Goal: Task Accomplishment & Management: Manage account settings

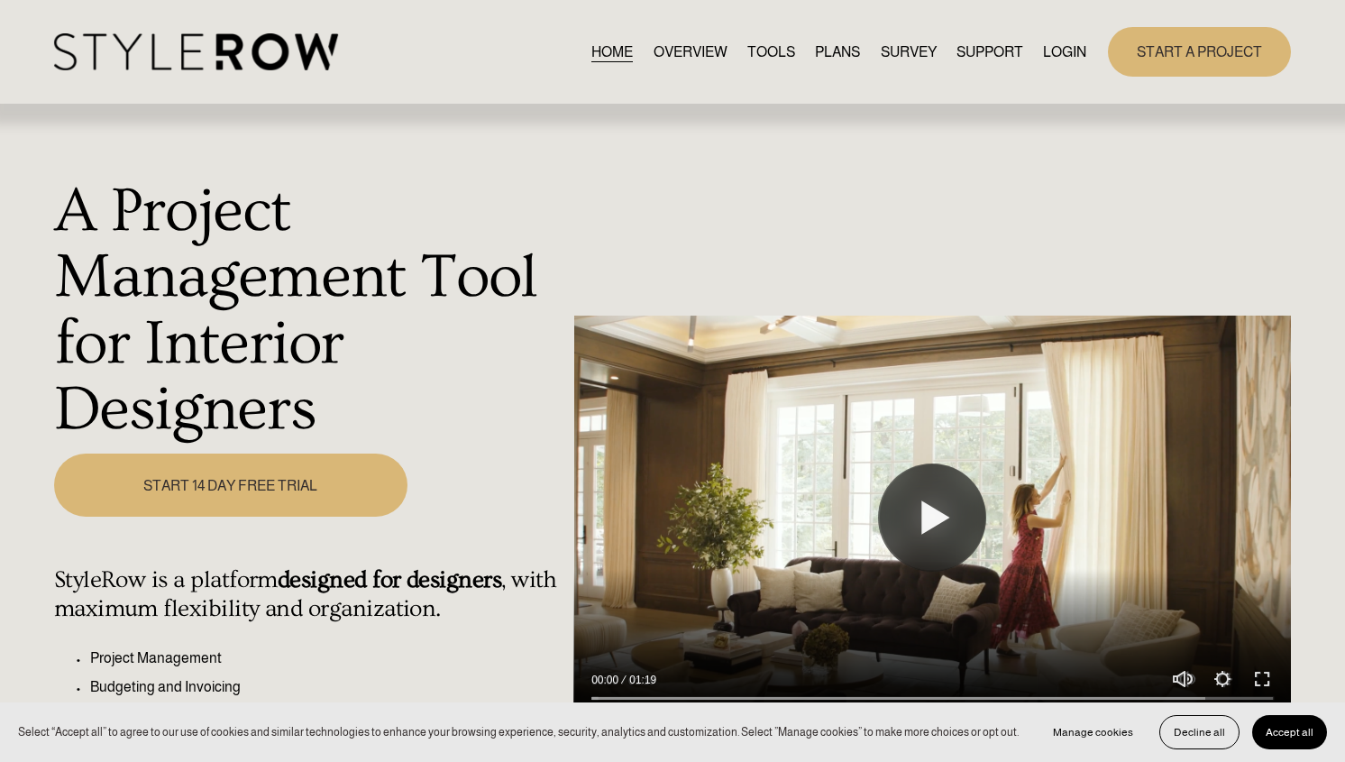
click at [1066, 51] on link "LOGIN" at bounding box center [1064, 52] width 43 height 24
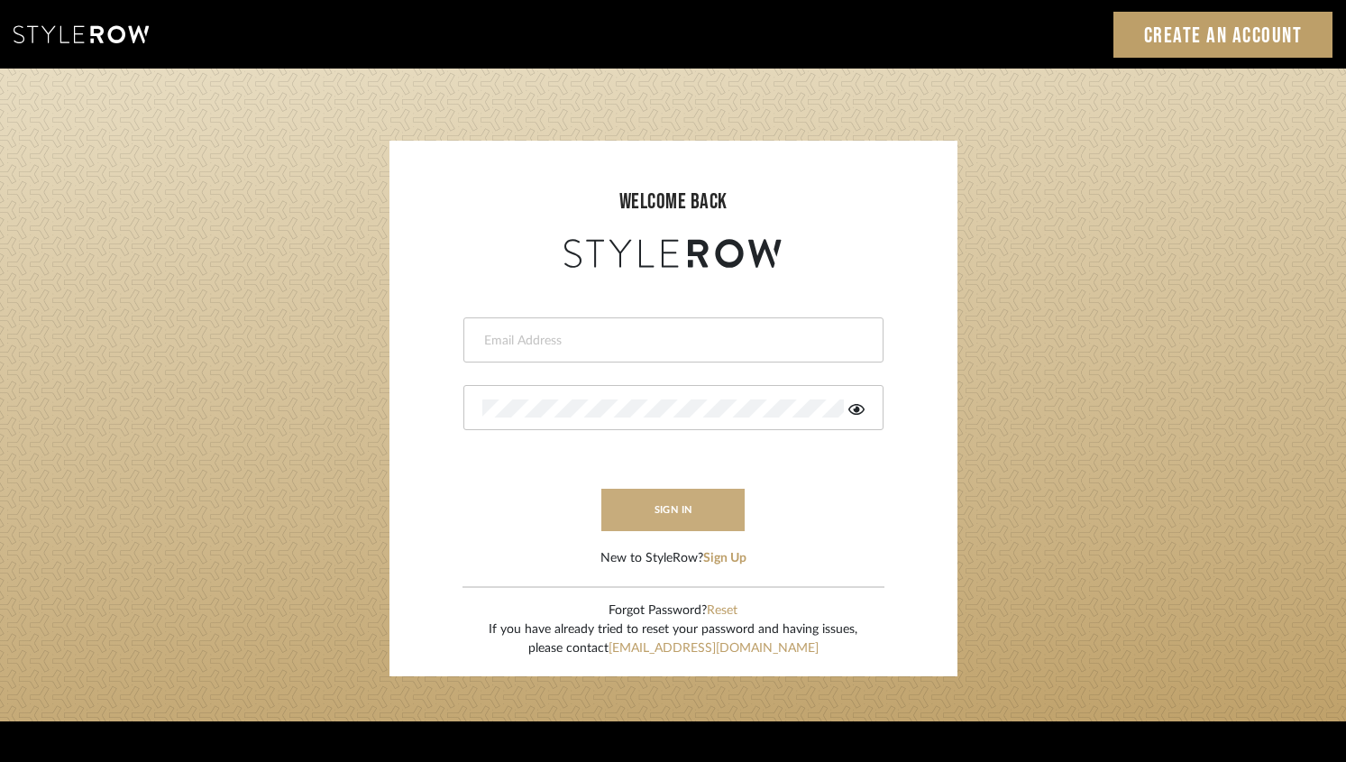
type input "jen@luxedesignny.com"
click at [681, 507] on button "sign in" at bounding box center [673, 510] width 144 height 42
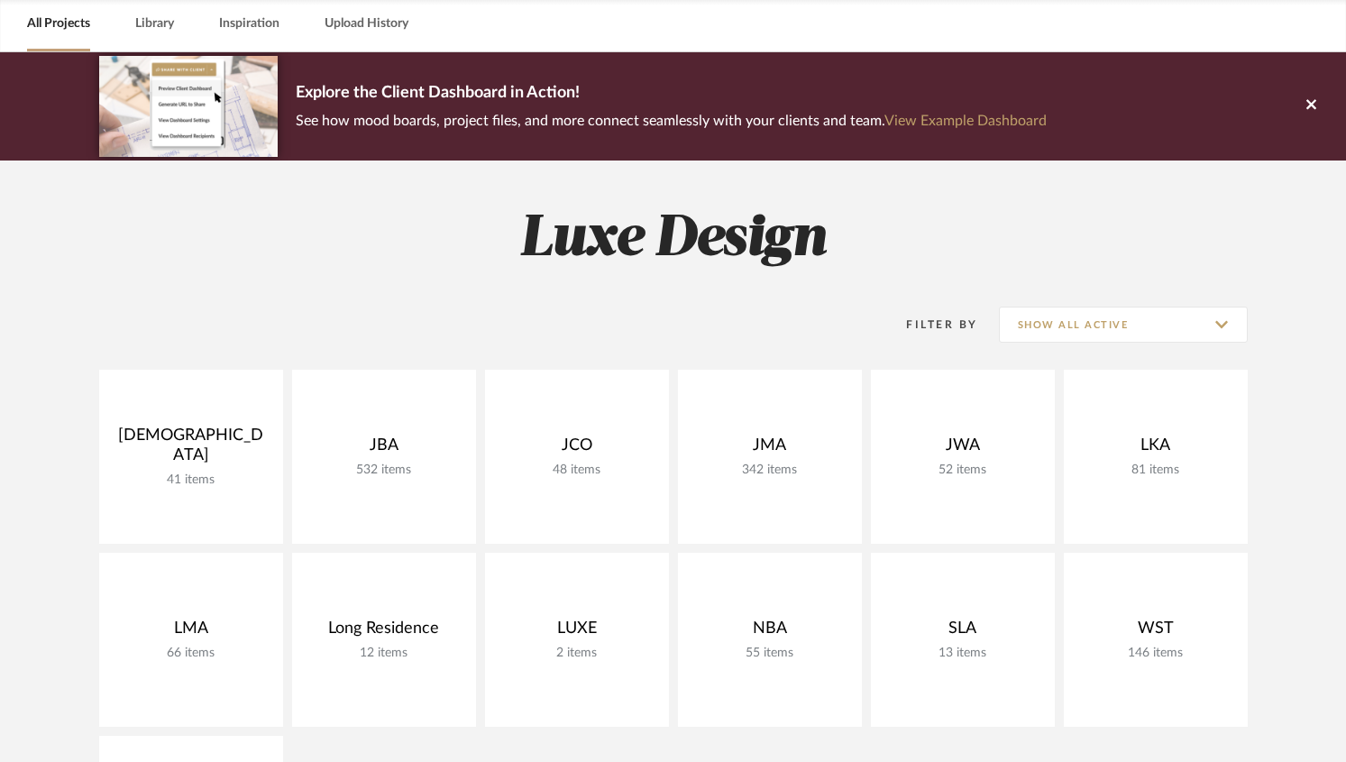
scroll to position [80, 0]
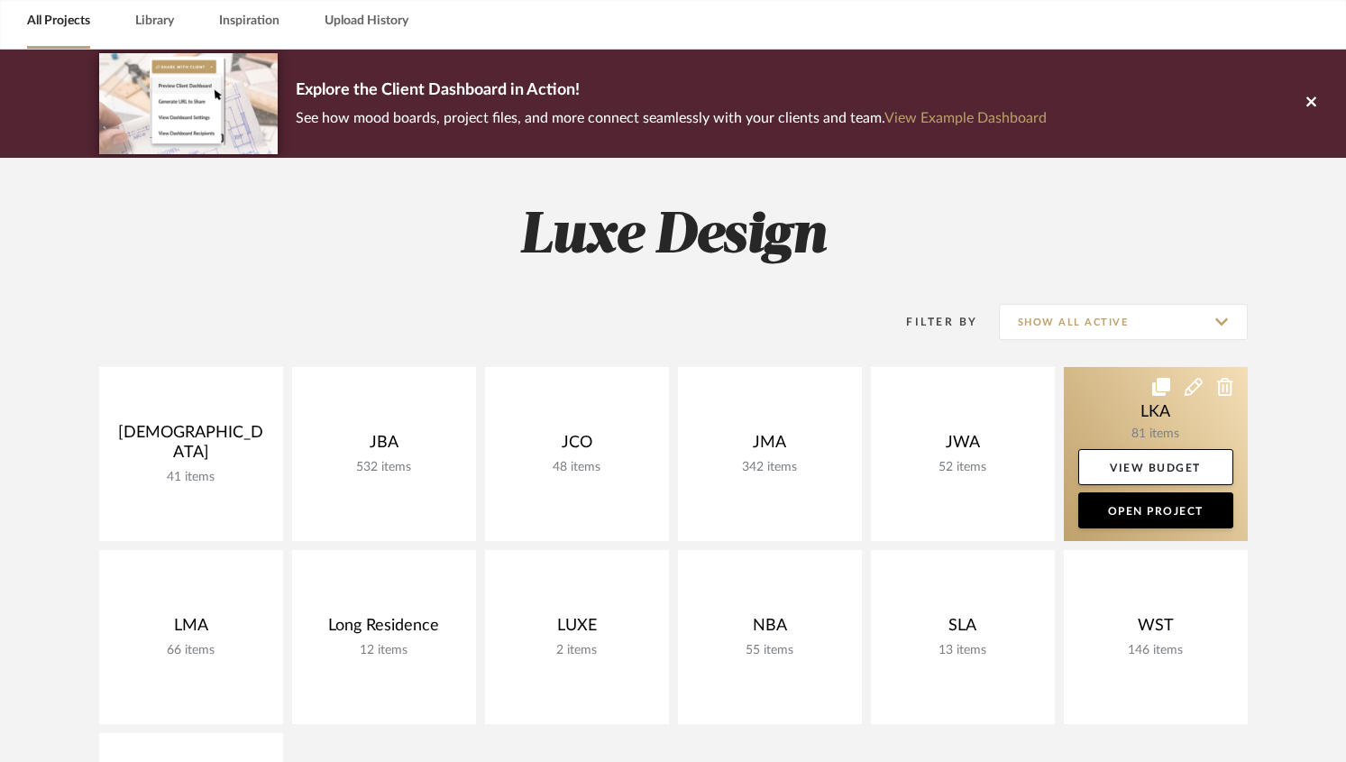
click at [1079, 424] on link at bounding box center [1156, 454] width 184 height 174
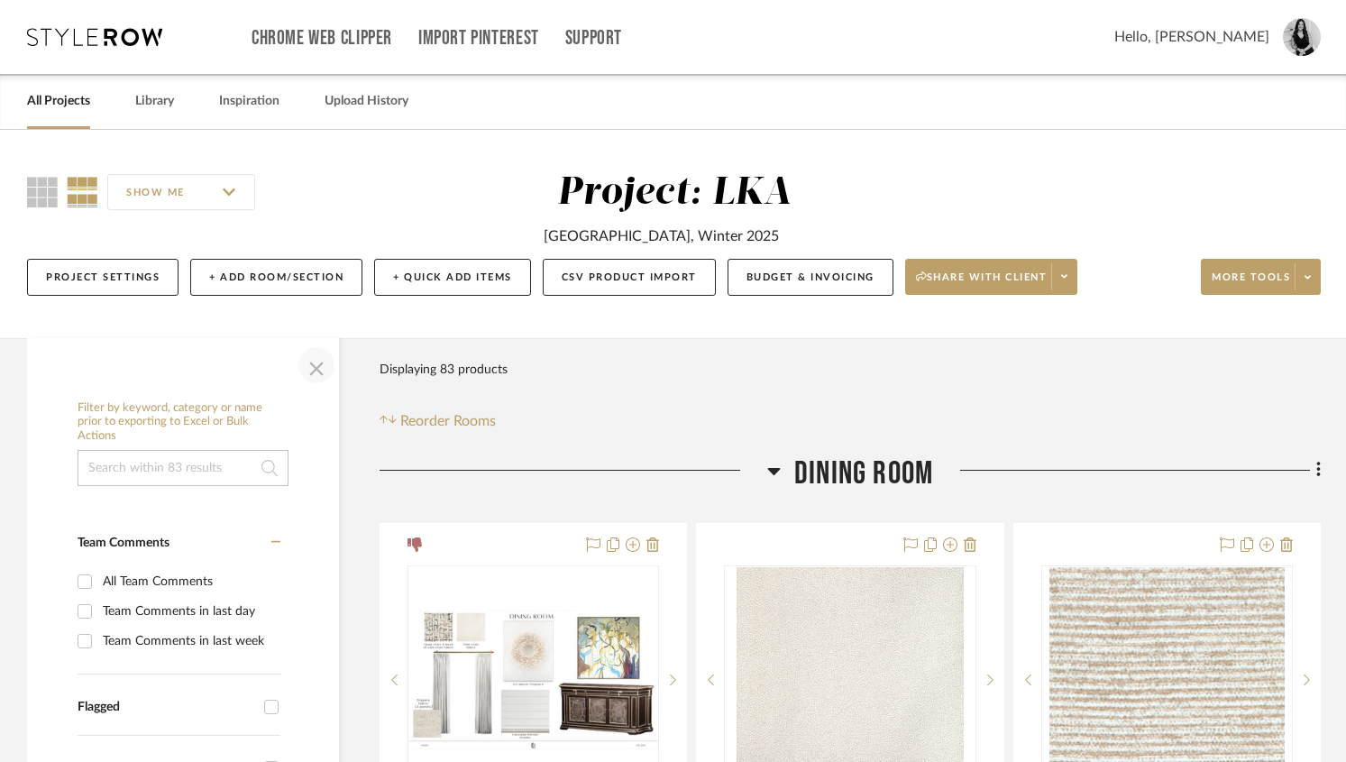
click at [323, 371] on span "button" at bounding box center [316, 364] width 43 height 43
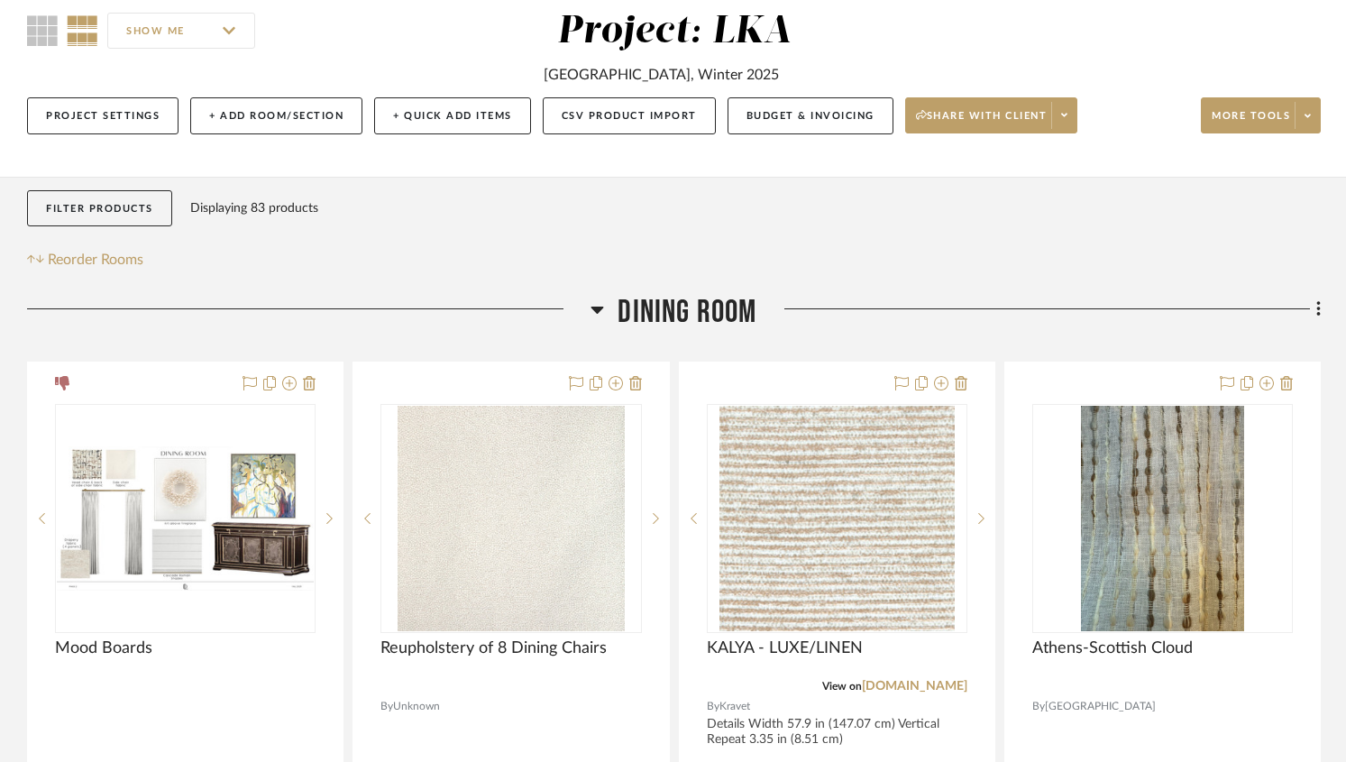
scroll to position [179, 0]
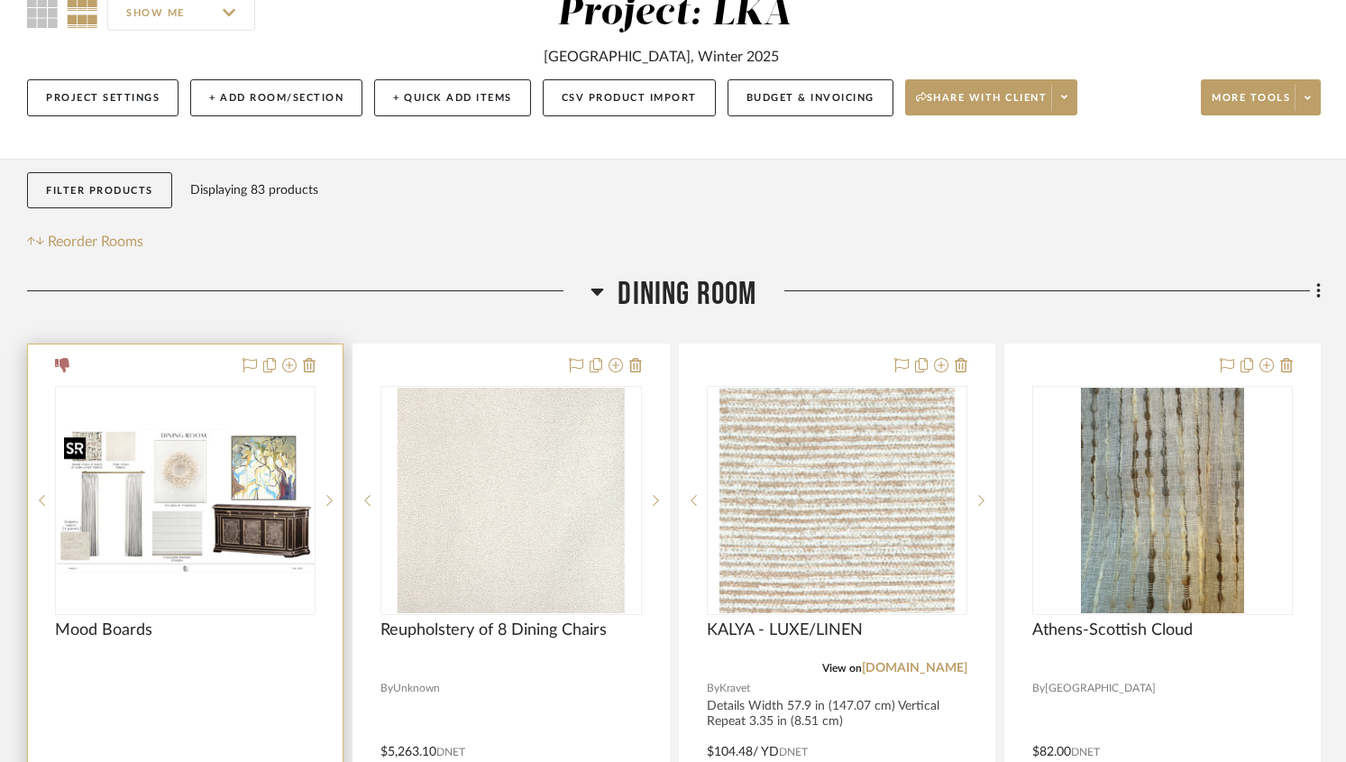
click at [237, 493] on img "0" at bounding box center [185, 500] width 257 height 145
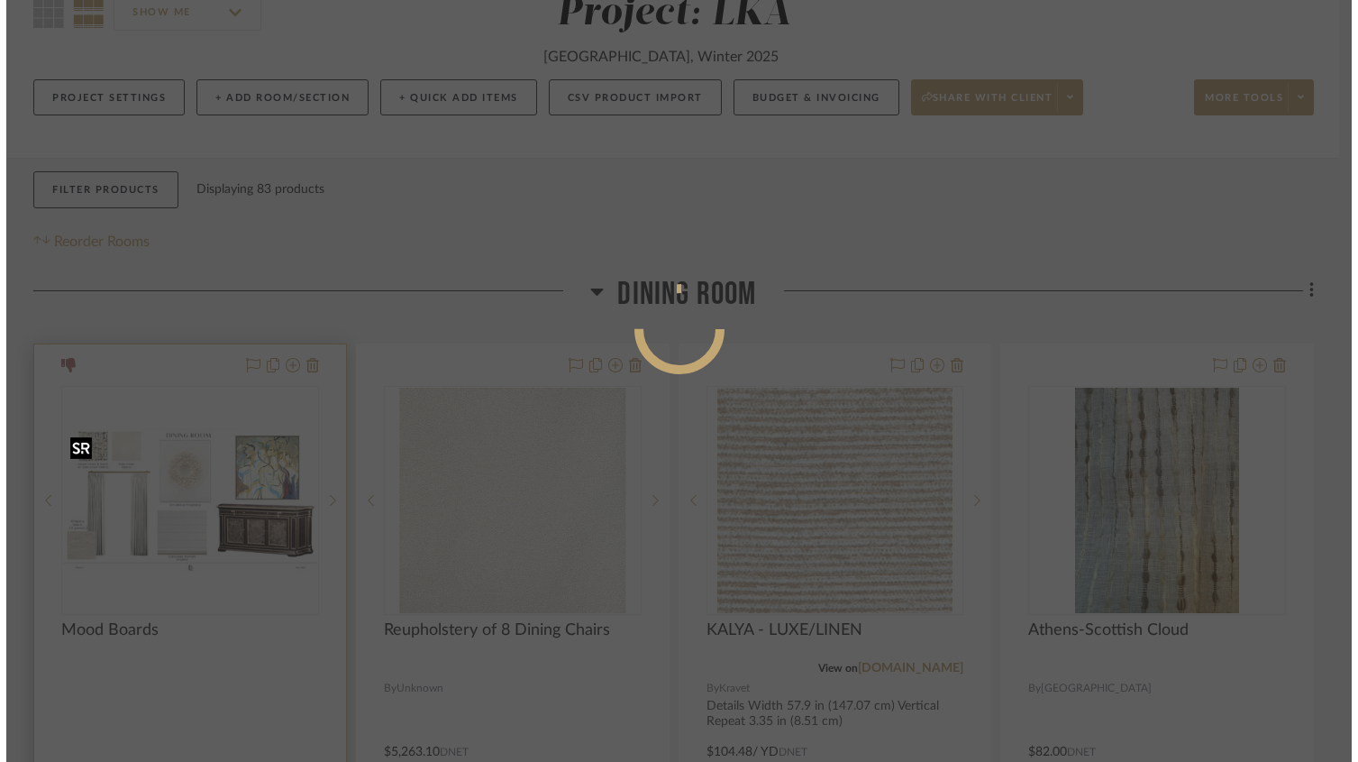
scroll to position [0, 0]
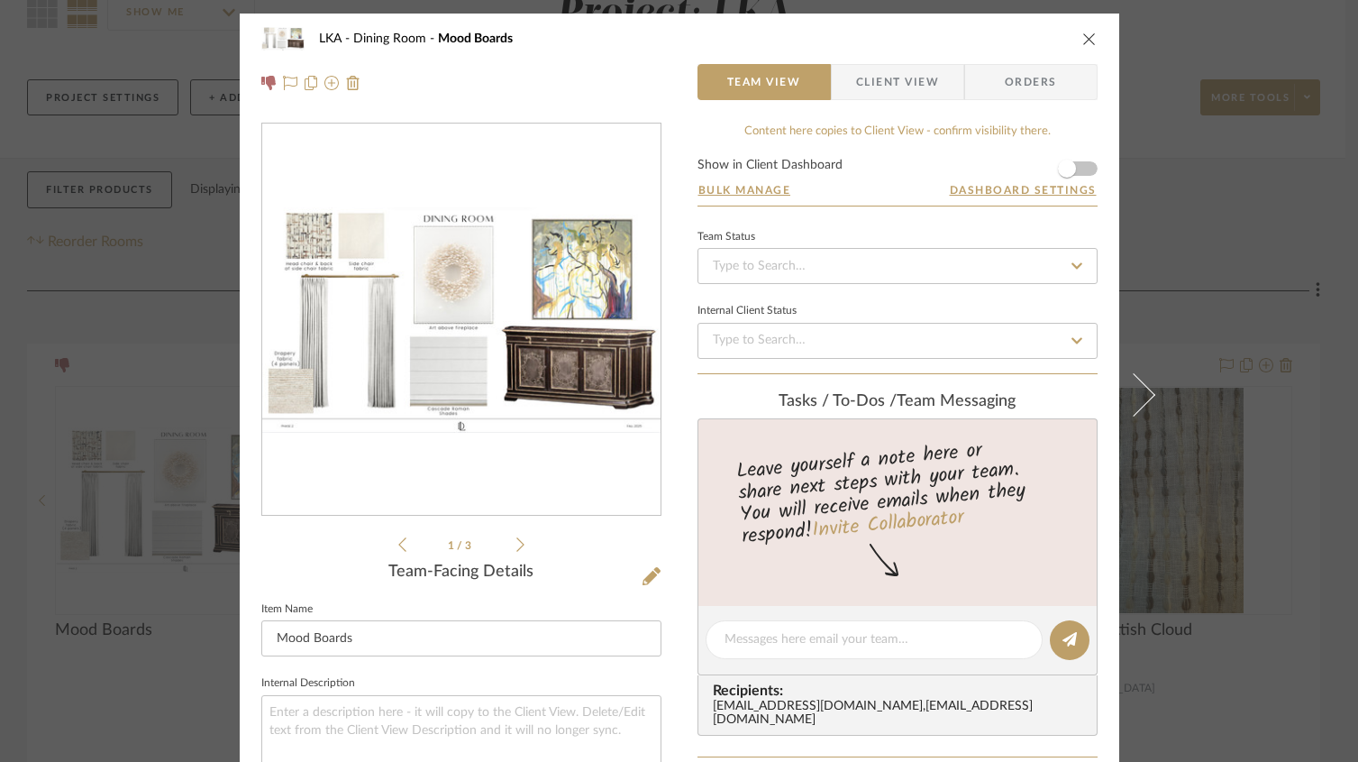
click at [1083, 42] on icon "close" at bounding box center [1090, 39] width 14 height 14
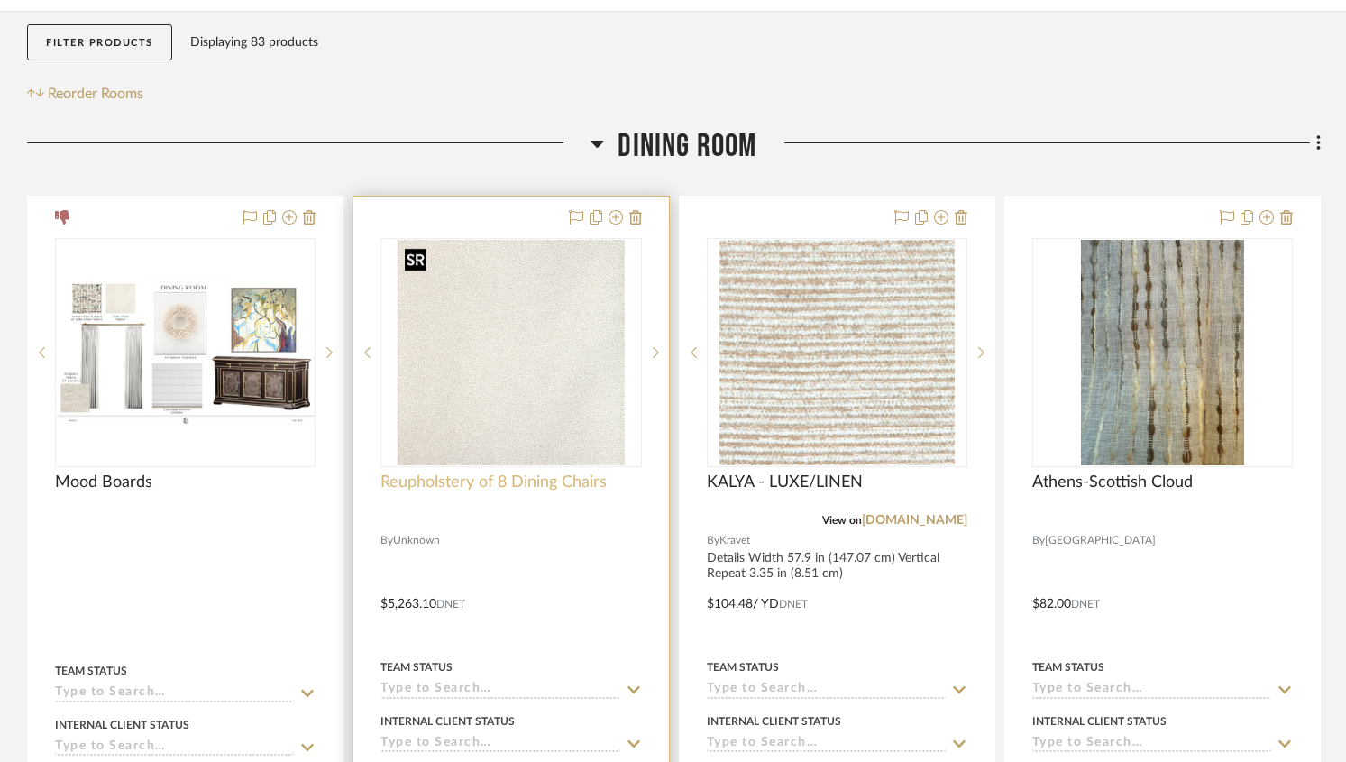
scroll to position [328, 0]
click at [657, 356] on icon at bounding box center [656, 351] width 6 height 13
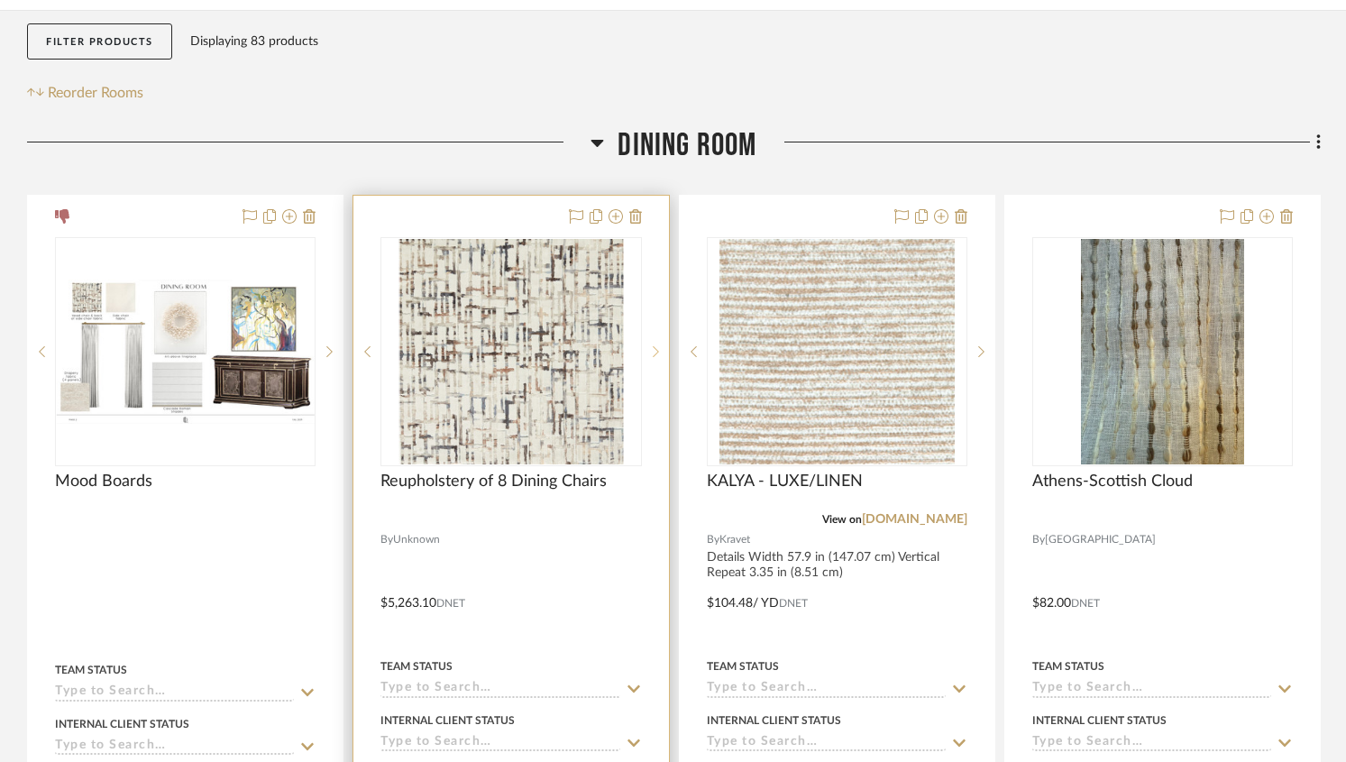
click at [657, 356] on icon at bounding box center [656, 351] width 6 height 13
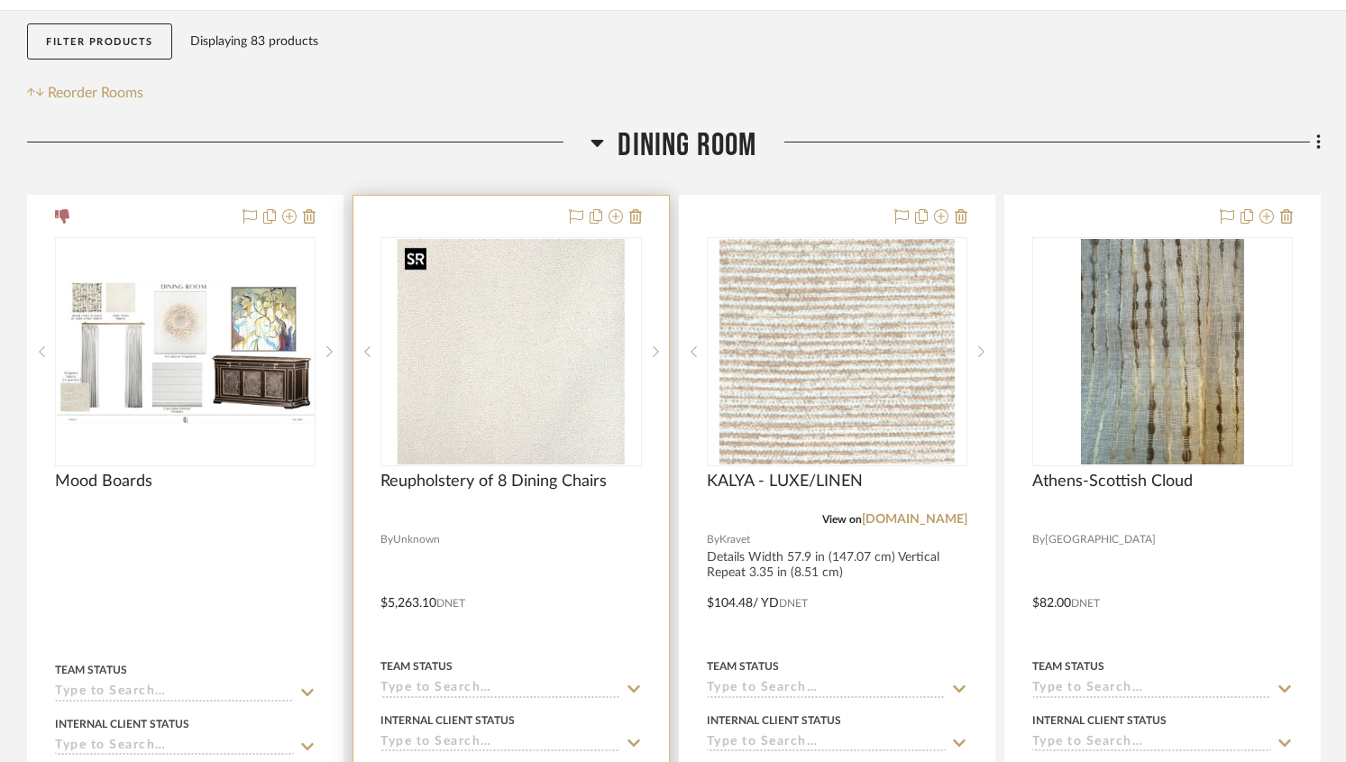
click at [529, 368] on img "0" at bounding box center [511, 351] width 226 height 225
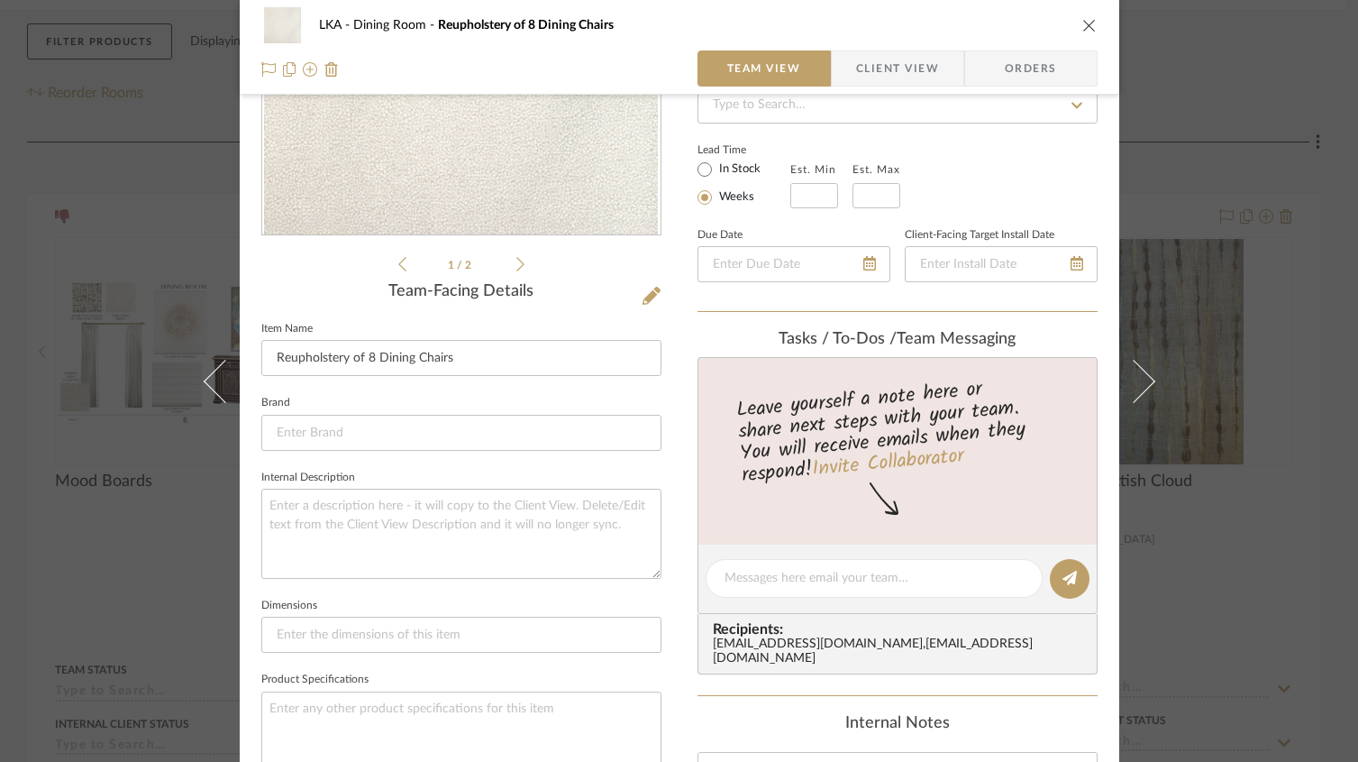
scroll to position [291, 0]
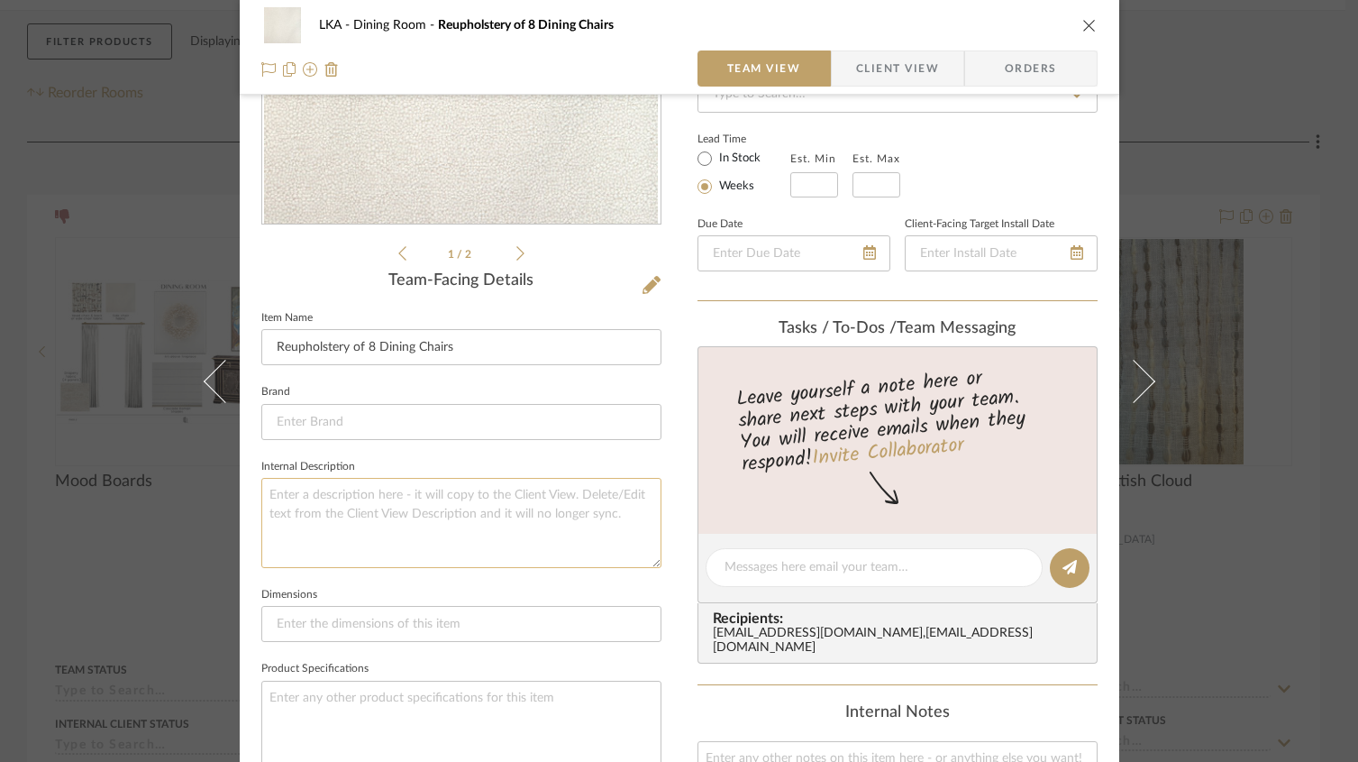
click at [297, 492] on textarea at bounding box center [461, 522] width 400 height 89
type textarea "F"
type textarea "Second fabric for the back of the head chairs and side chair niches"
click at [972, 144] on div "Lead Time In Stock Weeks Est. Min Est. Max" at bounding box center [898, 162] width 400 height 70
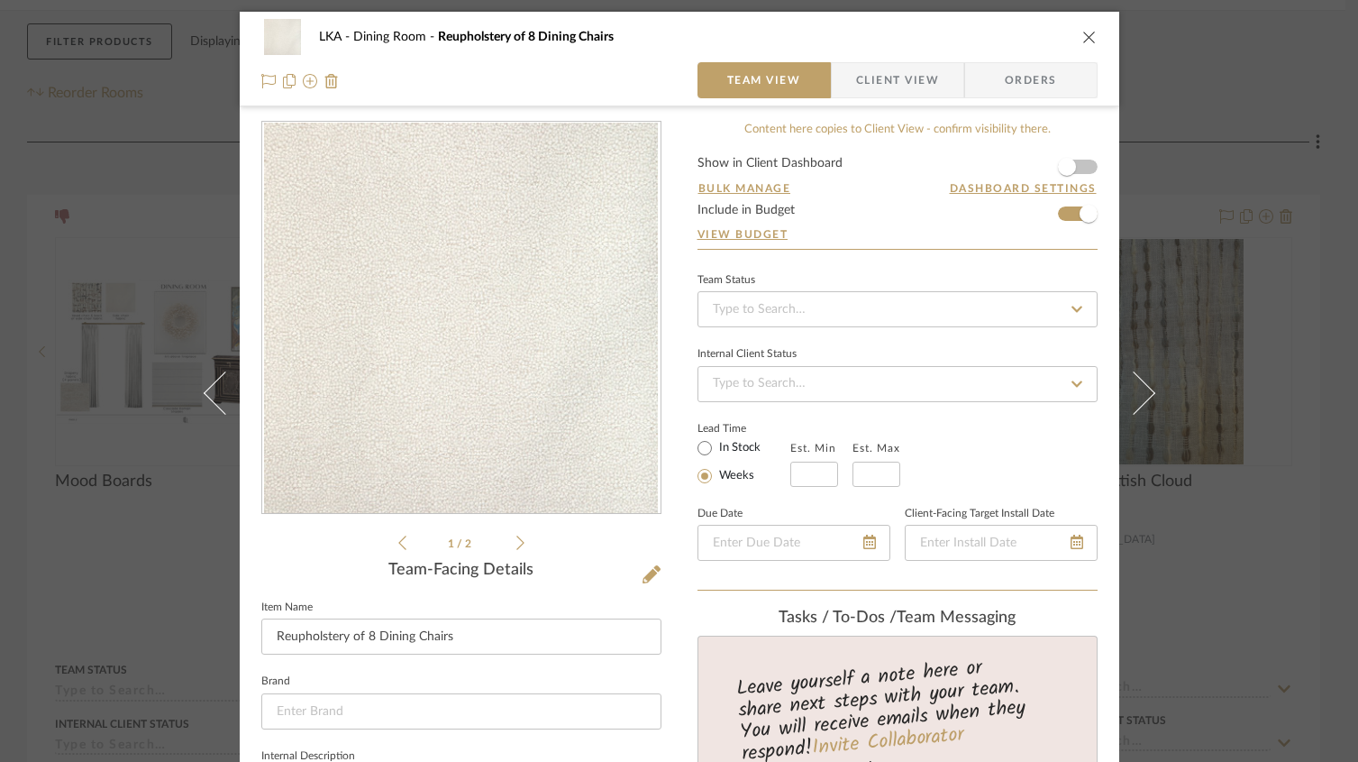
scroll to position [4, 0]
click at [1083, 41] on icon "close" at bounding box center [1090, 35] width 14 height 14
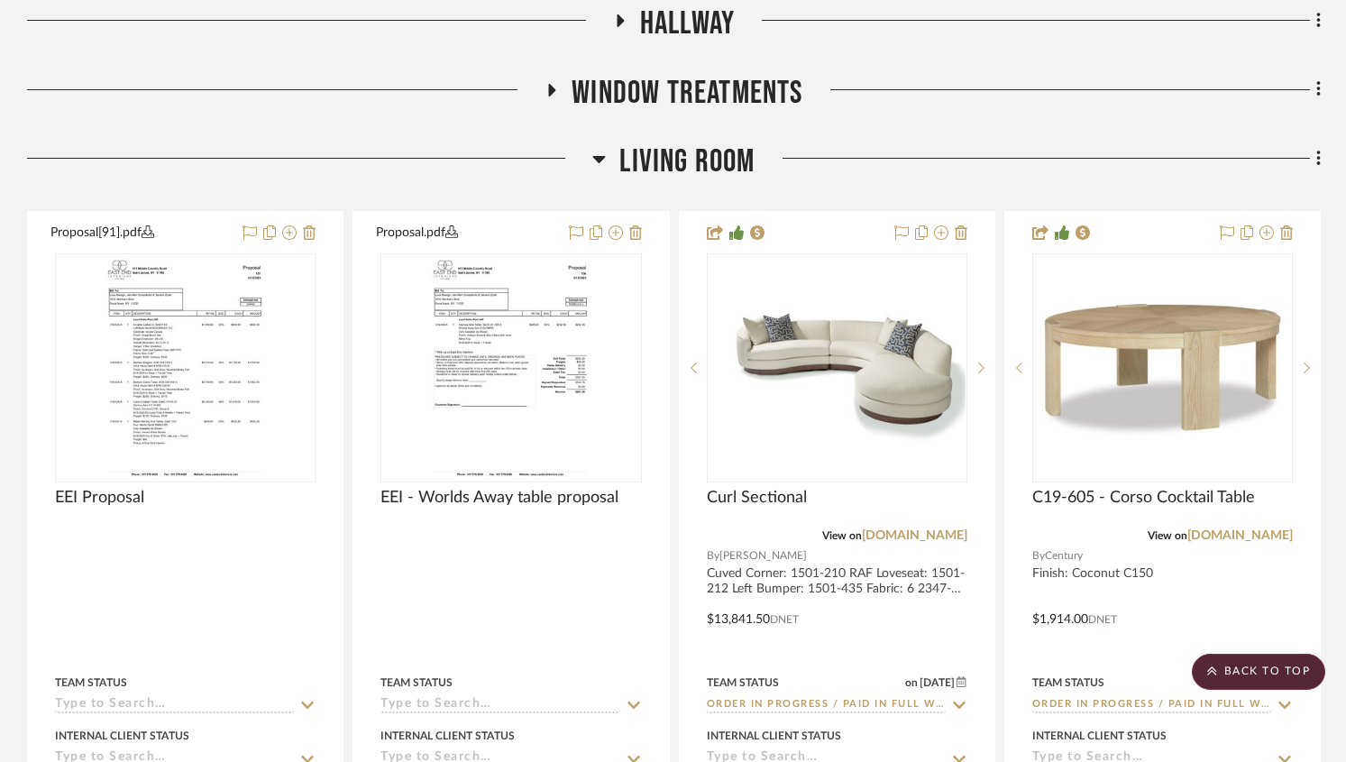
scroll to position [935, 0]
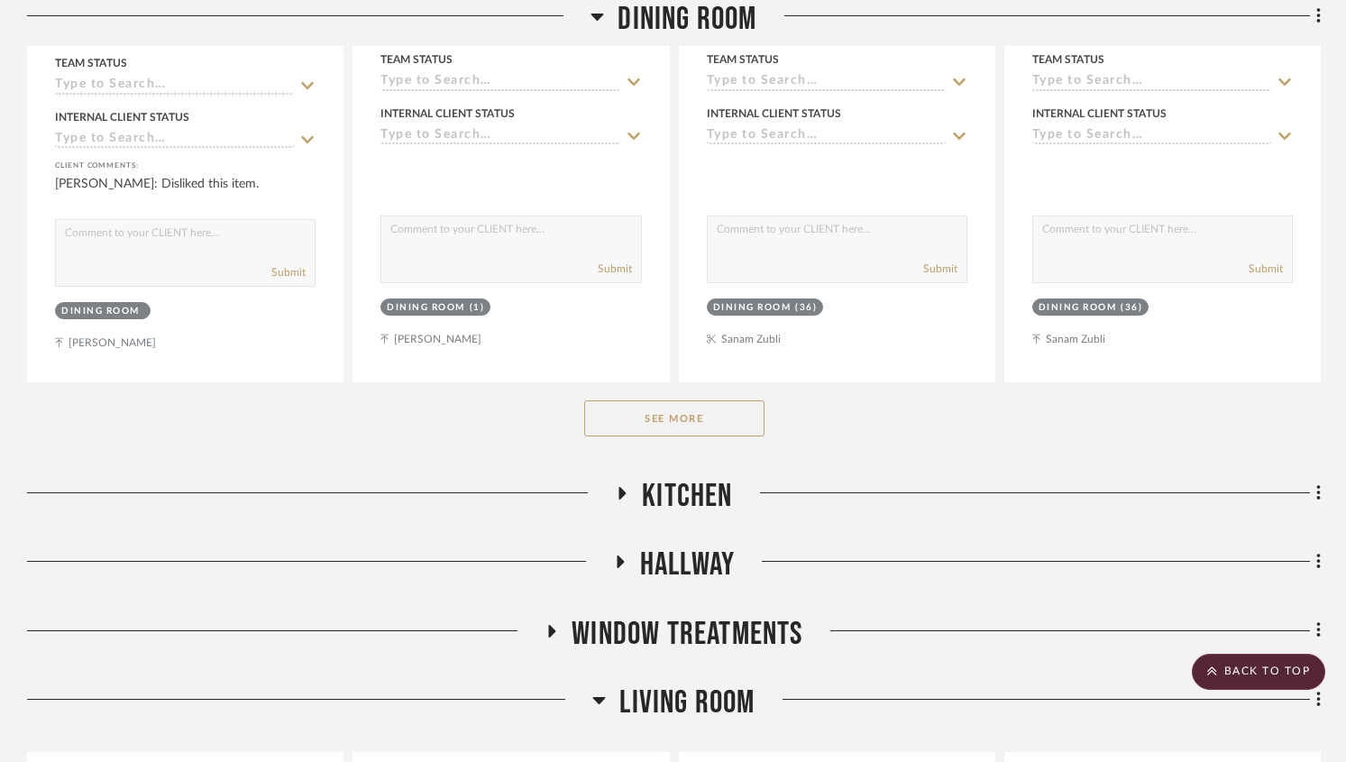
click at [662, 412] on button "See More" at bounding box center [674, 418] width 180 height 36
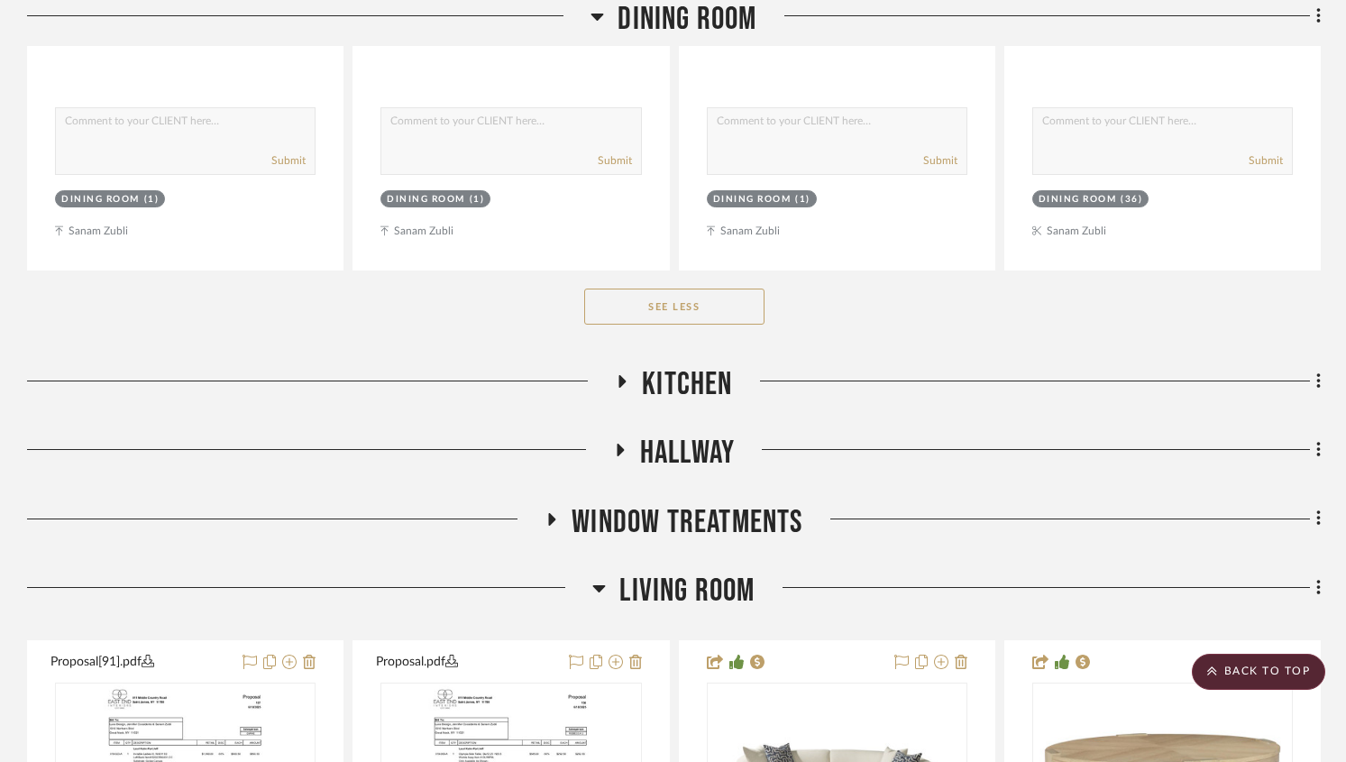
scroll to position [5063, 0]
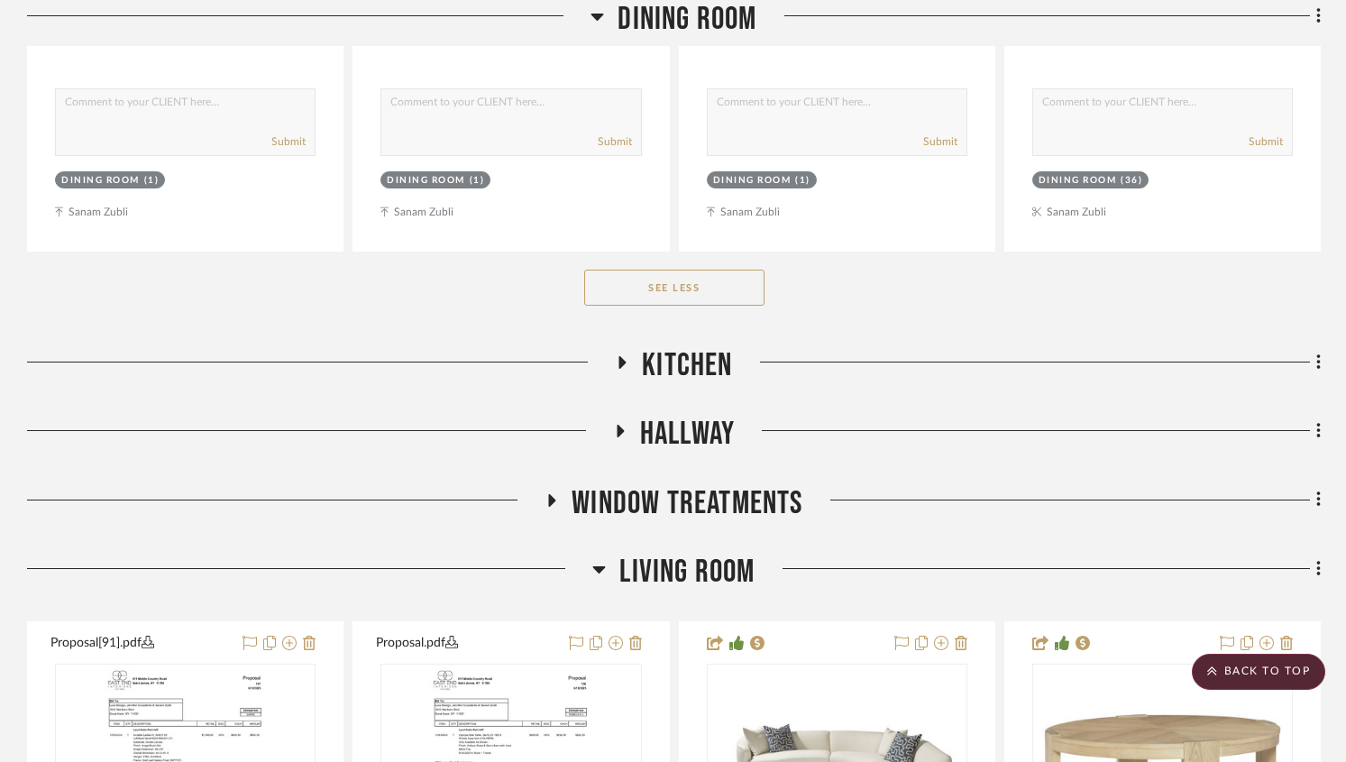
click at [618, 356] on icon at bounding box center [622, 363] width 22 height 14
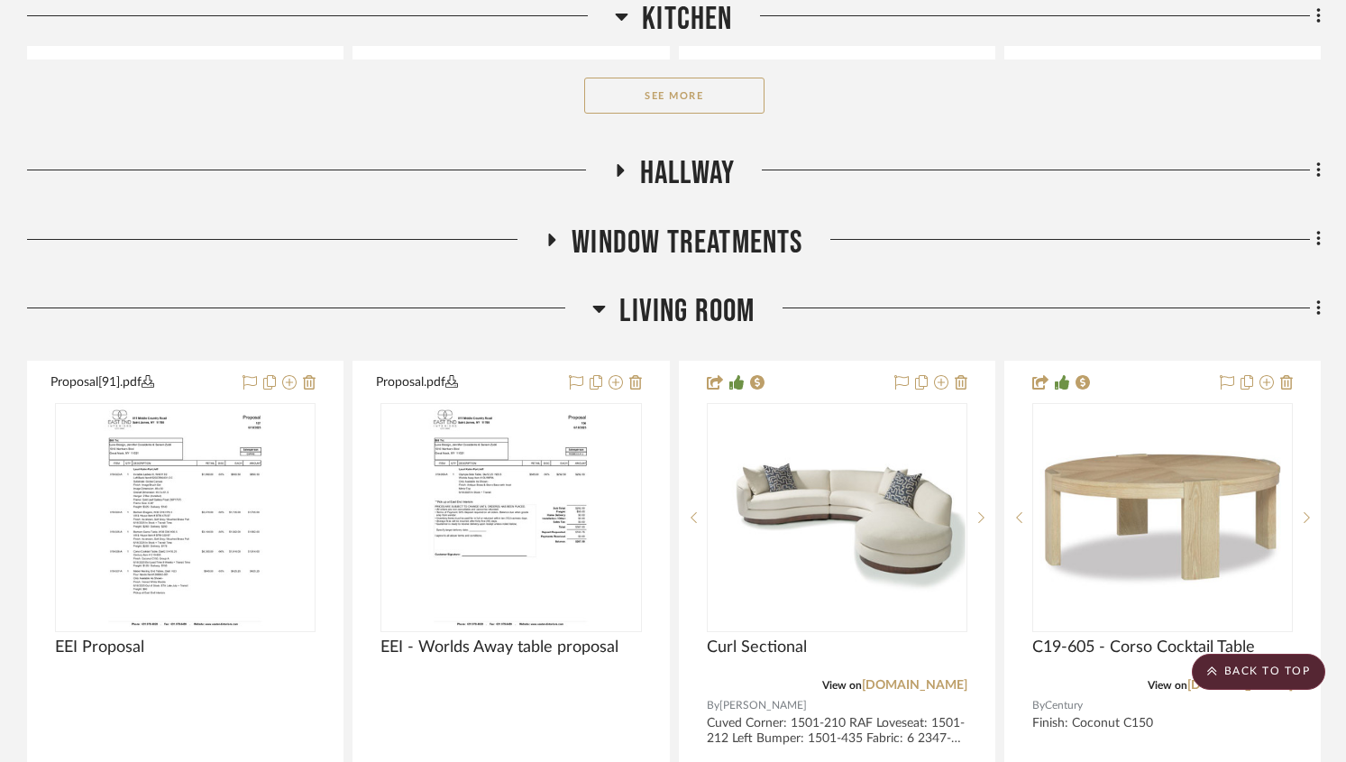
scroll to position [6321, 0]
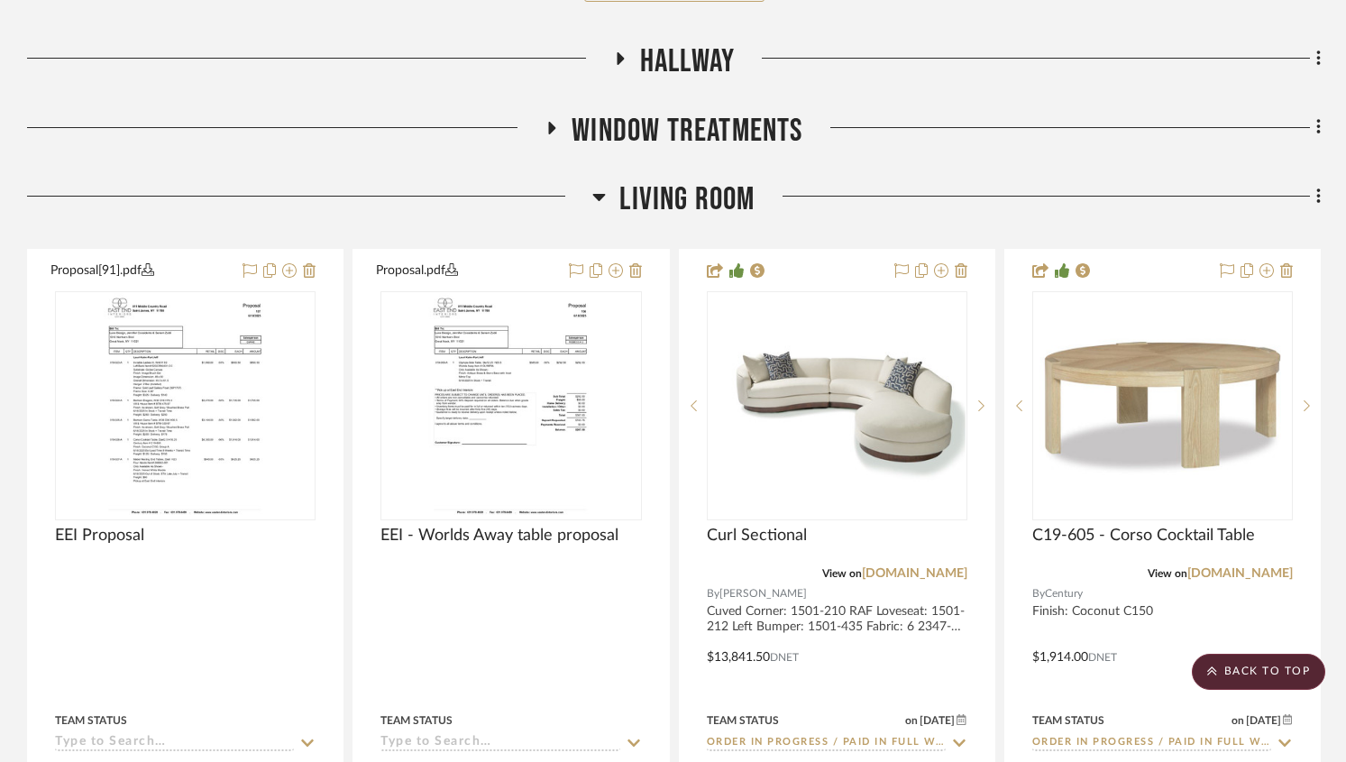
click at [602, 193] on icon at bounding box center [599, 197] width 14 height 22
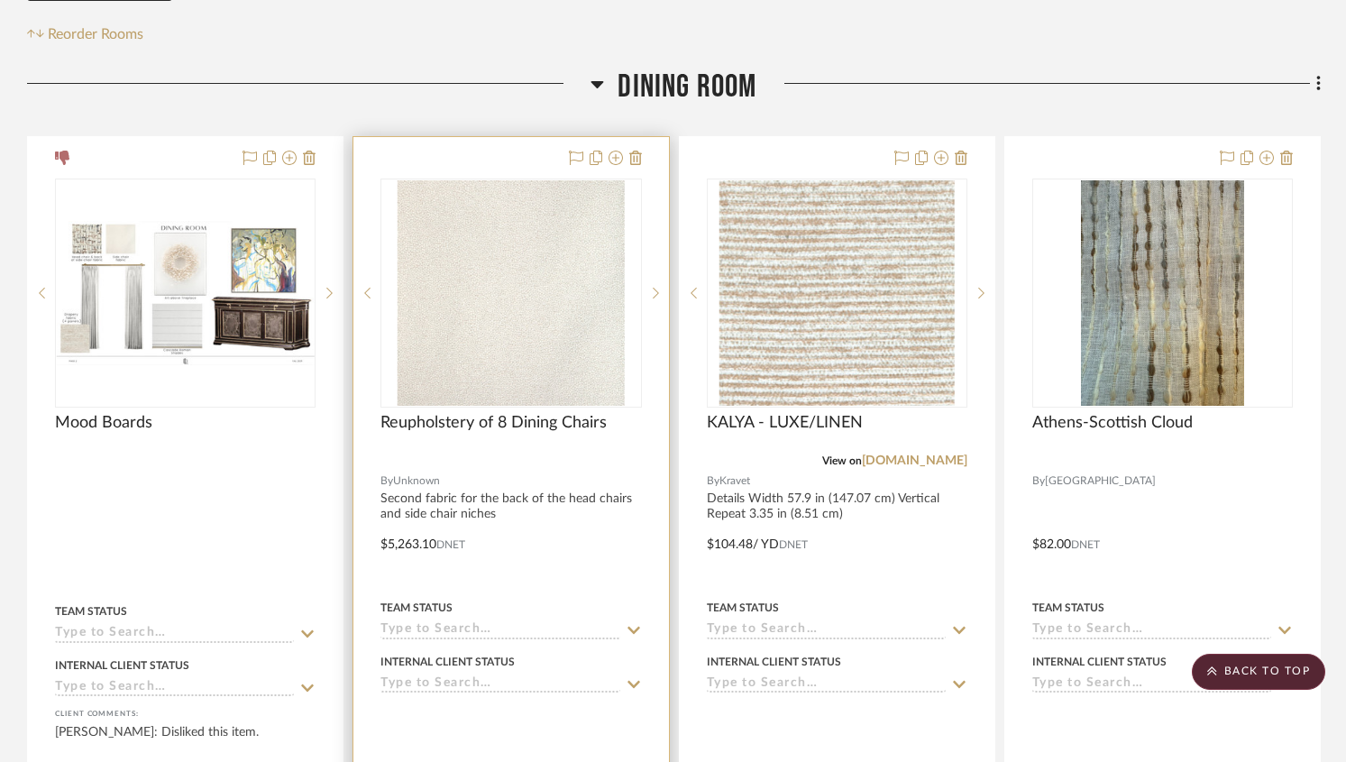
scroll to position [388, 0]
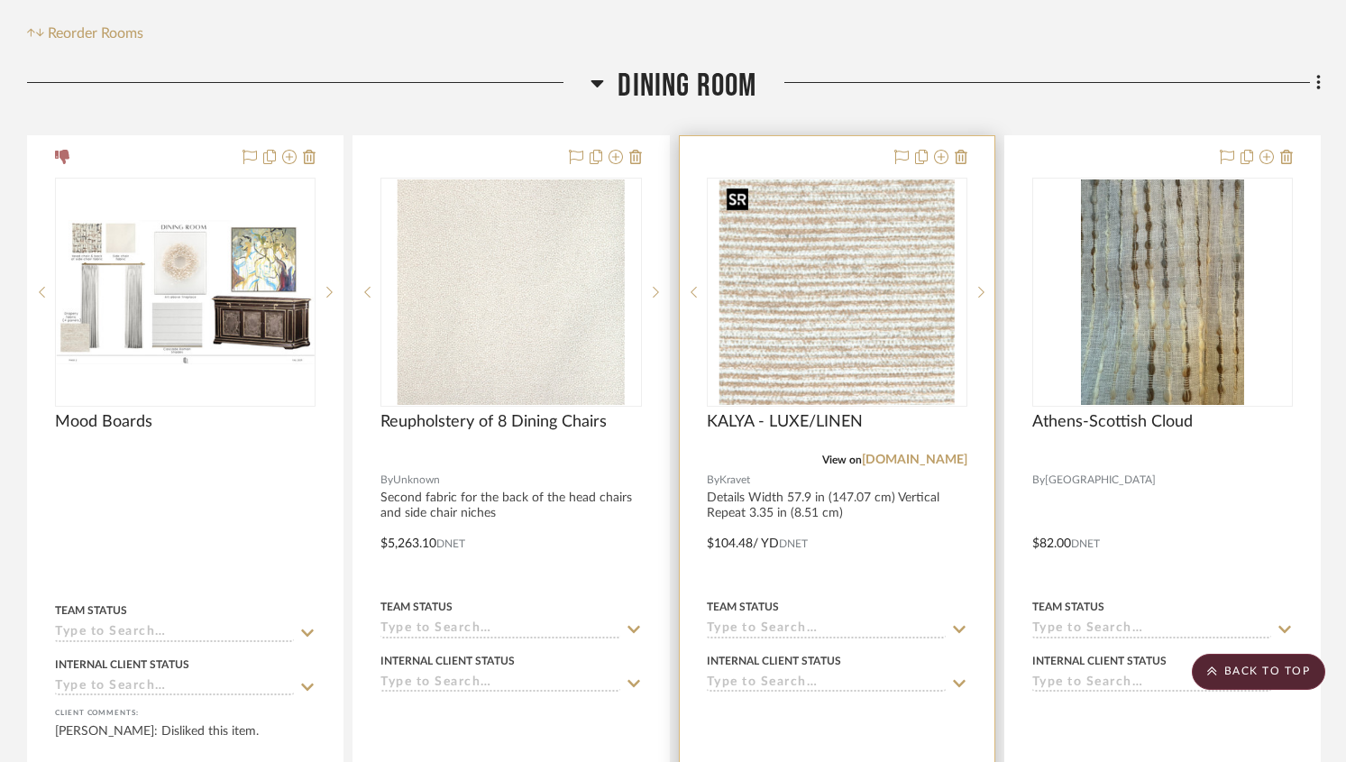
click at [917, 272] on img "0" at bounding box center [836, 291] width 235 height 225
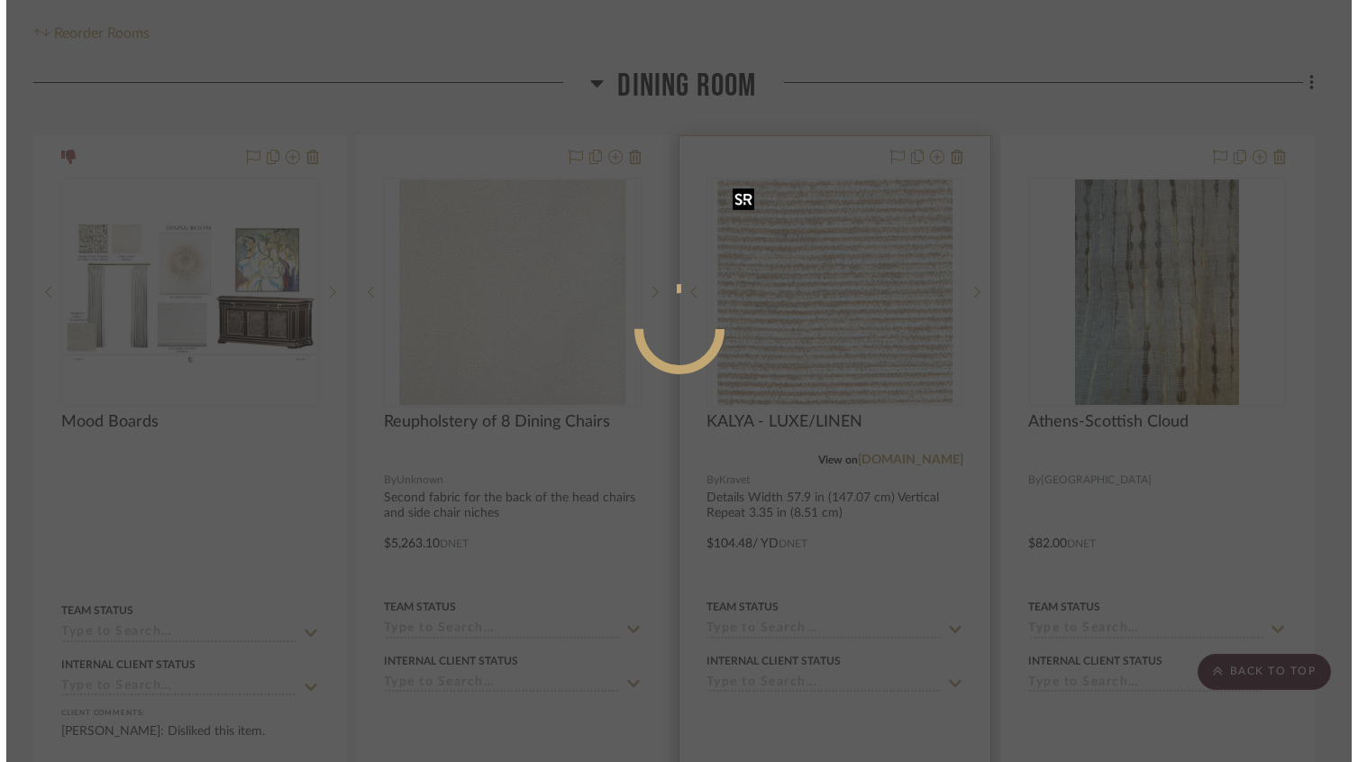
scroll to position [0, 0]
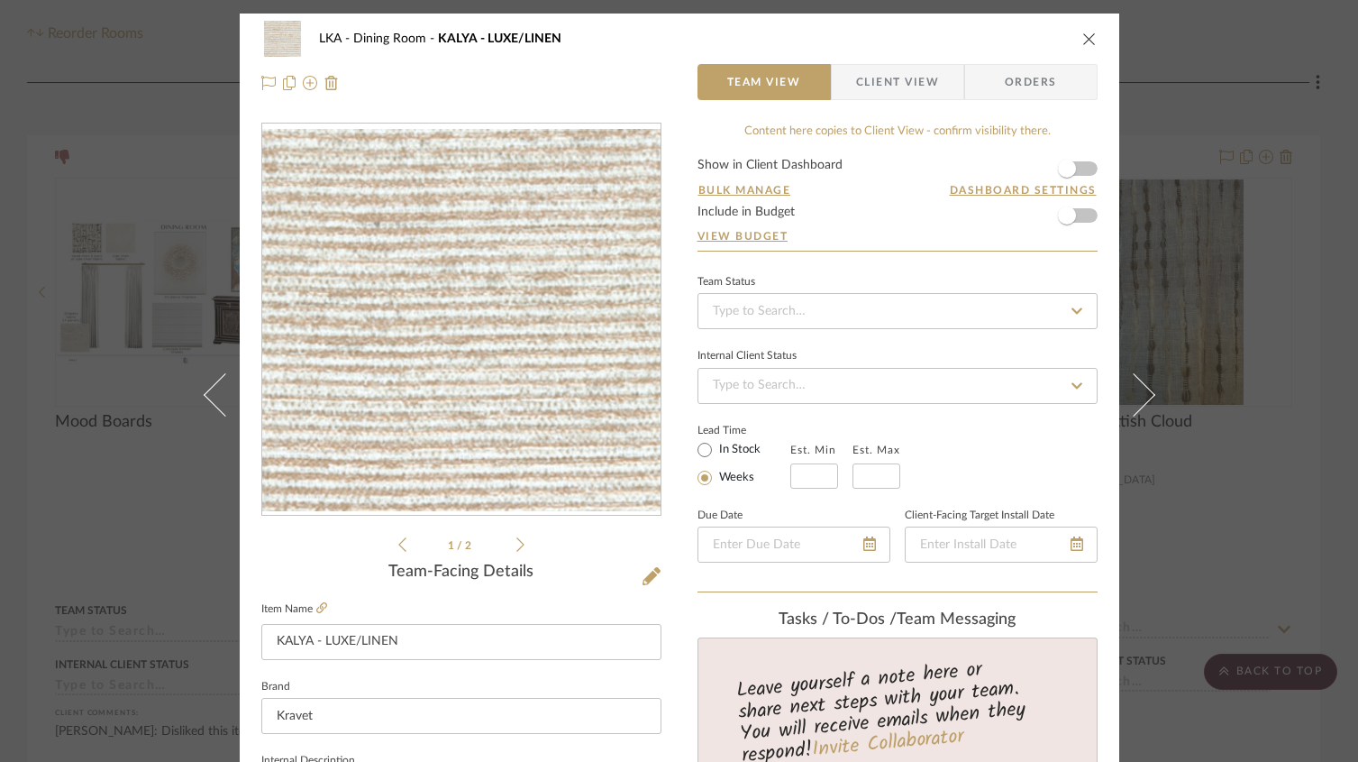
click at [517, 545] on icon at bounding box center [521, 544] width 8 height 16
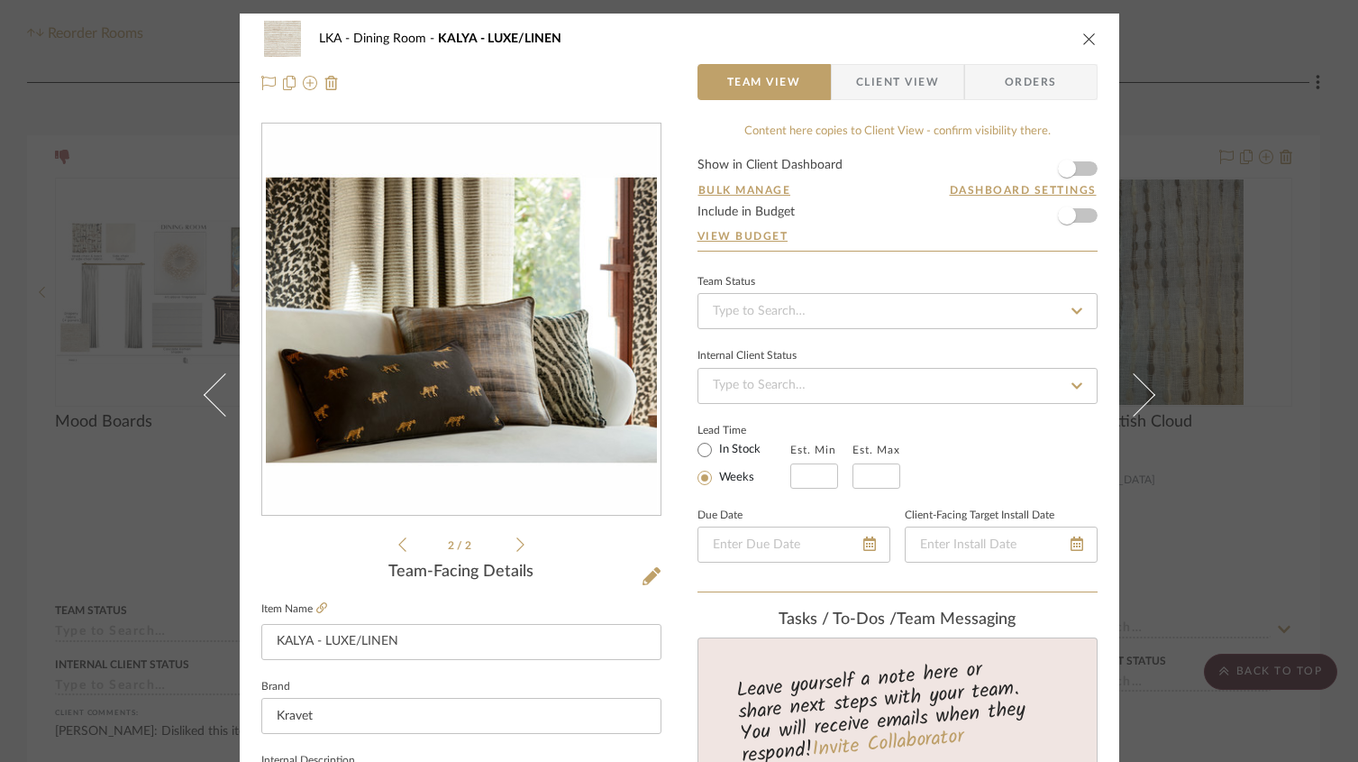
click at [517, 544] on icon at bounding box center [521, 544] width 8 height 16
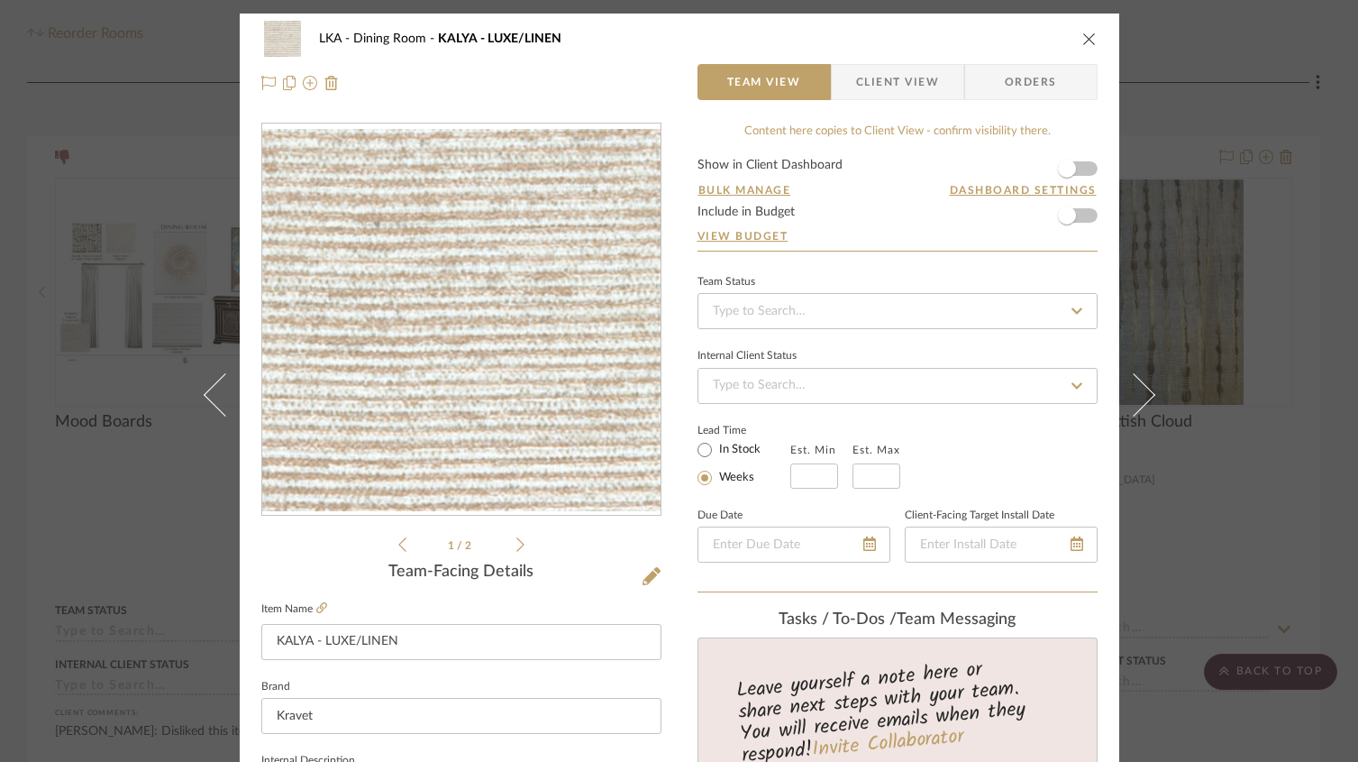
click at [505, 425] on img "0" at bounding box center [461, 319] width 398 height 381
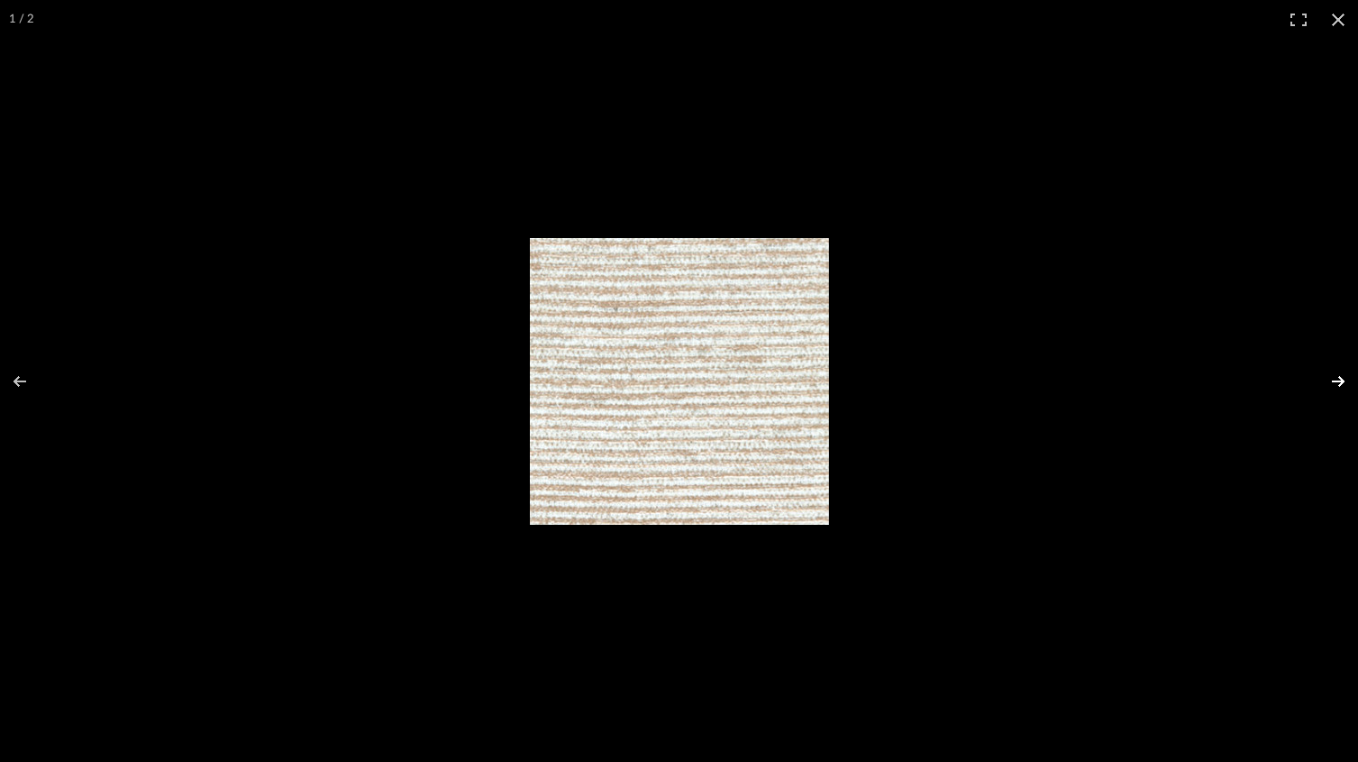
click at [1331, 379] on button at bounding box center [1326, 381] width 63 height 90
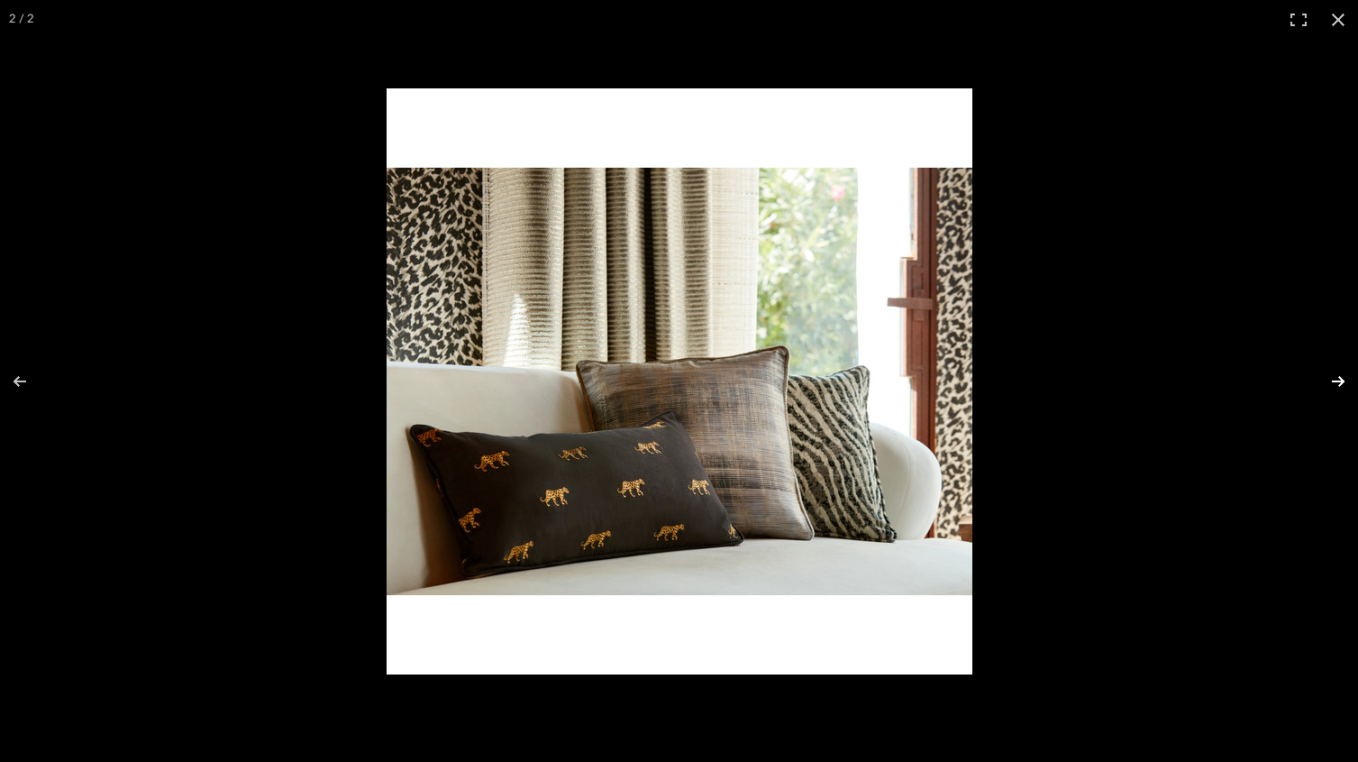
click at [1346, 382] on button at bounding box center [1326, 381] width 63 height 90
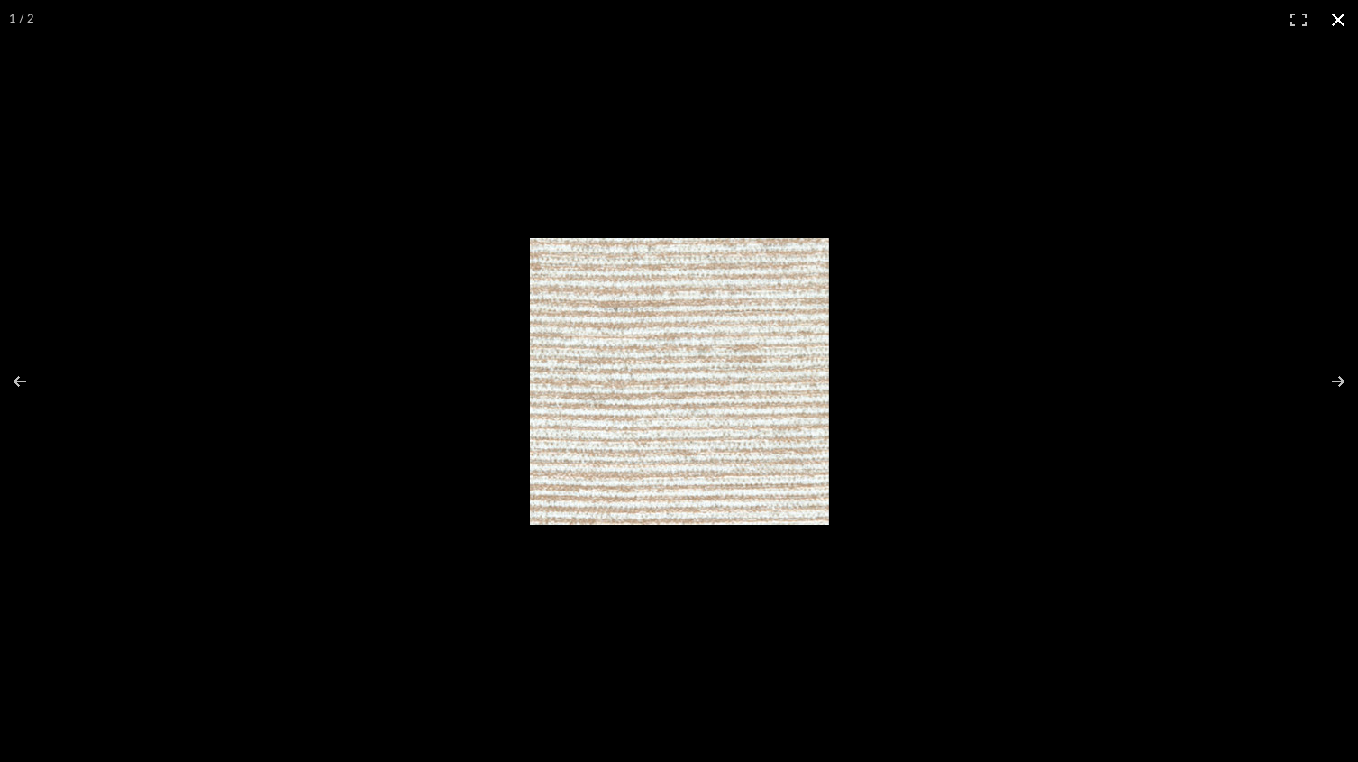
click at [1340, 19] on button at bounding box center [1339, 20] width 40 height 40
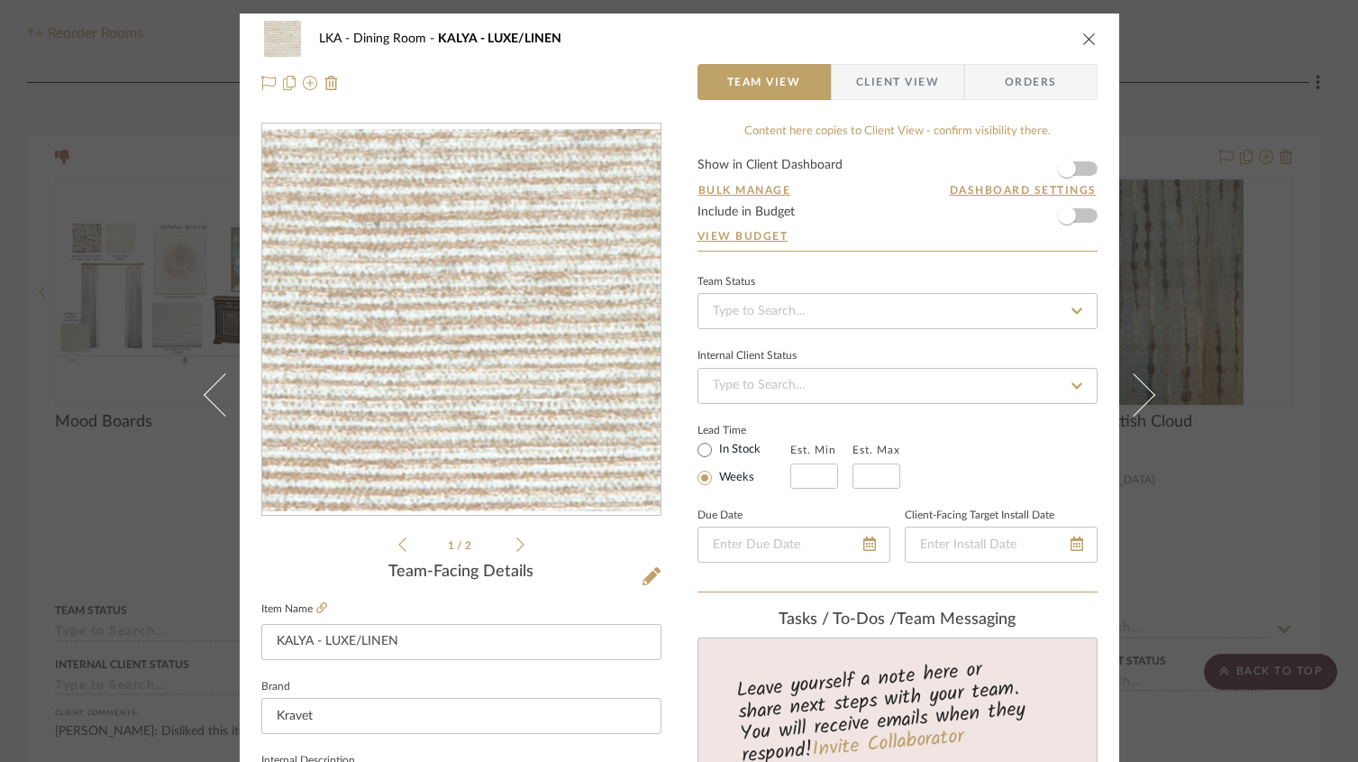
click at [1083, 45] on icon "close" at bounding box center [1090, 39] width 14 height 14
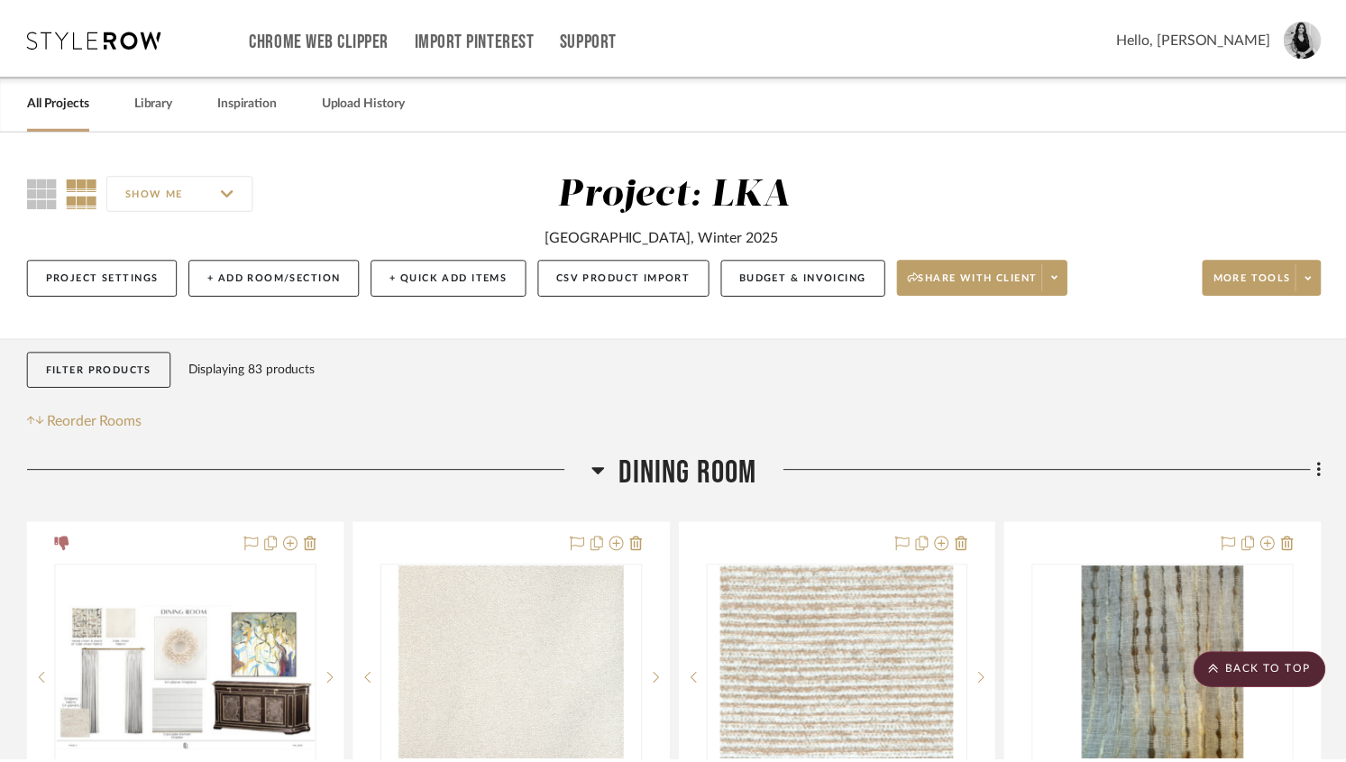
scroll to position [388, 0]
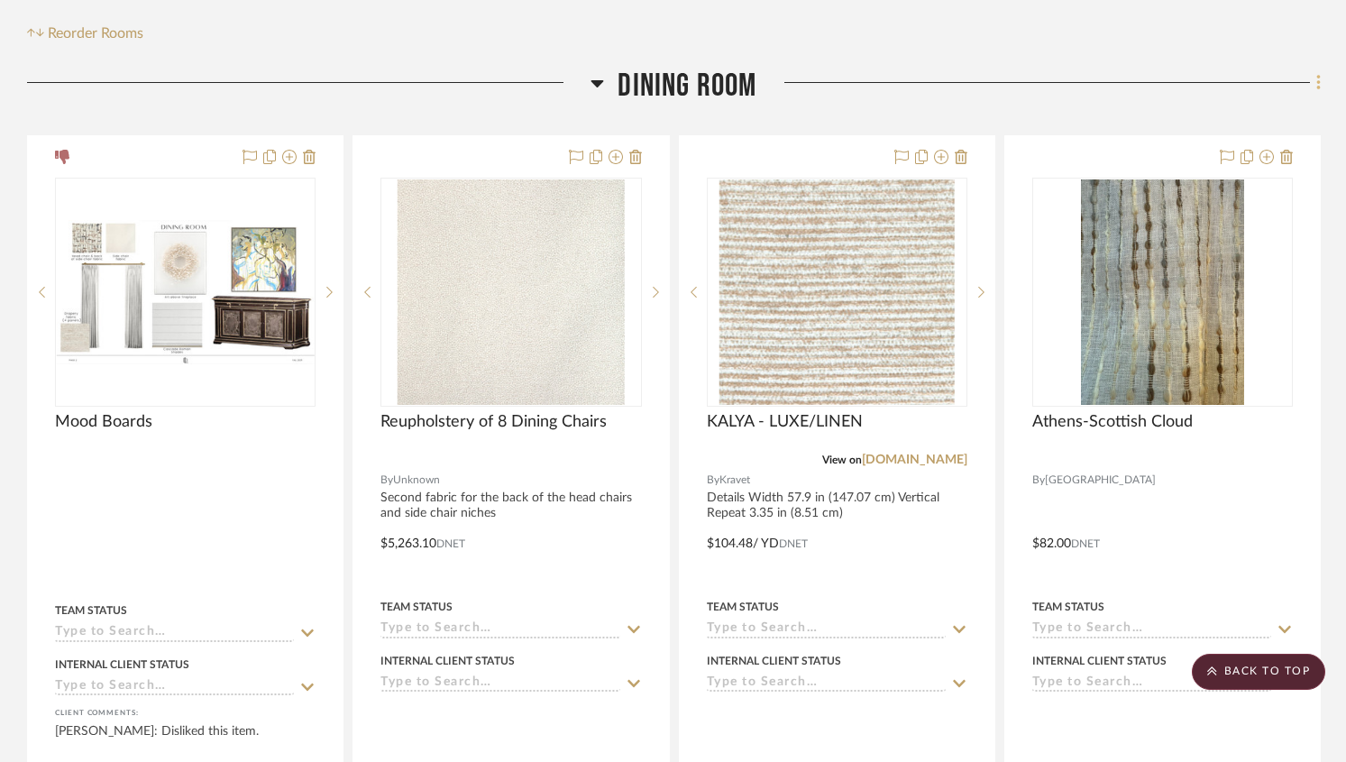
click at [1318, 85] on icon at bounding box center [1318, 82] width 4 height 15
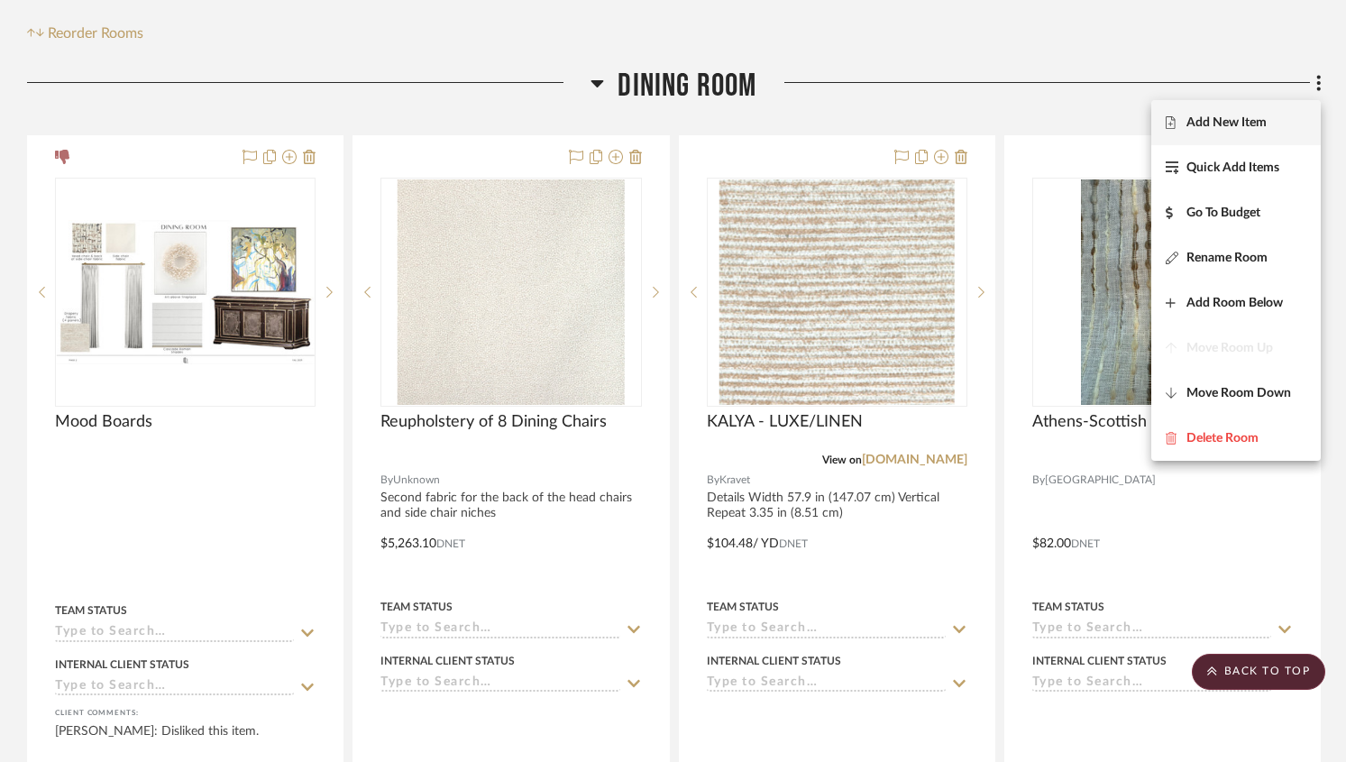
click at [1234, 121] on span "Add New Item" at bounding box center [1226, 122] width 80 height 15
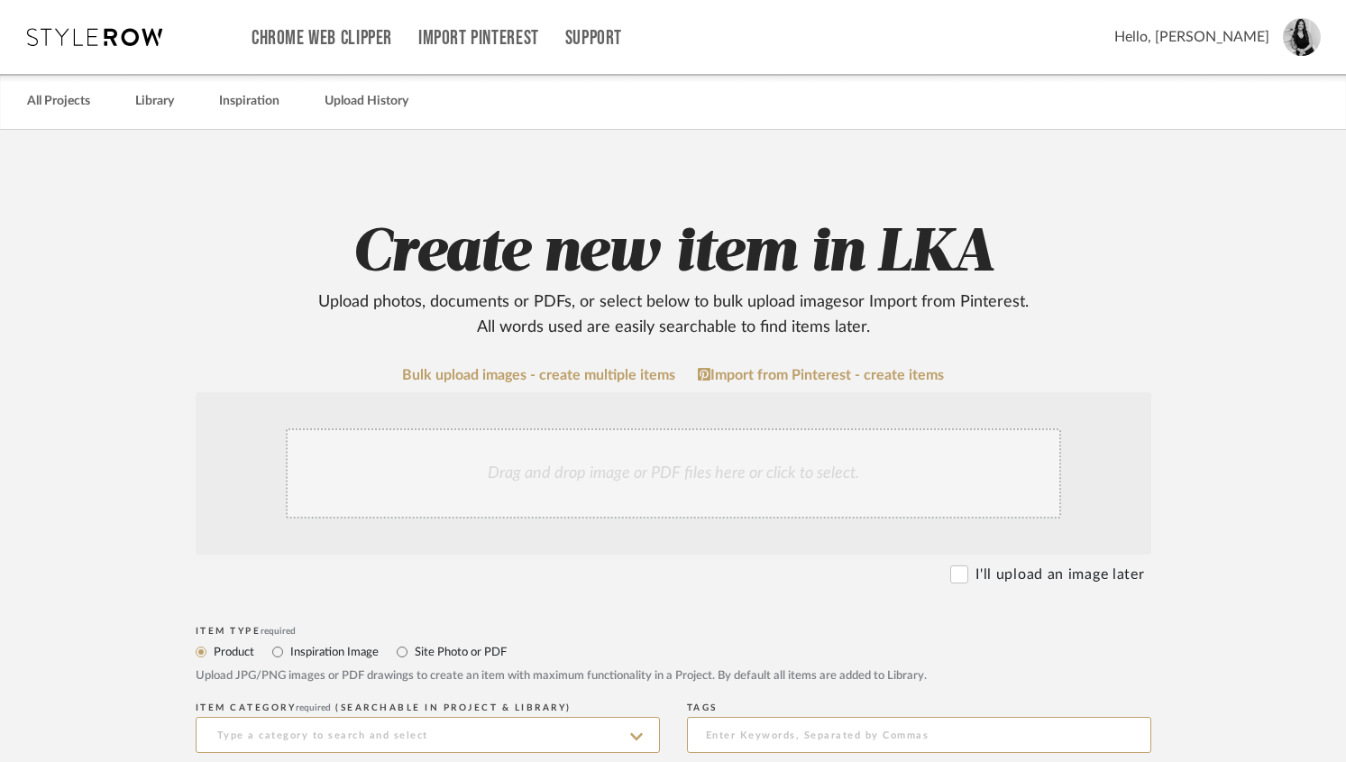
click at [497, 453] on div "Drag and drop image or PDF files here or click to select." at bounding box center [673, 473] width 775 height 90
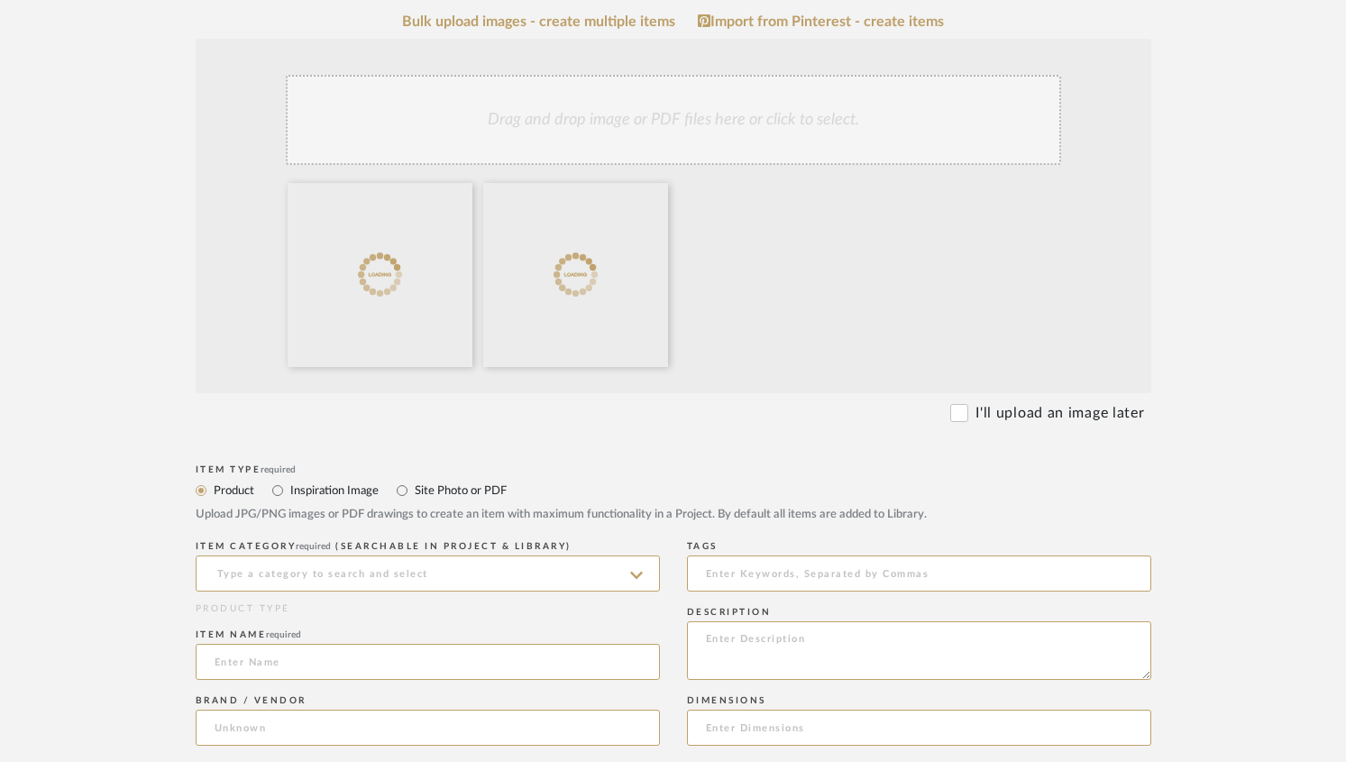
scroll to position [511, 0]
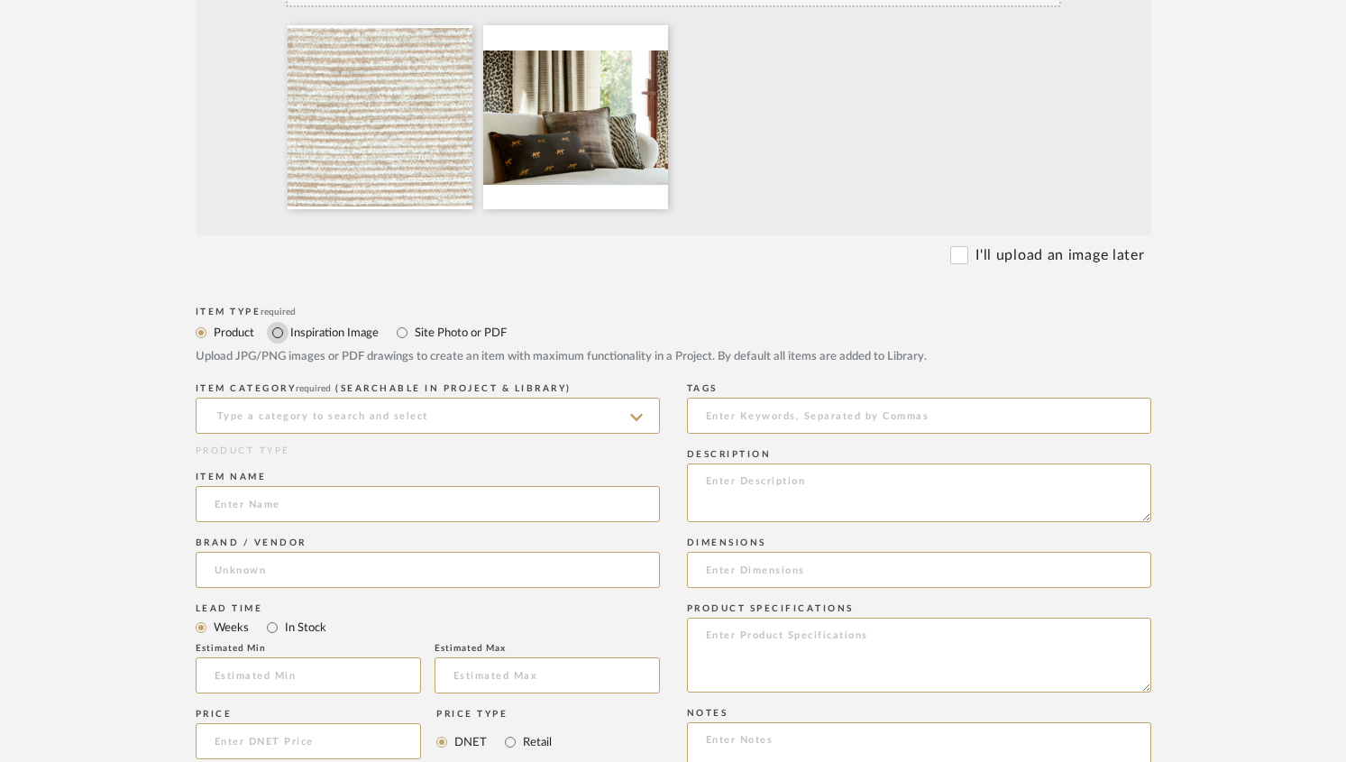
click at [282, 331] on input "Inspiration Image" at bounding box center [278, 333] width 22 height 22
radio input "true"
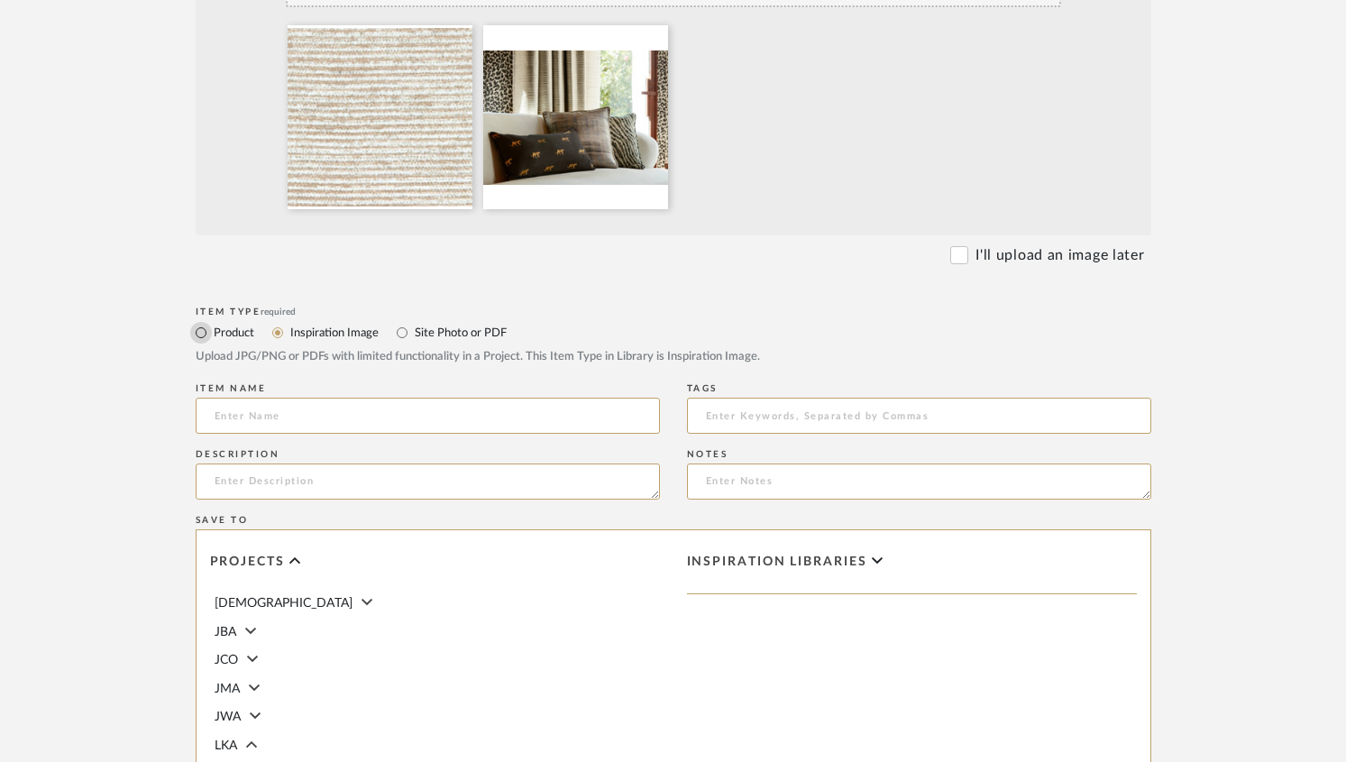
click at [200, 334] on input "Product" at bounding box center [201, 333] width 22 height 22
radio input "true"
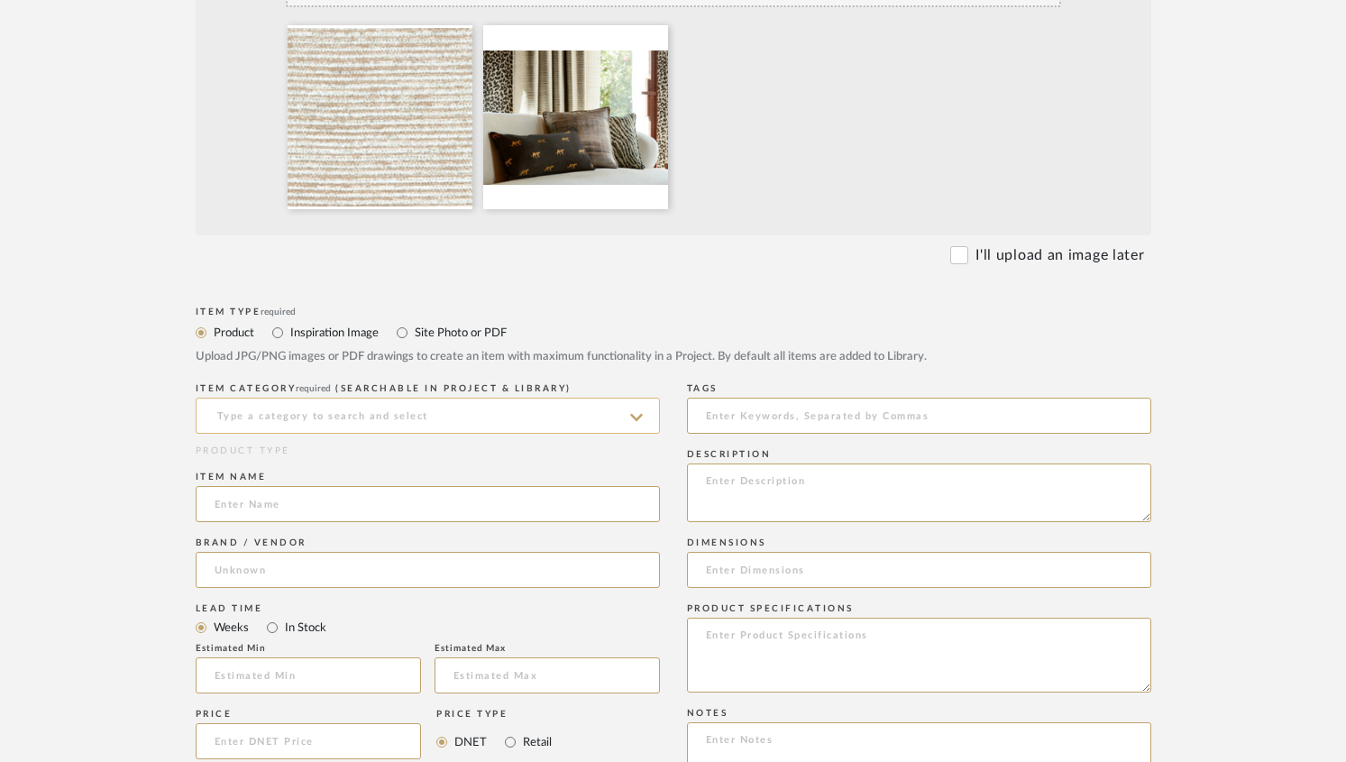
click at [212, 407] on input at bounding box center [428, 416] width 464 height 36
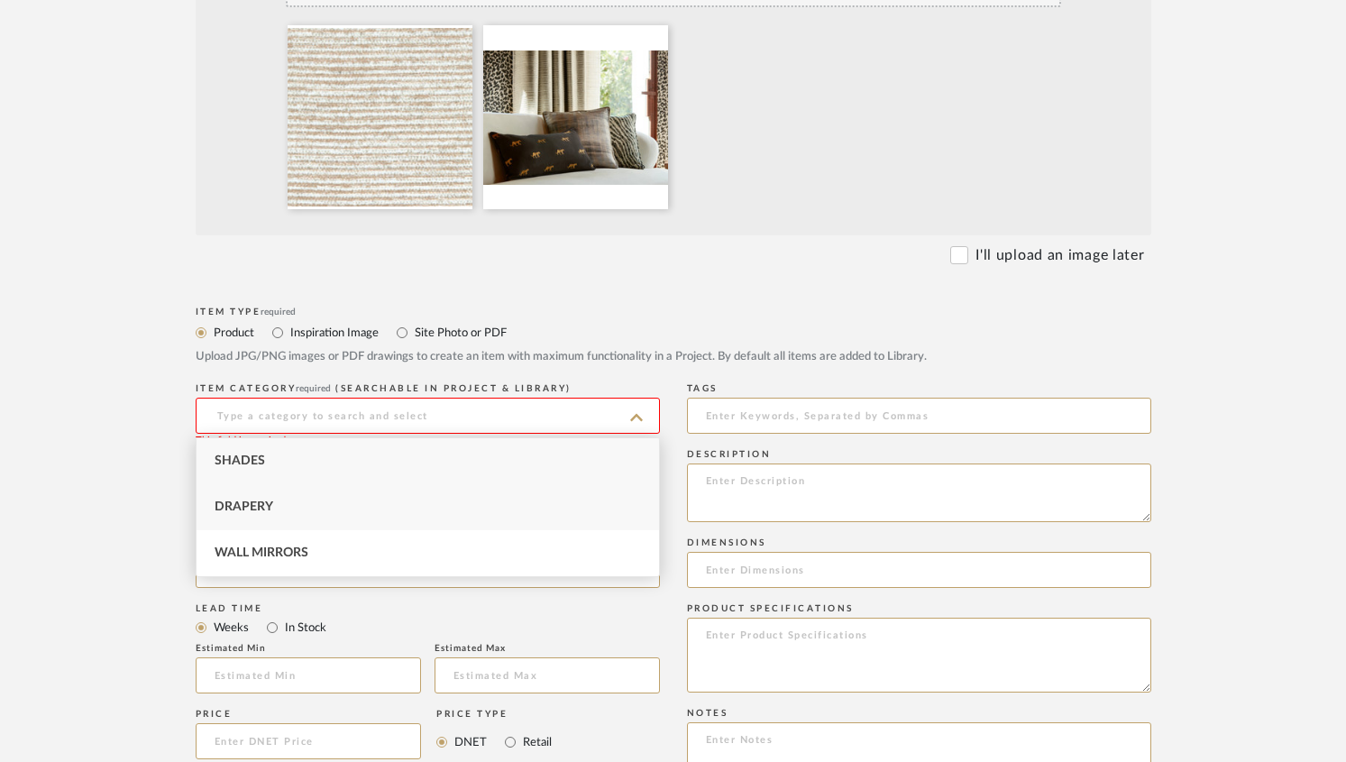
click at [235, 503] on span "Drapery" at bounding box center [244, 506] width 59 height 13
type input "Drapery"
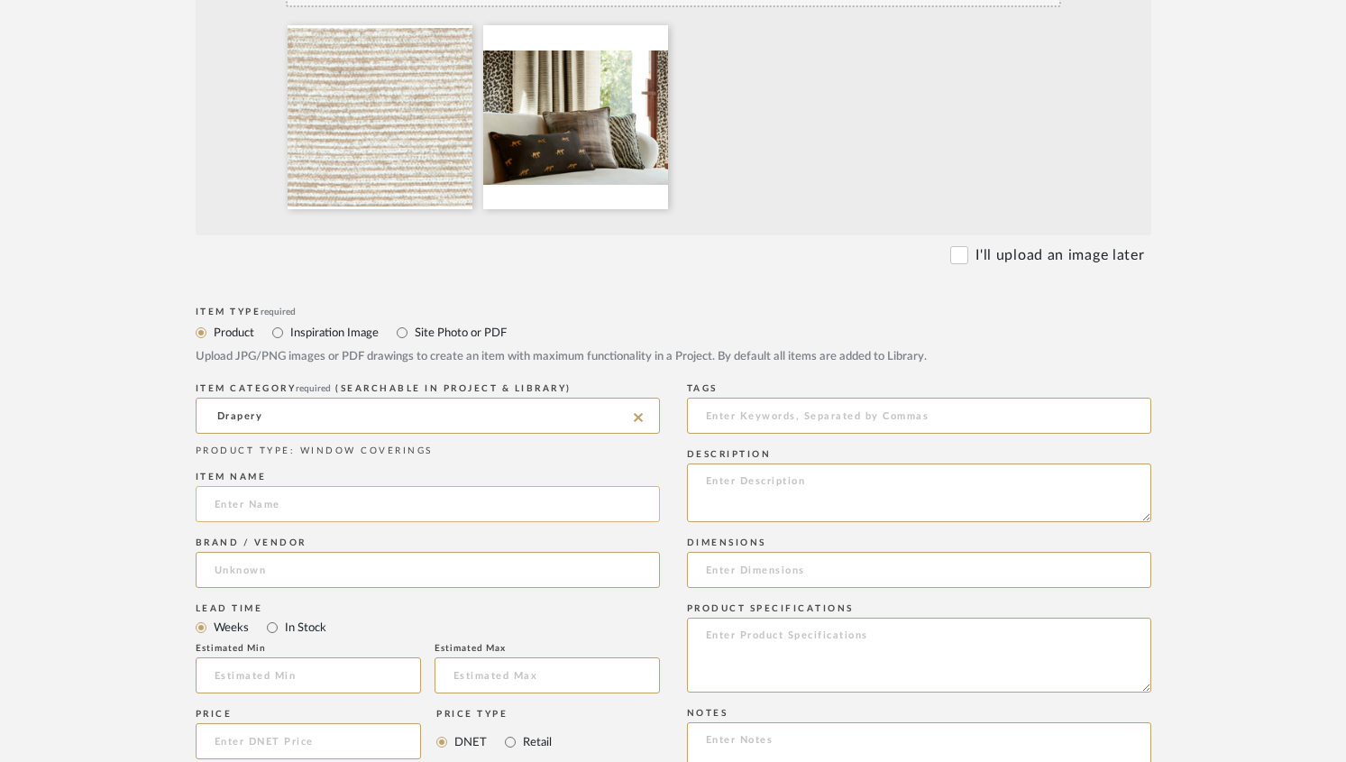
click at [234, 502] on input at bounding box center [428, 504] width 464 height 36
type input "Drapery Fabric"
click at [233, 571] on input at bounding box center [428, 570] width 464 height 36
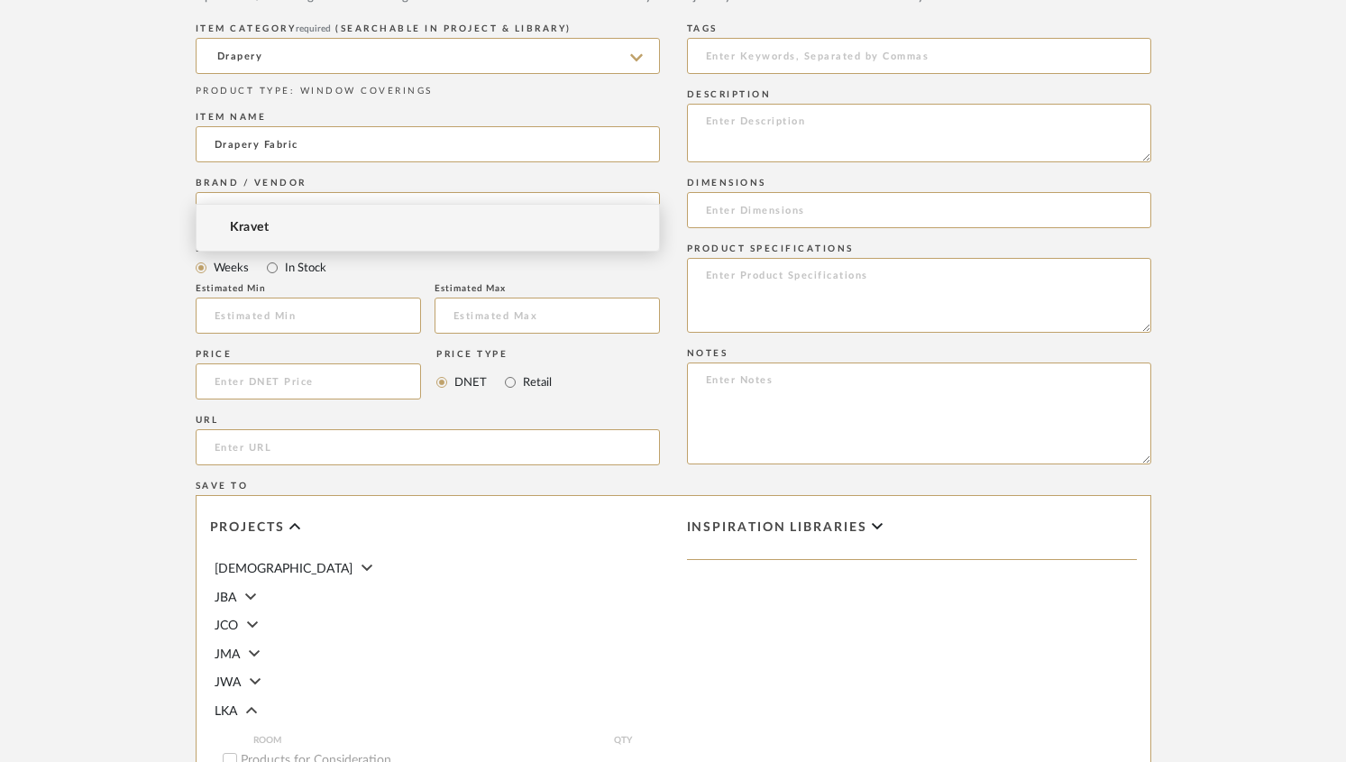
scroll to position [1233, 0]
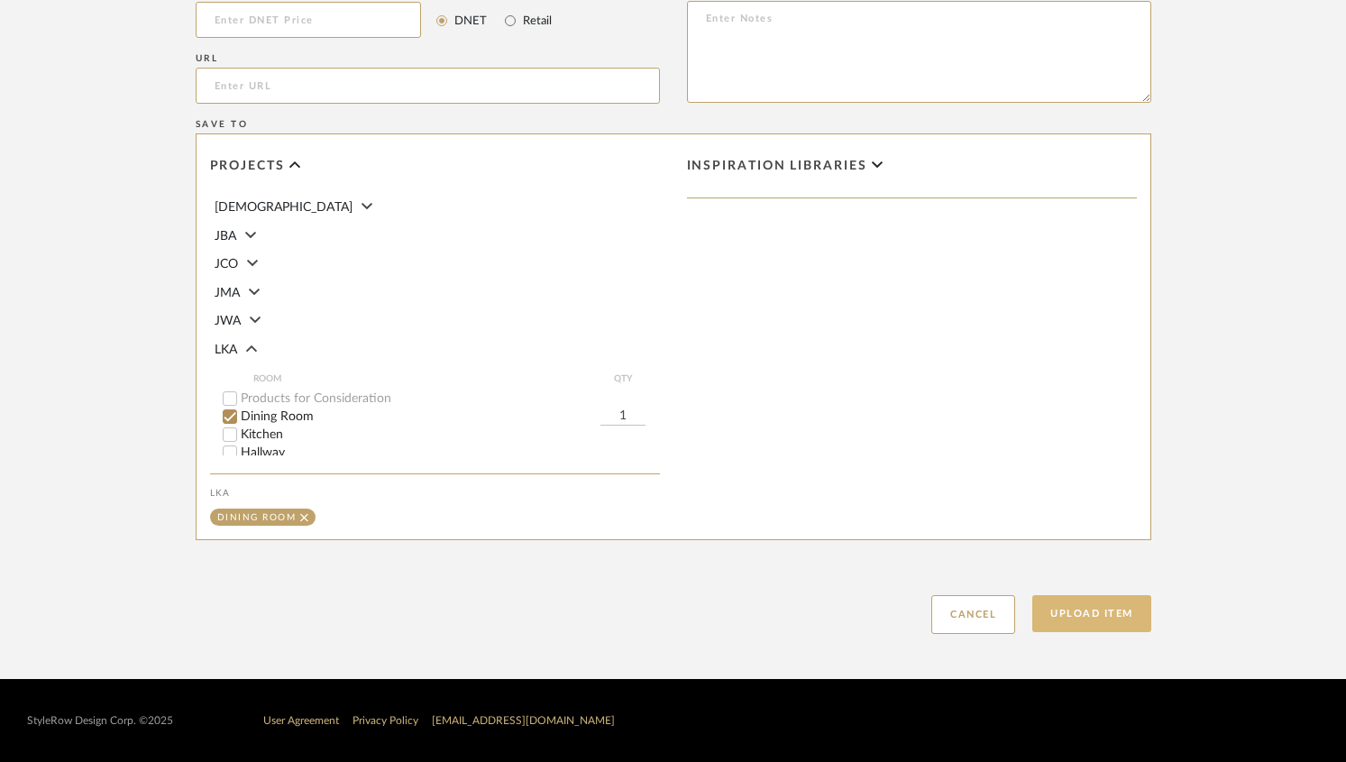
type input "Kravet"
click at [1073, 611] on button "Upload Item" at bounding box center [1091, 613] width 119 height 37
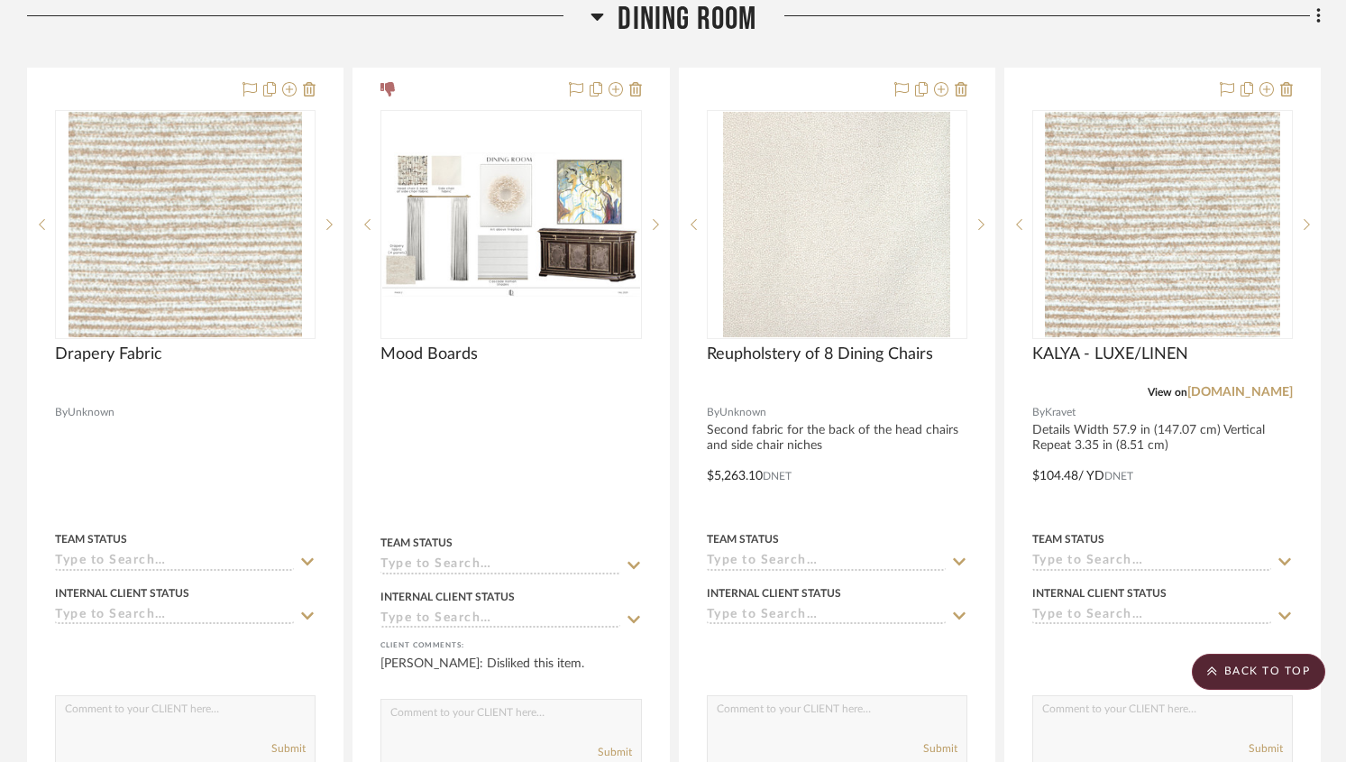
scroll to position [301, 0]
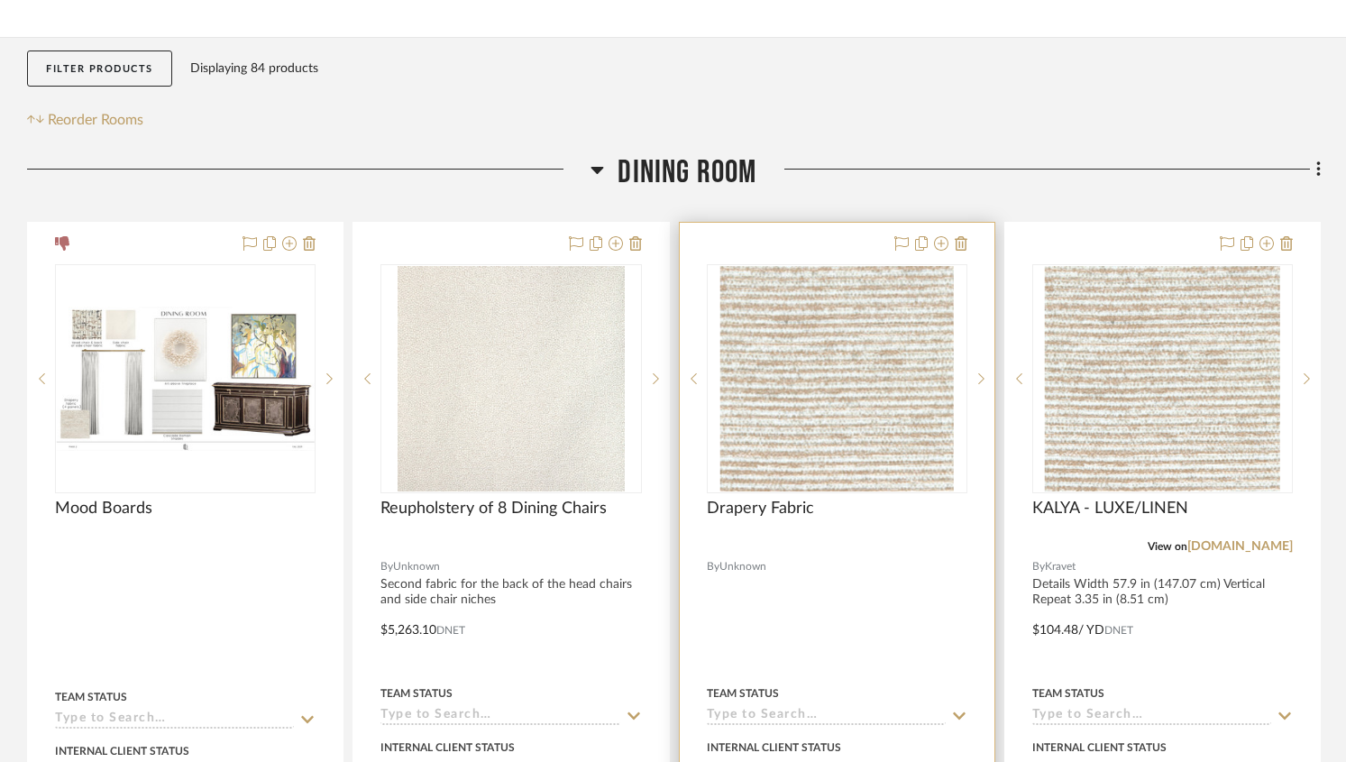
click at [901, 321] on img "0" at bounding box center [836, 378] width 234 height 225
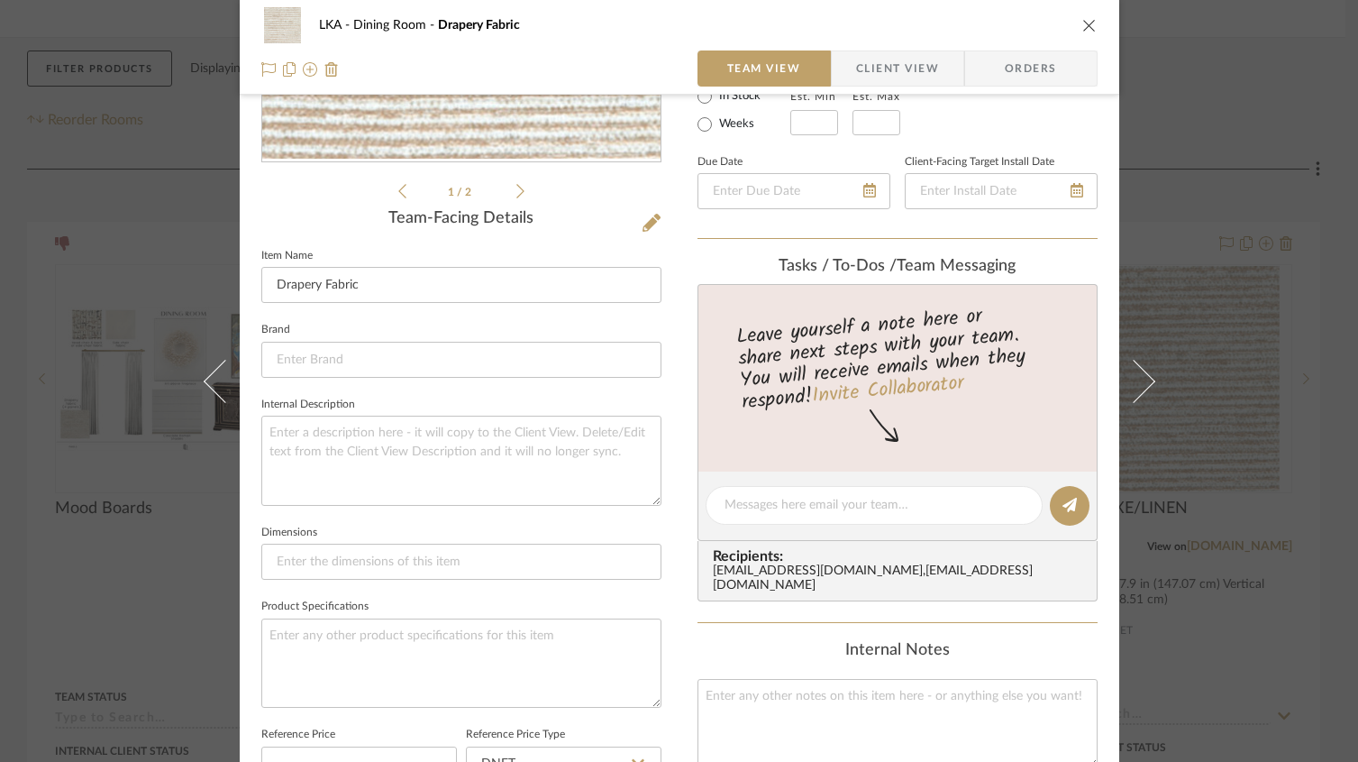
scroll to position [467, 0]
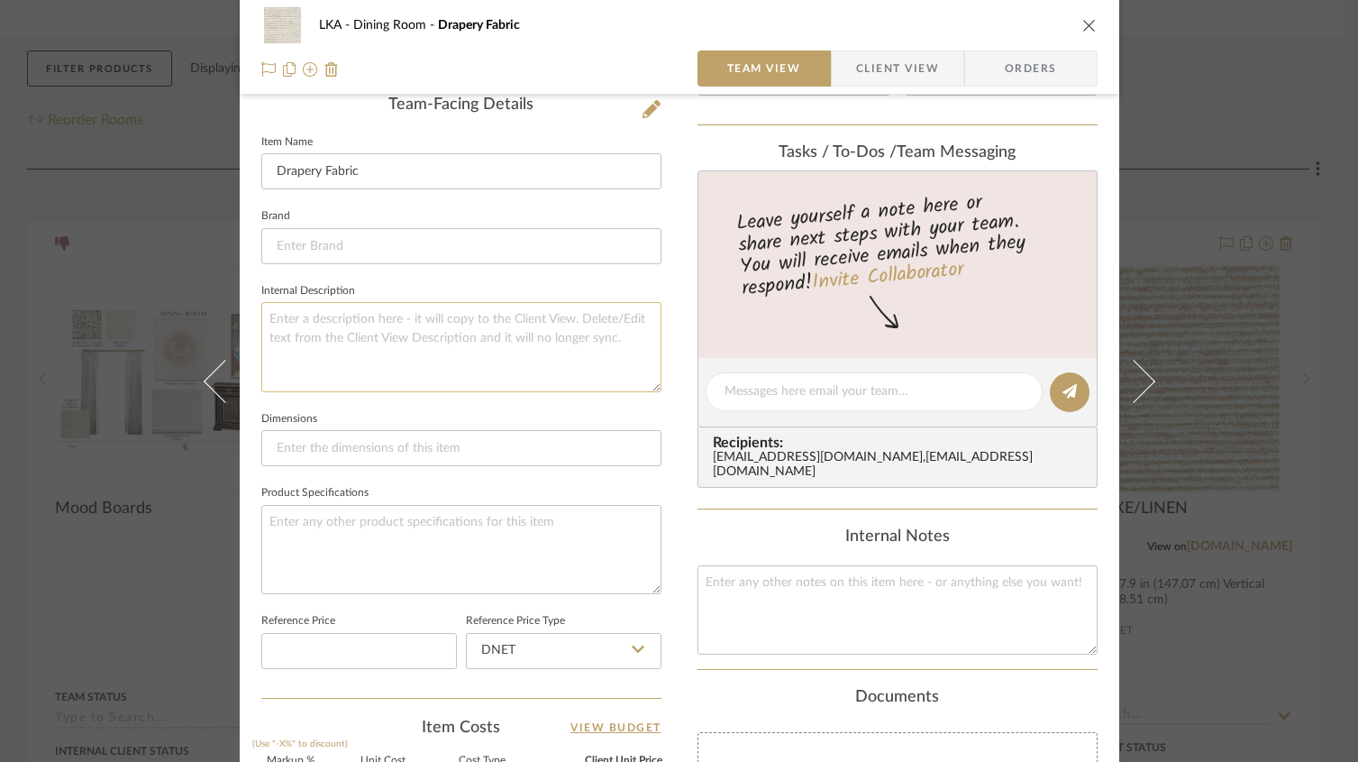
click at [316, 319] on textarea at bounding box center [461, 346] width 400 height 89
type textarea "S"
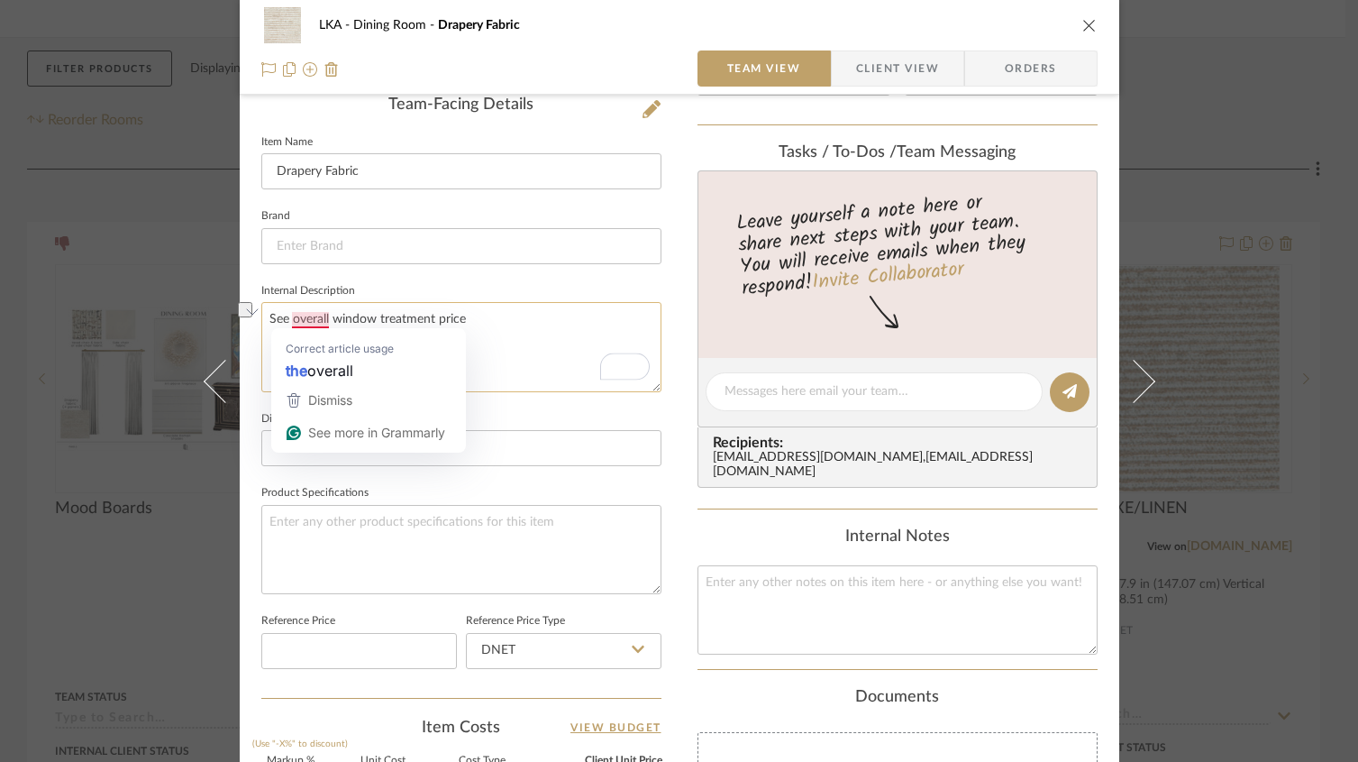
drag, startPoint x: 471, startPoint y: 319, endPoint x: 263, endPoint y: 323, distance: 208.3
click at [263, 323] on textarea "See overall window treatment price" at bounding box center [461, 346] width 400 height 89
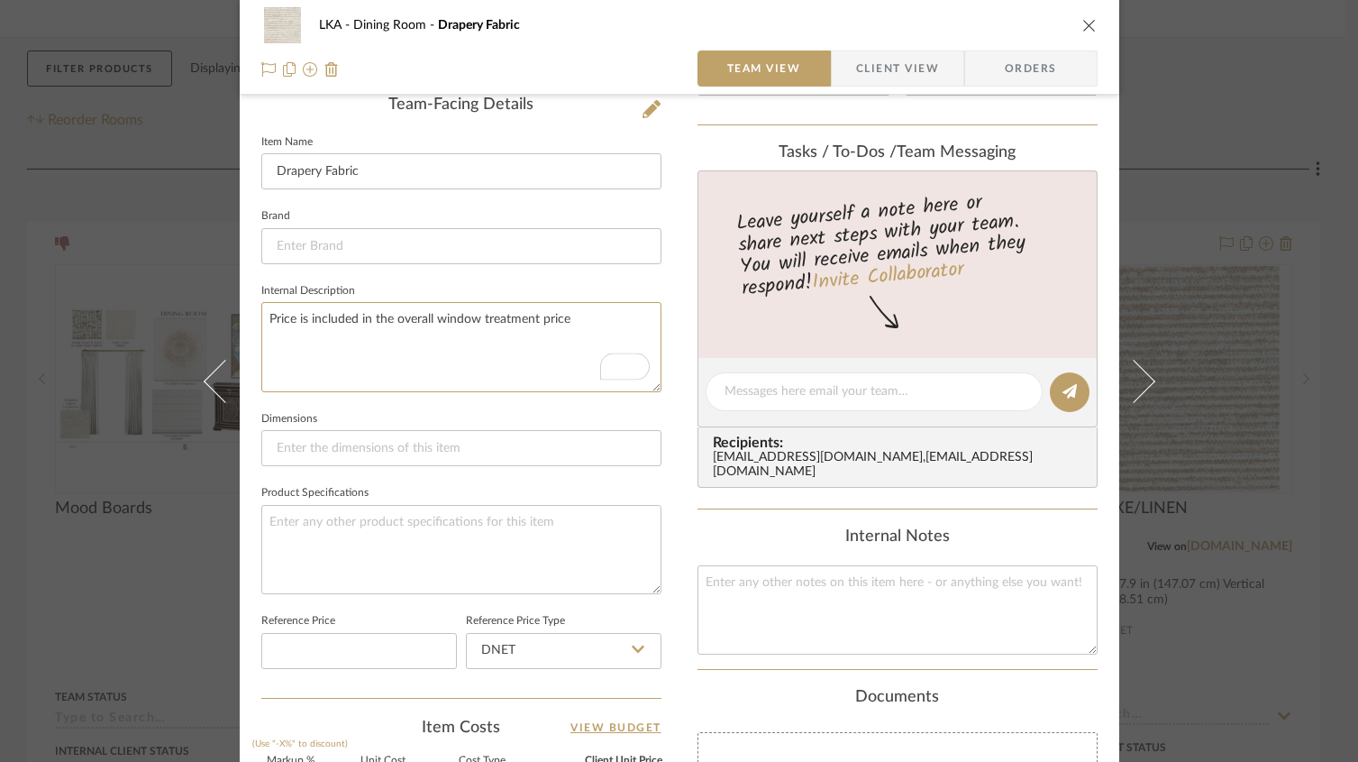
type textarea "Price is included in the overall window treatment price"
click at [1083, 23] on icon "close" at bounding box center [1090, 25] width 14 height 14
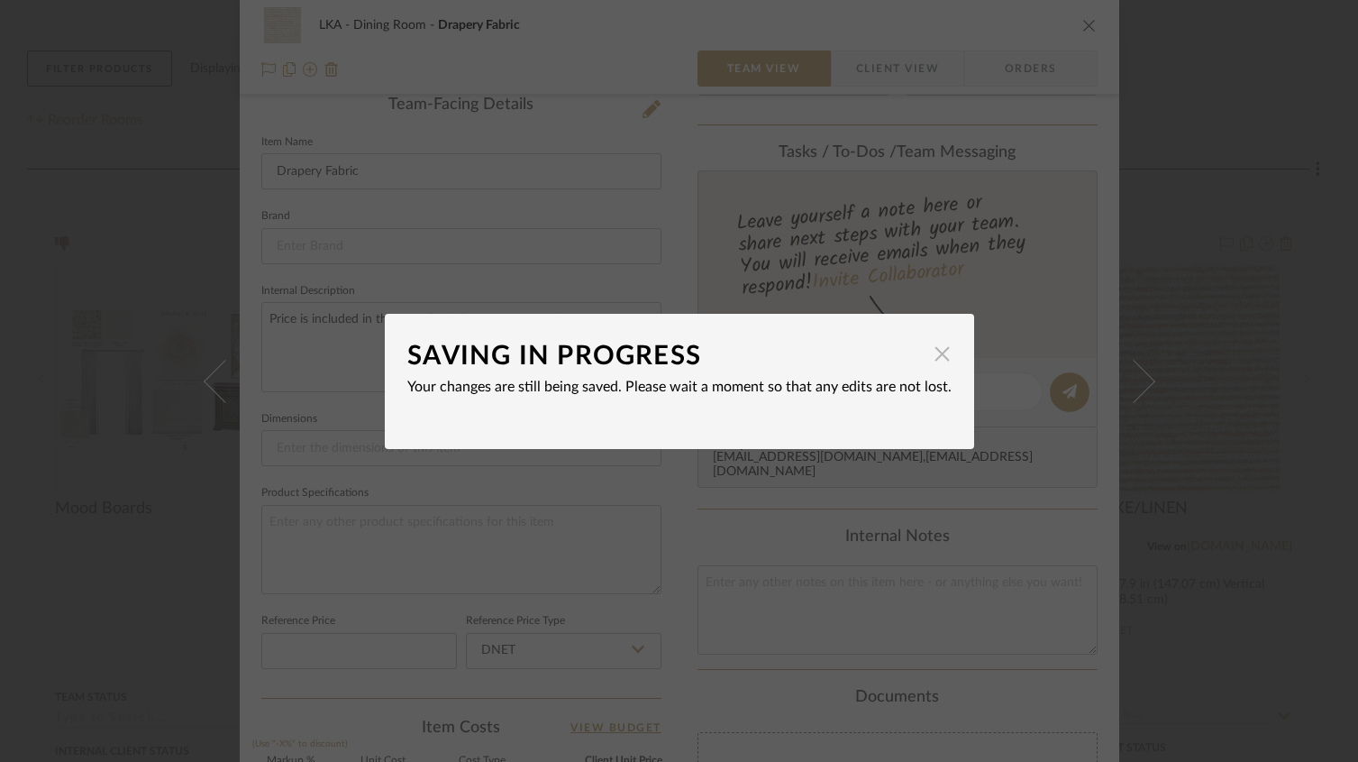
click at [936, 352] on span "button" at bounding box center [943, 354] width 36 height 36
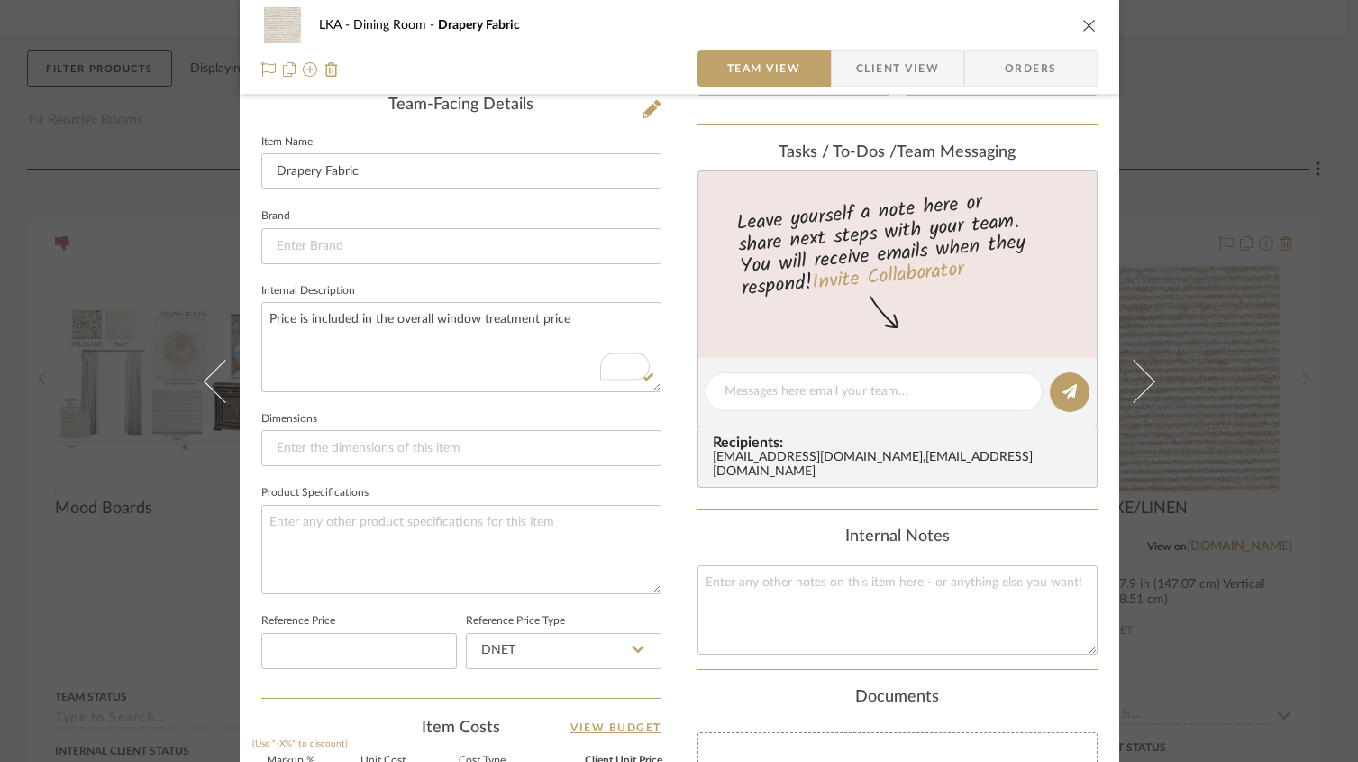
click at [1083, 22] on icon "close" at bounding box center [1090, 25] width 14 height 14
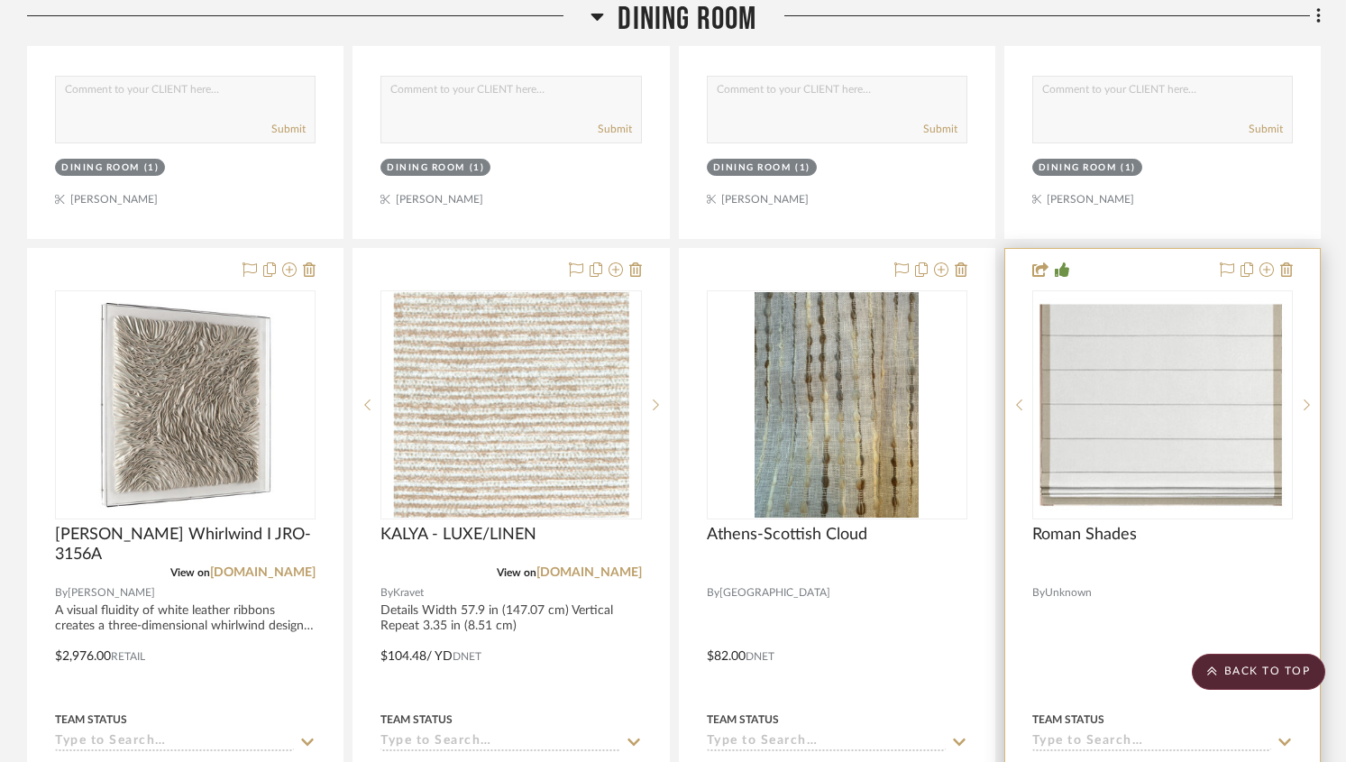
scroll to position [1879, 0]
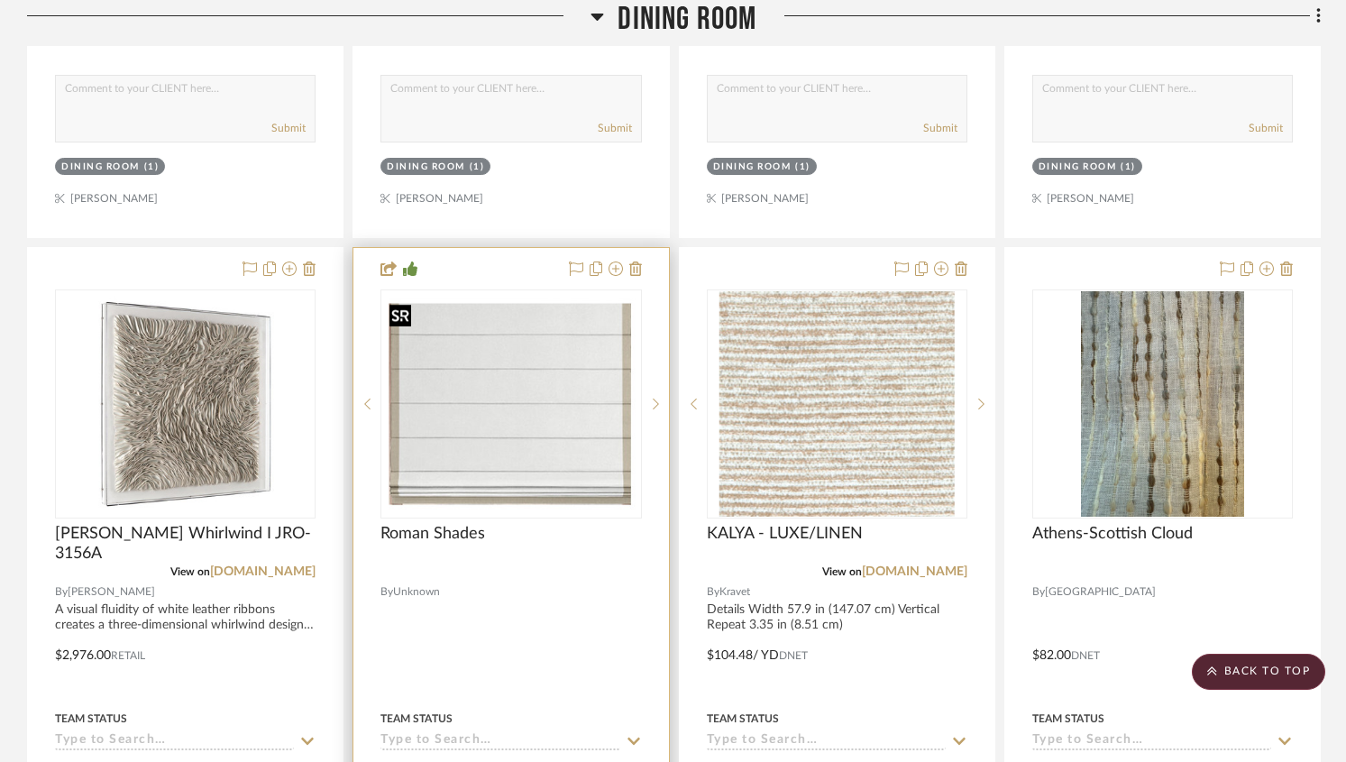
click at [526, 438] on img "0" at bounding box center [510, 403] width 257 height 213
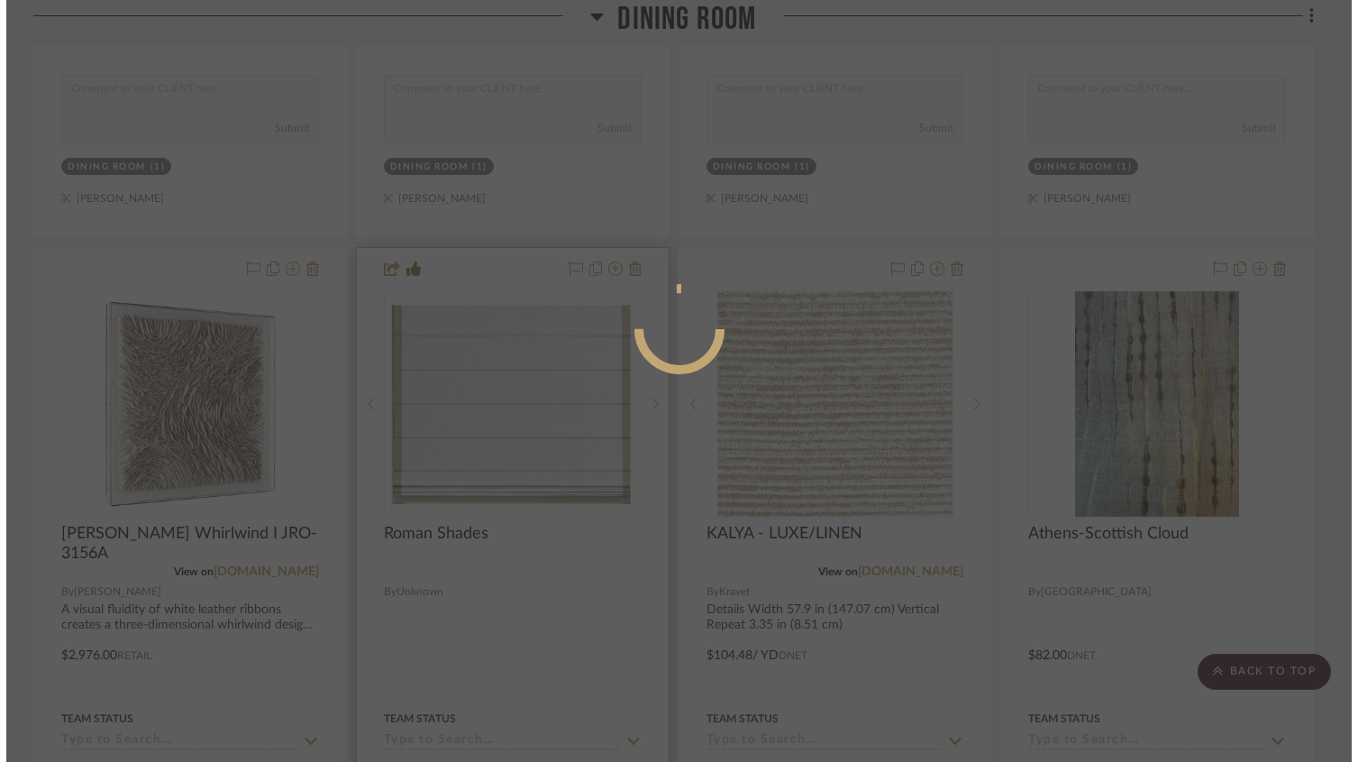
scroll to position [0, 0]
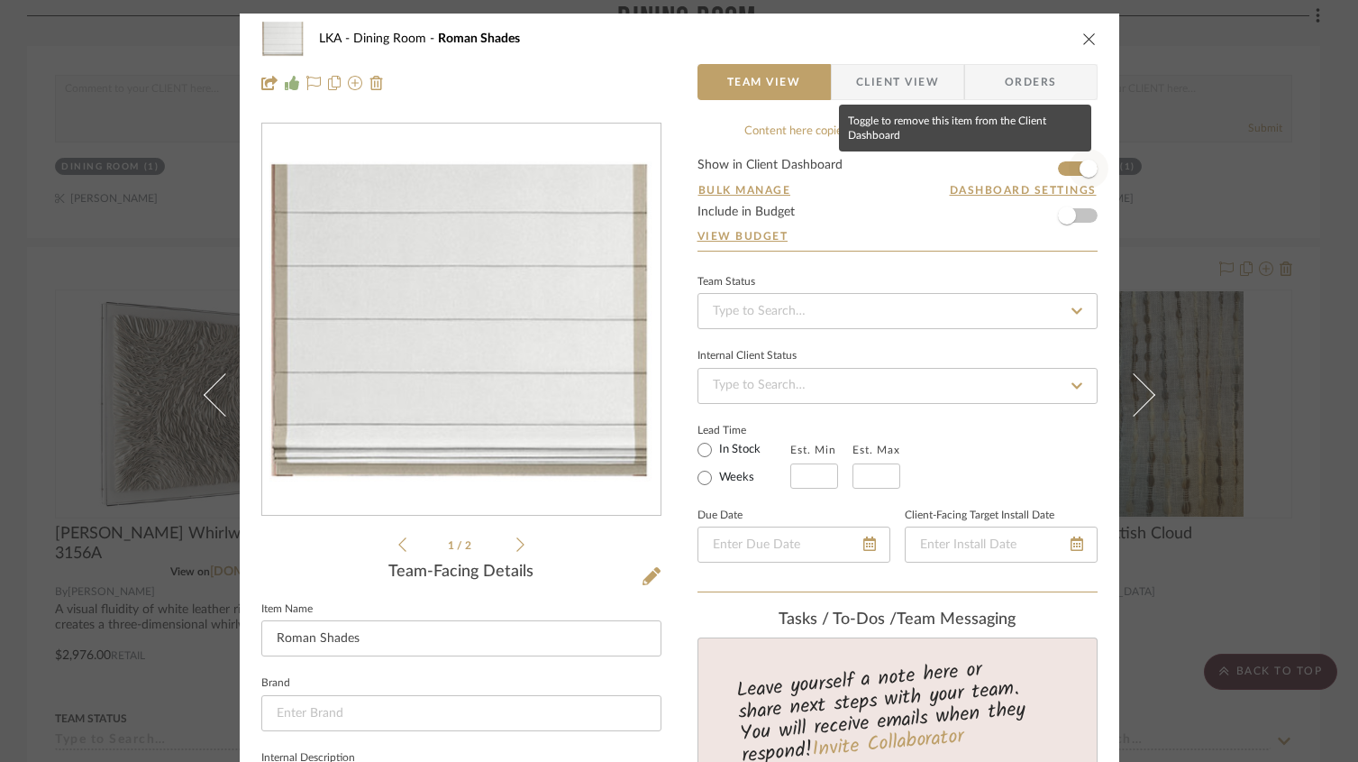
click at [1081, 170] on span "button" at bounding box center [1089, 169] width 18 height 18
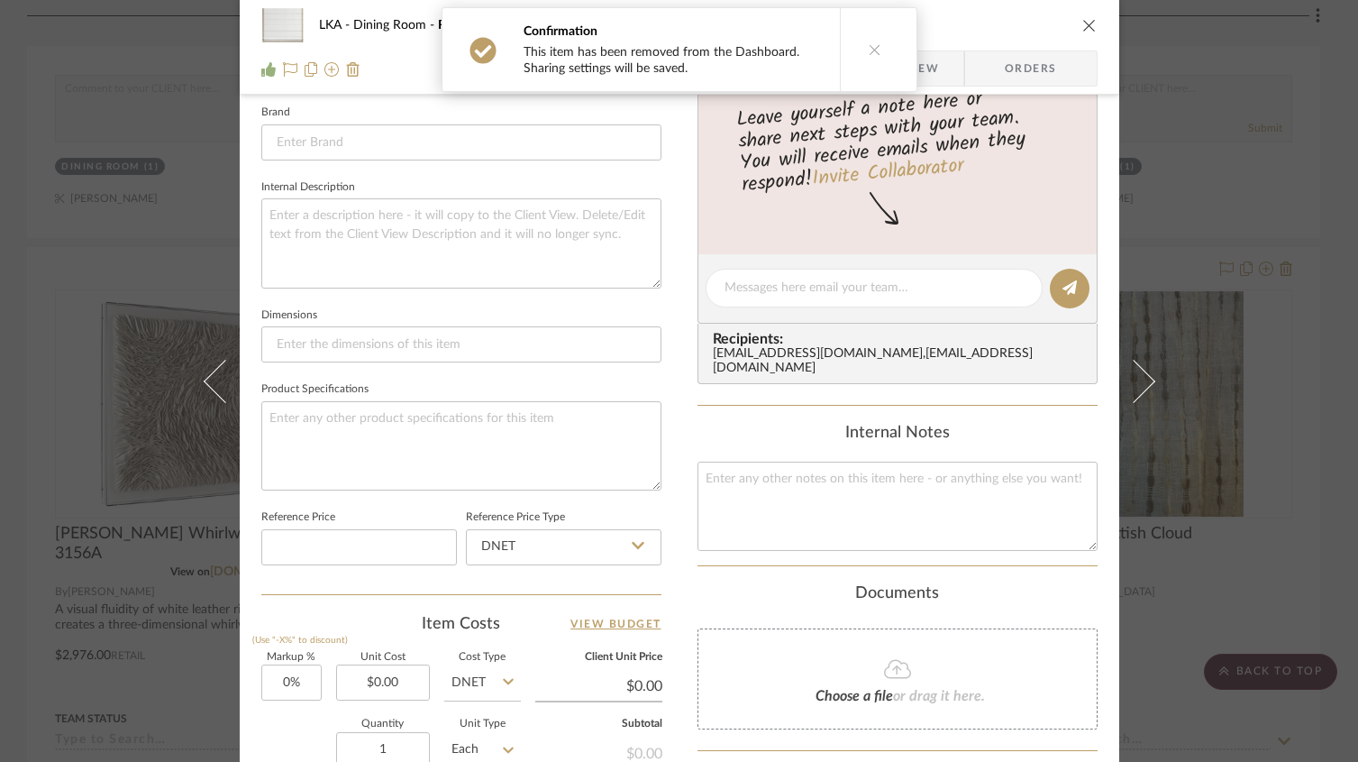
scroll to position [548, 0]
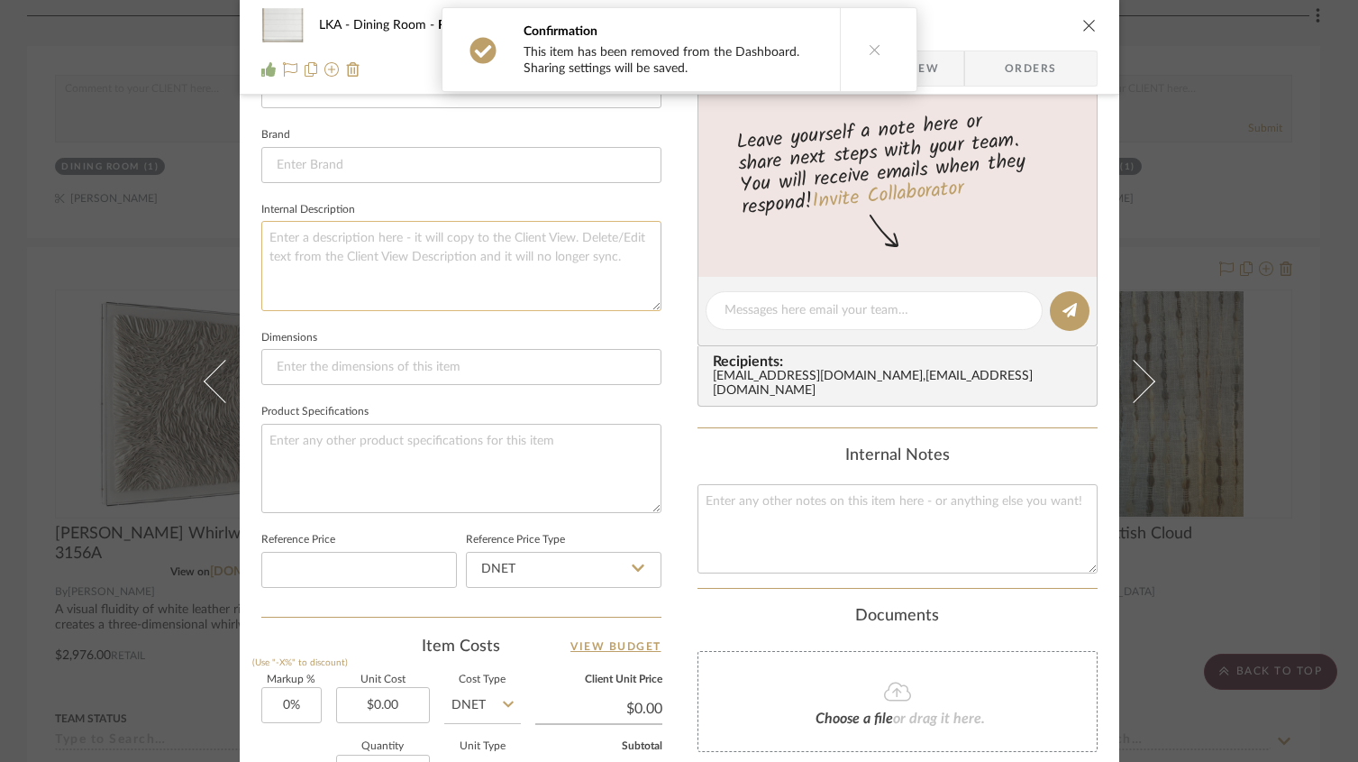
click at [365, 279] on textarea at bounding box center [461, 265] width 400 height 89
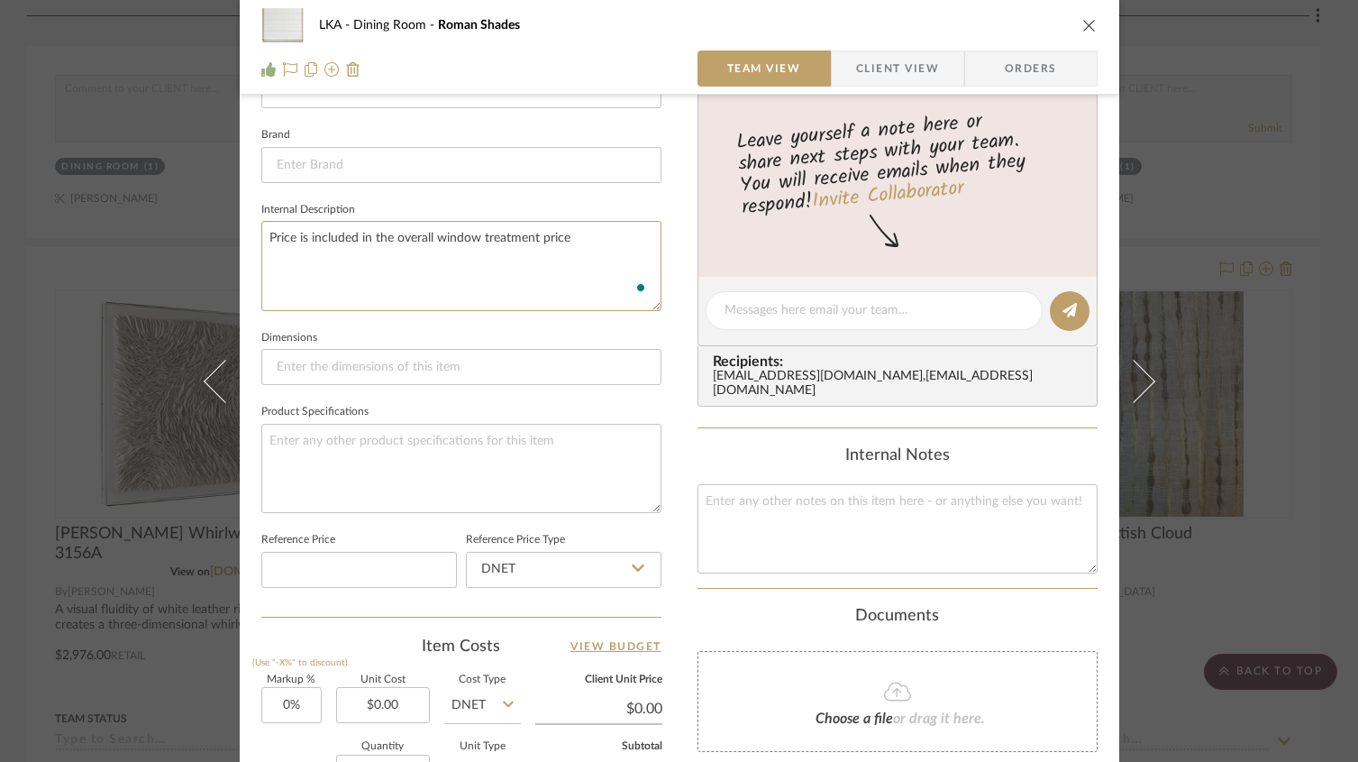
type textarea "Price is included in the overall window treatment price"
click at [591, 321] on sr-form-field "Internal Description Price is included in the overall window treatment price" at bounding box center [461, 261] width 400 height 128
click at [1084, 30] on icon "close" at bounding box center [1090, 25] width 14 height 14
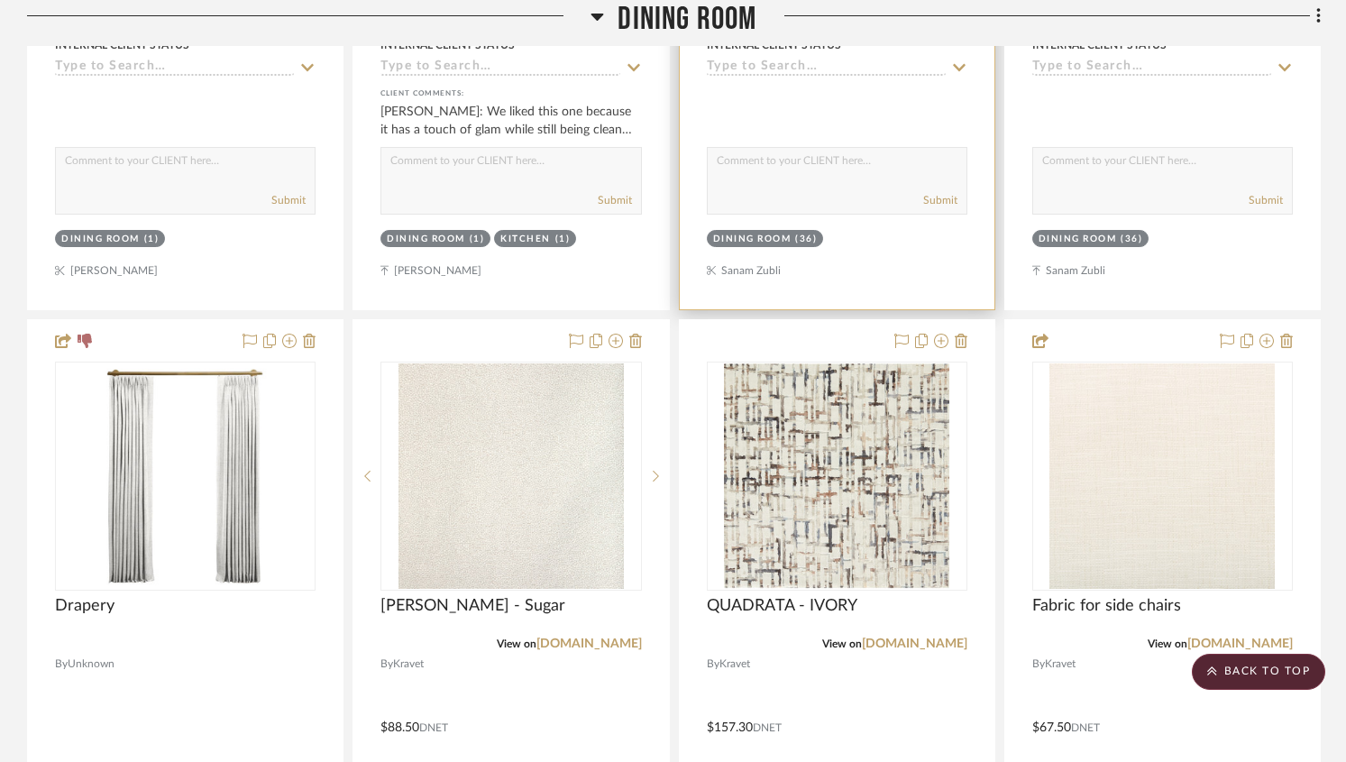
scroll to position [2610, 0]
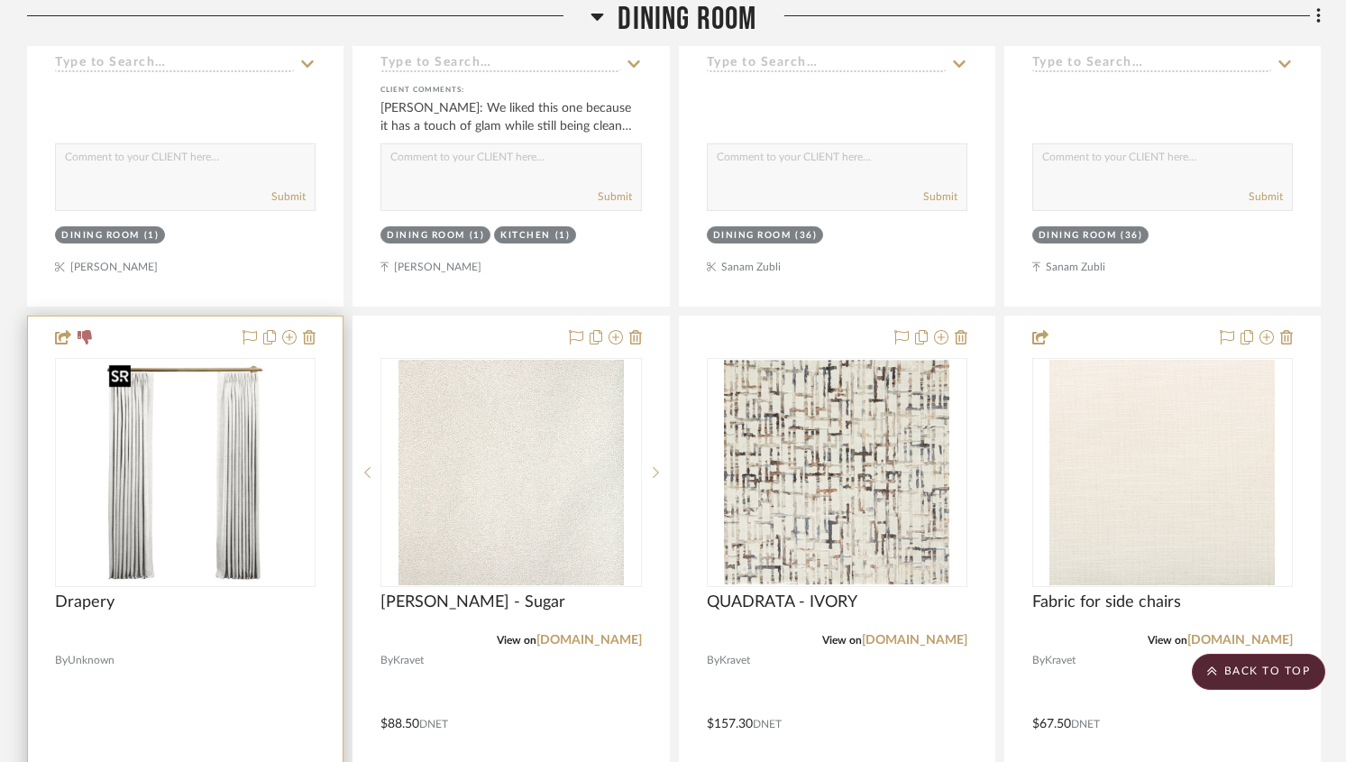
click at [242, 418] on img "0" at bounding box center [186, 472] width 168 height 225
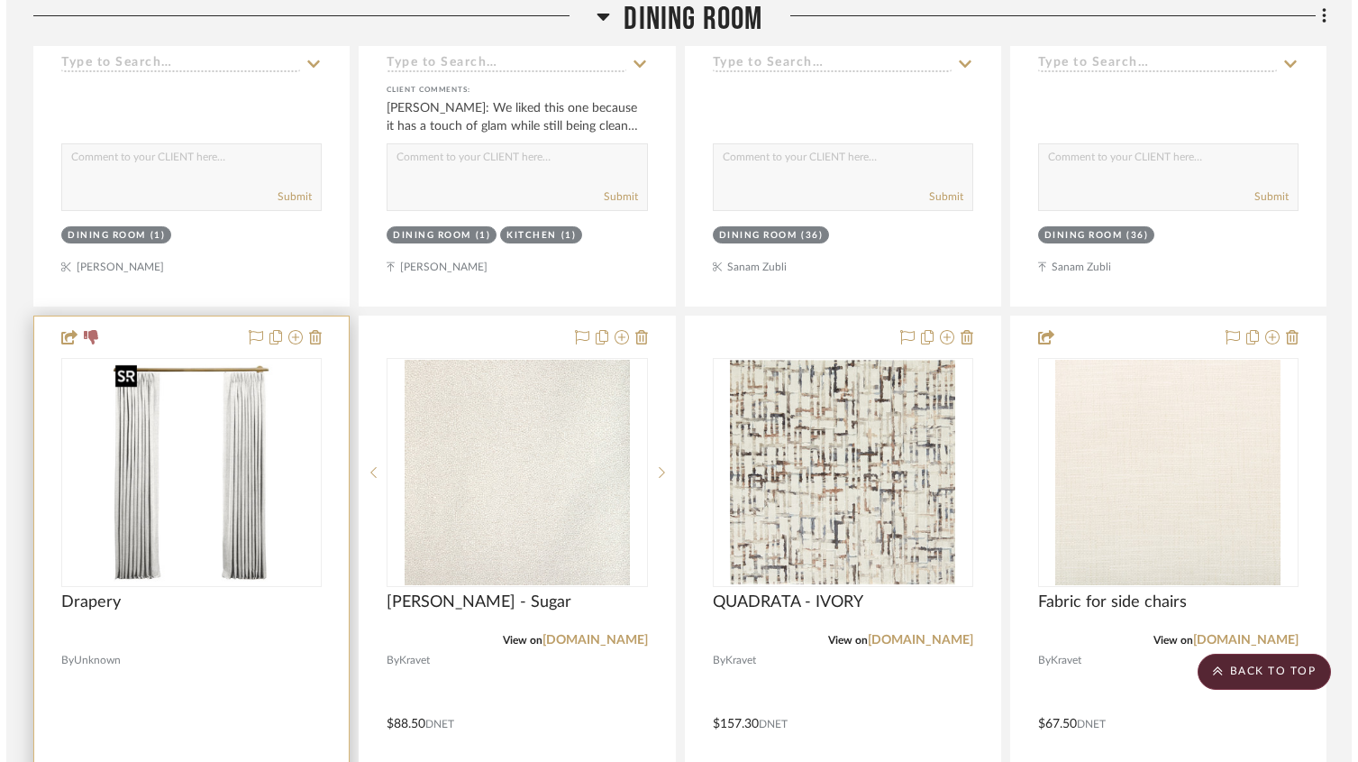
scroll to position [0, 0]
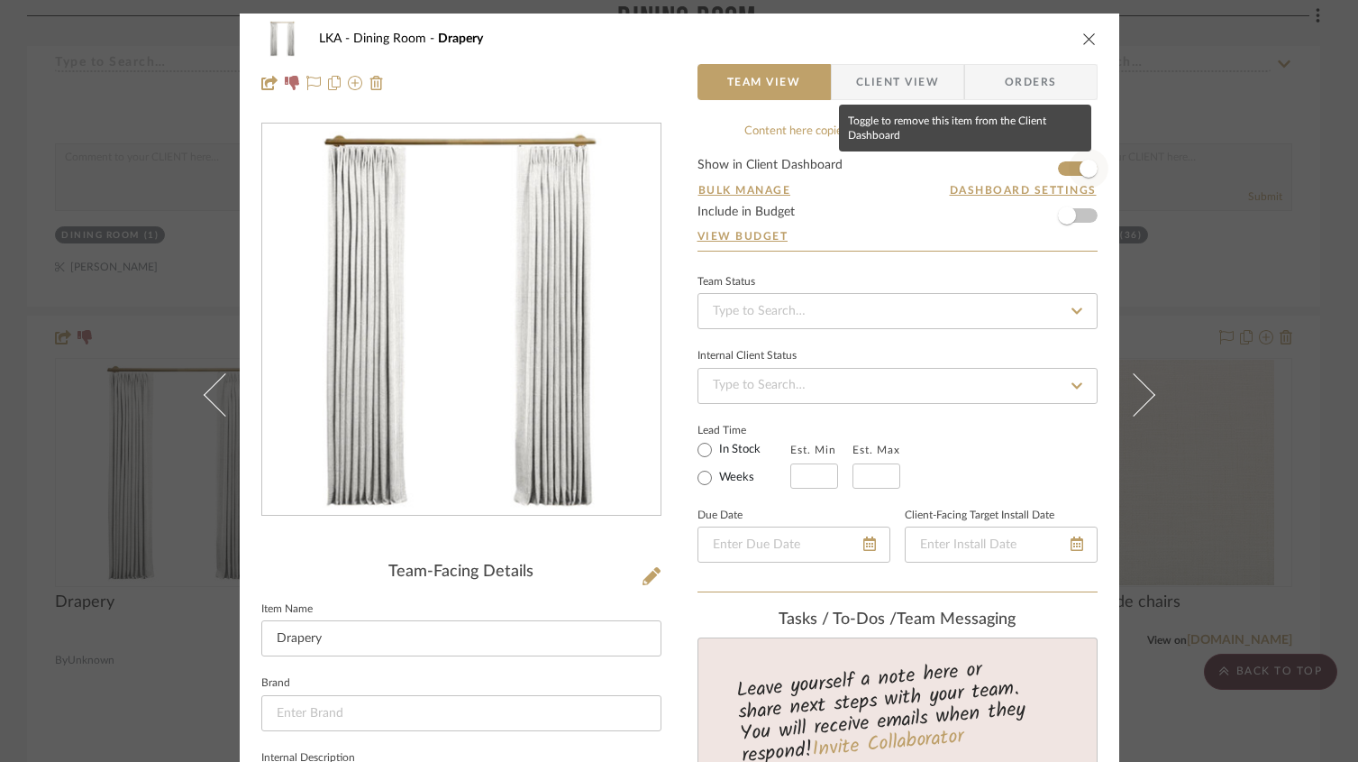
click at [1081, 169] on span "button" at bounding box center [1089, 169] width 18 height 18
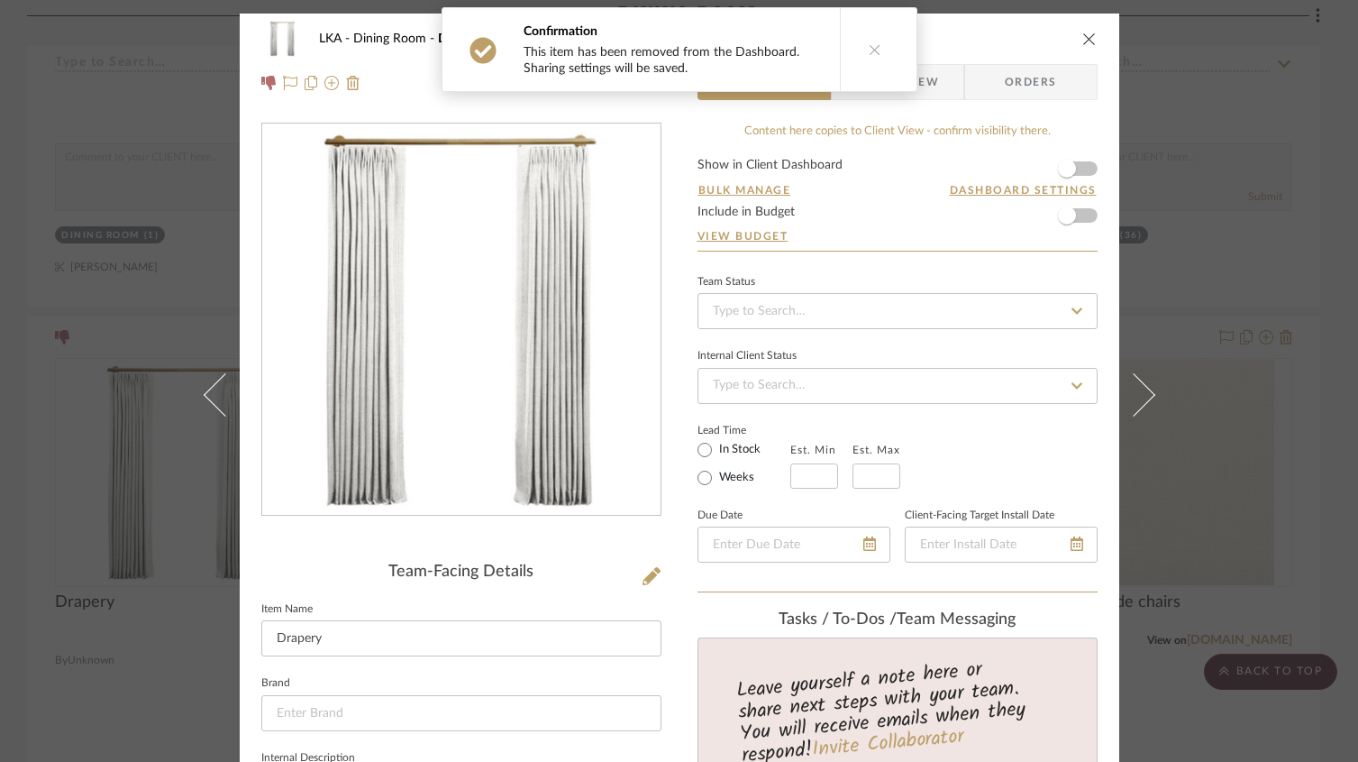
click at [1083, 38] on icon "close" at bounding box center [1090, 39] width 14 height 14
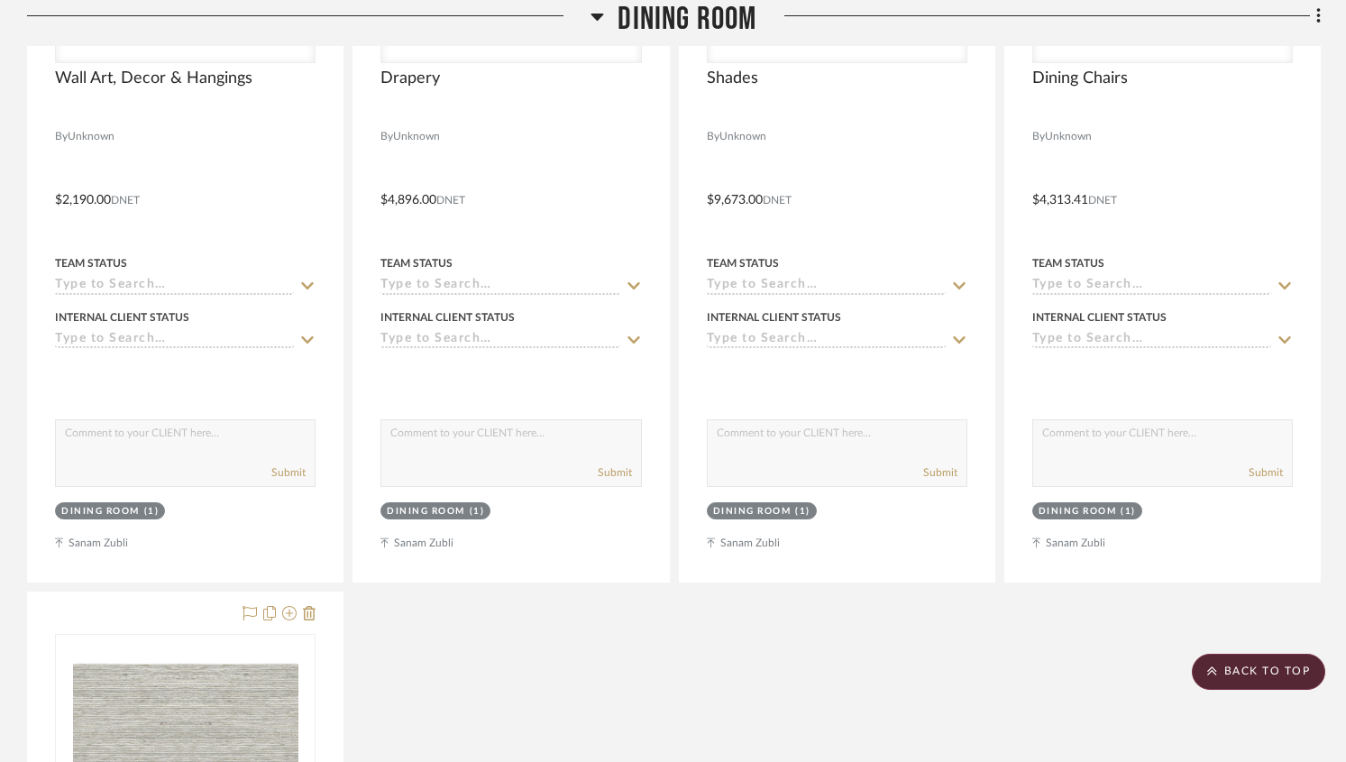
scroll to position [5021, 0]
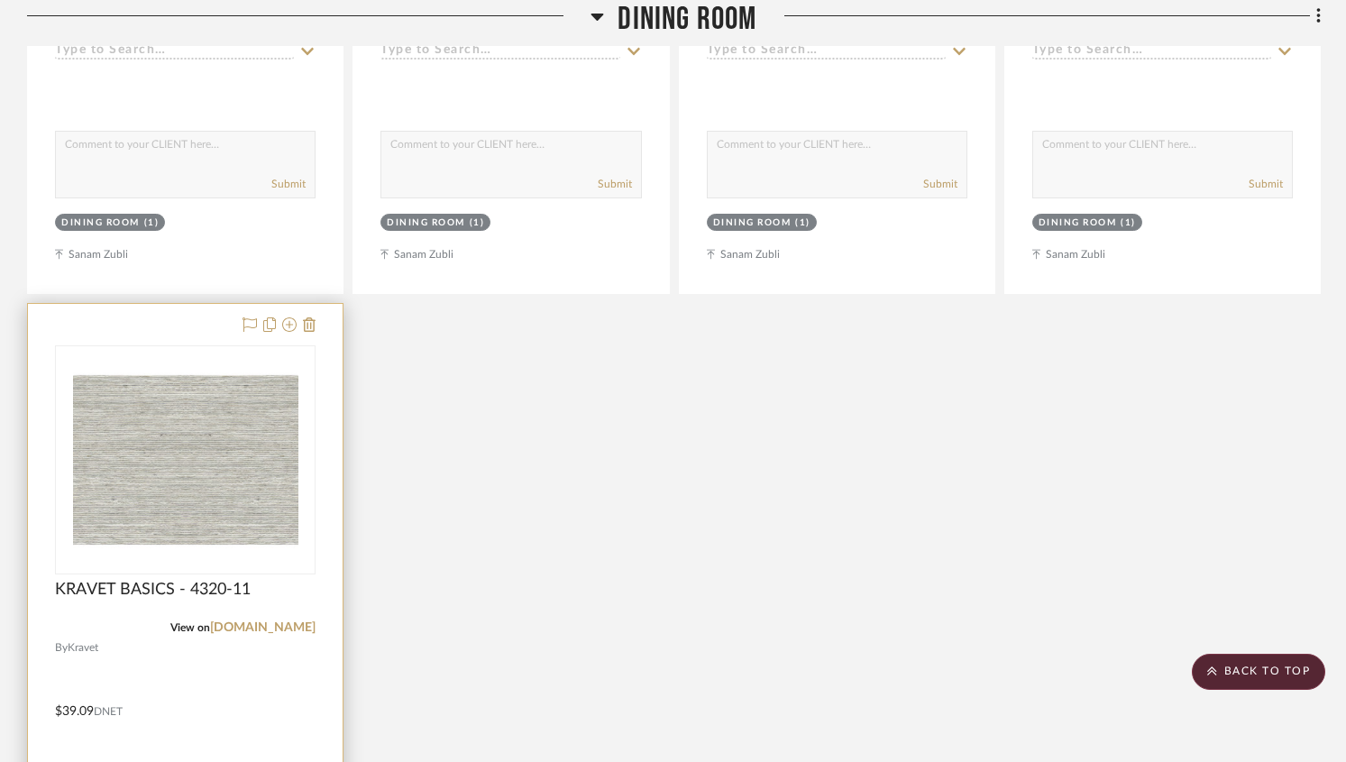
click at [235, 432] on img at bounding box center [185, 459] width 225 height 225
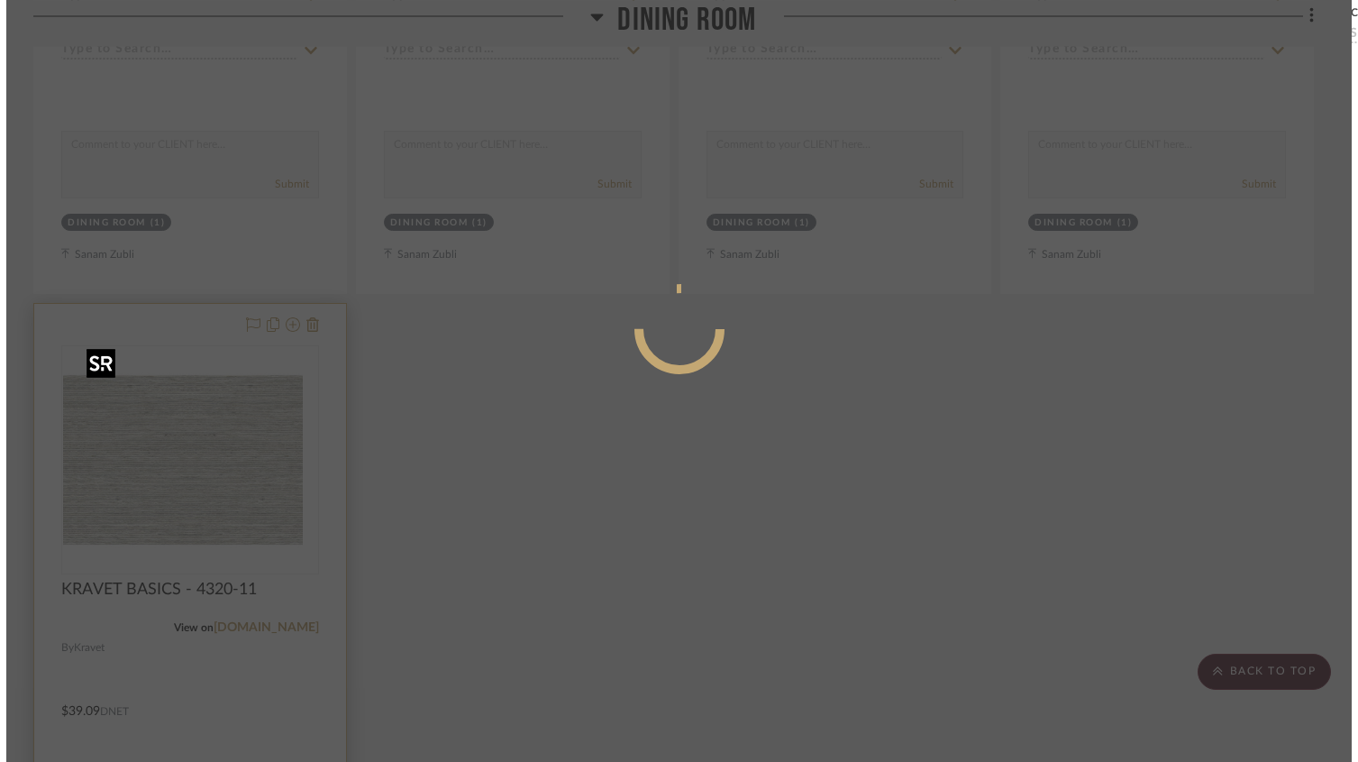
scroll to position [0, 0]
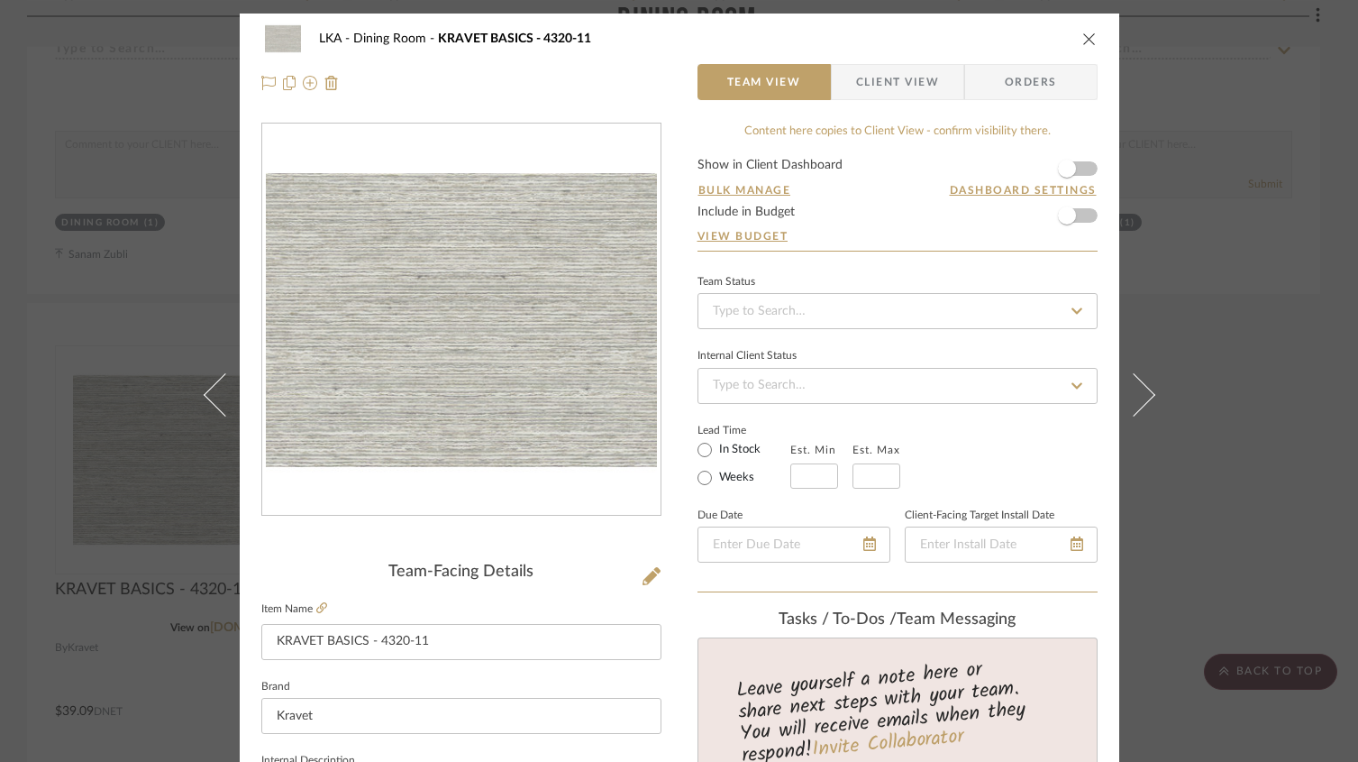
click at [1086, 39] on icon "close" at bounding box center [1090, 39] width 14 height 14
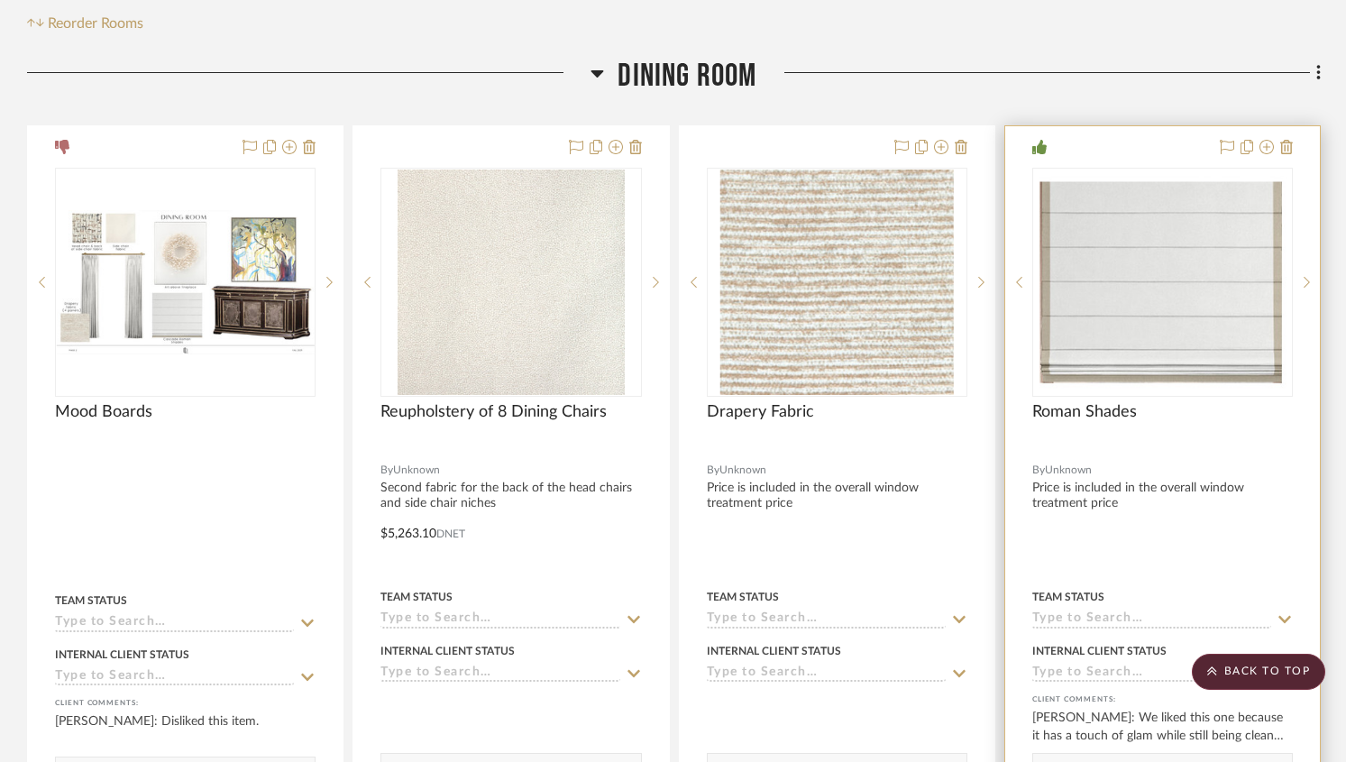
scroll to position [398, 0]
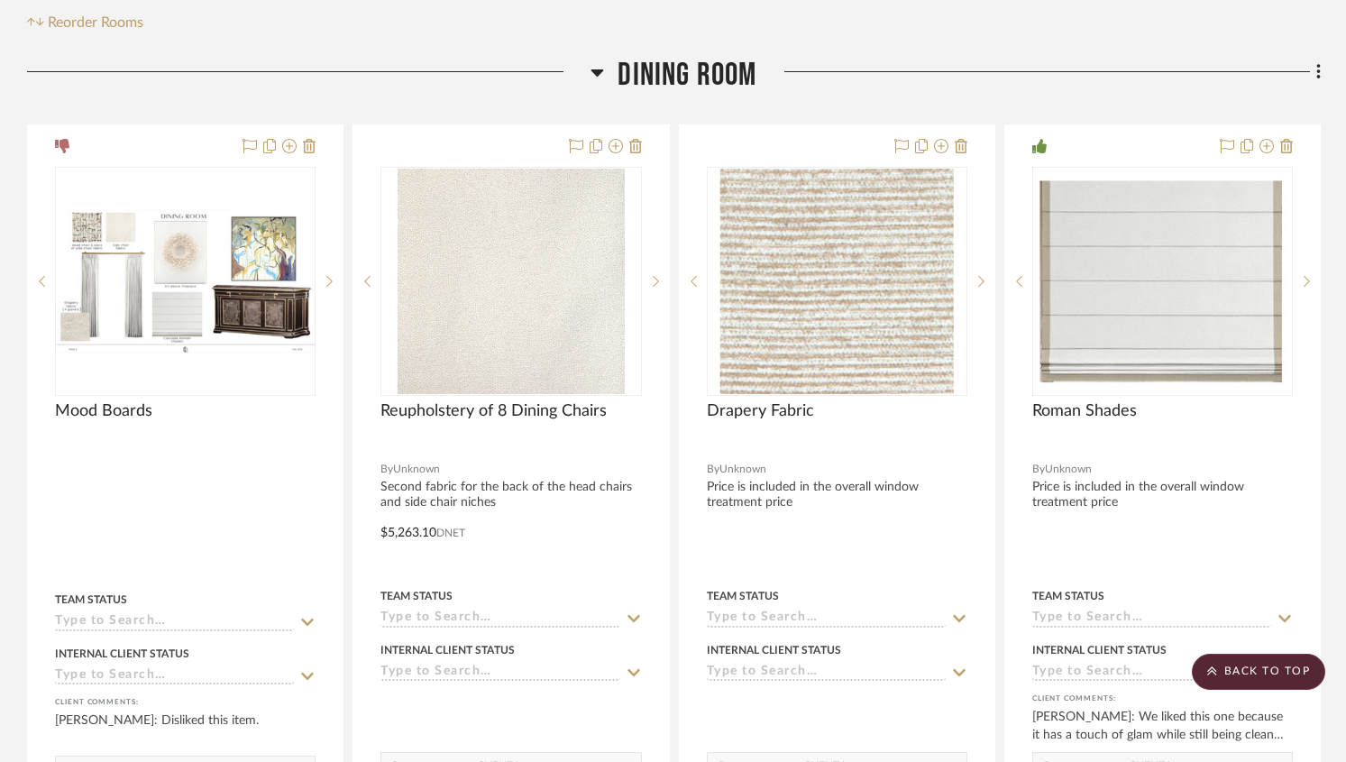
drag, startPoint x: 491, startPoint y: 280, endPoint x: 1077, endPoint y: 0, distance: 649.5
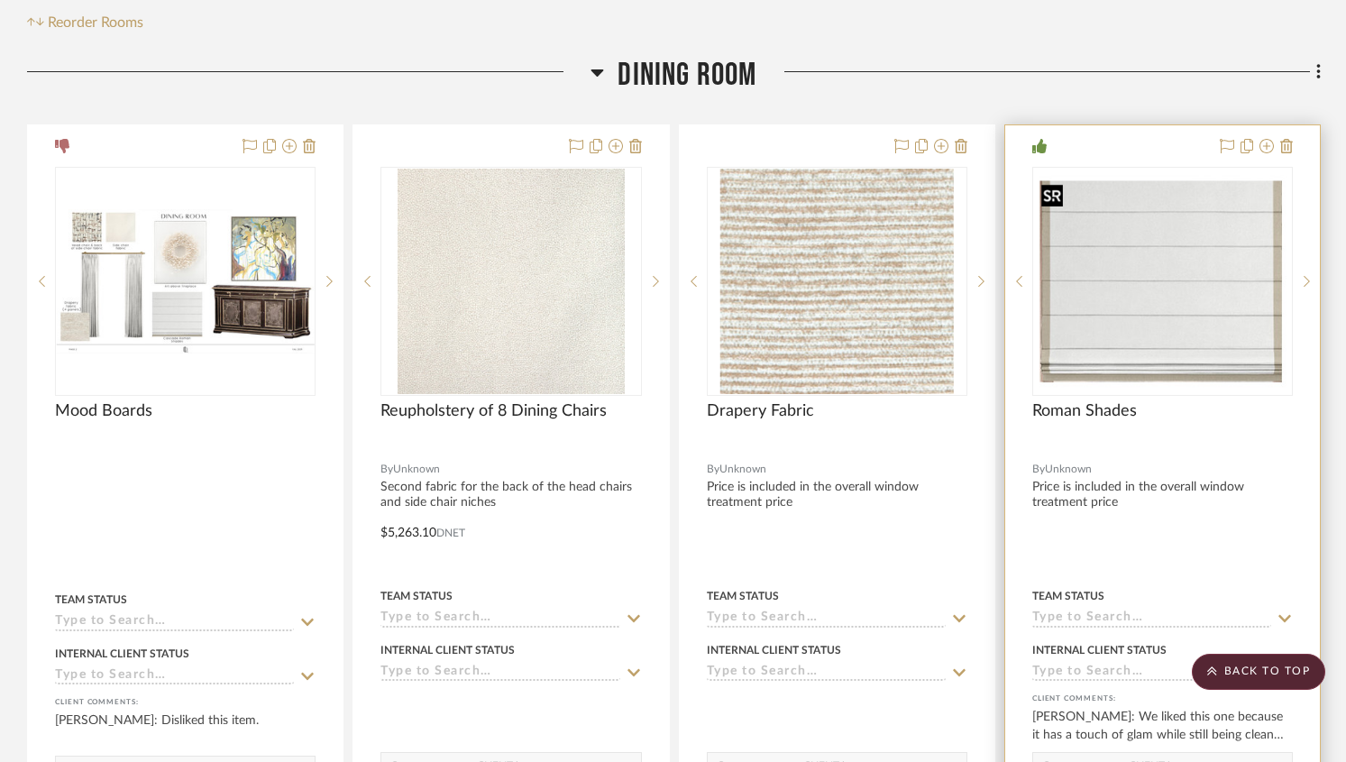
click at [1095, 224] on img "0" at bounding box center [1162, 281] width 257 height 213
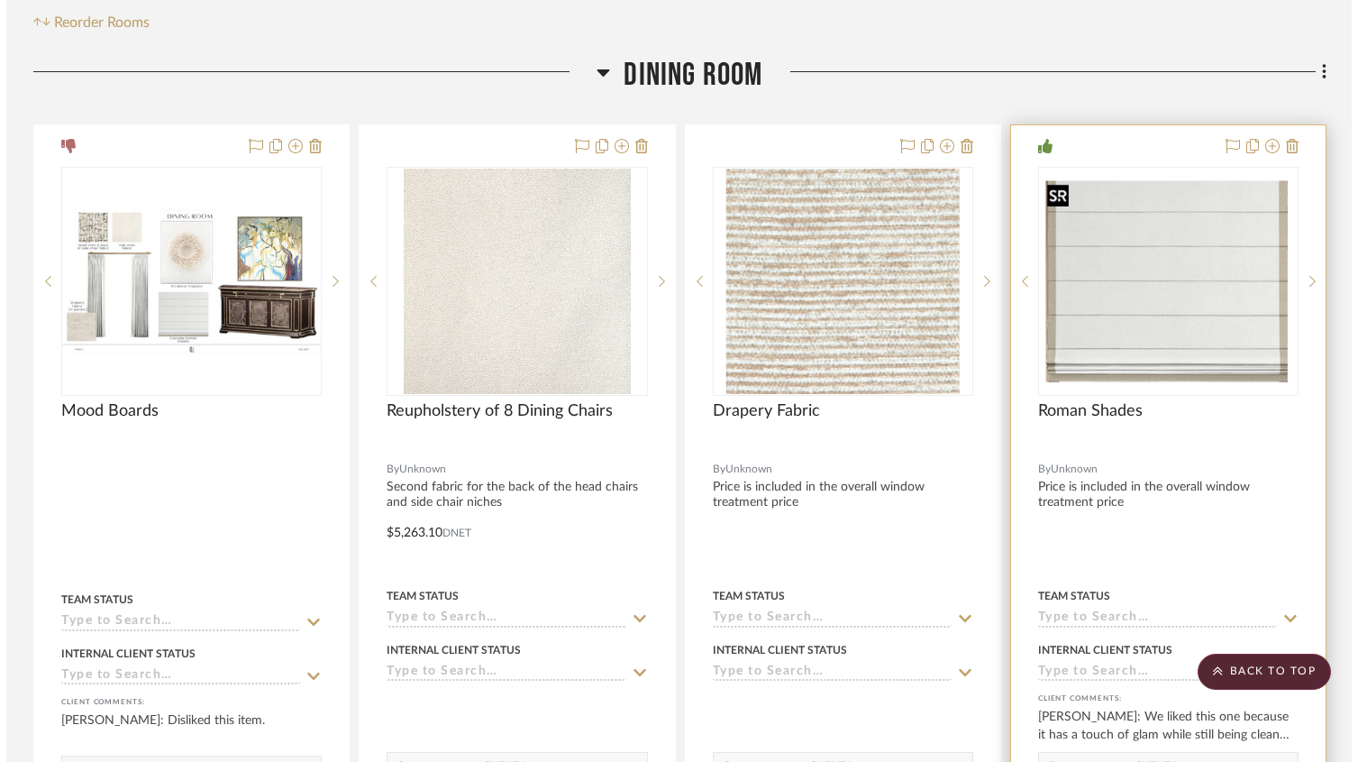
scroll to position [0, 0]
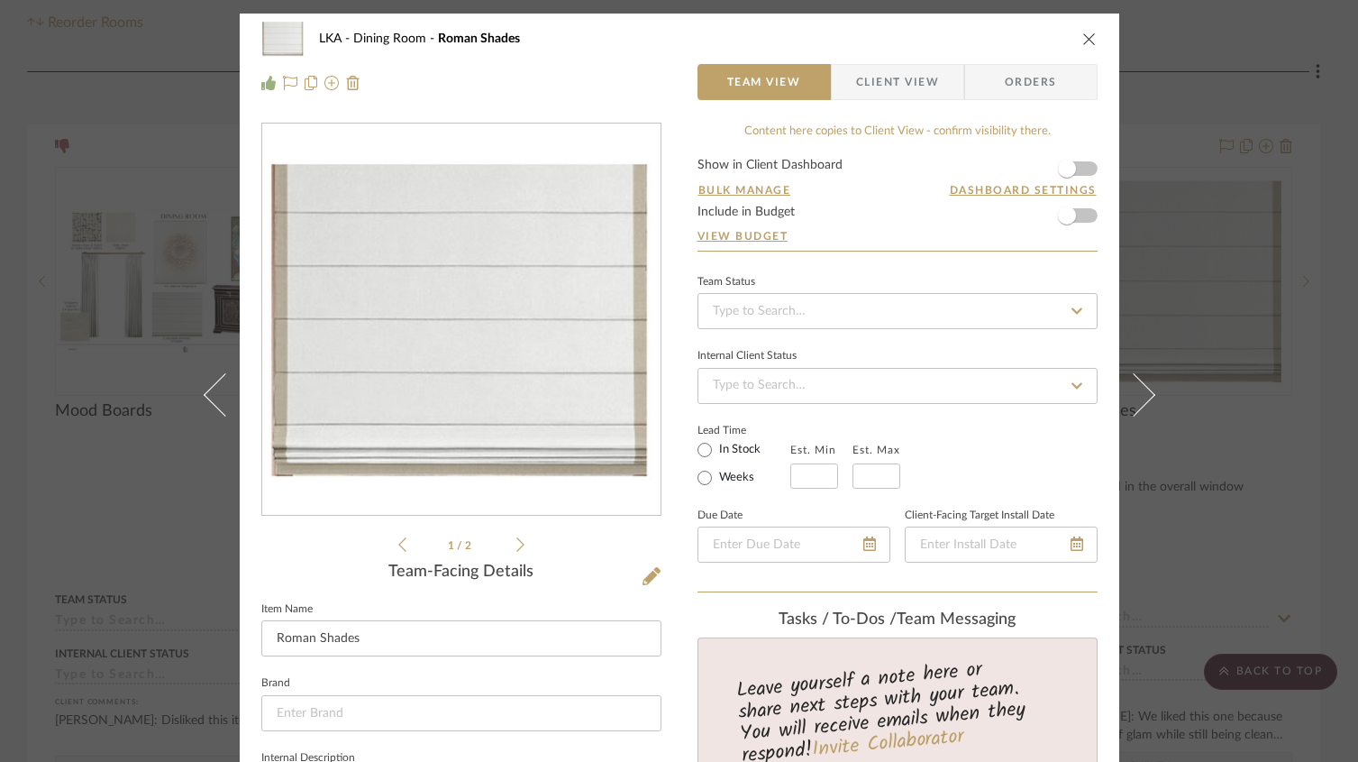
click at [517, 544] on icon at bounding box center [521, 544] width 8 height 16
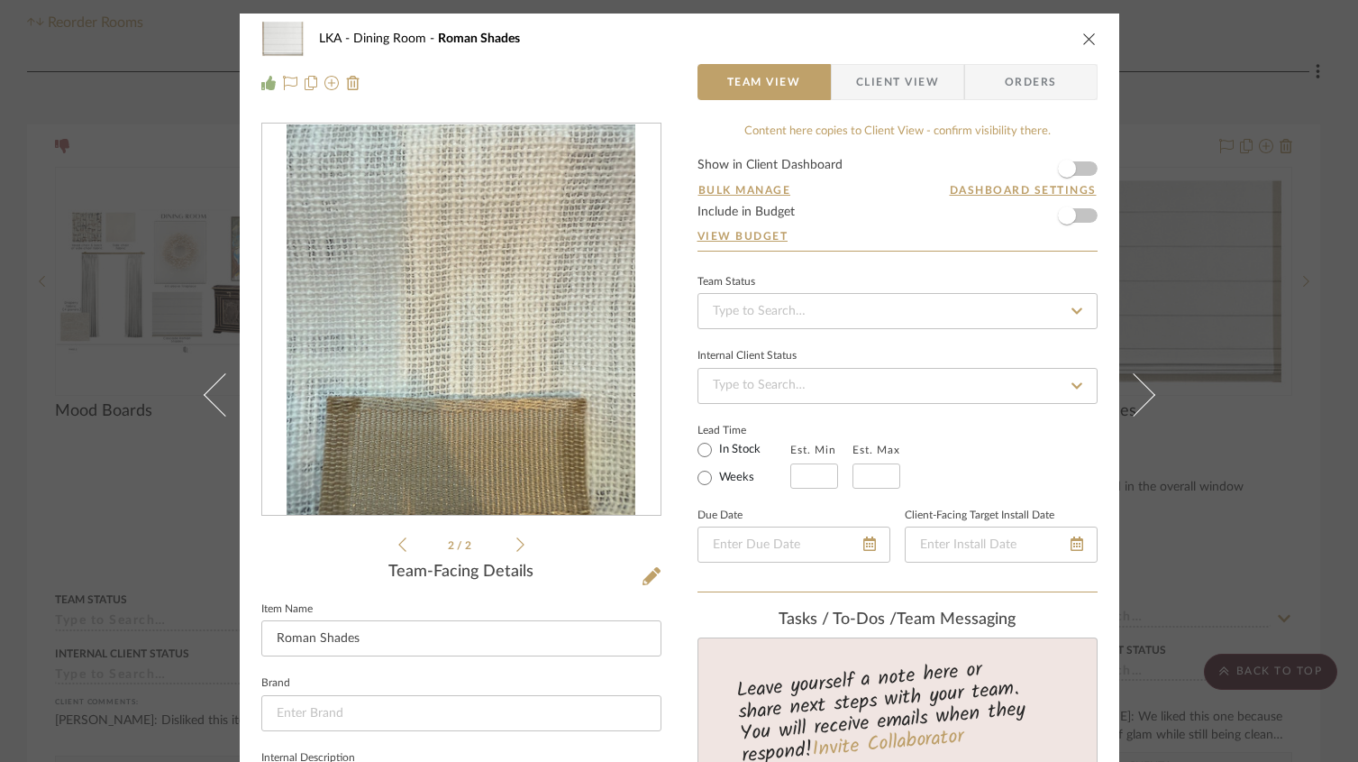
click at [398, 544] on icon at bounding box center [402, 544] width 8 height 16
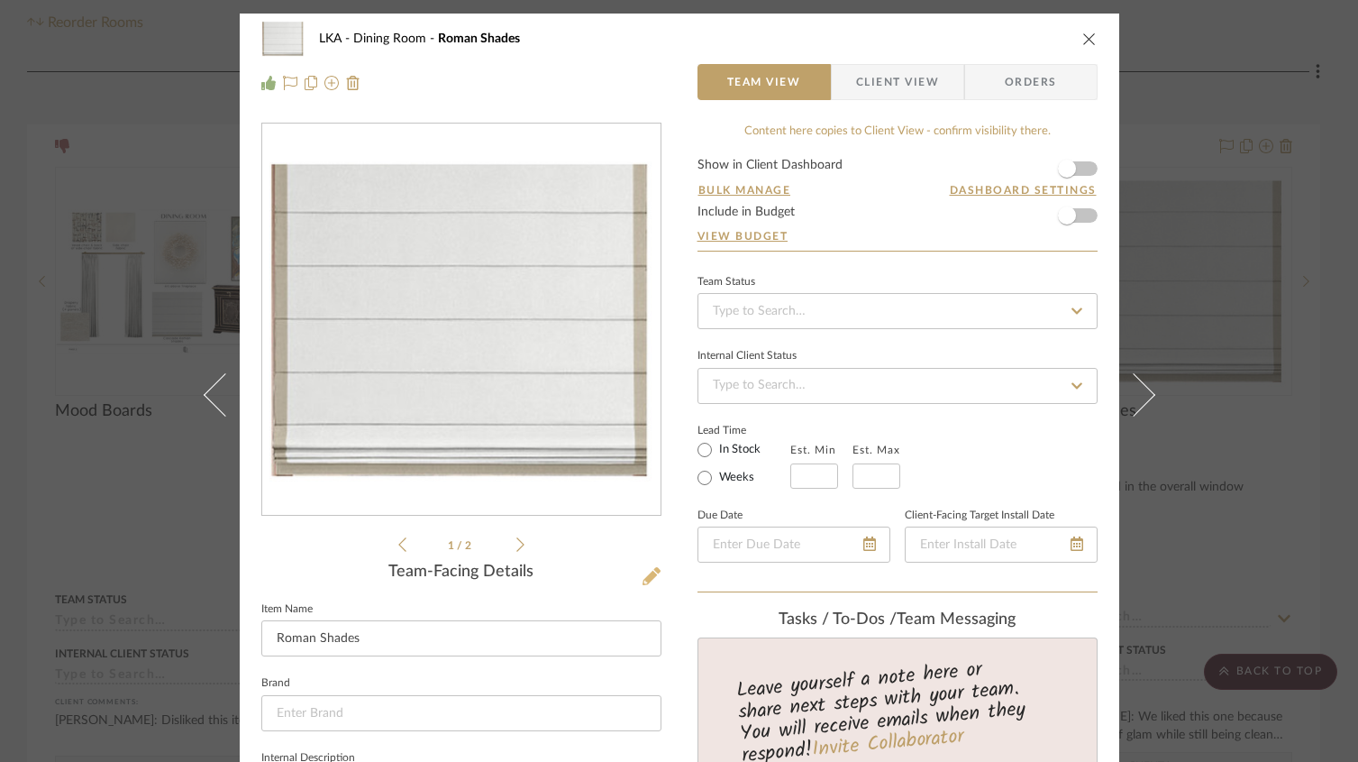
click at [650, 579] on icon at bounding box center [652, 576] width 18 height 18
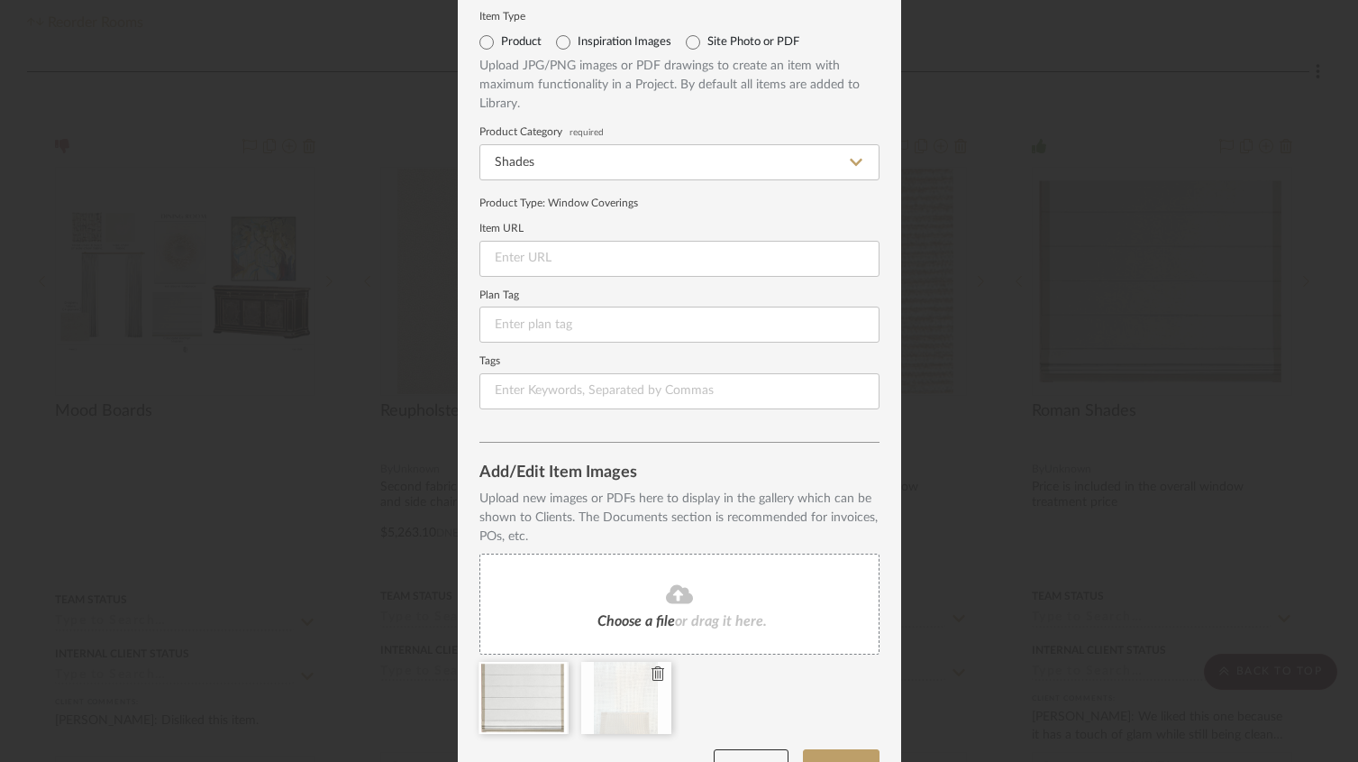
scroll to position [74, 0]
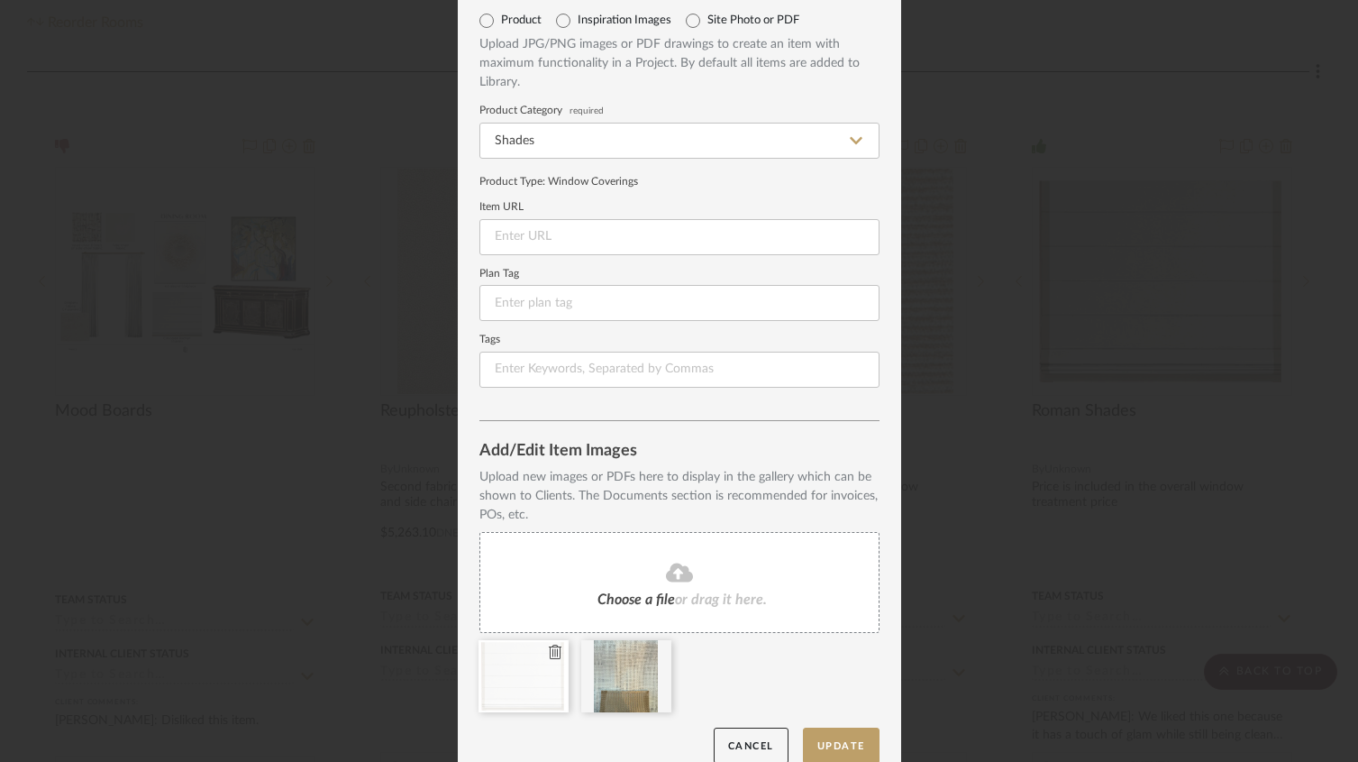
click at [554, 654] on icon at bounding box center [555, 652] width 13 height 14
click at [553, 607] on div "Choose a file or drag it here." at bounding box center [680, 582] width 400 height 101
click at [825, 746] on button "Update" at bounding box center [841, 745] width 77 height 37
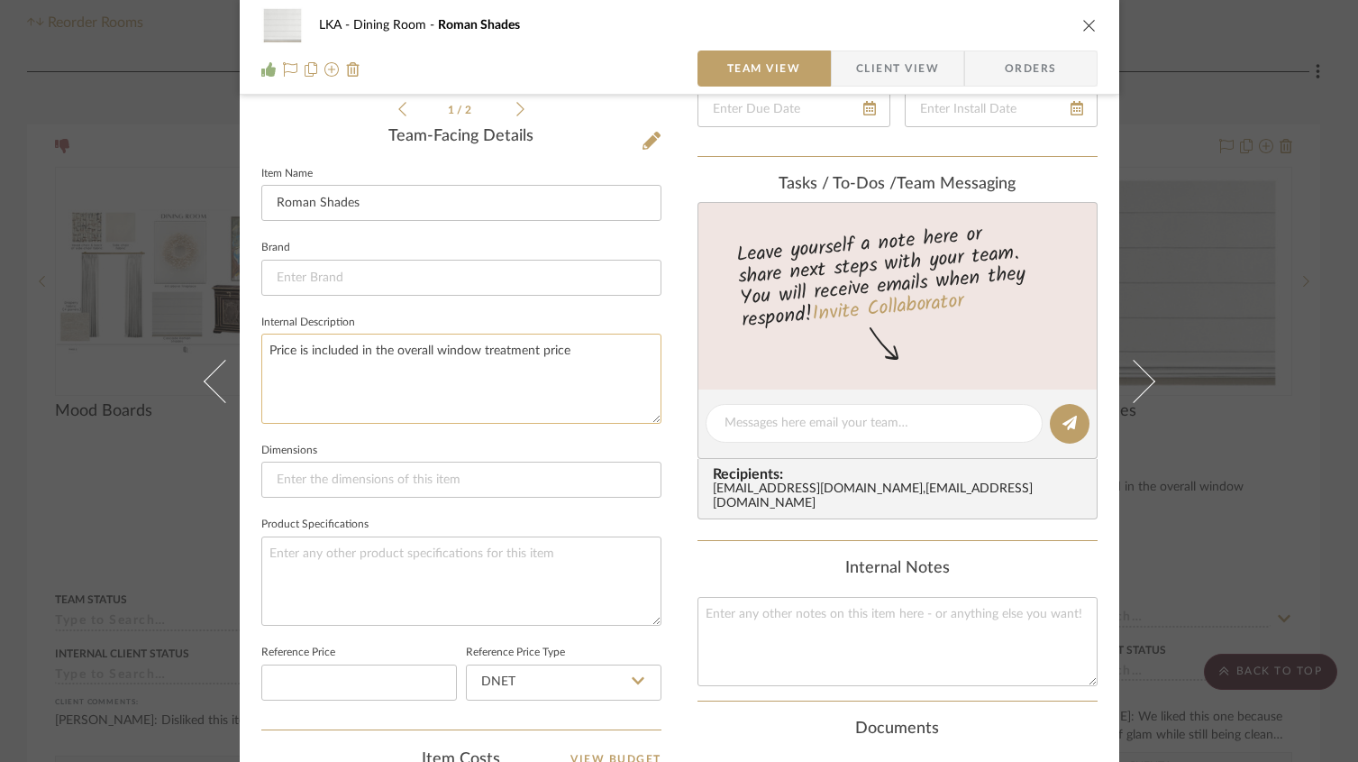
scroll to position [362, 0]
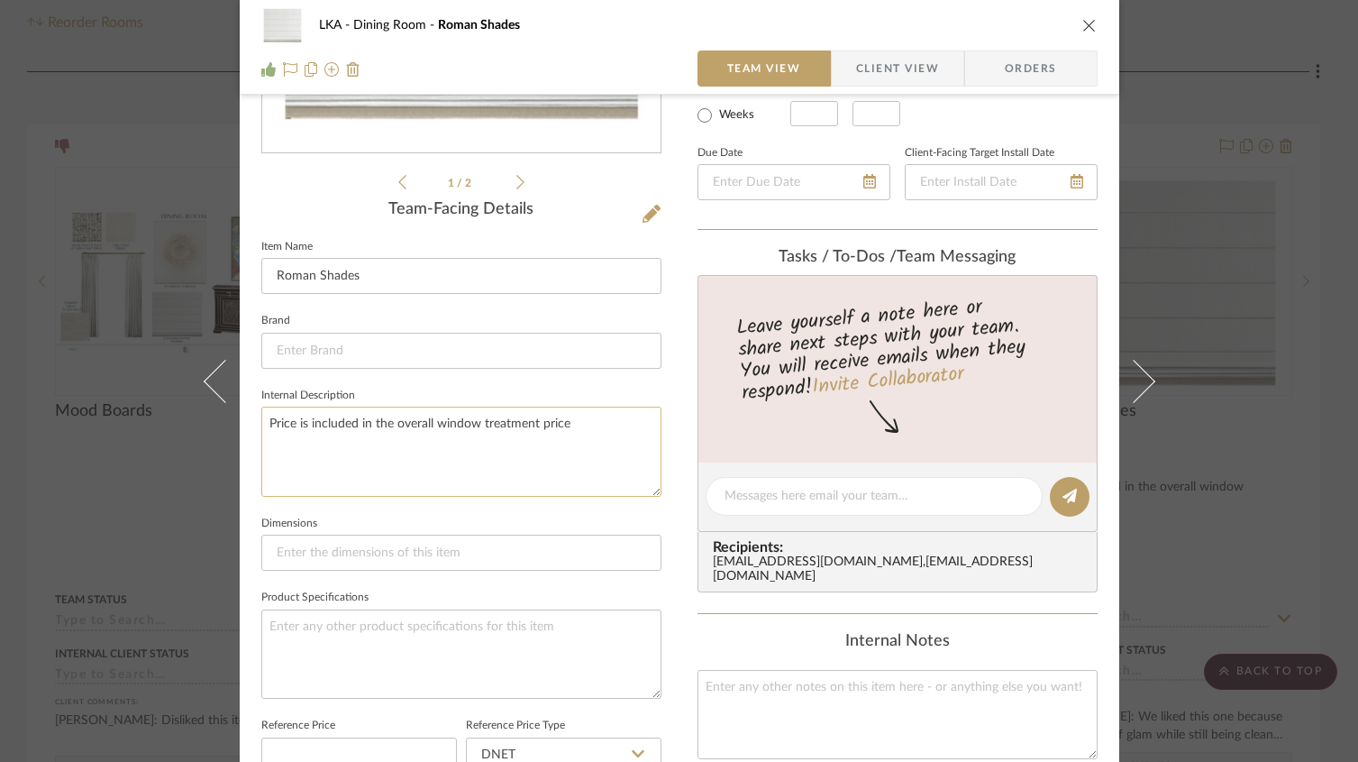
click at [556, 421] on textarea "Price is included in the overall window treatment price" at bounding box center [461, 451] width 400 height 89
click at [583, 426] on textarea "Price is included in the overall window treatment price" at bounding box center [461, 451] width 400 height 89
click at [297, 445] on textarea "Price is included in the overall window treatment price Lined sheer with gold t…" at bounding box center [461, 451] width 400 height 89
click at [591, 450] on textarea "Price is included in the overall window treatment price Lined cream sheer with …" at bounding box center [461, 451] width 400 height 89
click at [389, 462] on textarea "Price is included in the overall window treatment price Lined cream sheer with …" at bounding box center [461, 451] width 400 height 89
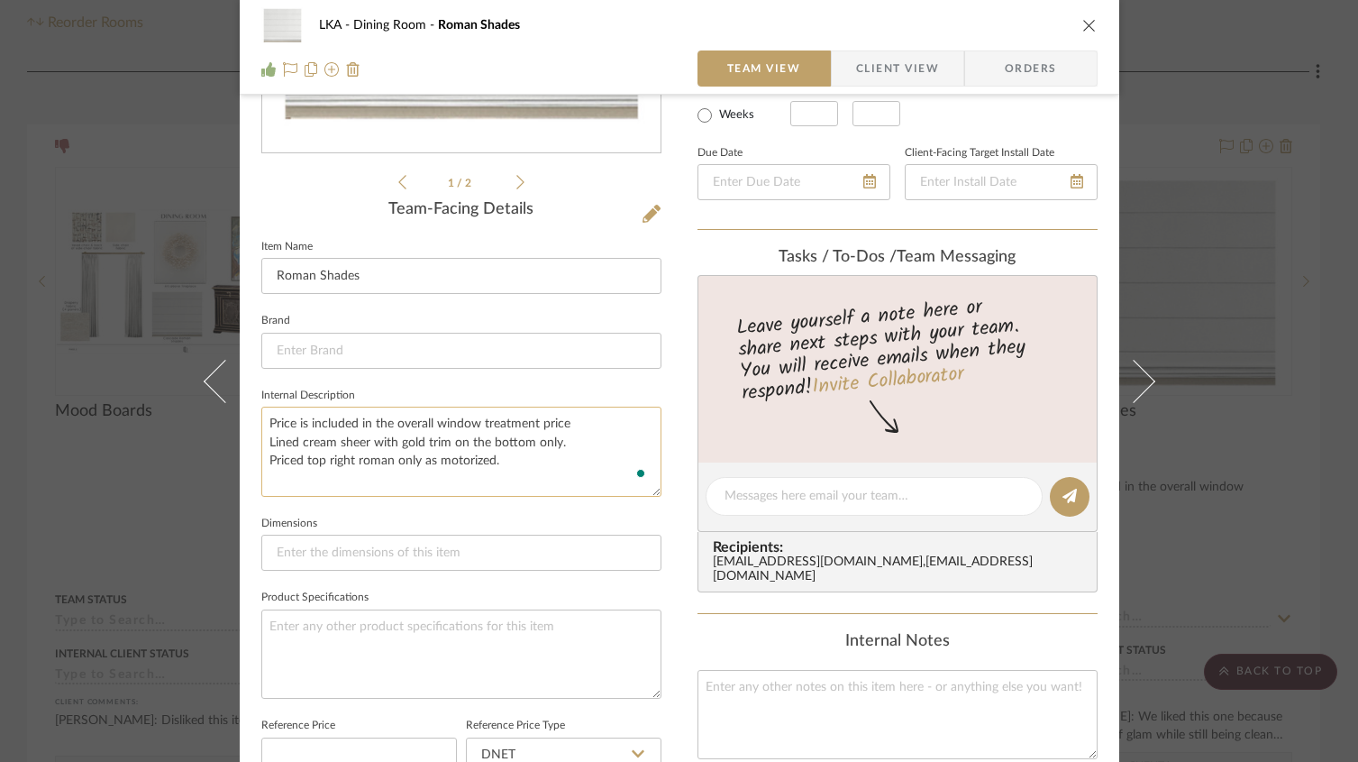
click at [544, 464] on textarea "Price is included in the overall window treatment price Lined cream sheer with …" at bounding box center [461, 451] width 400 height 89
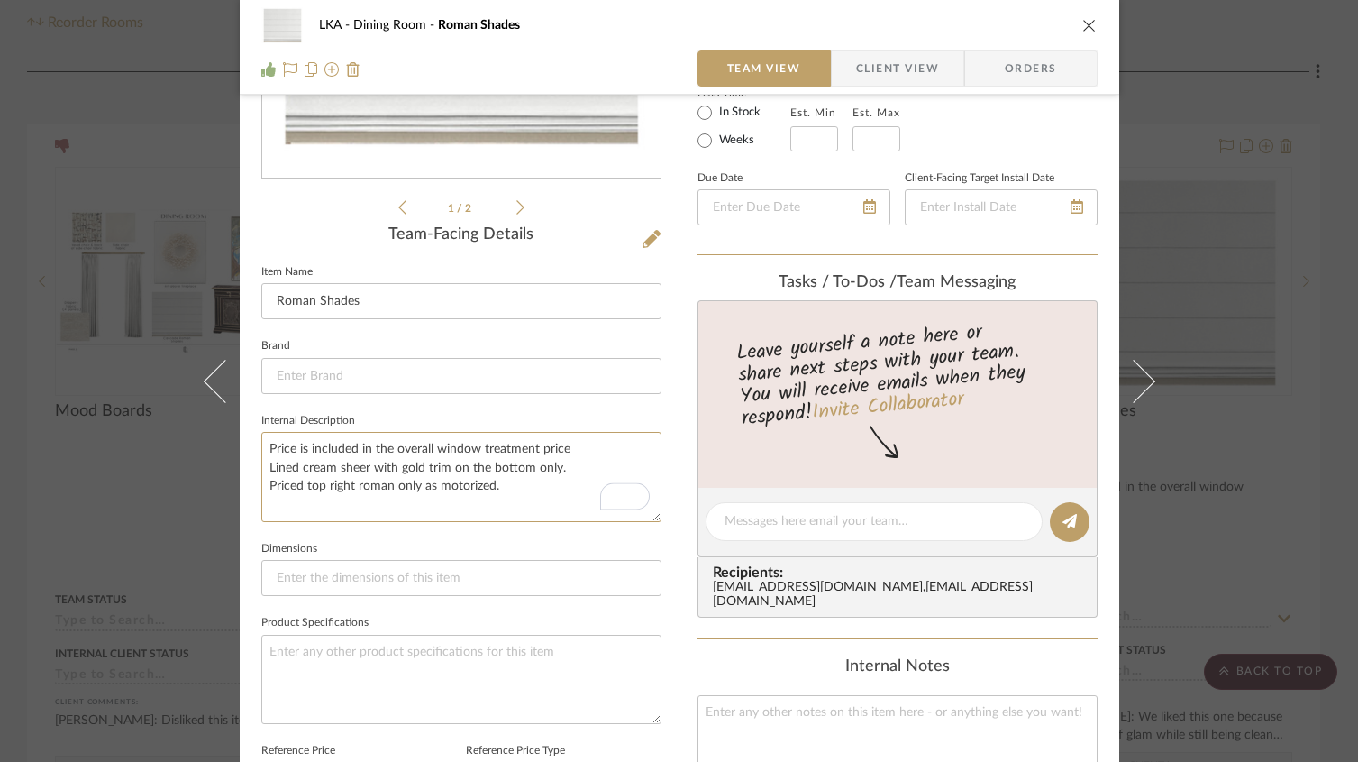
scroll to position [315, 0]
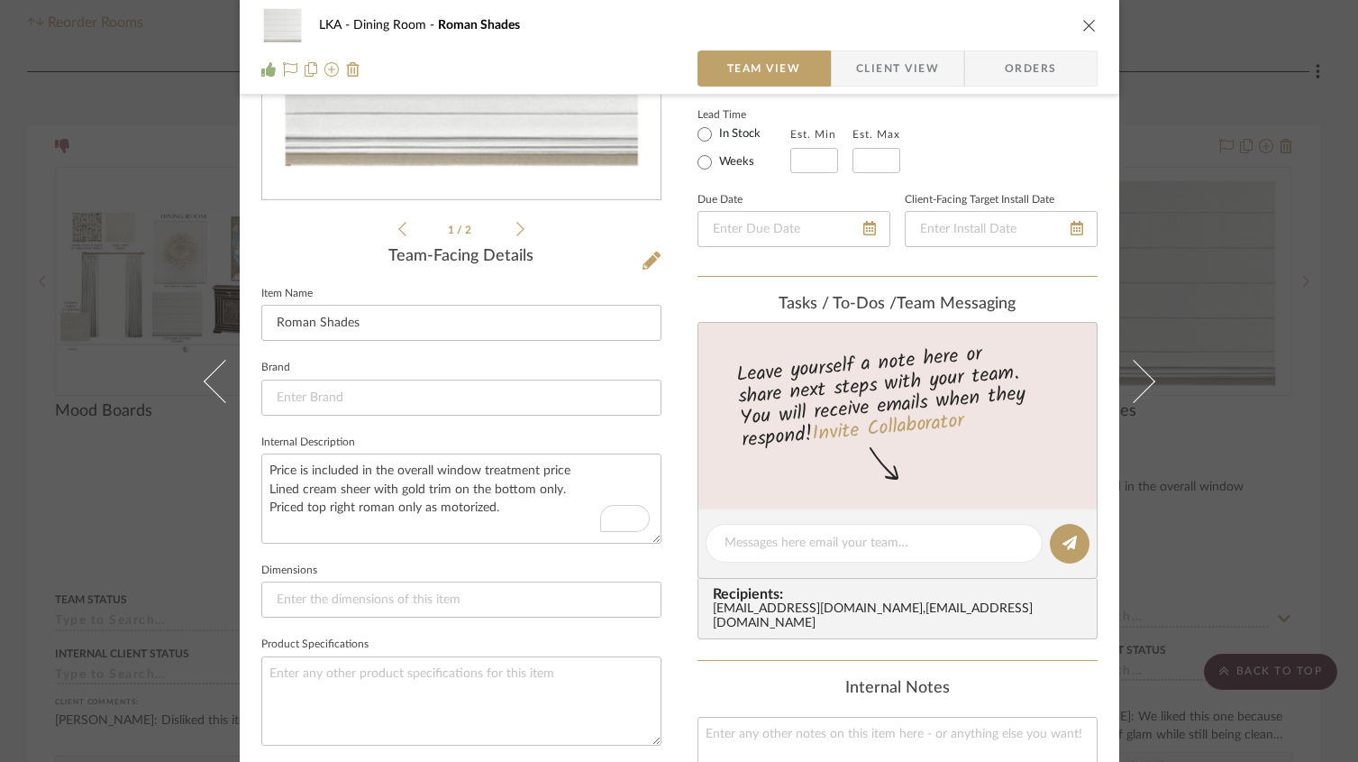
type textarea "Price is included in the overall window treatment price Lined cream sheer with …"
click at [1083, 23] on icon "close" at bounding box center [1090, 25] width 14 height 14
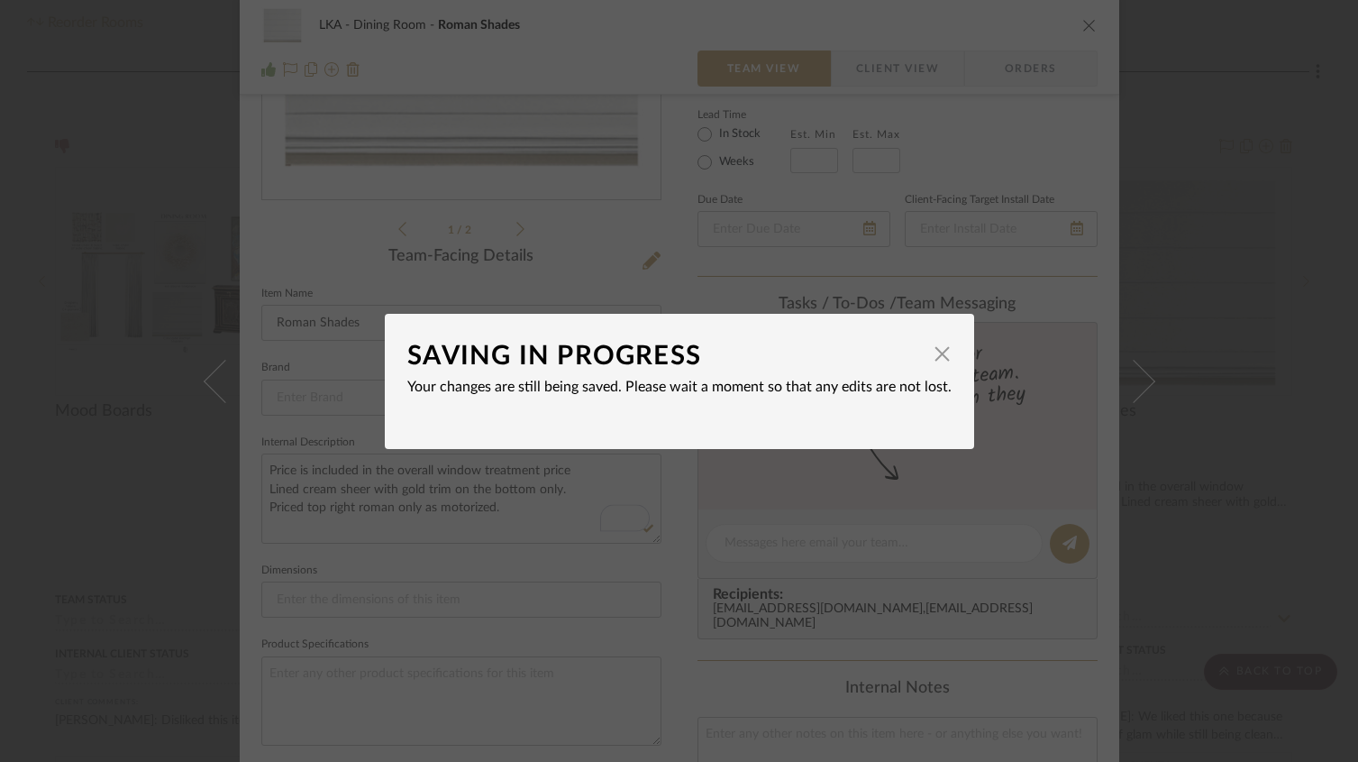
click at [946, 354] on dialog-content "SAVING IN PROGRESS × Your changes are still being saved. Please wait a moment s…" at bounding box center [680, 381] width 590 height 135
click at [937, 352] on span "button" at bounding box center [943, 354] width 36 height 36
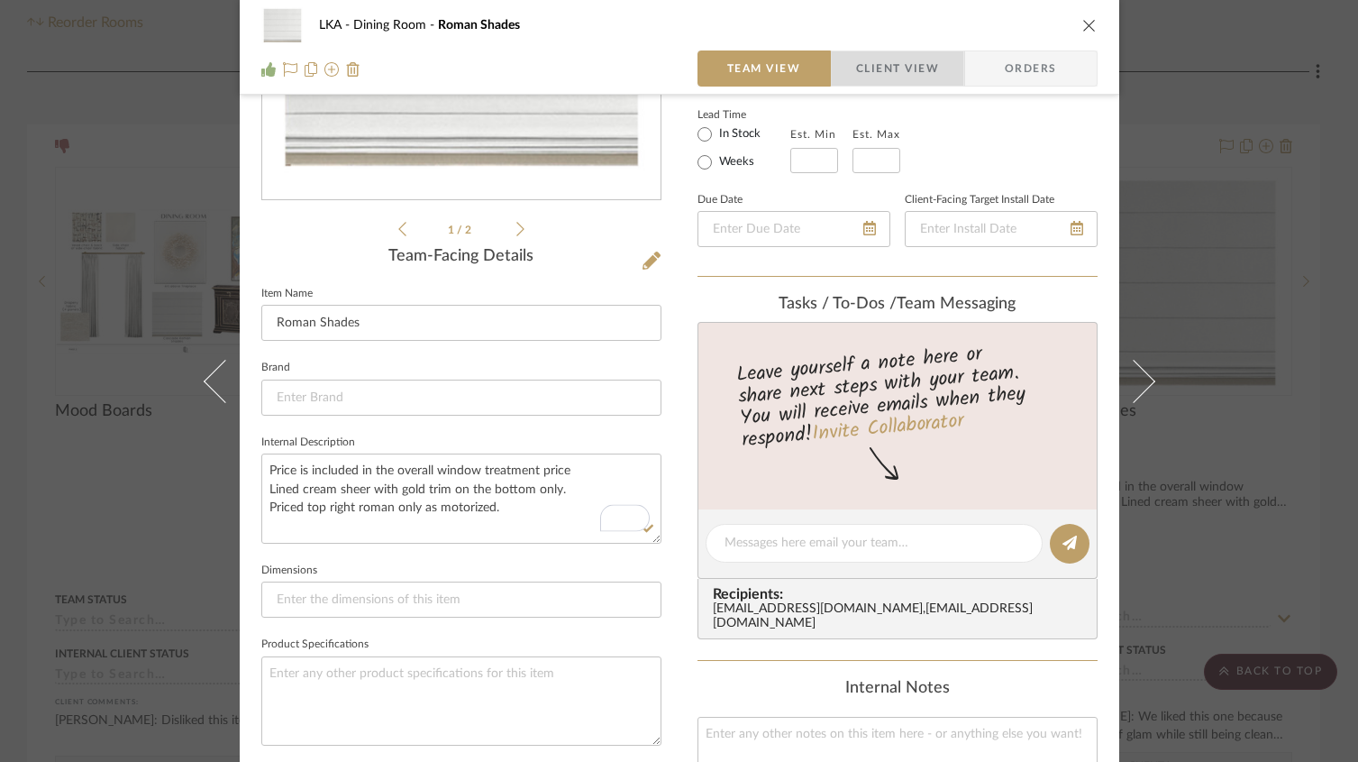
click at [901, 66] on span "Client View" at bounding box center [897, 68] width 83 height 36
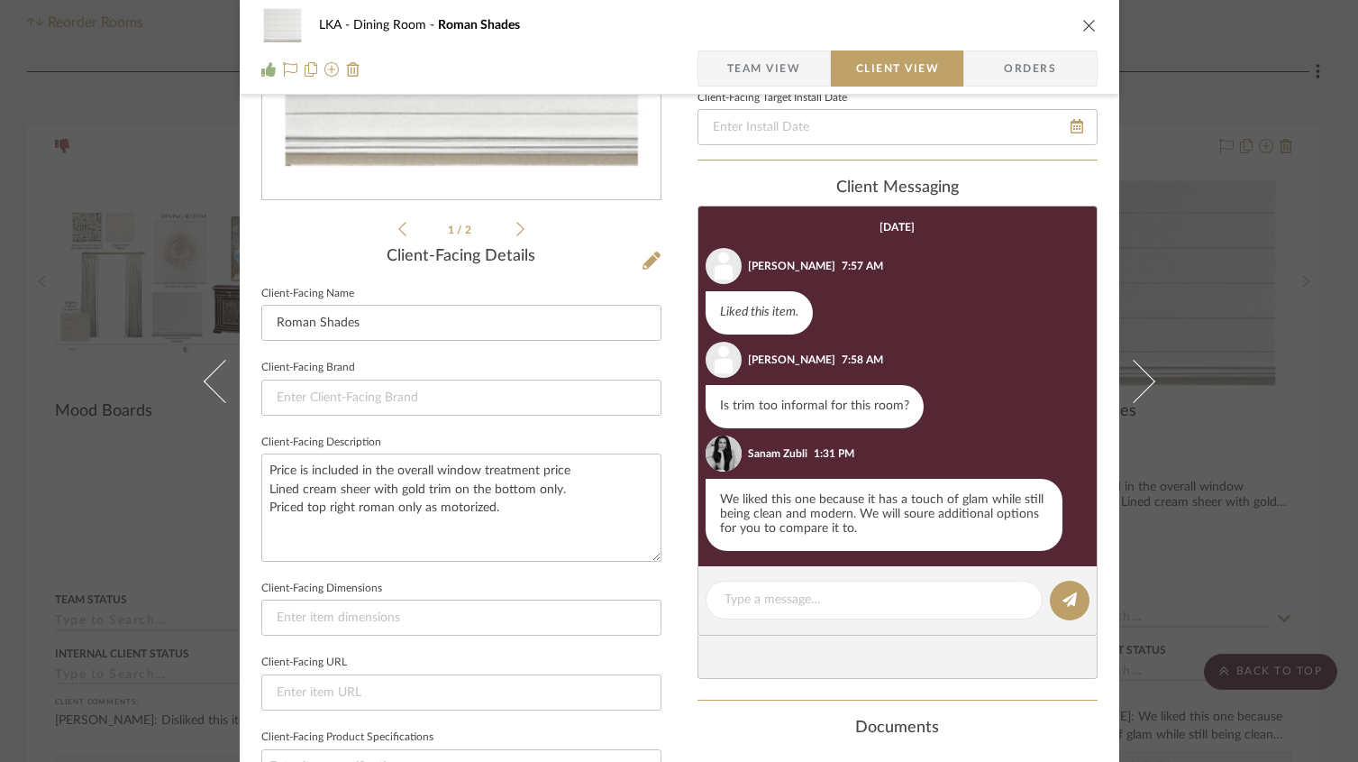
click at [1083, 24] on icon "close" at bounding box center [1090, 25] width 14 height 14
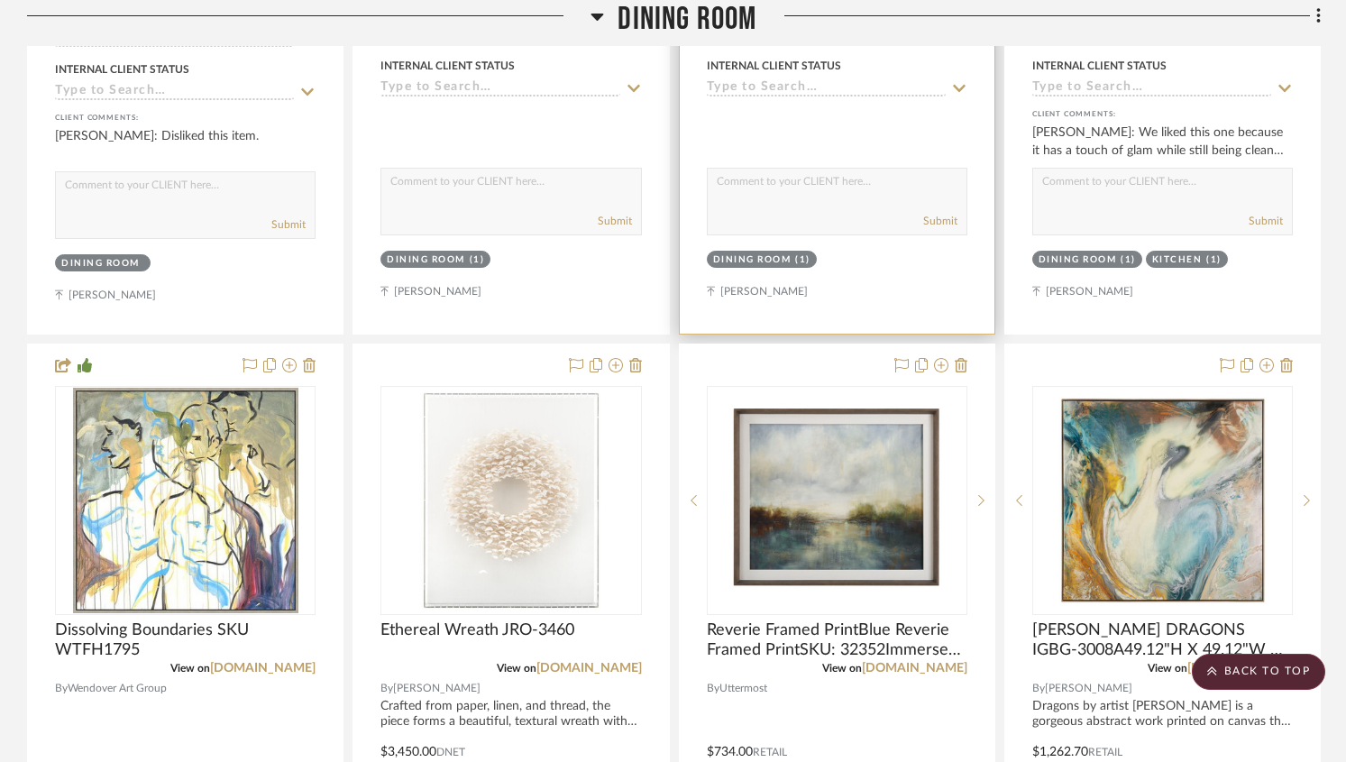
scroll to position [985, 0]
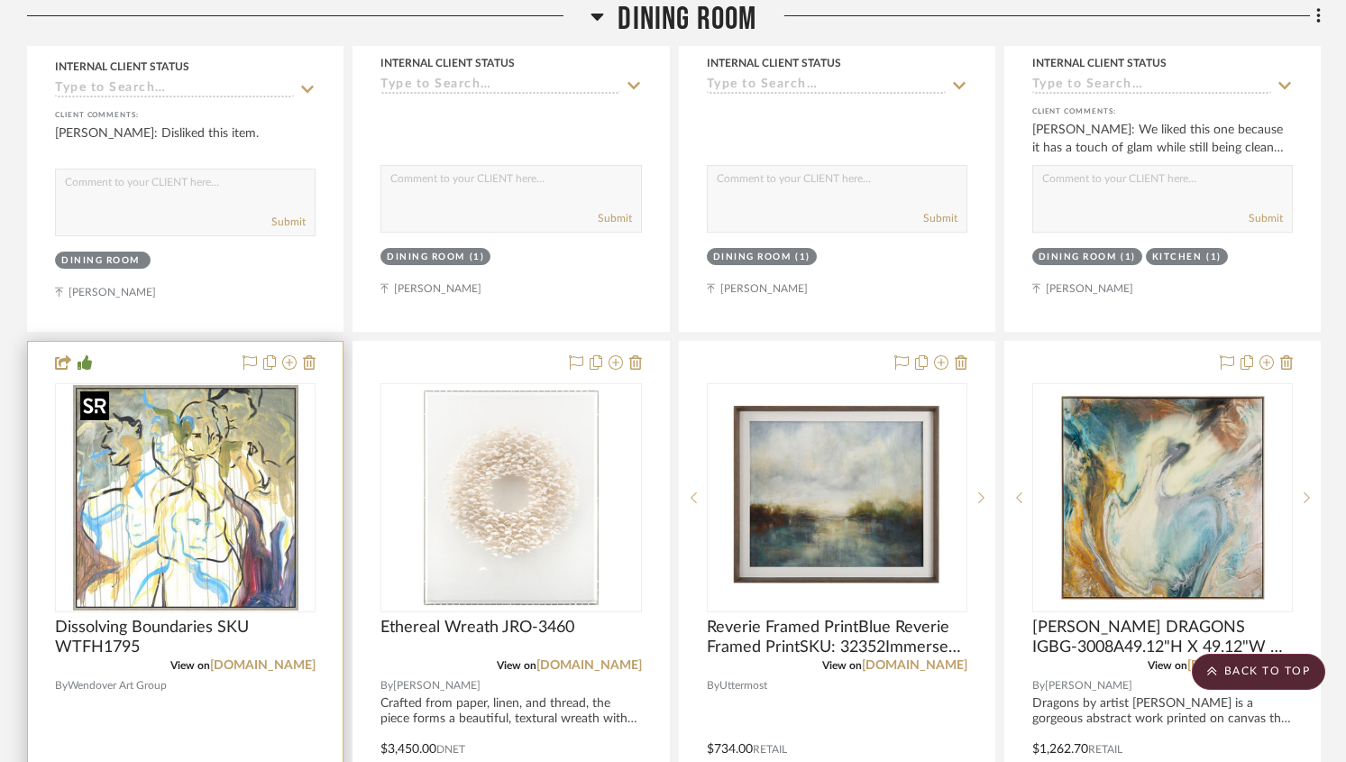
click at [249, 535] on img "0" at bounding box center [185, 497] width 225 height 225
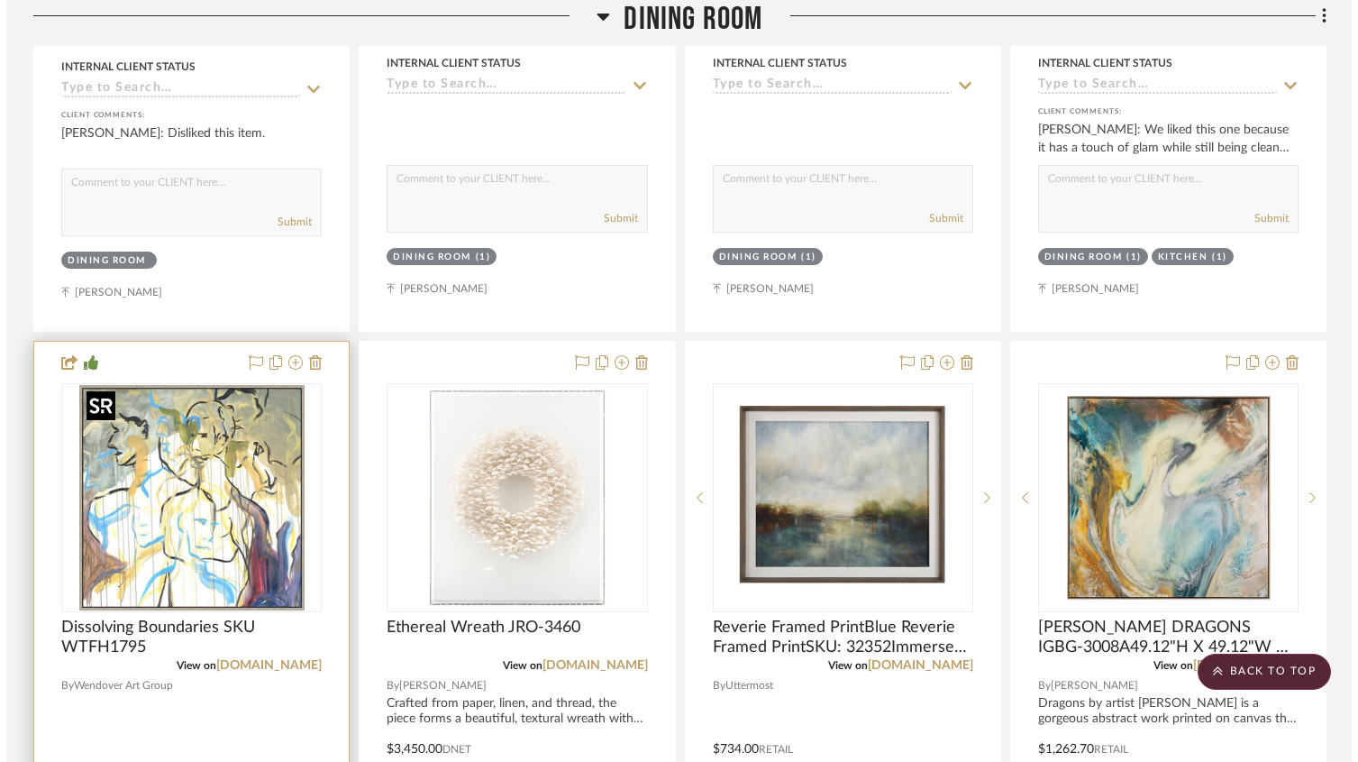
scroll to position [0, 0]
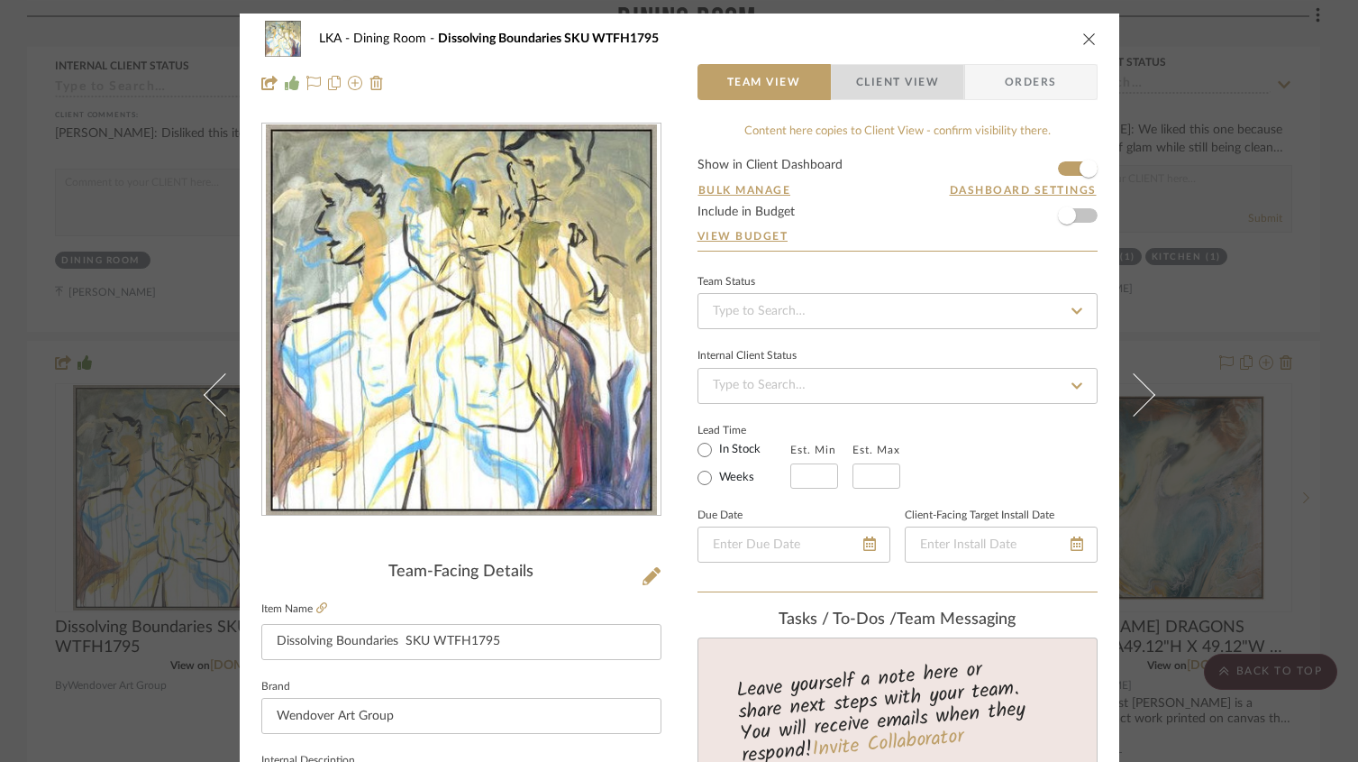
click at [910, 81] on span "Client View" at bounding box center [897, 82] width 83 height 36
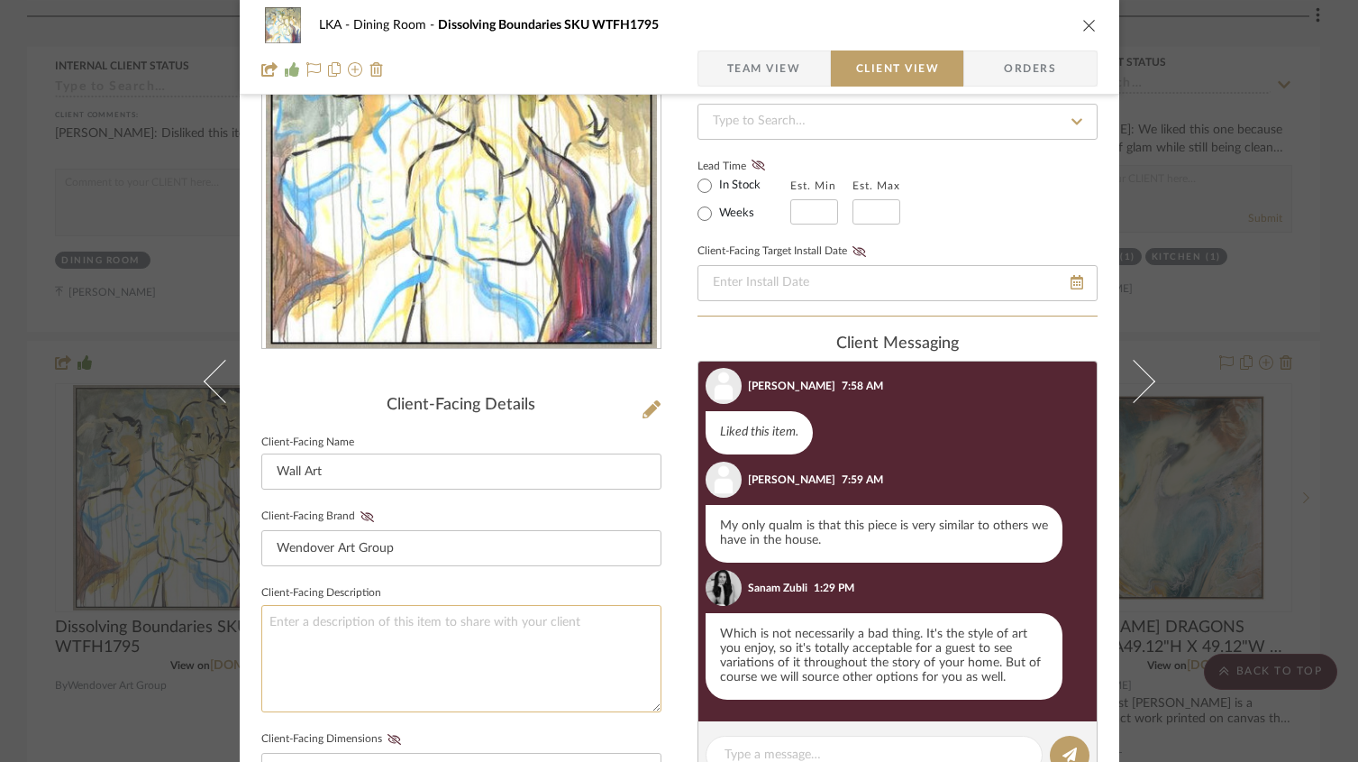
scroll to position [169, 0]
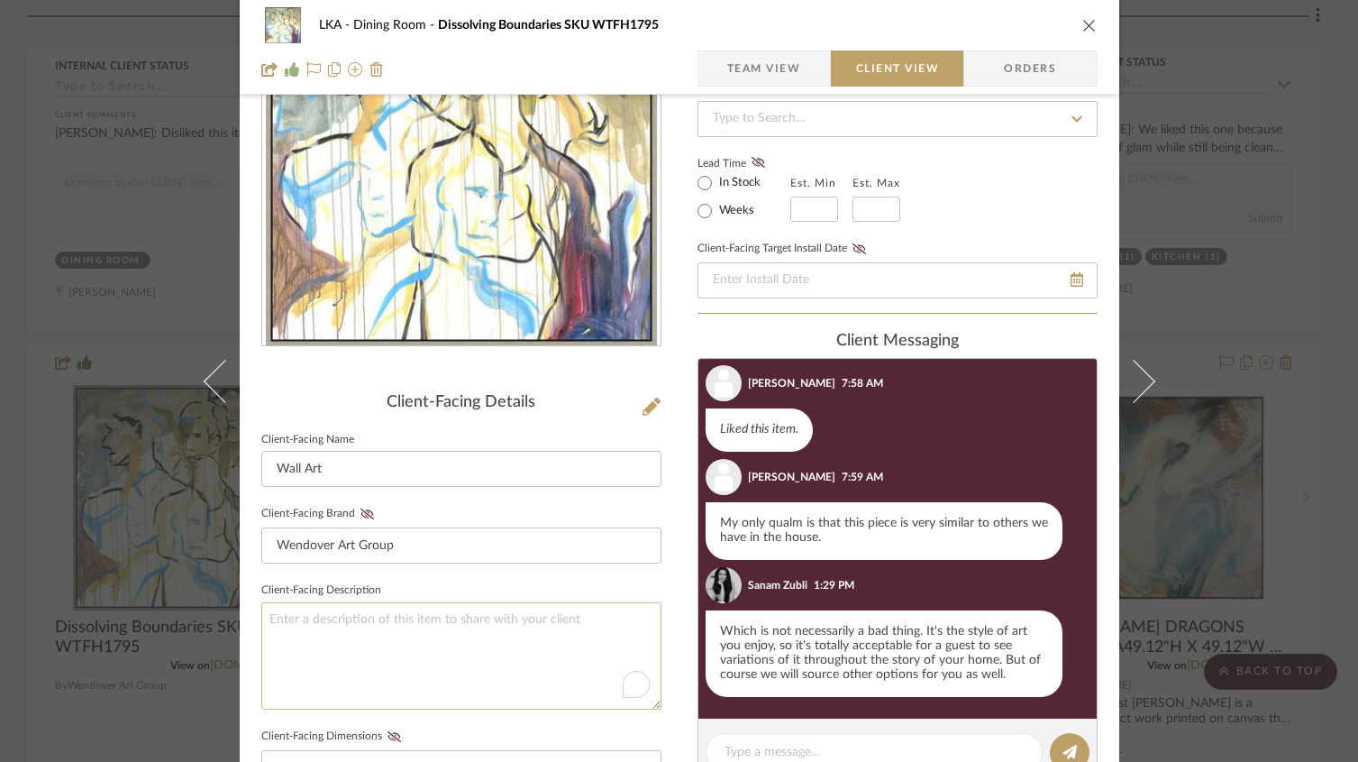
click at [330, 617] on textarea "To enrich screen reader interactions, please activate Accessibility in Grammarl…" at bounding box center [461, 655] width 400 height 107
click at [742, 69] on span "Team View" at bounding box center [764, 68] width 74 height 36
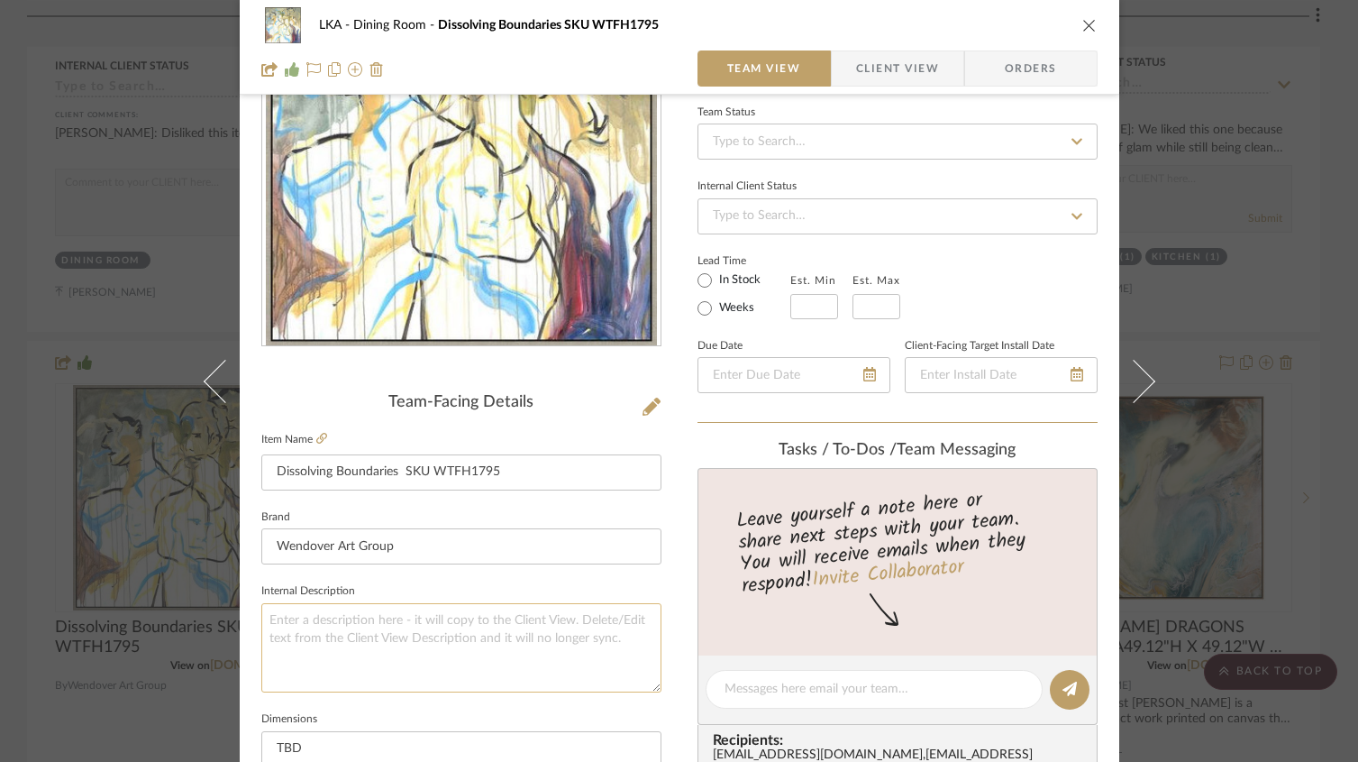
click at [328, 620] on textarea at bounding box center [461, 647] width 400 height 89
click at [465, 608] on textarea "Above the credenza" at bounding box center [461, 647] width 400 height 89
click at [468, 626] on textarea "Above the credenza" at bounding box center [461, 647] width 400 height 89
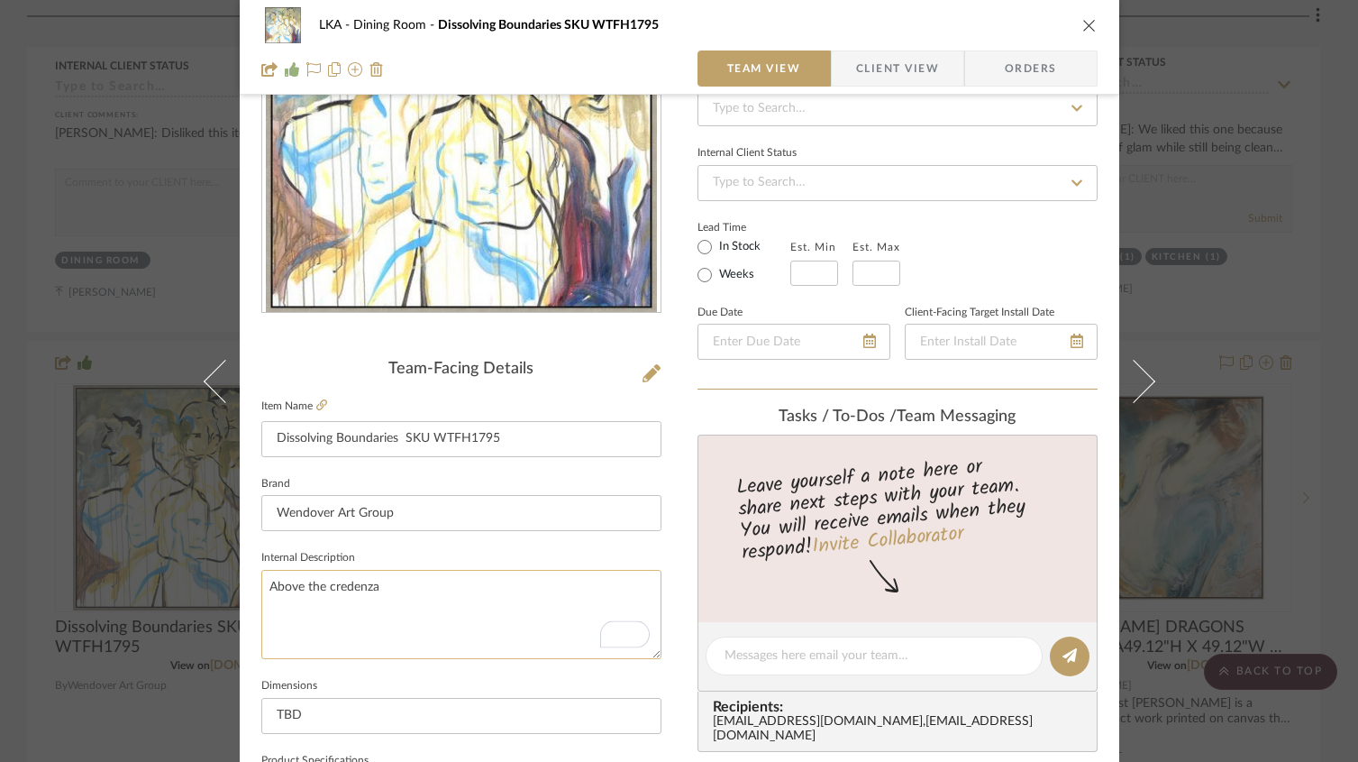
scroll to position [0, 0]
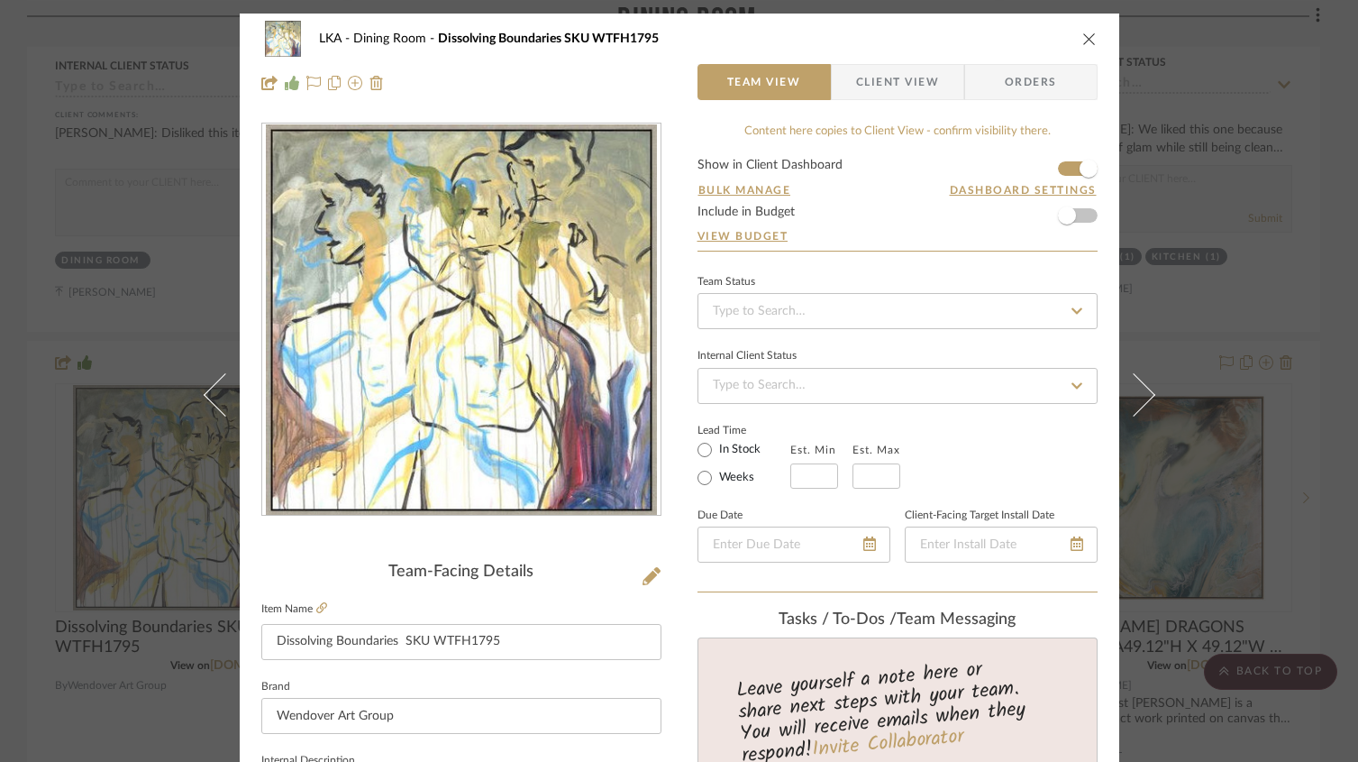
type textarea "Above the credenza"
click at [1083, 38] on icon "close" at bounding box center [1090, 39] width 14 height 14
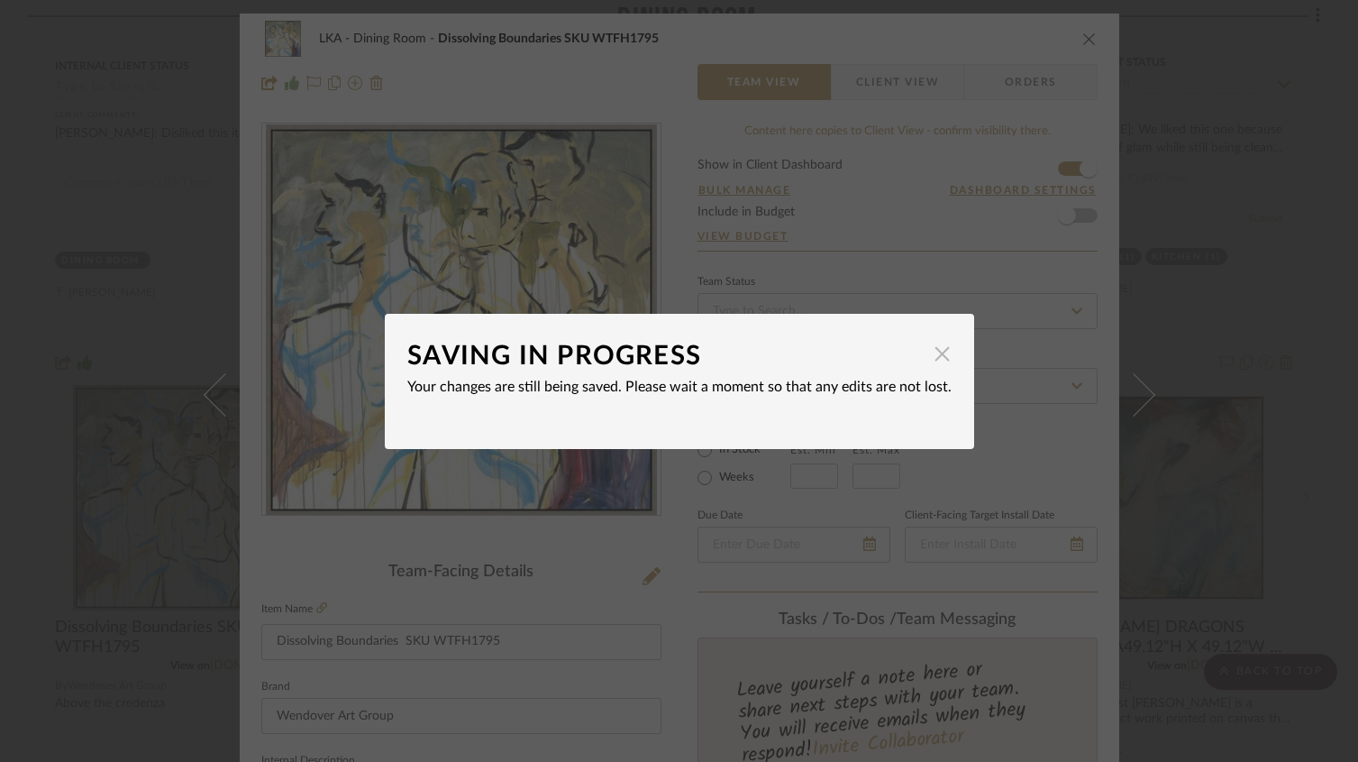
click at [932, 358] on span "button" at bounding box center [943, 354] width 36 height 36
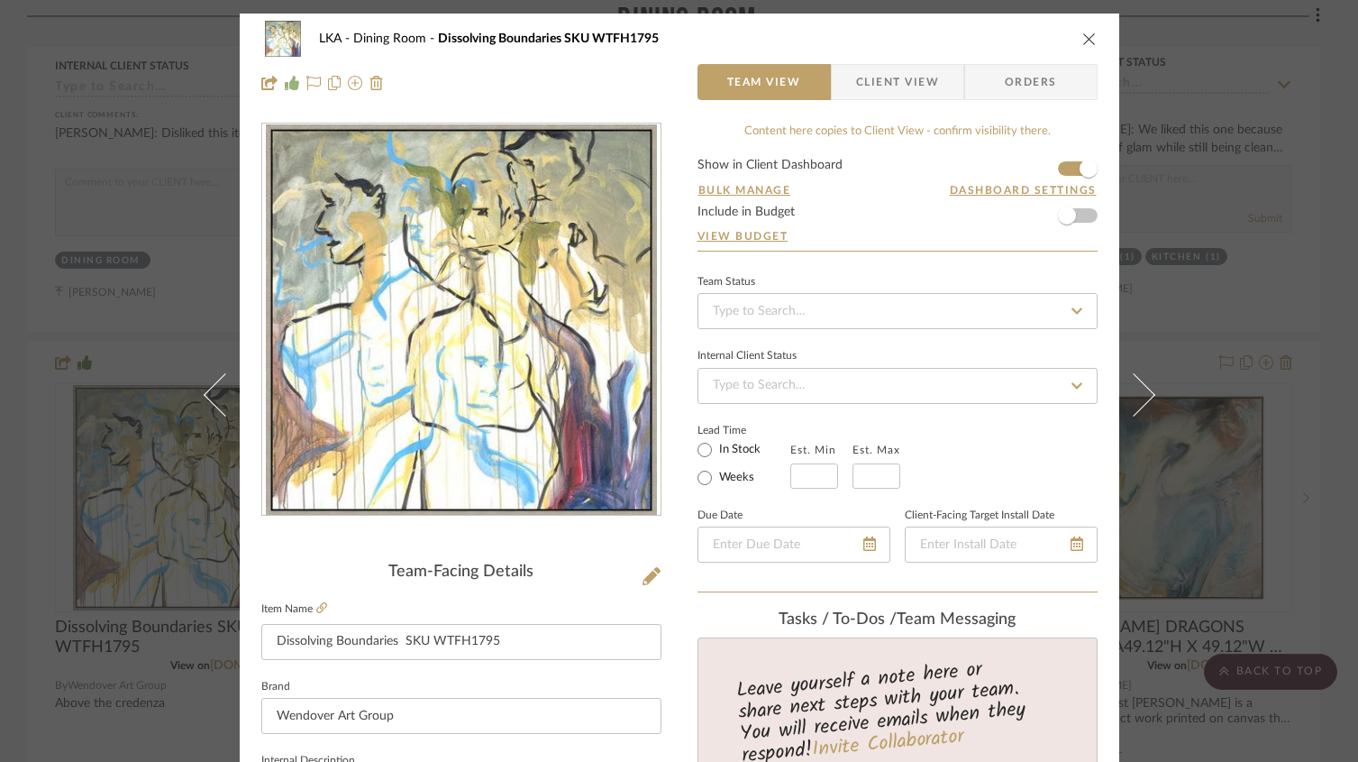
click at [1083, 40] on icon "close" at bounding box center [1090, 39] width 14 height 14
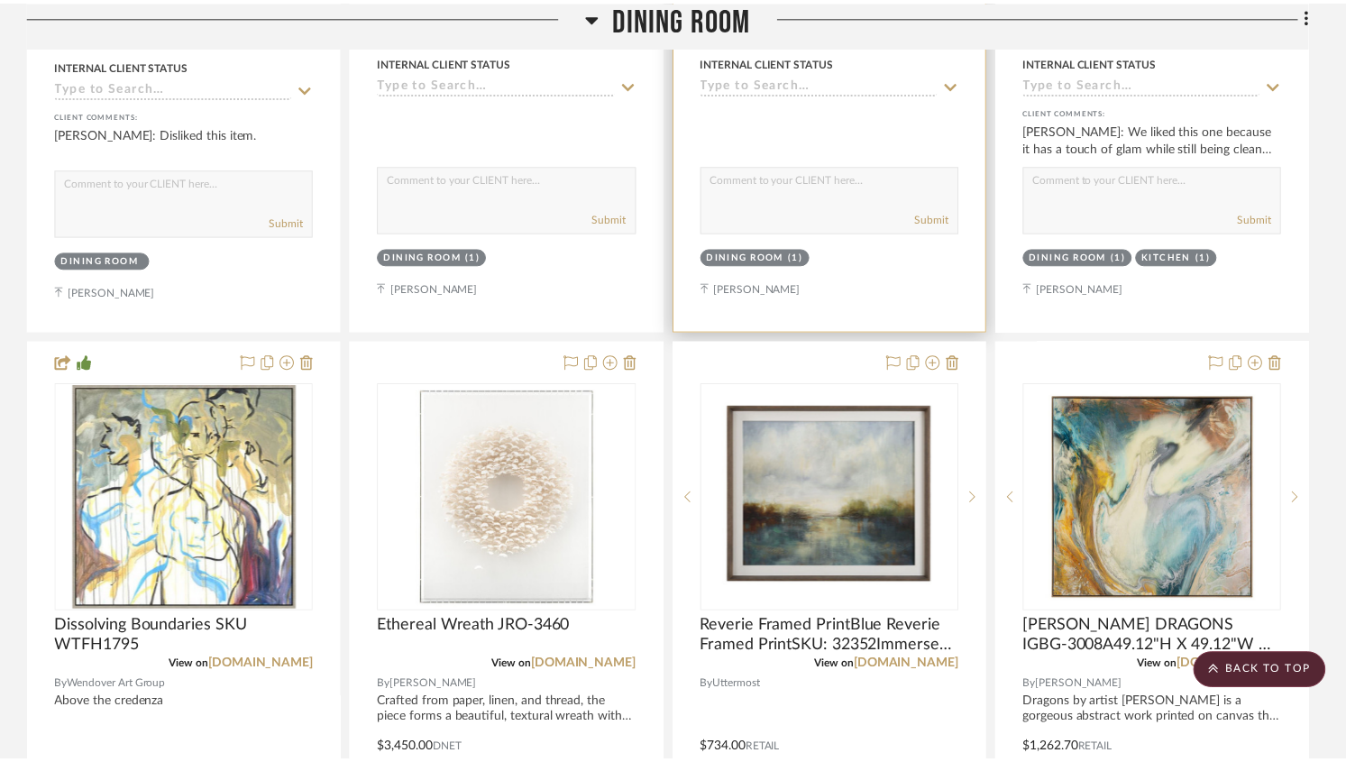
scroll to position [985, 0]
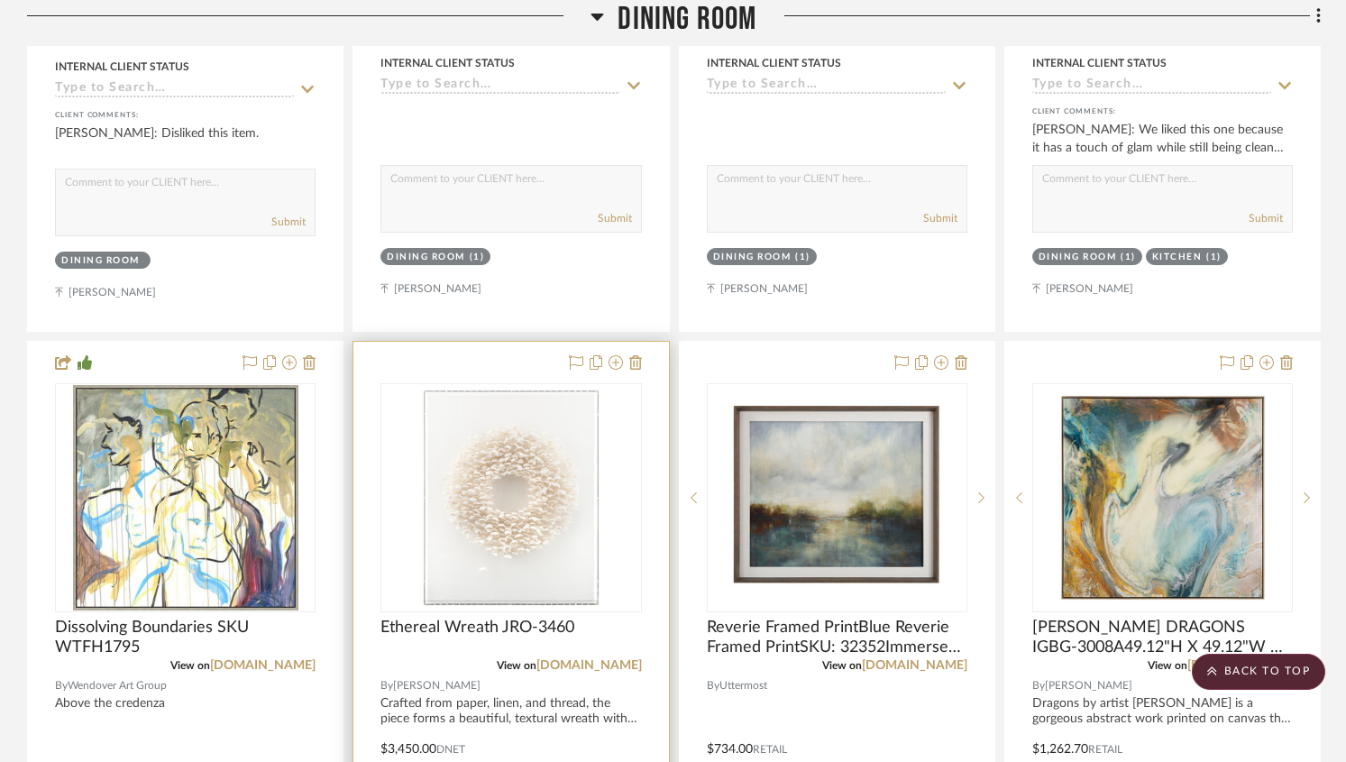
click at [541, 512] on img "0" at bounding box center [510, 497] width 225 height 225
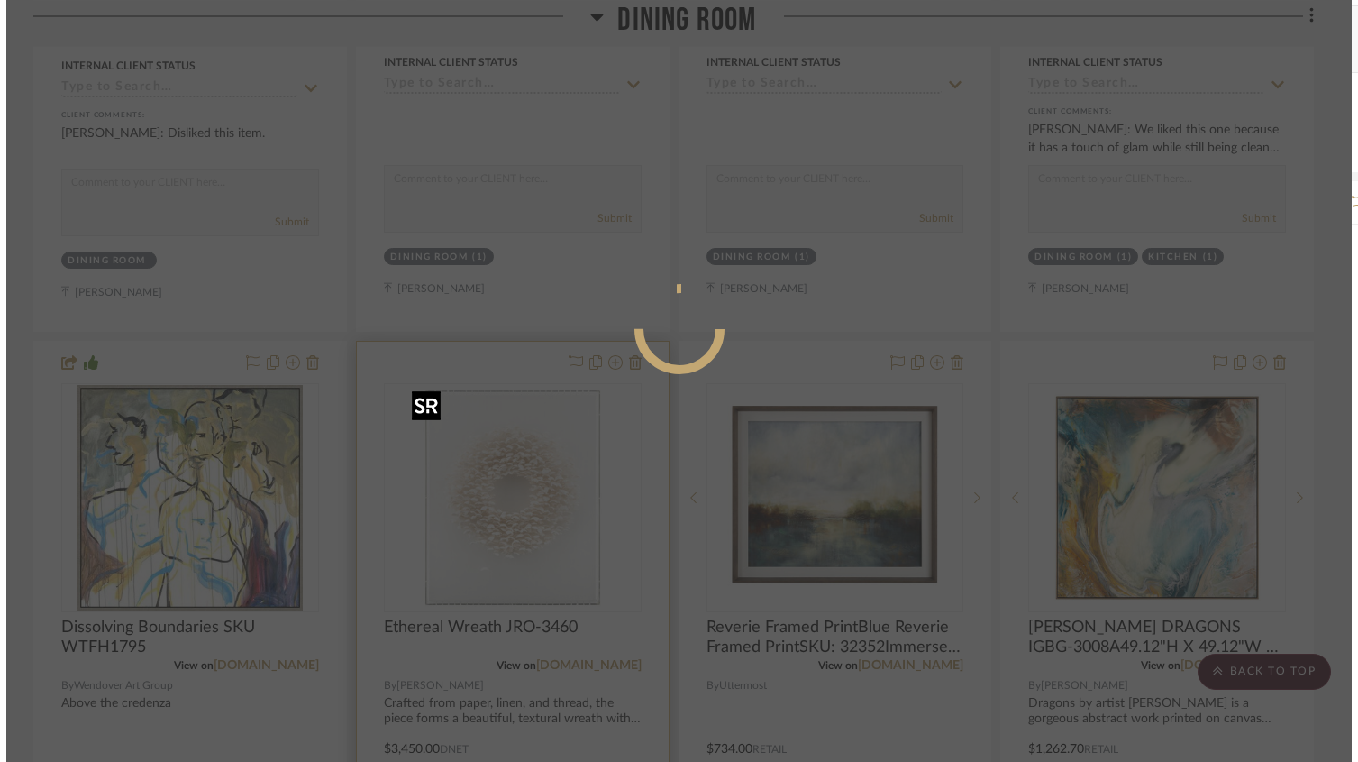
scroll to position [0, 0]
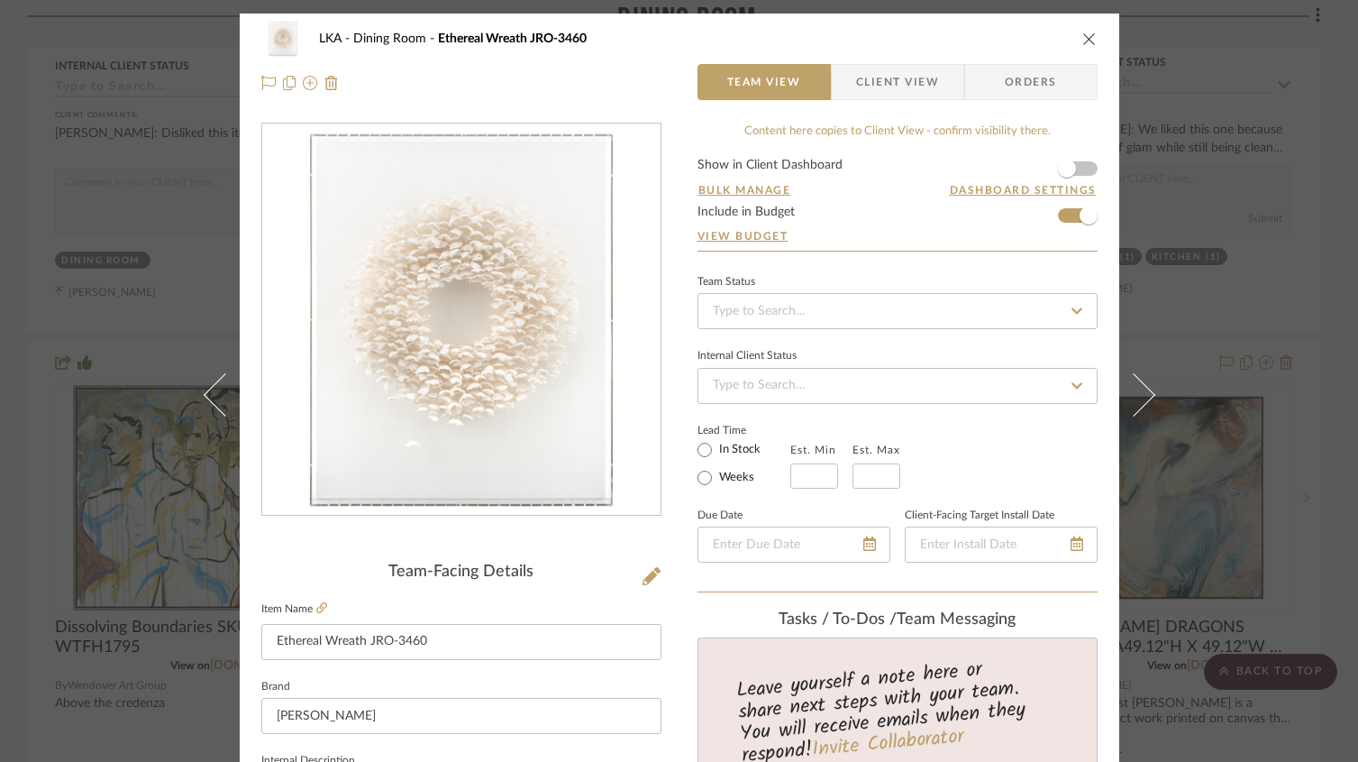
click at [859, 87] on span "Client View" at bounding box center [897, 82] width 83 height 36
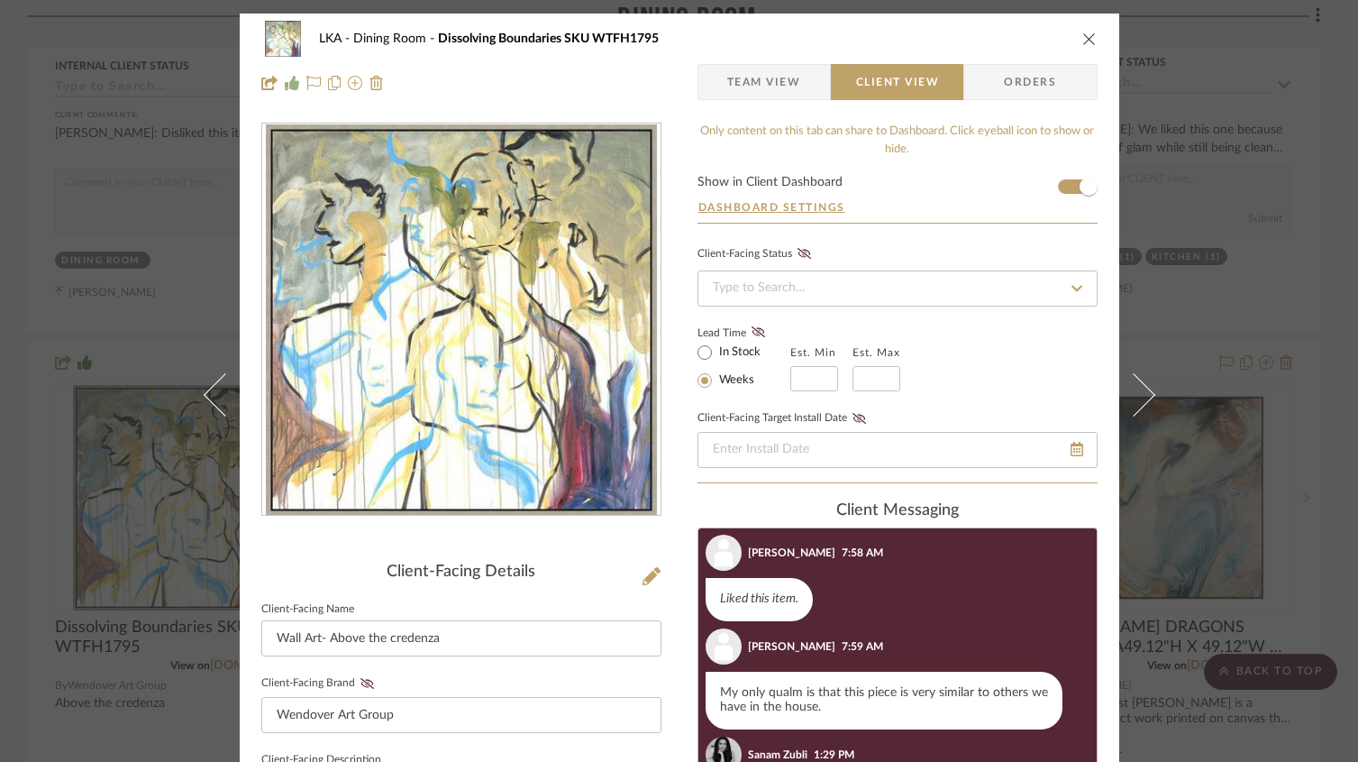
click at [1083, 41] on icon "close" at bounding box center [1090, 39] width 14 height 14
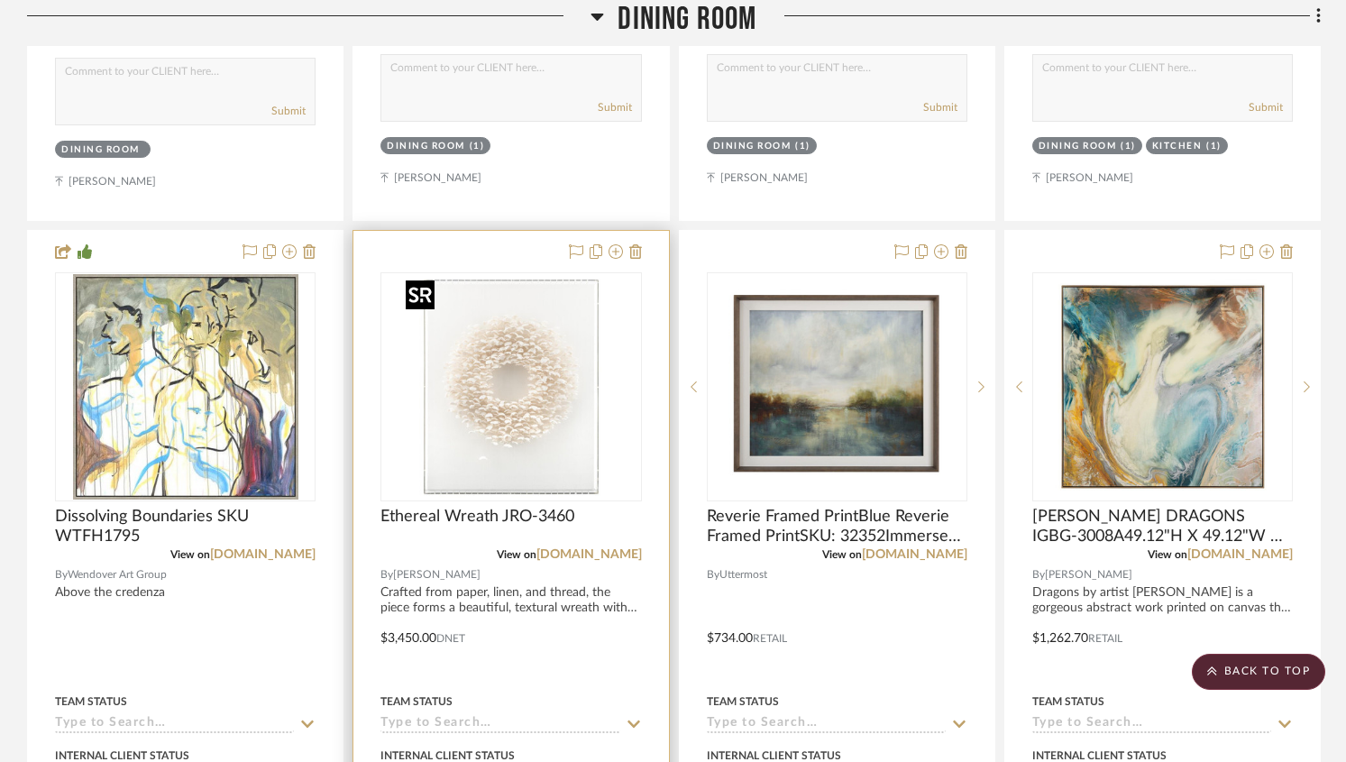
scroll to position [1097, 0]
click at [491, 388] on img "0" at bounding box center [510, 385] width 225 height 225
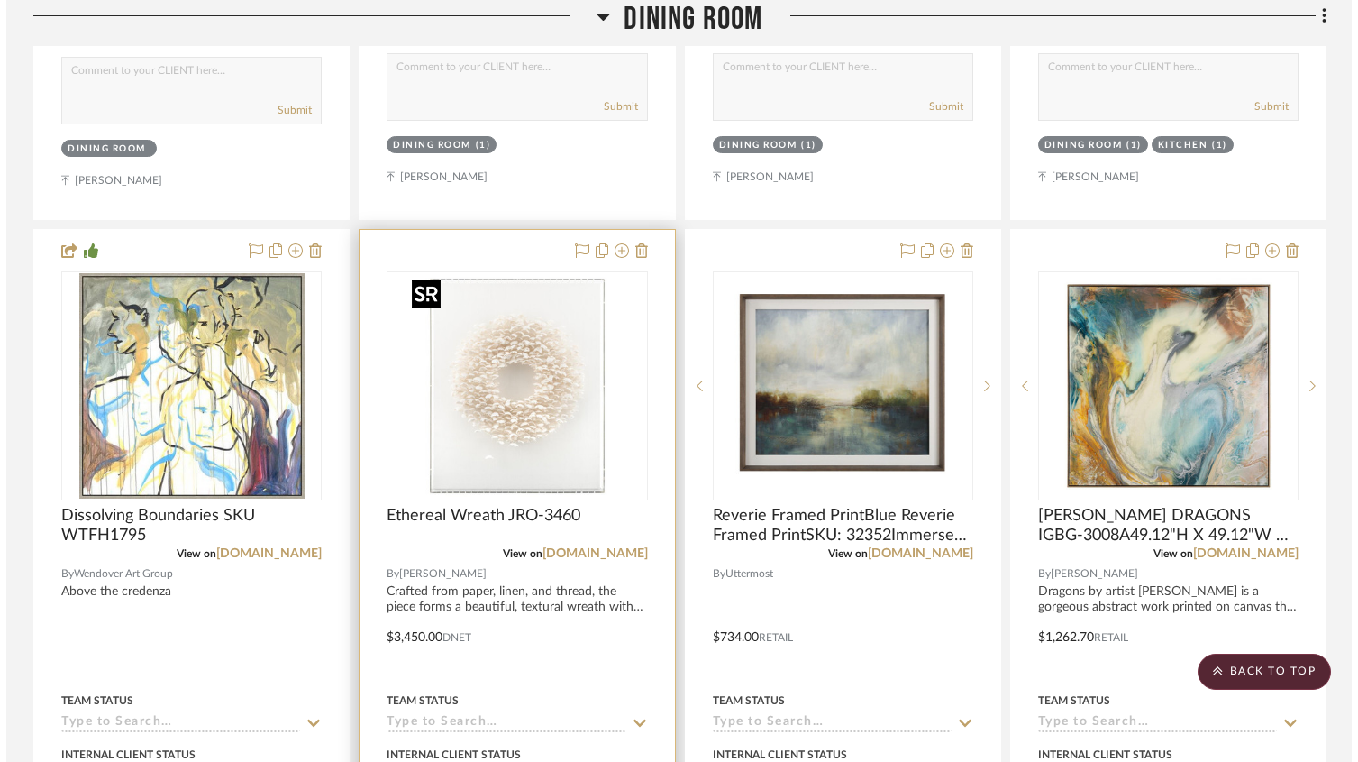
scroll to position [0, 0]
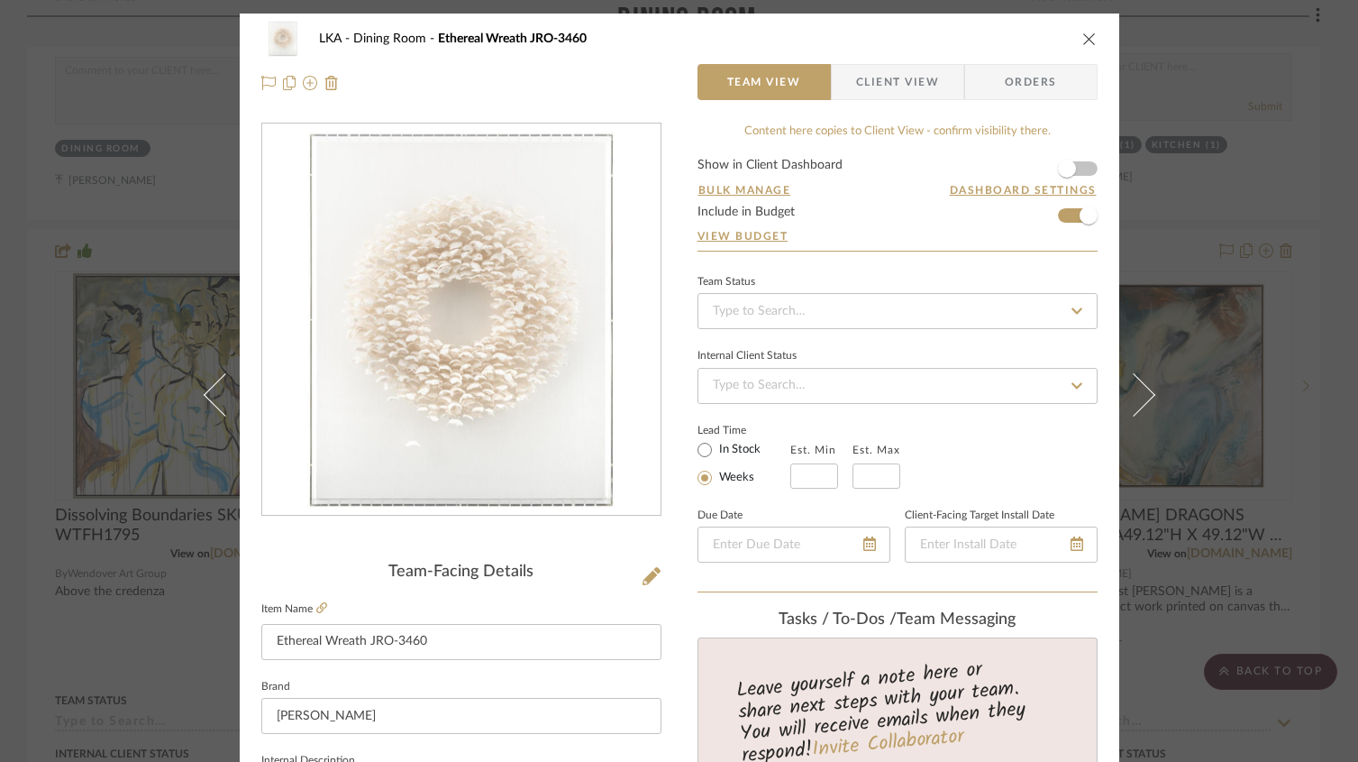
click at [917, 89] on span "Client View" at bounding box center [897, 82] width 83 height 36
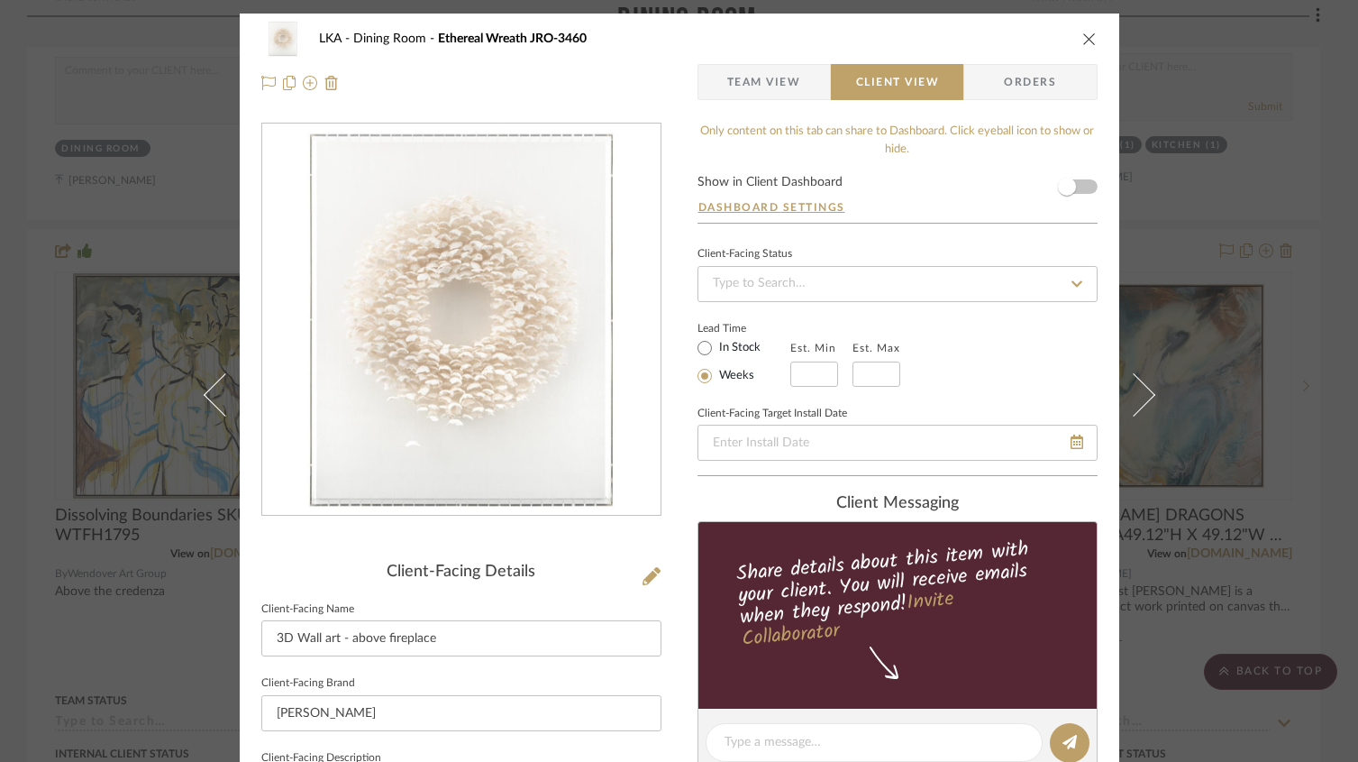
click at [1085, 38] on icon "close" at bounding box center [1090, 39] width 14 height 14
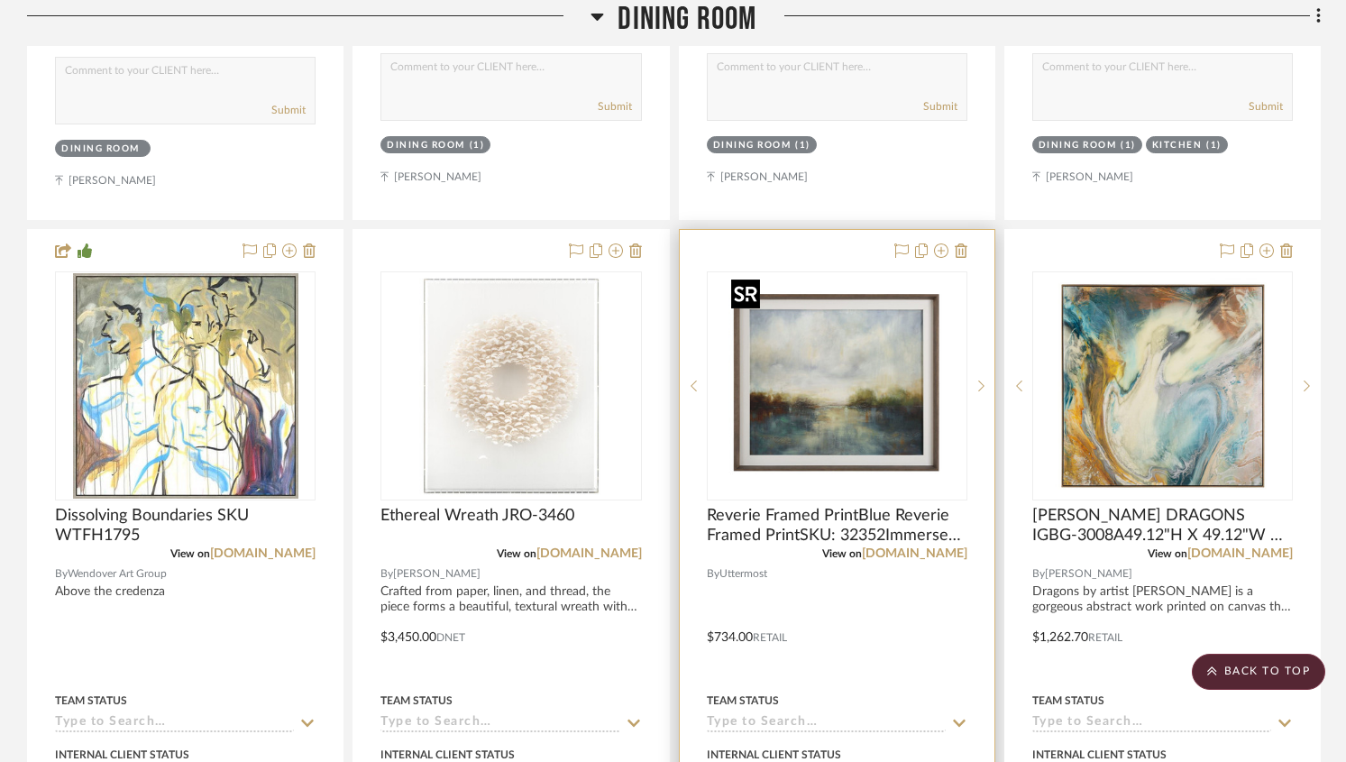
scroll to position [1101, 0]
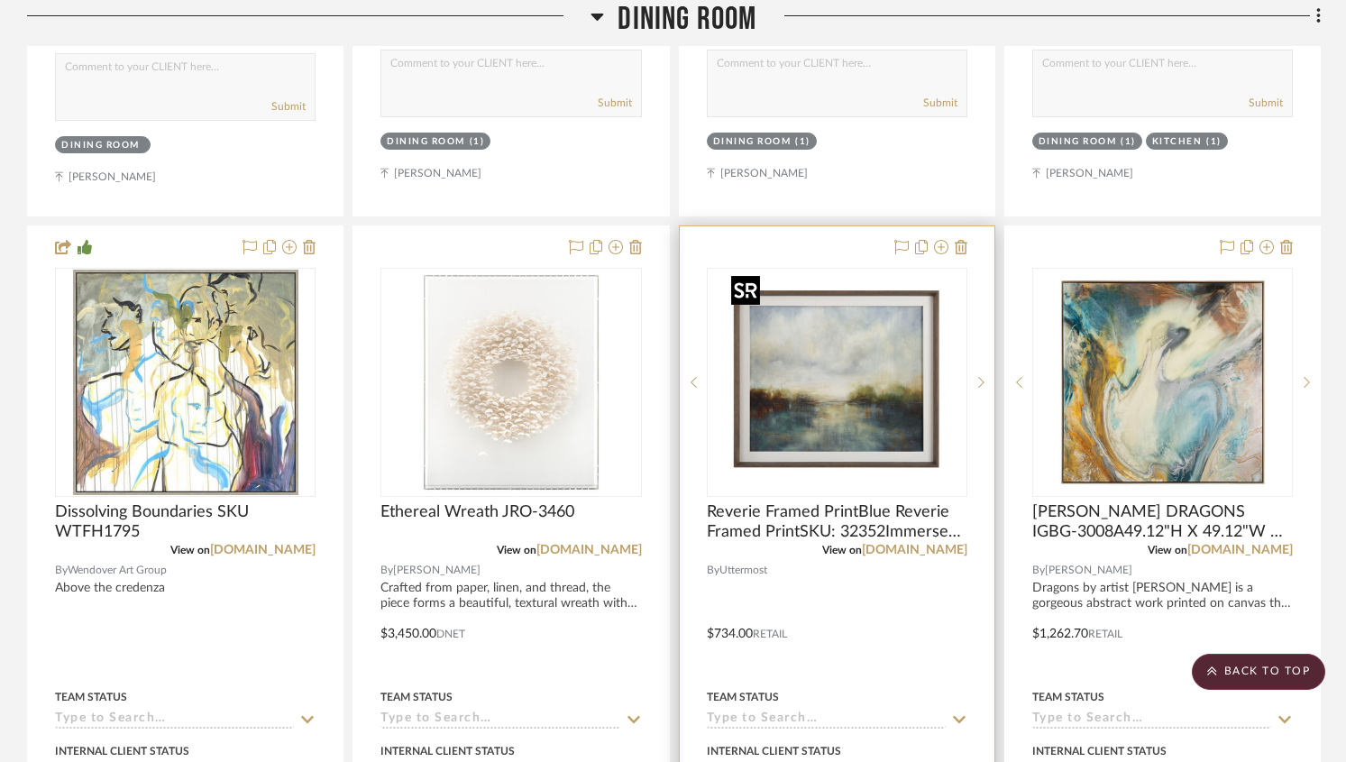
click at [817, 360] on img "0" at bounding box center [836, 382] width 225 height 225
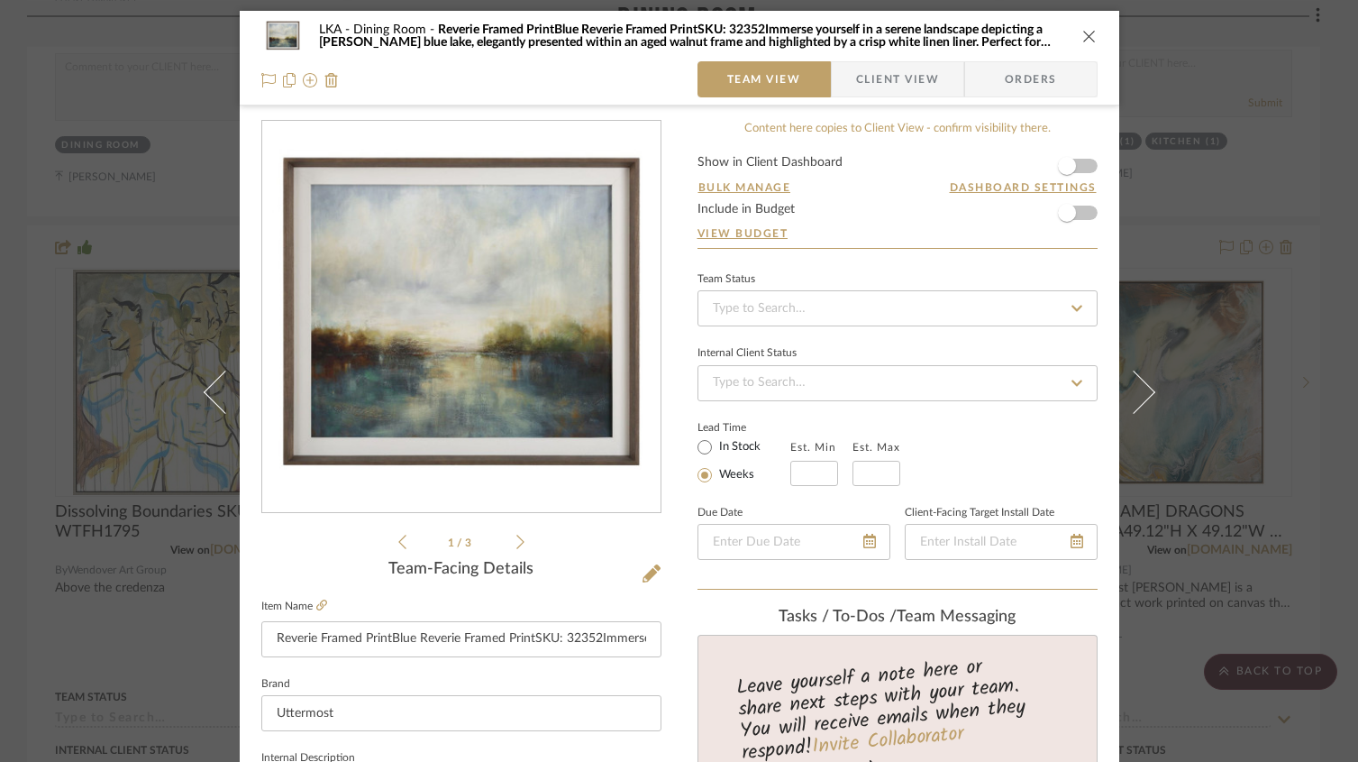
scroll to position [4, 0]
click at [870, 74] on span "Client View" at bounding box center [897, 78] width 83 height 36
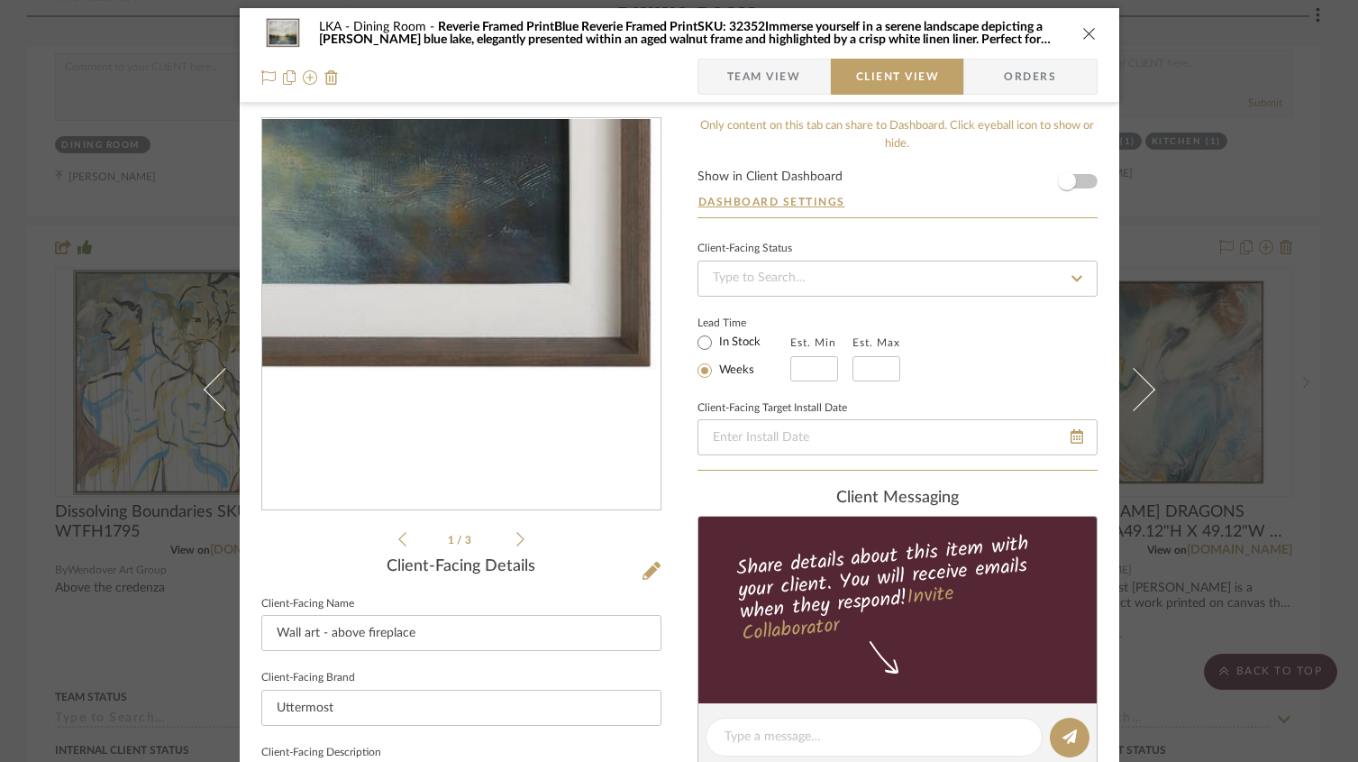
scroll to position [7, 0]
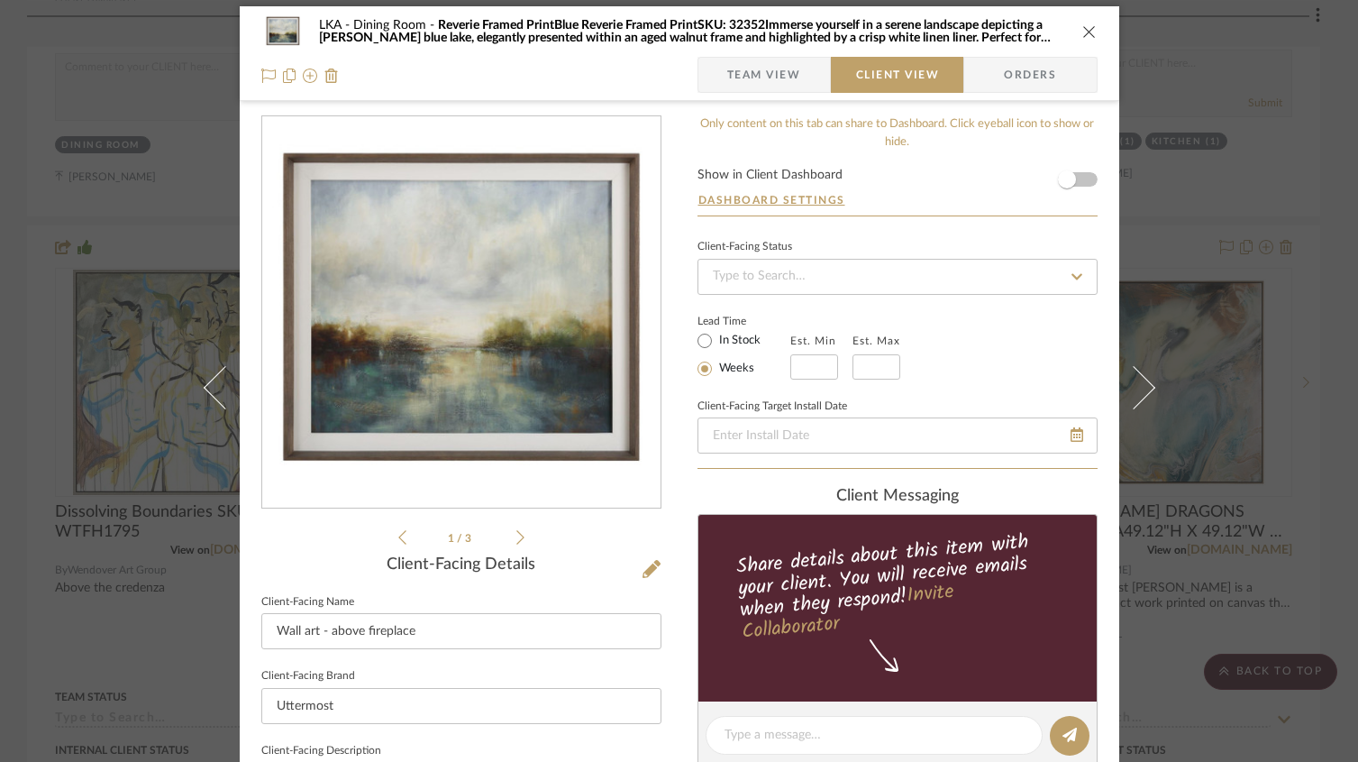
click at [517, 533] on icon at bounding box center [521, 537] width 8 height 14
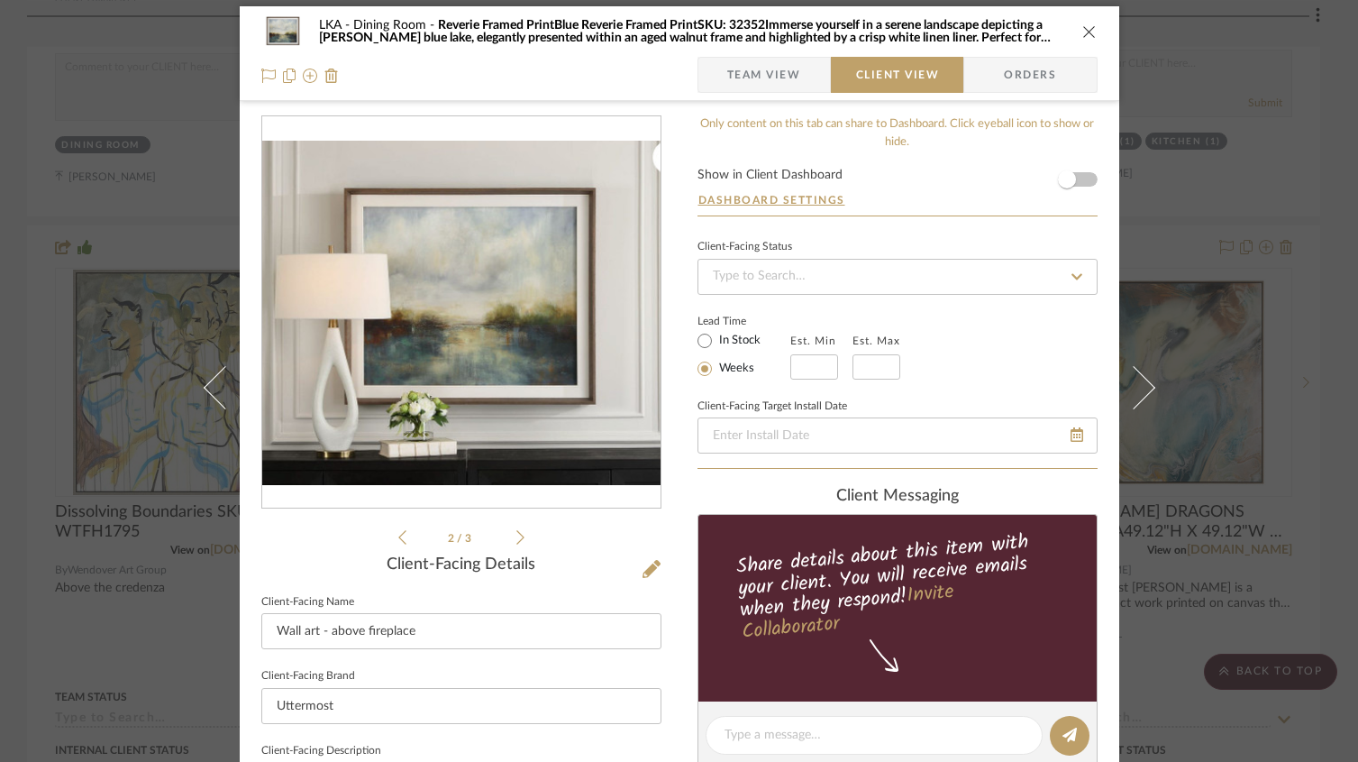
click at [517, 533] on icon at bounding box center [521, 537] width 8 height 14
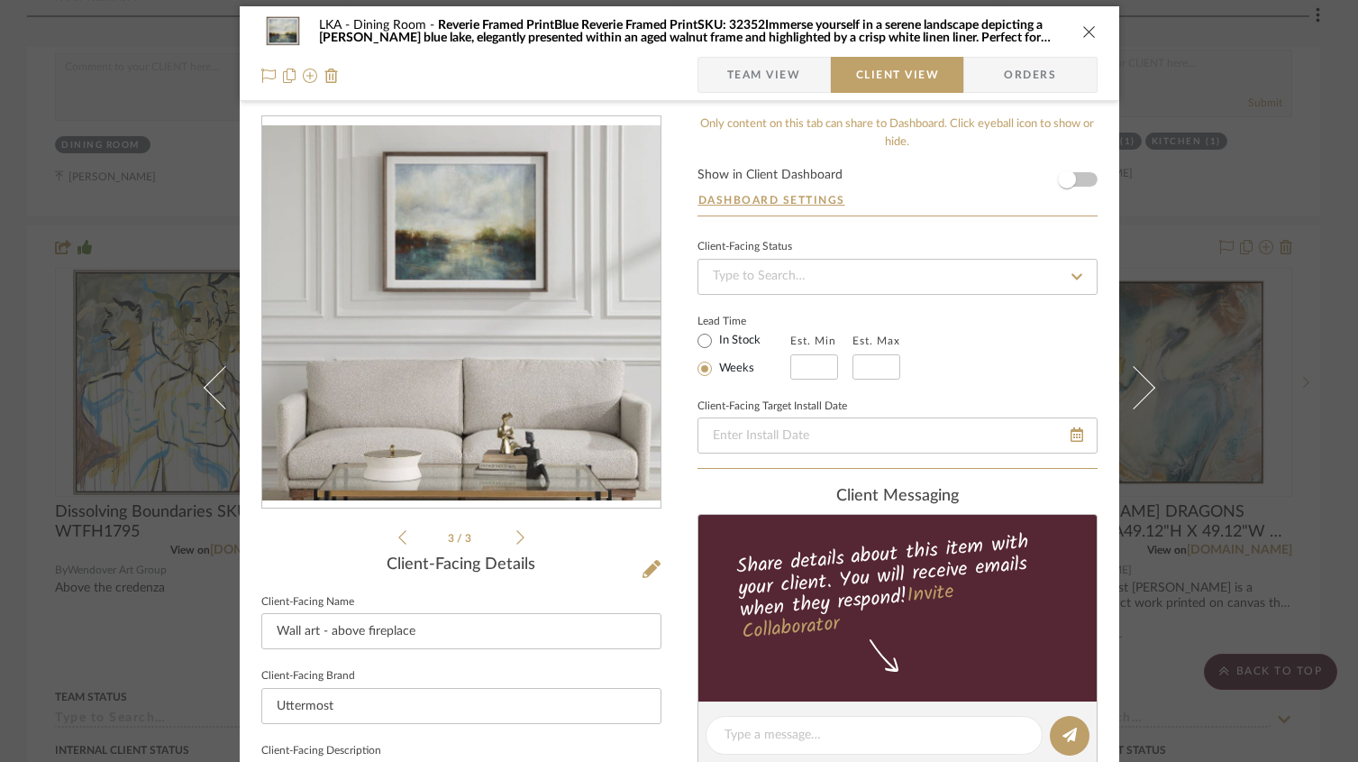
click at [517, 533] on icon at bounding box center [521, 537] width 8 height 14
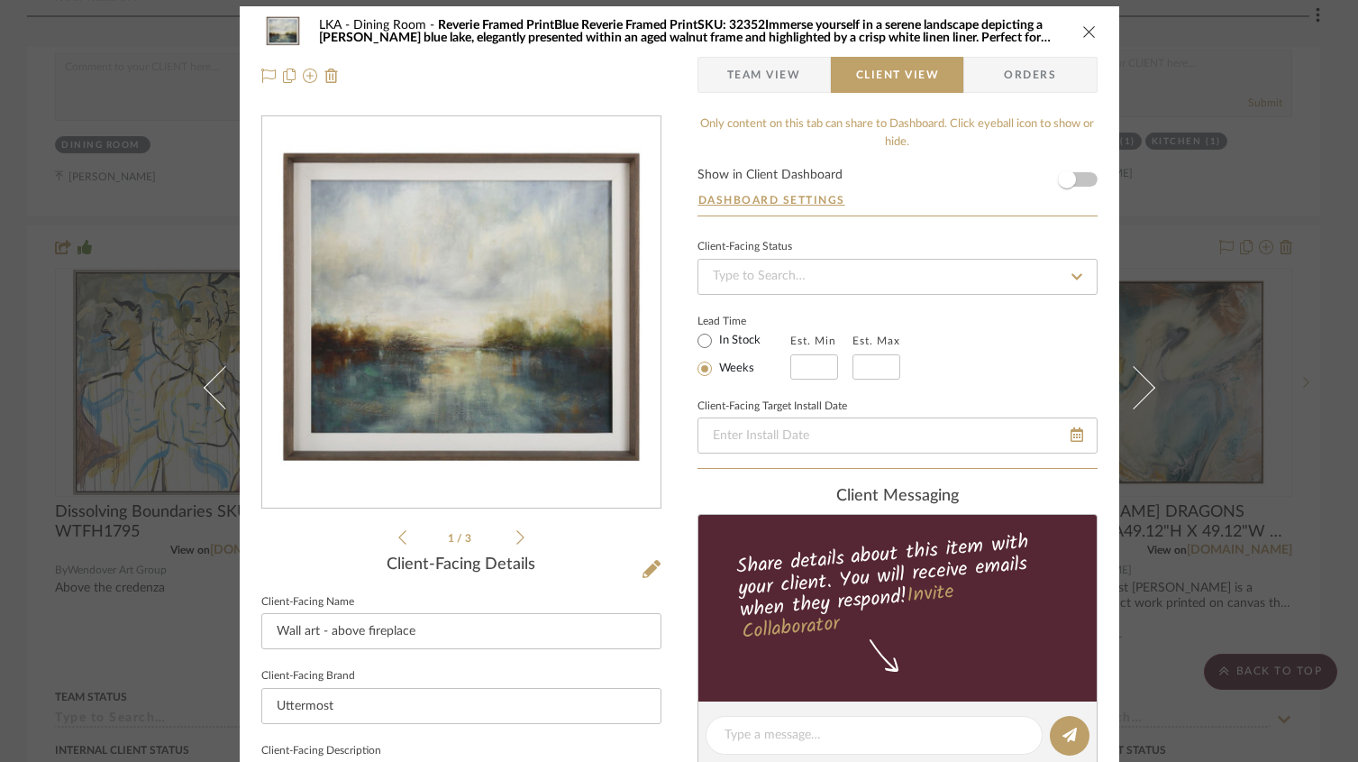
scroll to position [0, 0]
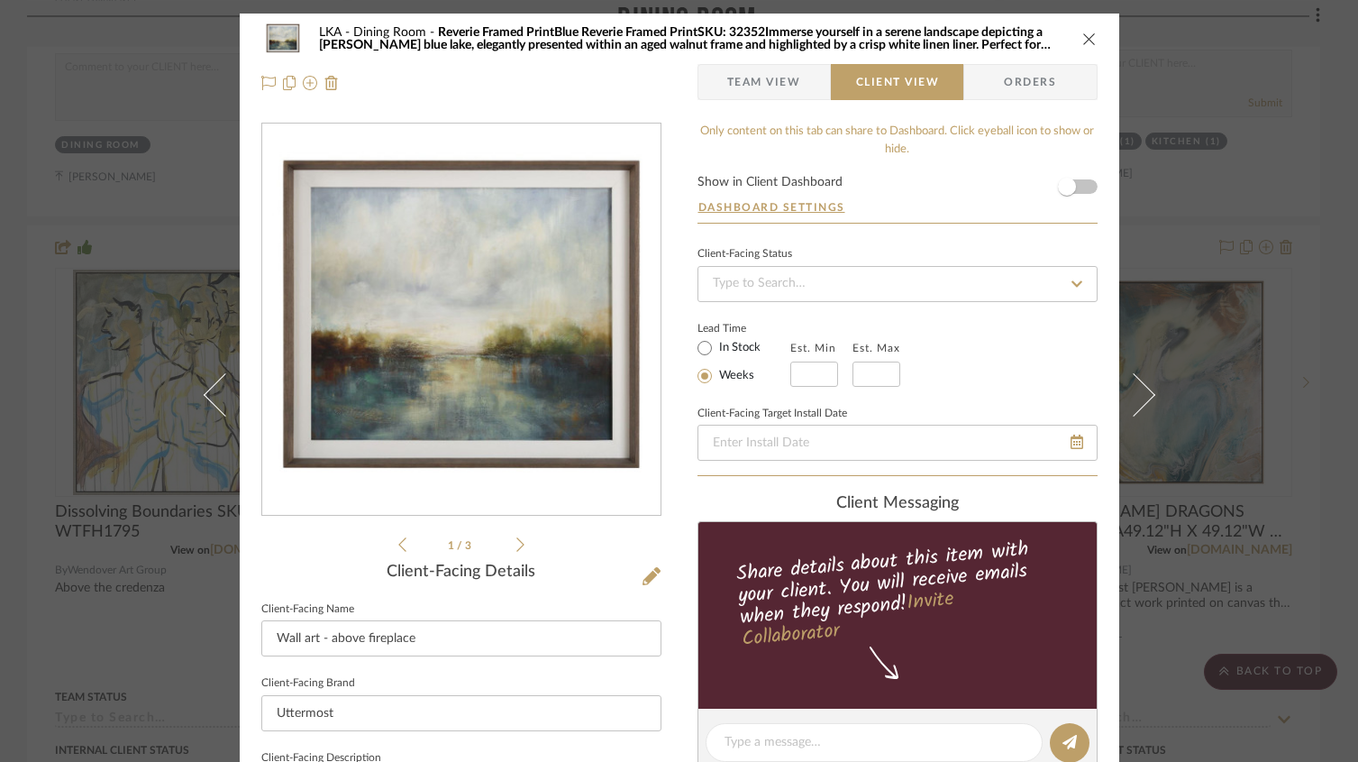
click at [1083, 42] on icon "close" at bounding box center [1090, 39] width 14 height 14
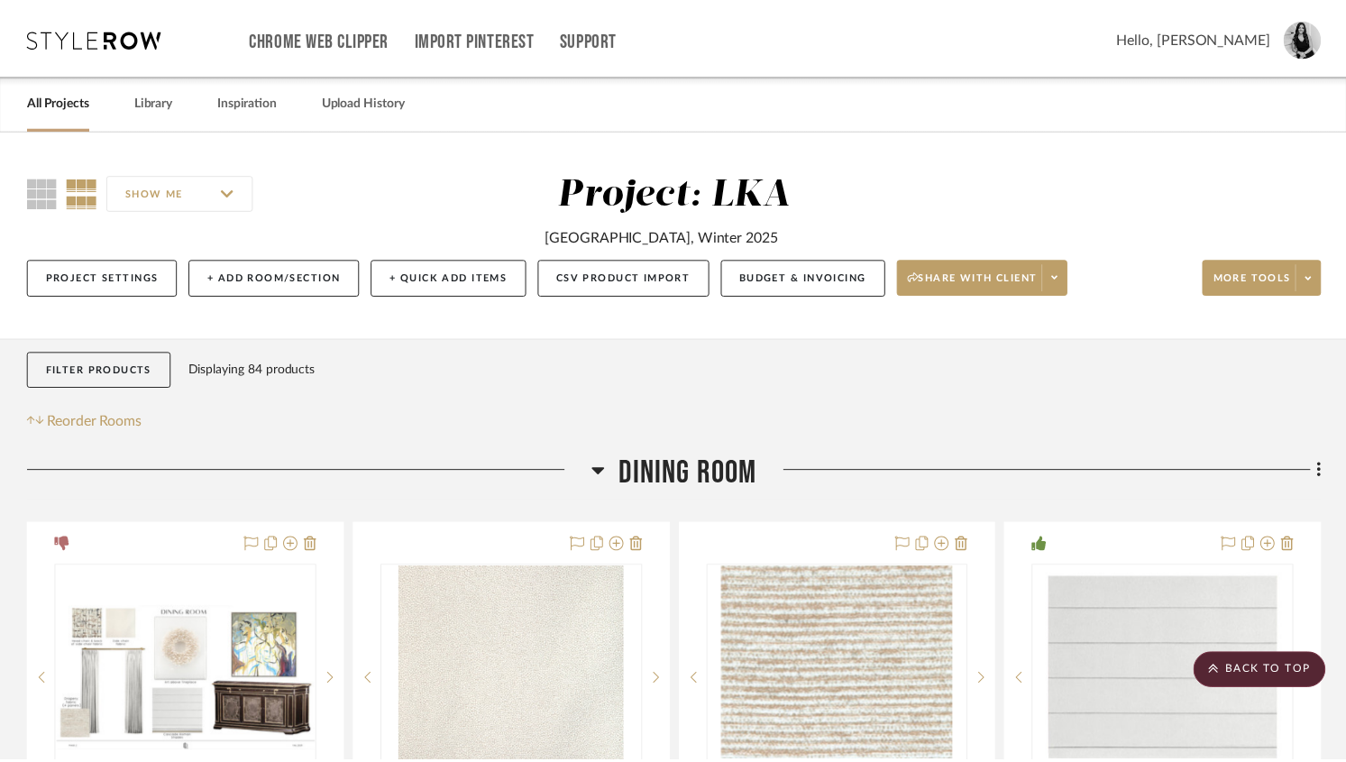
scroll to position [1101, 0]
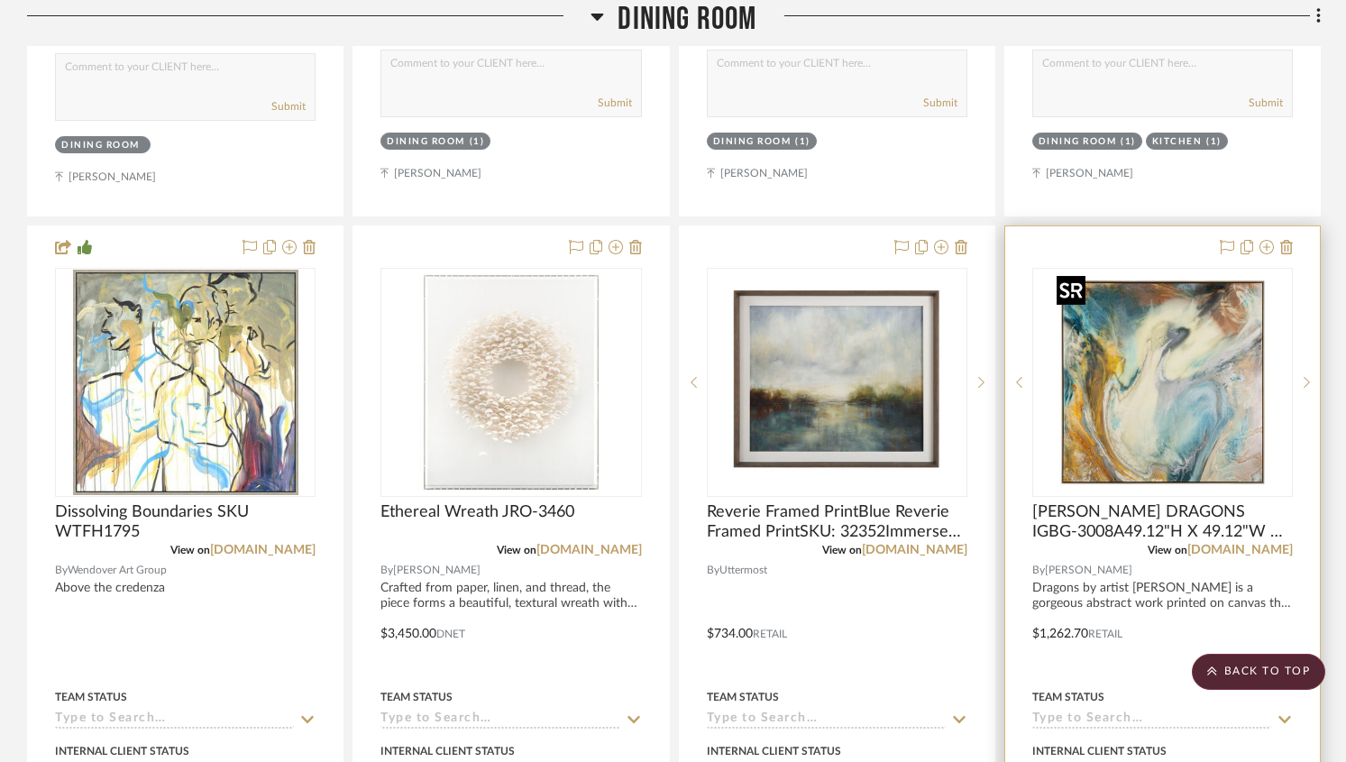
click at [1108, 317] on img "0" at bounding box center [1161, 382] width 225 height 225
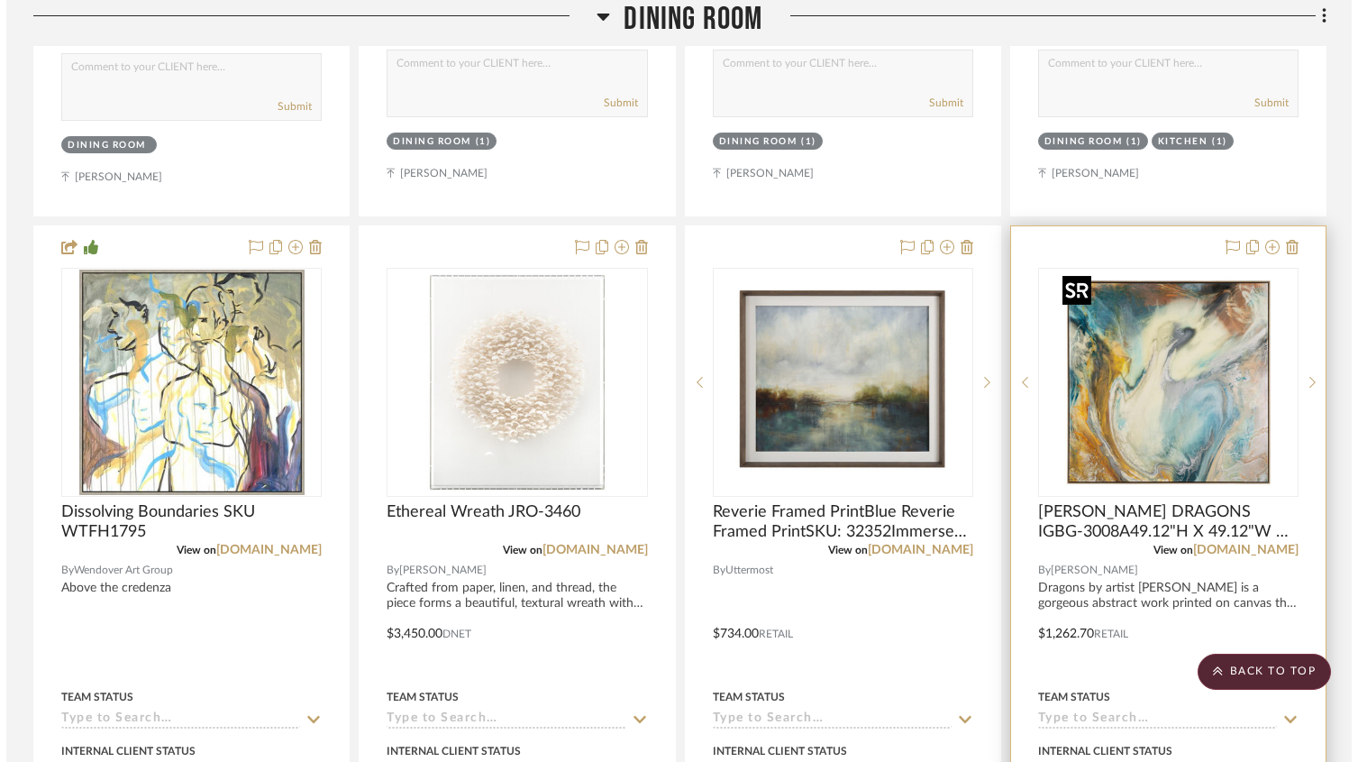
scroll to position [0, 0]
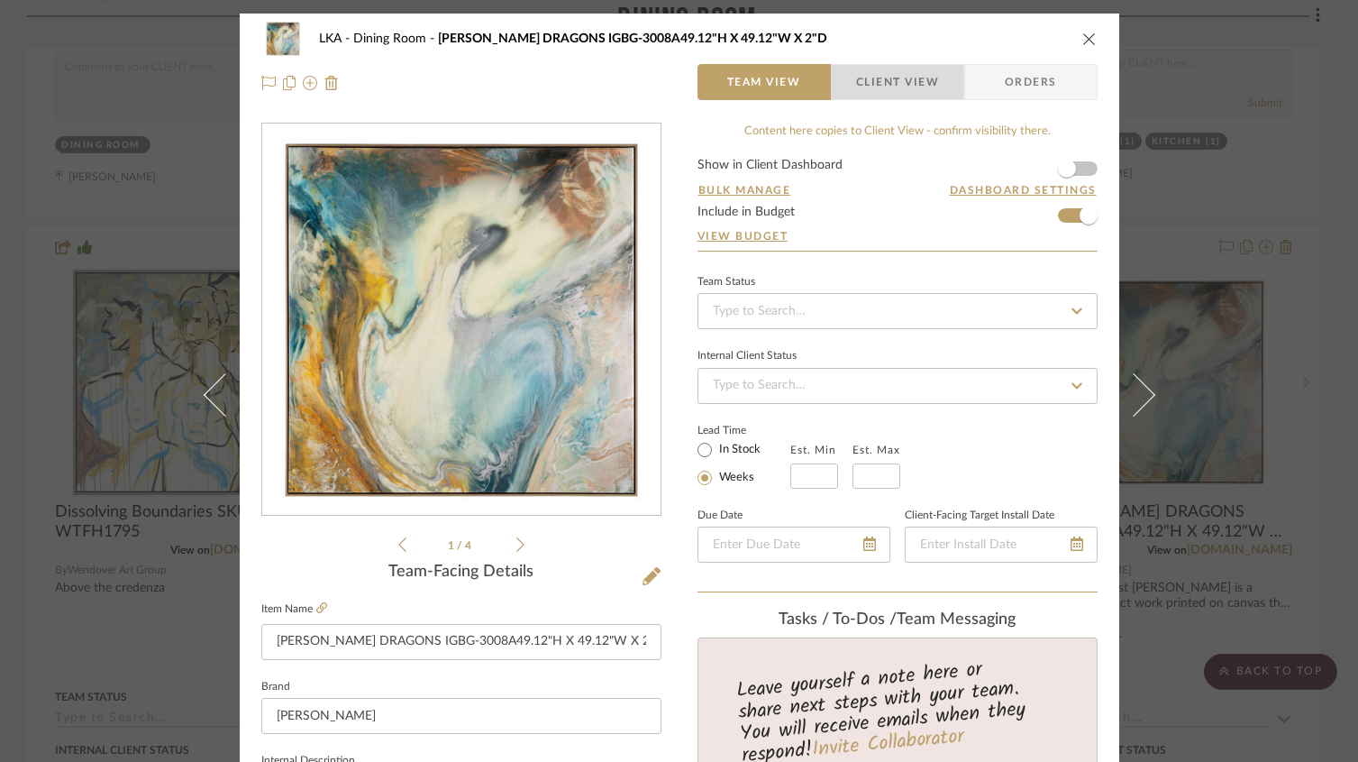
click at [880, 94] on span "Client View" at bounding box center [897, 82] width 83 height 36
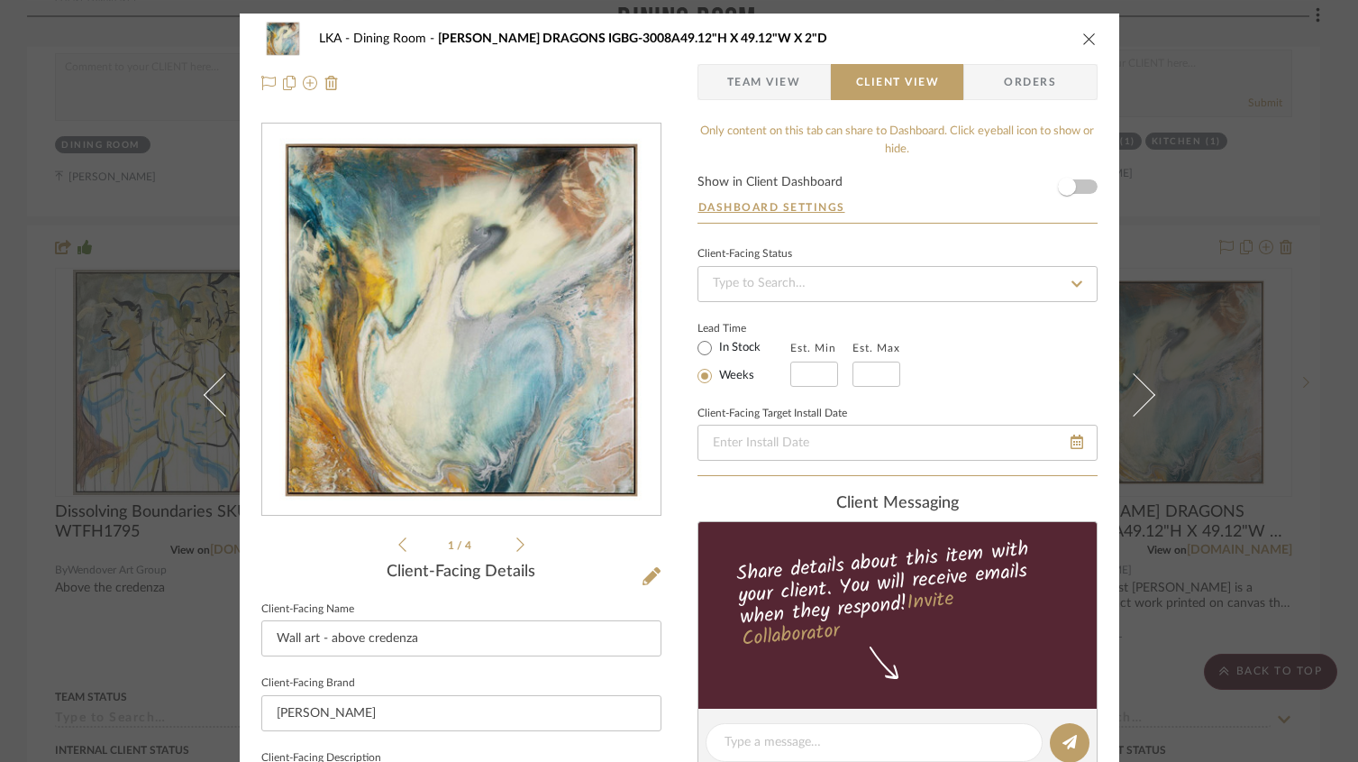
scroll to position [4, 0]
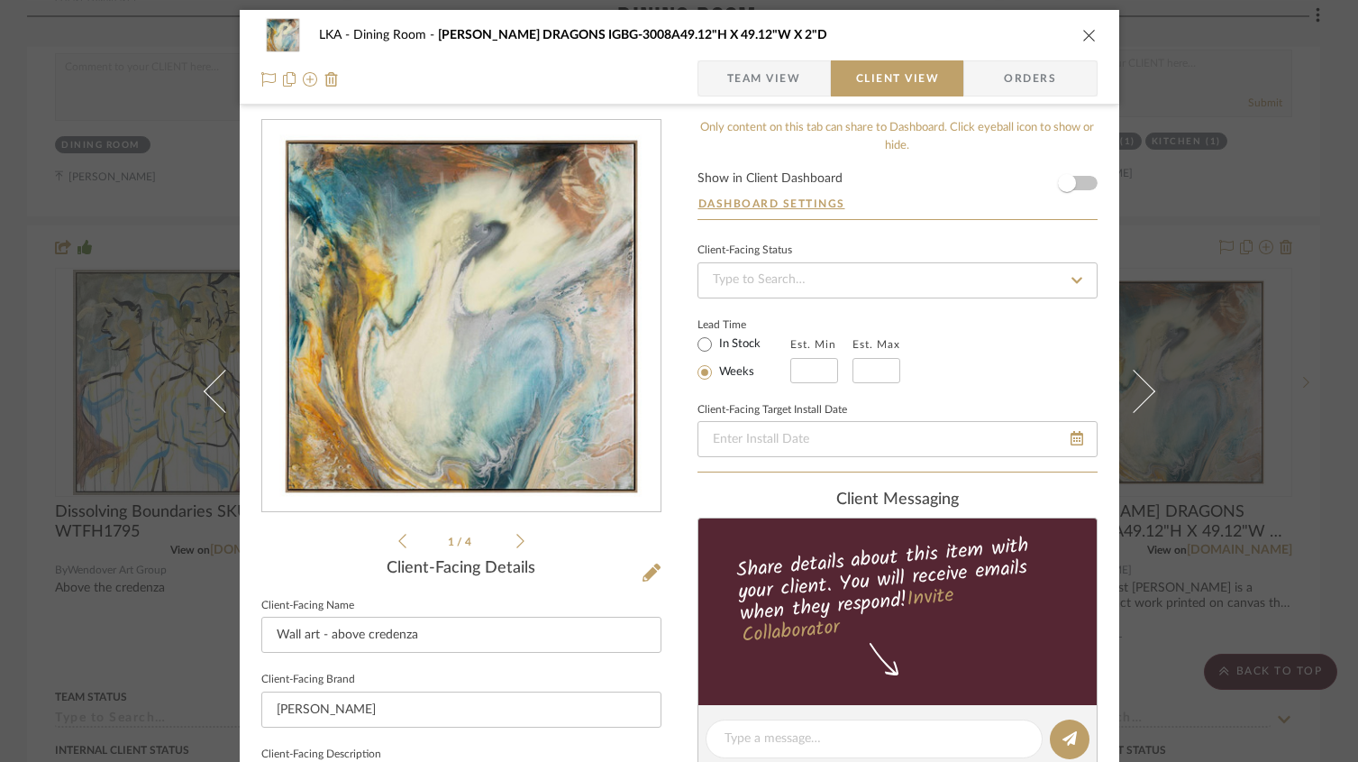
click at [1083, 32] on icon "close" at bounding box center [1090, 35] width 14 height 14
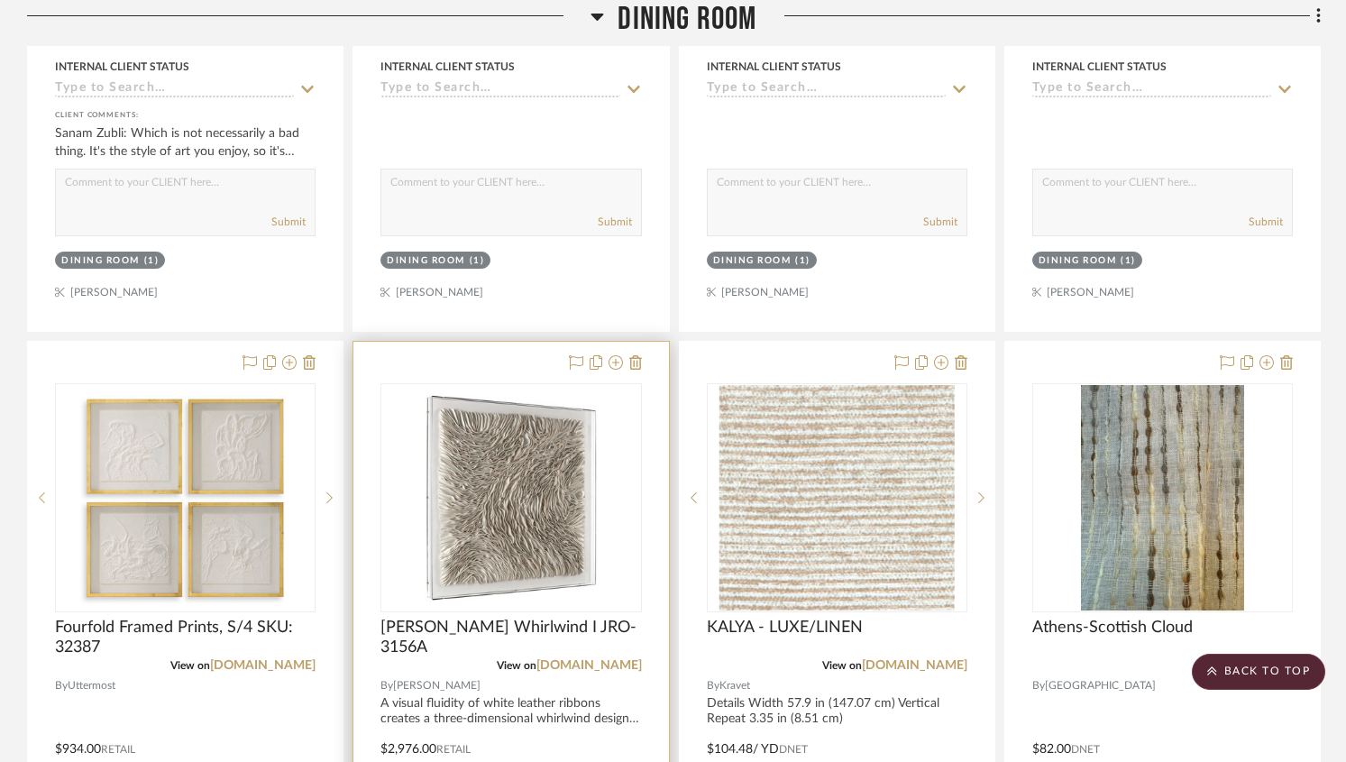
scroll to position [1785, 0]
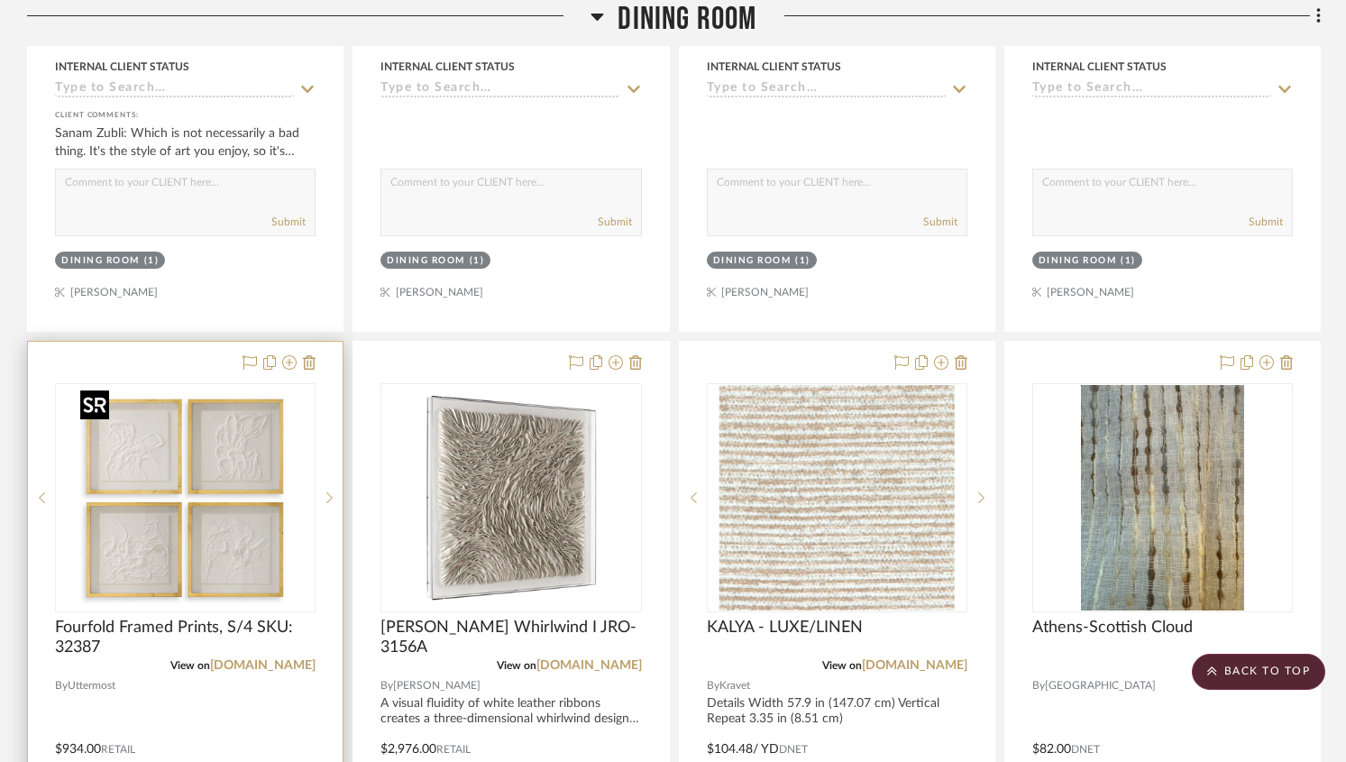
click at [0, 0] on img at bounding box center [0, 0] width 0 height 0
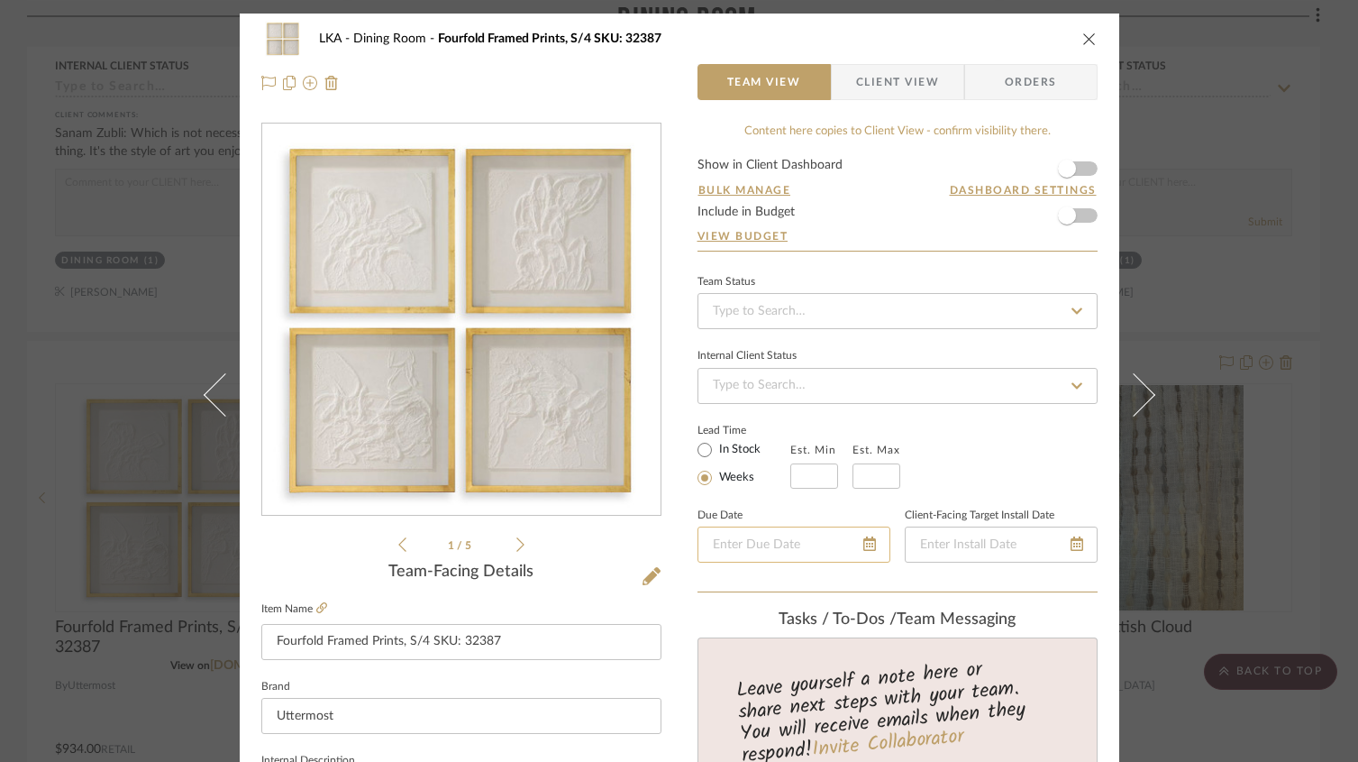
scroll to position [4, 0]
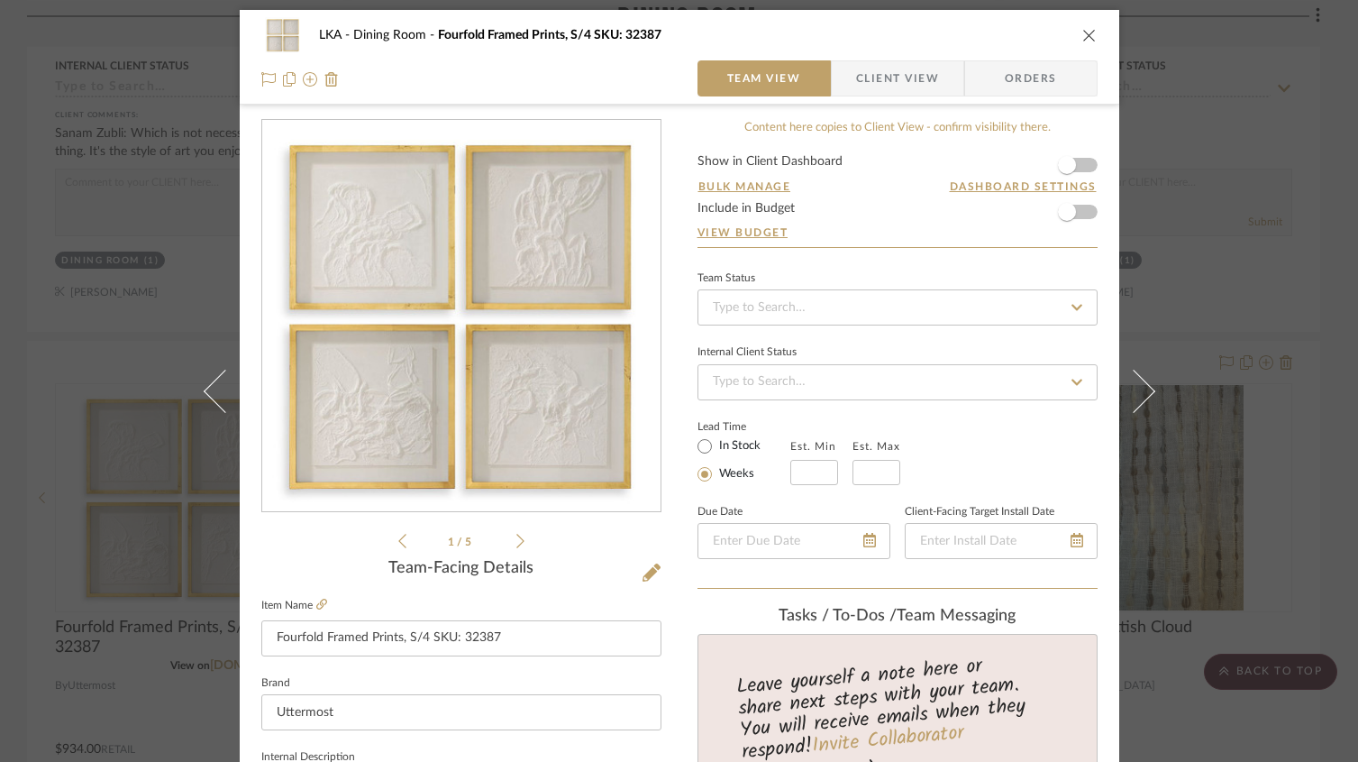
click at [517, 544] on icon at bounding box center [521, 541] width 8 height 16
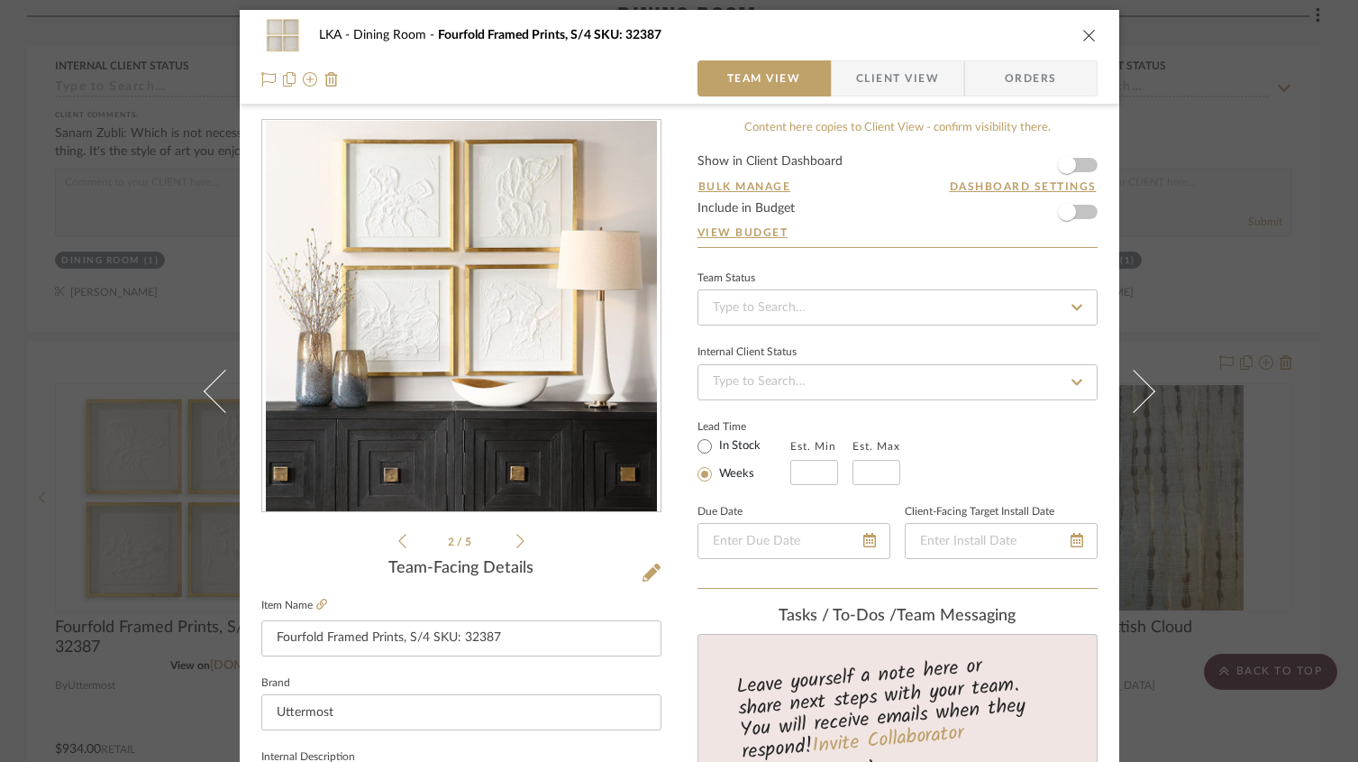
click at [517, 544] on icon at bounding box center [521, 541] width 8 height 16
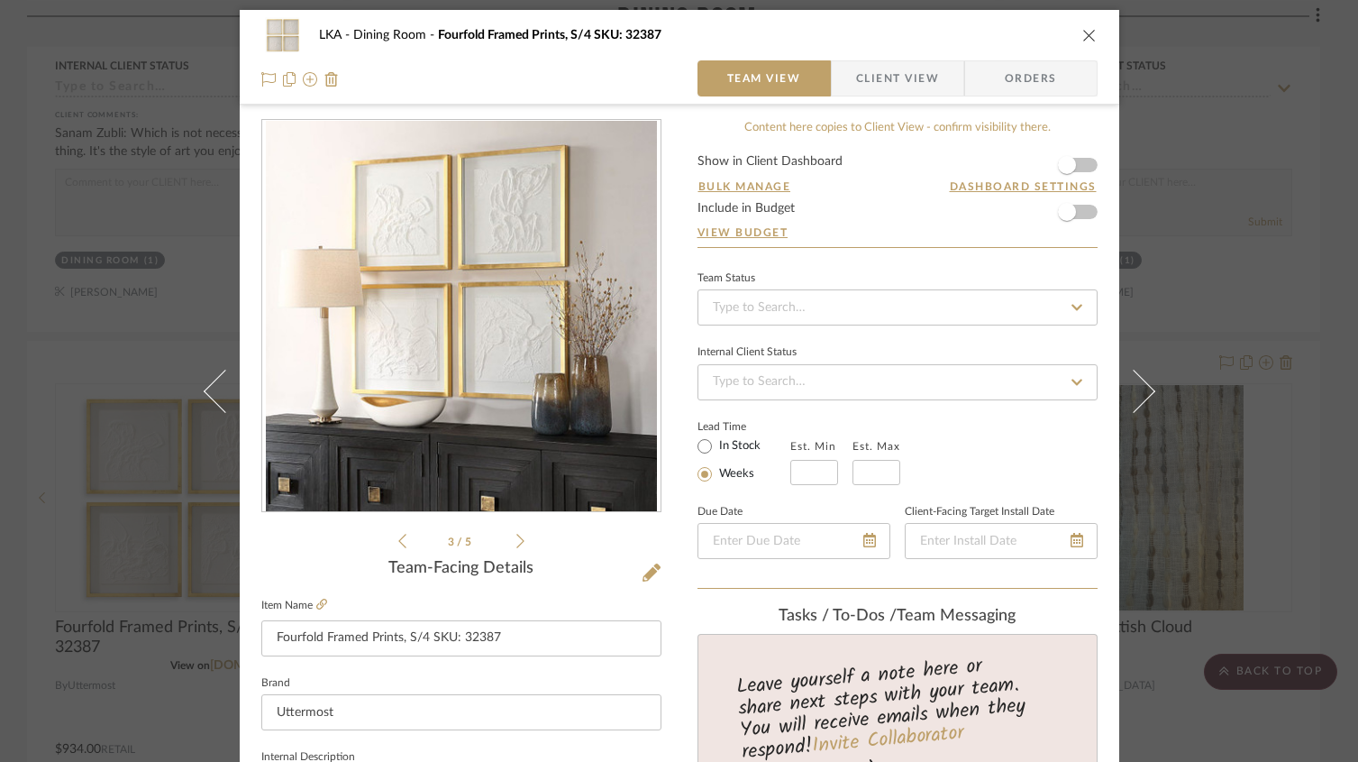
click at [517, 544] on icon at bounding box center [521, 541] width 8 height 16
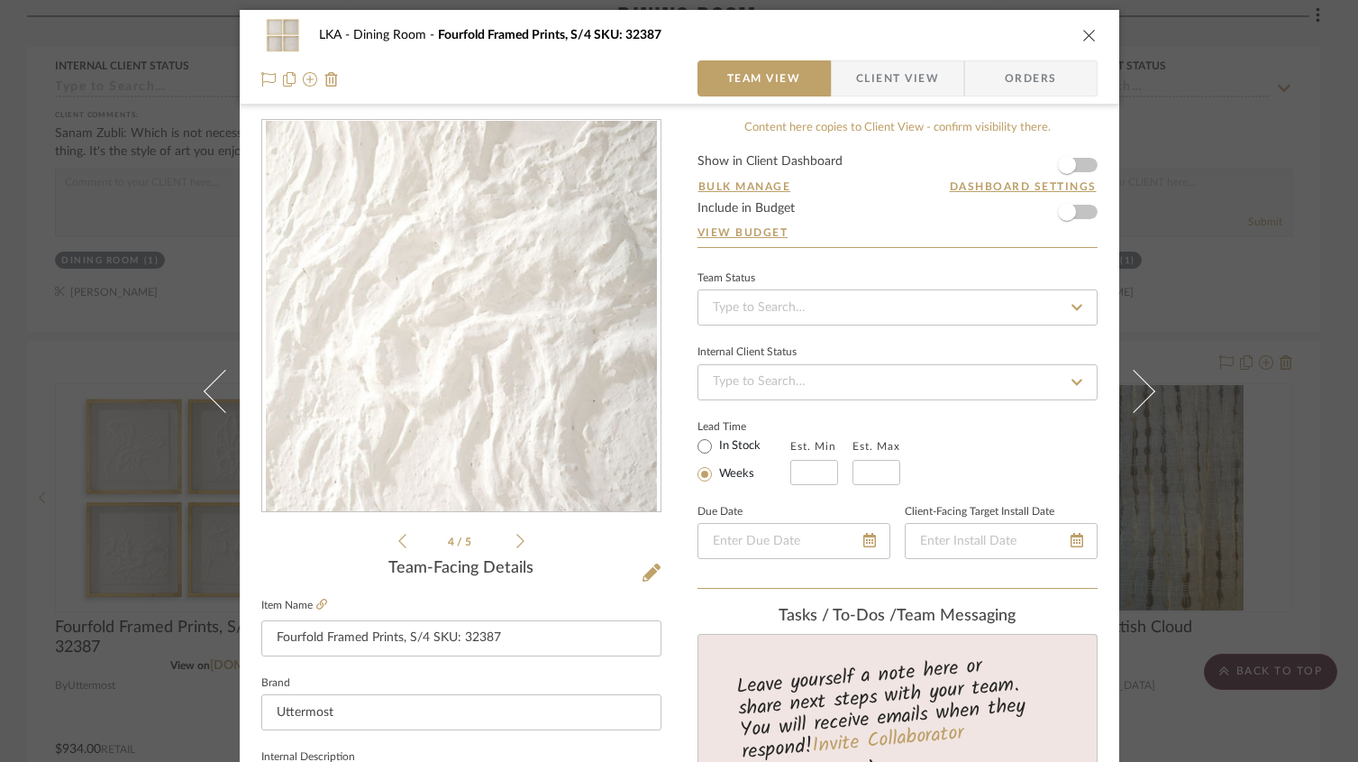
click at [517, 544] on icon at bounding box center [521, 541] width 8 height 16
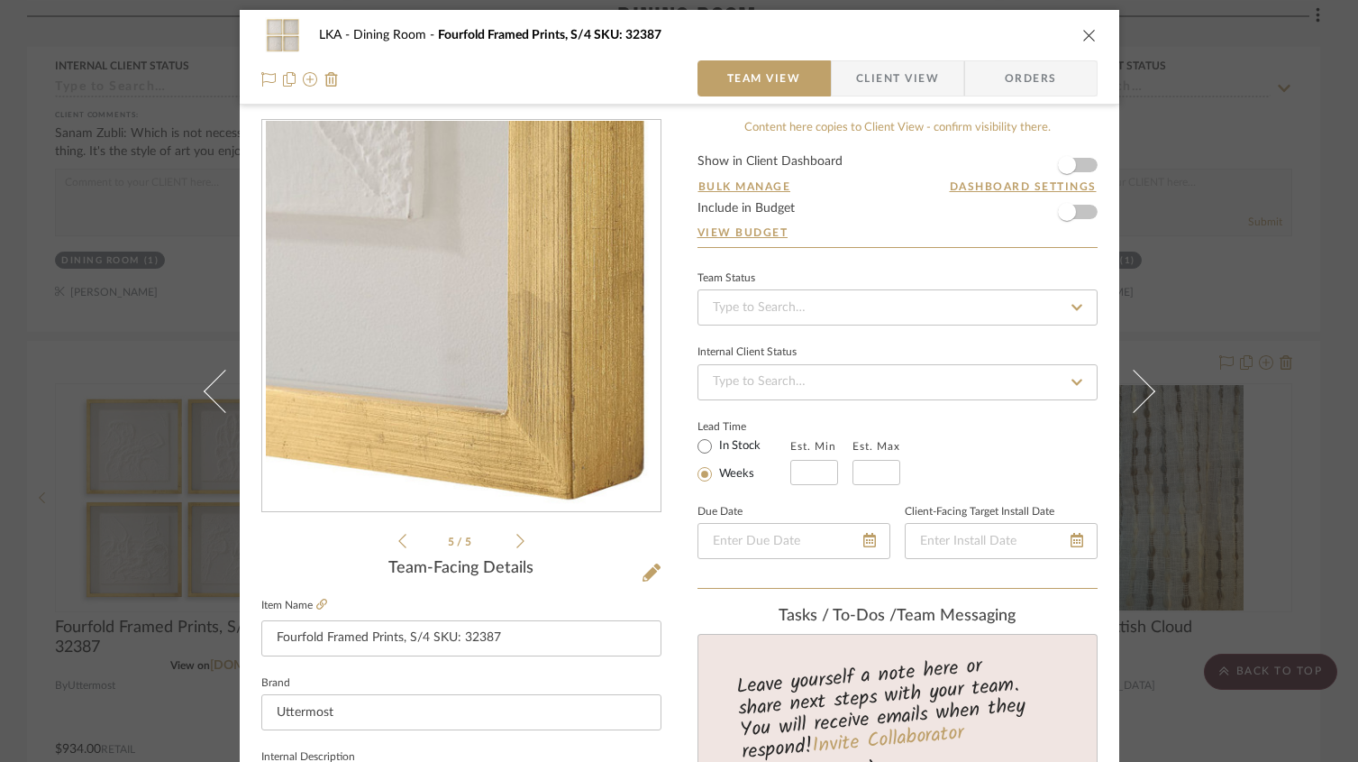
click at [856, 87] on span "Client View" at bounding box center [897, 78] width 83 height 36
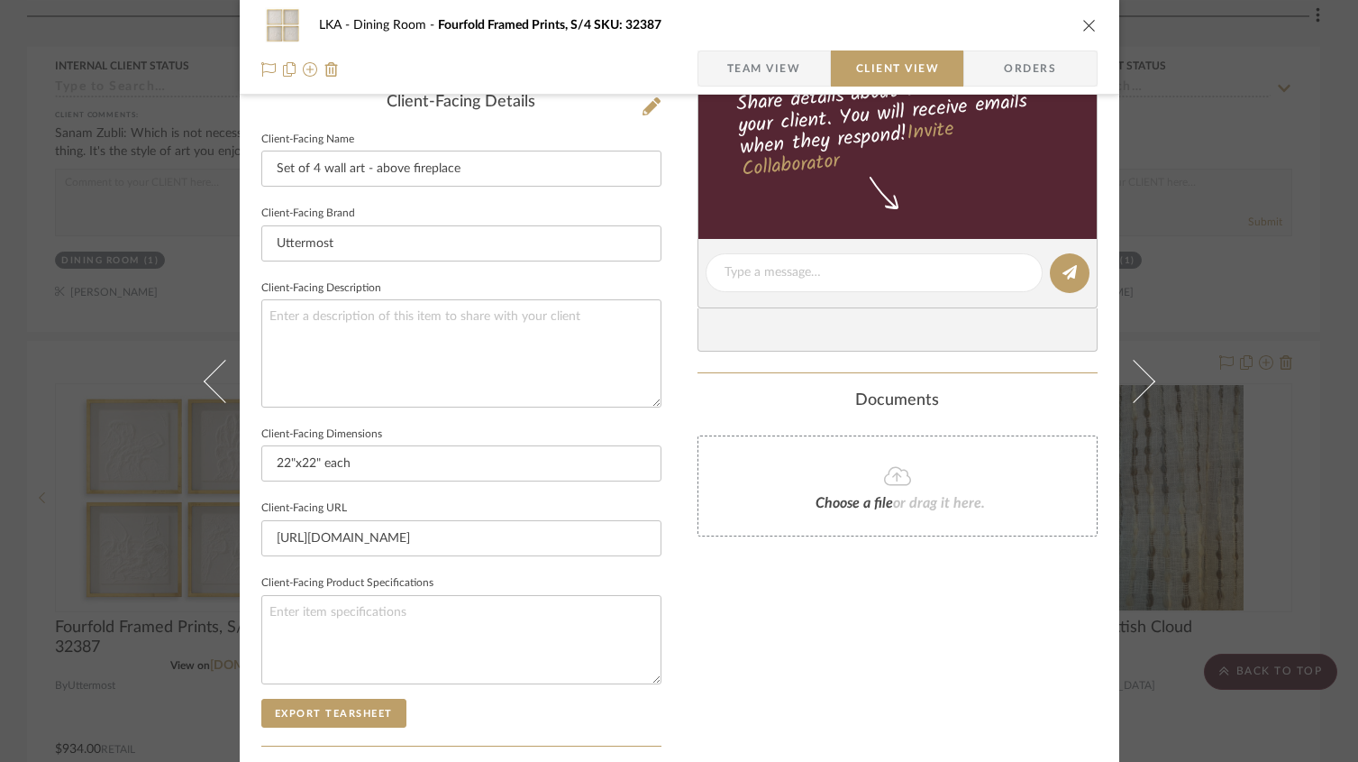
scroll to position [0, 0]
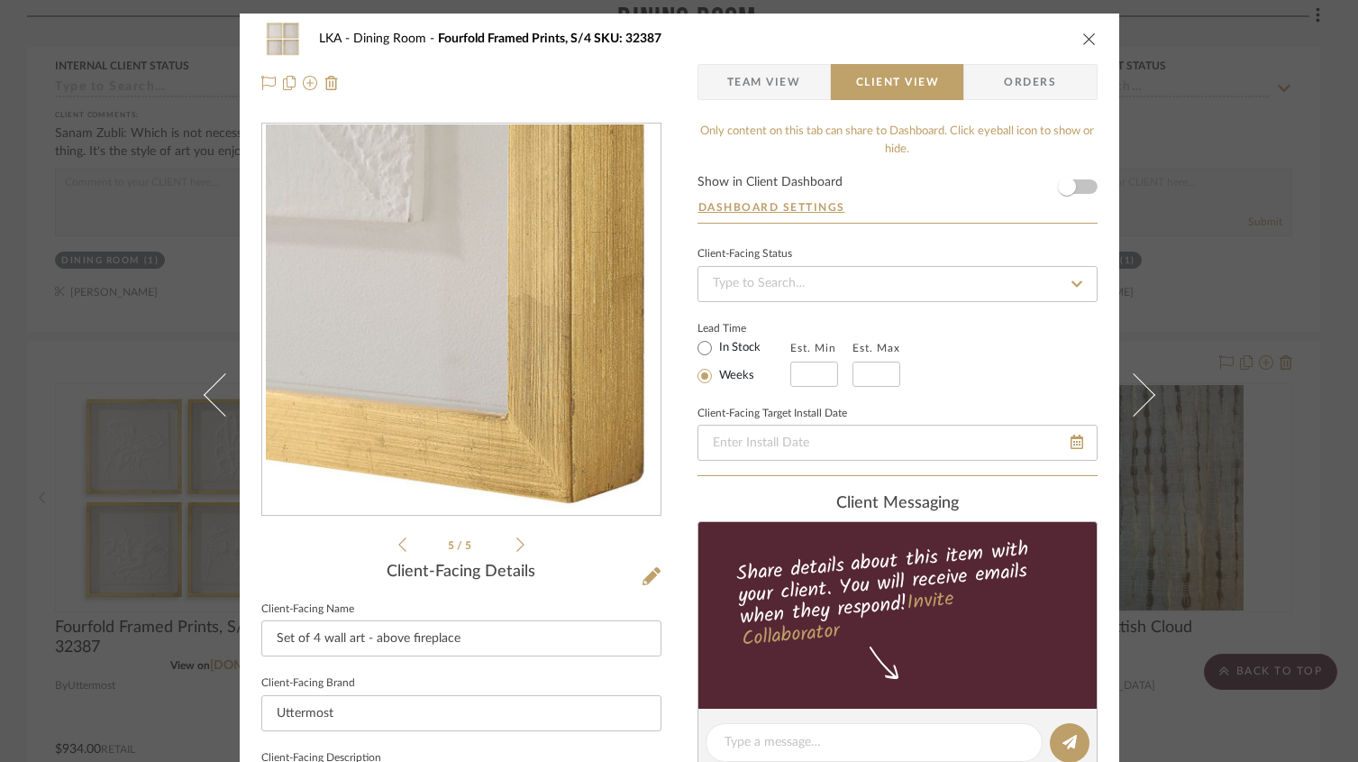
click at [1084, 38] on icon "close" at bounding box center [1090, 39] width 14 height 14
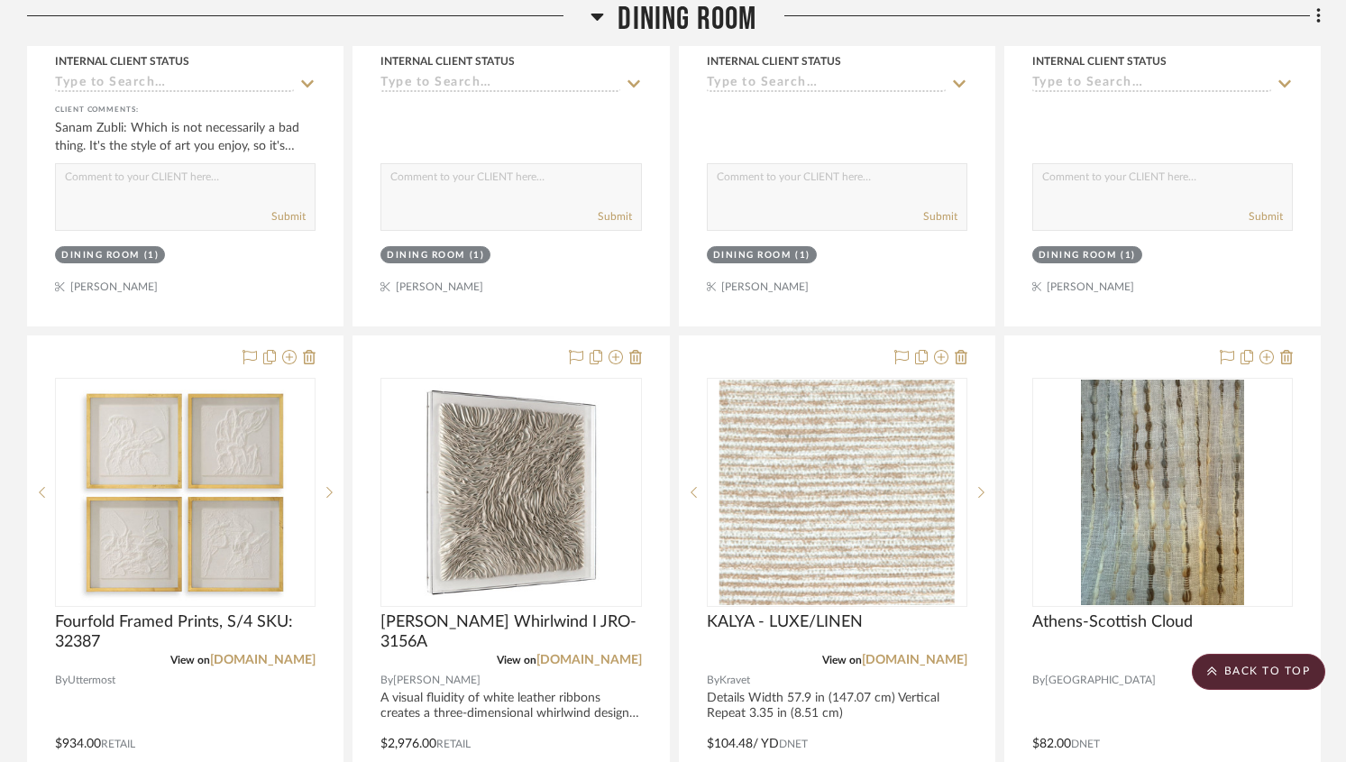
scroll to position [1796, 0]
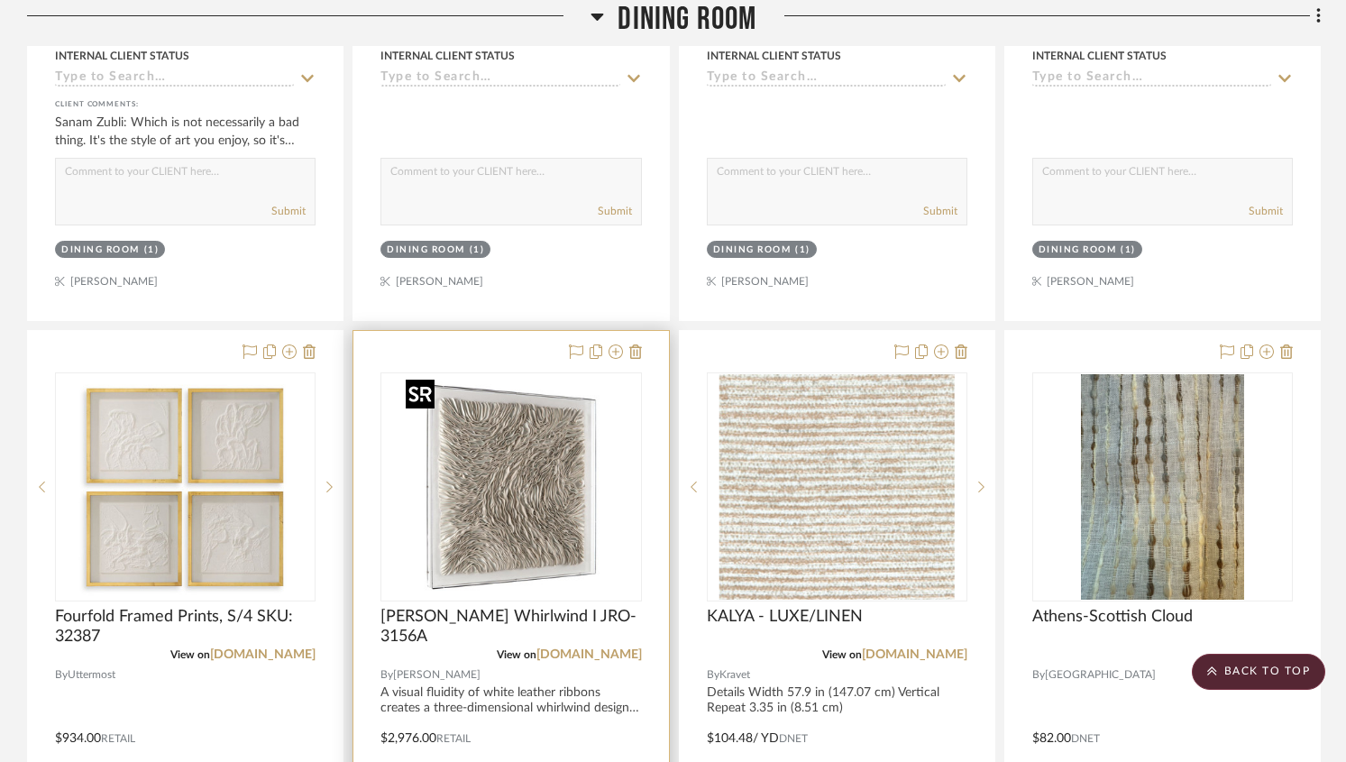
click at [611, 442] on img "0" at bounding box center [510, 486] width 225 height 225
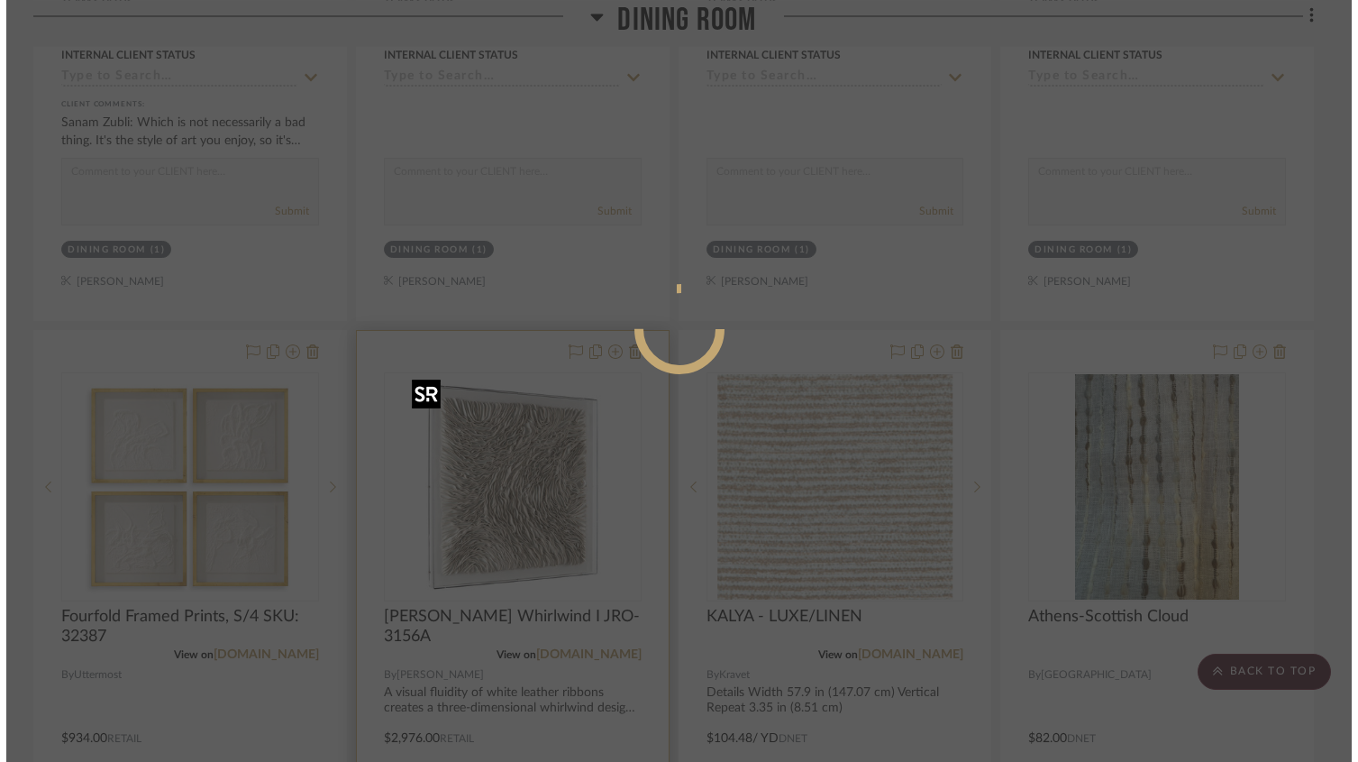
scroll to position [0, 0]
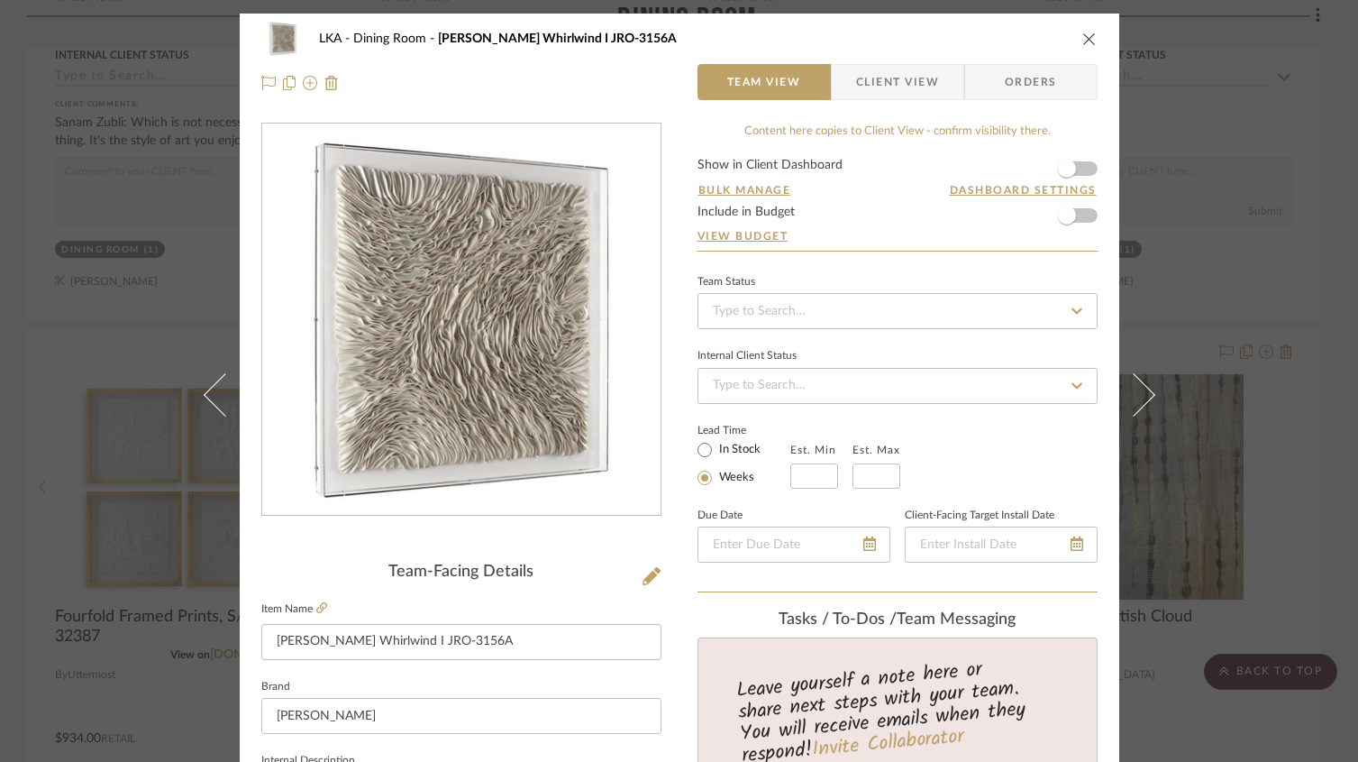
click at [886, 81] on span "Client View" at bounding box center [897, 82] width 83 height 36
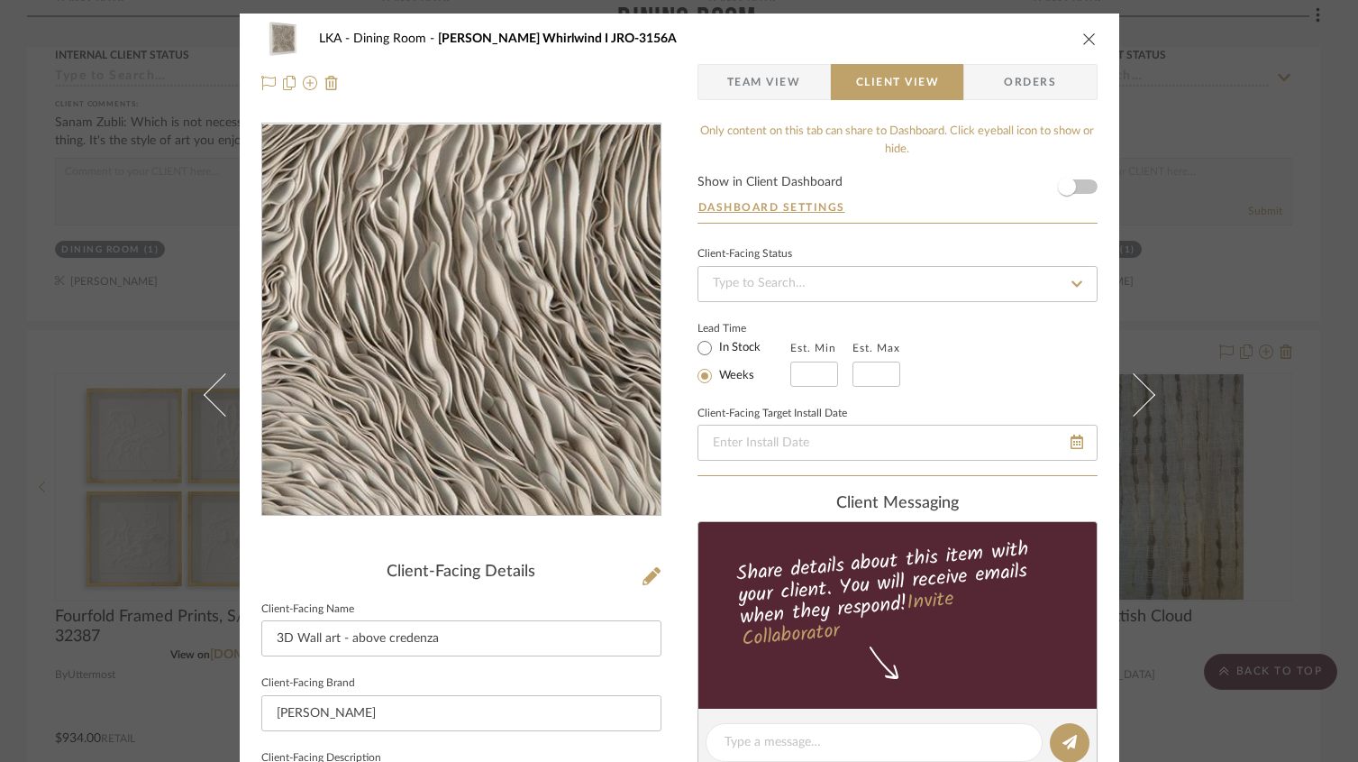
click at [463, 370] on img "0" at bounding box center [461, 319] width 391 height 391
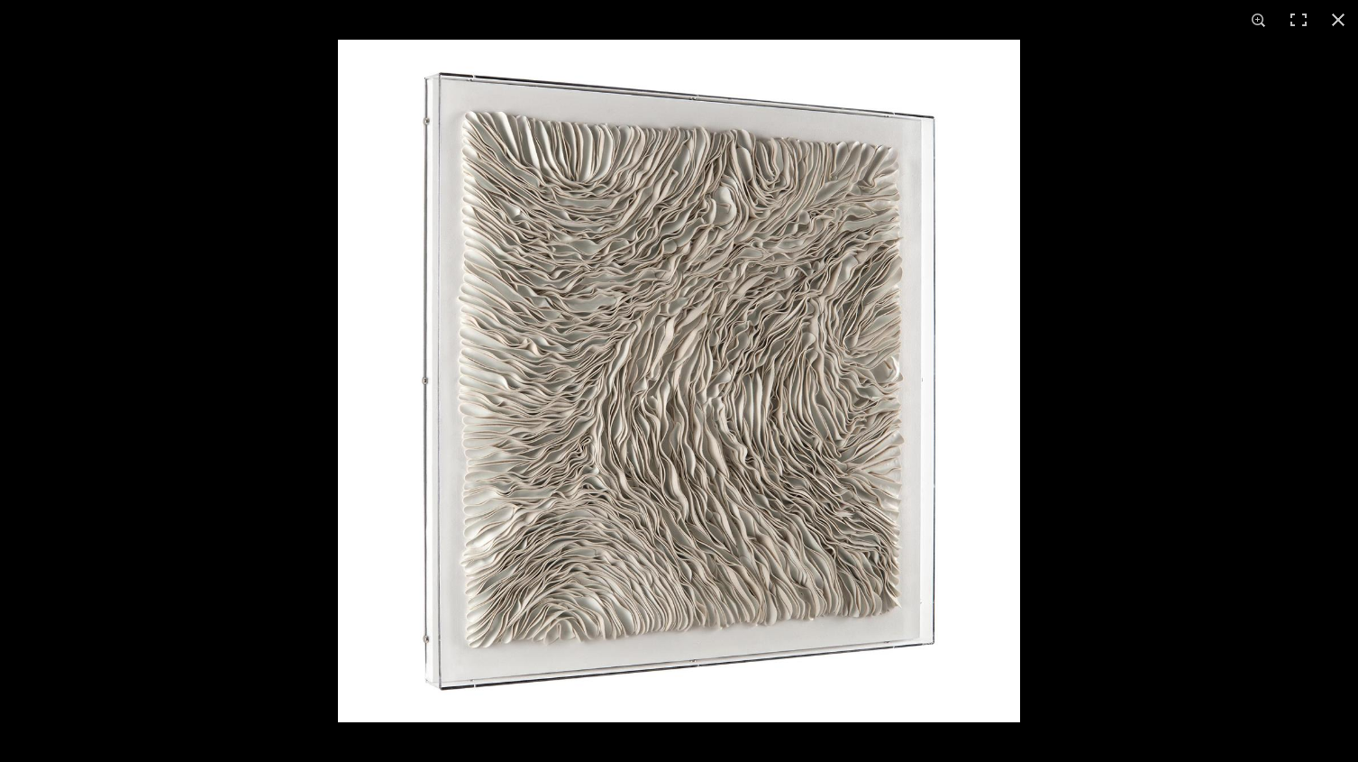
click at [754, 376] on img at bounding box center [679, 381] width 682 height 682
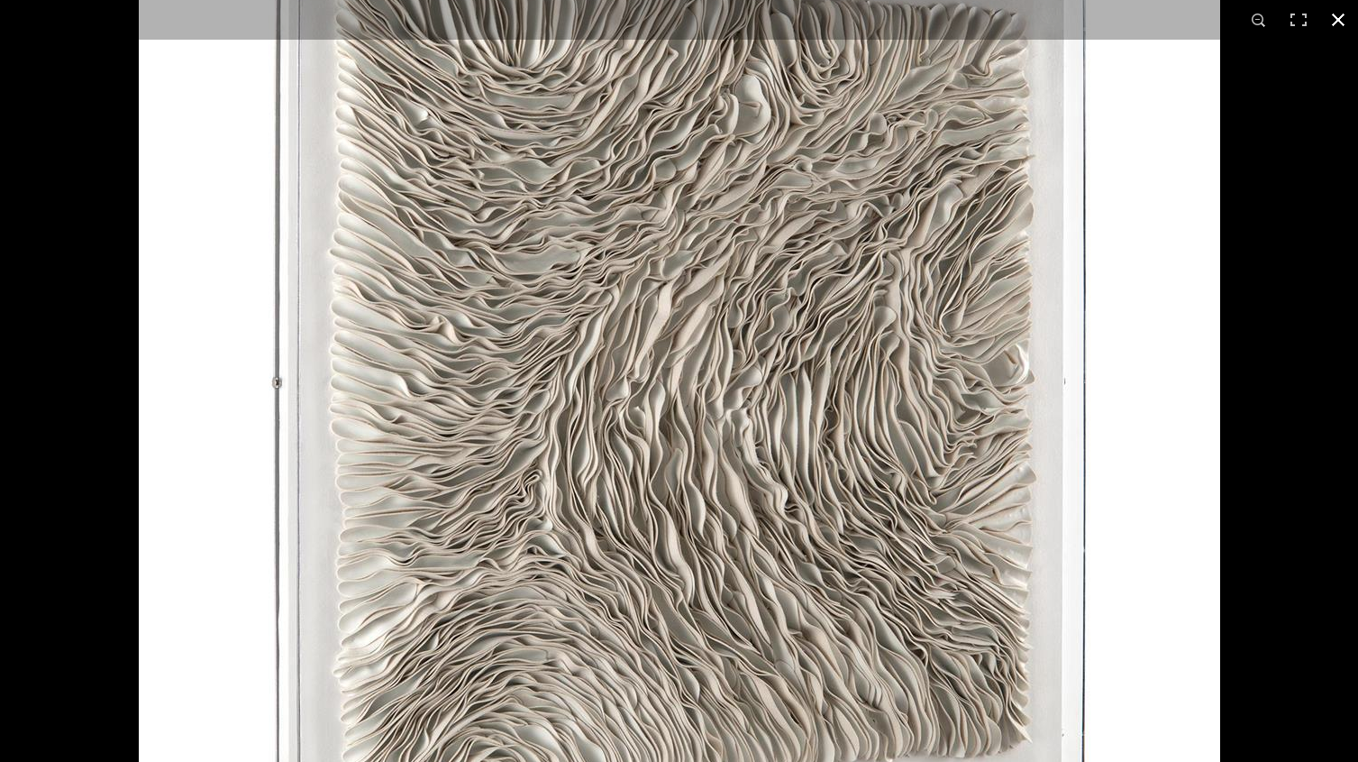
click at [1336, 23] on button at bounding box center [1339, 20] width 40 height 40
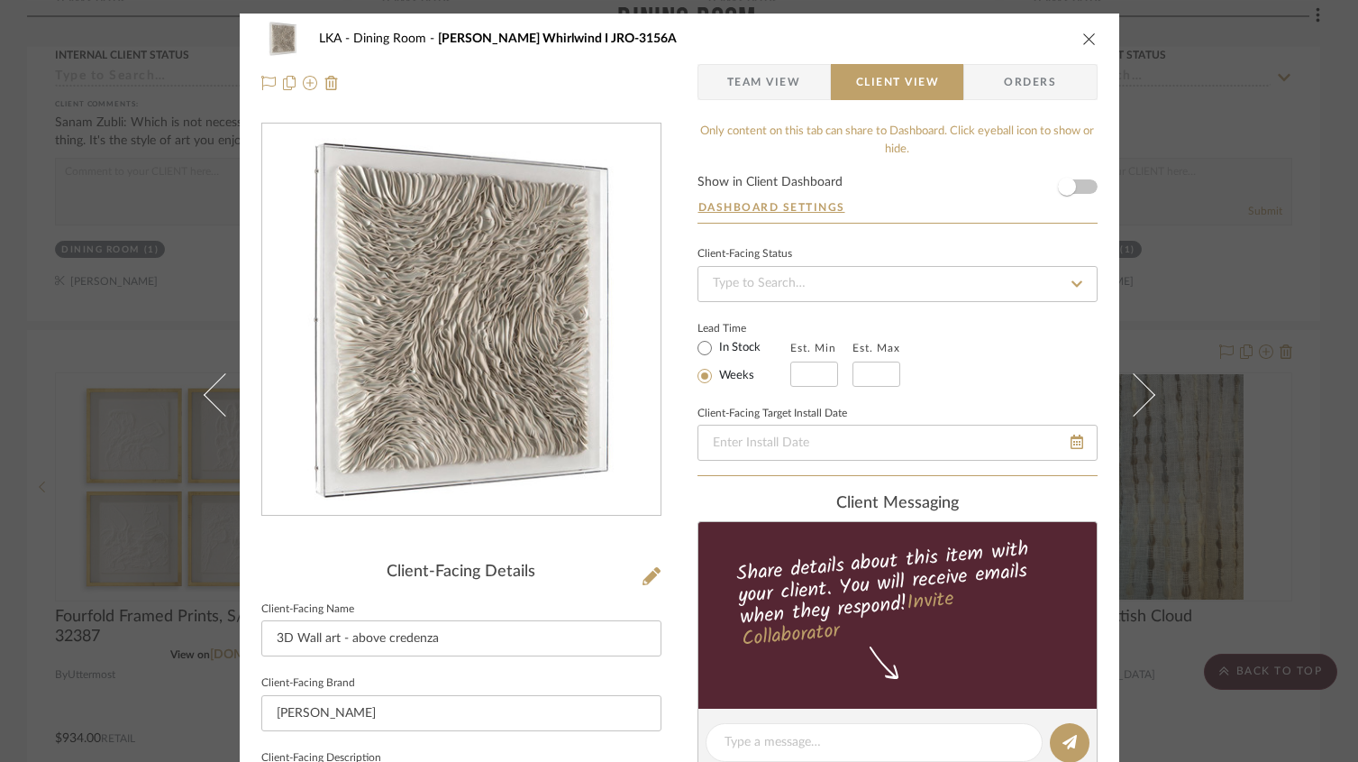
click at [1084, 39] on icon "close" at bounding box center [1090, 39] width 14 height 14
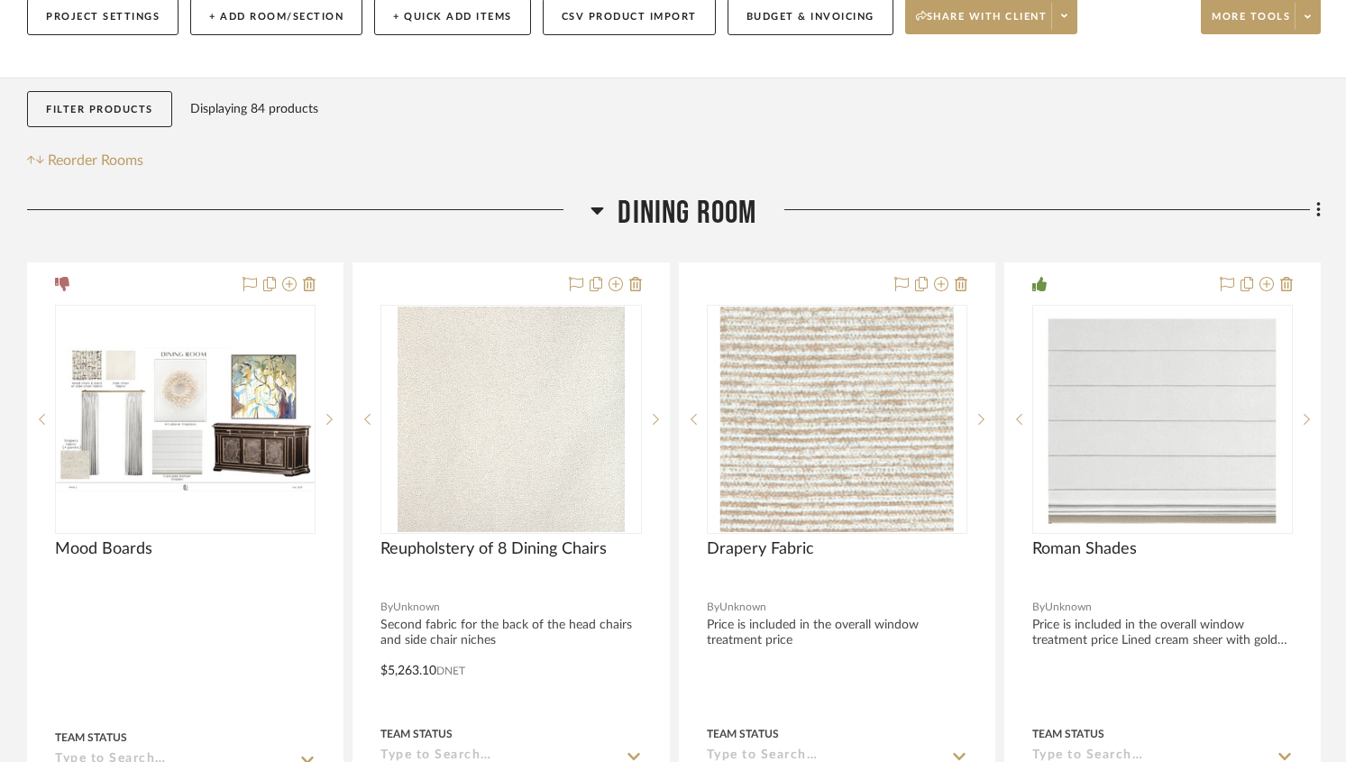
scroll to position [298, 0]
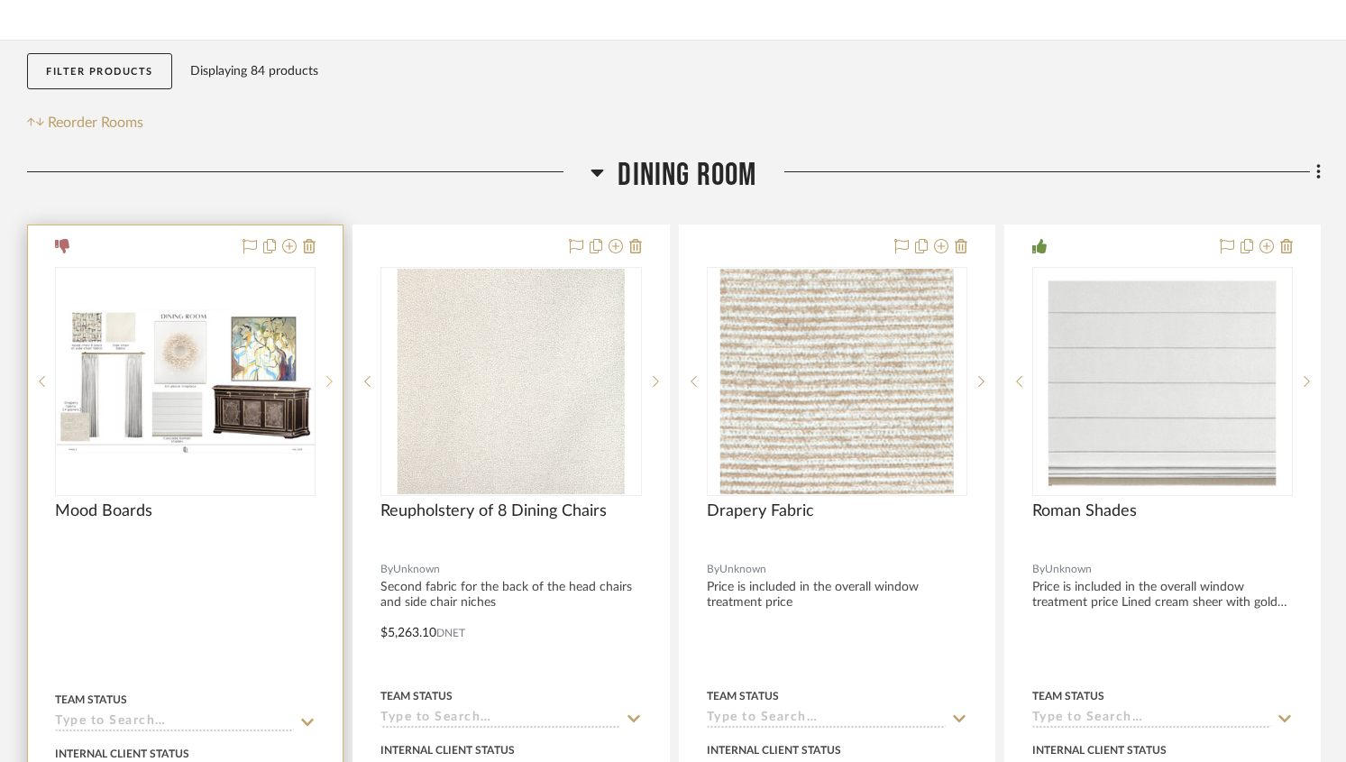
click at [337, 382] on sr-next-btn at bounding box center [328, 381] width 27 height 13
click at [334, 384] on sr-next-btn at bounding box center [328, 381] width 27 height 13
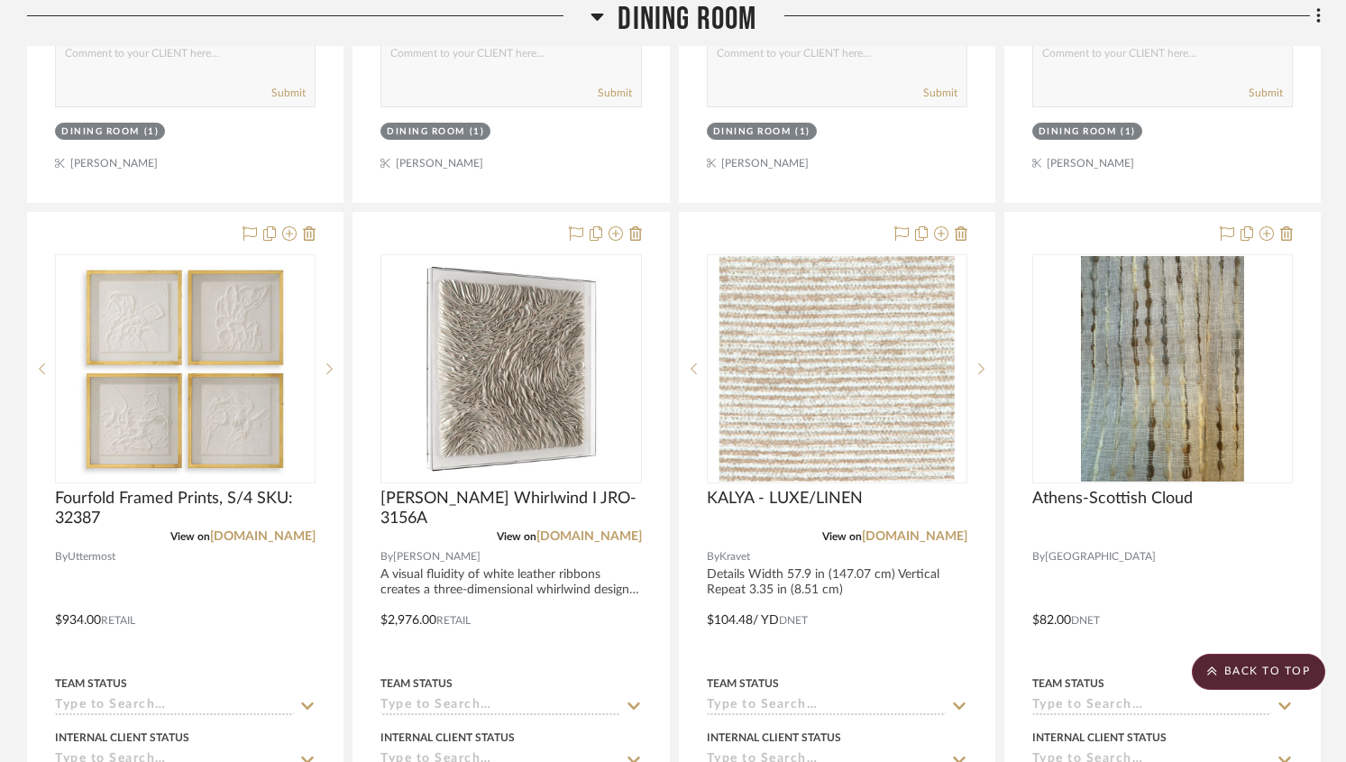
scroll to position [1957, 0]
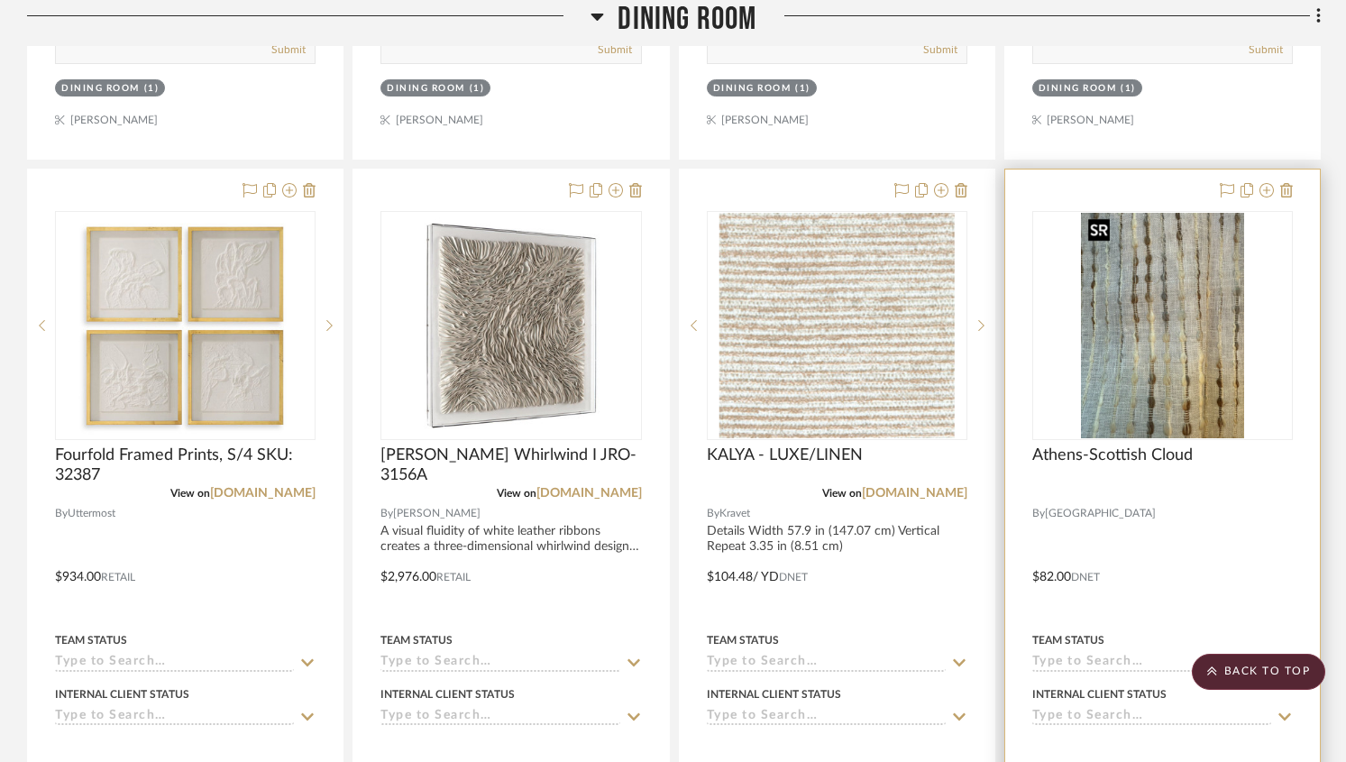
click at [1164, 311] on img "0" at bounding box center [1162, 325] width 163 height 225
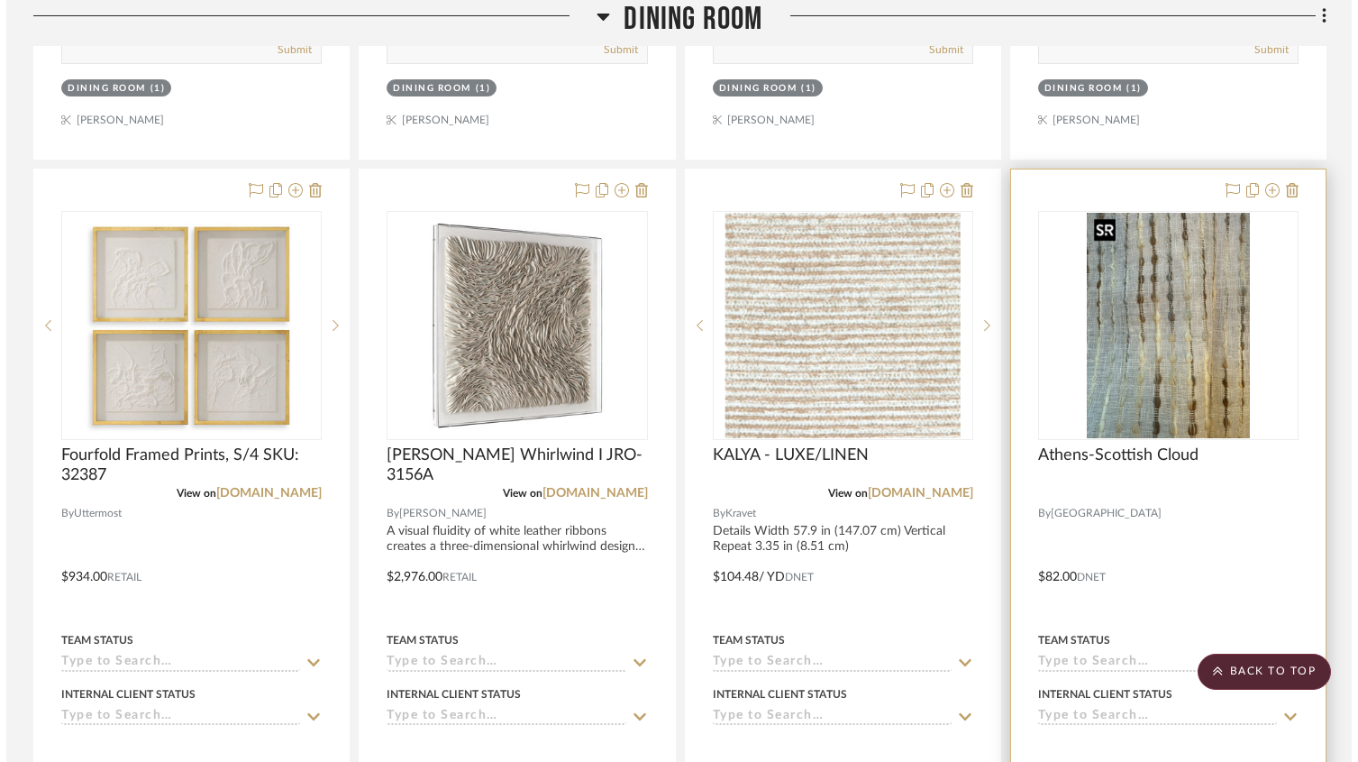
scroll to position [0, 0]
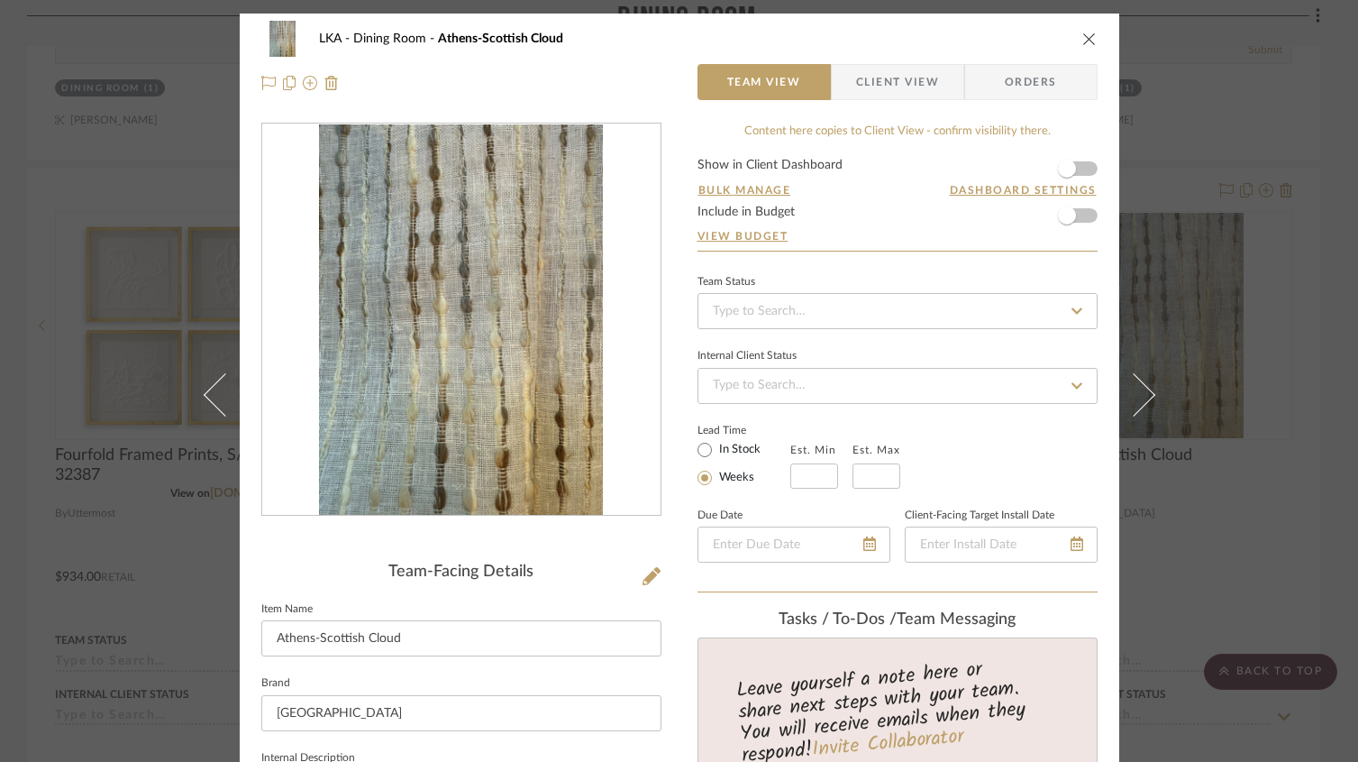
click at [1083, 40] on icon "close" at bounding box center [1090, 39] width 14 height 14
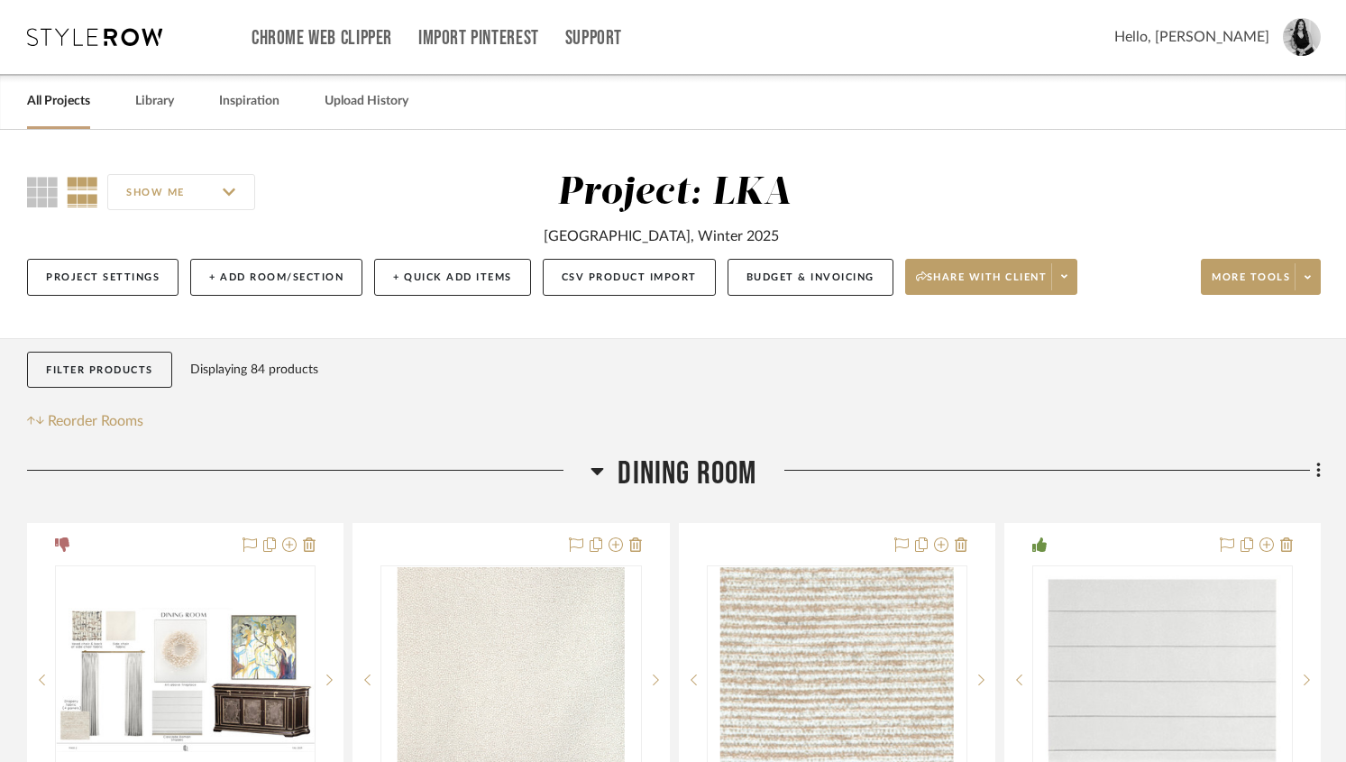
click at [593, 477] on icon at bounding box center [597, 471] width 14 height 22
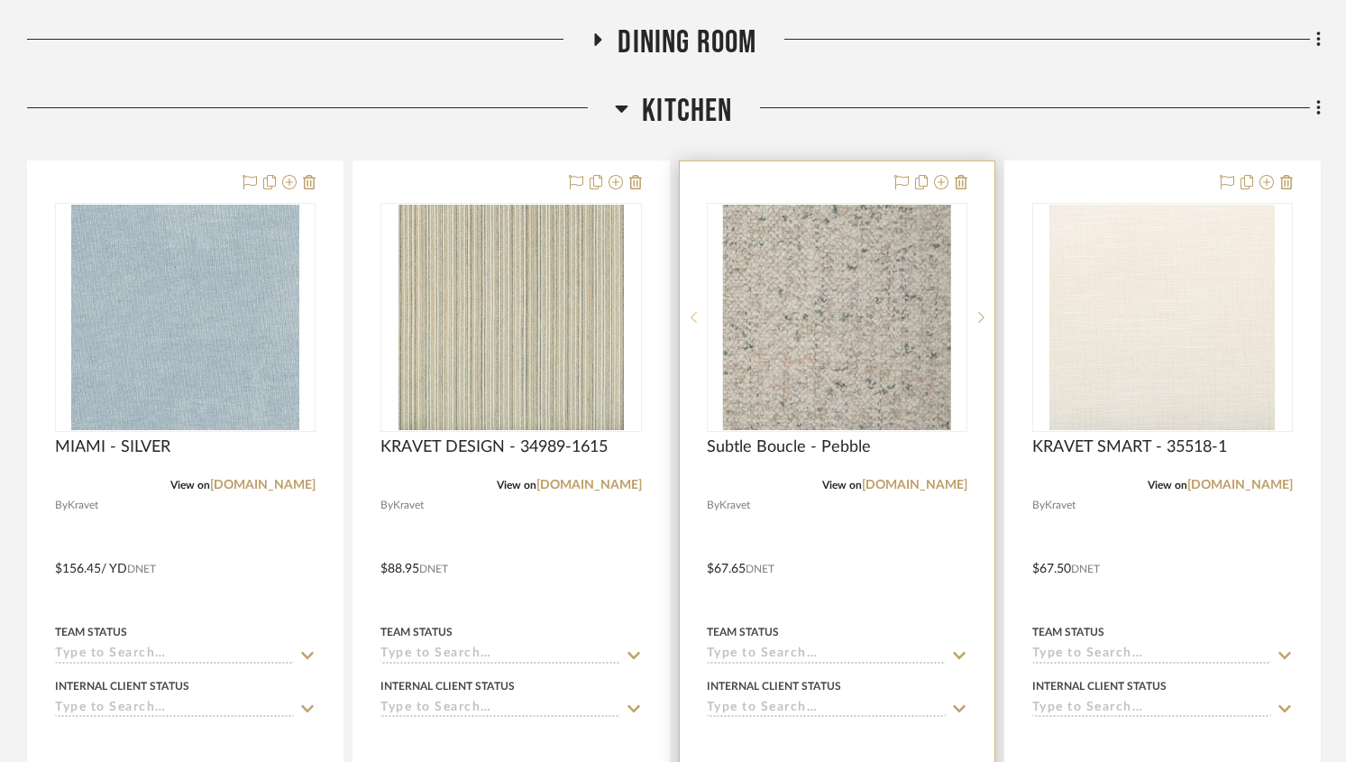
scroll to position [517, 0]
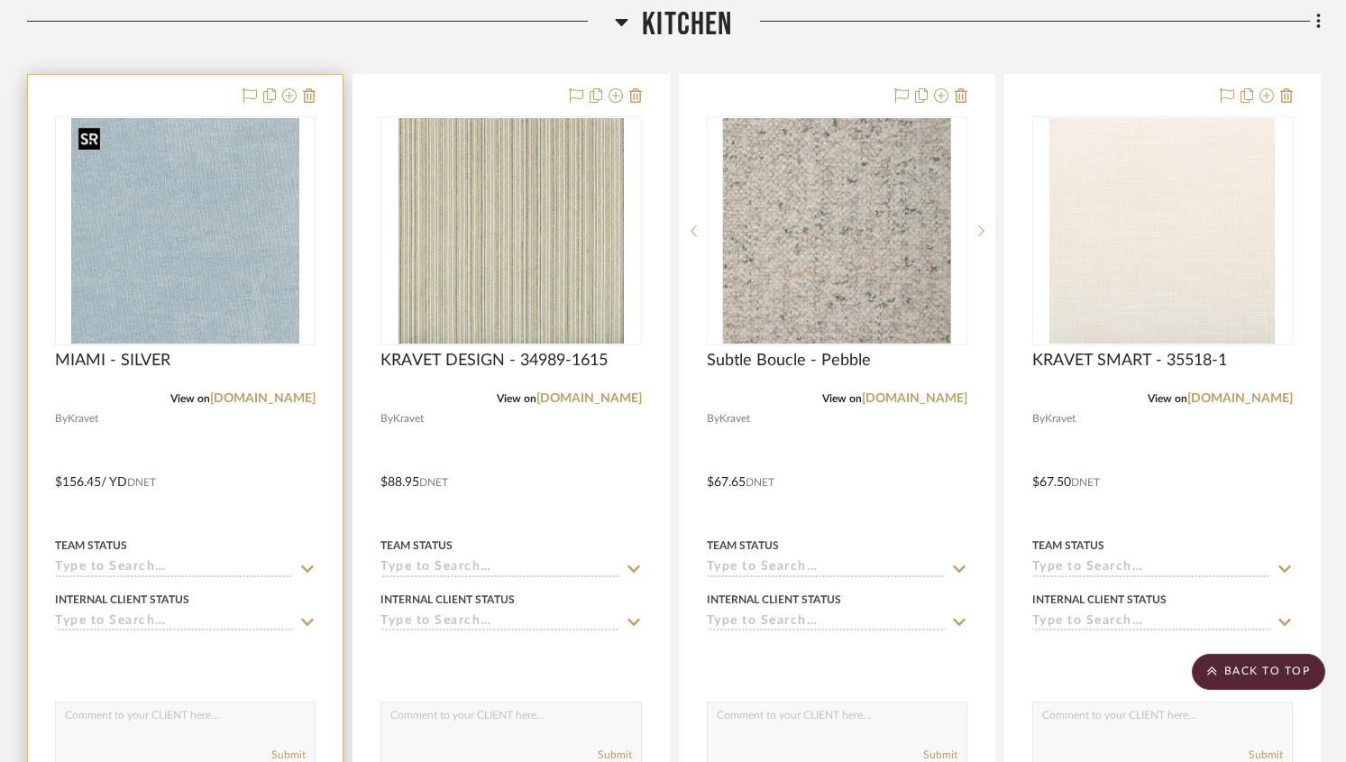
click at [0, 0] on img at bounding box center [0, 0] width 0 height 0
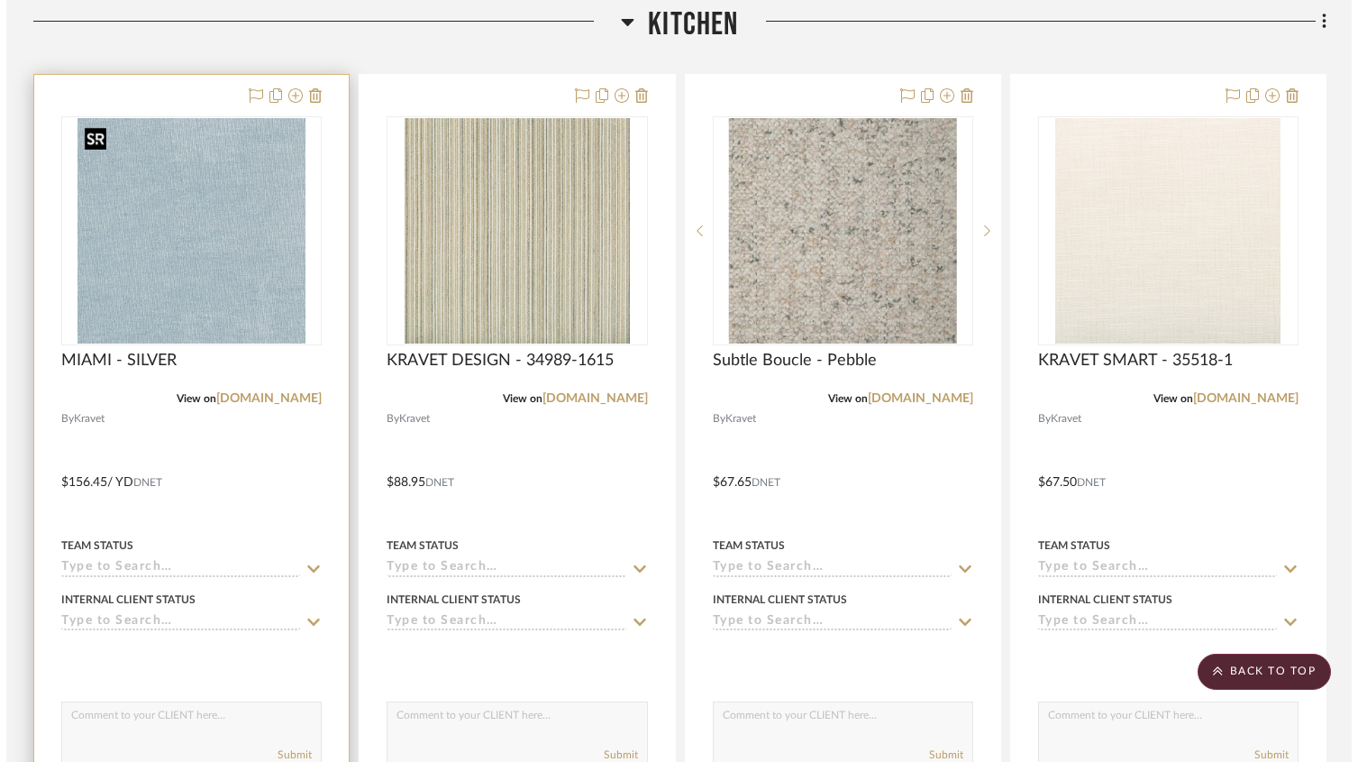
scroll to position [0, 0]
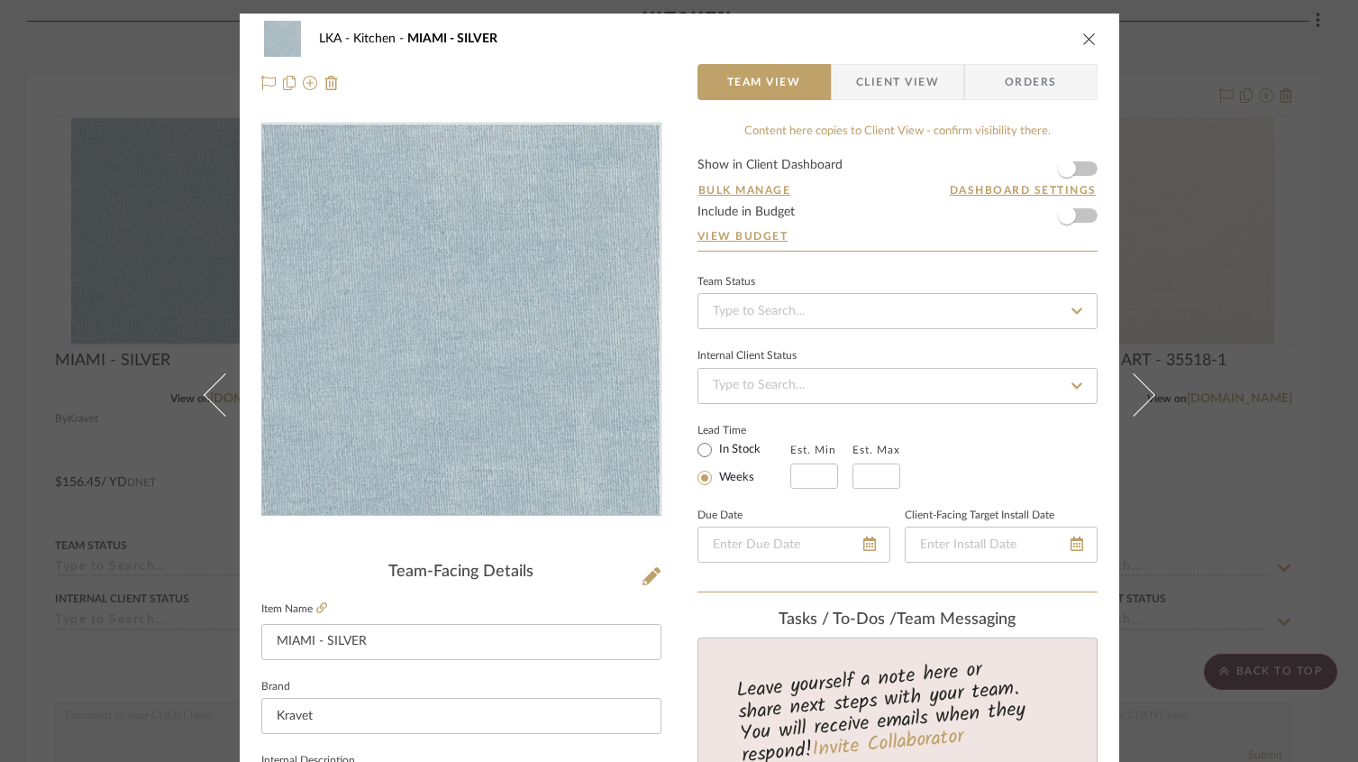
click at [1083, 41] on icon "close" at bounding box center [1090, 39] width 14 height 14
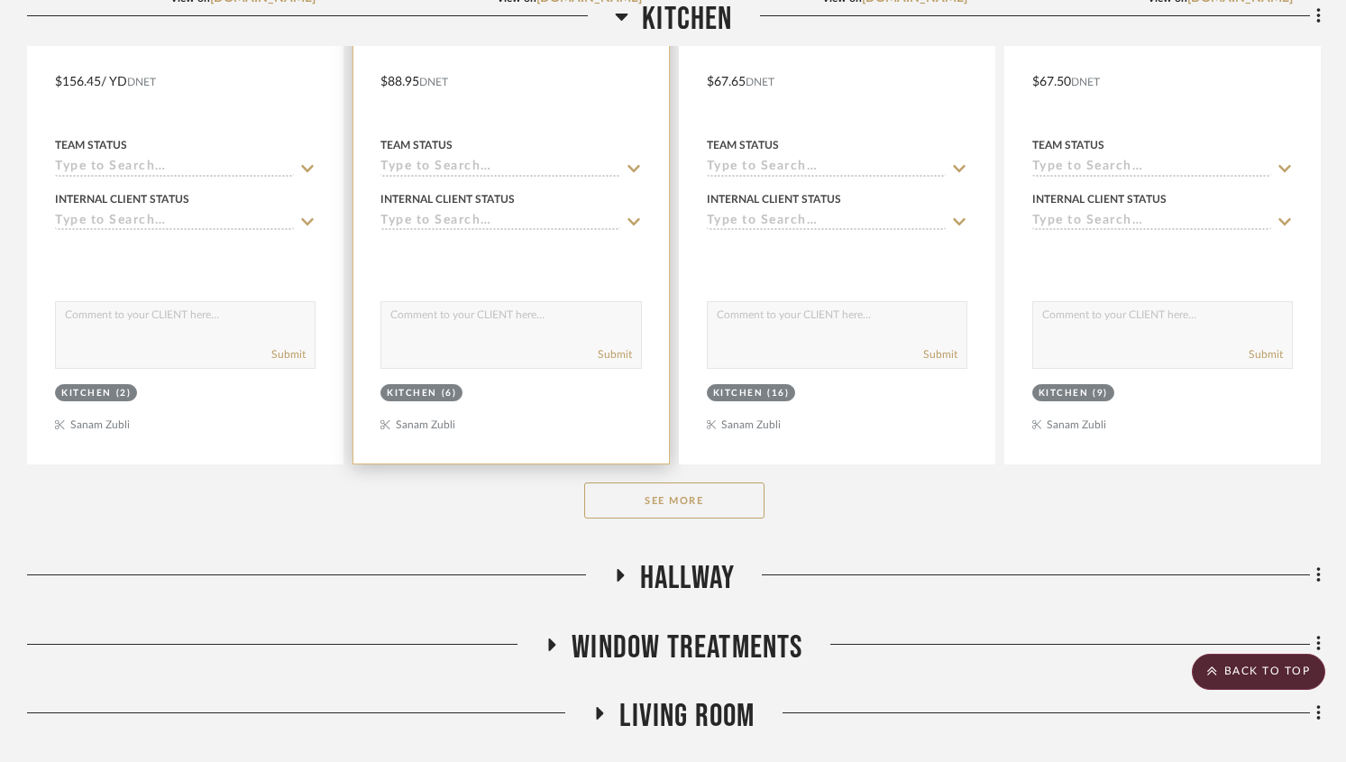
scroll to position [975, 0]
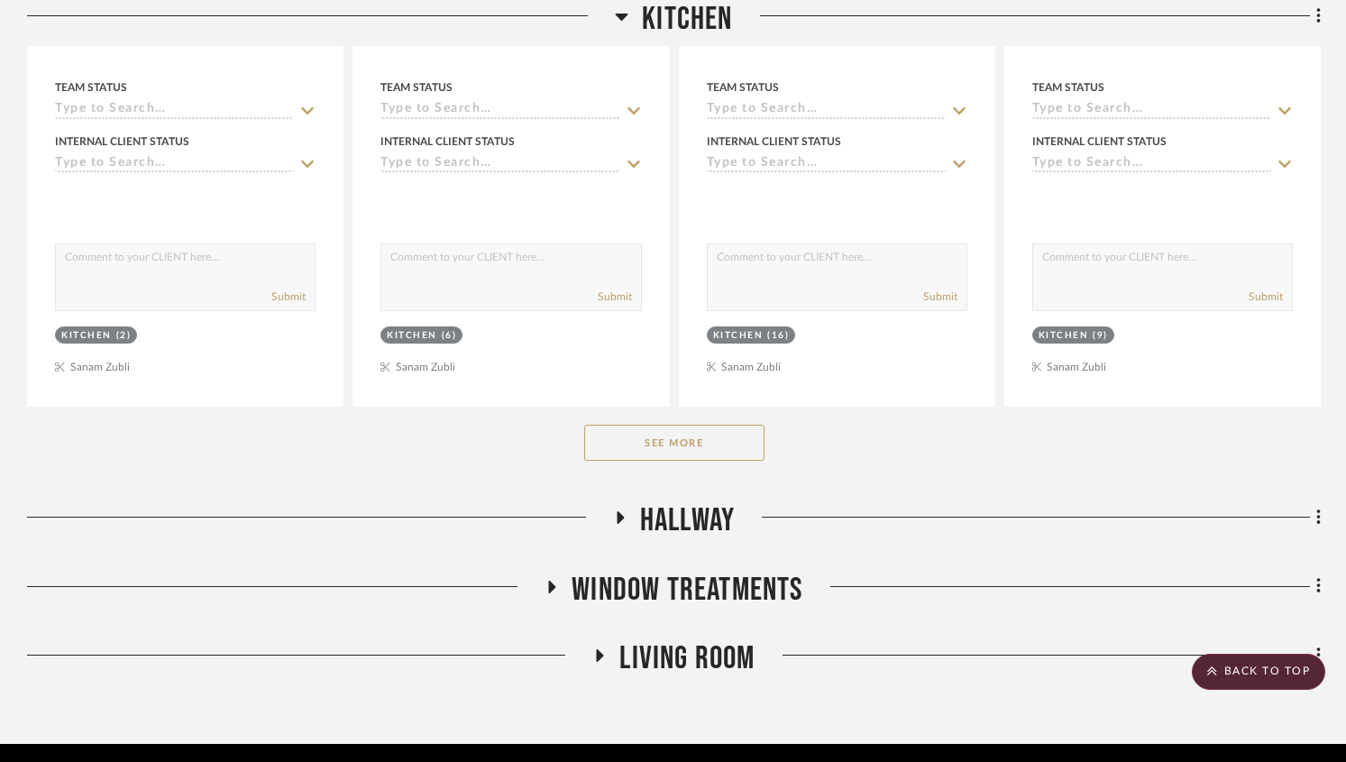
click at [671, 437] on button "See More" at bounding box center [674, 443] width 180 height 36
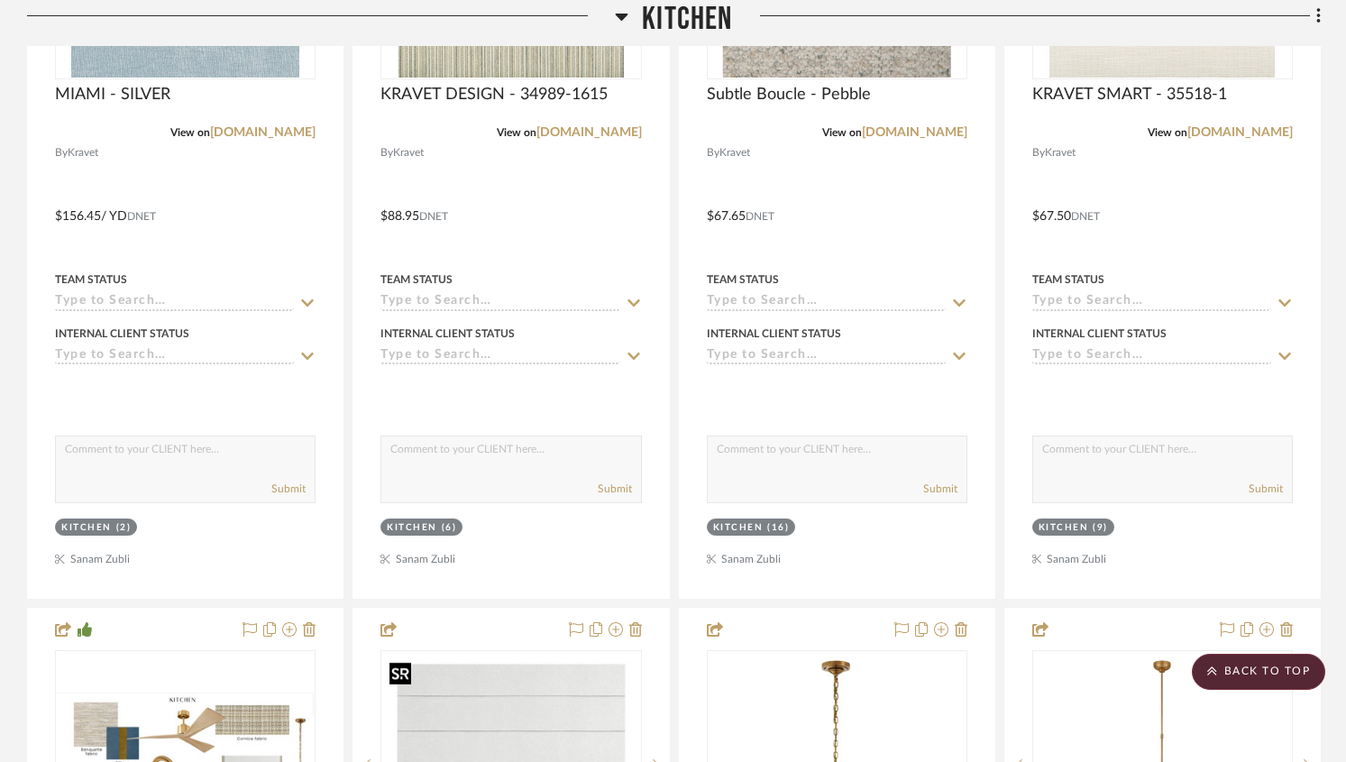
scroll to position [0, 0]
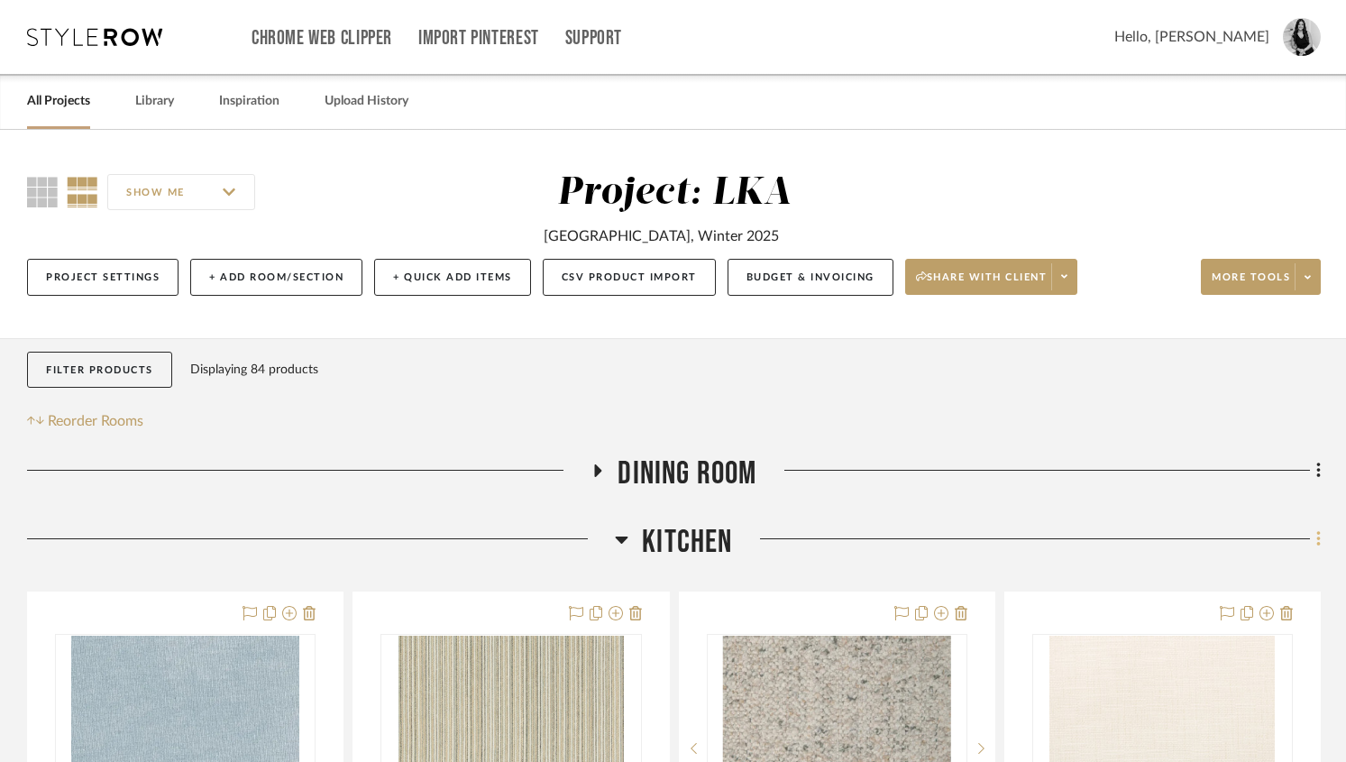
click at [1319, 542] on icon at bounding box center [1318, 538] width 4 height 15
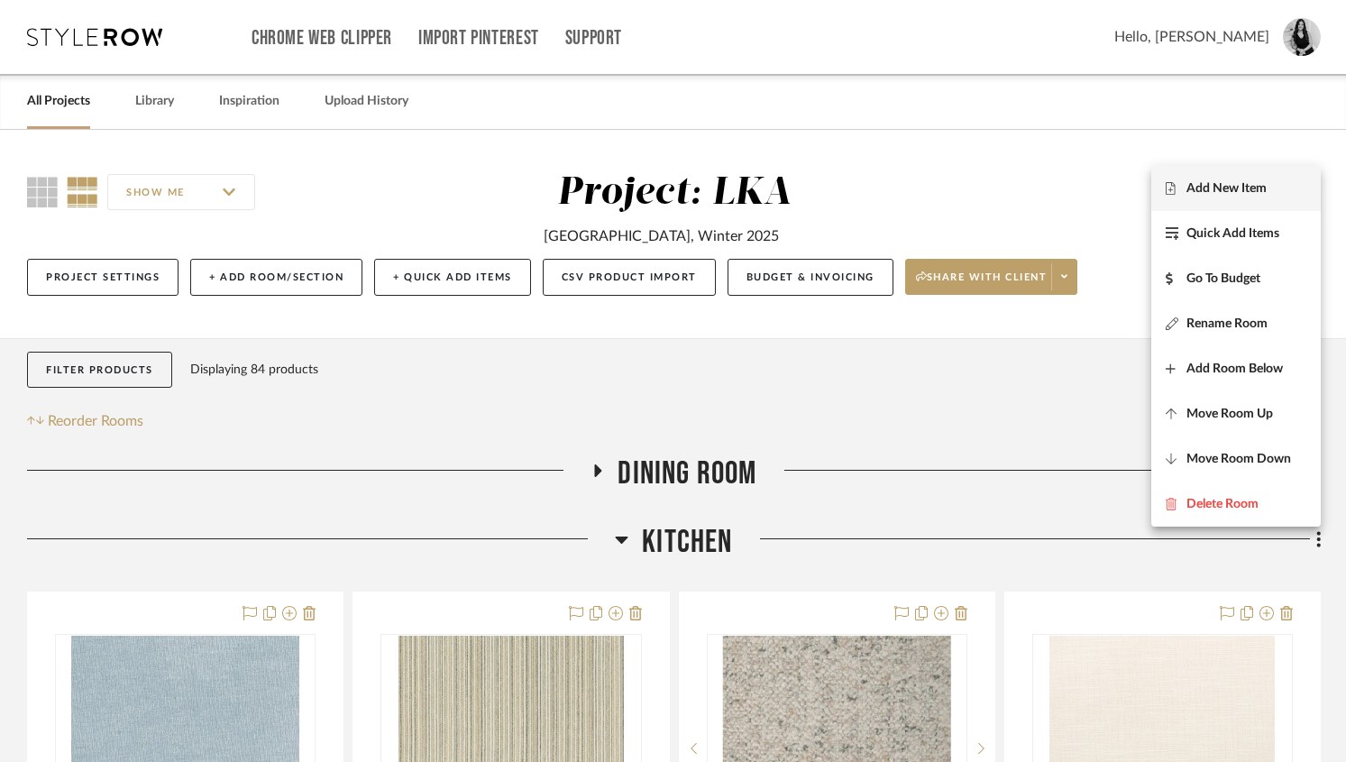
click at [1199, 185] on span "Add New Item" at bounding box center [1226, 188] width 80 height 15
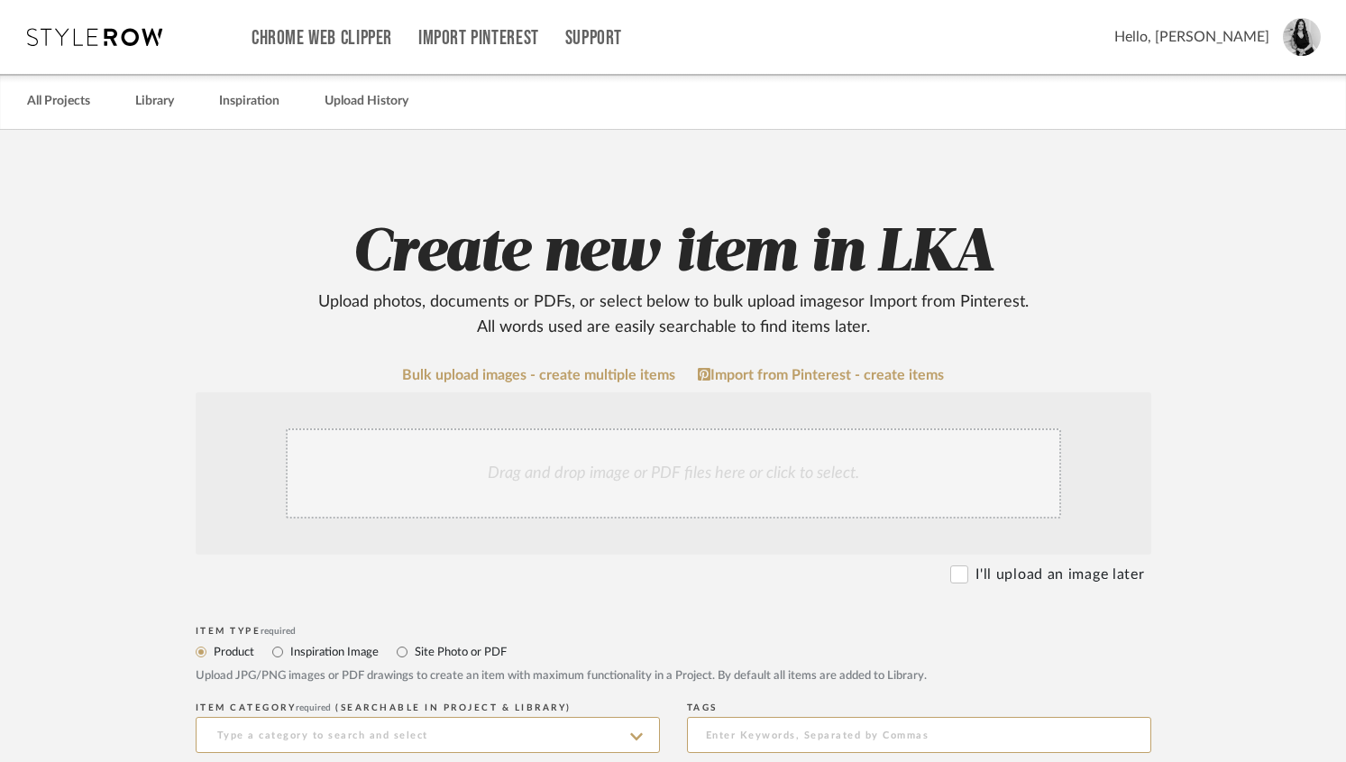
click at [675, 436] on div "Drag and drop image or PDF files here or click to select." at bounding box center [673, 473] width 775 height 90
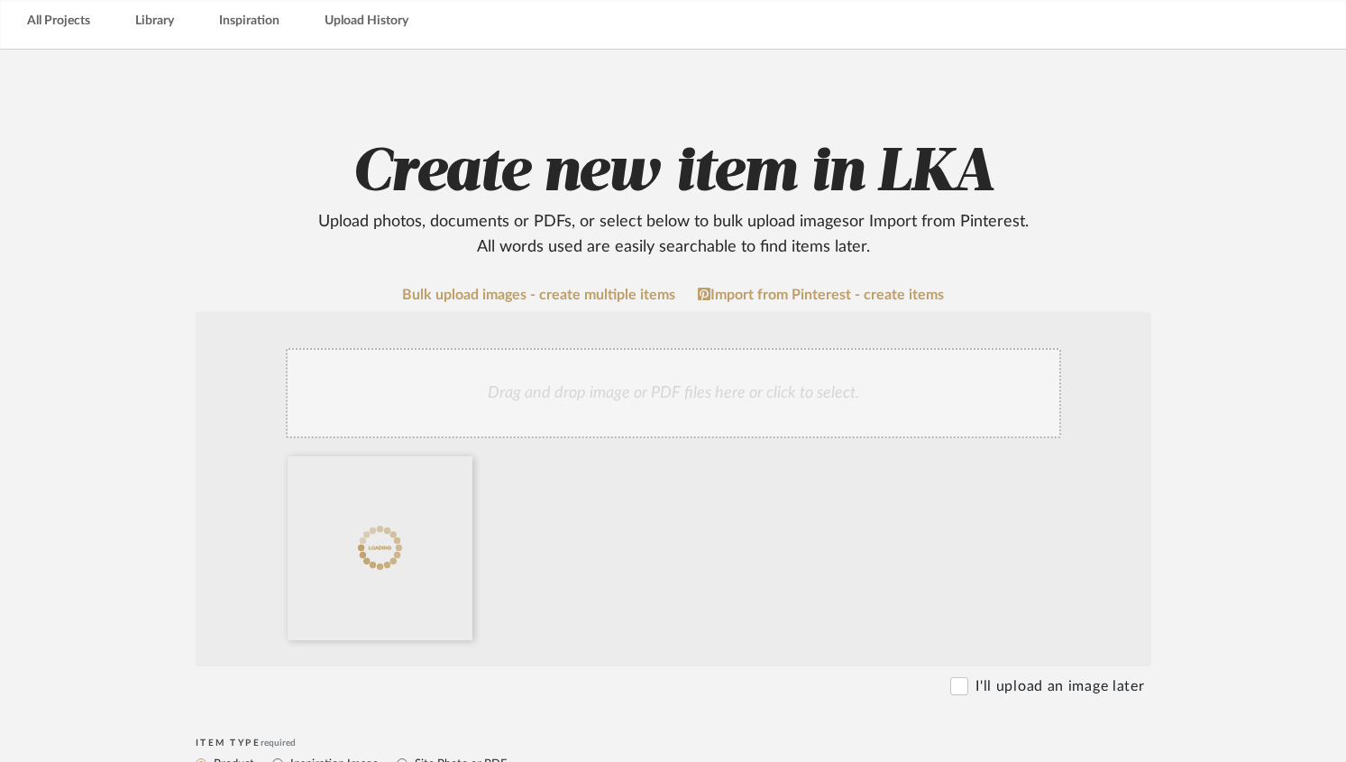
scroll to position [405, 0]
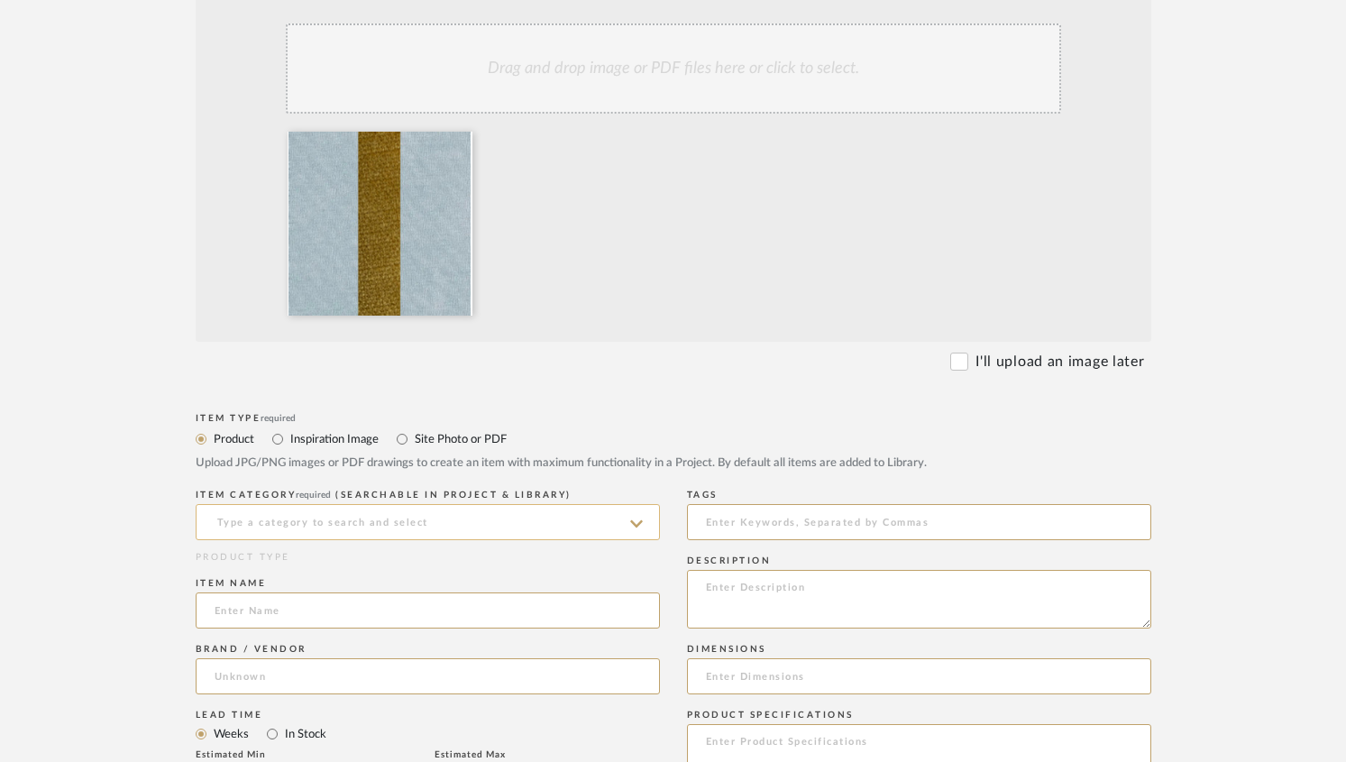
click at [298, 519] on input at bounding box center [428, 522] width 464 height 36
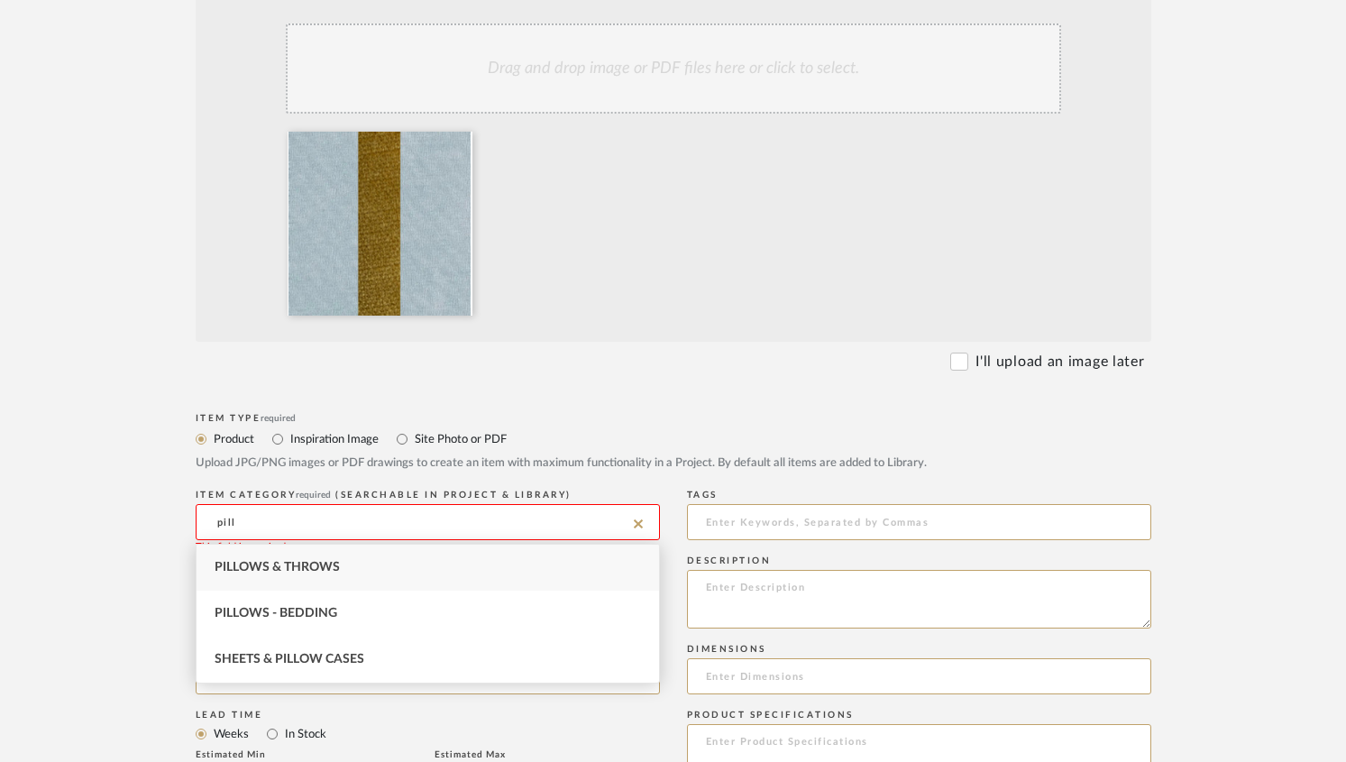
click at [297, 576] on div "Pillows & Throws" at bounding box center [428, 567] width 462 height 46
type input "Pillows & Throws"
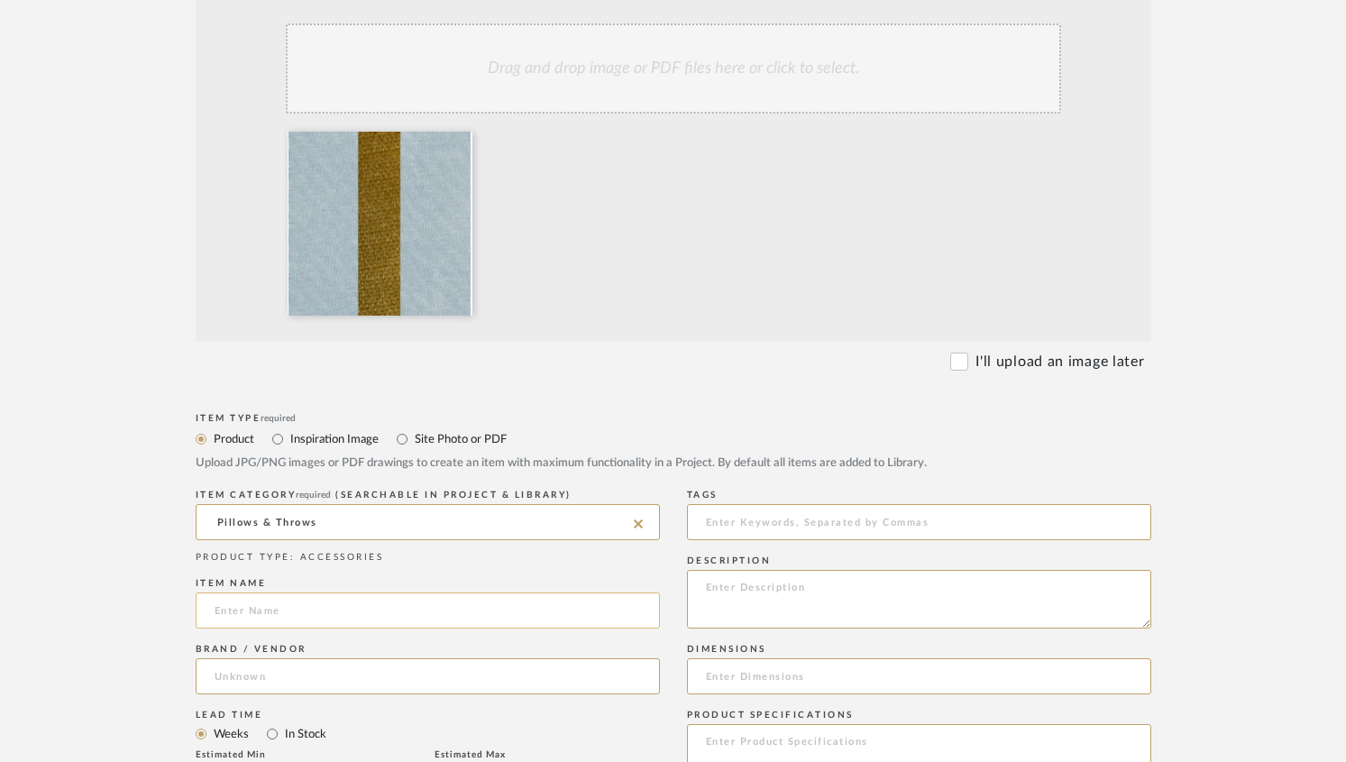
click at [251, 615] on input at bounding box center [428, 610] width 464 height 36
type input "P"
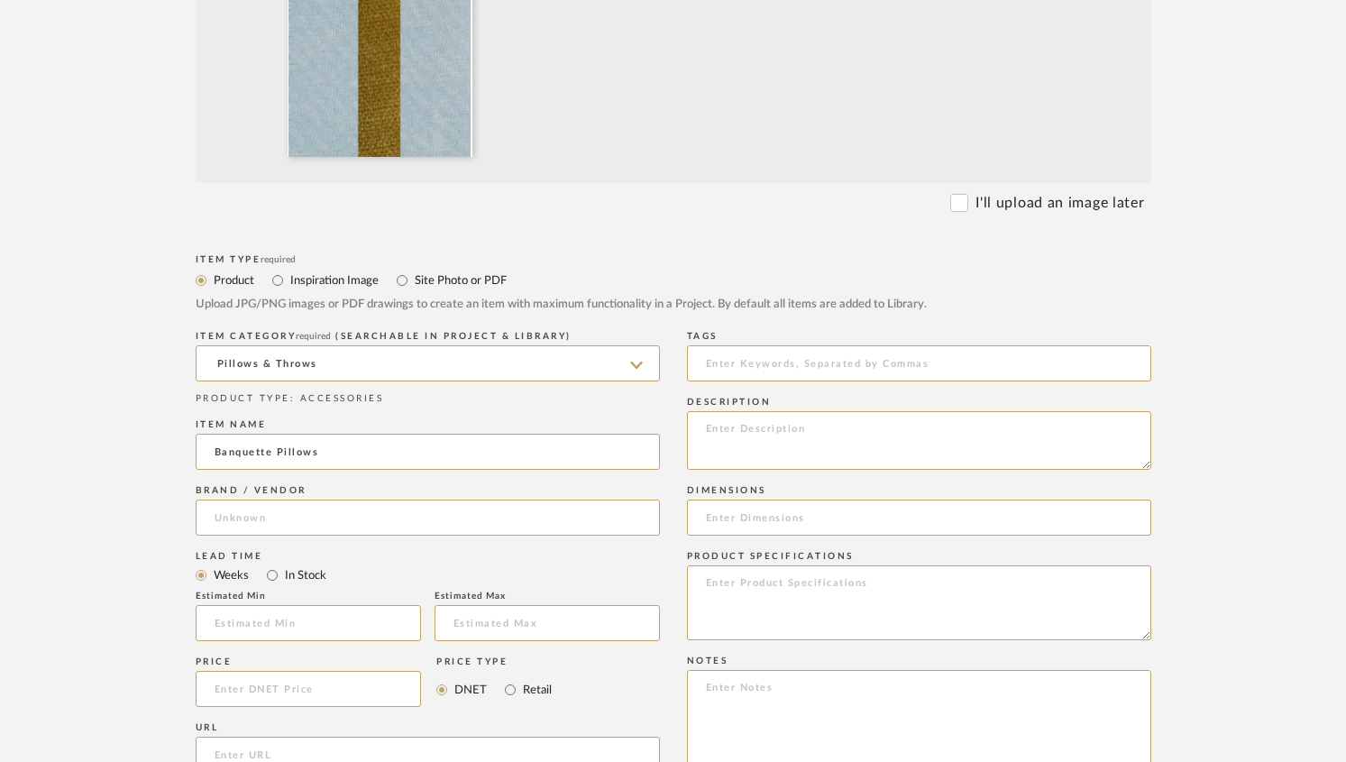
scroll to position [564, 0]
type input "Banquette Pillows"
click at [251, 517] on input at bounding box center [428, 516] width 464 height 36
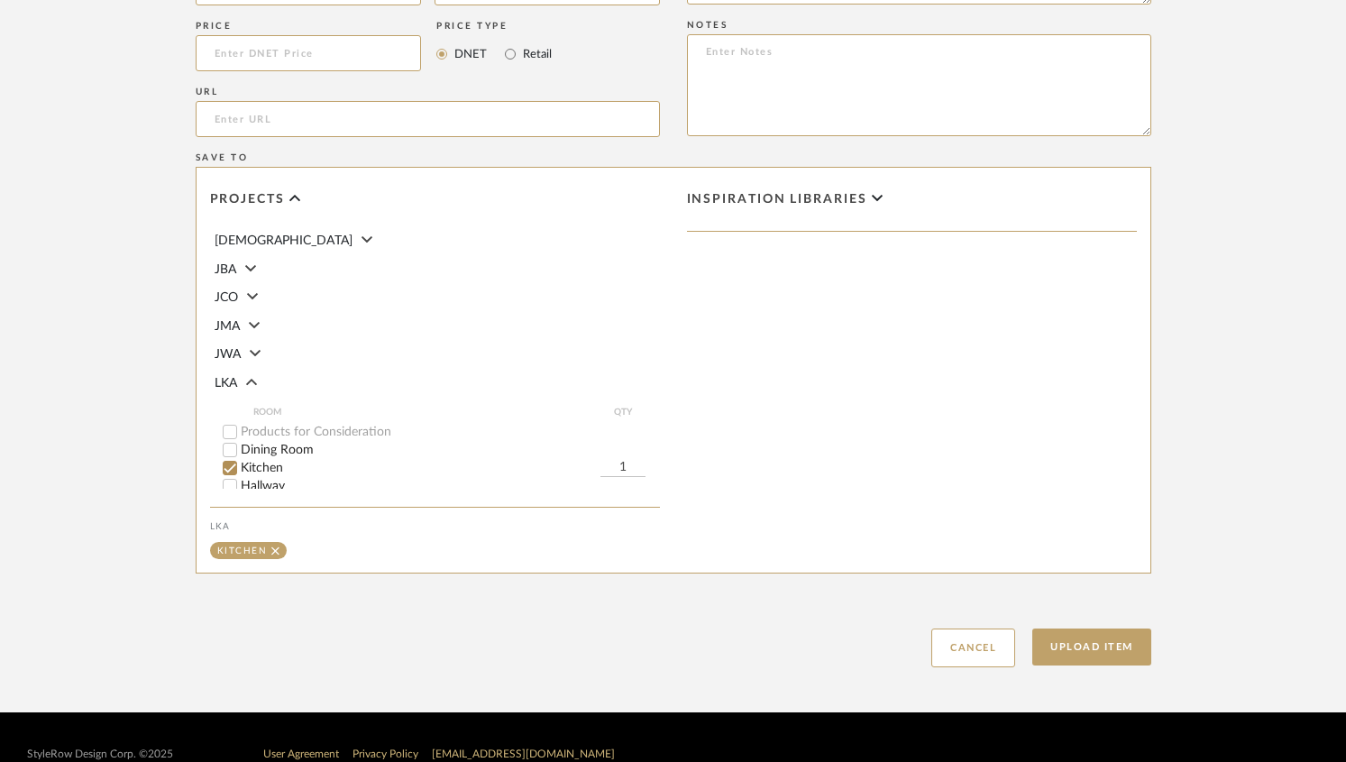
scroll to position [1233, 0]
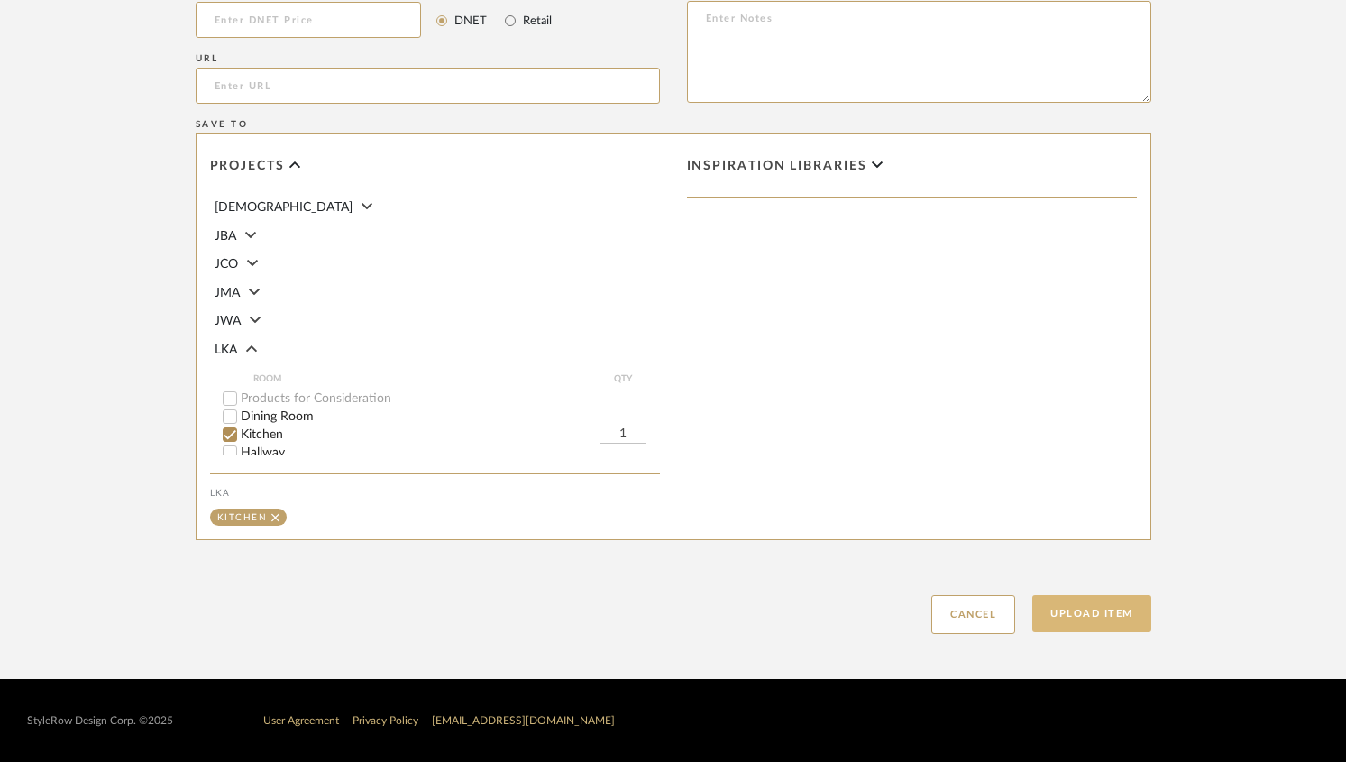
click at [1060, 610] on button "Upload Item" at bounding box center [1091, 613] width 119 height 37
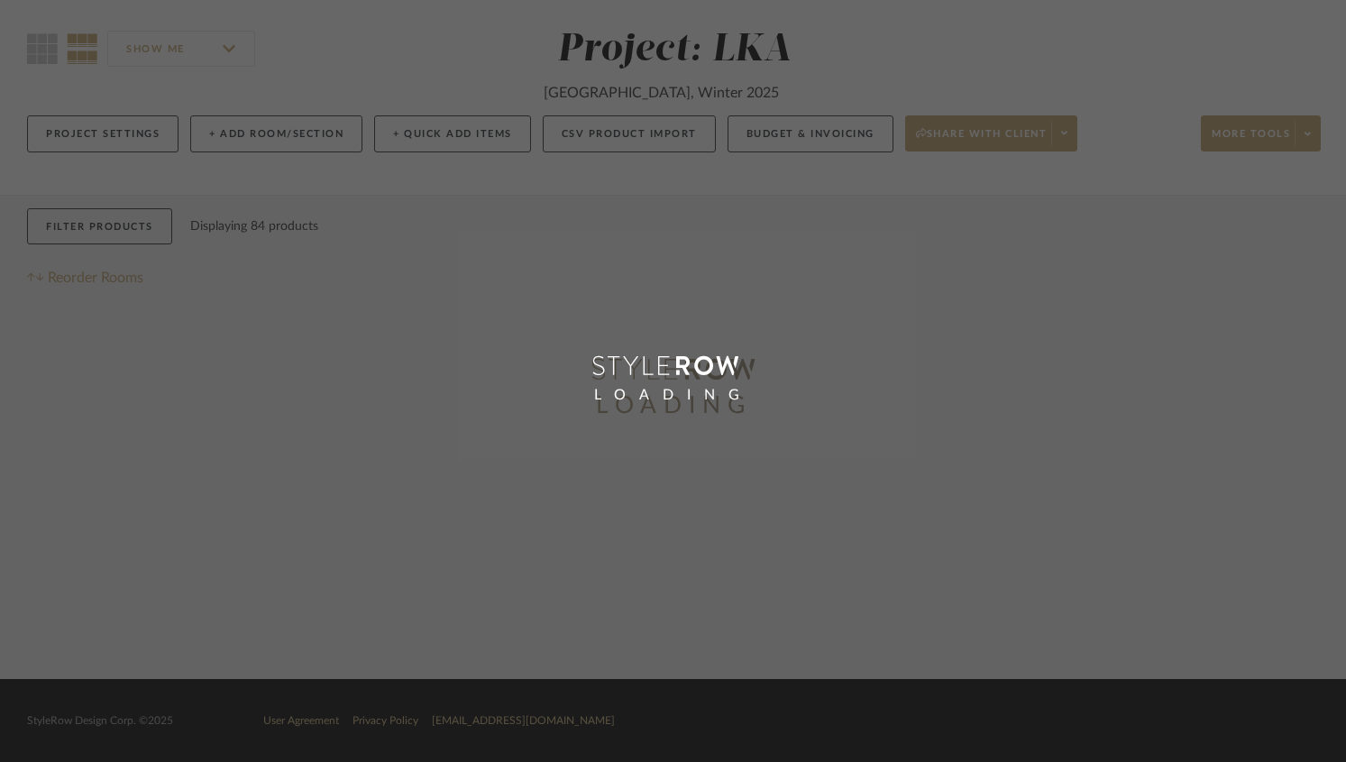
scroll to position [19, 0]
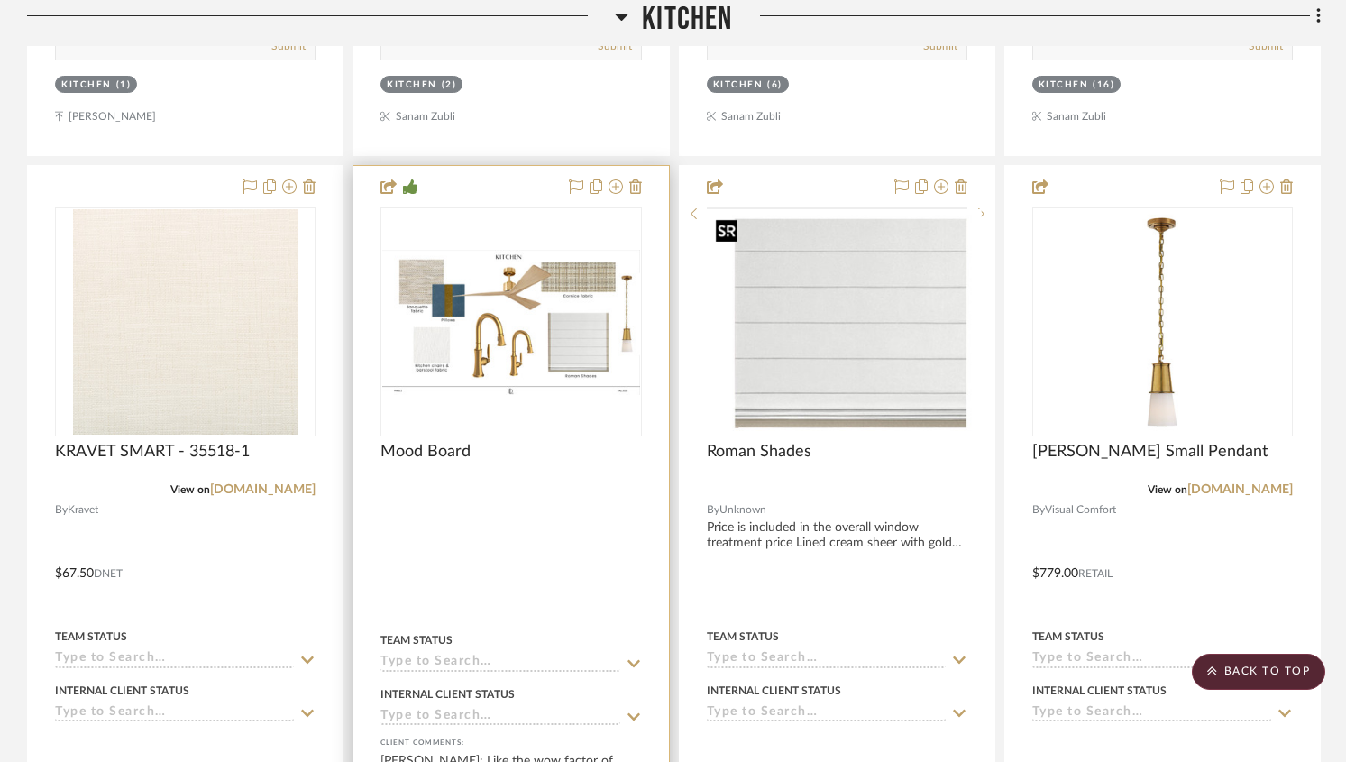
scroll to position [1223, 0]
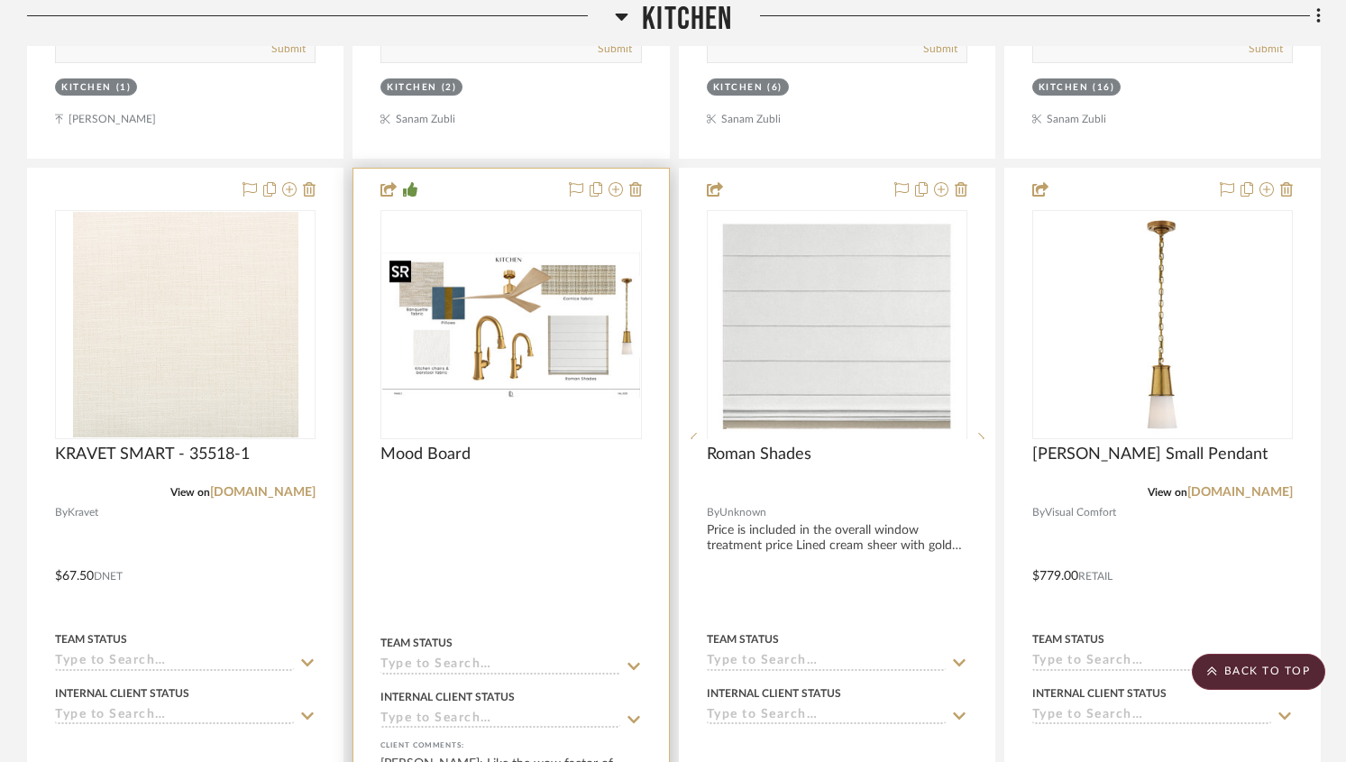
click at [0, 0] on img at bounding box center [0, 0] width 0 height 0
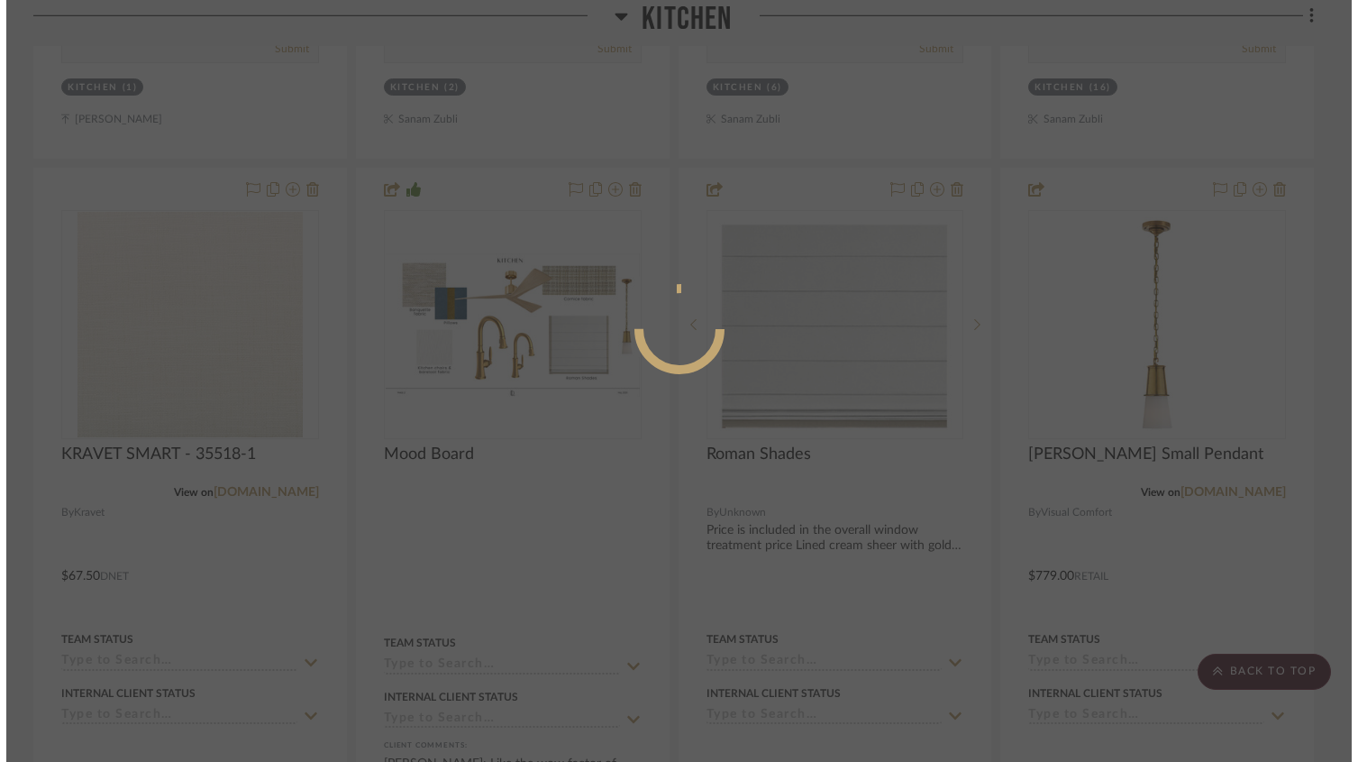
scroll to position [0, 0]
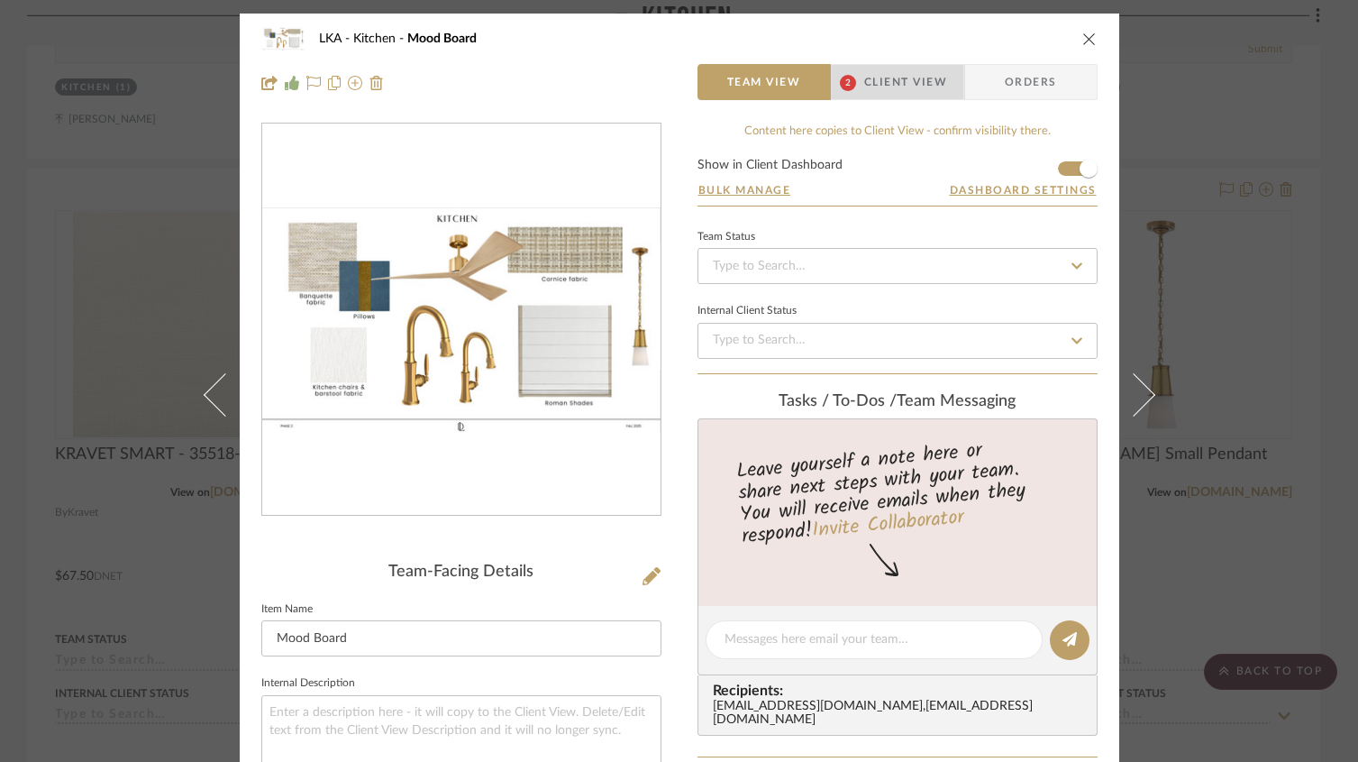
click at [894, 87] on span "Client View" at bounding box center [905, 82] width 83 height 36
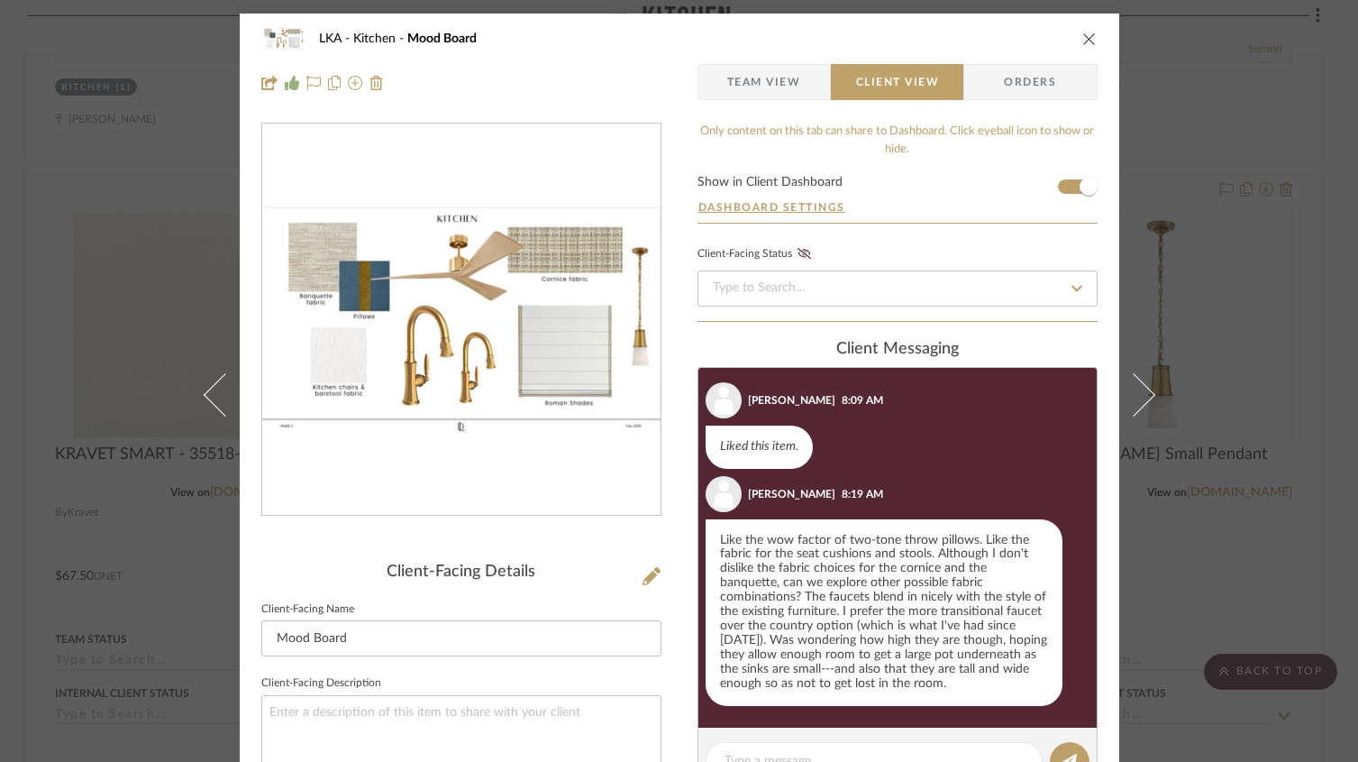
scroll to position [28, 0]
click at [1083, 43] on icon "close" at bounding box center [1090, 39] width 14 height 14
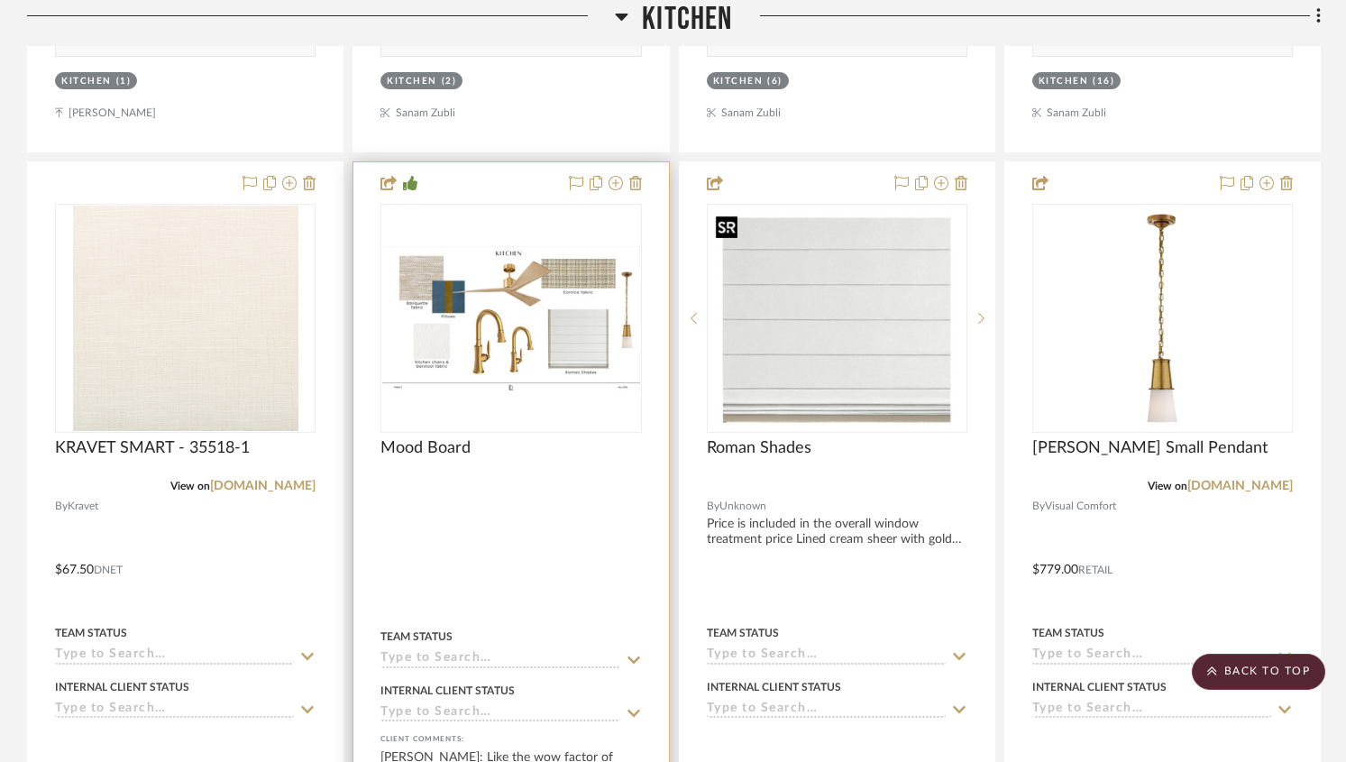
scroll to position [1230, 0]
click at [558, 287] on img "0" at bounding box center [510, 317] width 257 height 145
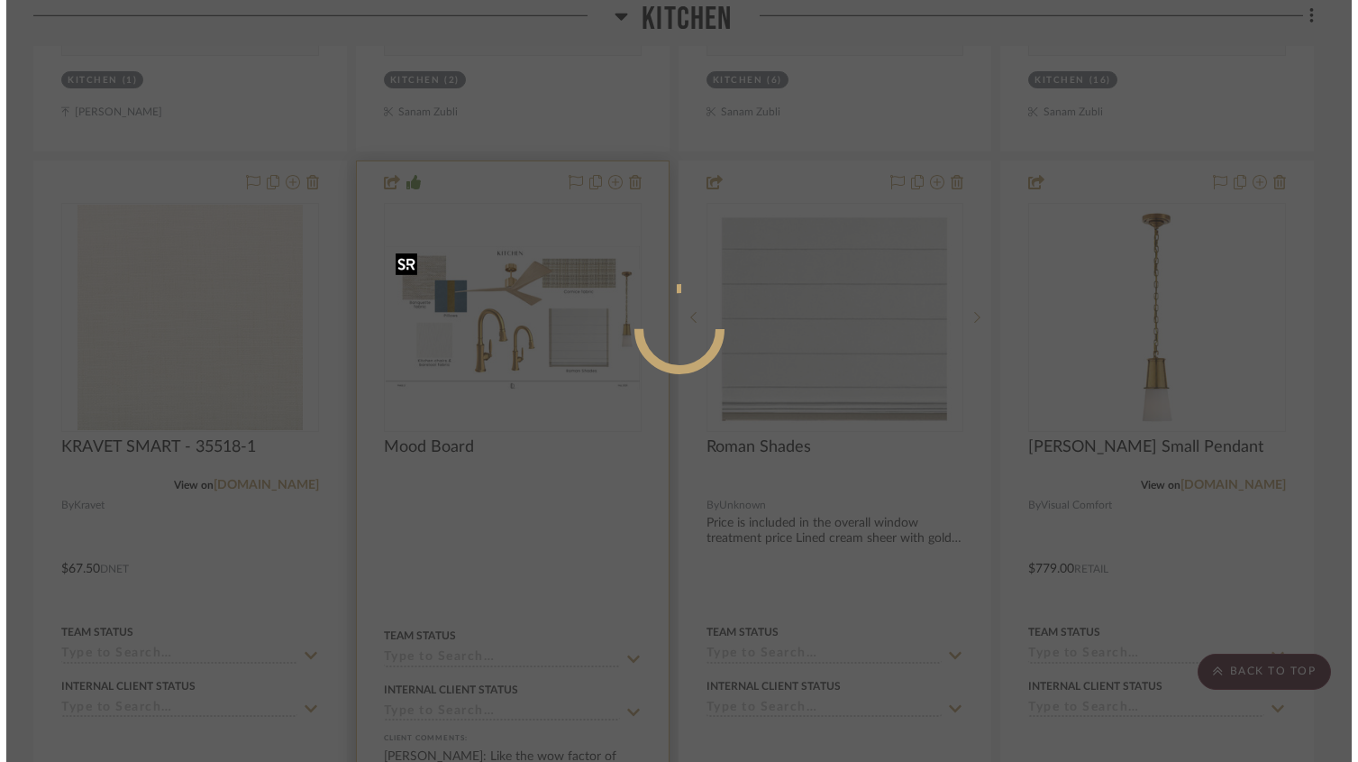
scroll to position [0, 0]
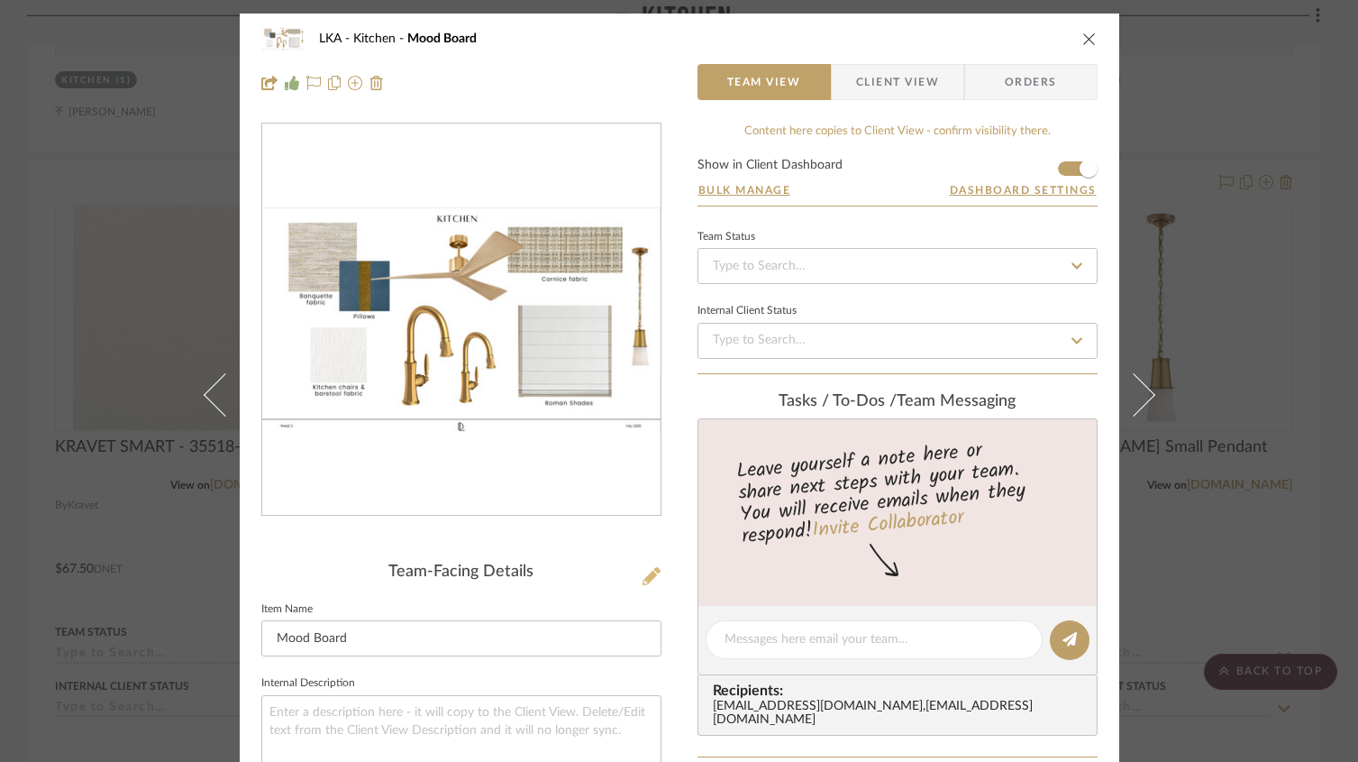
click at [644, 581] on icon at bounding box center [652, 576] width 18 height 18
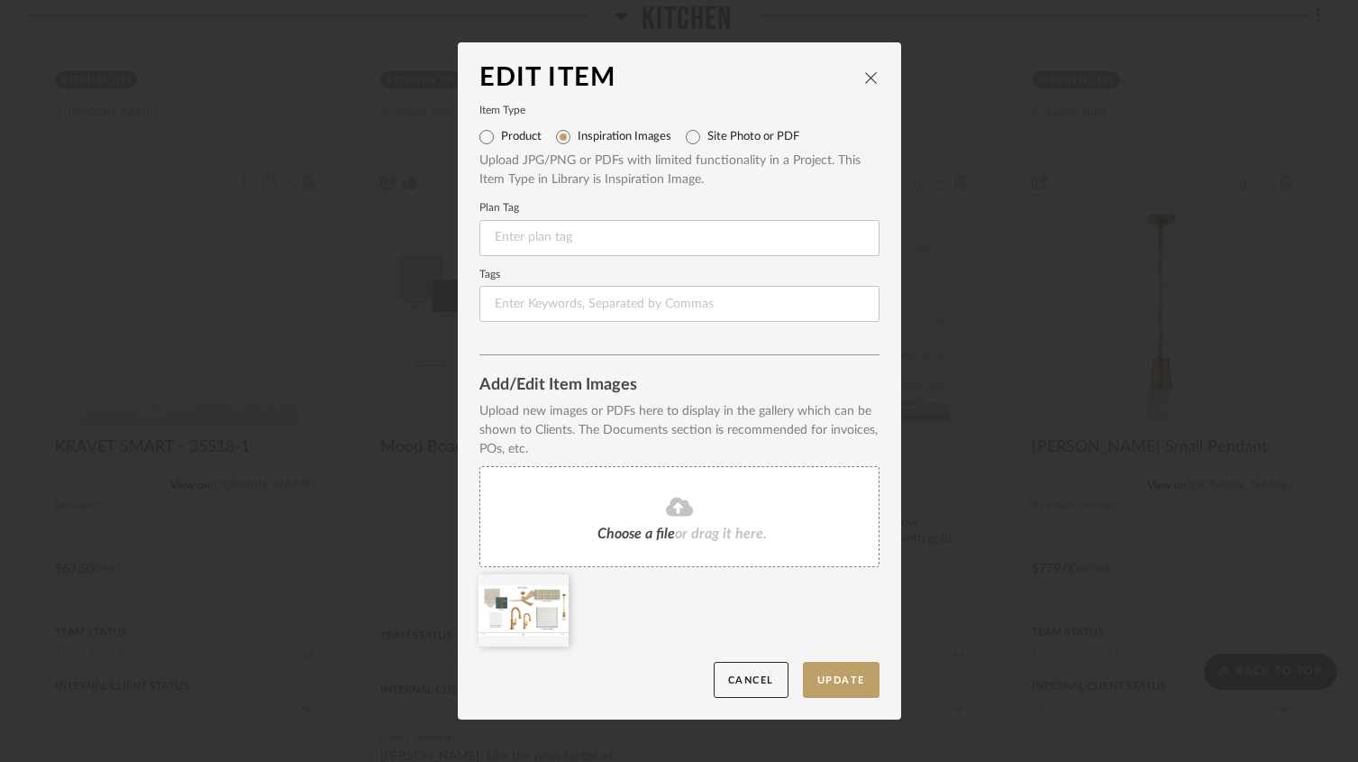
click at [656, 505] on fa-icon at bounding box center [680, 507] width 164 height 23
click at [867, 80] on icon "close" at bounding box center [871, 77] width 14 height 14
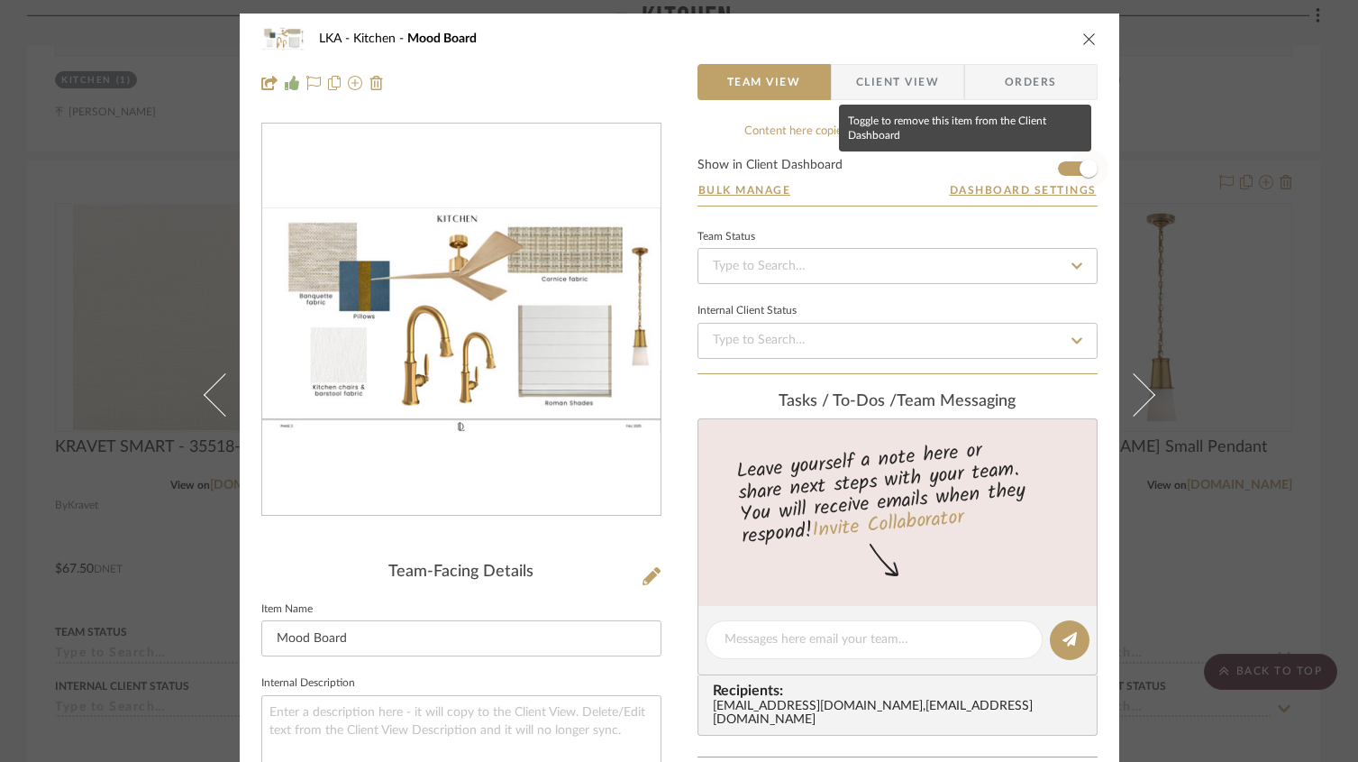
click at [1080, 169] on span "button" at bounding box center [1089, 169] width 18 height 18
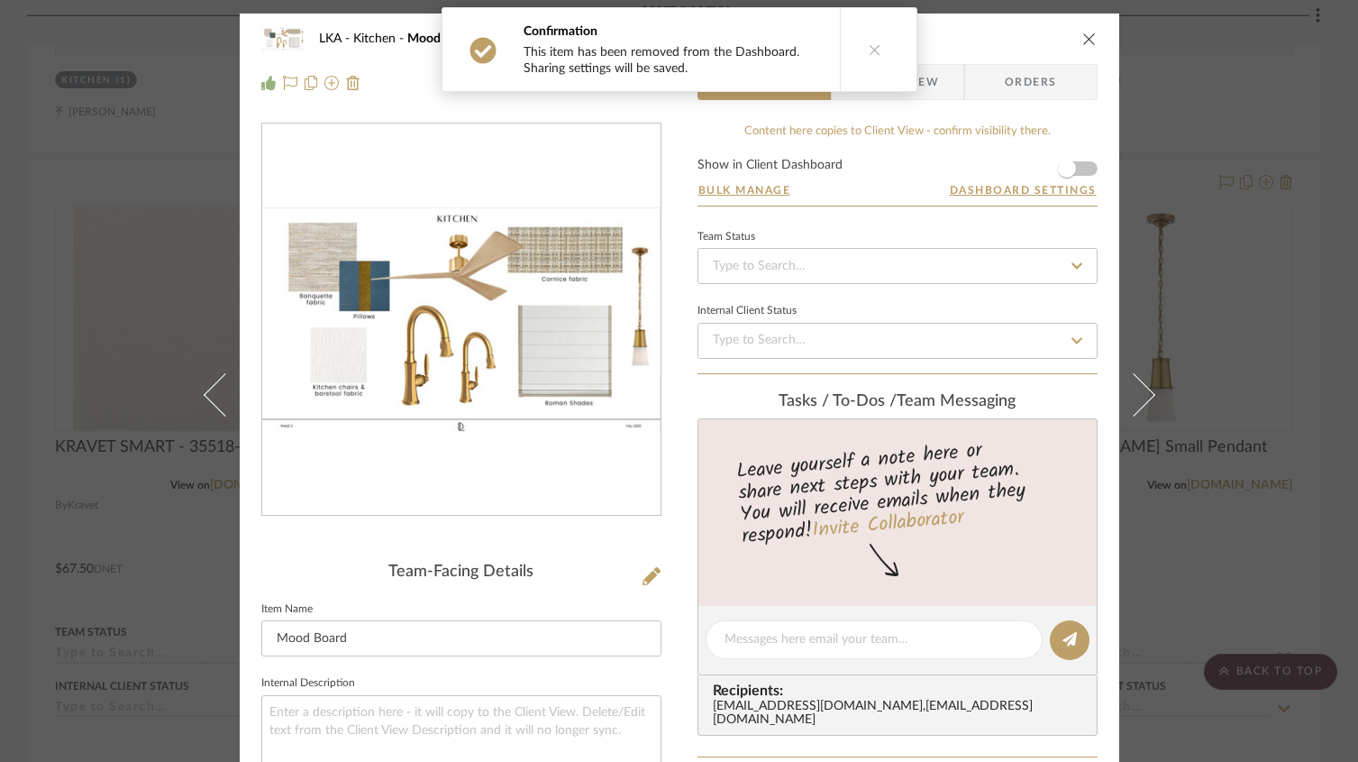
click at [527, 285] on img "0" at bounding box center [461, 319] width 398 height 224
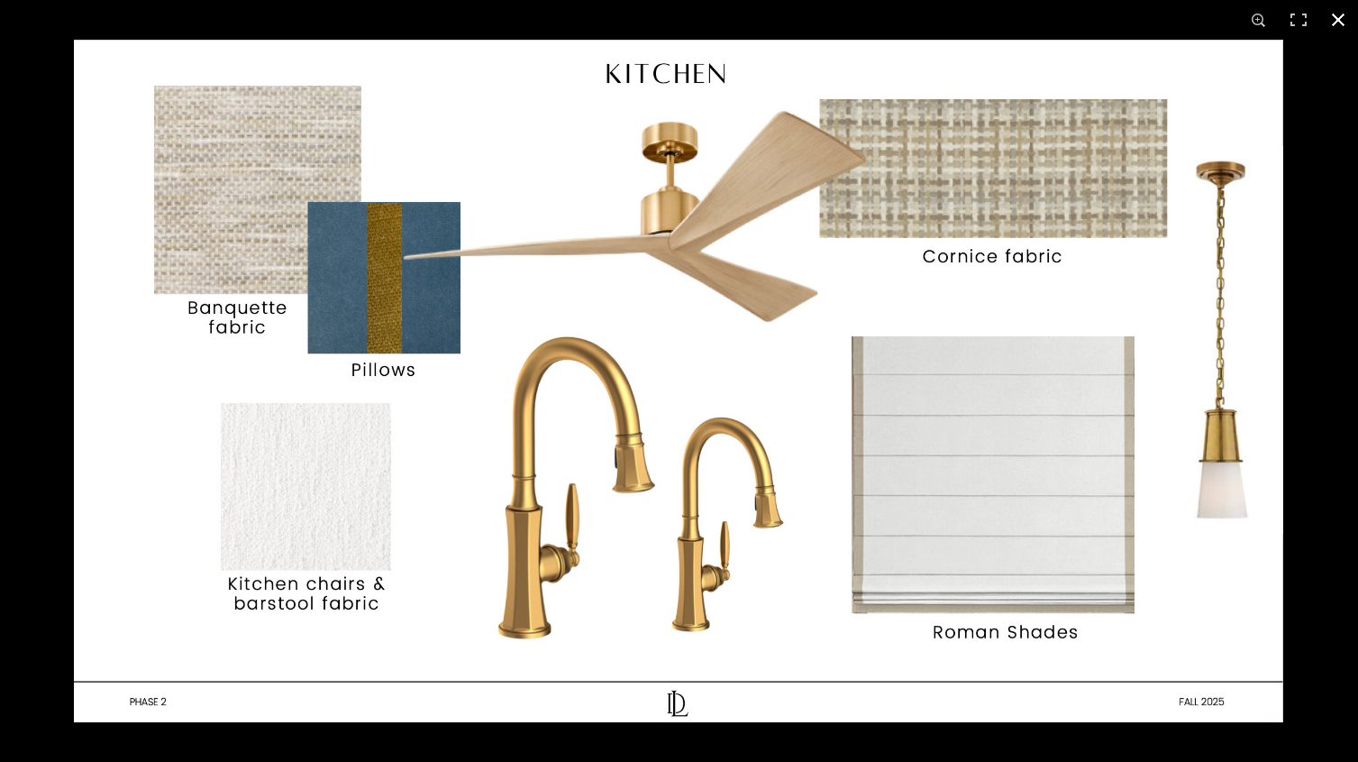
click at [1339, 22] on button at bounding box center [1339, 20] width 40 height 40
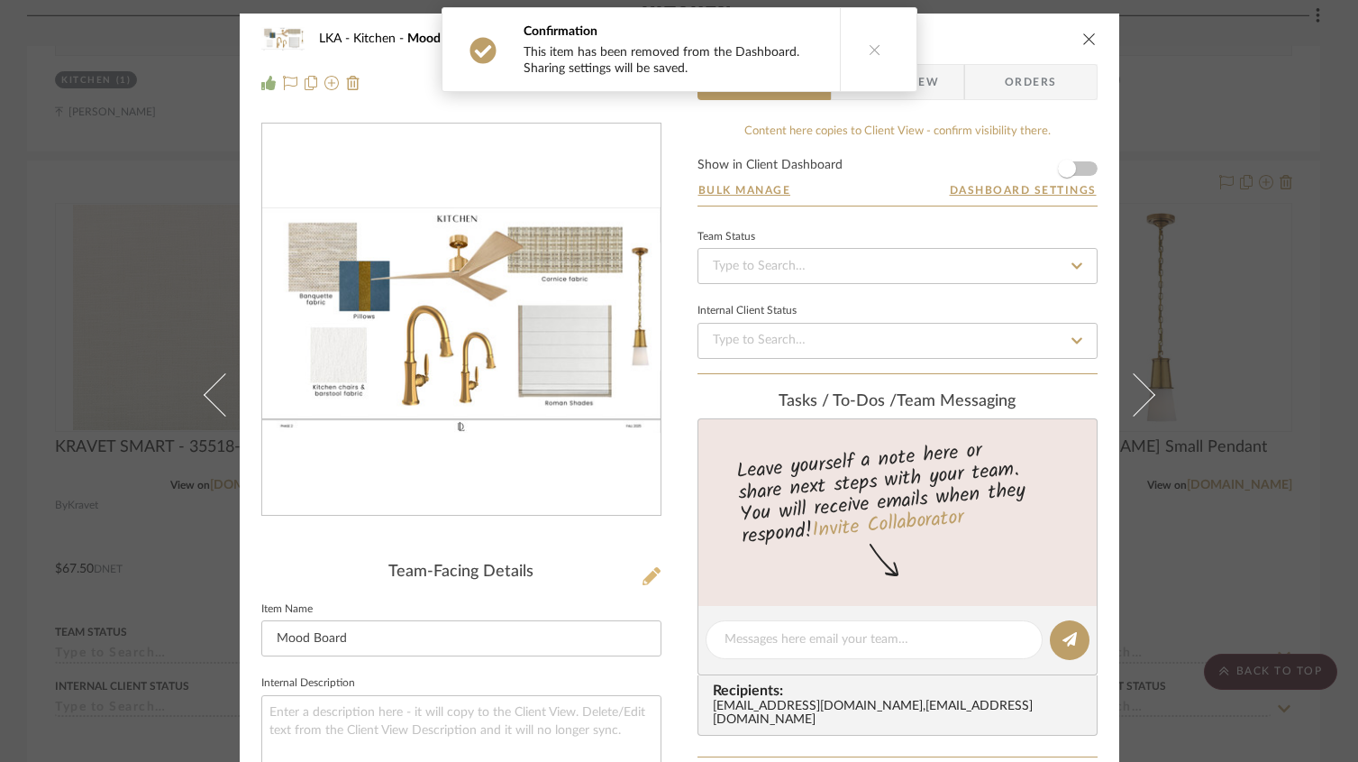
click at [648, 579] on icon at bounding box center [652, 576] width 18 height 18
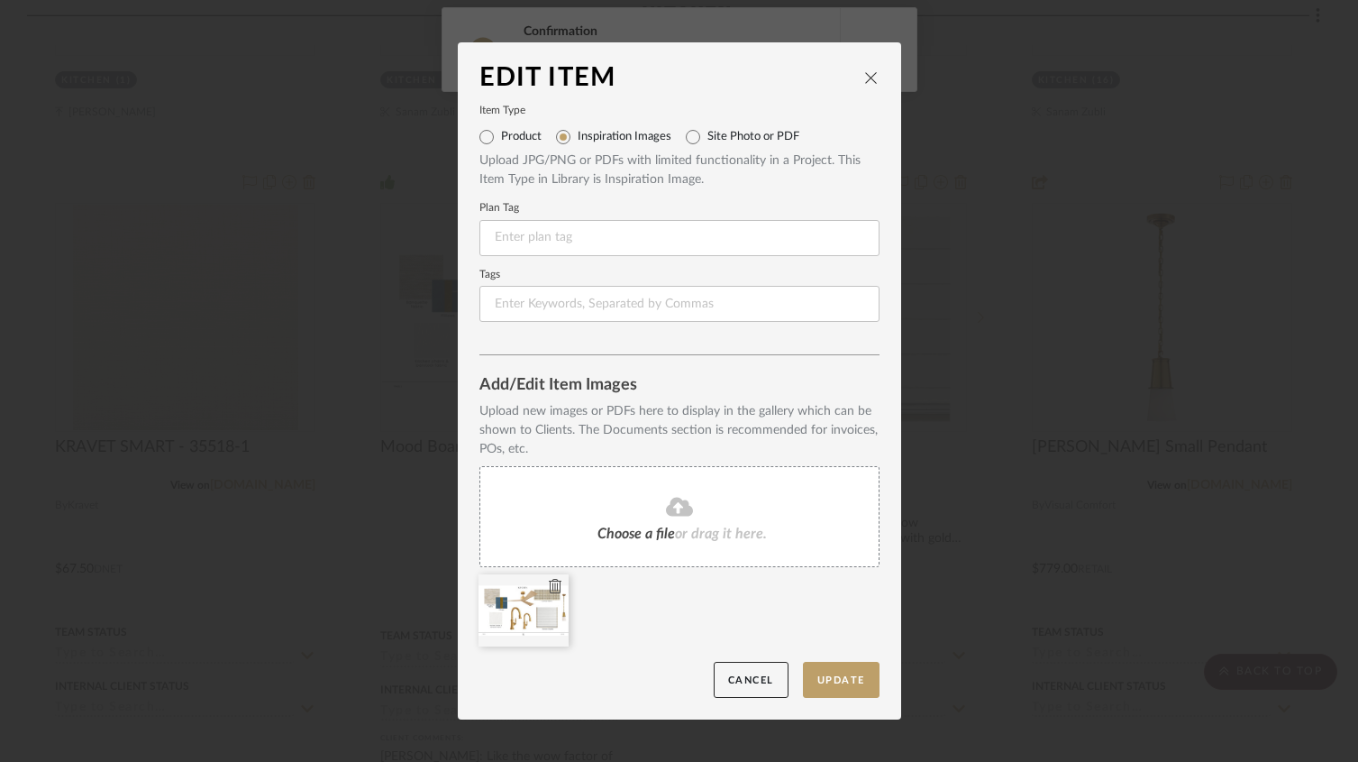
click at [551, 588] on icon at bounding box center [555, 586] width 13 height 14
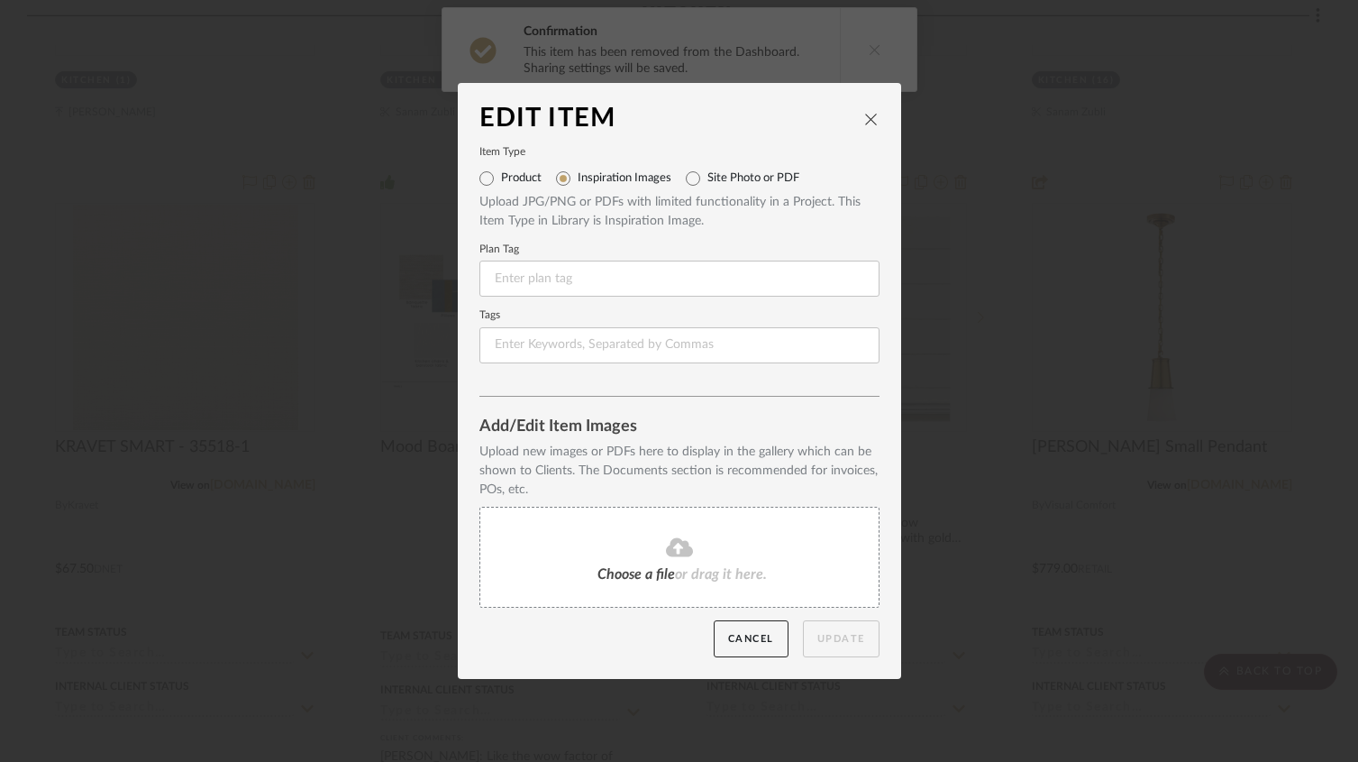
click at [553, 553] on div "Choose a file or drag it here." at bounding box center [680, 557] width 400 height 101
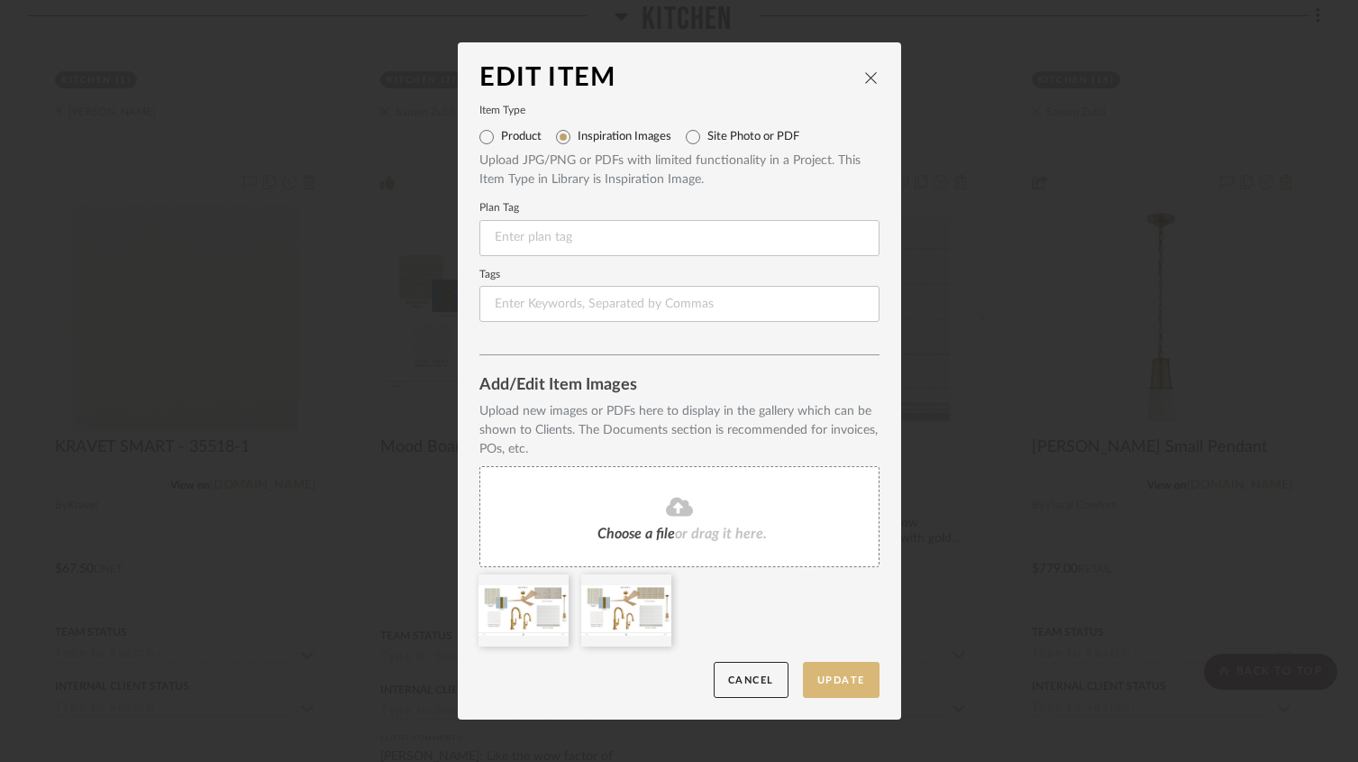
click at [817, 677] on button "Update" at bounding box center [841, 680] width 77 height 37
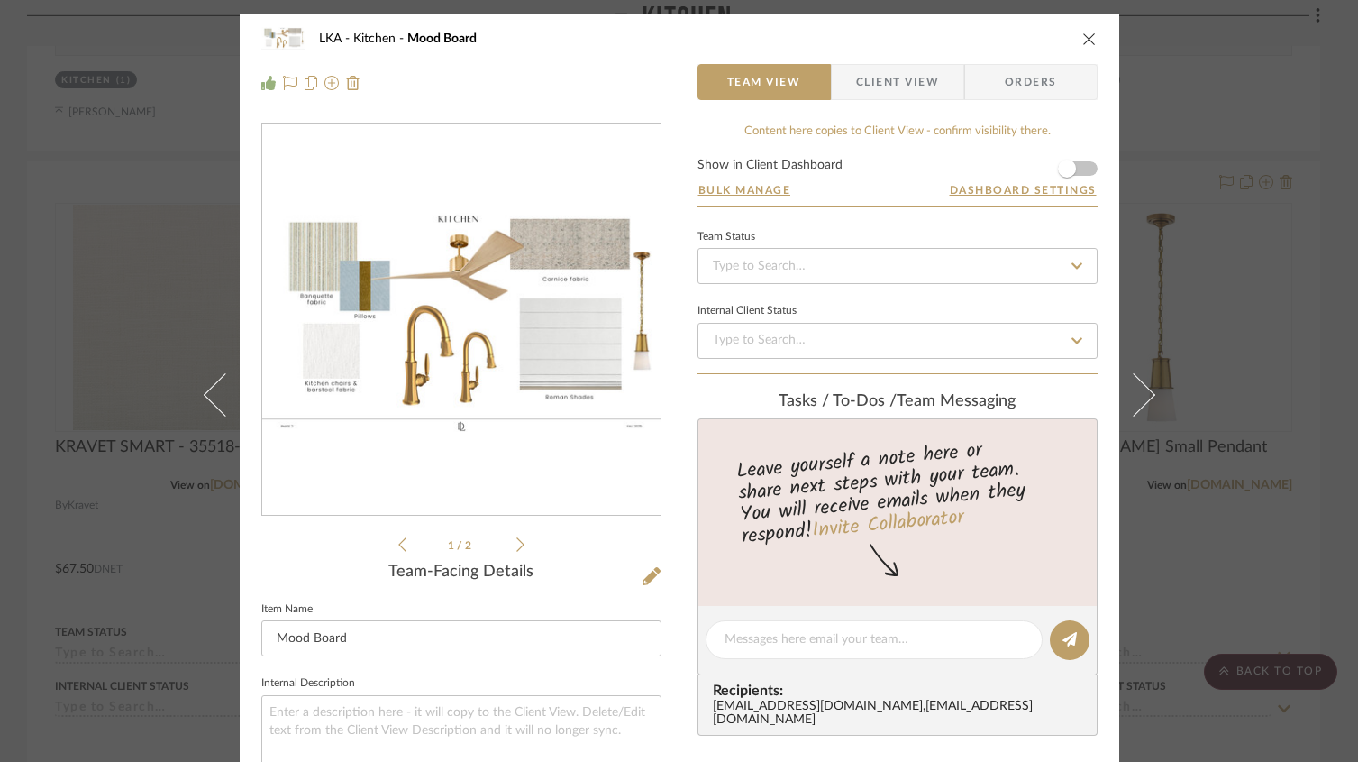
click at [1083, 38] on icon "close" at bounding box center [1090, 39] width 14 height 14
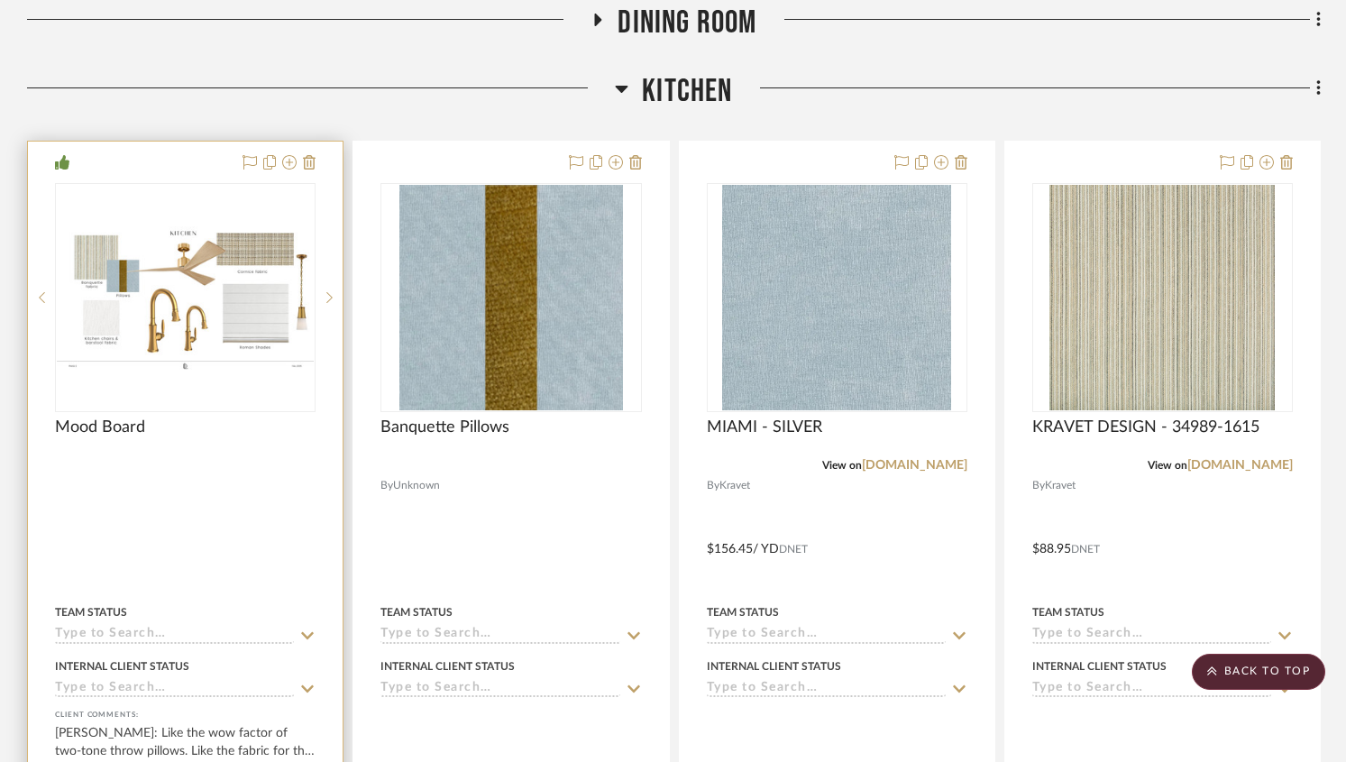
scroll to position [454, 0]
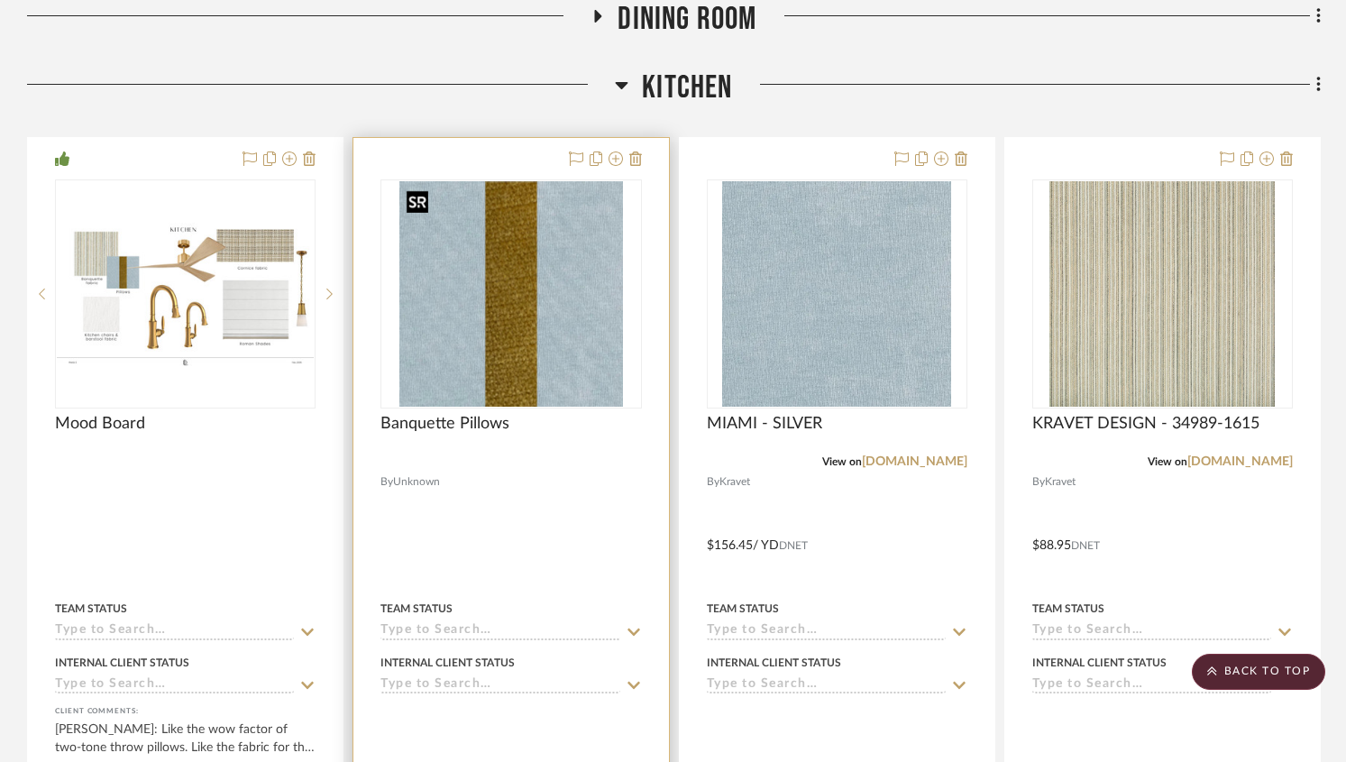
click at [462, 326] on img "0" at bounding box center [511, 293] width 224 height 225
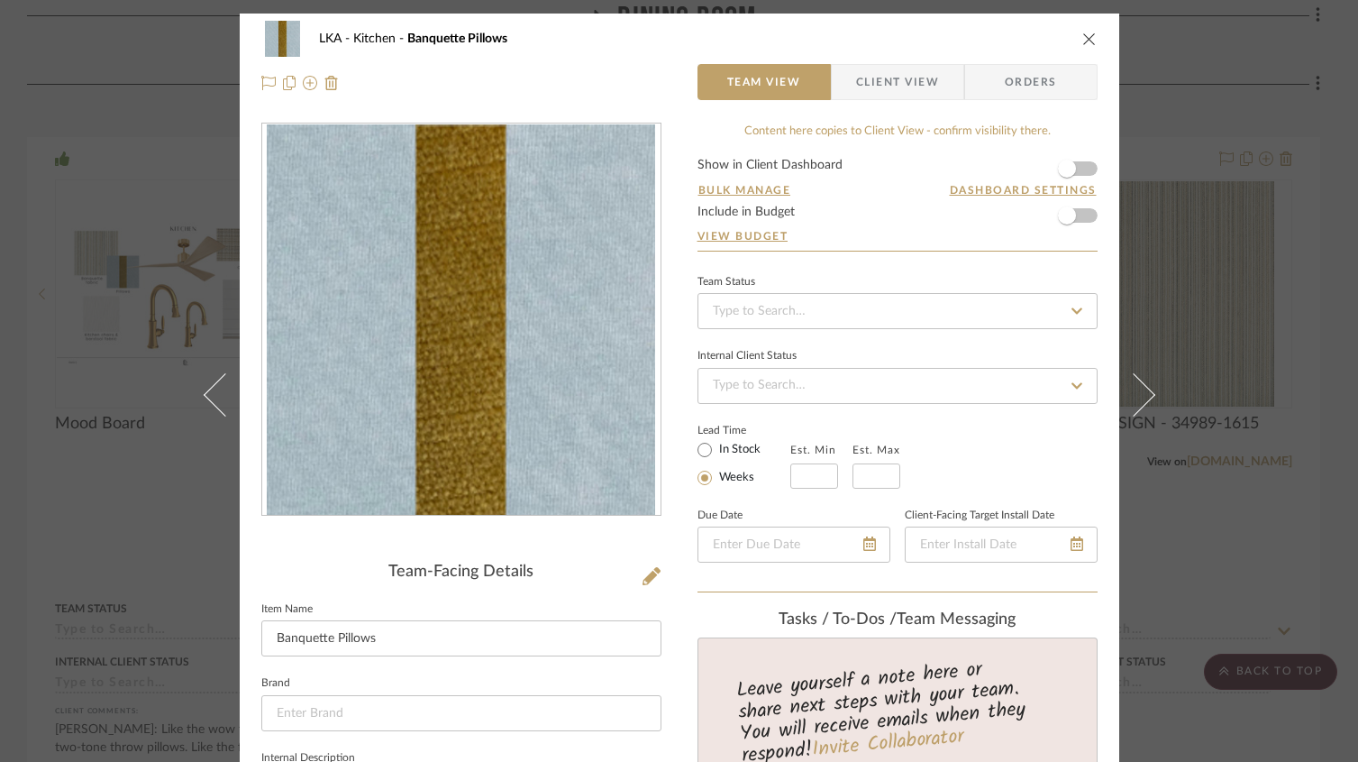
scroll to position [357, 0]
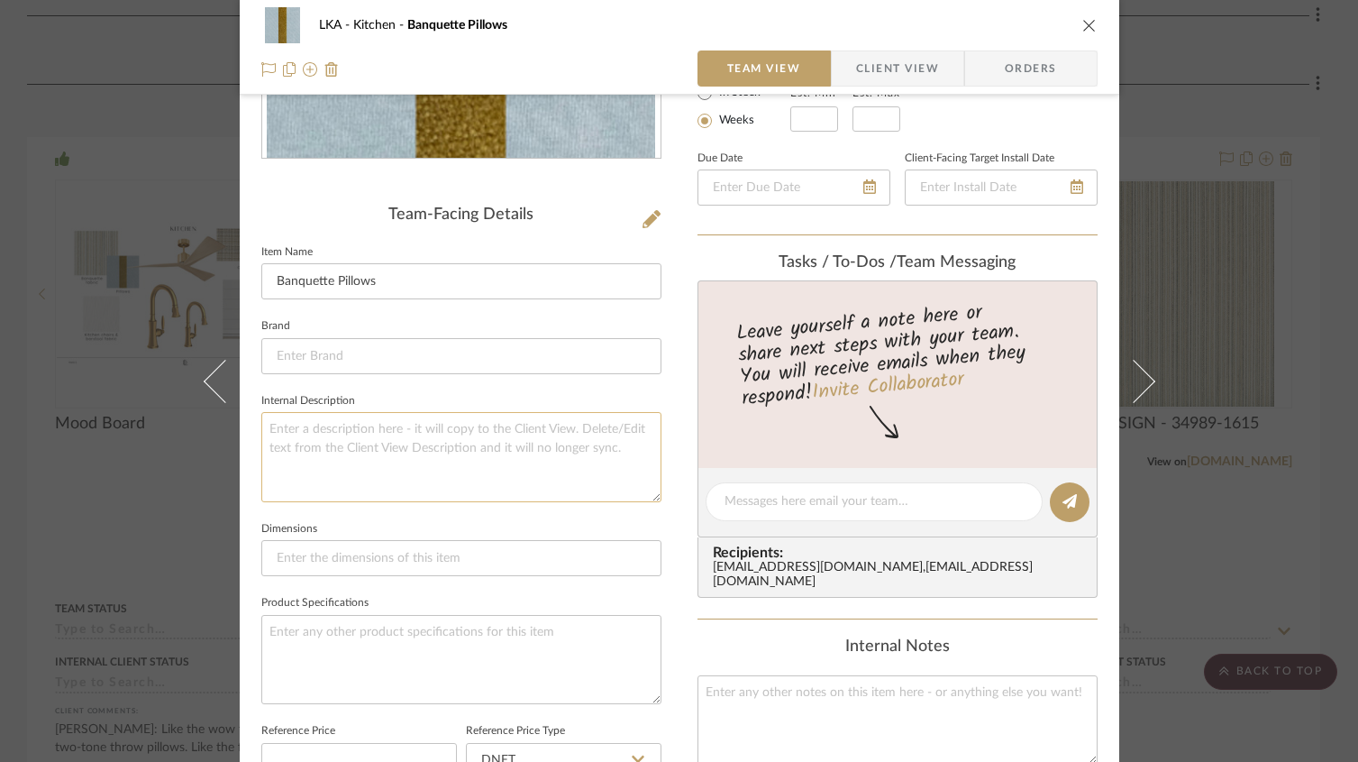
click at [304, 436] on textarea at bounding box center [461, 456] width 400 height 89
type textarea "2 - blue with gold stripe 2 - banquette fabric 2 - white"
click at [544, 215] on div "Team-Facing Details" at bounding box center [461, 216] width 400 height 20
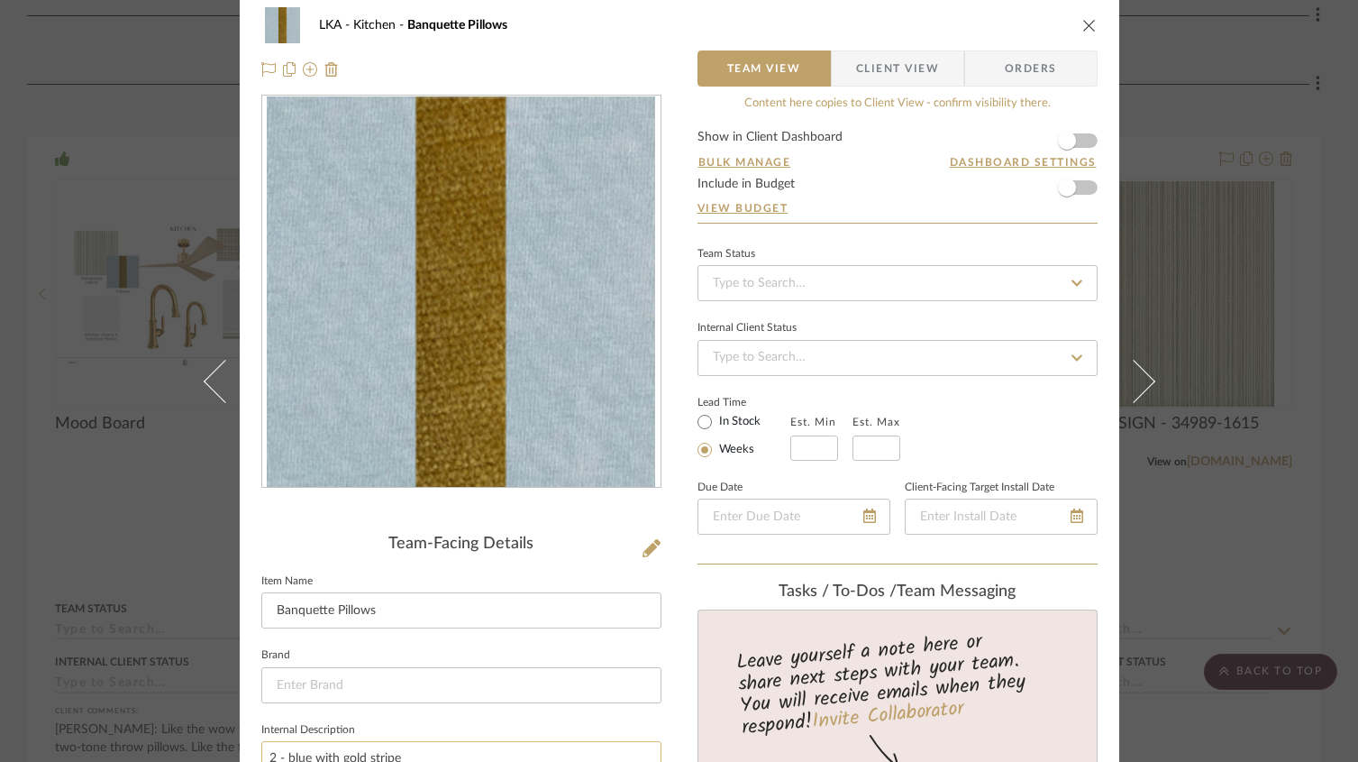
scroll to position [0, 0]
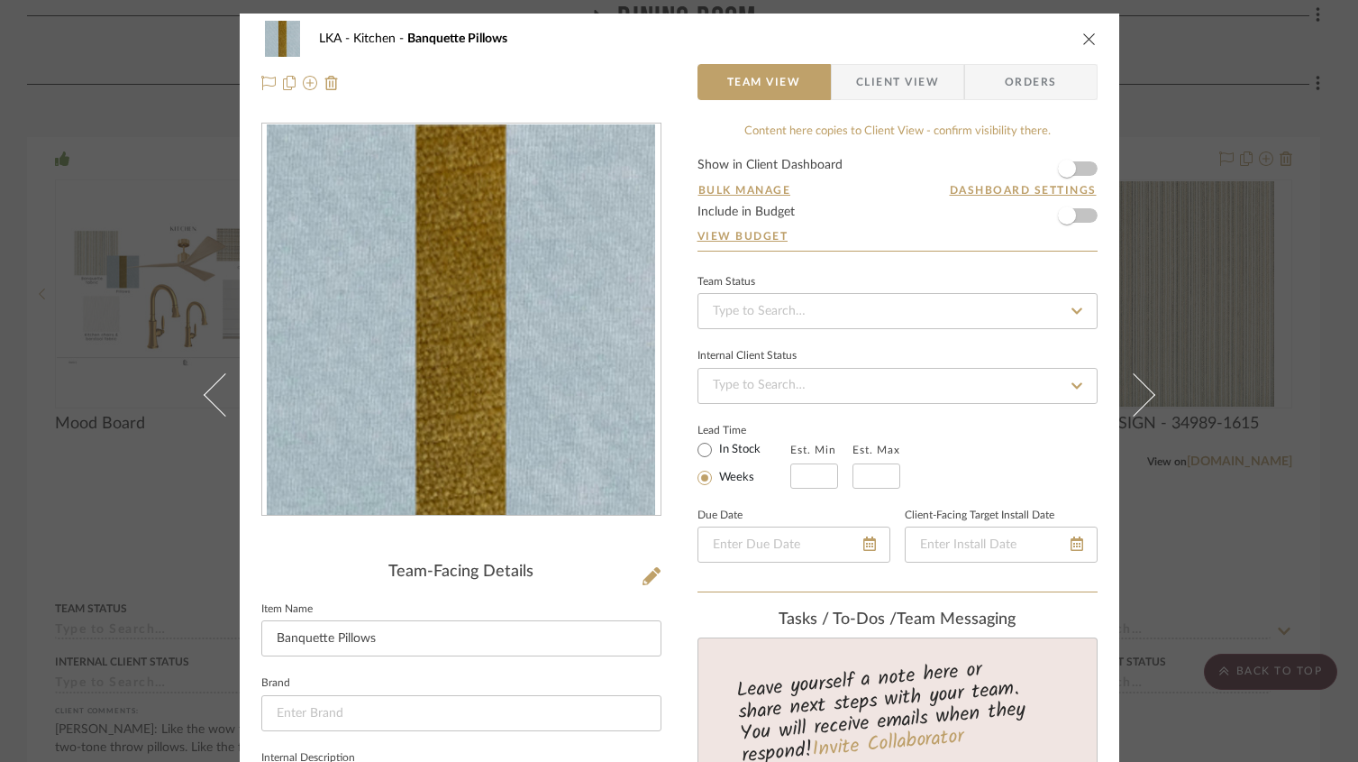
click at [1083, 39] on icon "close" at bounding box center [1090, 39] width 14 height 14
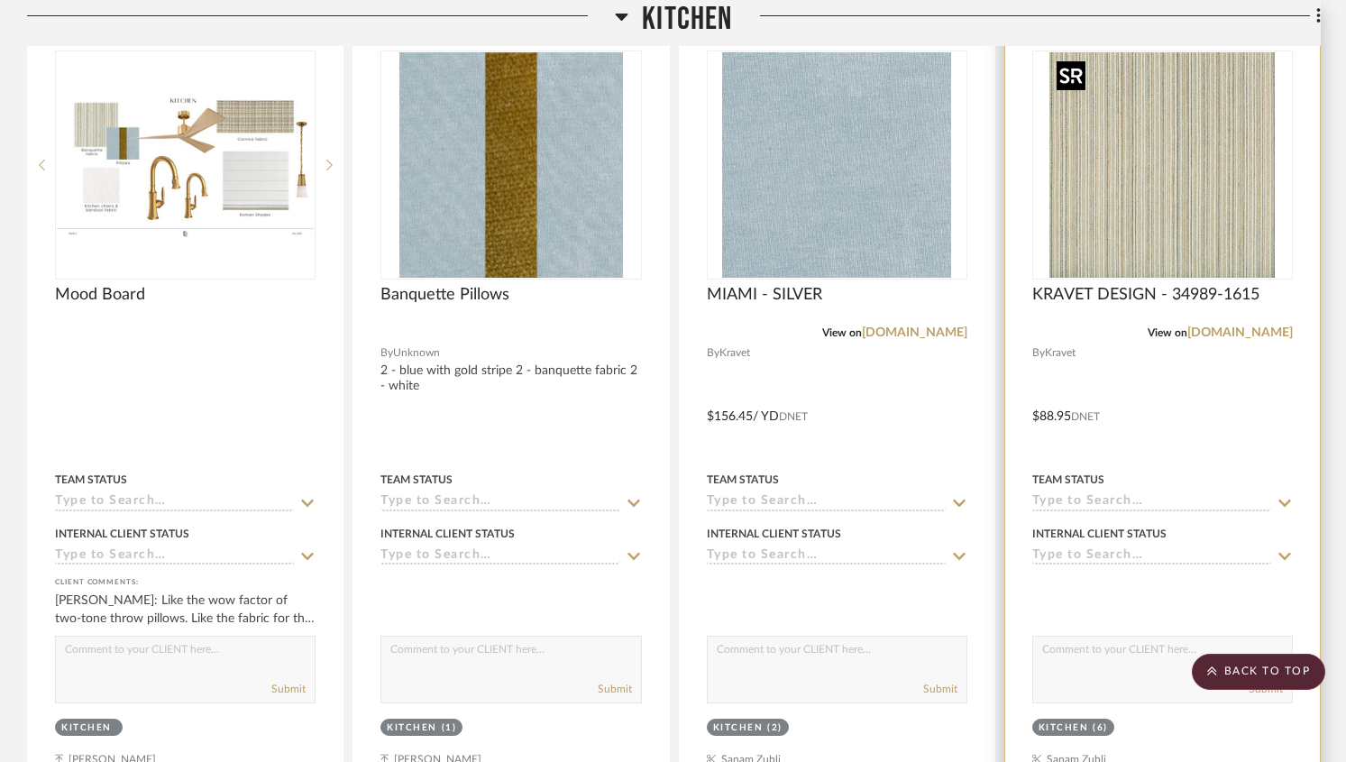
scroll to position [584, 0]
click at [1188, 145] on img "0" at bounding box center [1161, 163] width 225 height 225
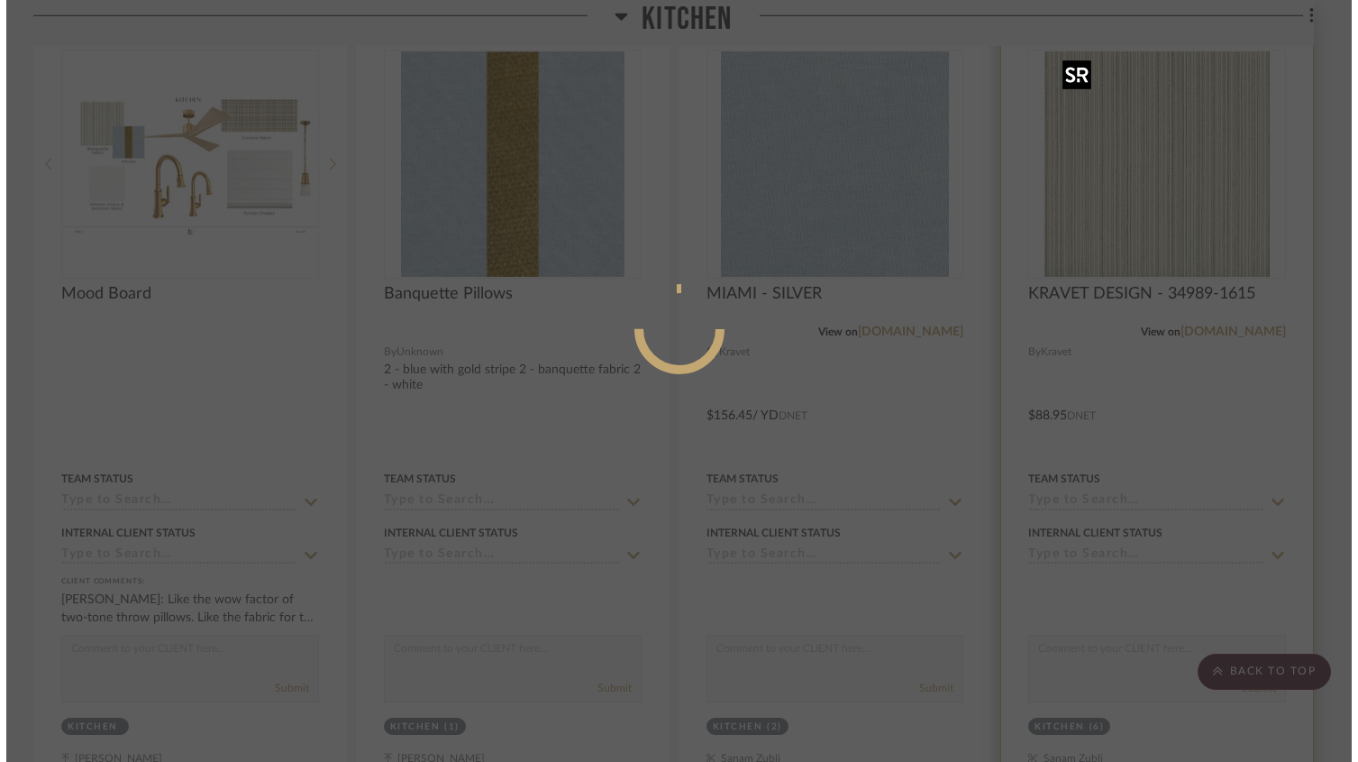
scroll to position [0, 0]
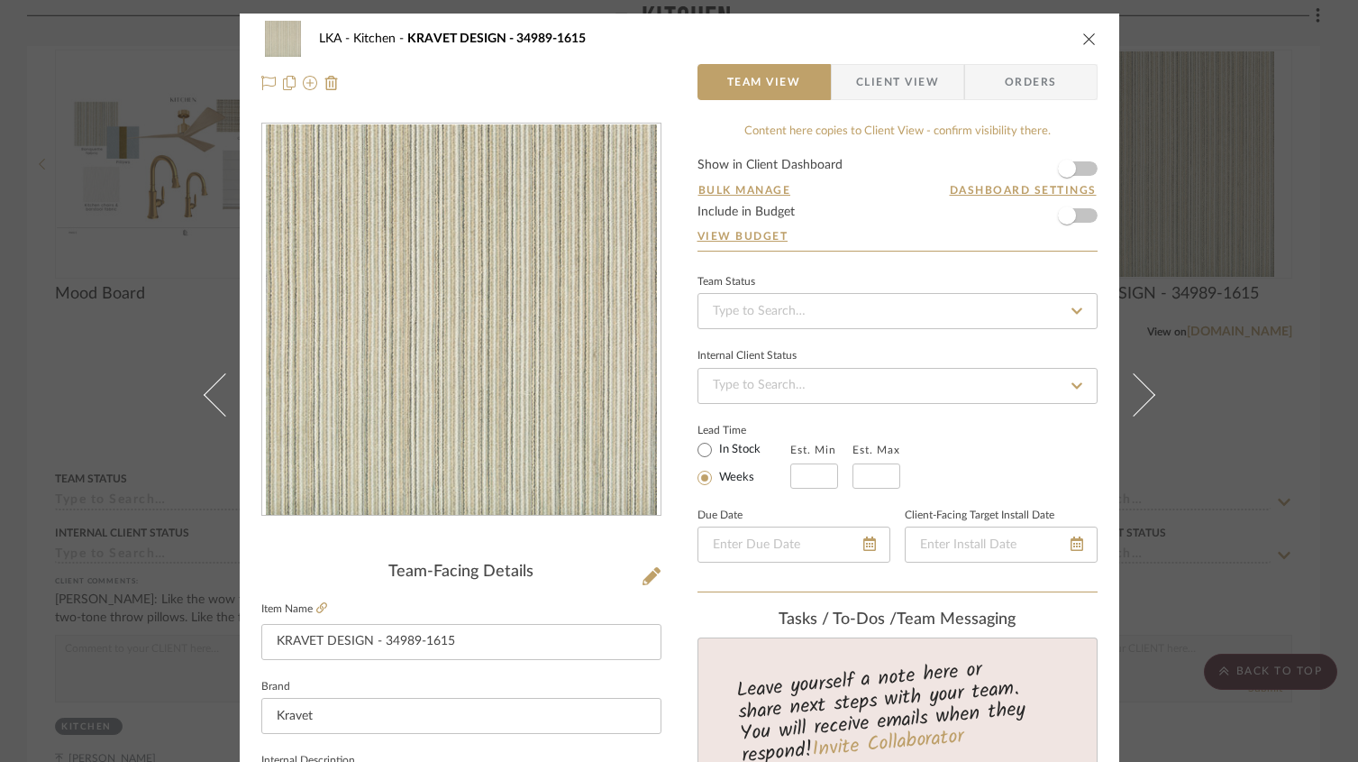
click at [1084, 38] on icon "close" at bounding box center [1090, 39] width 14 height 14
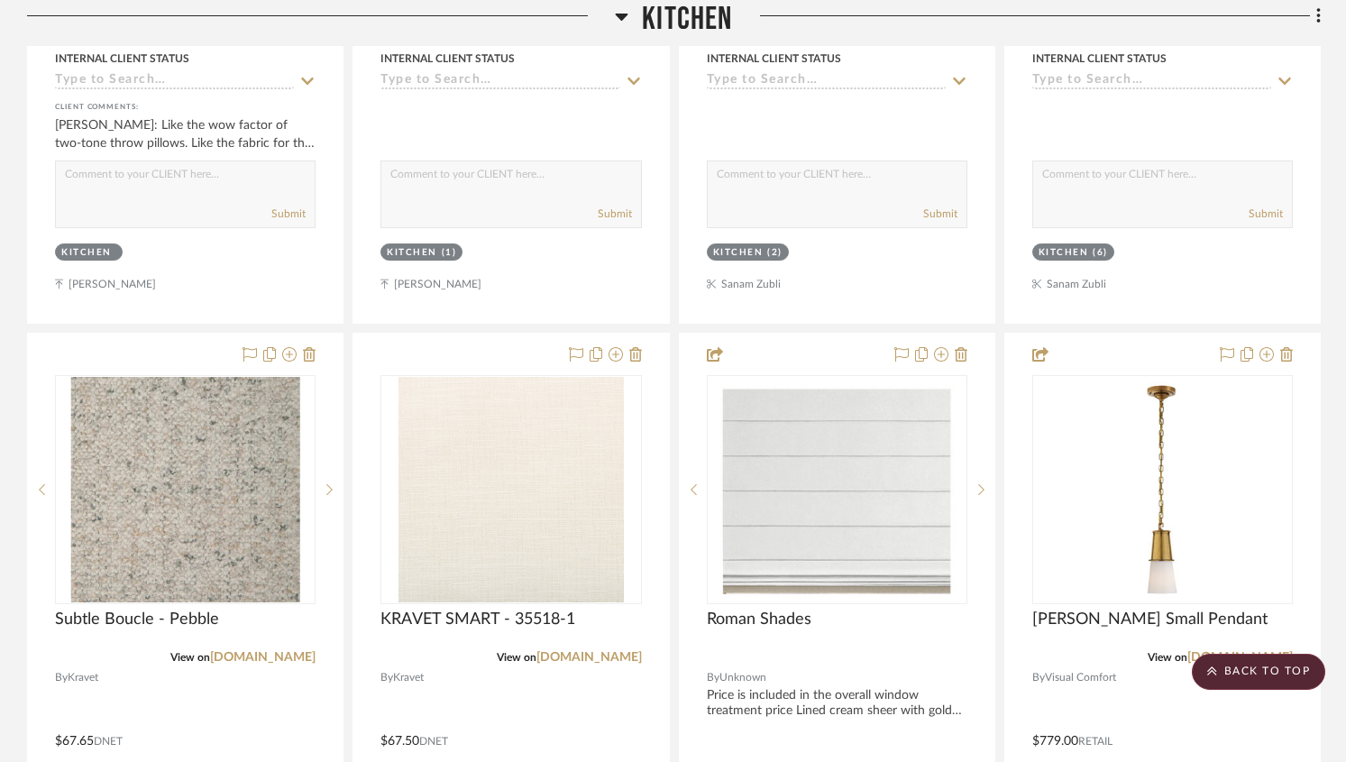
scroll to position [1072, 0]
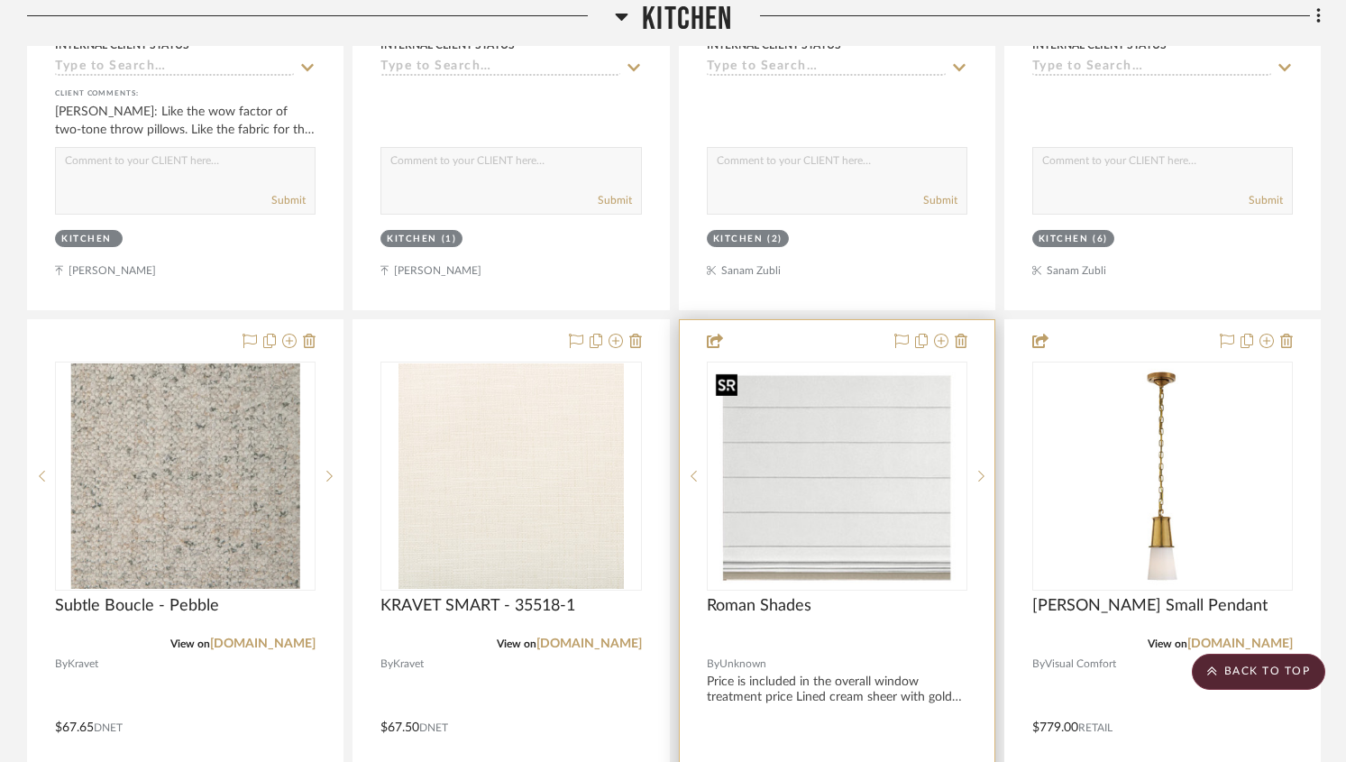
click at [815, 487] on img "0" at bounding box center [837, 476] width 257 height 221
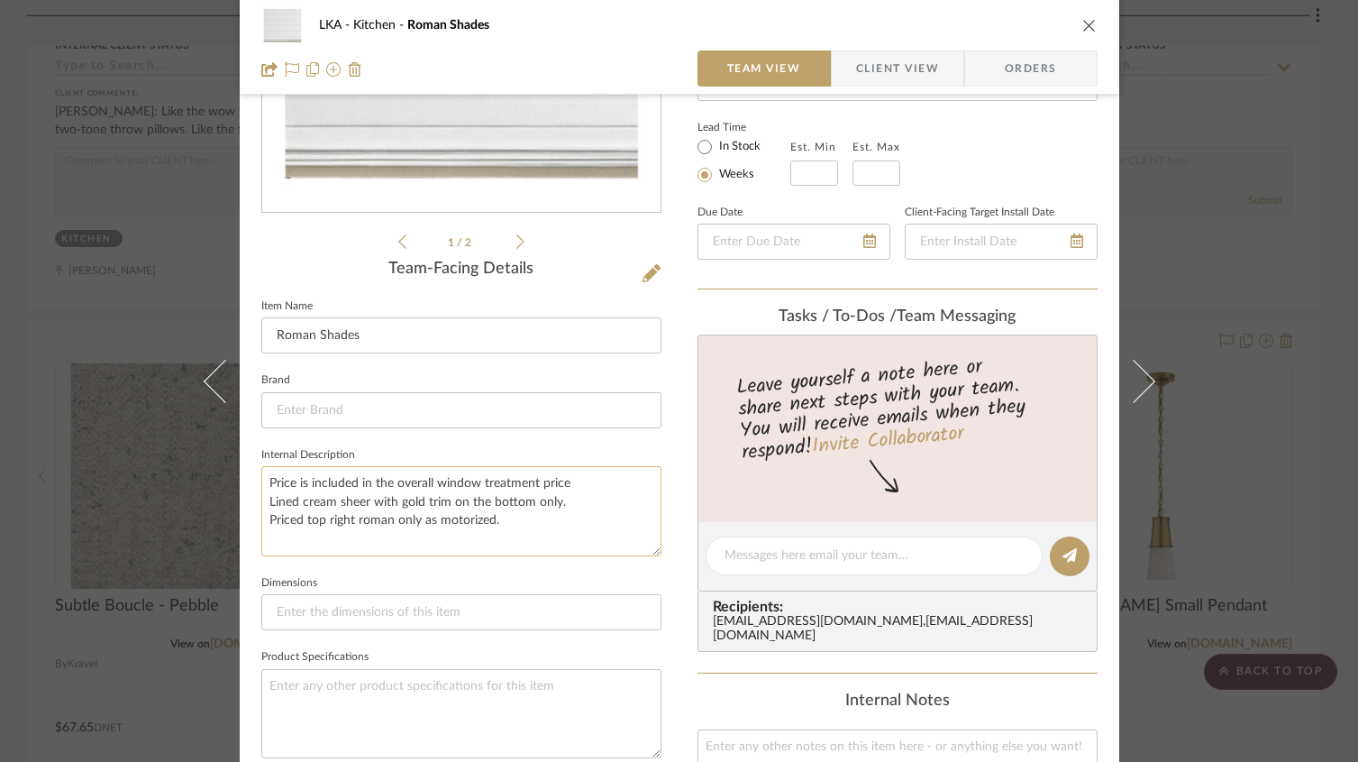
scroll to position [304, 0]
click at [511, 517] on textarea "Price is included in the overall window treatment price Lined cream sheer with …" at bounding box center [461, 509] width 400 height 89
click at [262, 518] on textarea "Price is included in the overall window treatment price Lined cream sheer with …" at bounding box center [461, 509] width 400 height 89
click at [609, 517] on sr-operation-status-container "Price is included in the overall window treatment price Lined cream sheer with …" at bounding box center [461, 509] width 400 height 89
click at [338, 518] on textarea "Price is included in the overall window treatment price Lined cream sheer with …" at bounding box center [461, 509] width 400 height 89
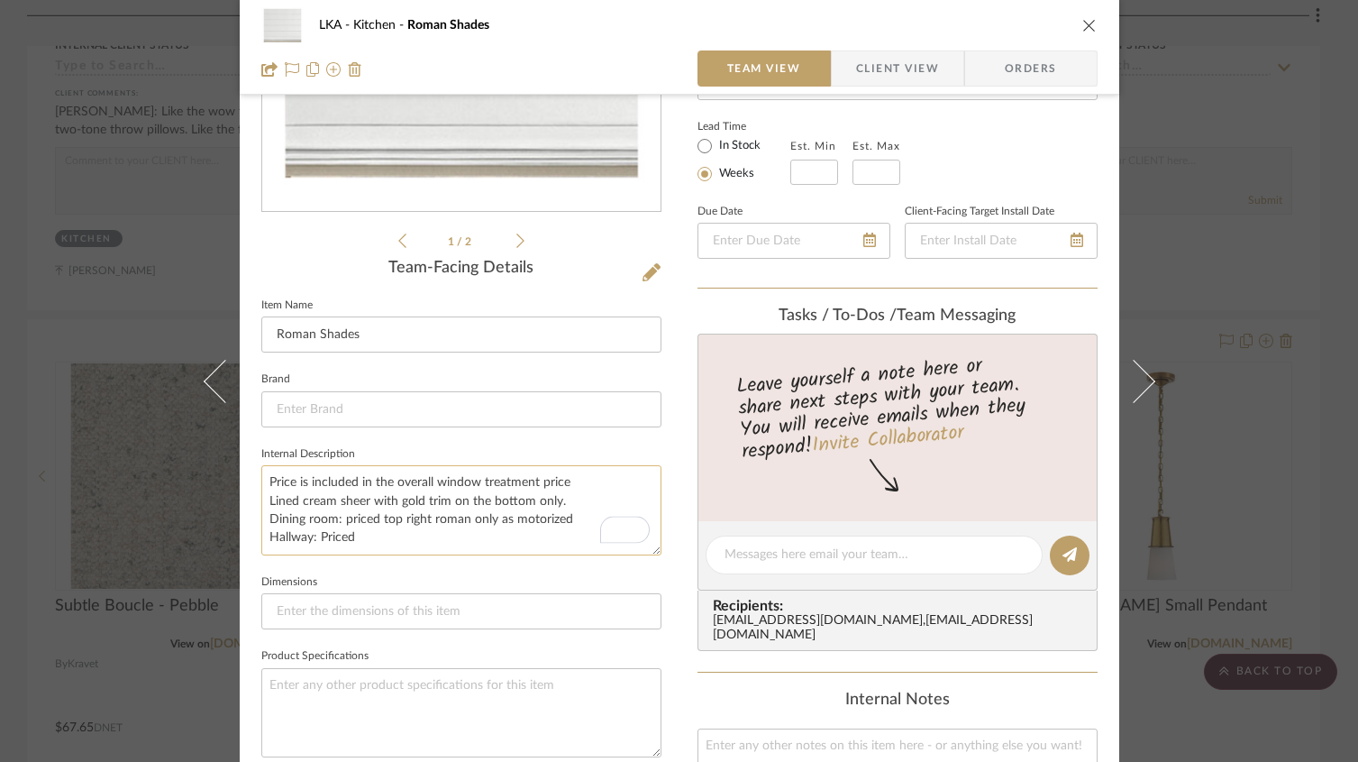
click at [395, 538] on textarea "Price is included in the overall window treatment price Lined cream sheer with …" at bounding box center [461, 509] width 400 height 89
click at [318, 537] on textarea "Price is included in the overall window treatment price Lined cream sheer with …" at bounding box center [461, 509] width 400 height 89
click at [397, 537] on textarea "Price is included in the overall window treatment price Lined cream sheer with …" at bounding box center [461, 509] width 400 height 89
click at [375, 543] on textarea "Price is included in the overall window treatment price Lined cream sheer with …" at bounding box center [461, 509] width 400 height 89
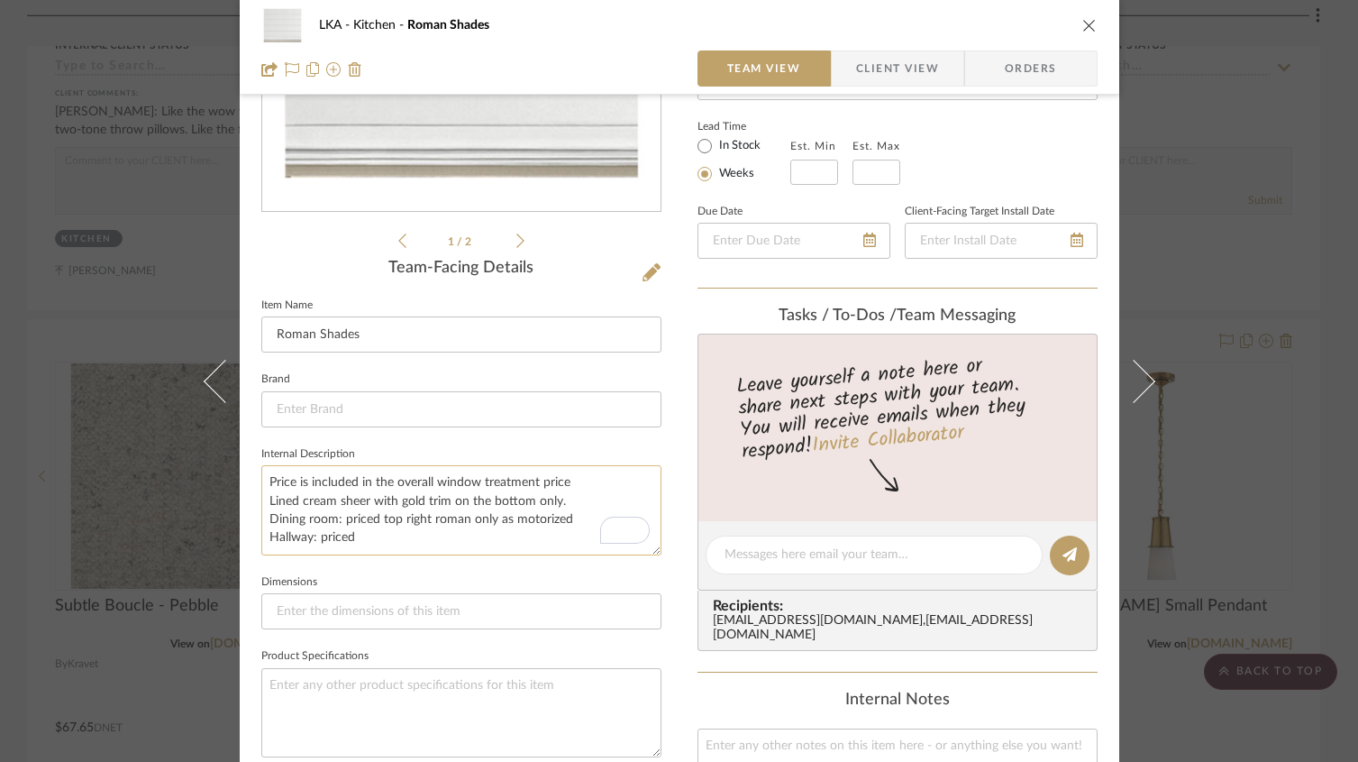
click at [375, 543] on textarea "Price is included in the overall window treatment price Lined cream sheer with …" at bounding box center [461, 509] width 400 height 89
type textarea "Price is included in the overall window treatment price Lined cream sheer with …"
click at [1083, 30] on icon "close" at bounding box center [1090, 25] width 14 height 14
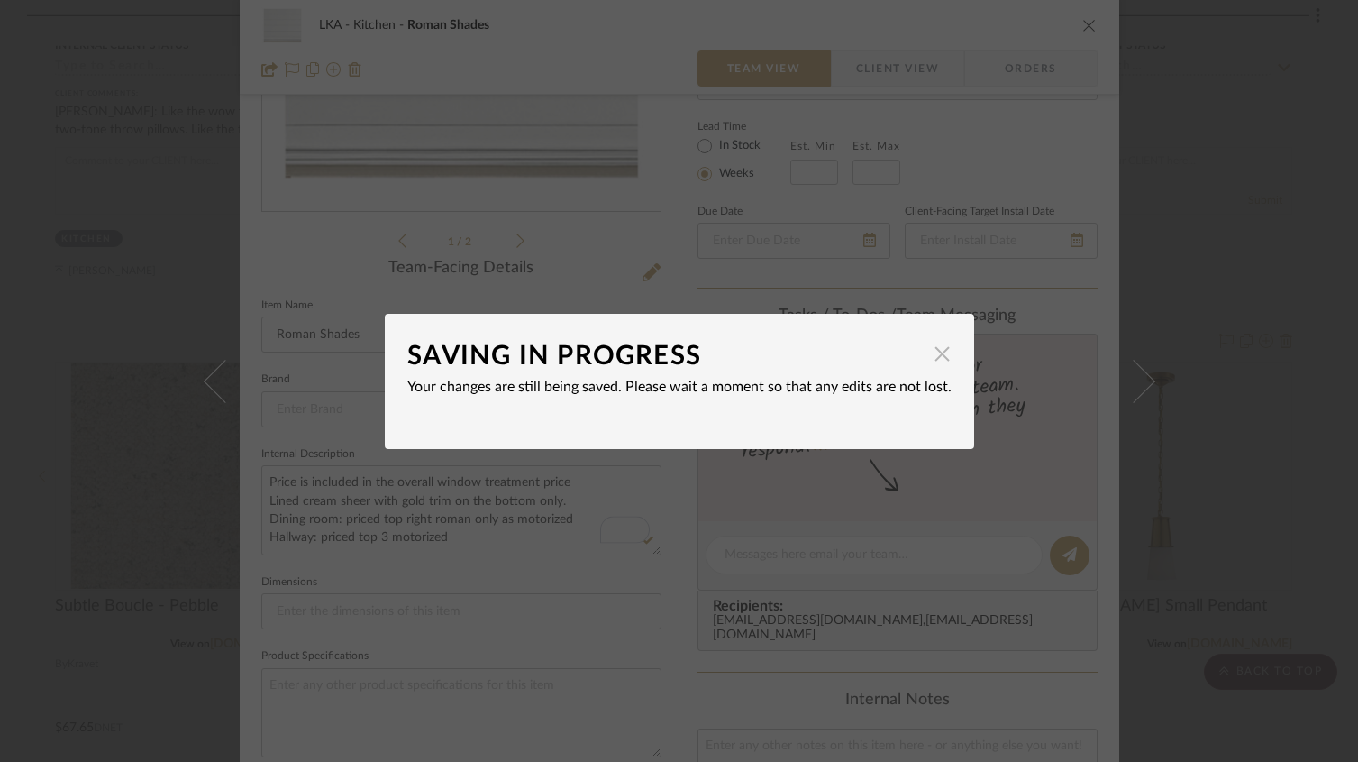
click at [929, 362] on span "button" at bounding box center [943, 354] width 36 height 36
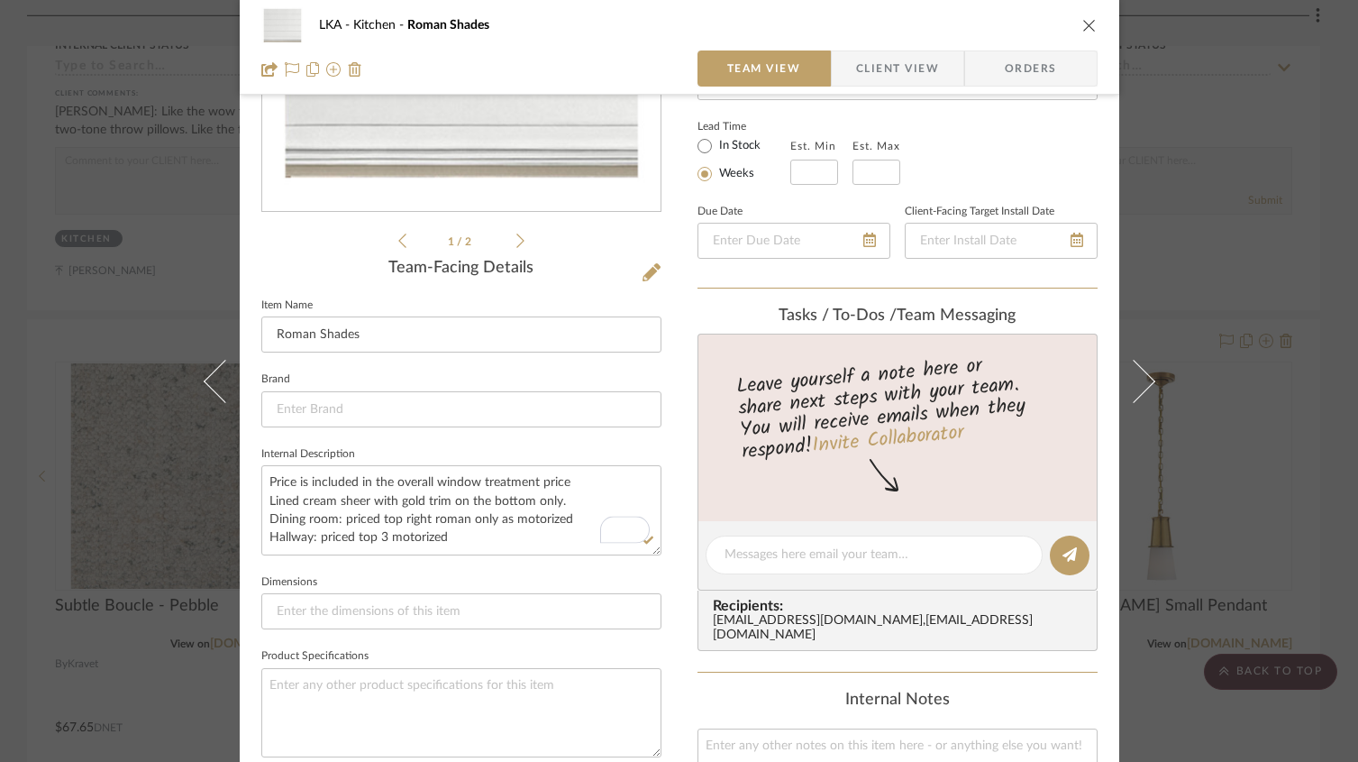
click at [1084, 22] on icon "close" at bounding box center [1090, 25] width 14 height 14
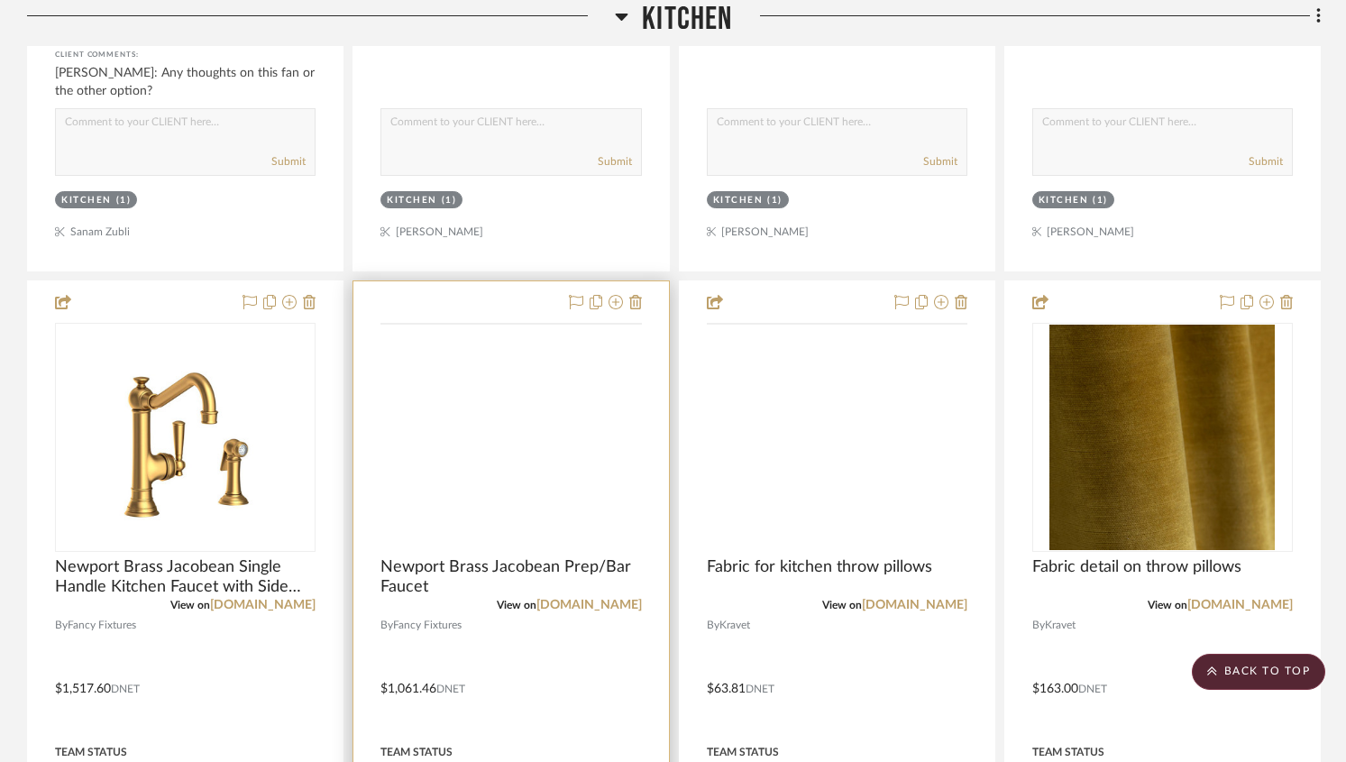
scroll to position [3510, 0]
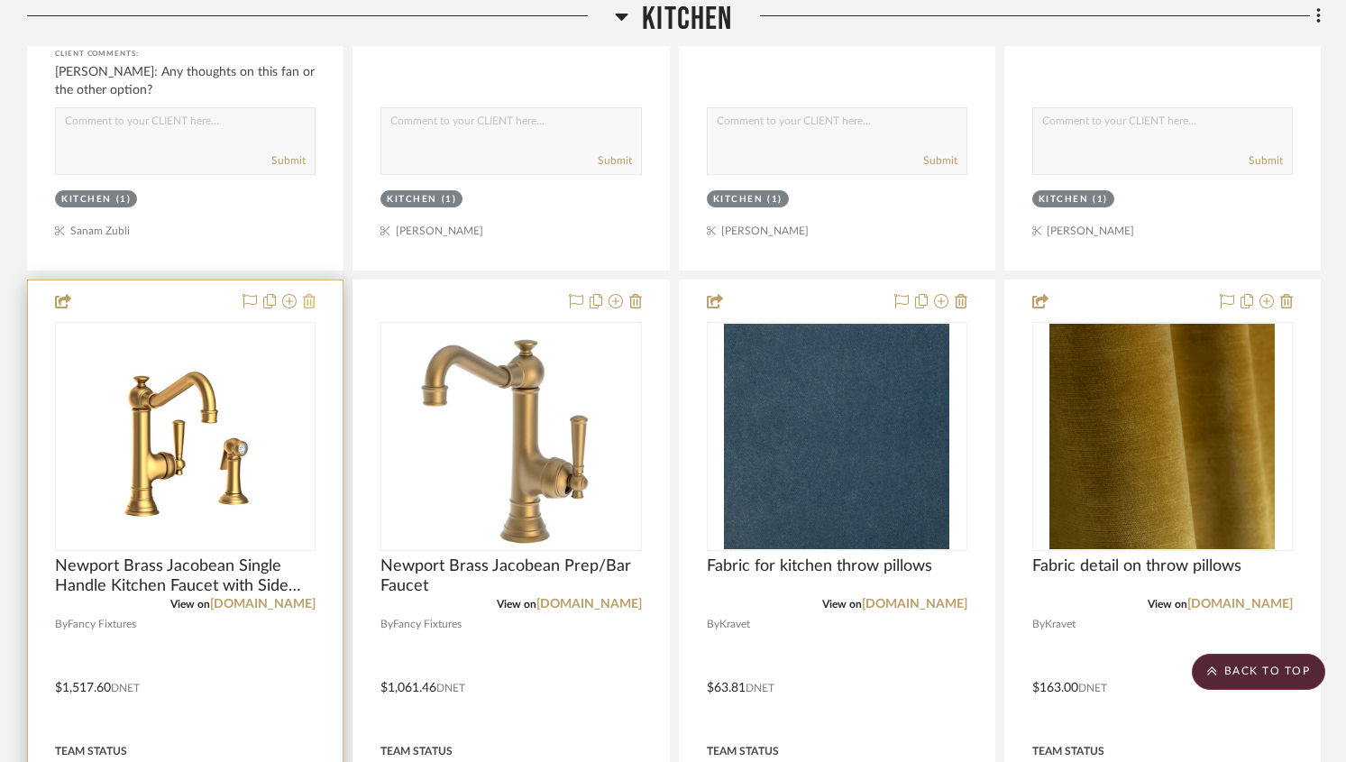
click at [308, 297] on icon at bounding box center [309, 301] width 13 height 14
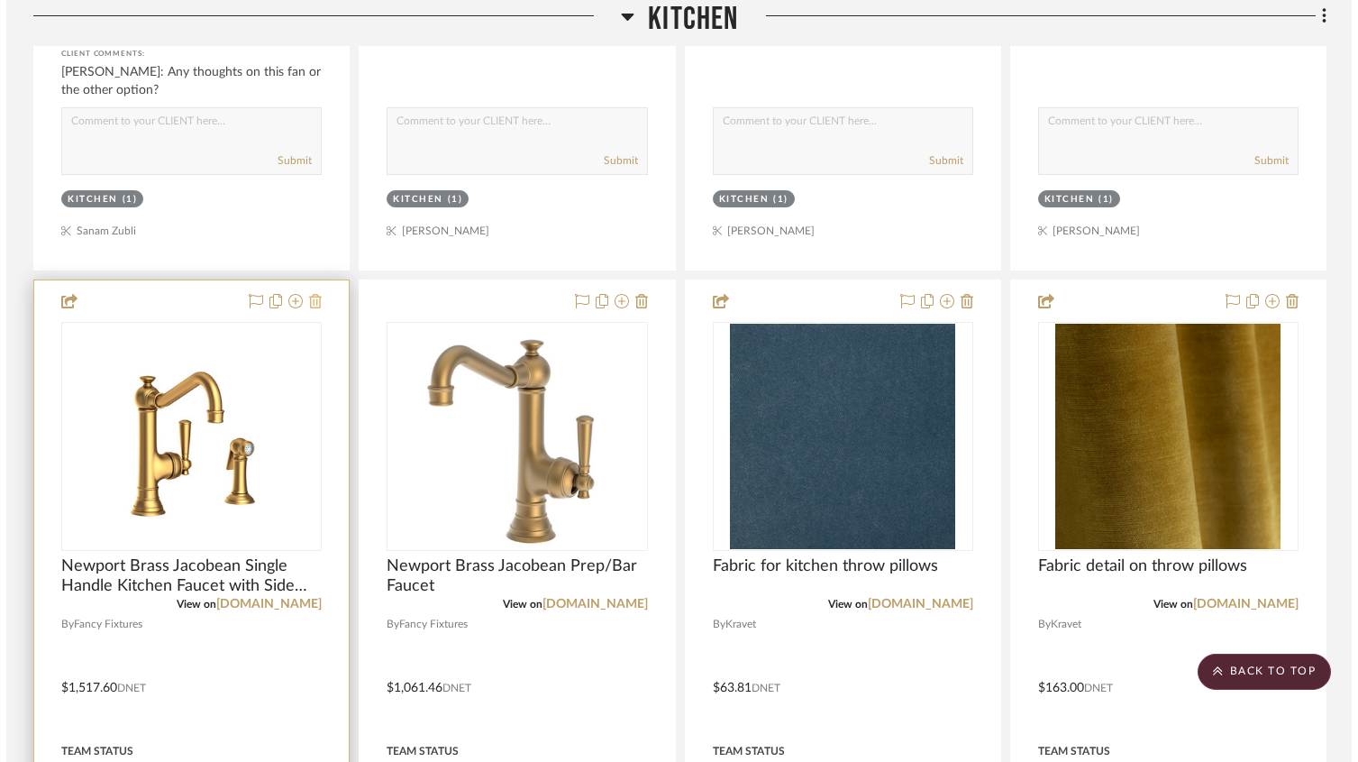
scroll to position [0, 0]
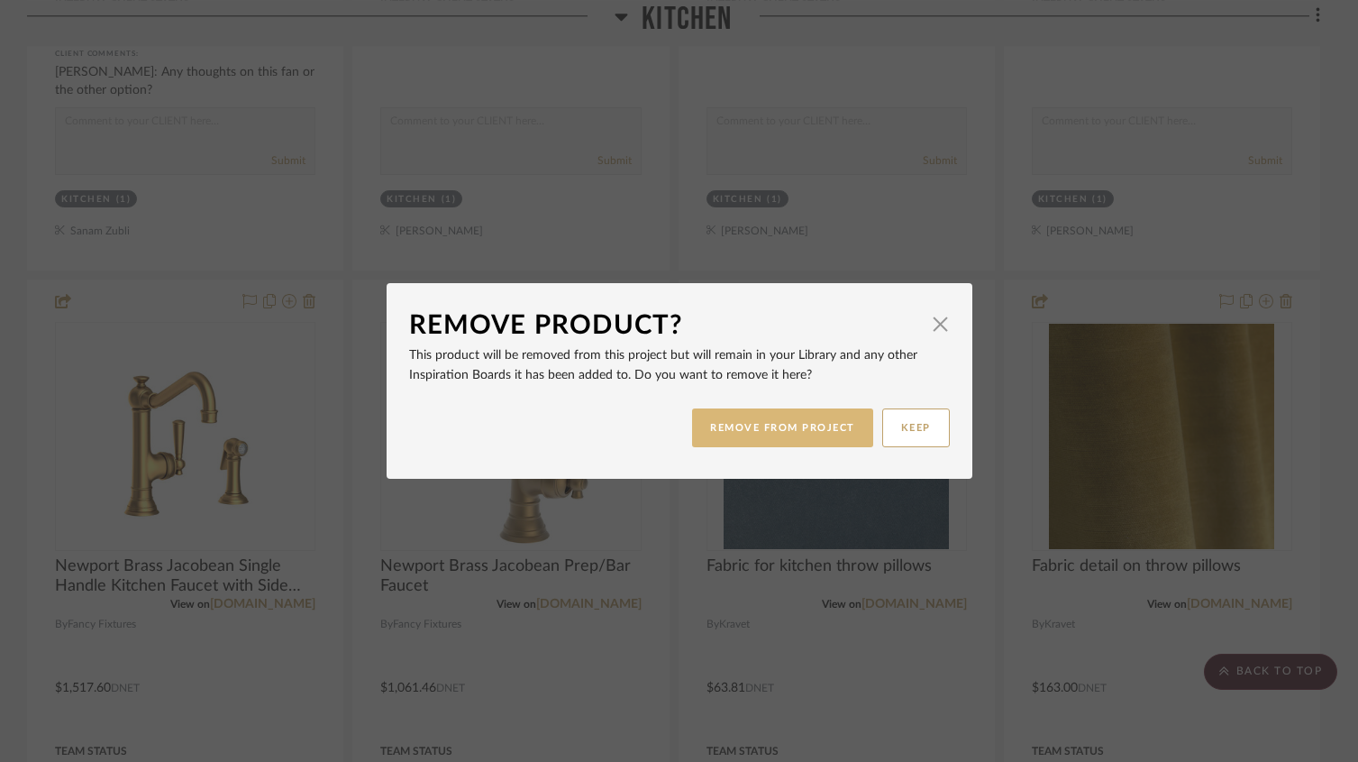
click at [754, 431] on button "REMOVE FROM PROJECT" at bounding box center [782, 427] width 181 height 39
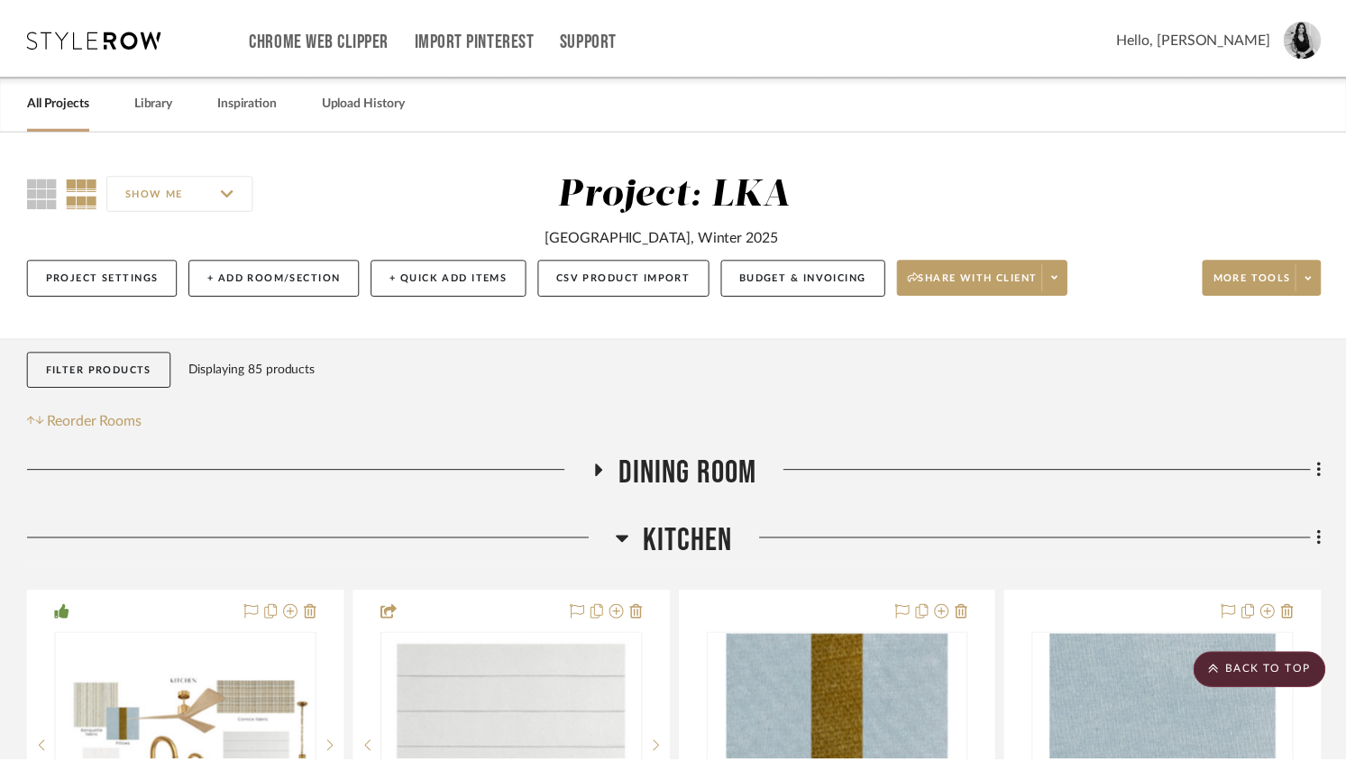
scroll to position [3510, 0]
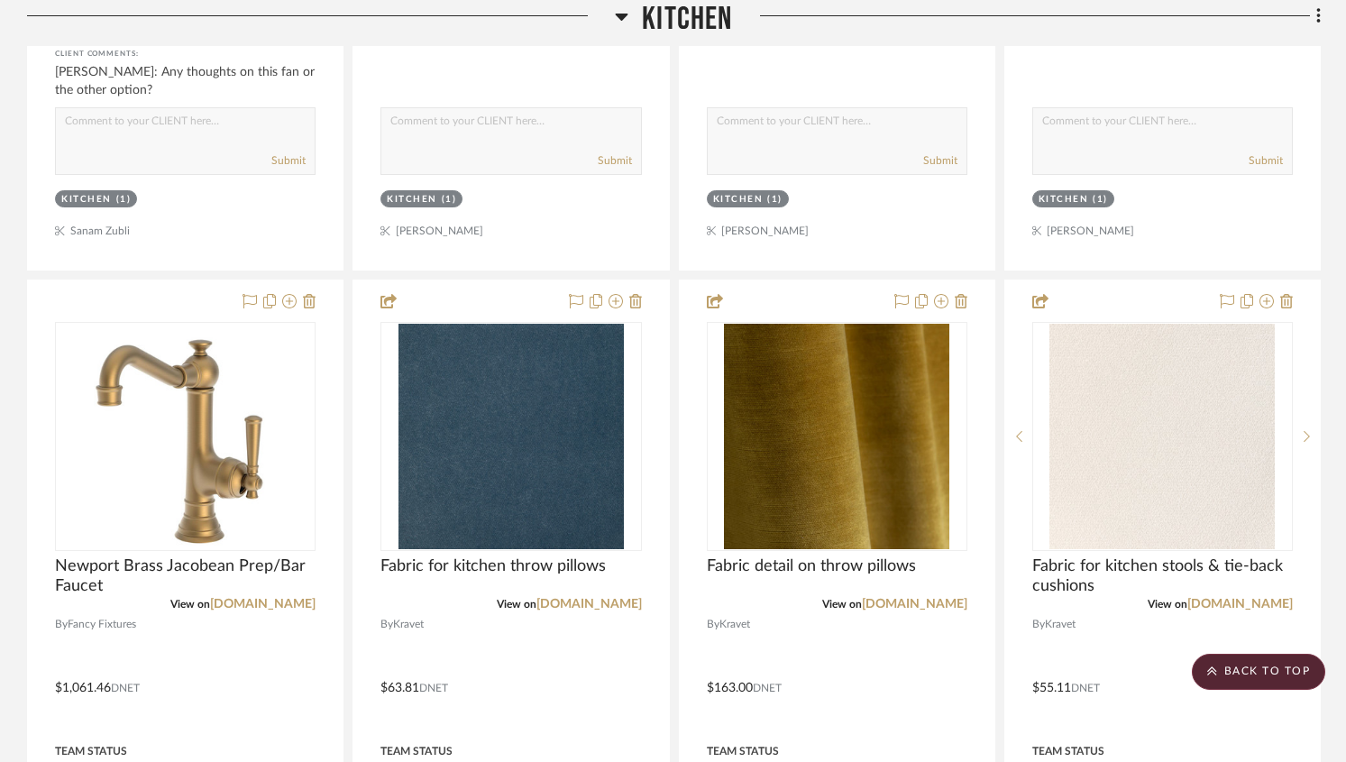
click at [310, 302] on icon at bounding box center [309, 301] width 13 height 14
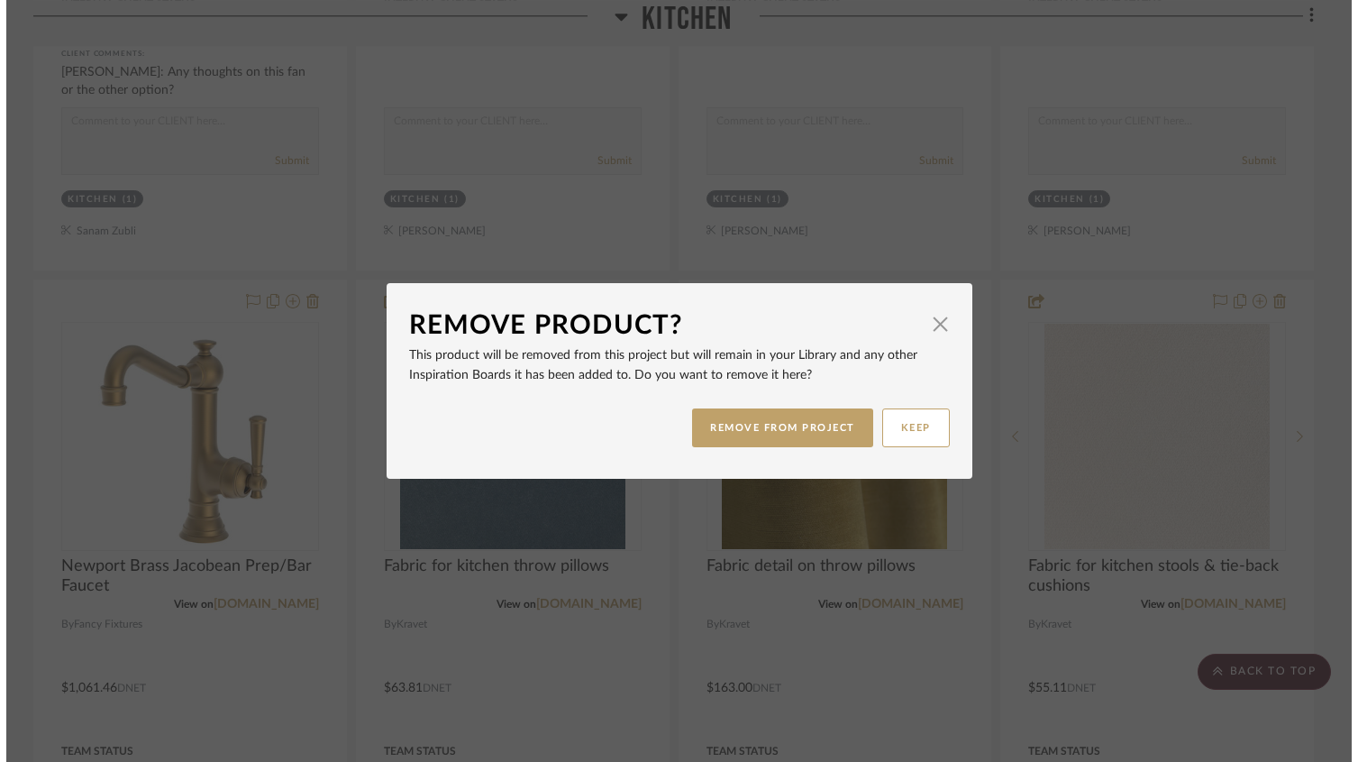
scroll to position [0, 0]
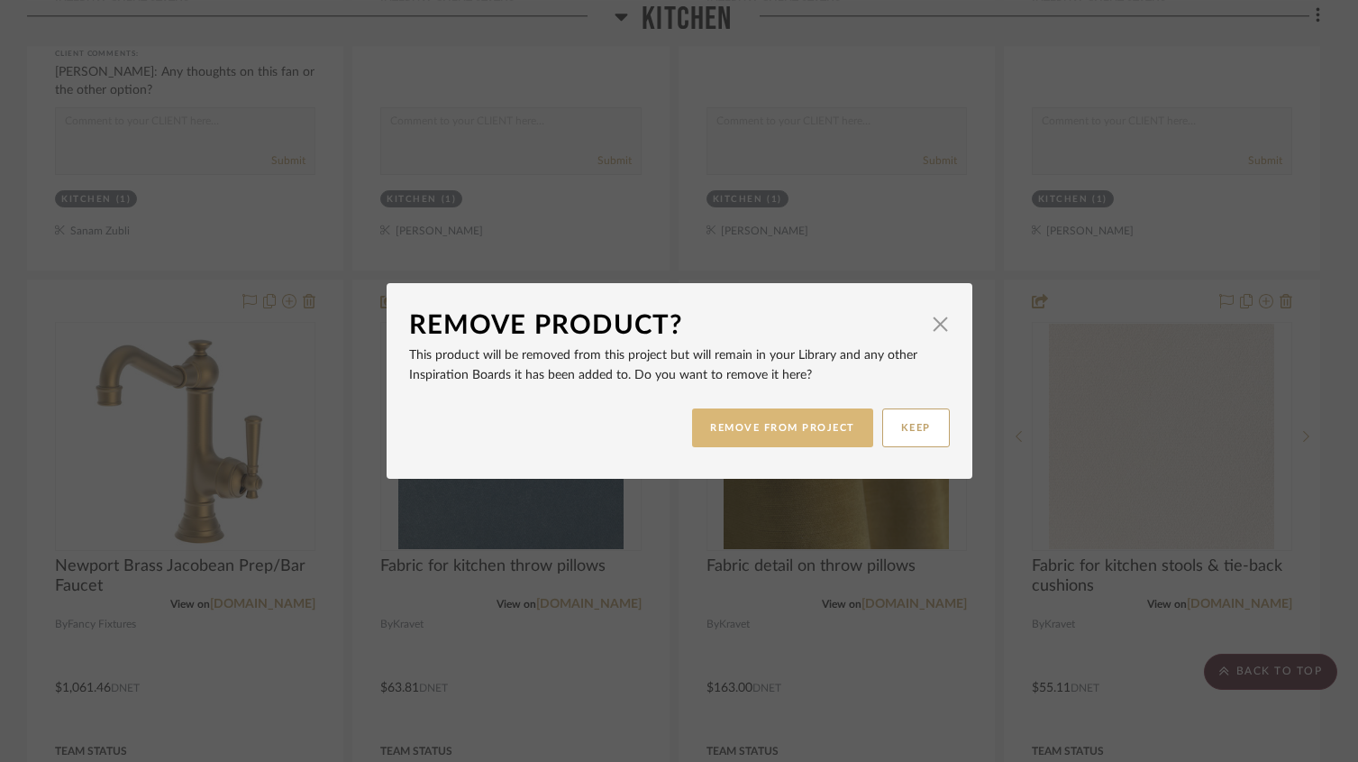
click at [761, 444] on button "REMOVE FROM PROJECT" at bounding box center [782, 427] width 181 height 39
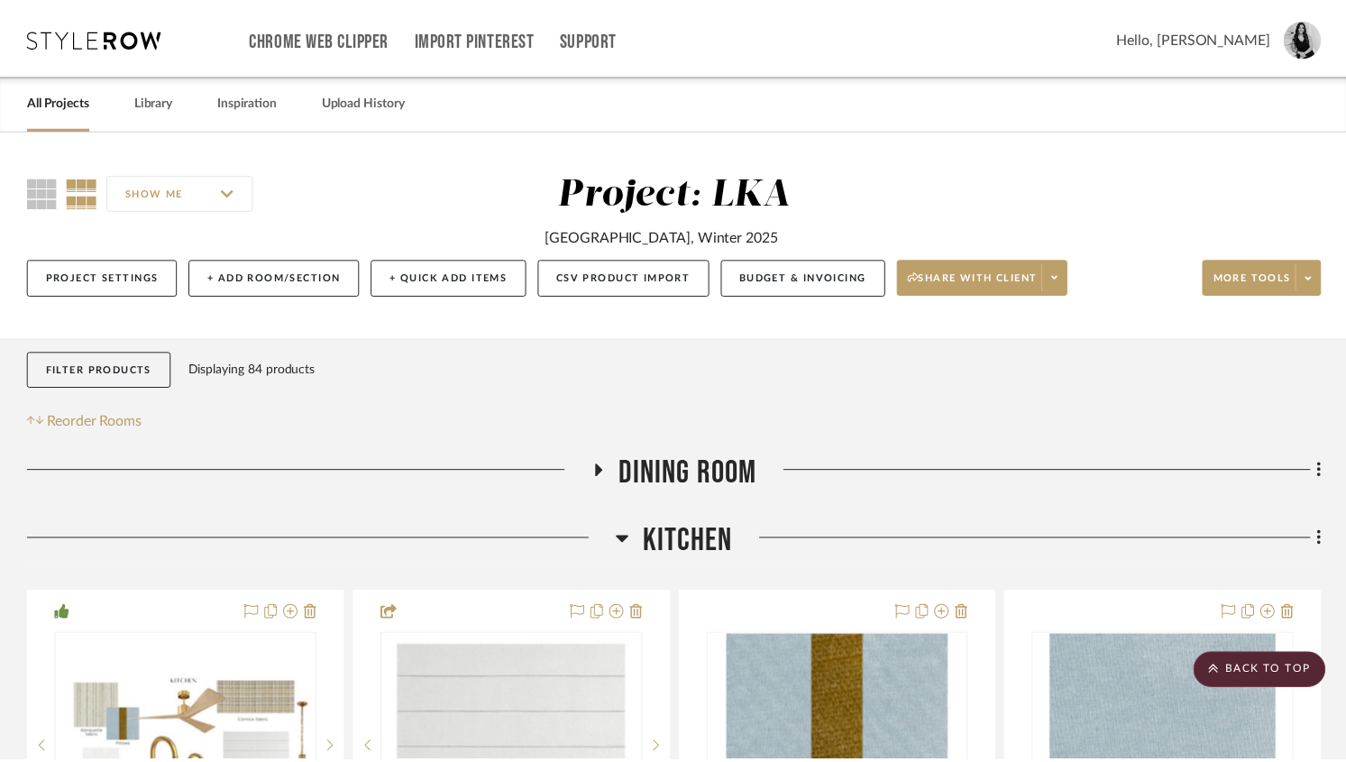
scroll to position [3510, 0]
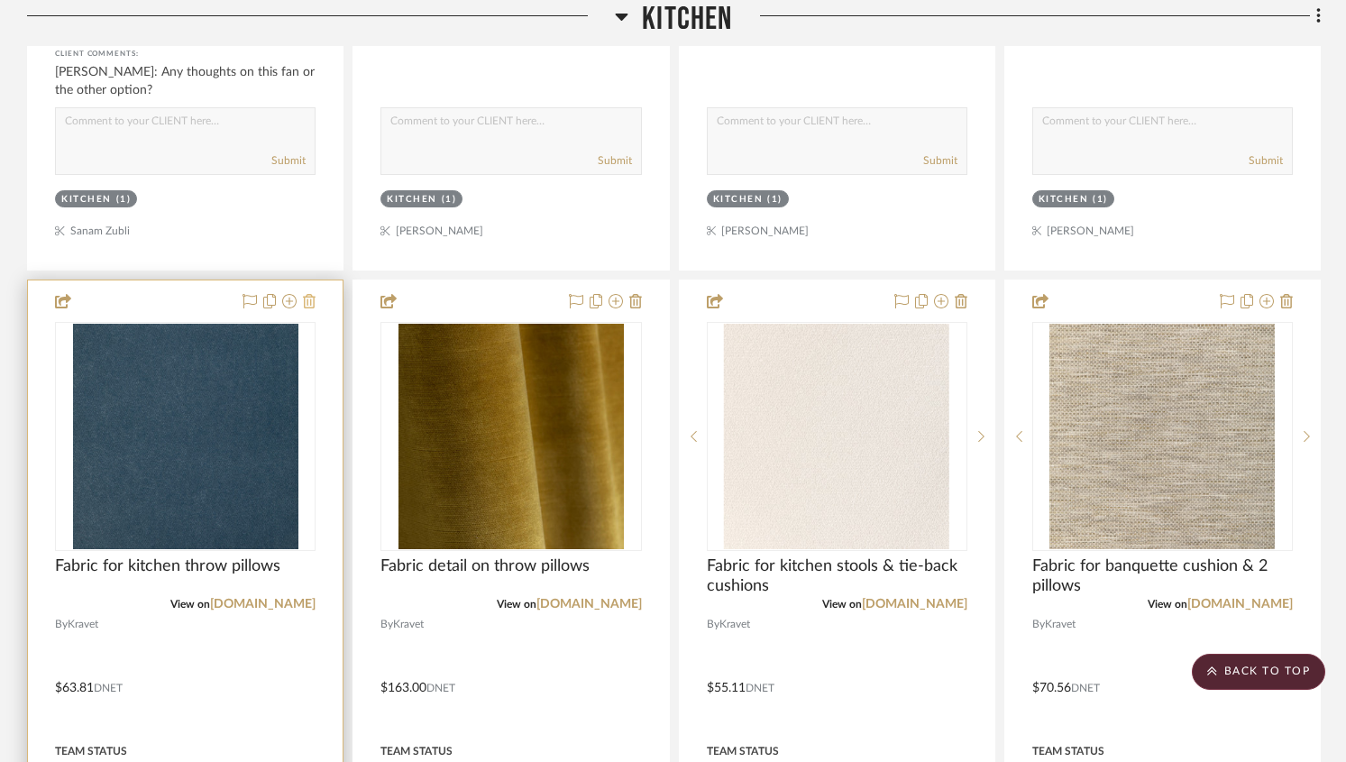
click at [315, 301] on icon at bounding box center [309, 301] width 13 height 14
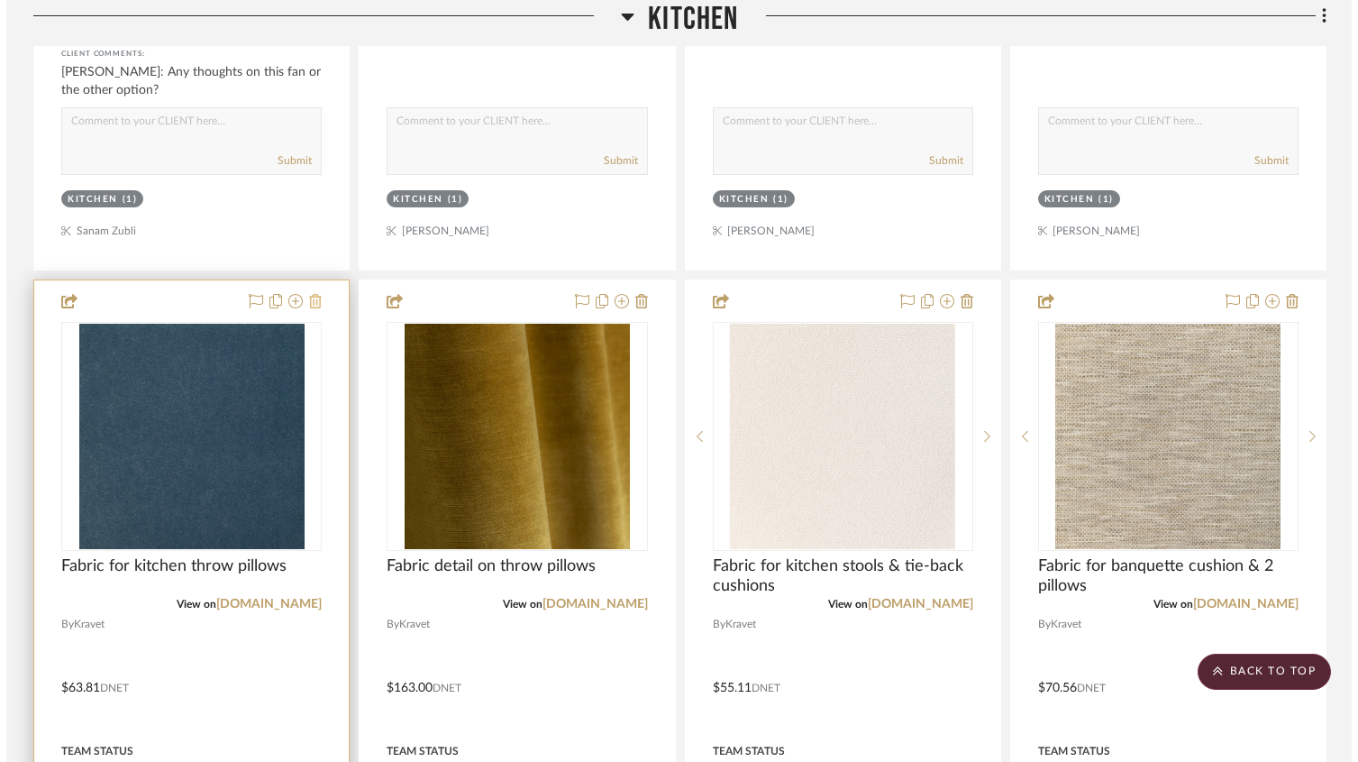
scroll to position [0, 0]
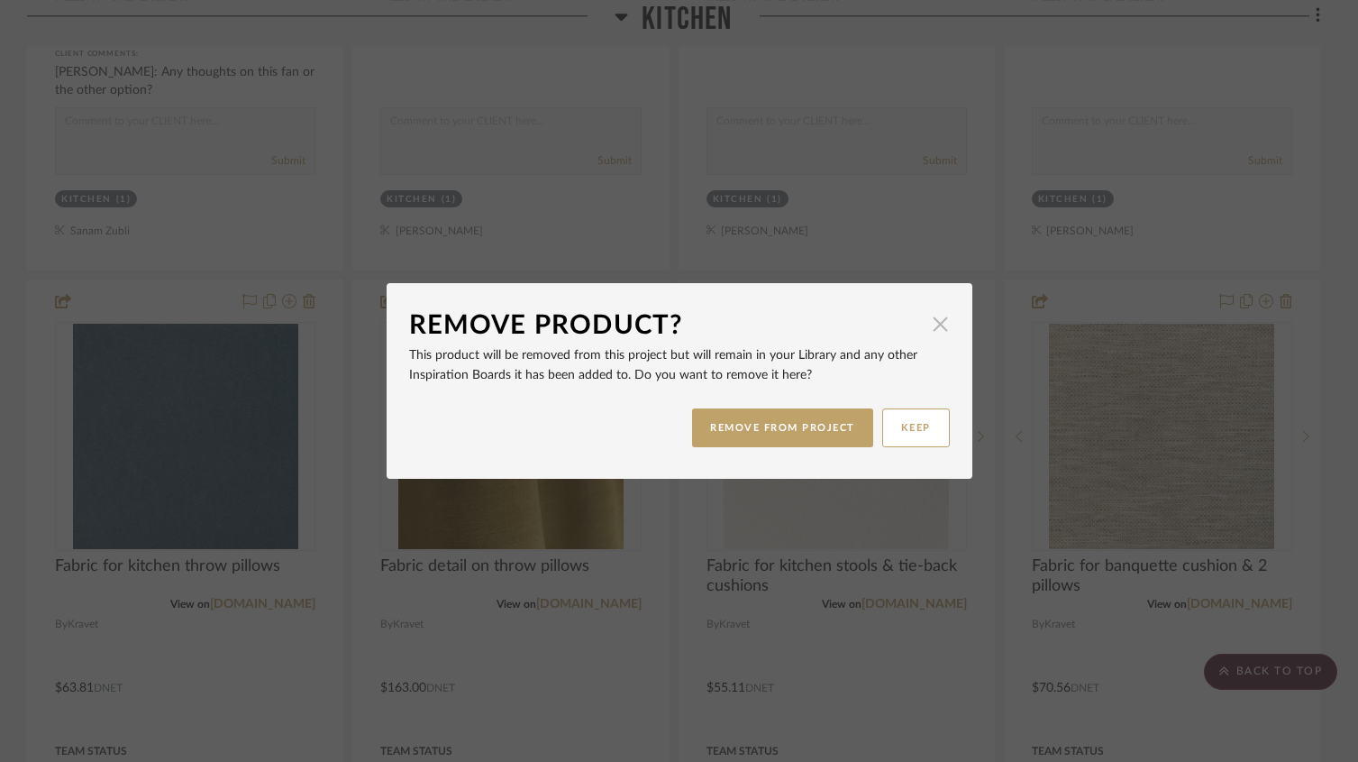
click at [937, 325] on span "button" at bounding box center [941, 324] width 36 height 36
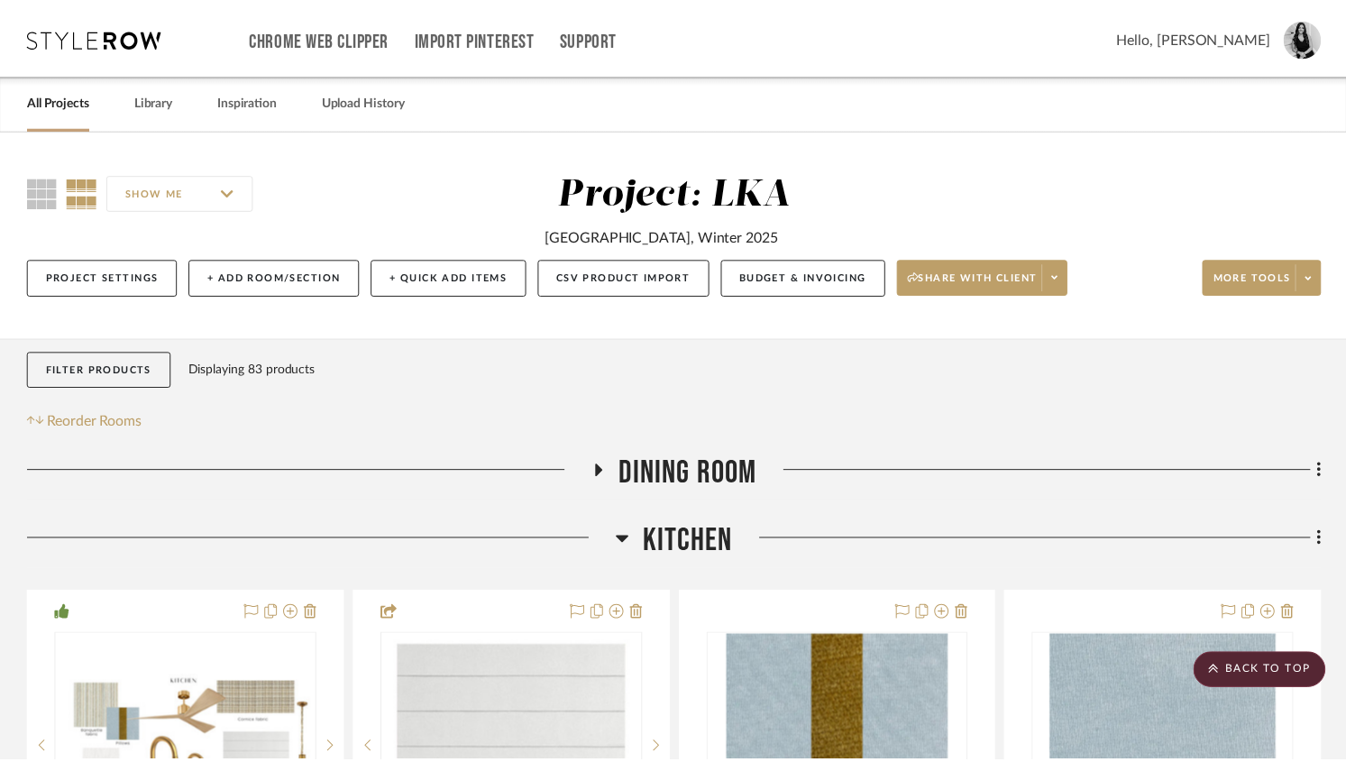
scroll to position [3510, 0]
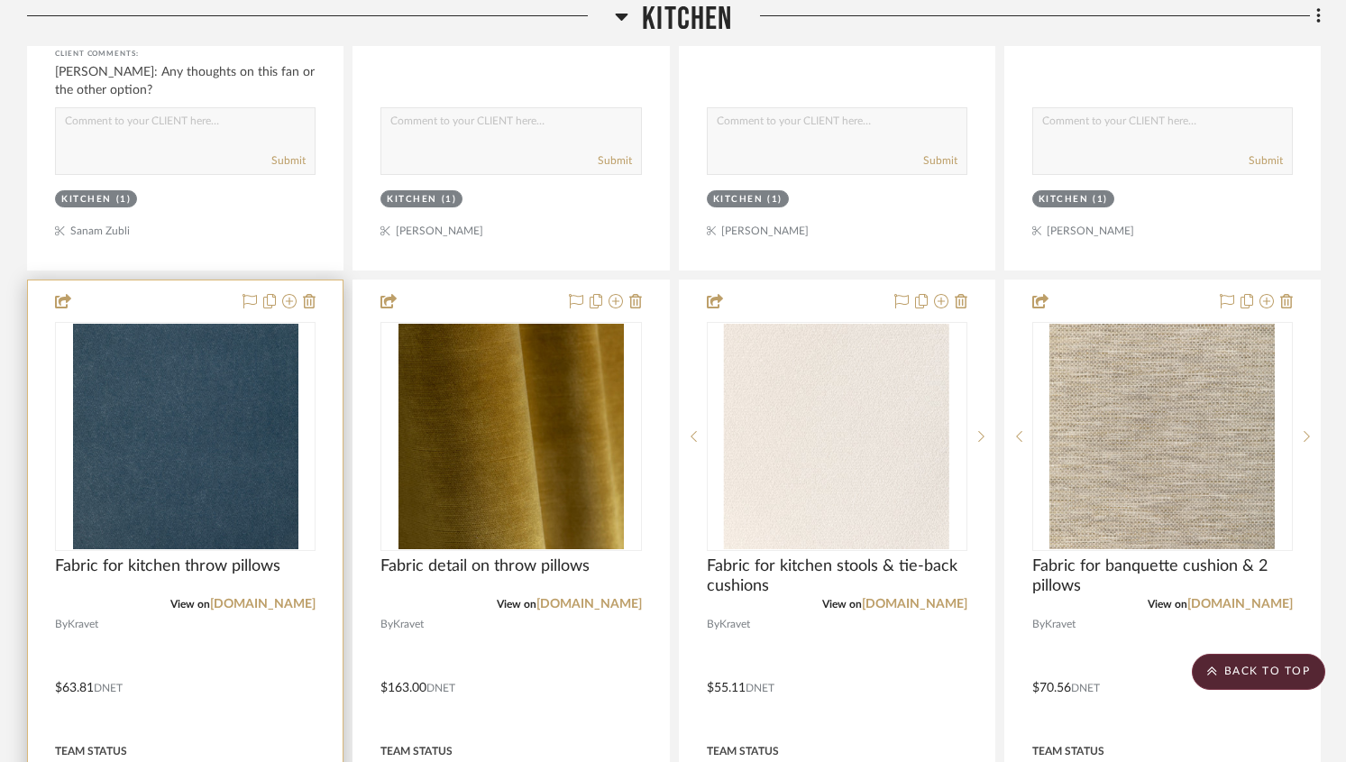
click at [314, 458] on div "0" at bounding box center [185, 436] width 259 height 227
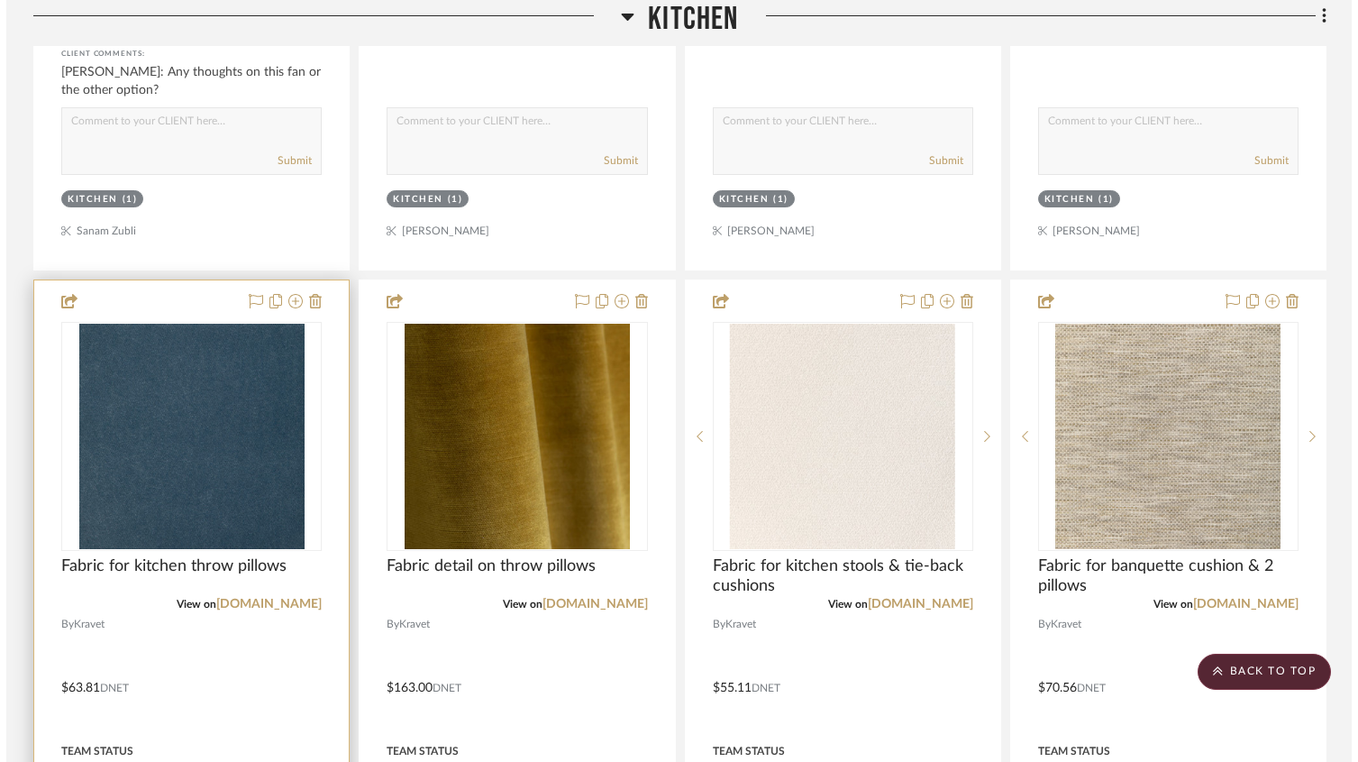
scroll to position [0, 0]
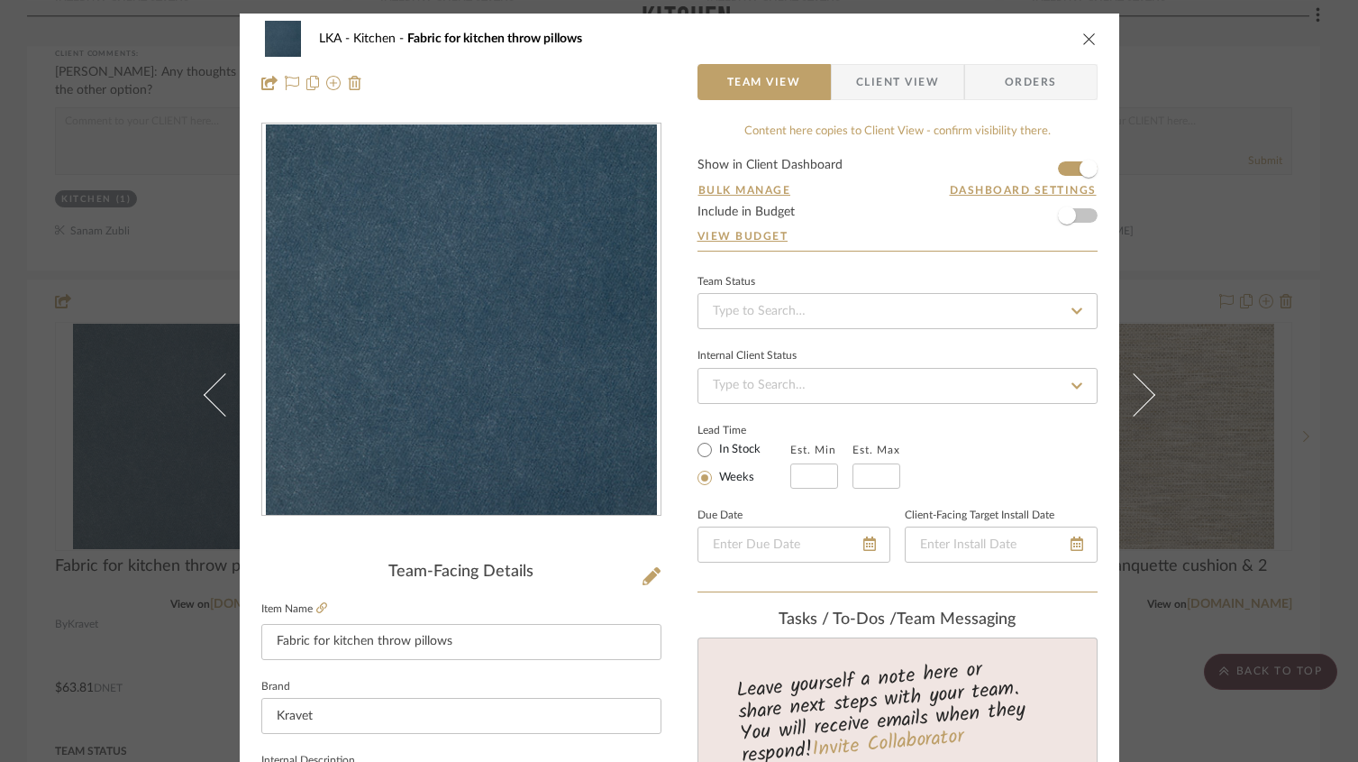
click at [1083, 43] on icon "close" at bounding box center [1090, 39] width 14 height 14
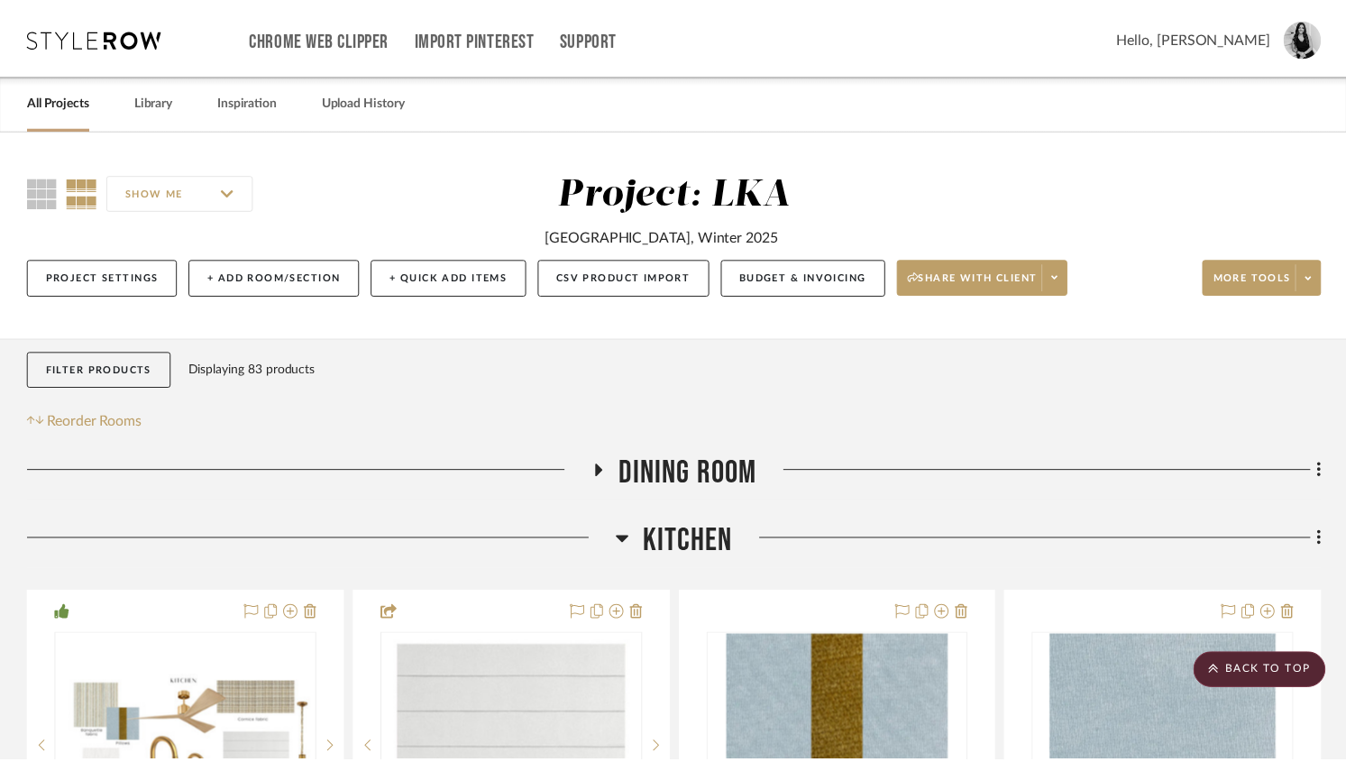
scroll to position [3510, 0]
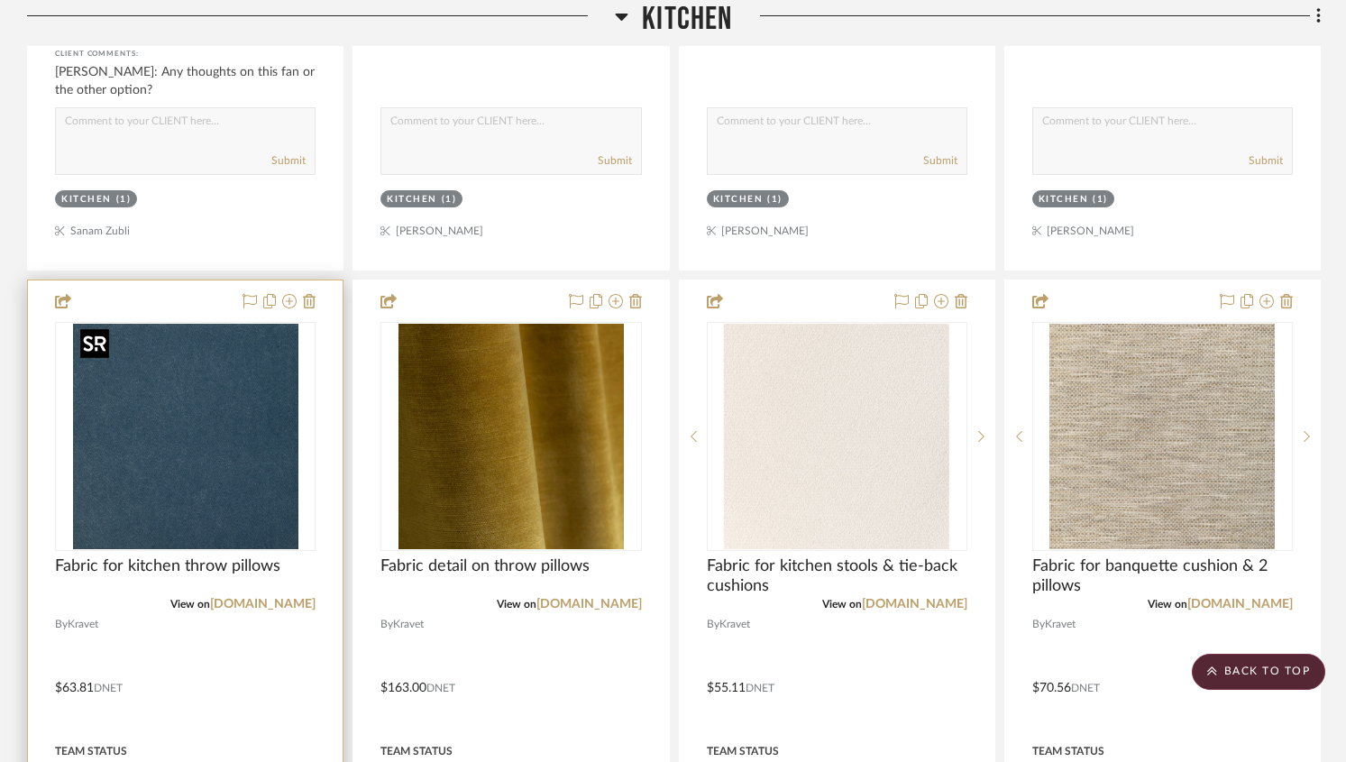
click at [133, 401] on img "0" at bounding box center [185, 436] width 225 height 225
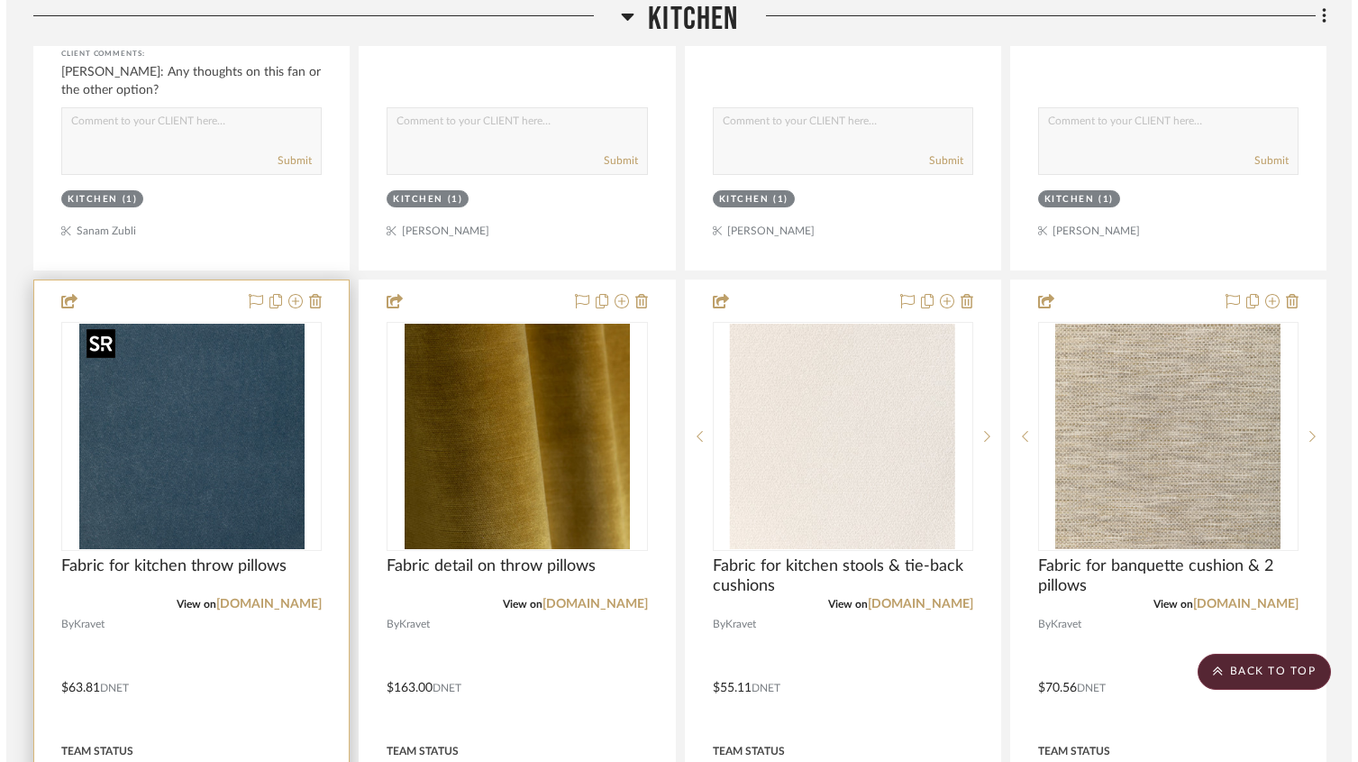
scroll to position [0, 0]
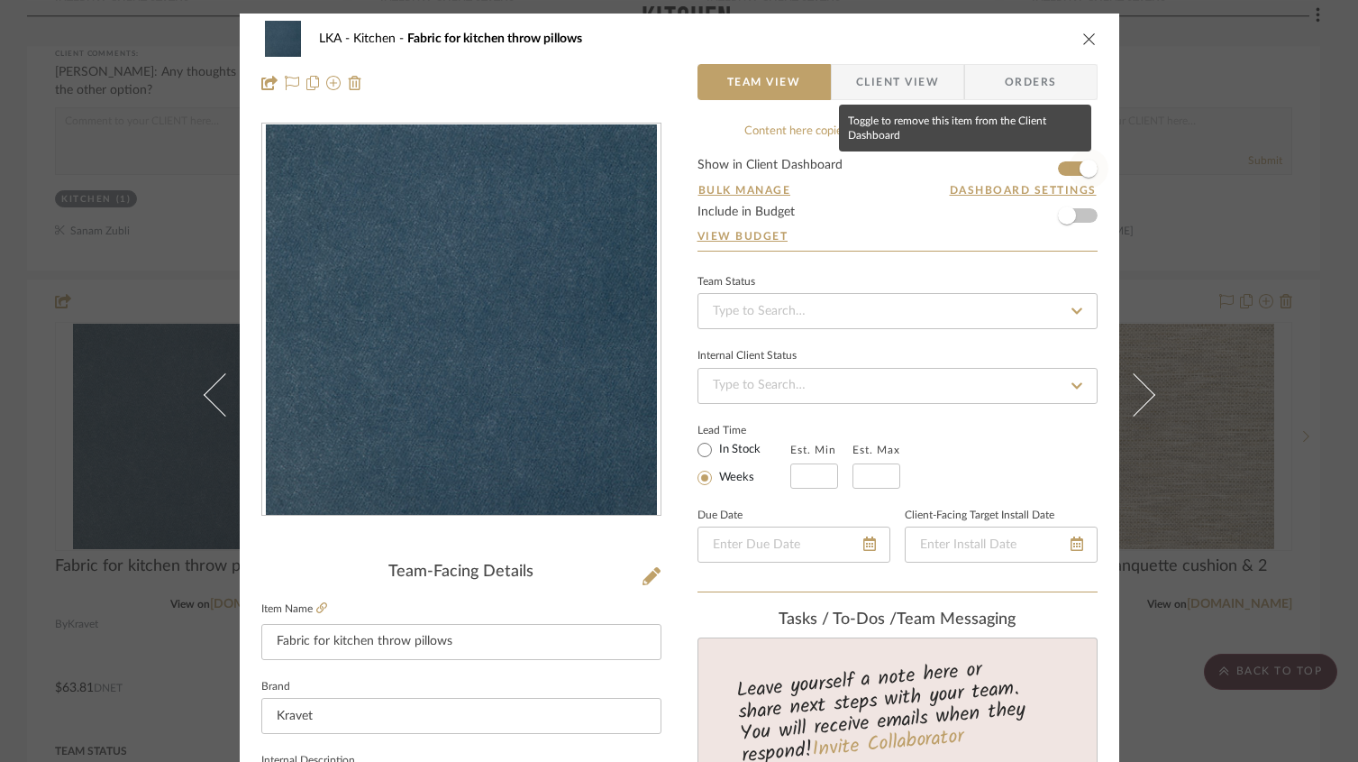
click at [1084, 165] on span "button" at bounding box center [1089, 169] width 18 height 18
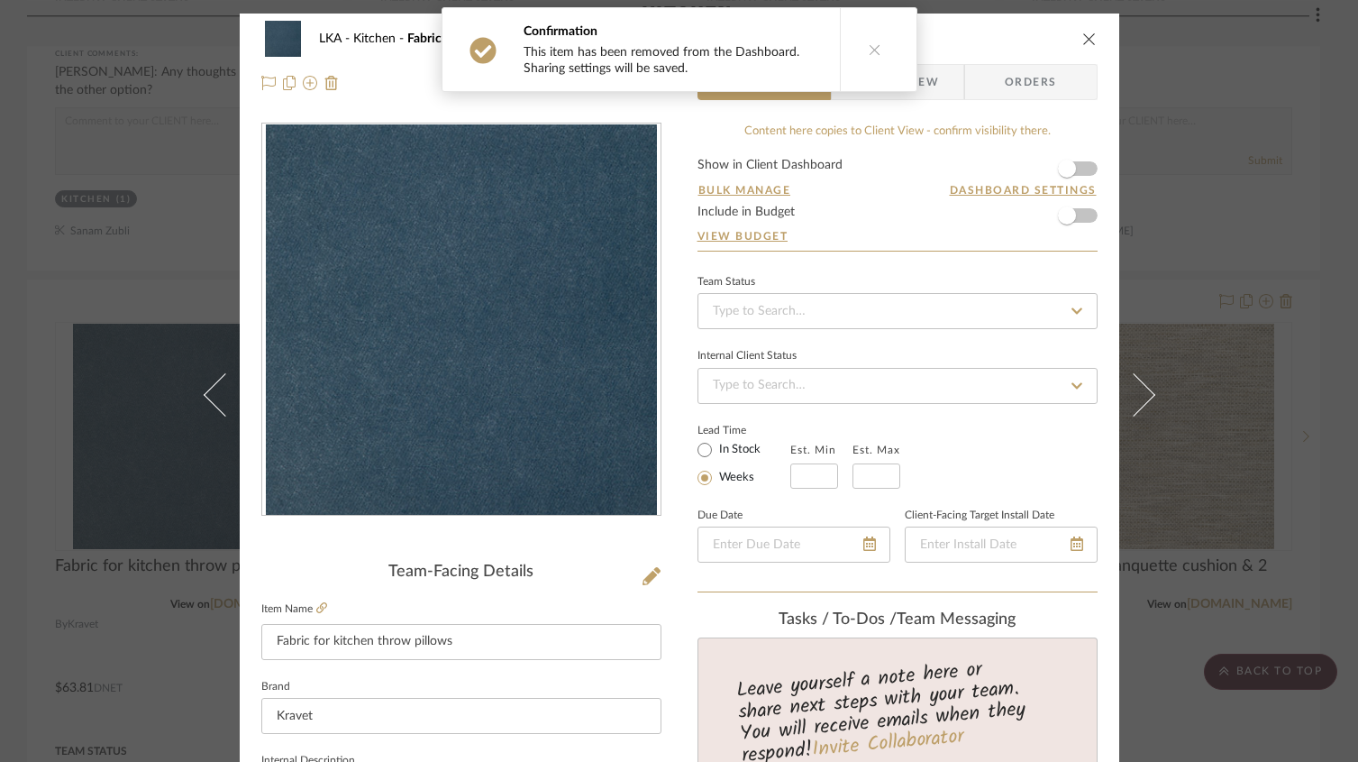
click at [1089, 38] on icon "close" at bounding box center [1090, 39] width 14 height 14
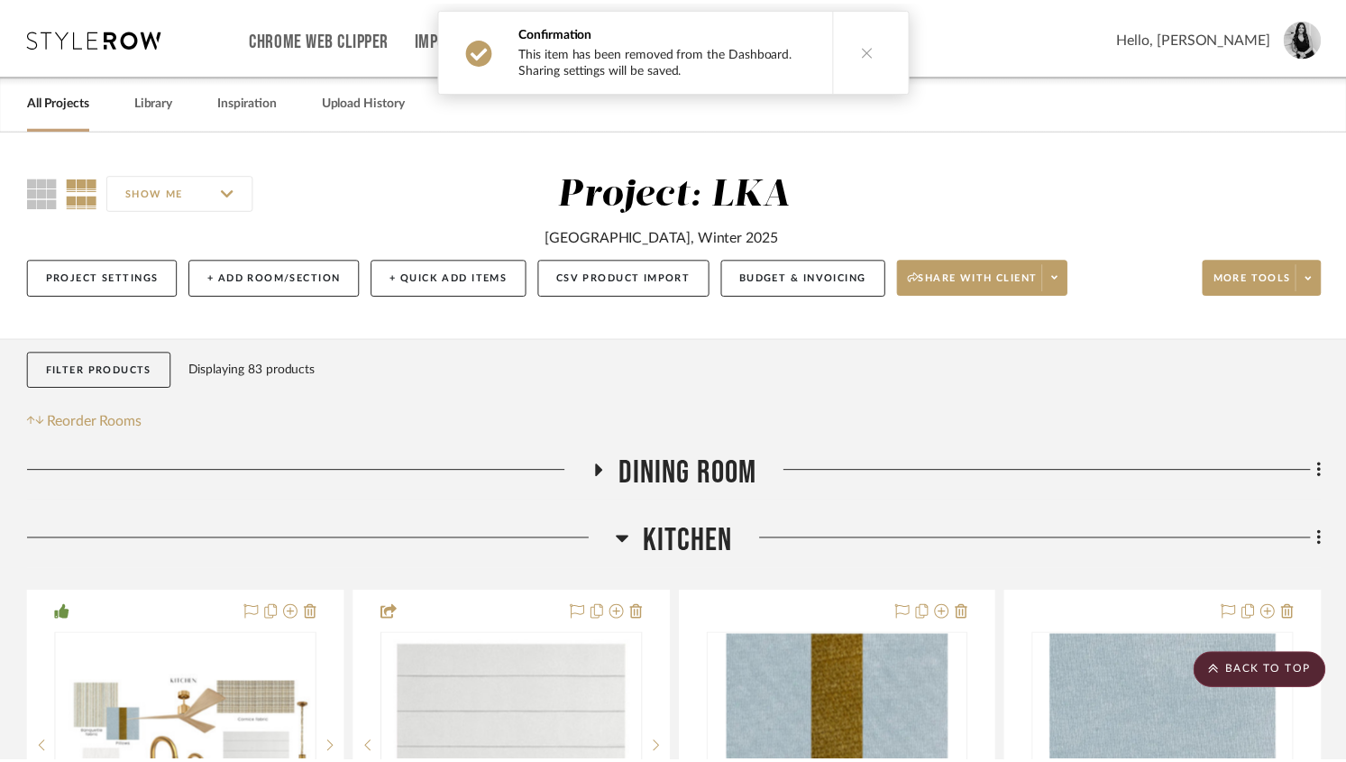
scroll to position [3510, 0]
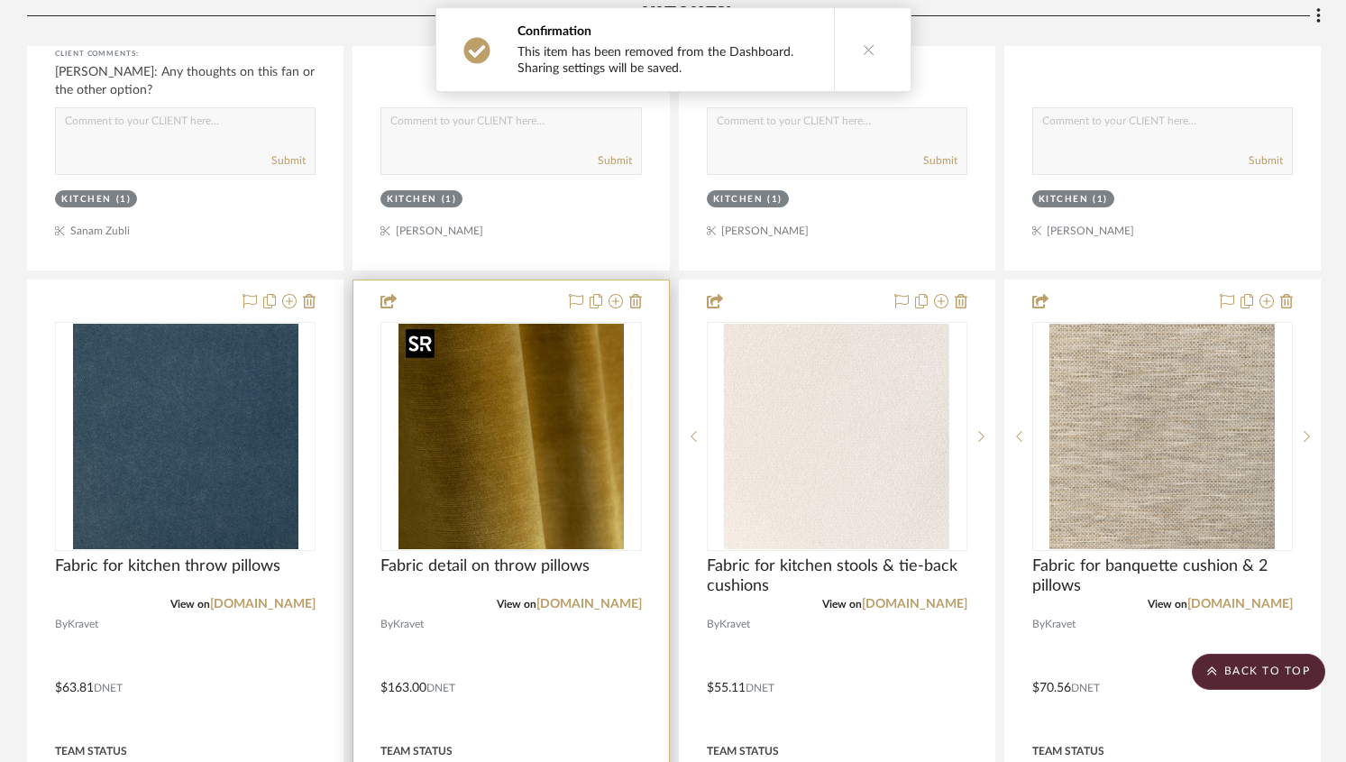
click at [600, 374] on img "0" at bounding box center [510, 436] width 225 height 225
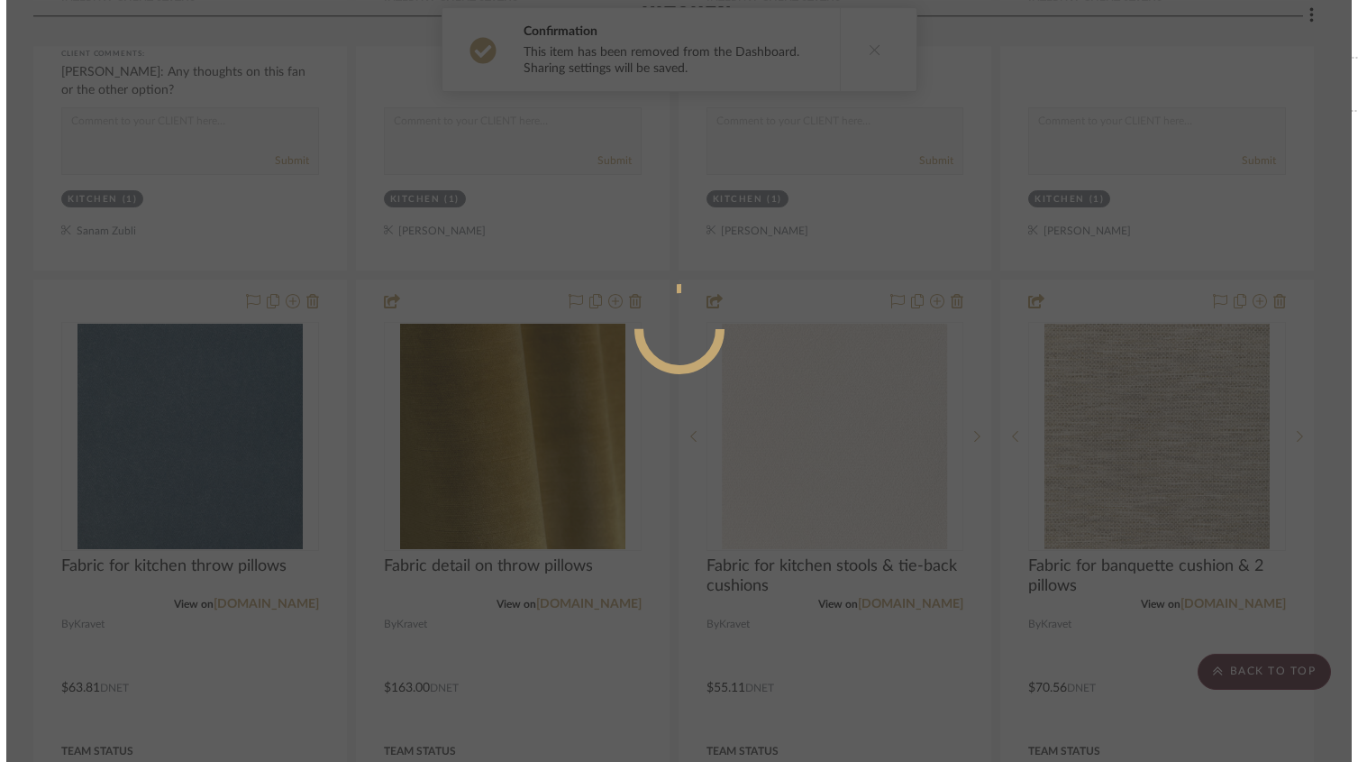
scroll to position [0, 0]
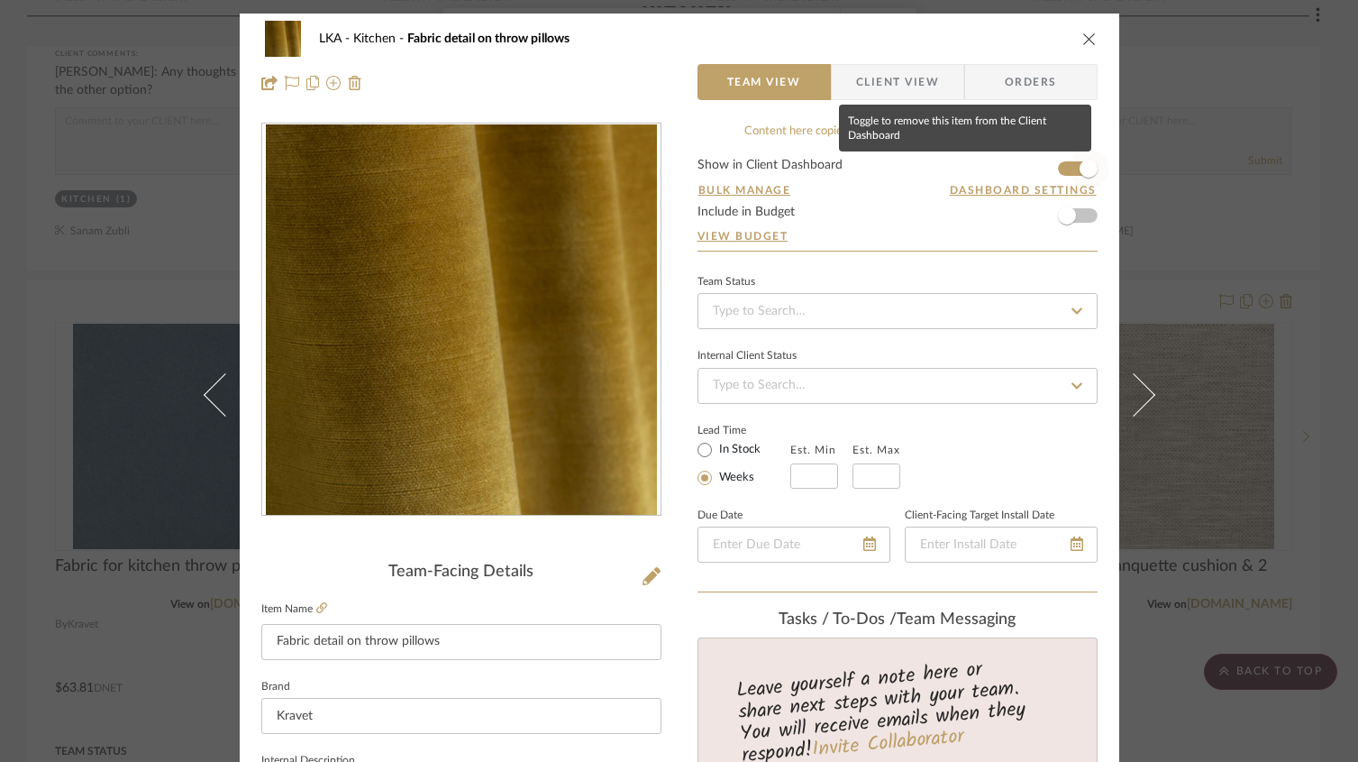
click at [1080, 171] on span "button" at bounding box center [1089, 169] width 18 height 18
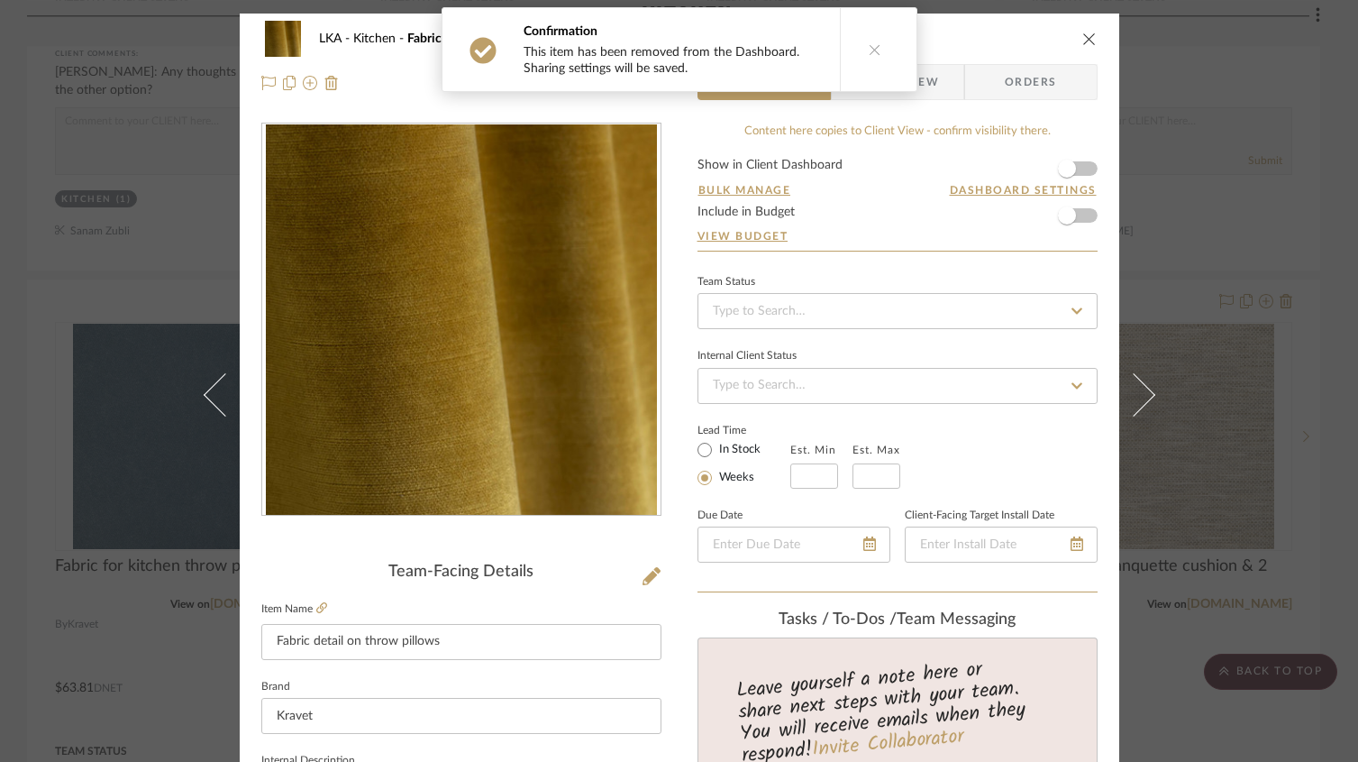
click at [1083, 41] on icon "close" at bounding box center [1090, 39] width 14 height 14
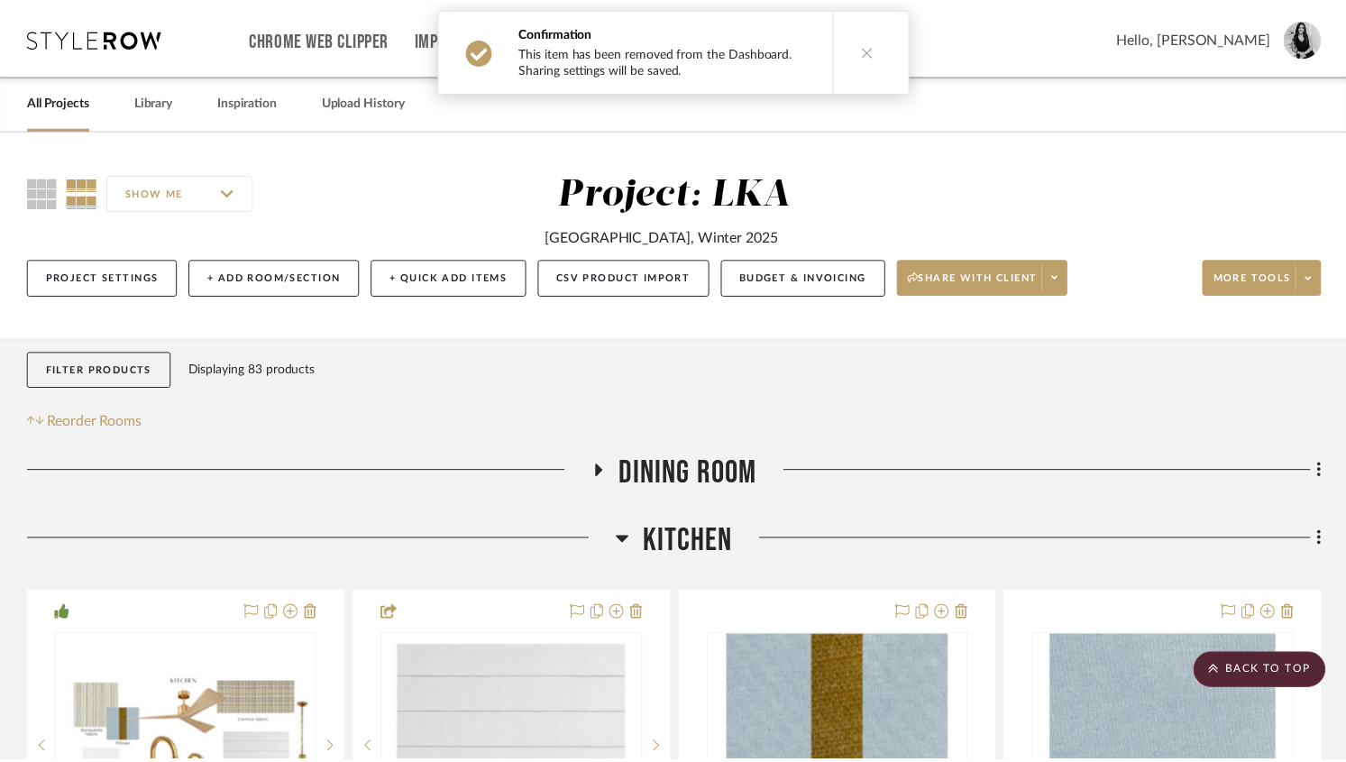
scroll to position [3510, 0]
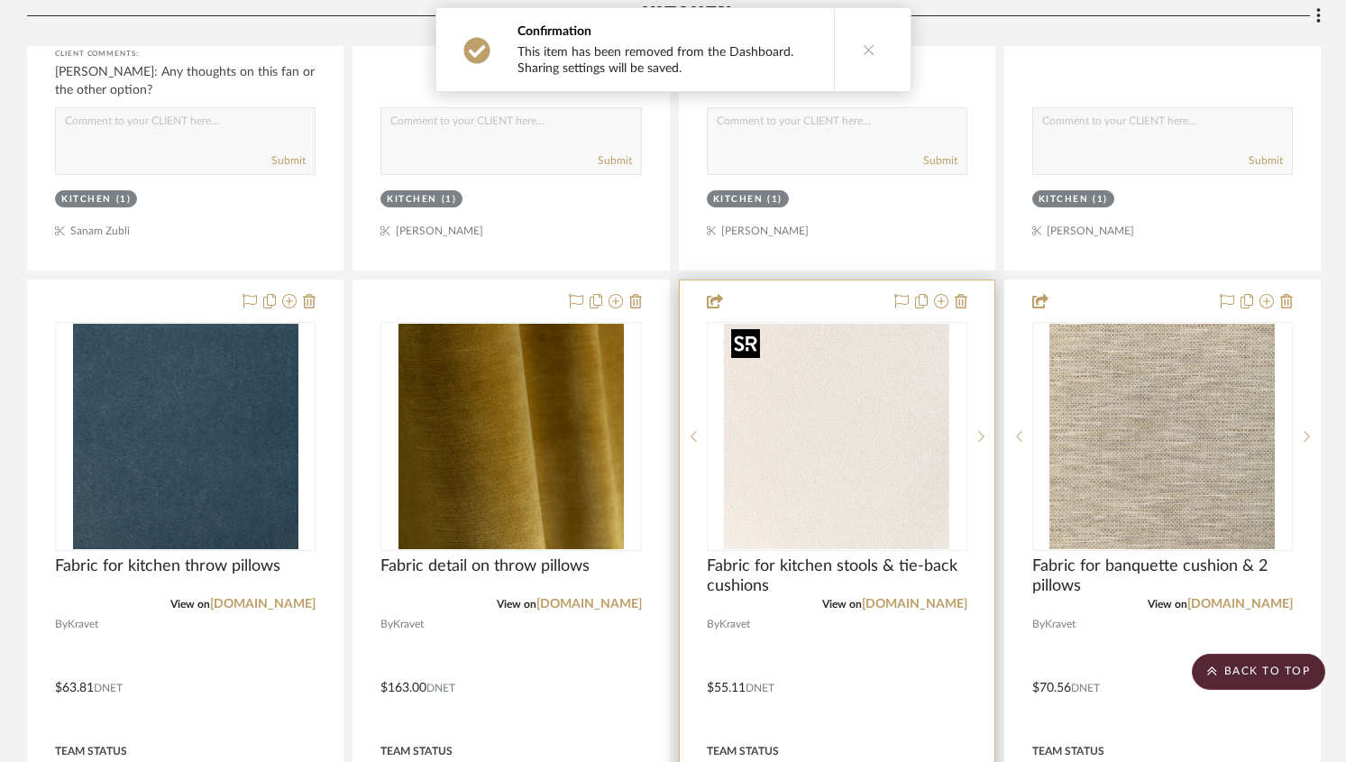
click at [870, 345] on img "0" at bounding box center [836, 436] width 225 height 225
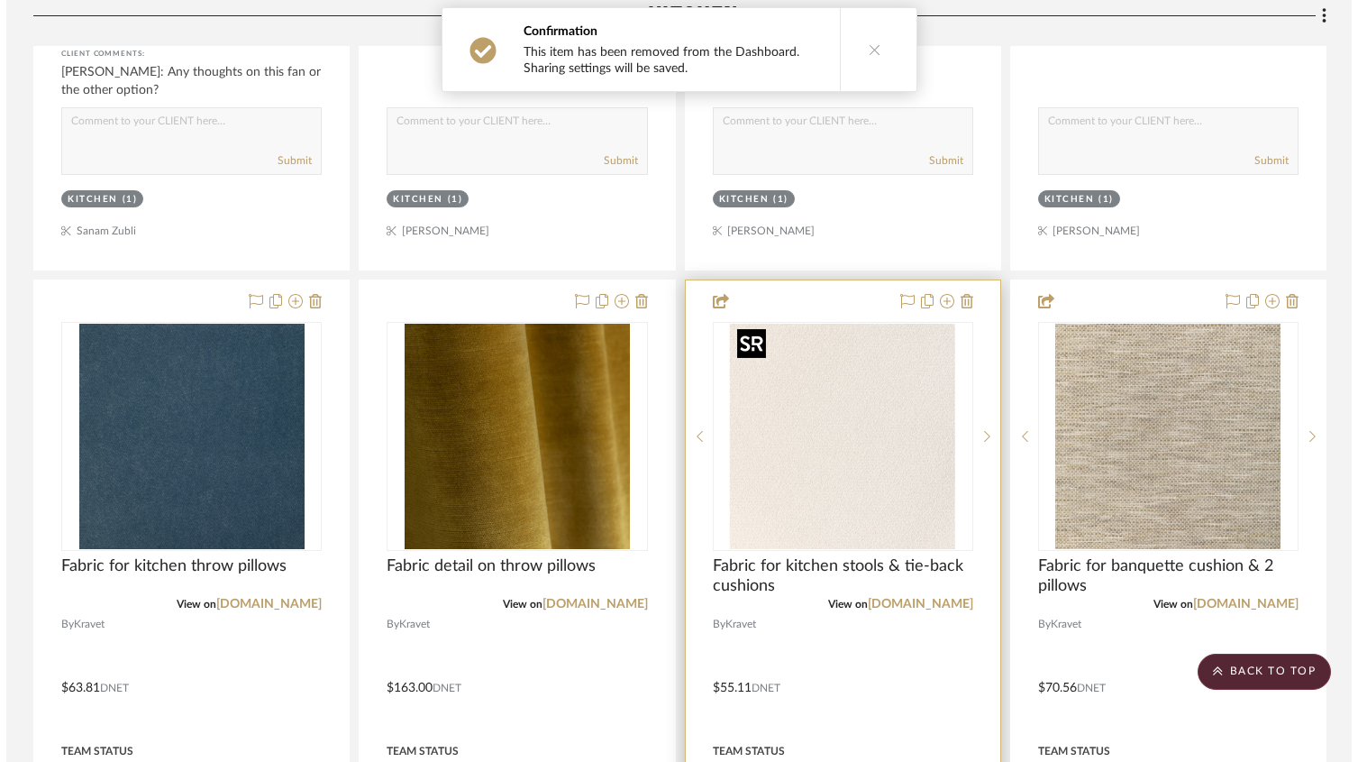
scroll to position [0, 0]
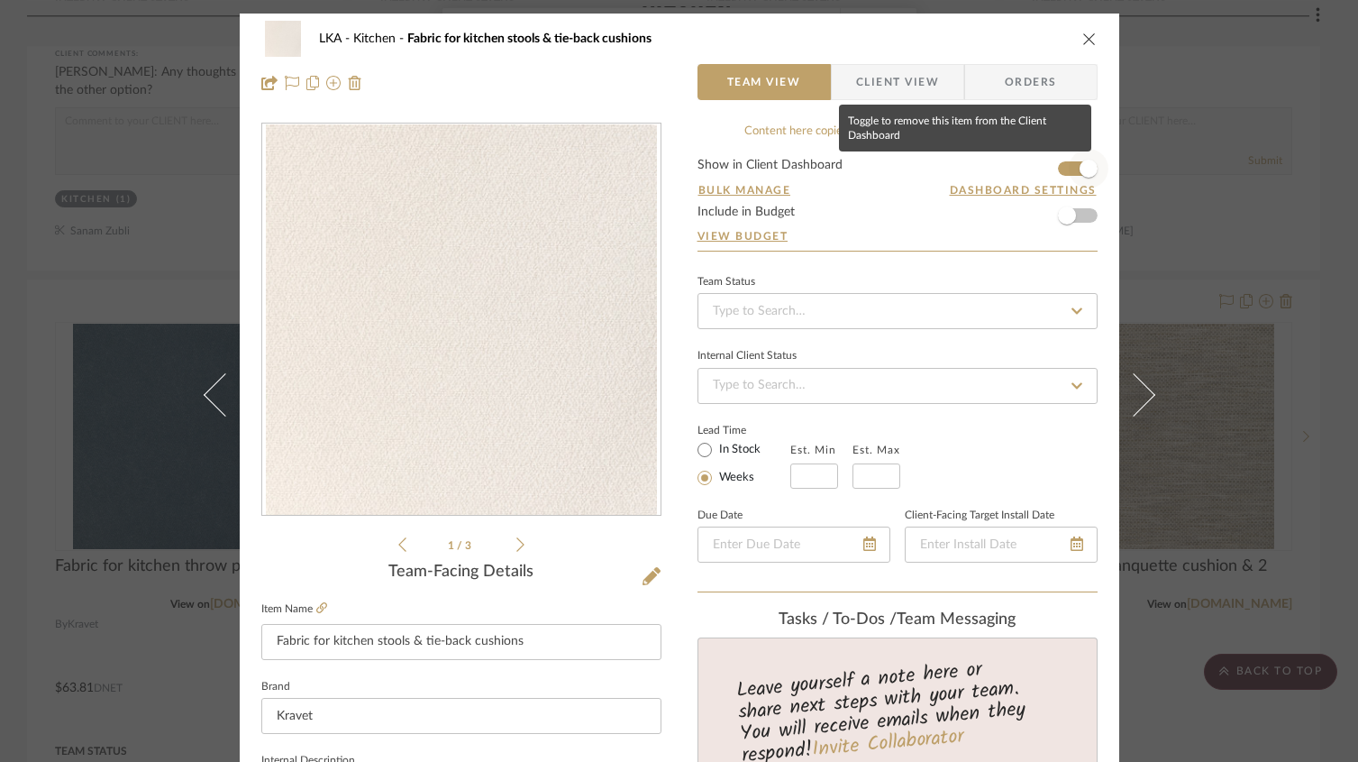
click at [1071, 167] on span "button" at bounding box center [1089, 169] width 40 height 40
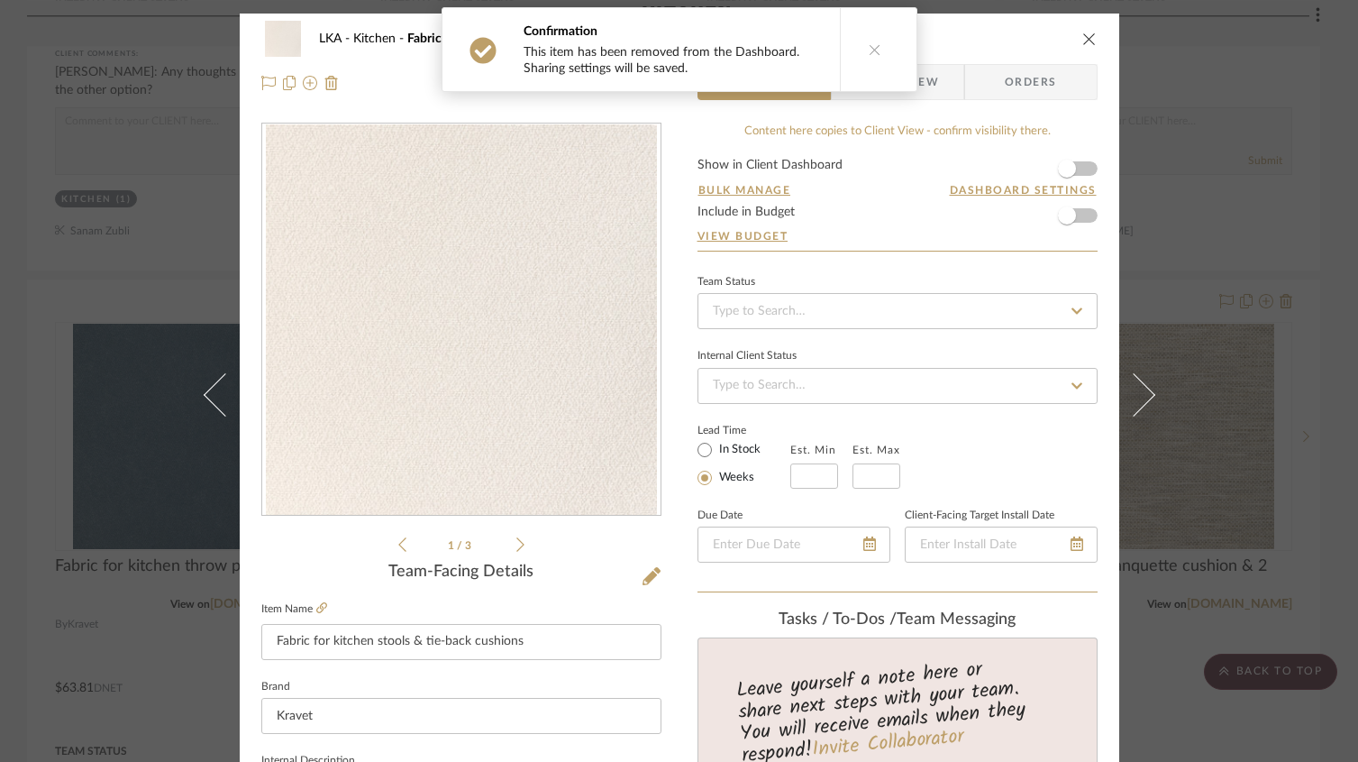
click at [1090, 35] on icon "close" at bounding box center [1090, 39] width 14 height 14
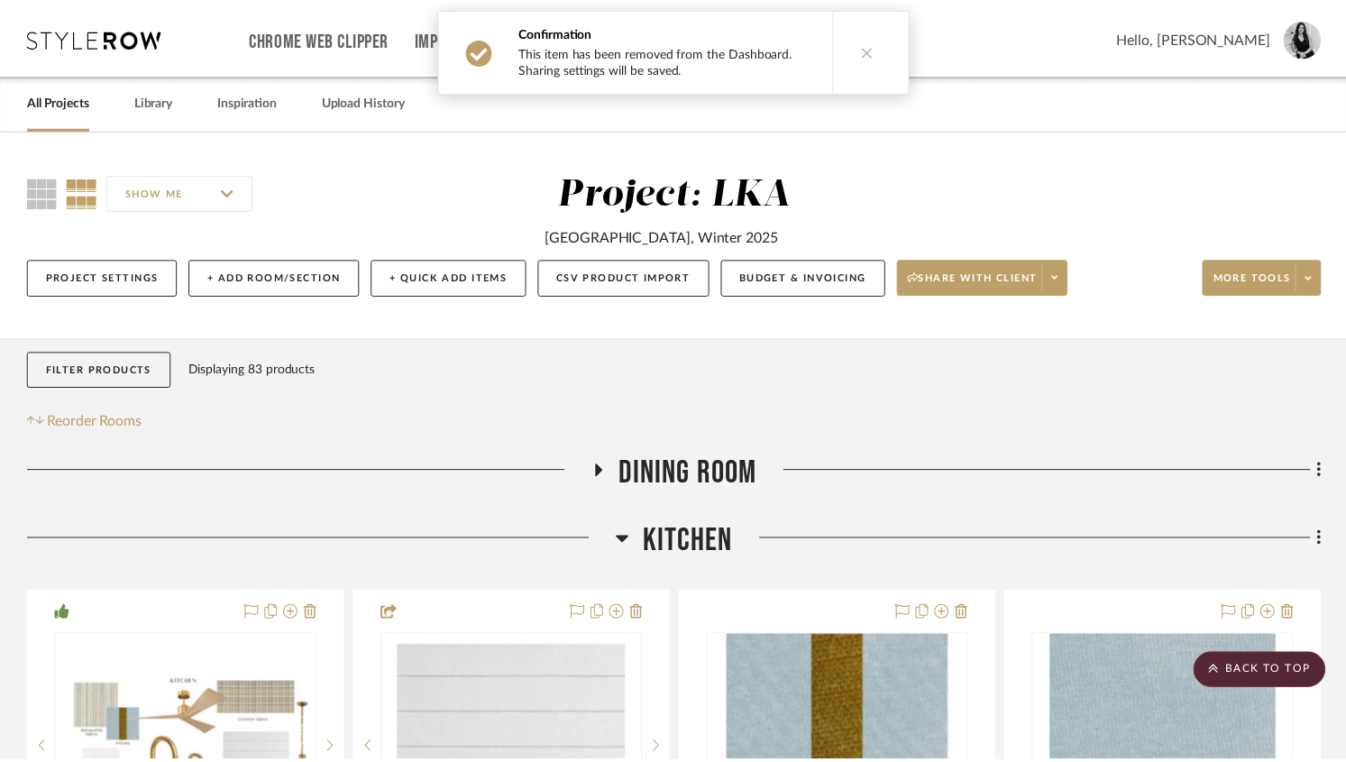
scroll to position [3510, 0]
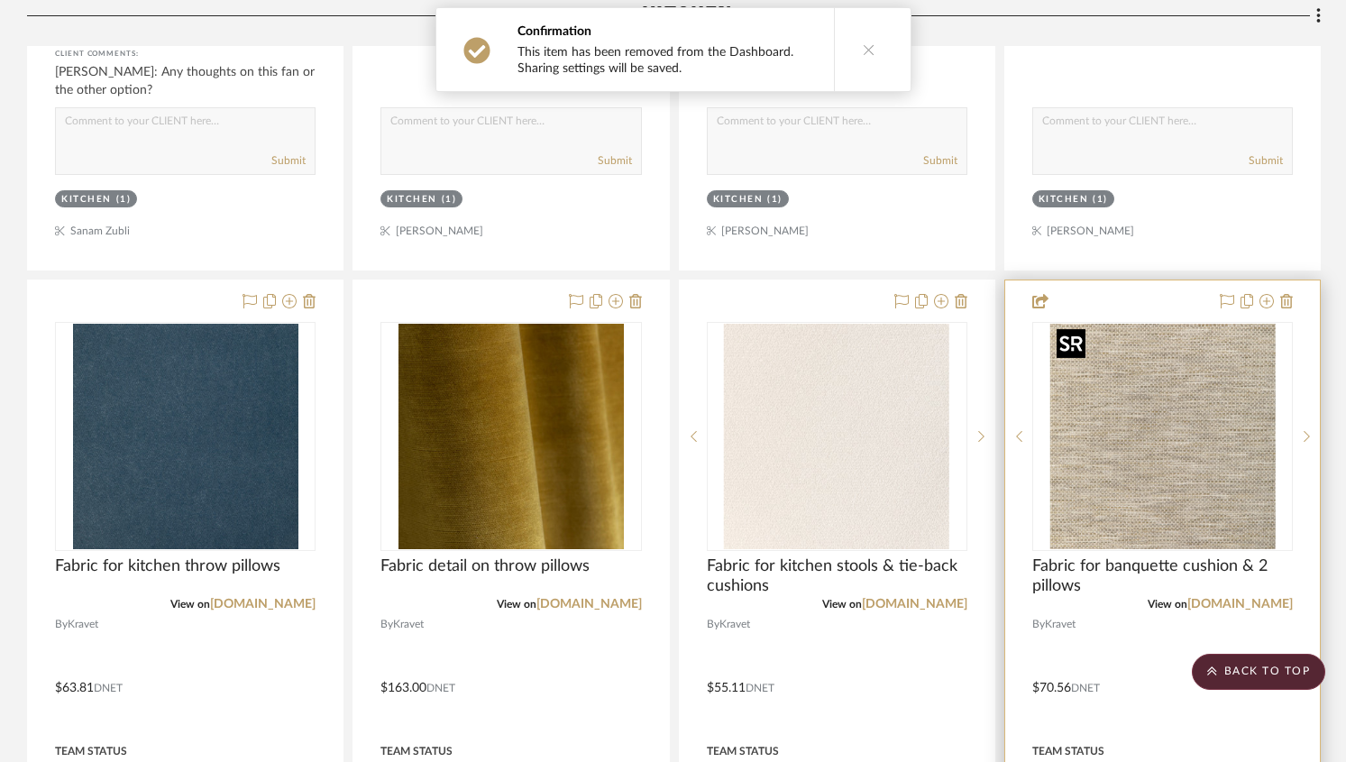
click at [0, 0] on img at bounding box center [0, 0] width 0 height 0
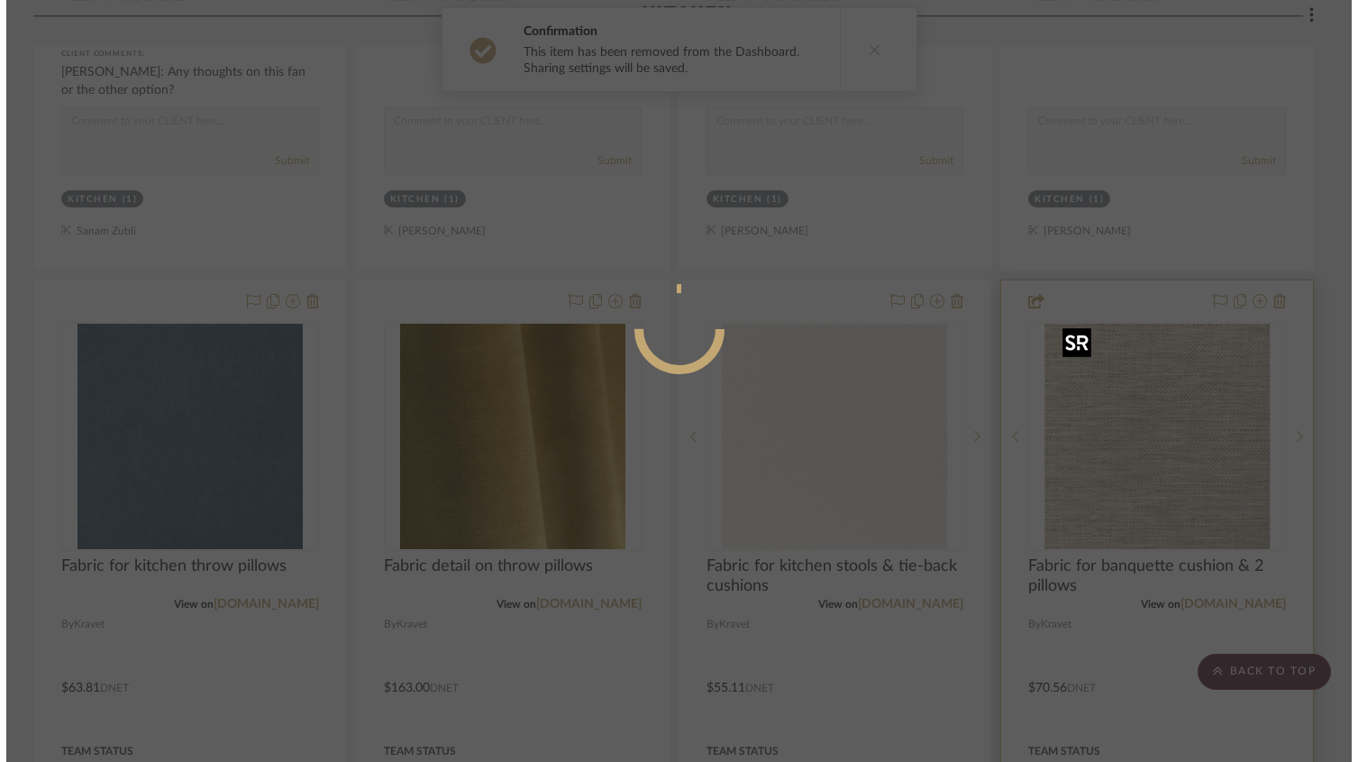
scroll to position [0, 0]
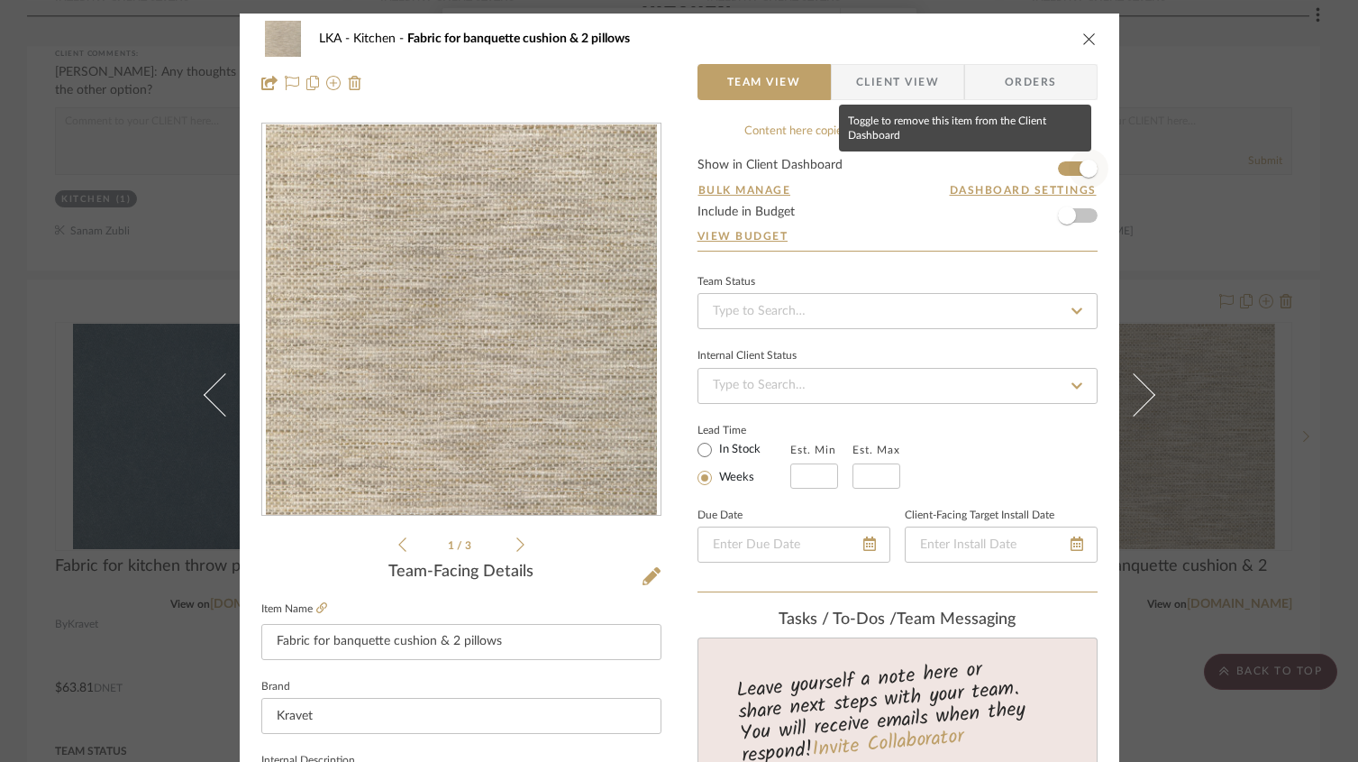
click at [1086, 164] on span "button" at bounding box center [1089, 169] width 18 height 18
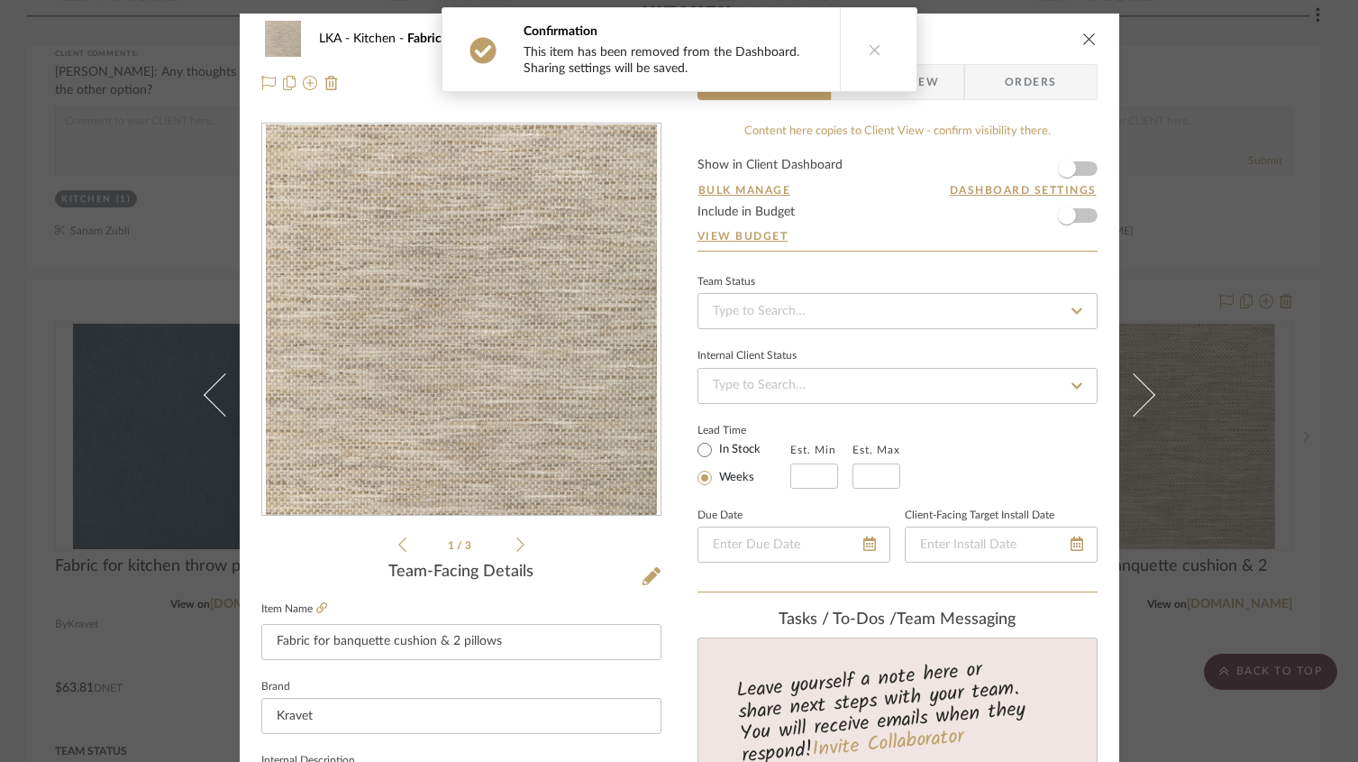
click at [1083, 34] on icon "close" at bounding box center [1090, 39] width 14 height 14
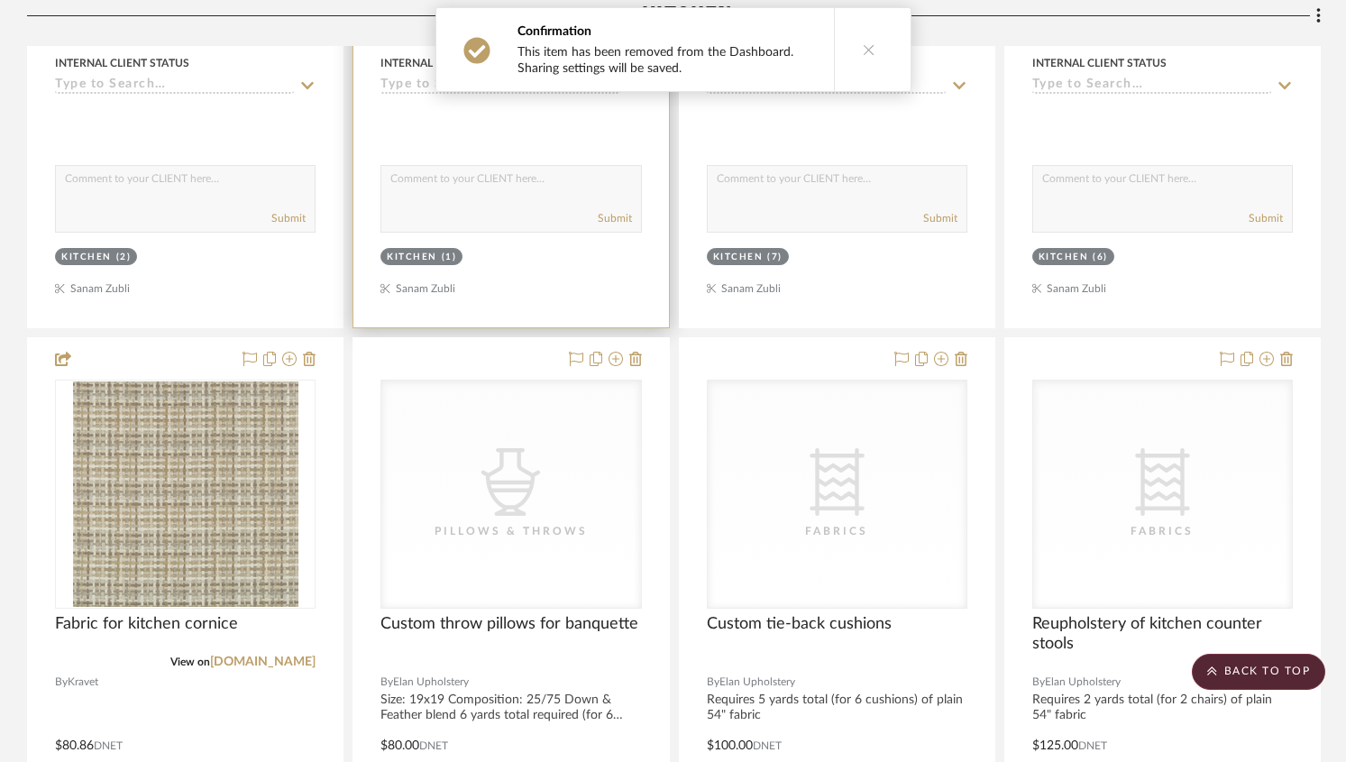
scroll to position [4253, 0]
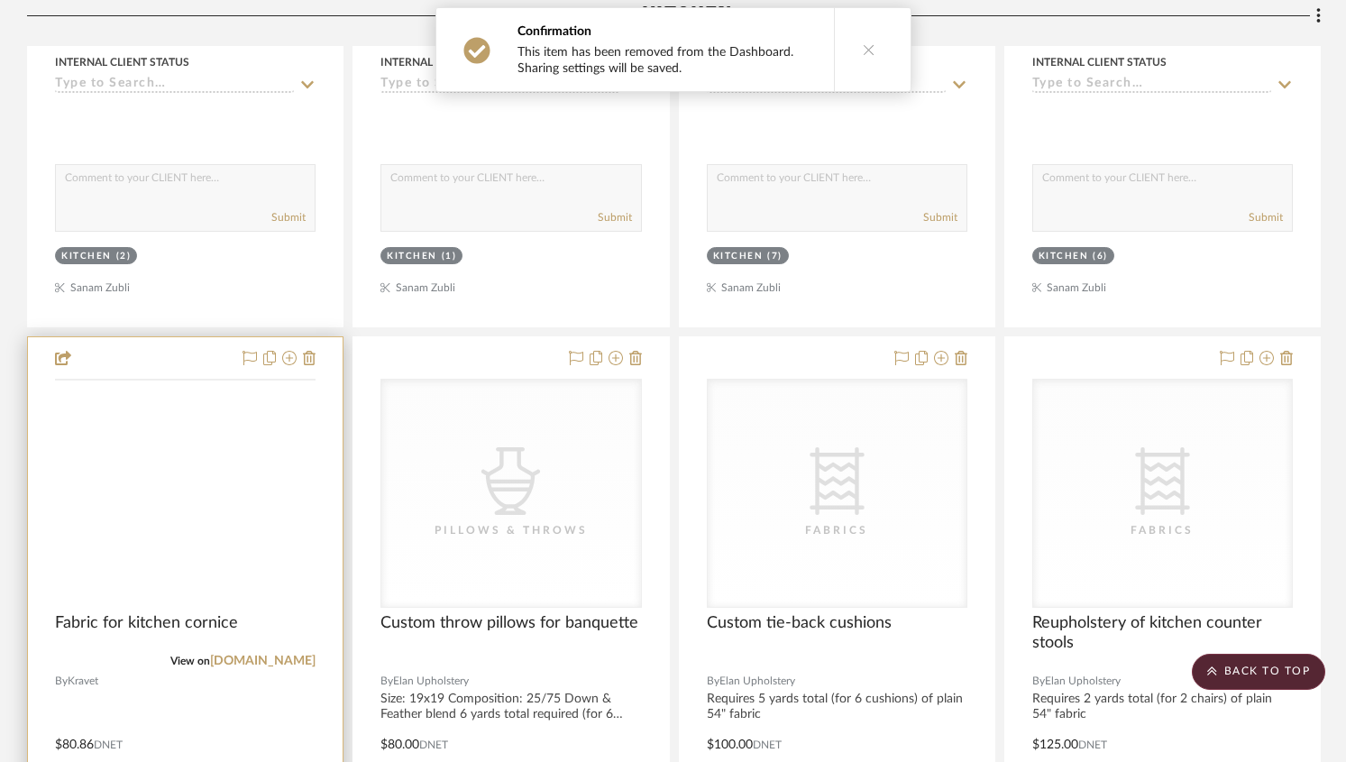
click at [0, 0] on img at bounding box center [0, 0] width 0 height 0
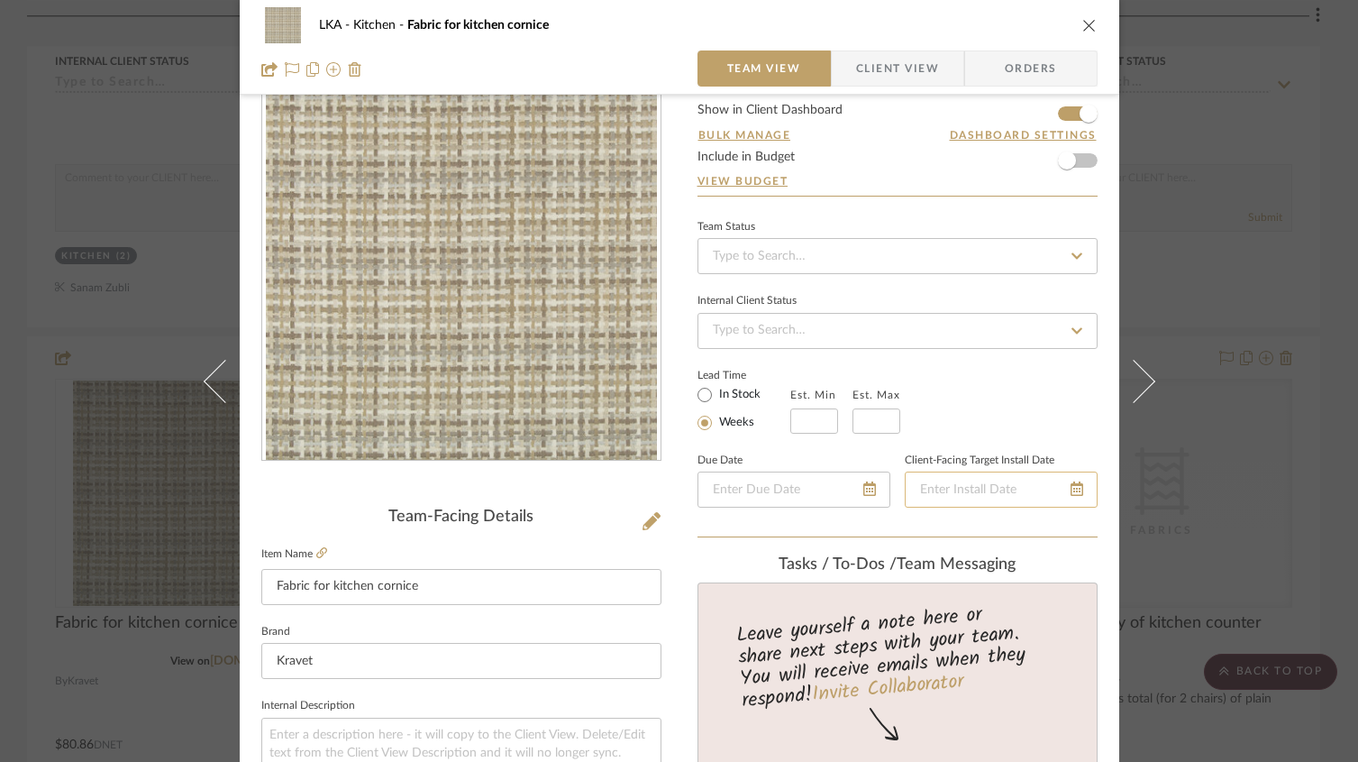
scroll to position [0, 0]
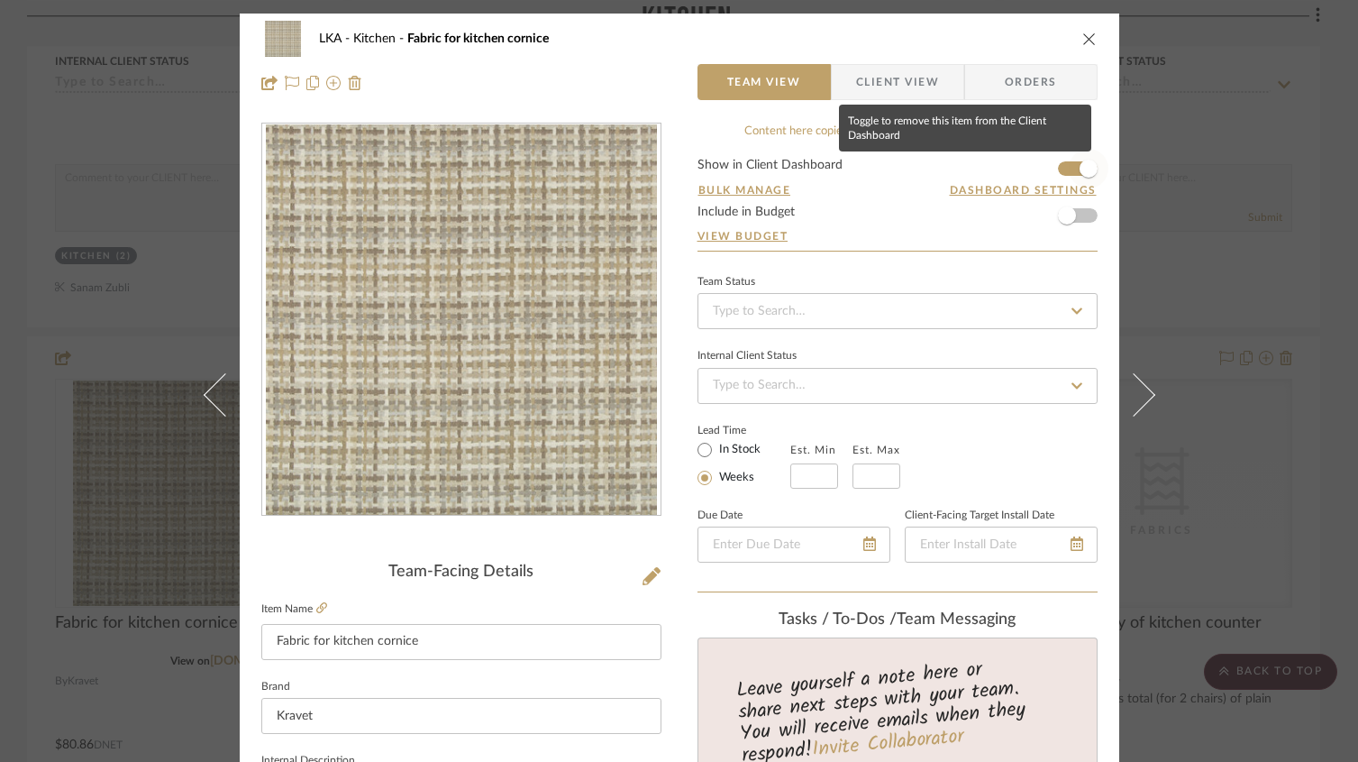
click at [1069, 168] on span "button" at bounding box center [1089, 169] width 40 height 40
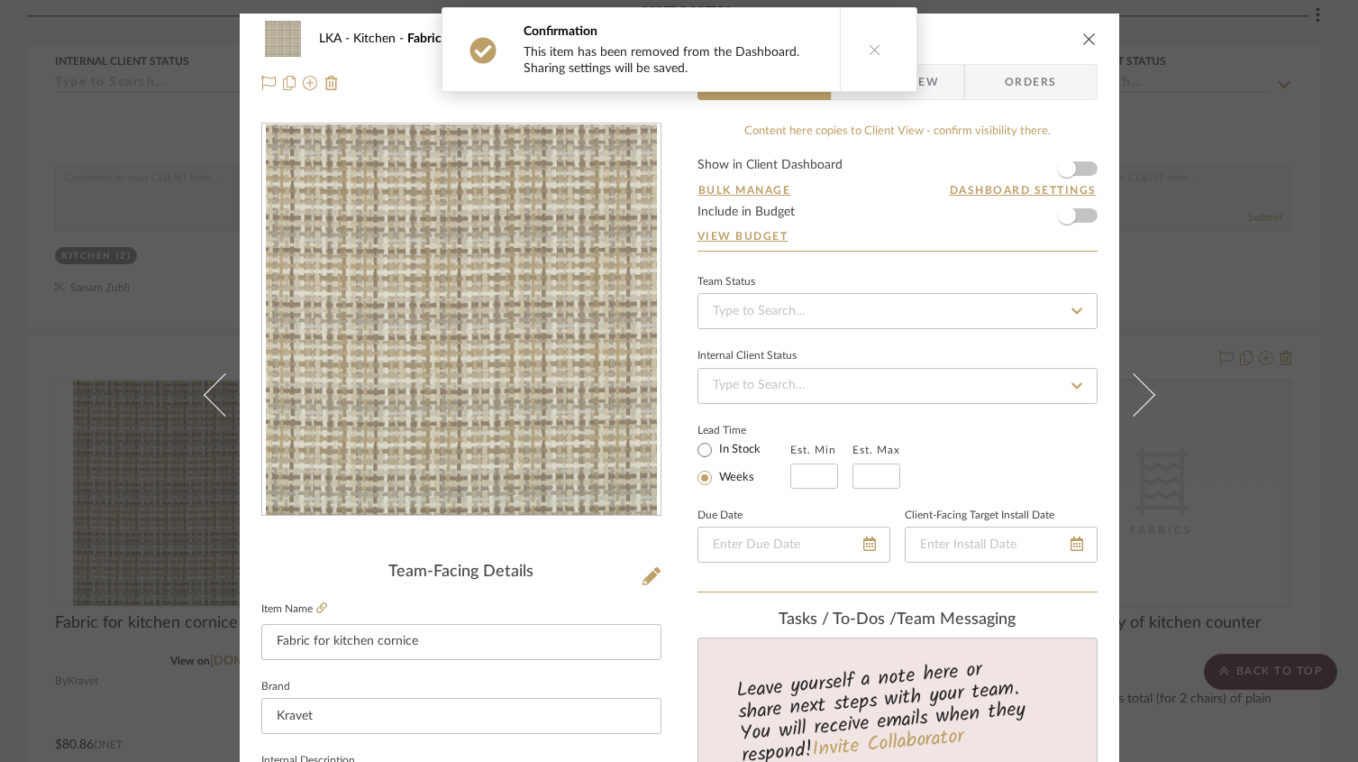
click at [1086, 42] on icon "close" at bounding box center [1090, 39] width 14 height 14
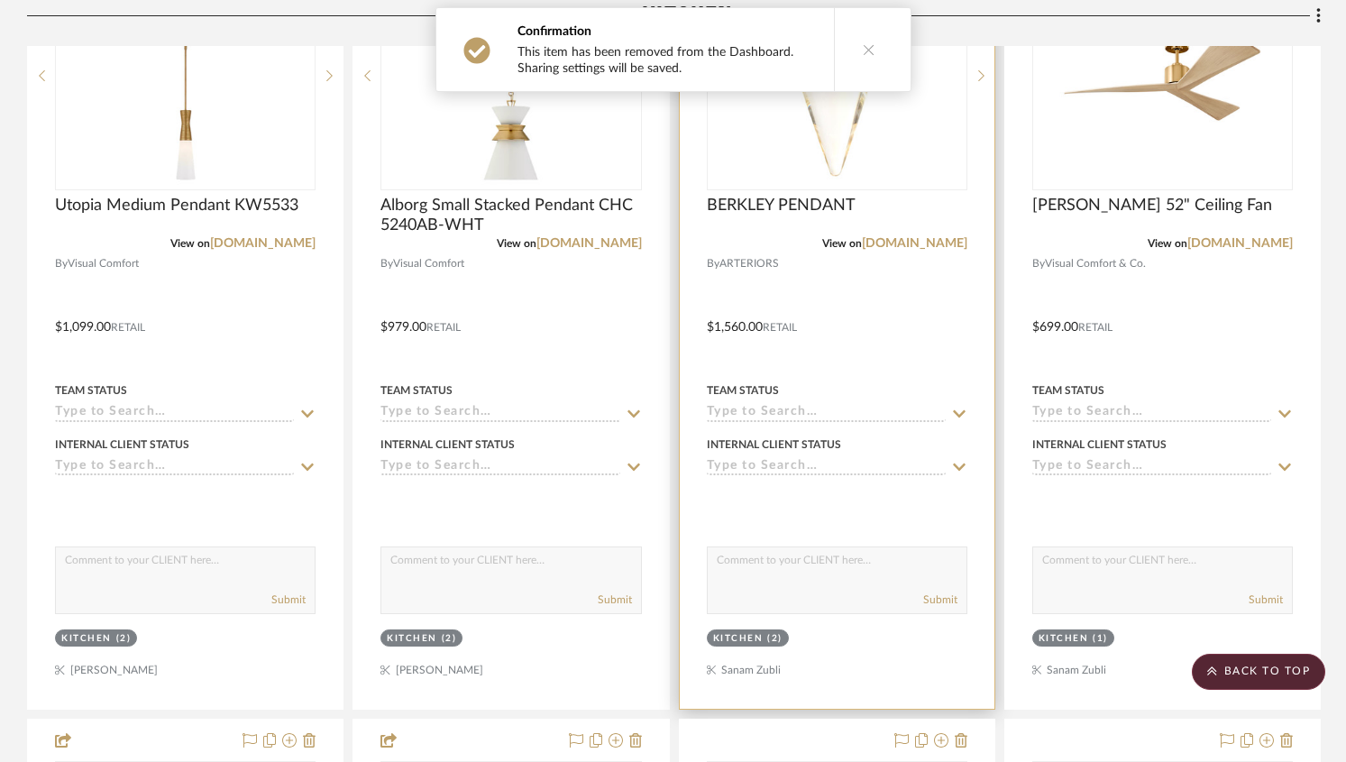
scroll to position [2254, 0]
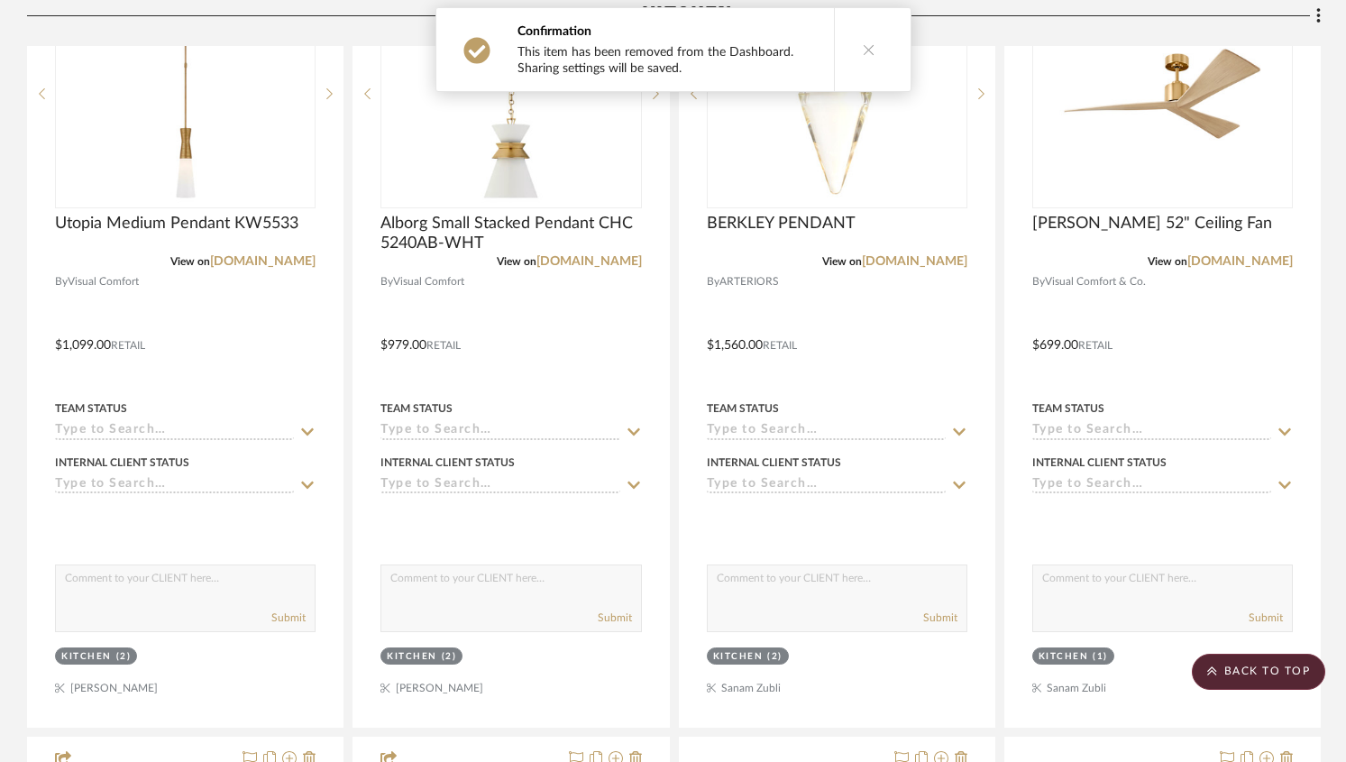
click at [858, 57] on button at bounding box center [868, 49] width 69 height 83
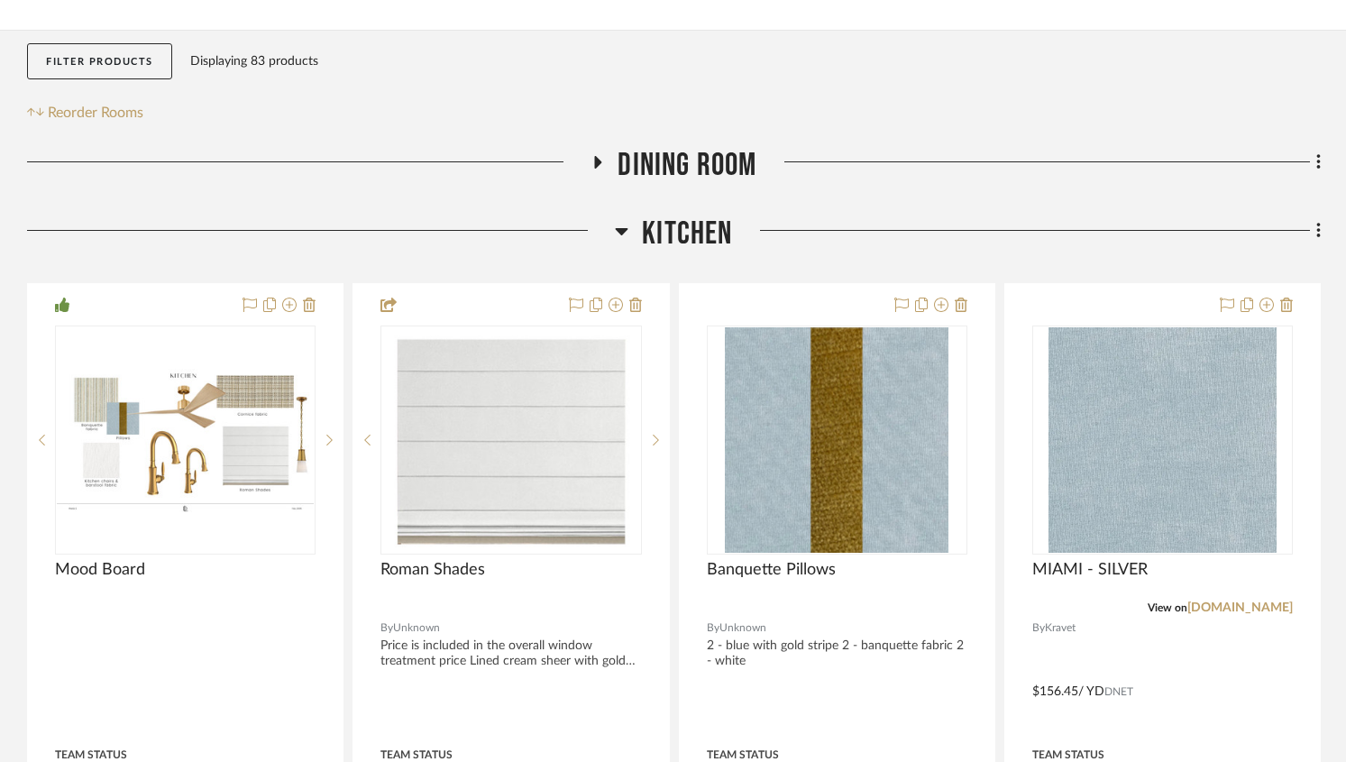
scroll to position [338, 0]
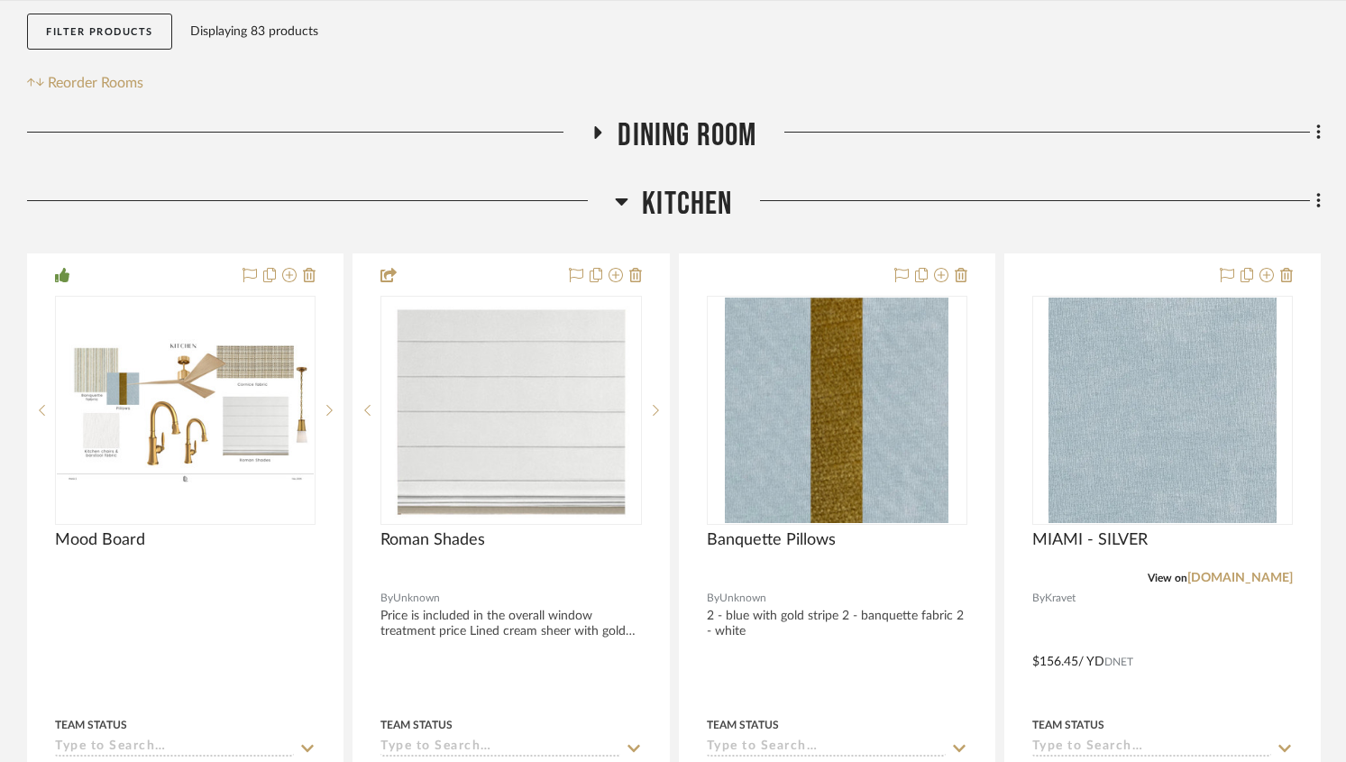
click at [598, 130] on icon at bounding box center [598, 132] width 7 height 13
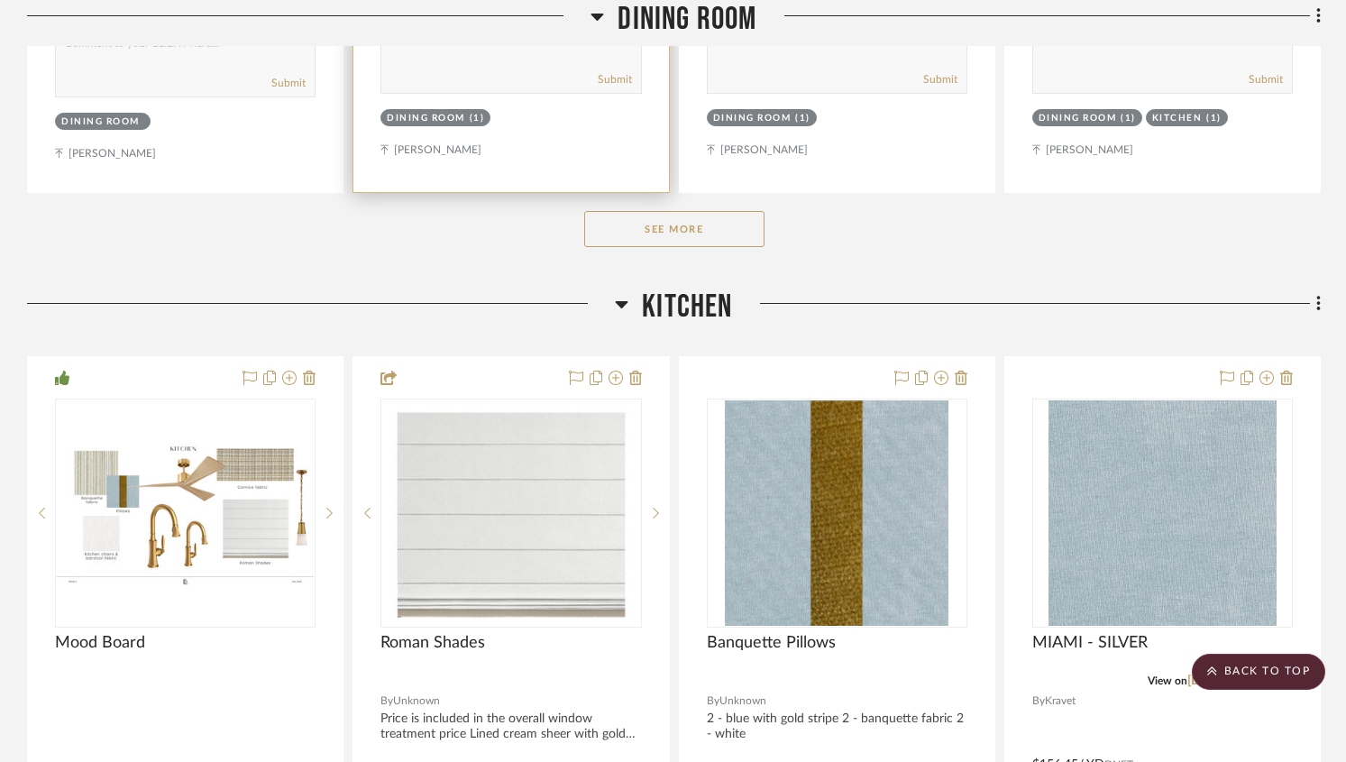
scroll to position [1133, 0]
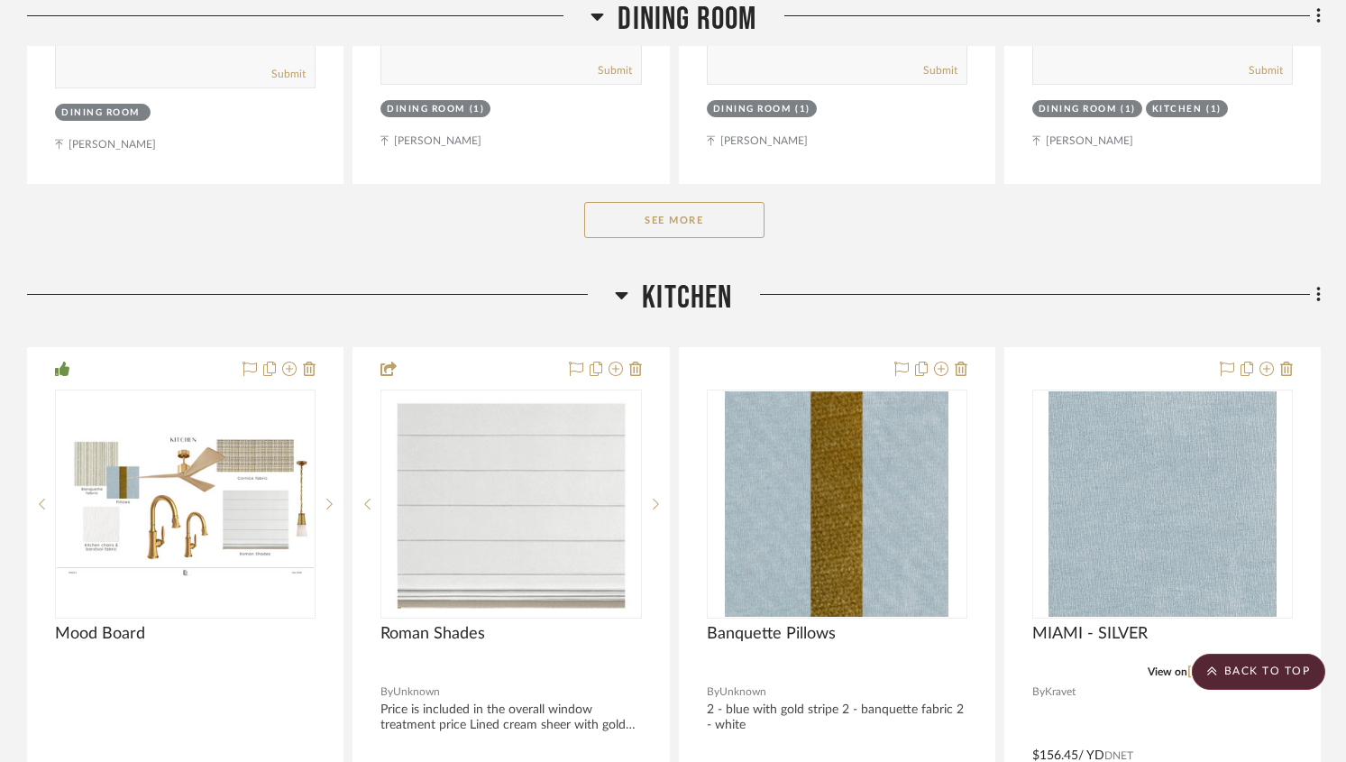
click at [661, 205] on button "See More" at bounding box center [674, 220] width 180 height 36
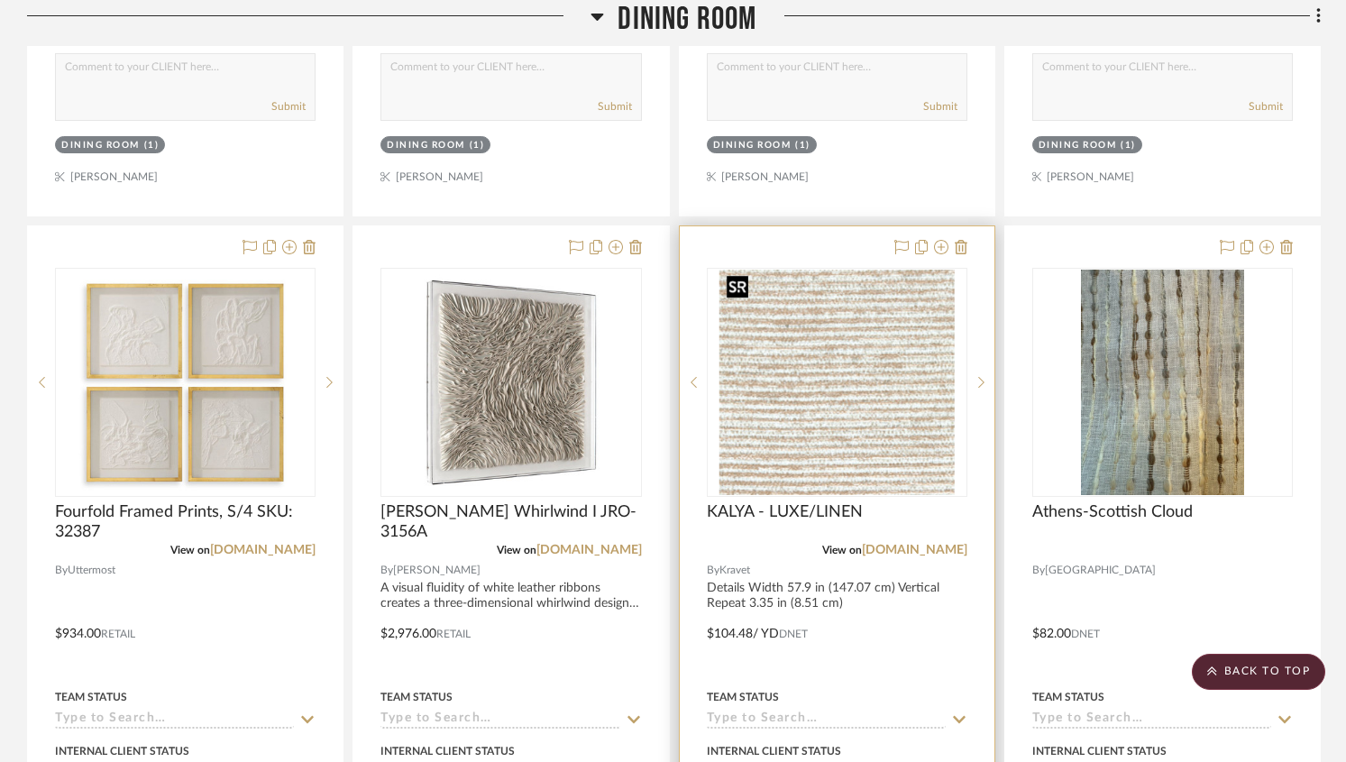
scroll to position [1904, 0]
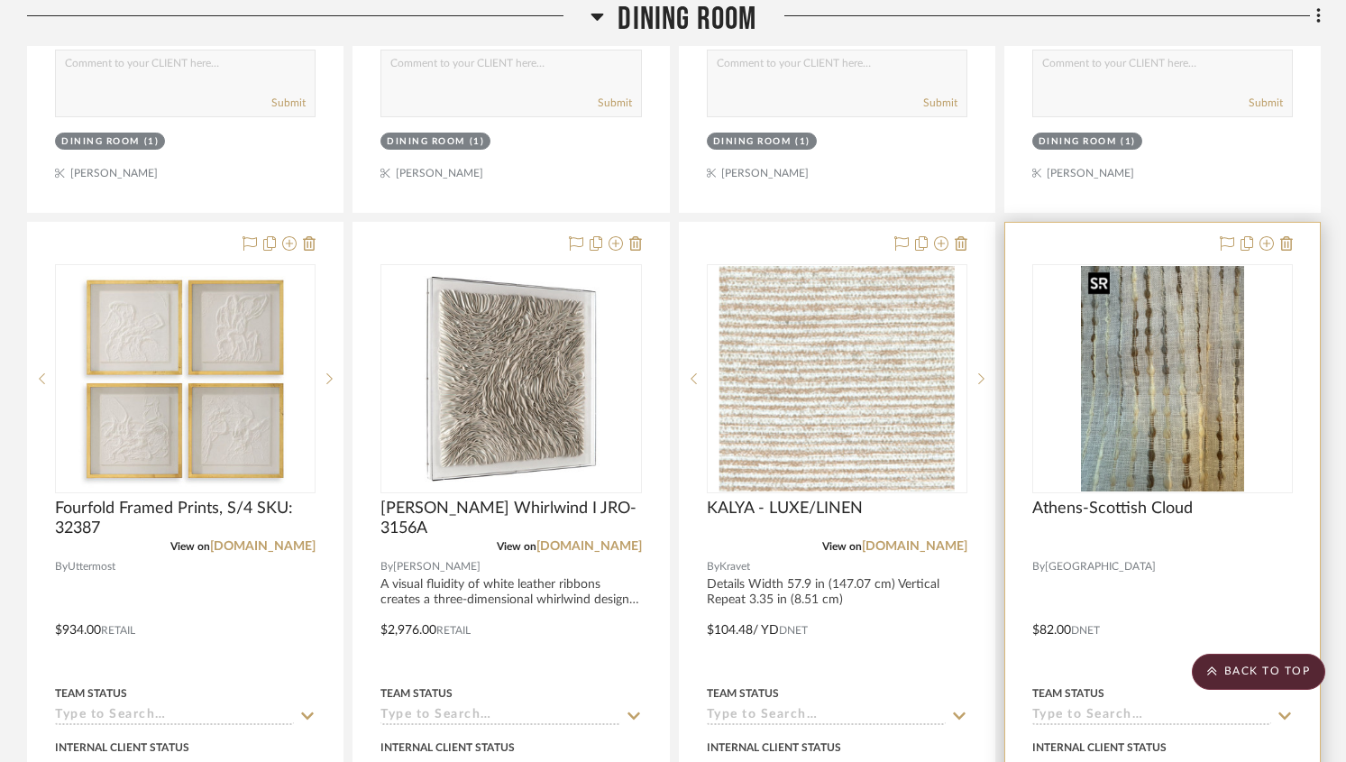
click at [0, 0] on img at bounding box center [0, 0] width 0 height 0
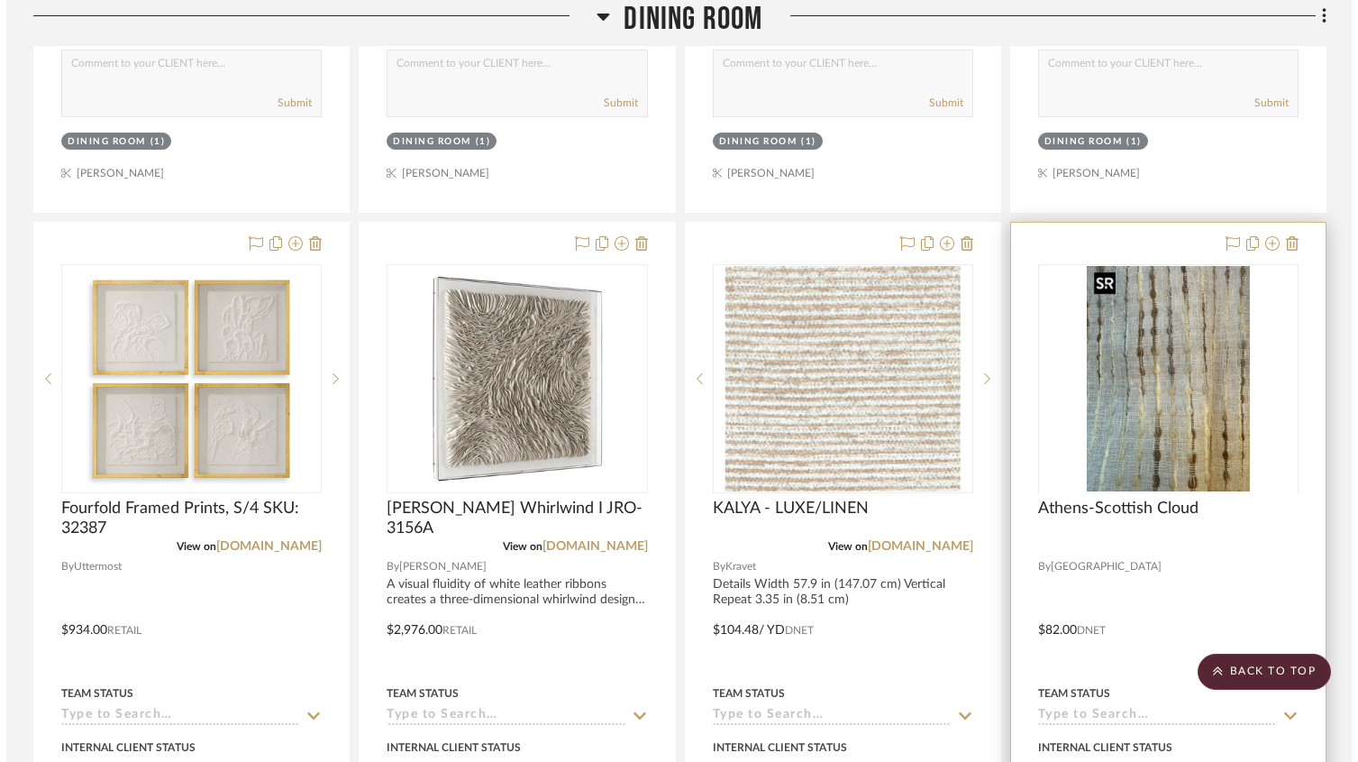
scroll to position [0, 0]
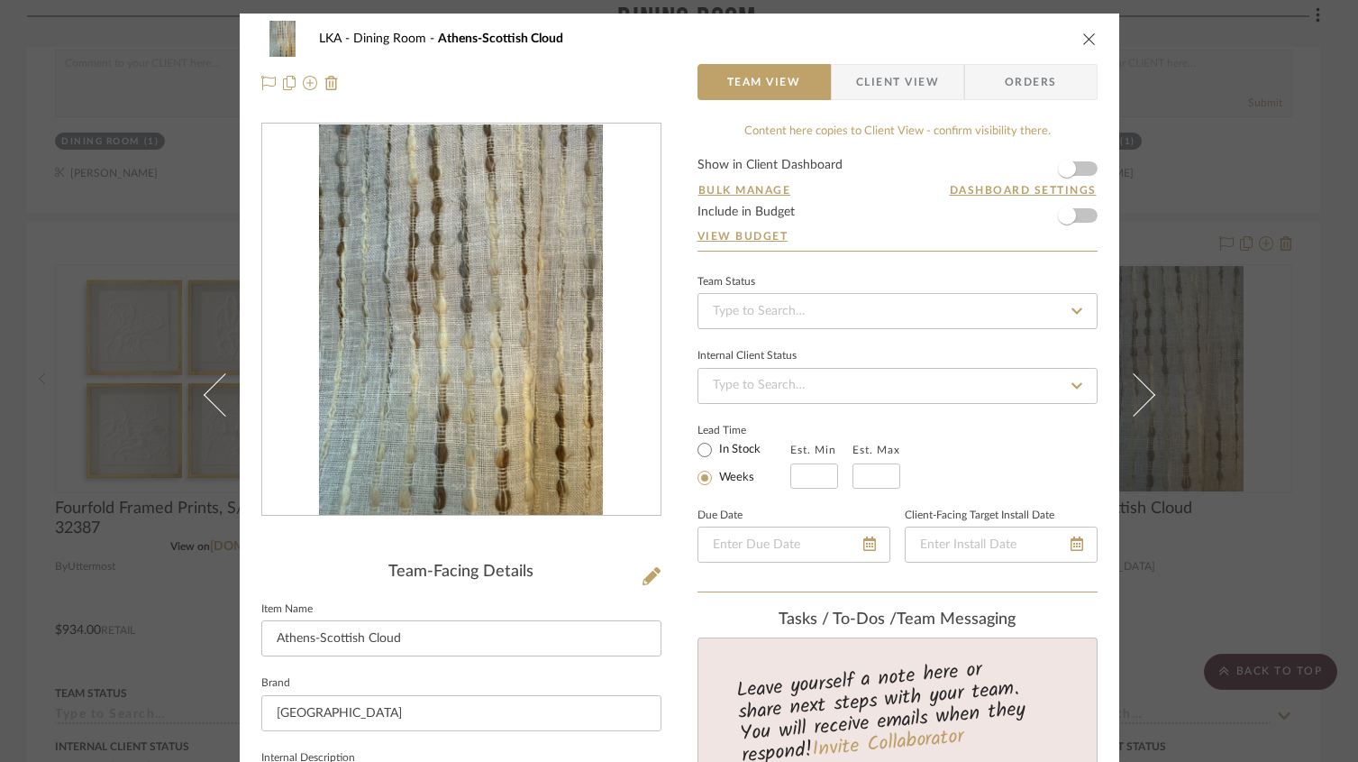
click at [1083, 34] on icon "close" at bounding box center [1090, 39] width 14 height 14
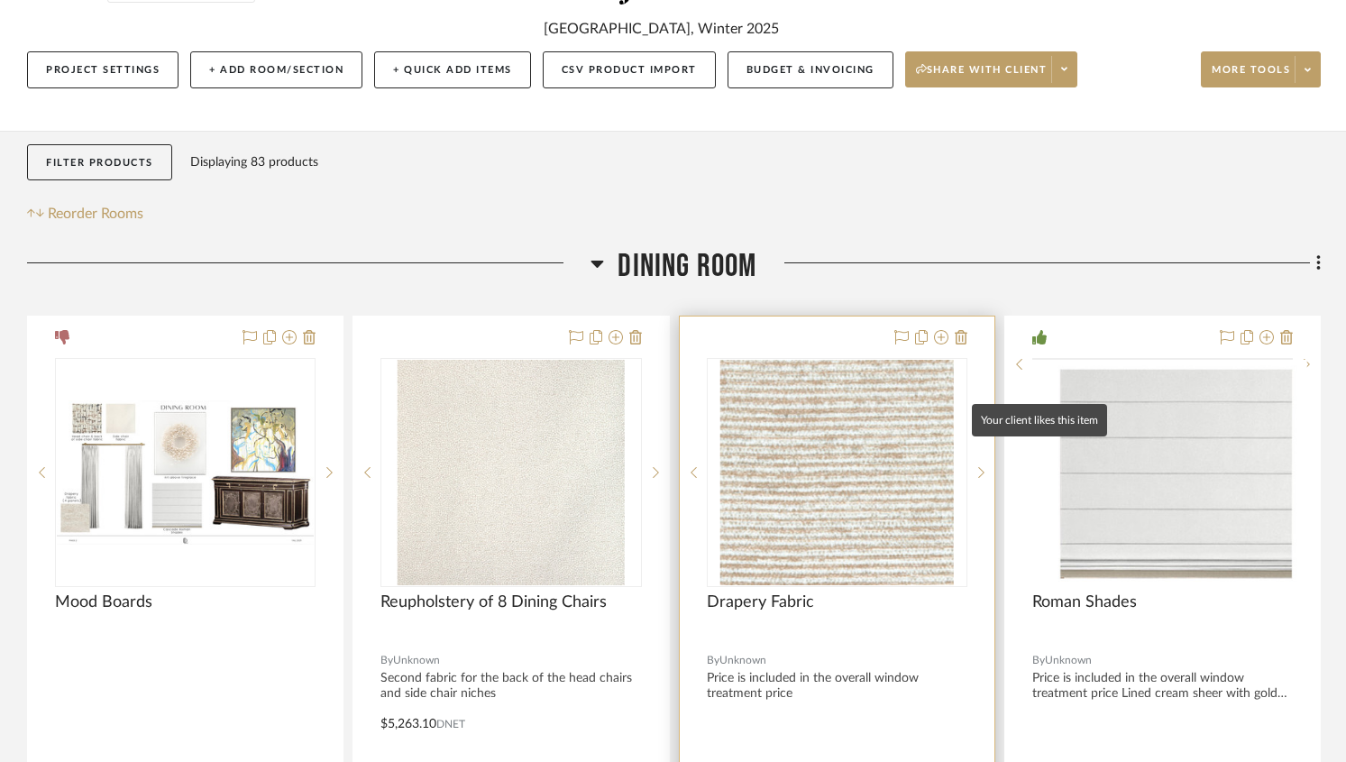
scroll to position [160, 0]
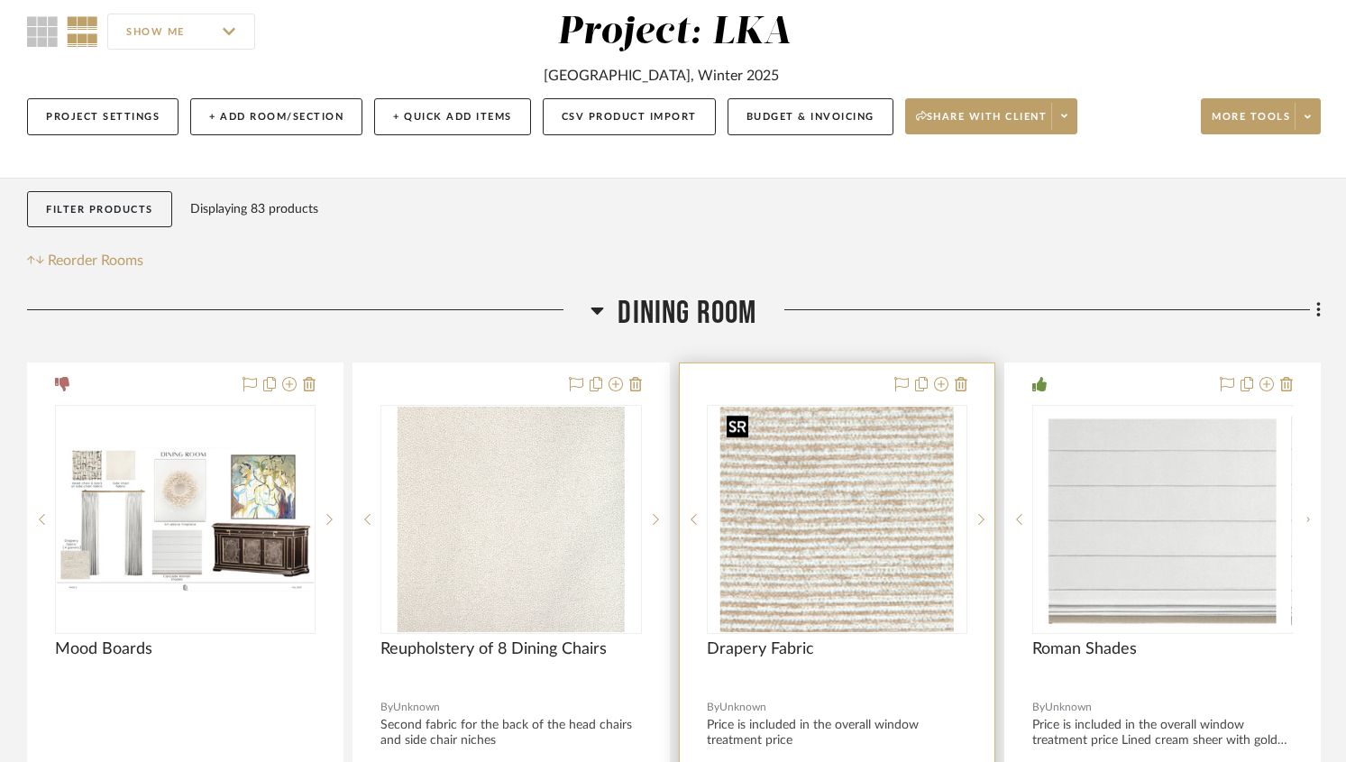
click at [872, 524] on img "0" at bounding box center [836, 519] width 234 height 225
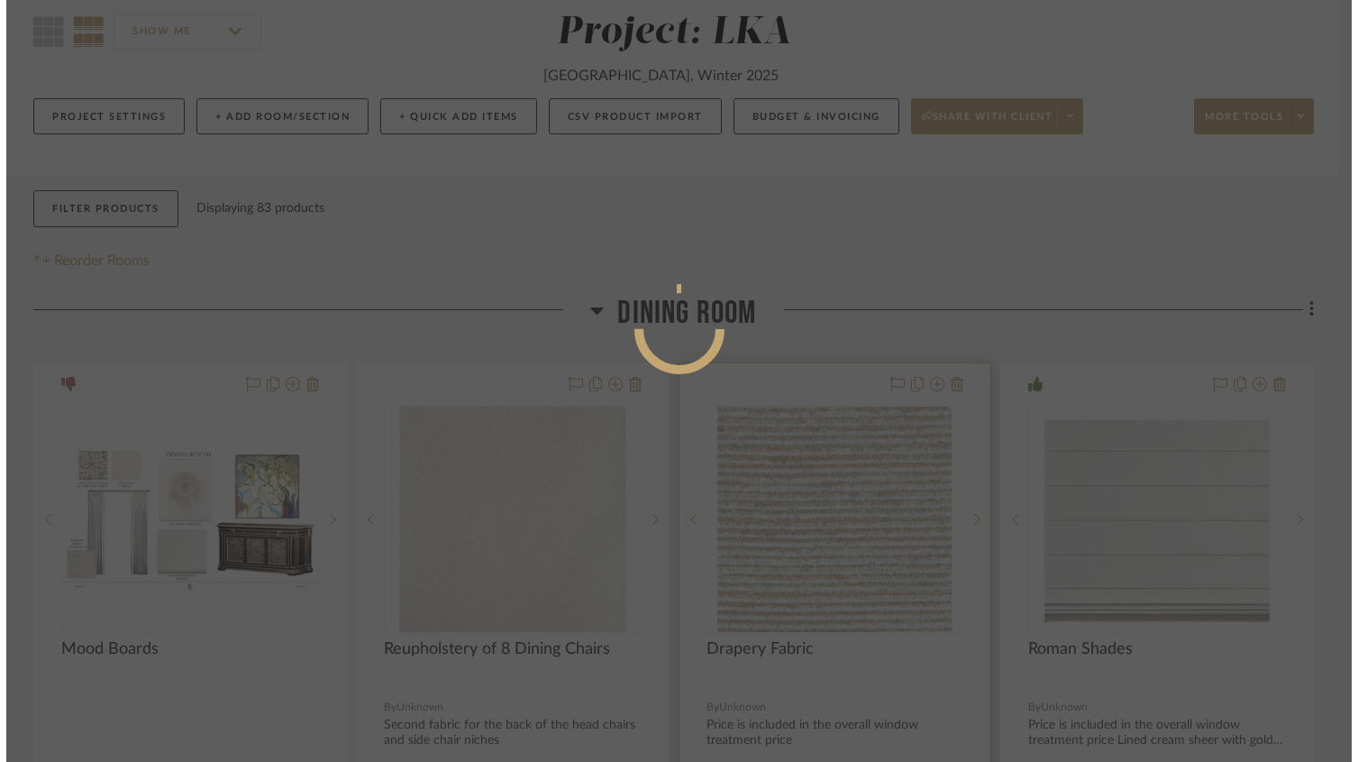
scroll to position [0, 0]
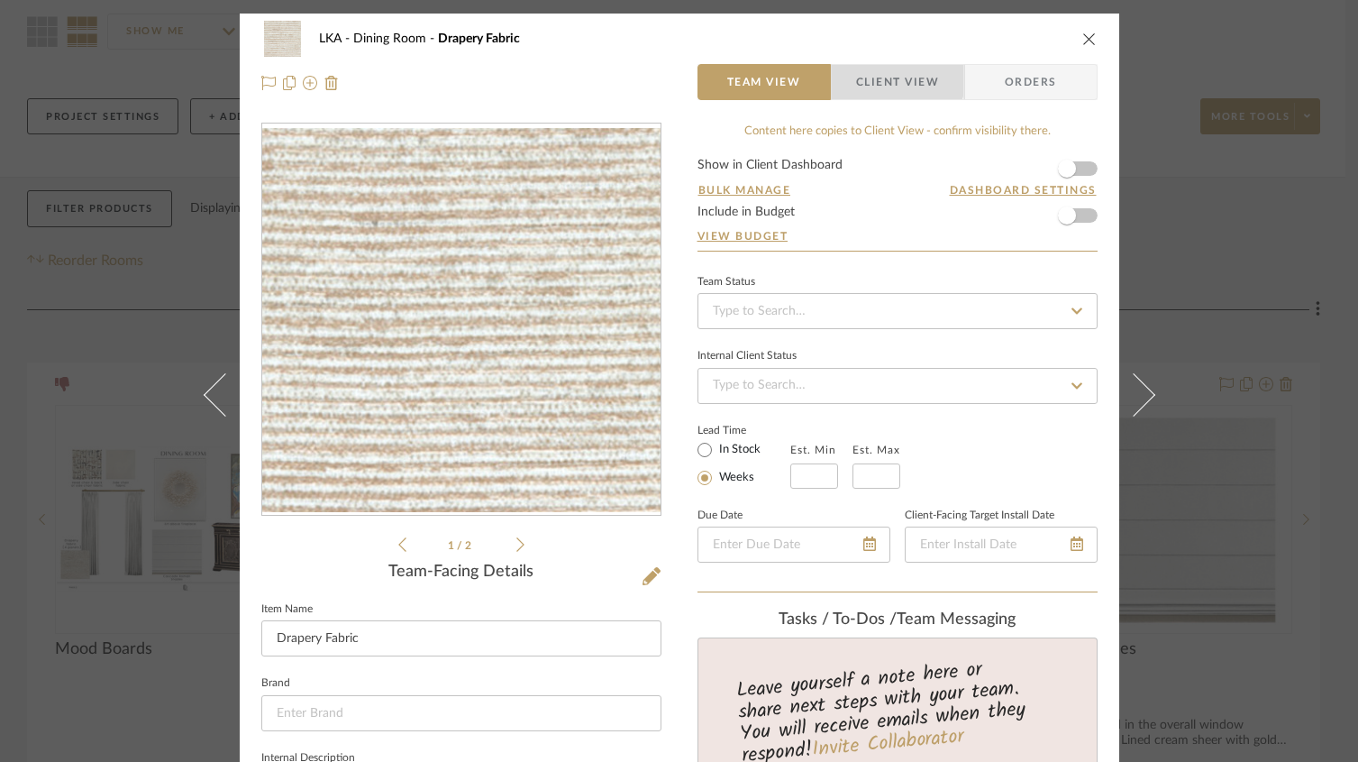
click at [887, 77] on span "Client View" at bounding box center [897, 82] width 83 height 36
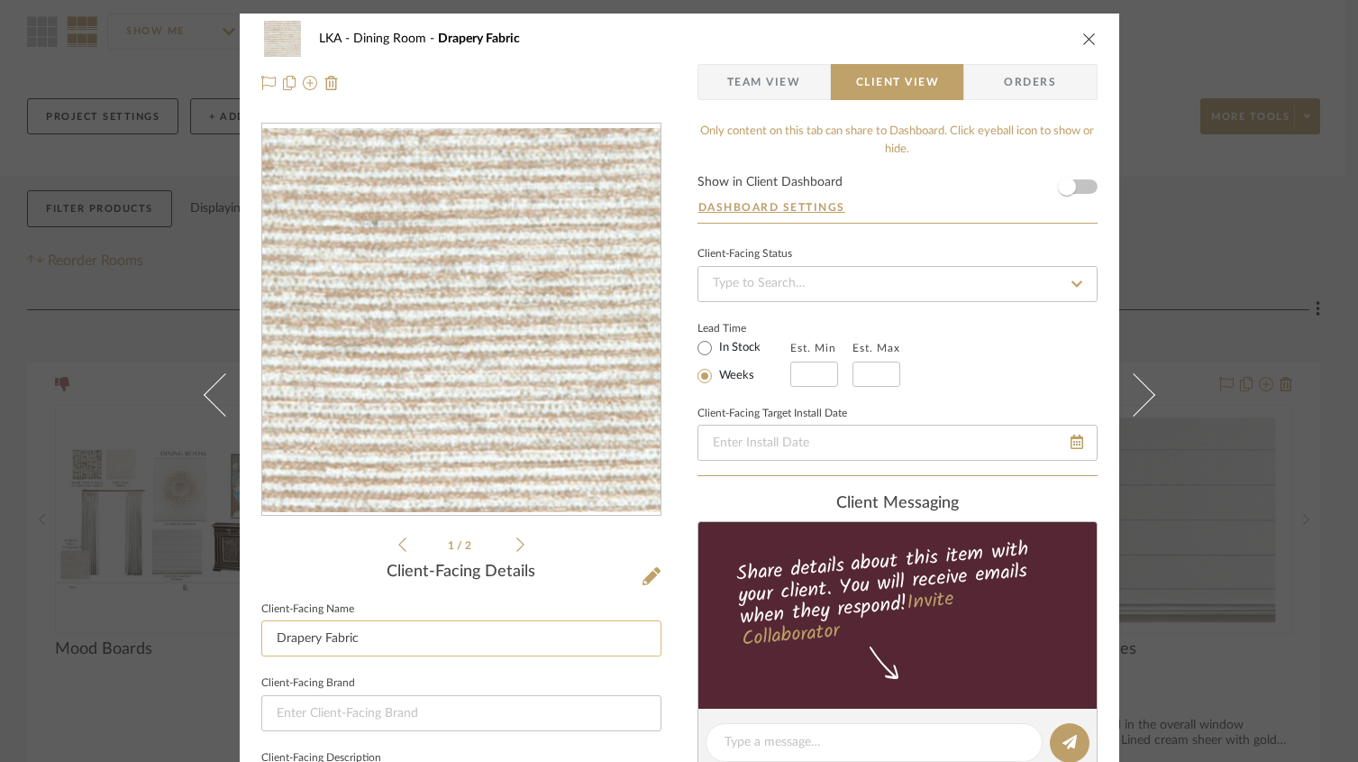
click at [387, 636] on input "Drapery Fabric" at bounding box center [461, 638] width 400 height 36
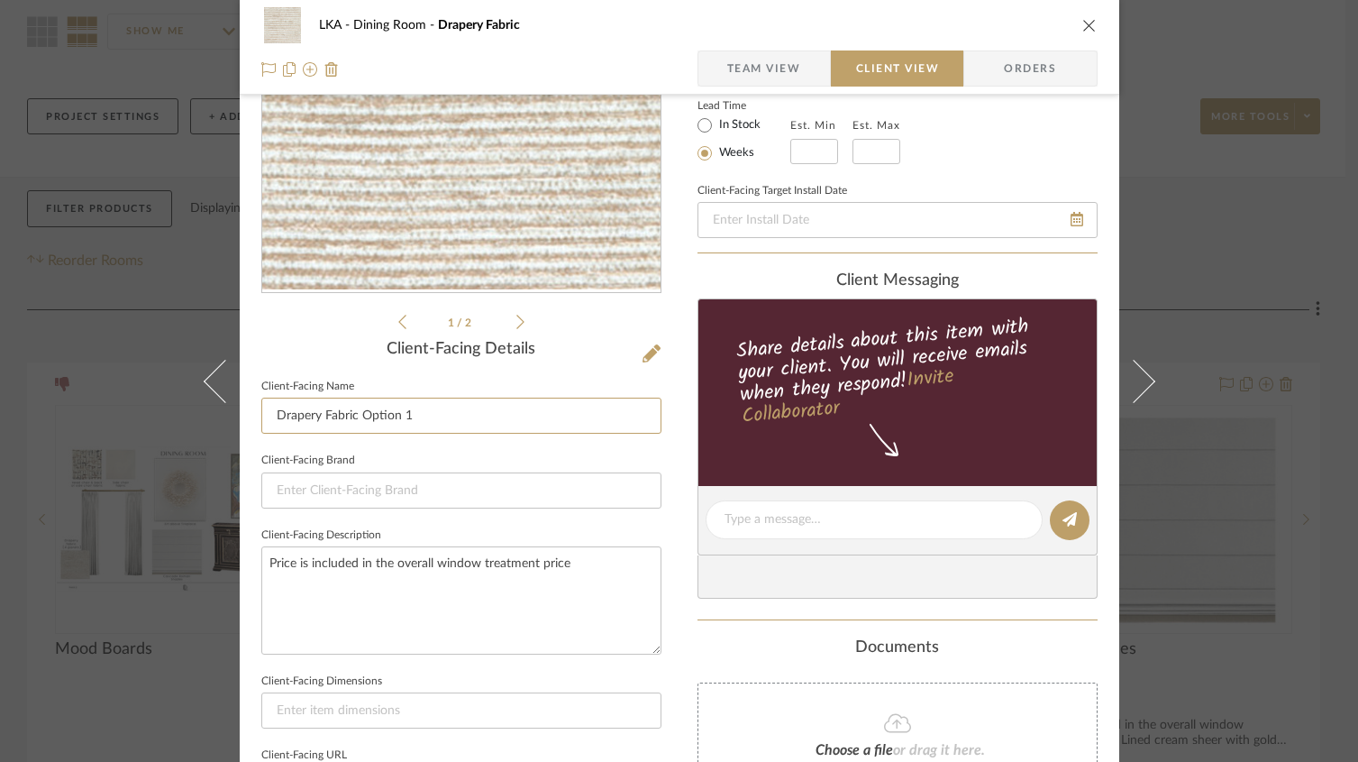
scroll to position [78, 0]
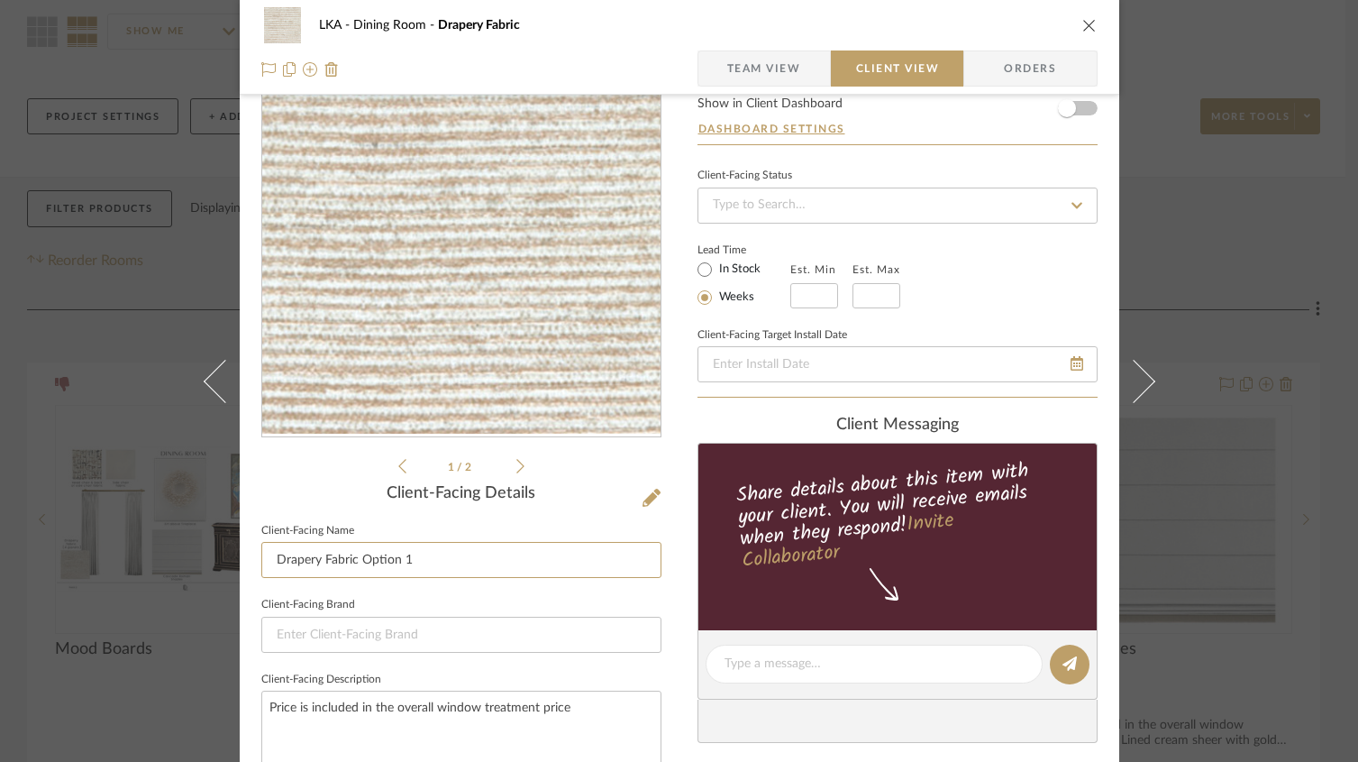
type input "Drapery Fabric Option 1"
click at [1083, 18] on icon "close" at bounding box center [1090, 25] width 14 height 14
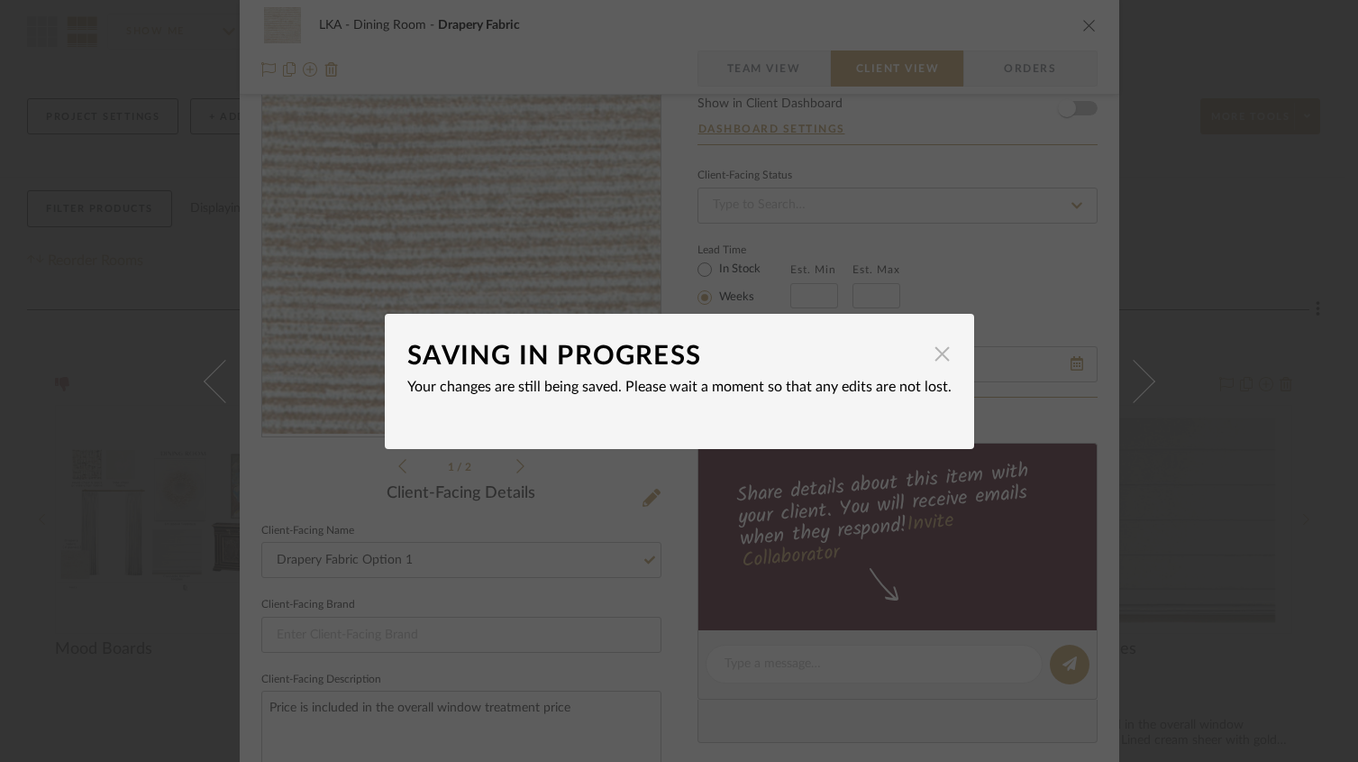
click at [934, 352] on span "button" at bounding box center [943, 354] width 36 height 36
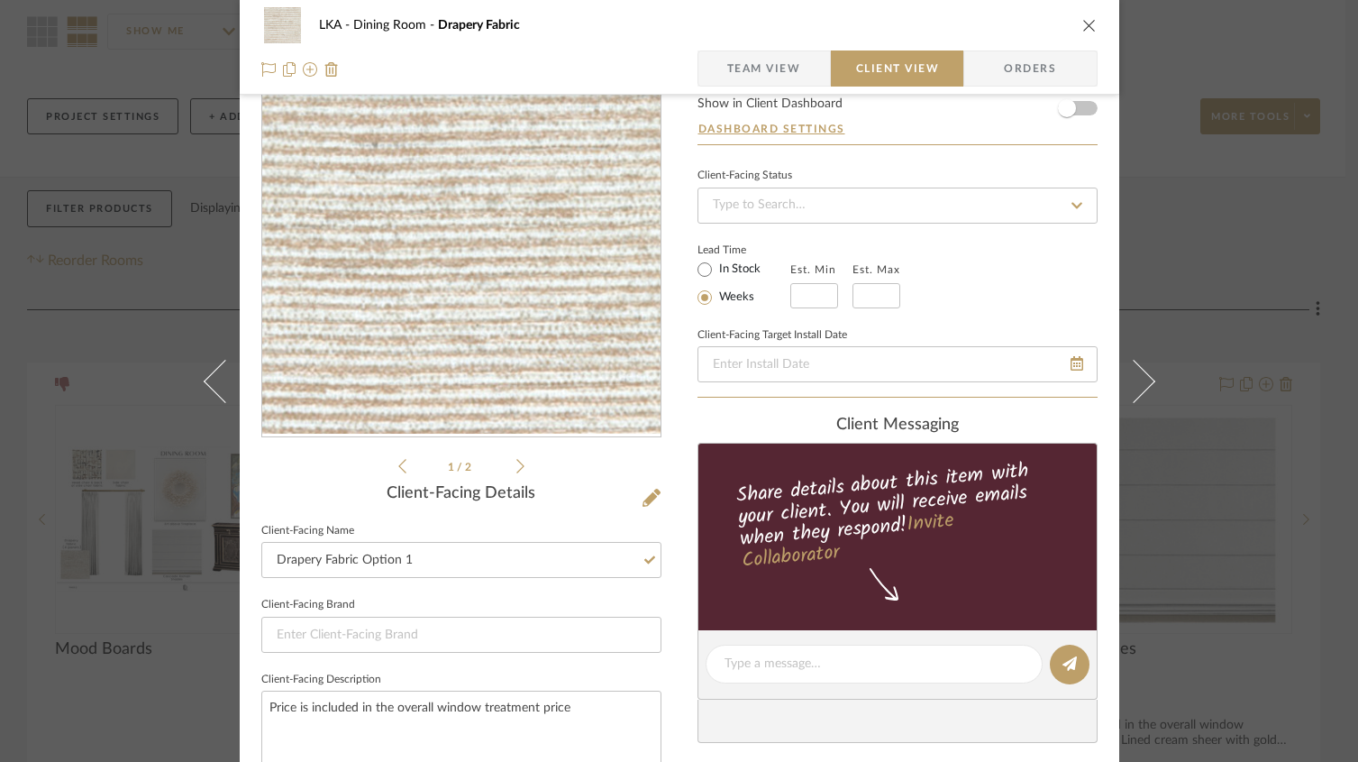
click at [1083, 22] on icon "close" at bounding box center [1090, 25] width 14 height 14
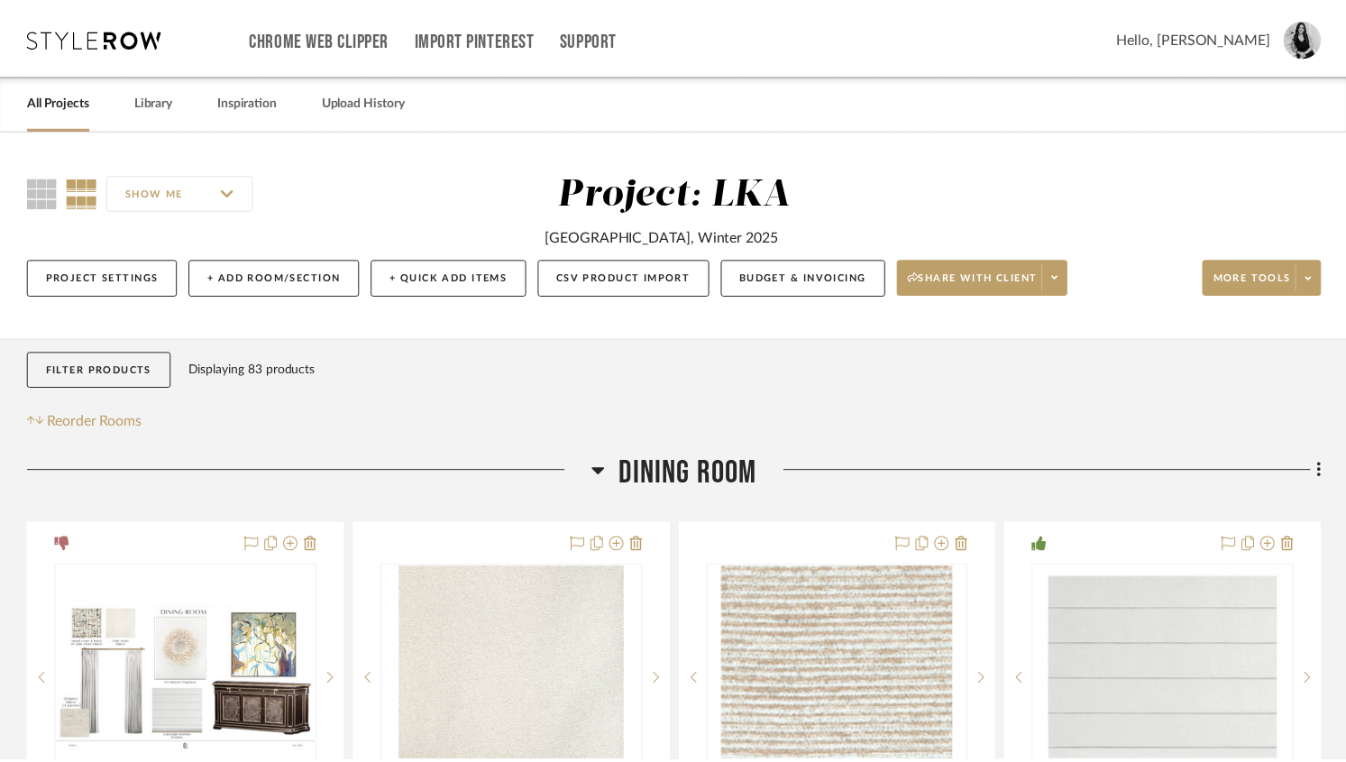
scroll to position [160, 0]
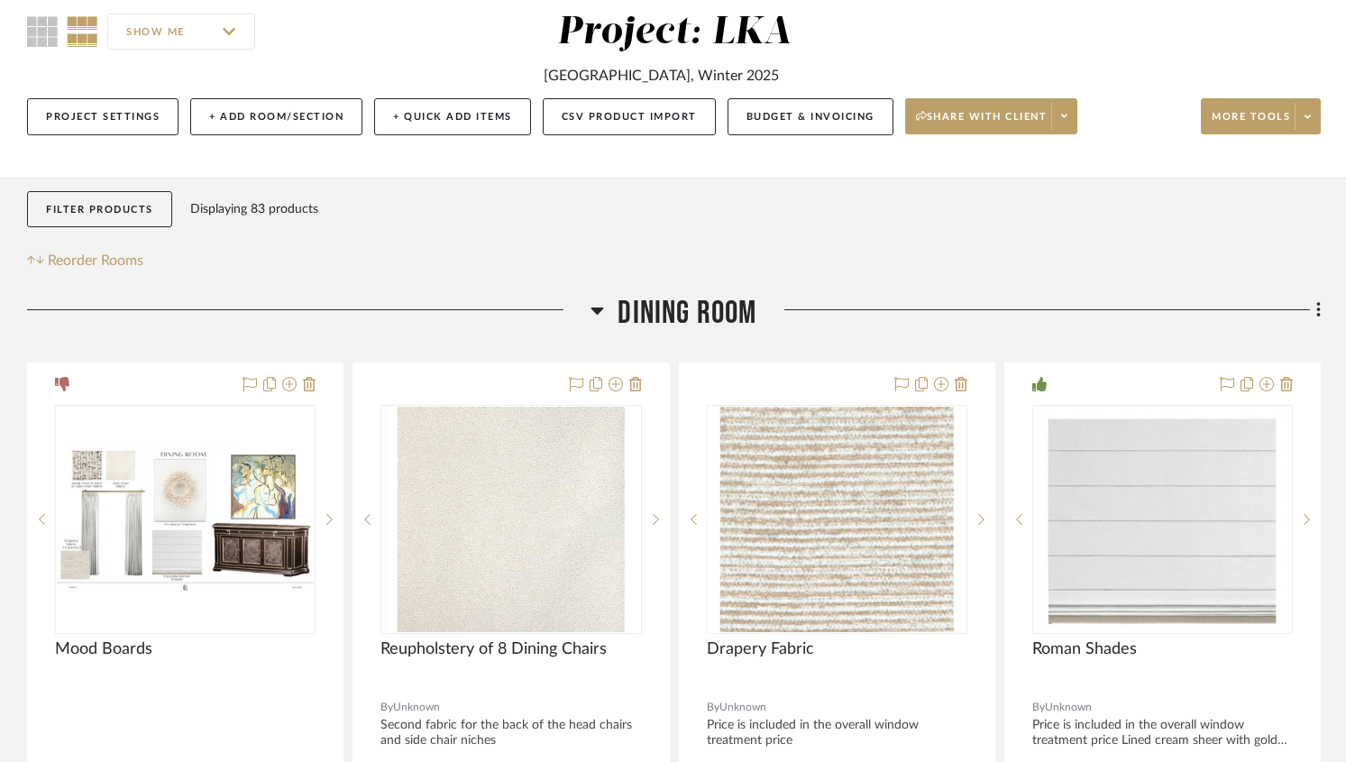
click at [1320, 315] on icon at bounding box center [1318, 310] width 5 height 20
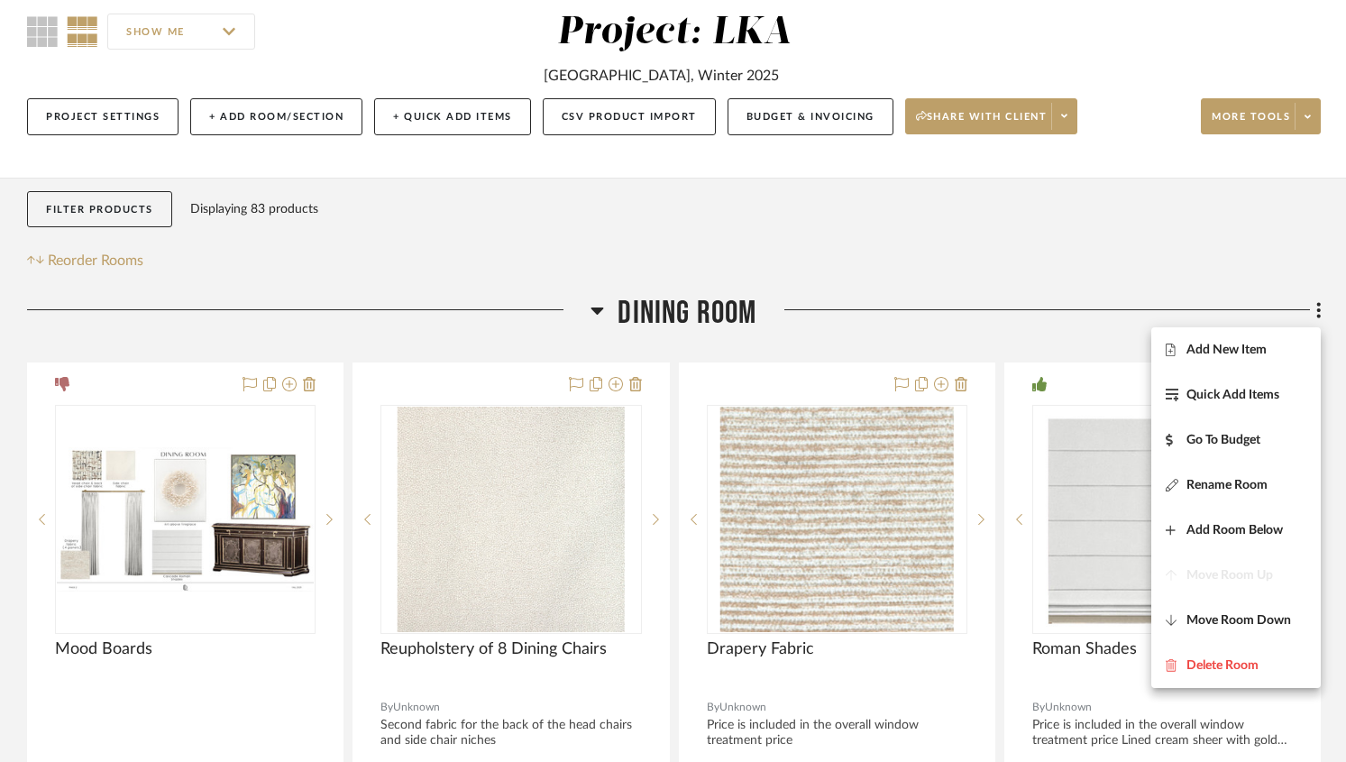
click at [1249, 351] on span "Add New Item" at bounding box center [1226, 349] width 80 height 15
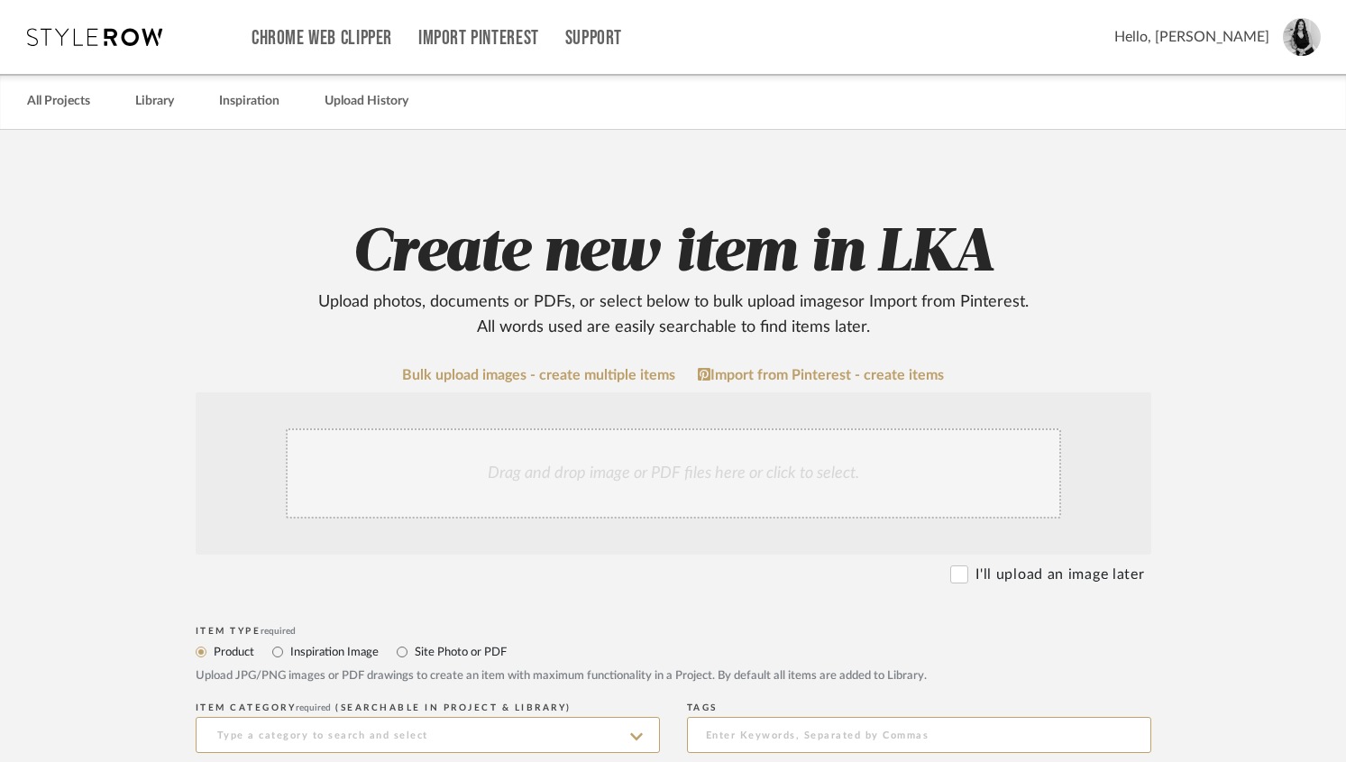
click at [545, 471] on div "Drag and drop image or PDF files here or click to select." at bounding box center [673, 473] width 775 height 90
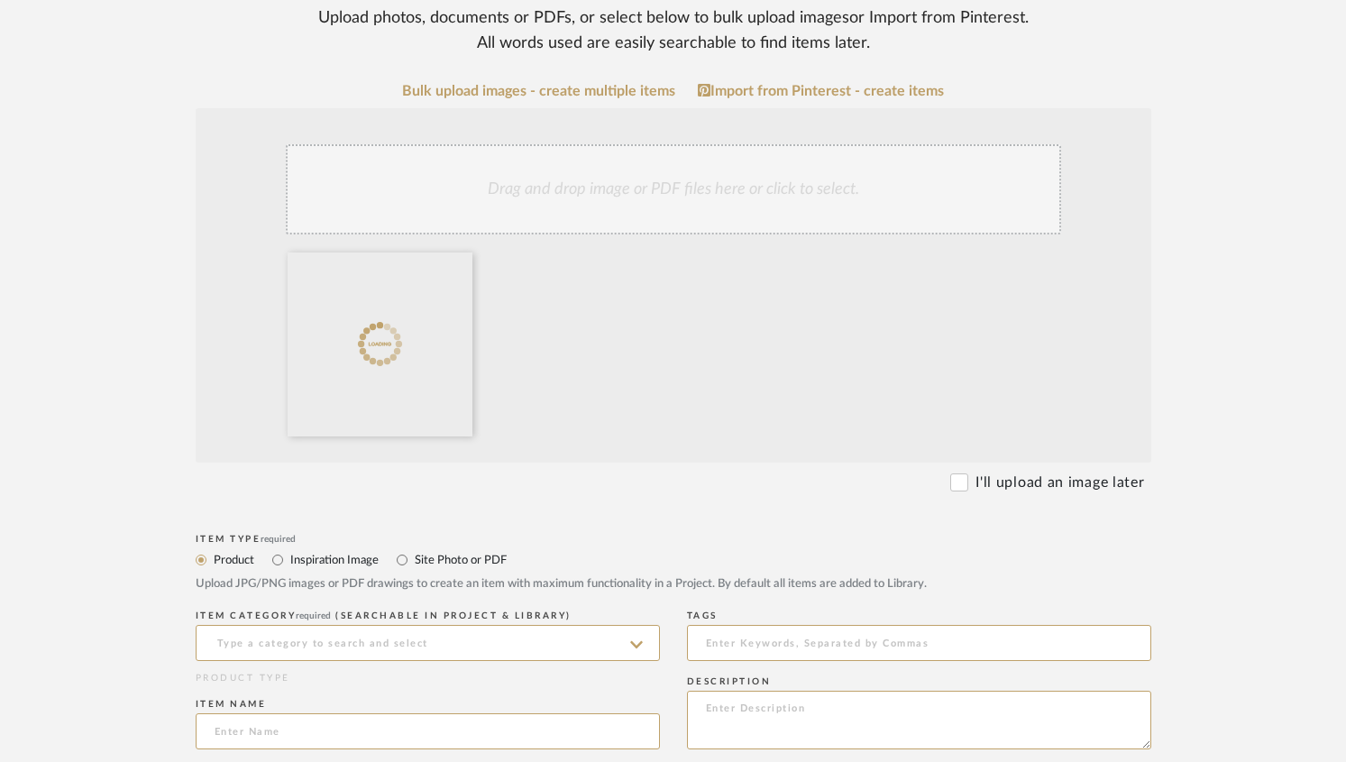
scroll to position [489, 0]
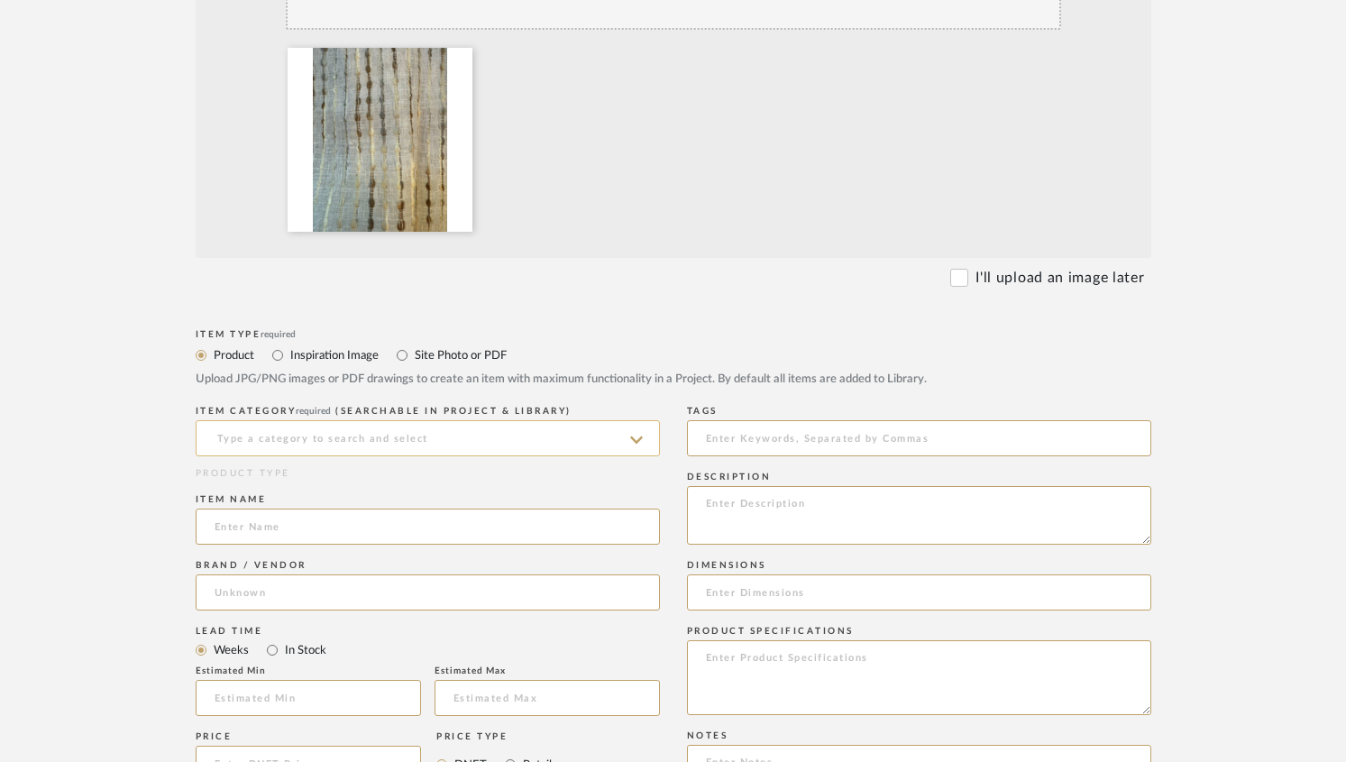
click at [251, 441] on input at bounding box center [428, 438] width 464 height 36
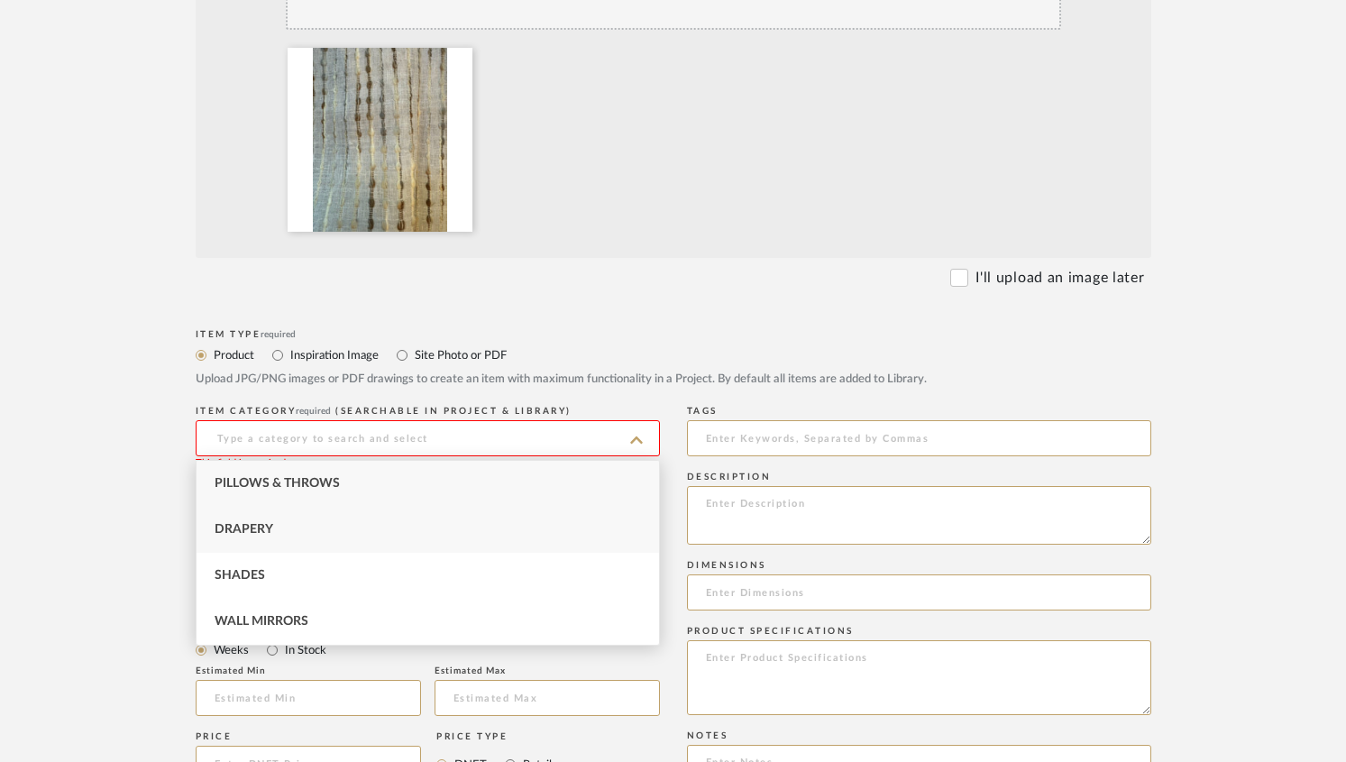
click at [268, 529] on span "Drapery" at bounding box center [244, 529] width 59 height 13
type input "Drapery"
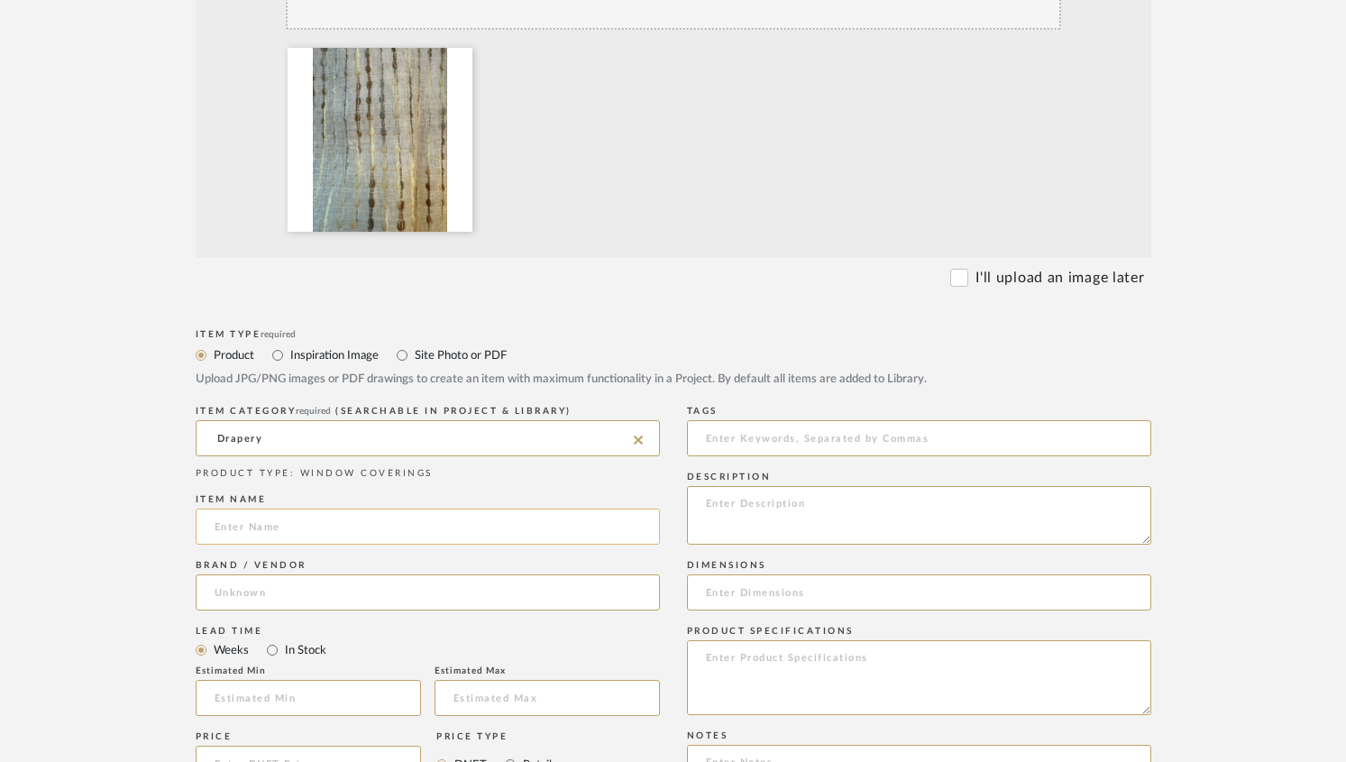
click at [270, 534] on input at bounding box center [428, 526] width 464 height 36
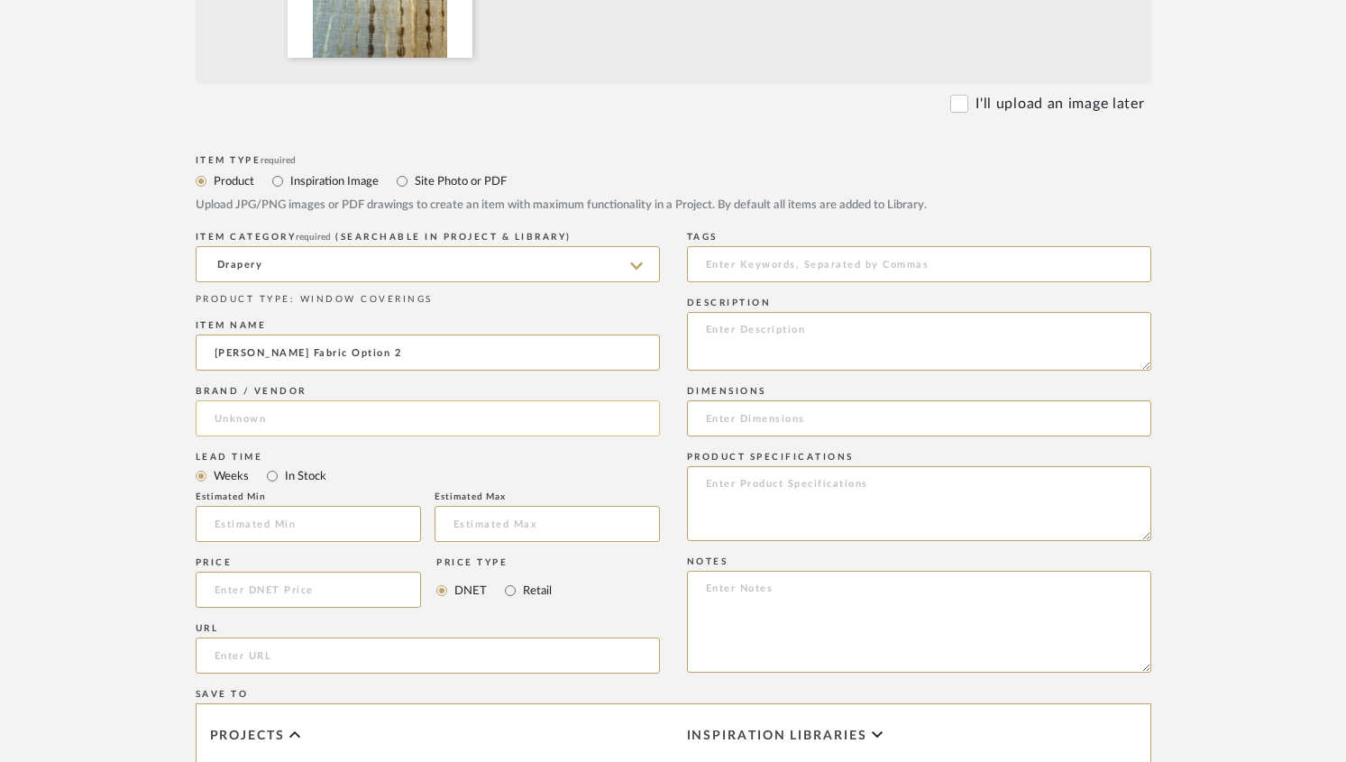
type input "Draper Fabric Option 2"
click at [240, 420] on input at bounding box center [428, 418] width 464 height 36
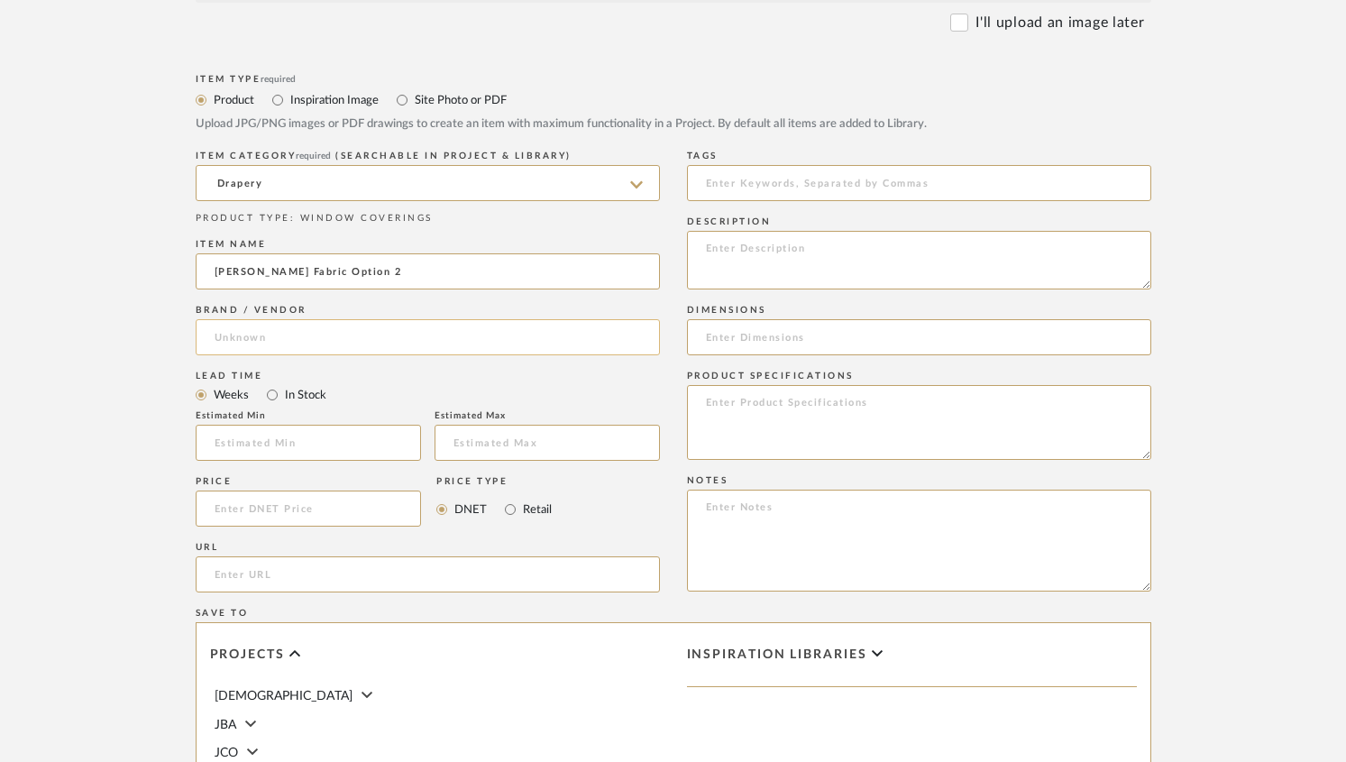
scroll to position [1233, 0]
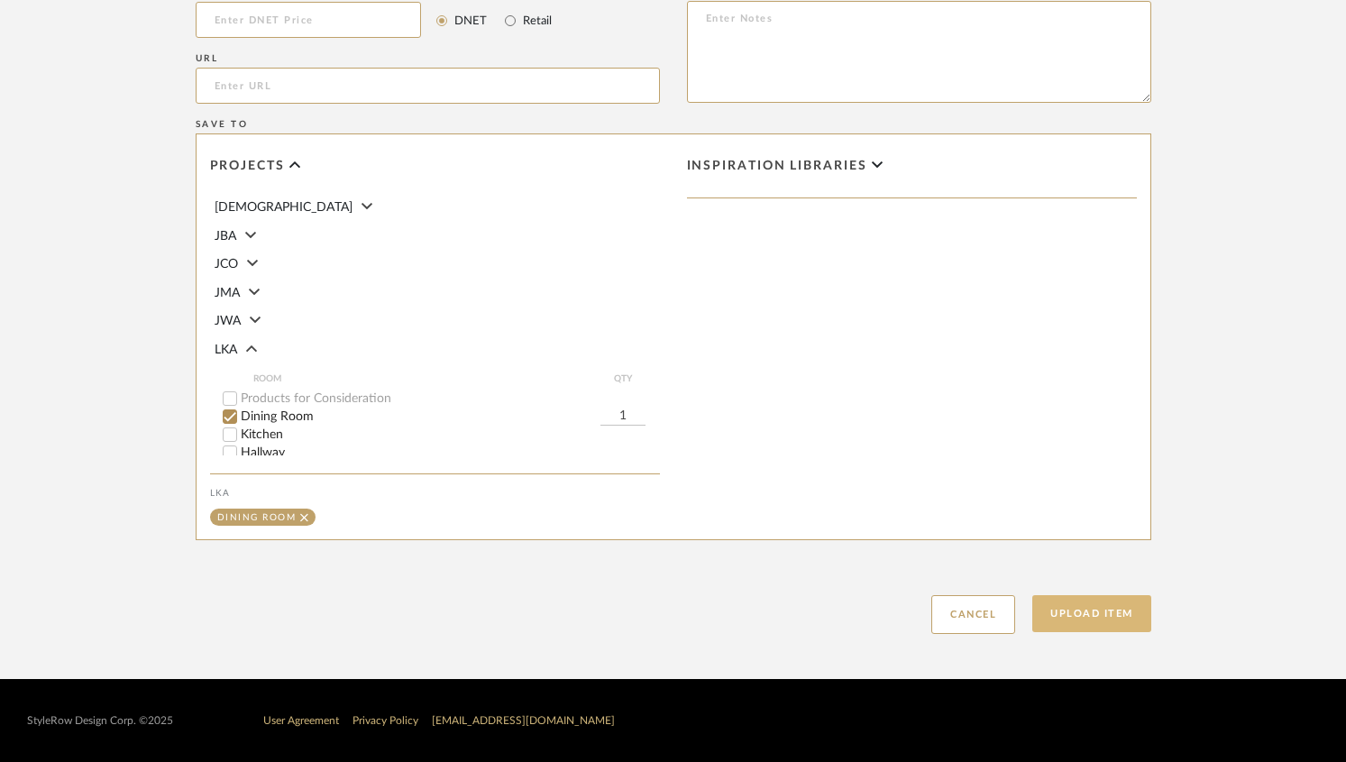
click at [1092, 602] on button "Upload Item" at bounding box center [1091, 613] width 119 height 37
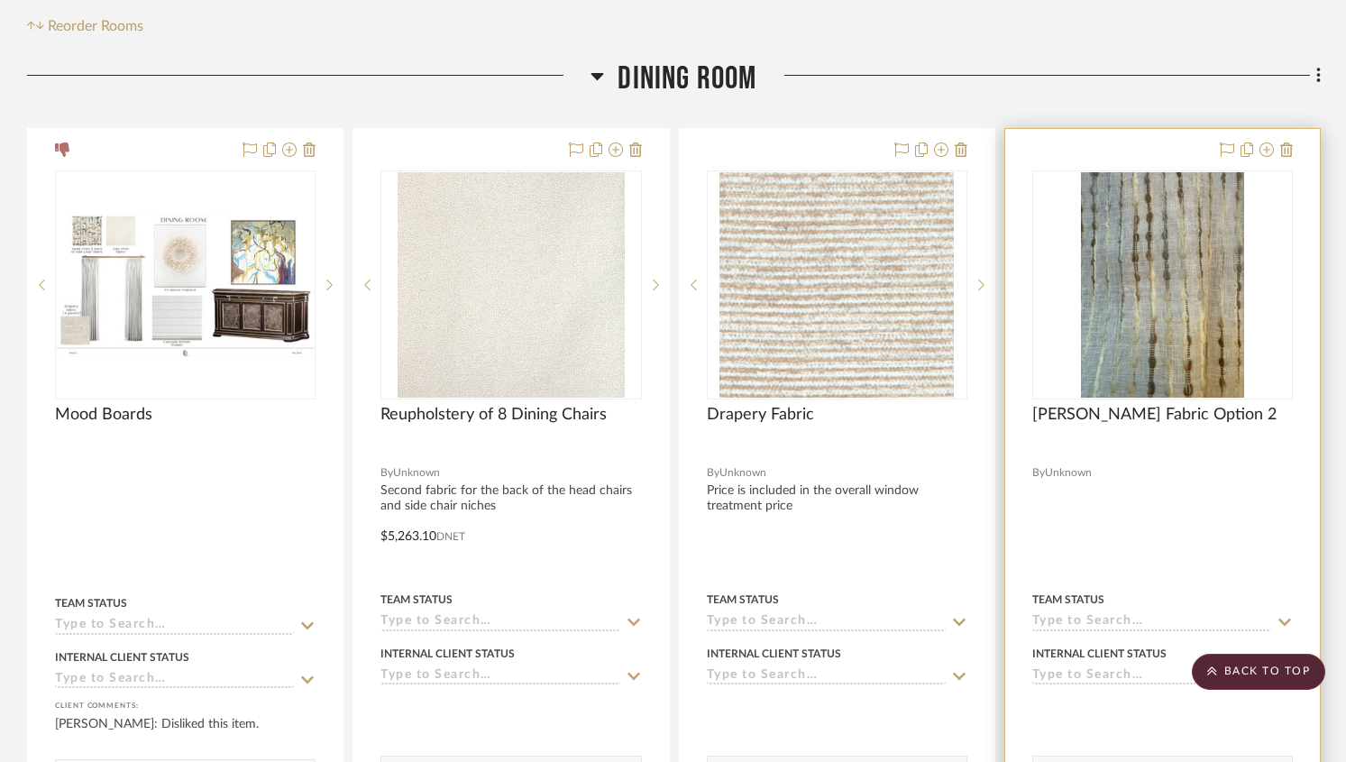
scroll to position [449, 0]
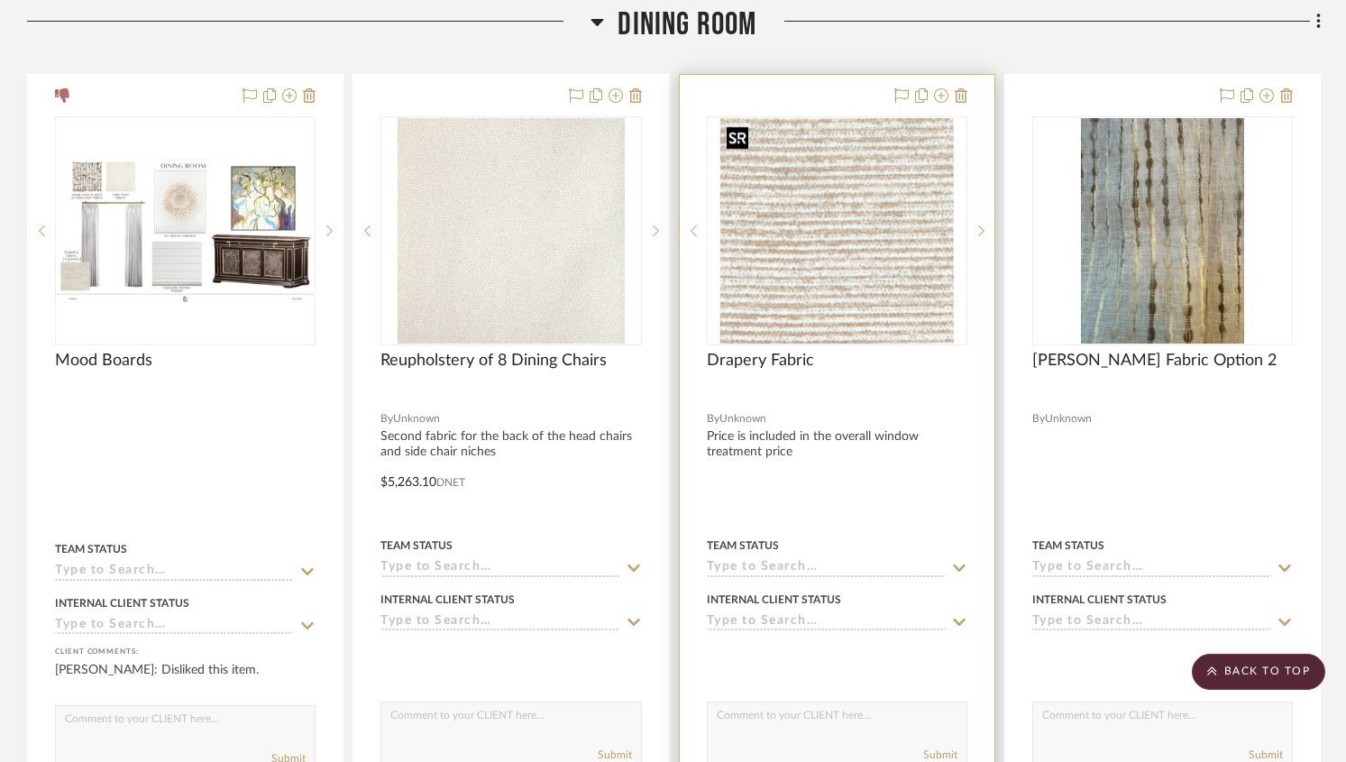
click at [0, 0] on img at bounding box center [0, 0] width 0 height 0
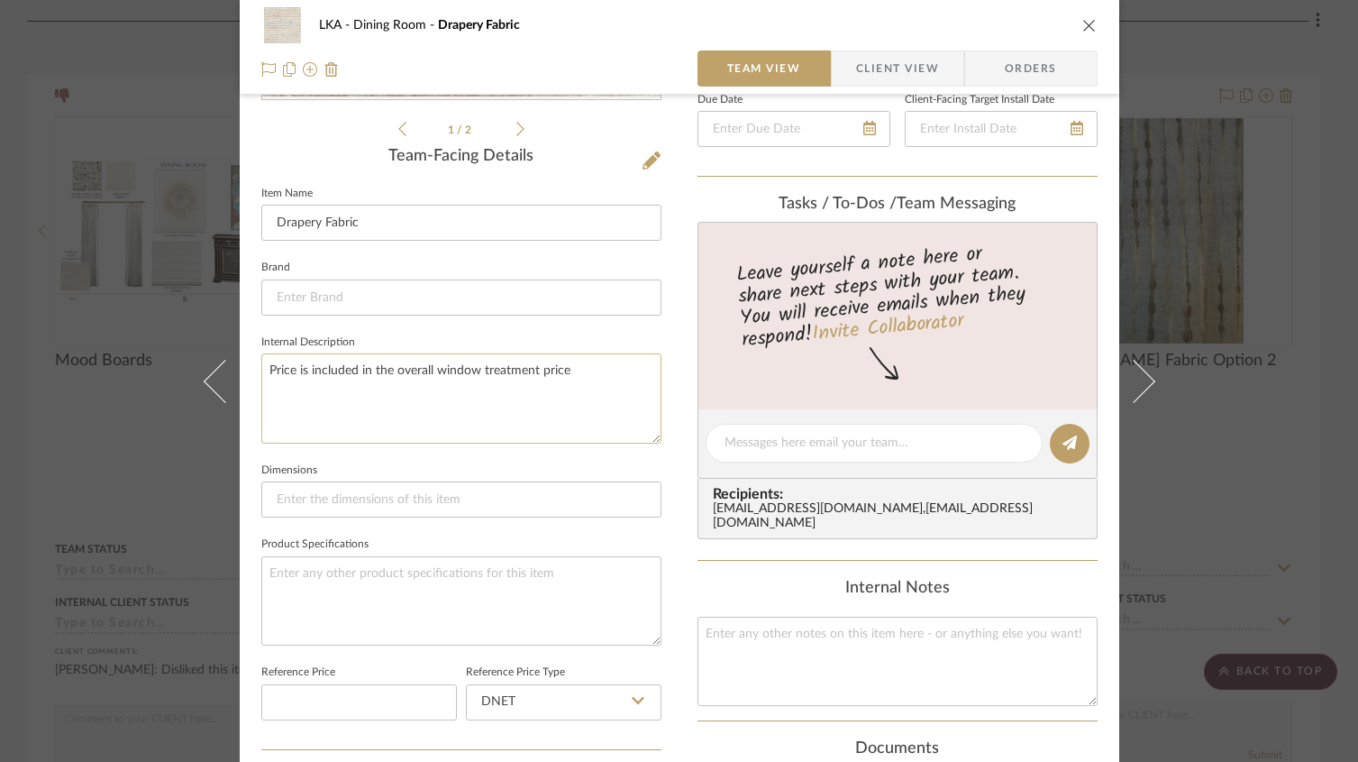
scroll to position [414, 0]
drag, startPoint x: 586, startPoint y: 377, endPoint x: 250, endPoint y: 368, distance: 336.3
click at [250, 368] on div "LKA Dining Room Drapery Fabric Team View Client View Orders 1 / 2 Team-Facing D…" at bounding box center [680, 430] width 880 height 1661
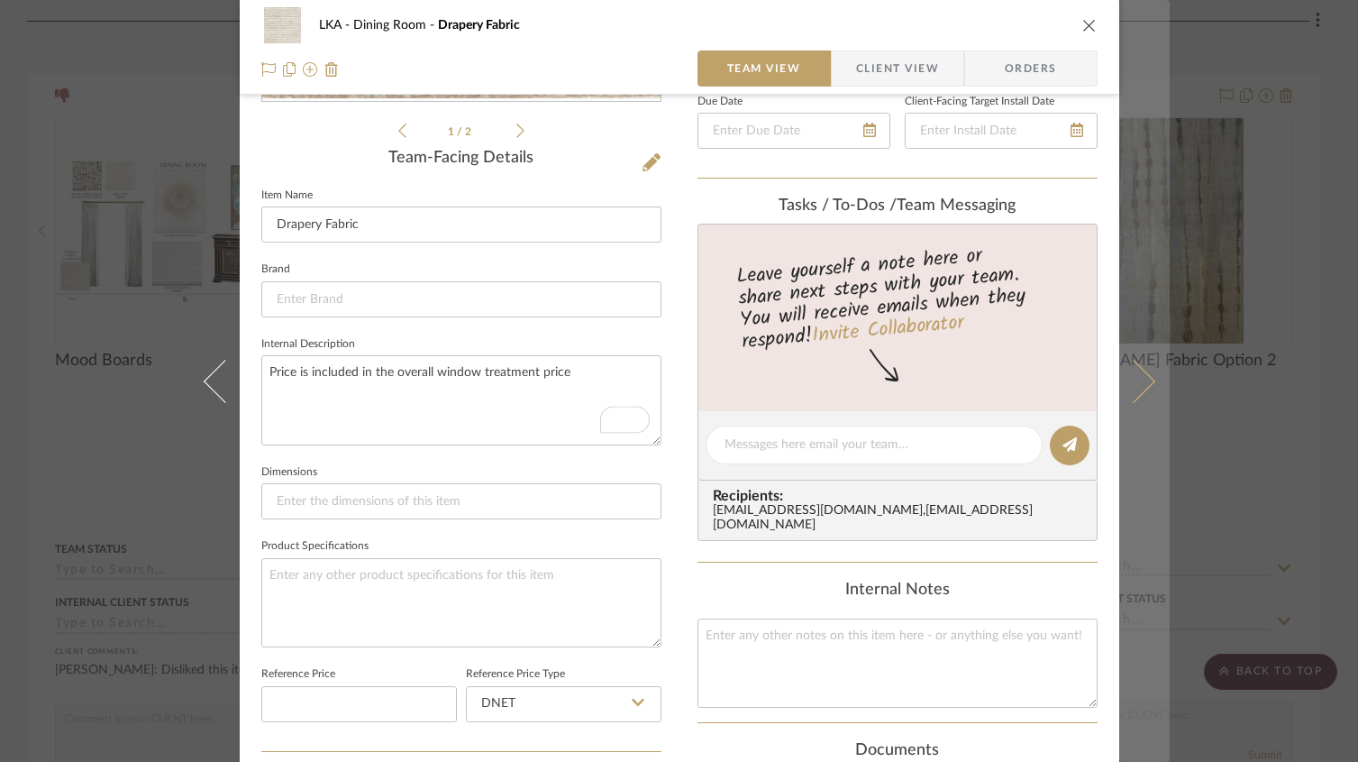
click at [1138, 371] on icon at bounding box center [1132, 380] width 43 height 43
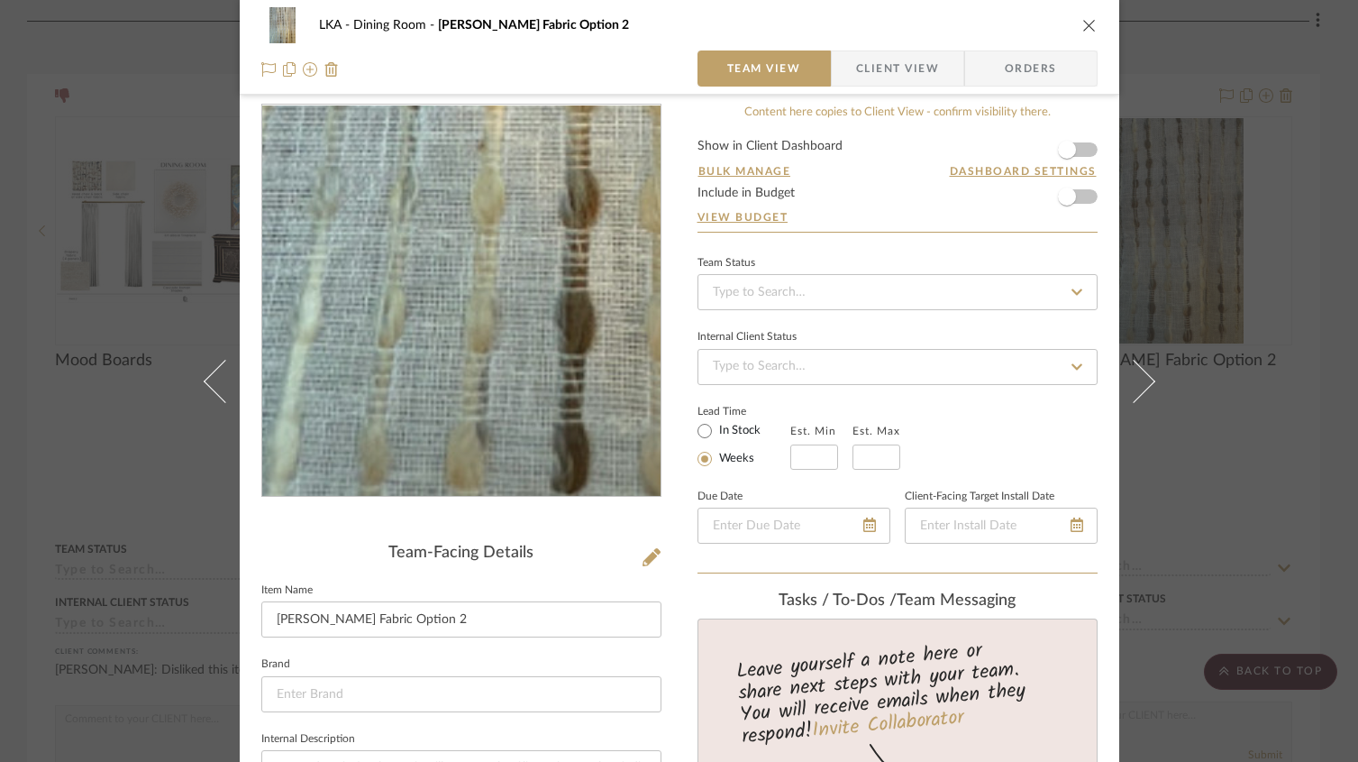
scroll to position [43, 0]
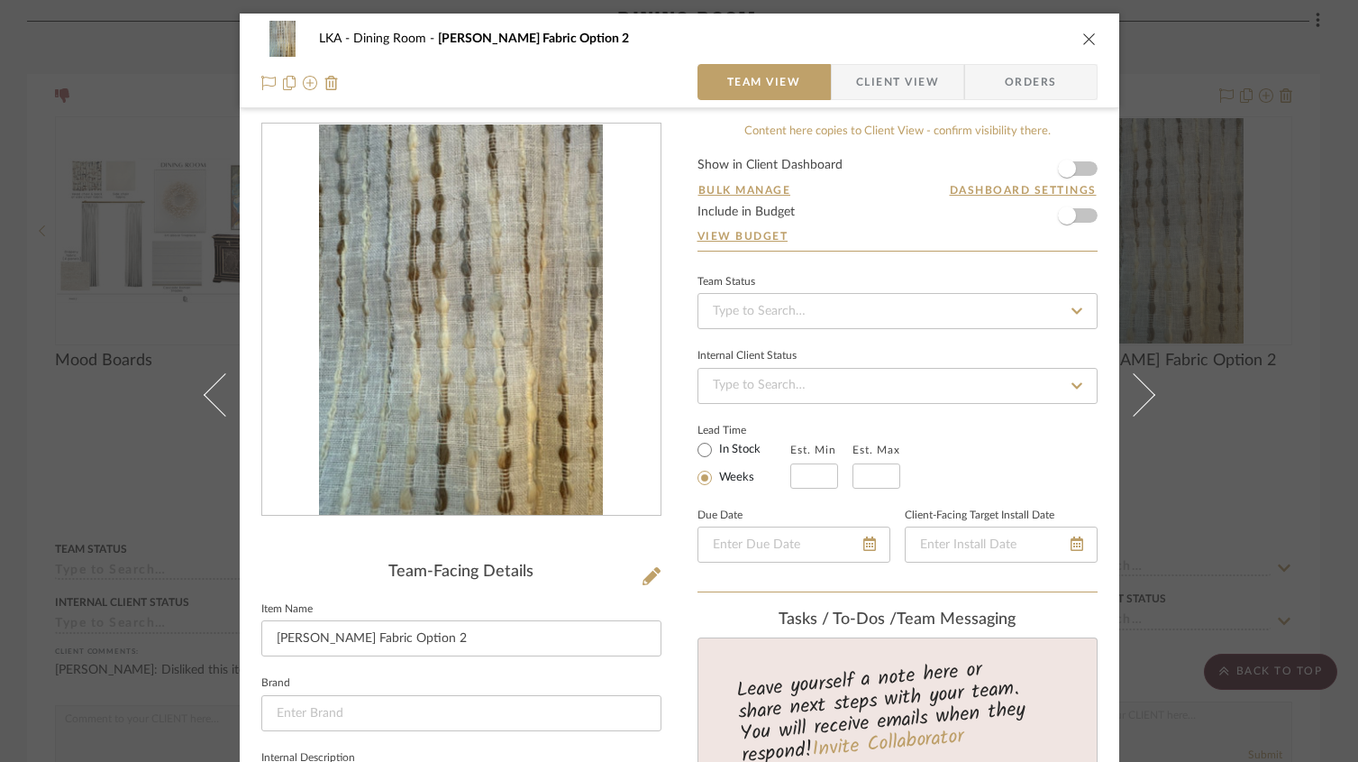
scroll to position [274, 0]
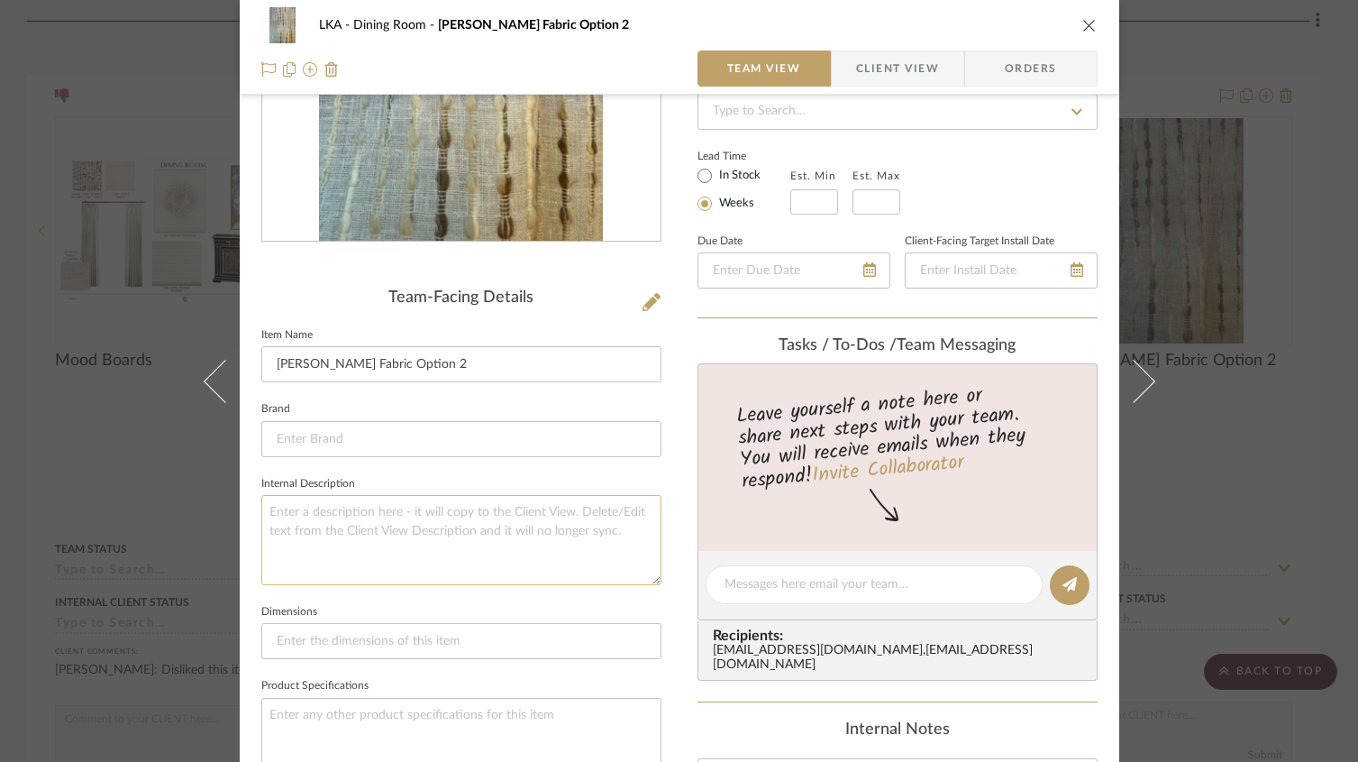
click at [306, 521] on textarea at bounding box center [461, 539] width 400 height 89
paste textarea "Price is included in the overall window treatment price"
click at [577, 526] on textarea "Price is included in the overall window treatment price" at bounding box center [461, 539] width 400 height 89
click at [583, 511] on textarea "Price is included in the overall window treatment price" at bounding box center [461, 539] width 400 height 89
click at [532, 568] on textarea "Price is included in the overall window treatment price" at bounding box center [461, 539] width 400 height 89
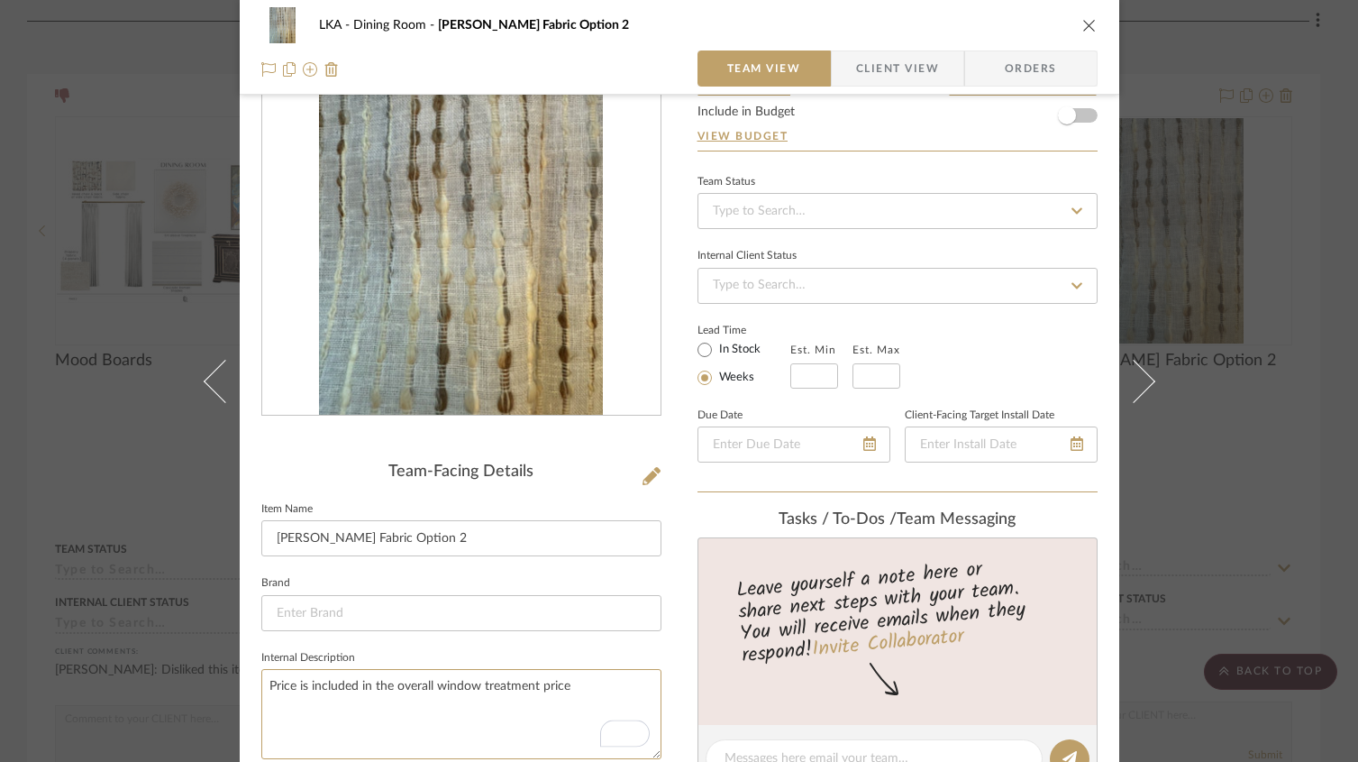
scroll to position [338, 0]
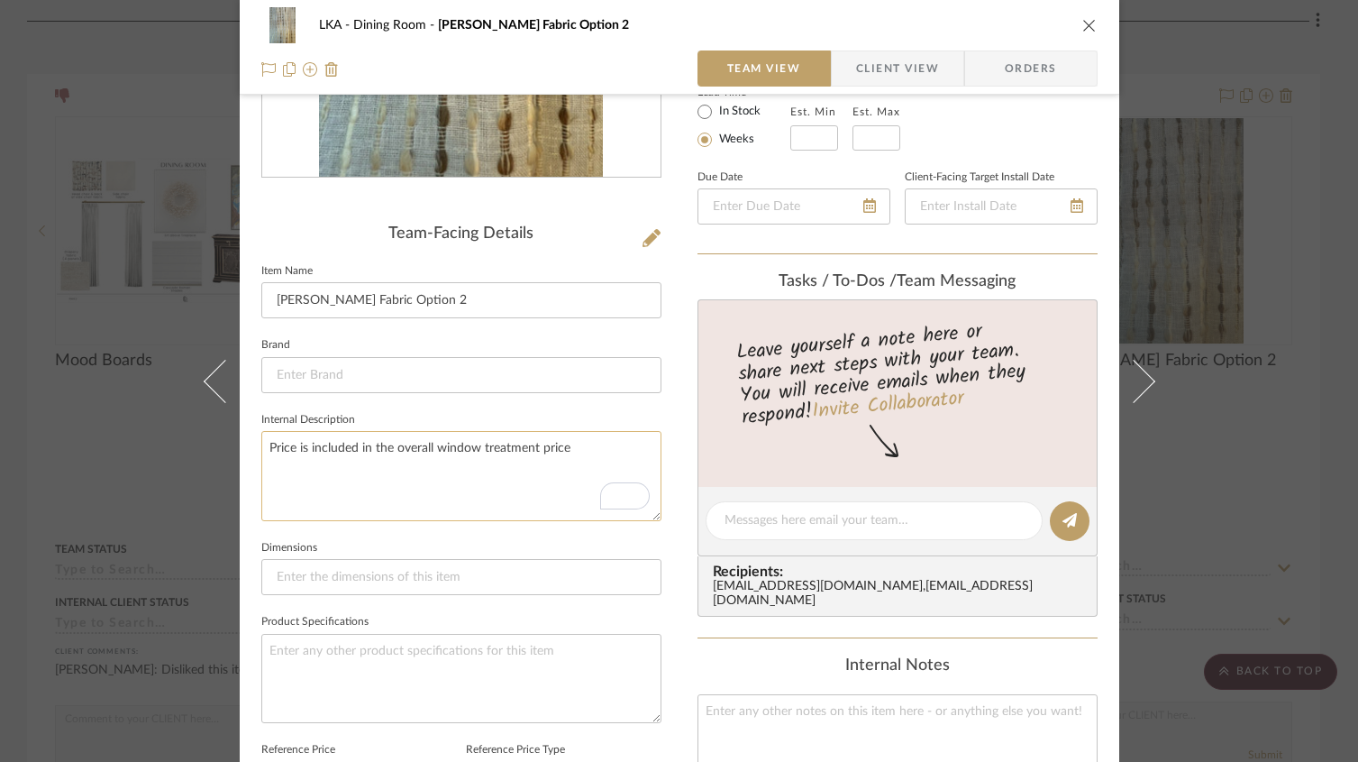
click at [264, 452] on textarea "Price is included in the overall window treatment price" at bounding box center [461, 475] width 400 height 89
click at [295, 450] on textarea "Lined - Price is included in the overall window treatment price" at bounding box center [461, 475] width 400 height 89
click at [305, 511] on textarea "Lined Sheer - Price is included in the overall window treatment price" at bounding box center [461, 475] width 400 height 89
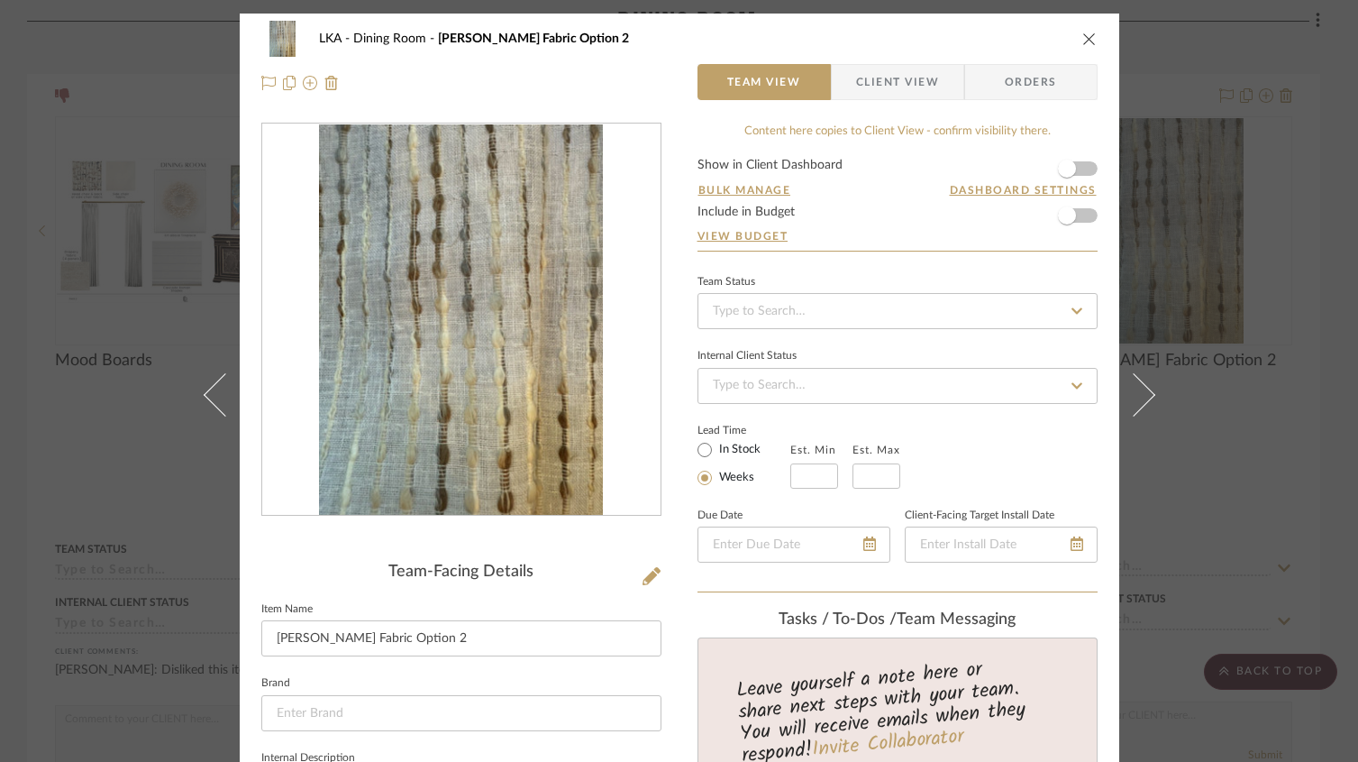
scroll to position [4, 0]
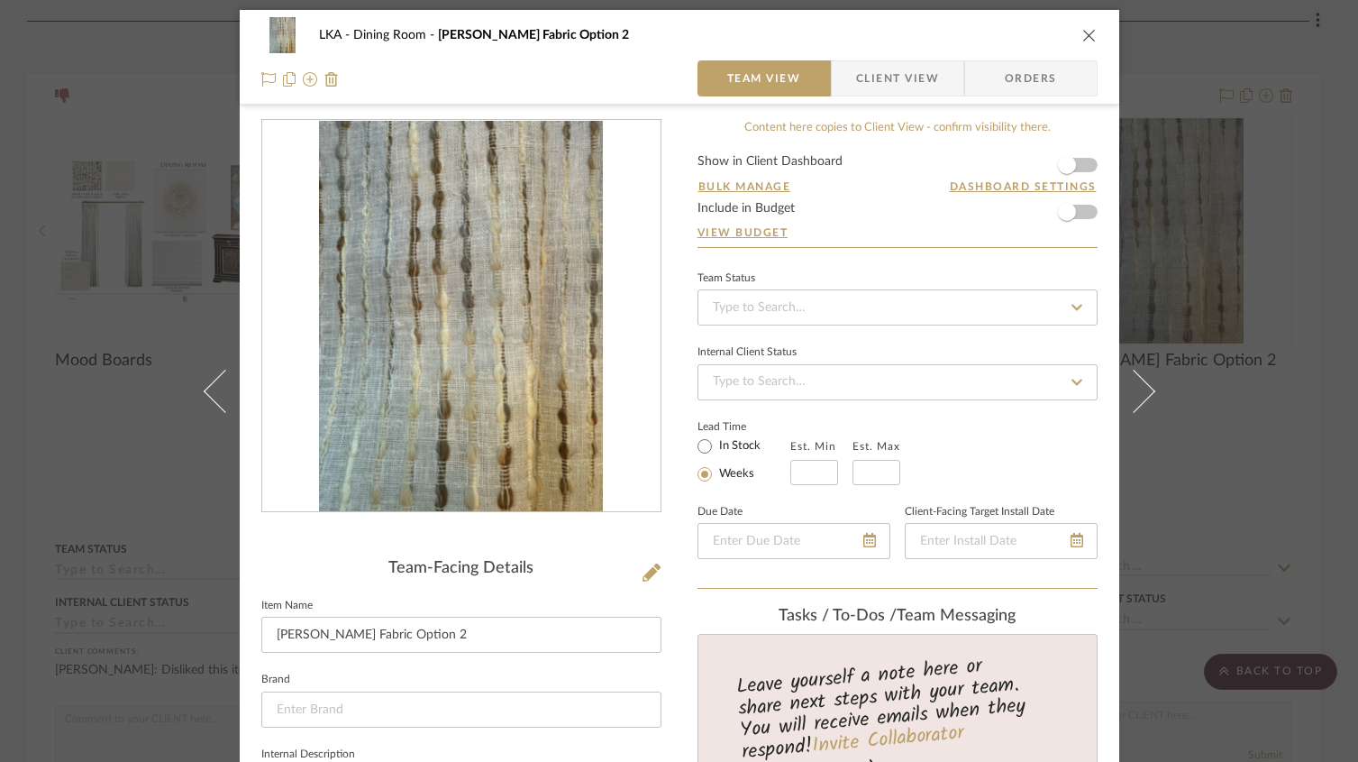
type textarea "Lined Sheer - Price is included in the overall window treatment price"
click at [1083, 39] on icon "close" at bounding box center [1090, 35] width 14 height 14
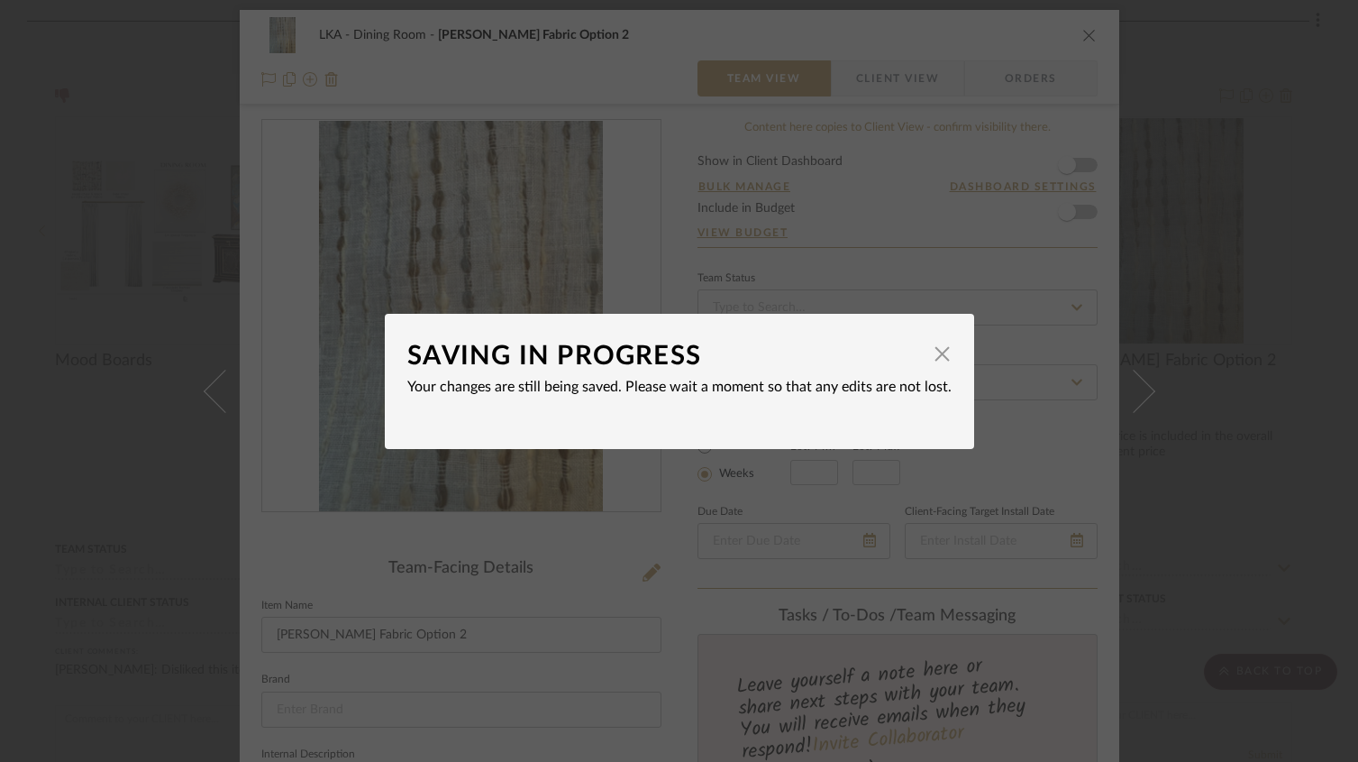
click at [936, 361] on span "button" at bounding box center [943, 354] width 36 height 36
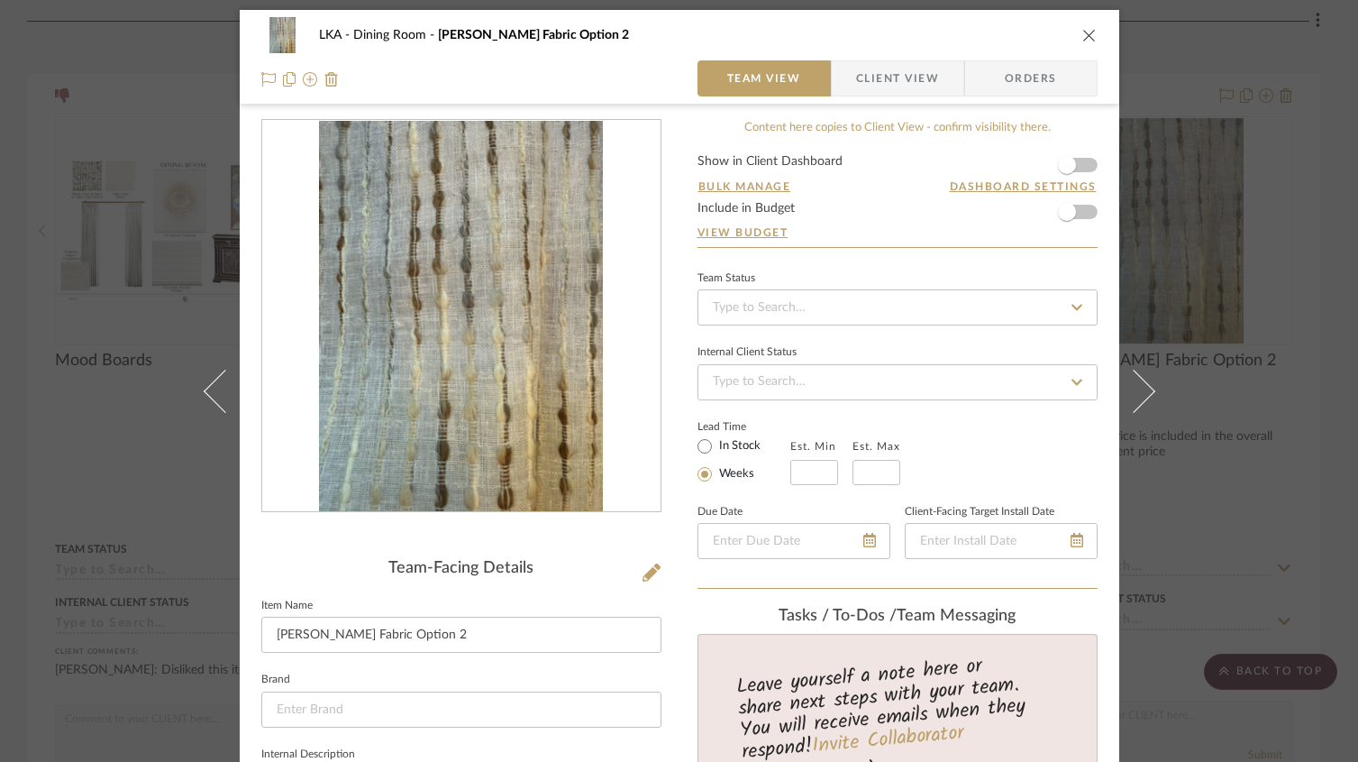
click at [1085, 36] on icon "close" at bounding box center [1090, 35] width 14 height 14
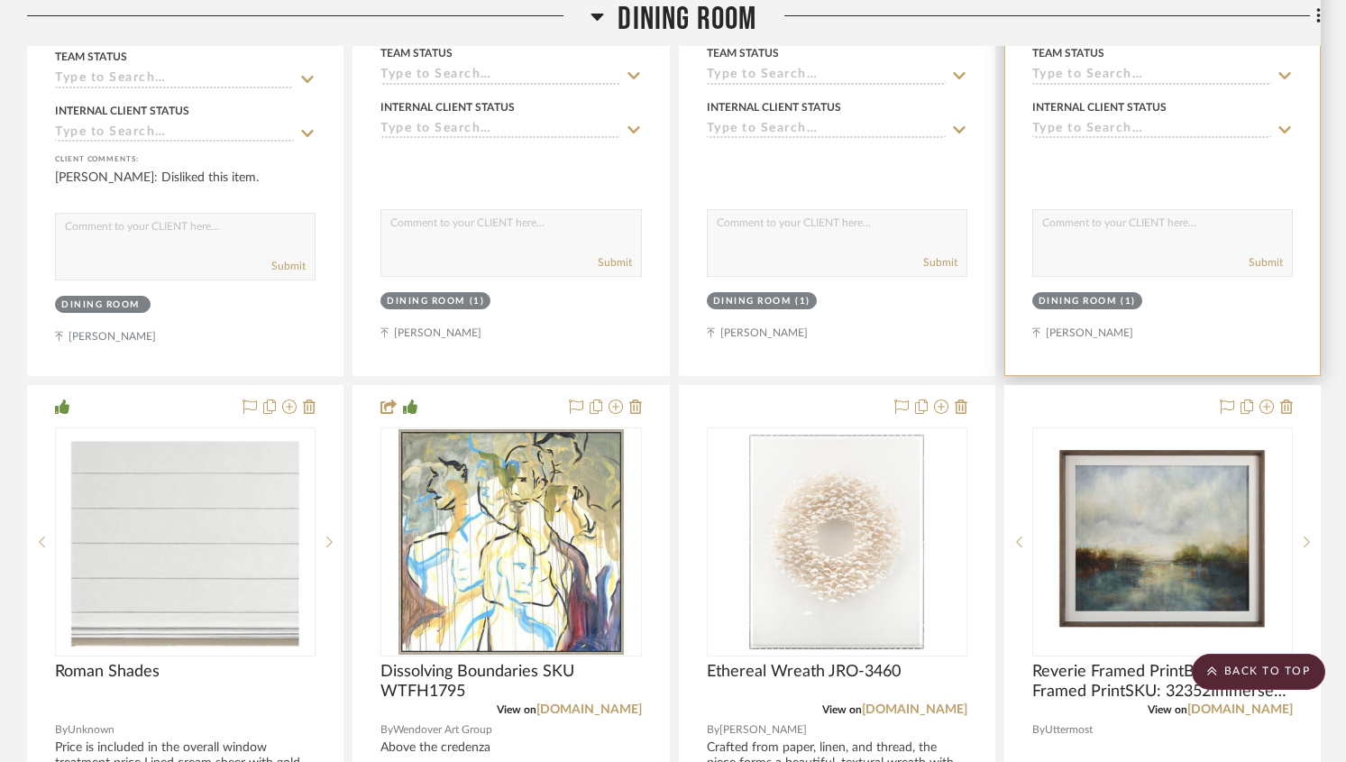
scroll to position [446, 0]
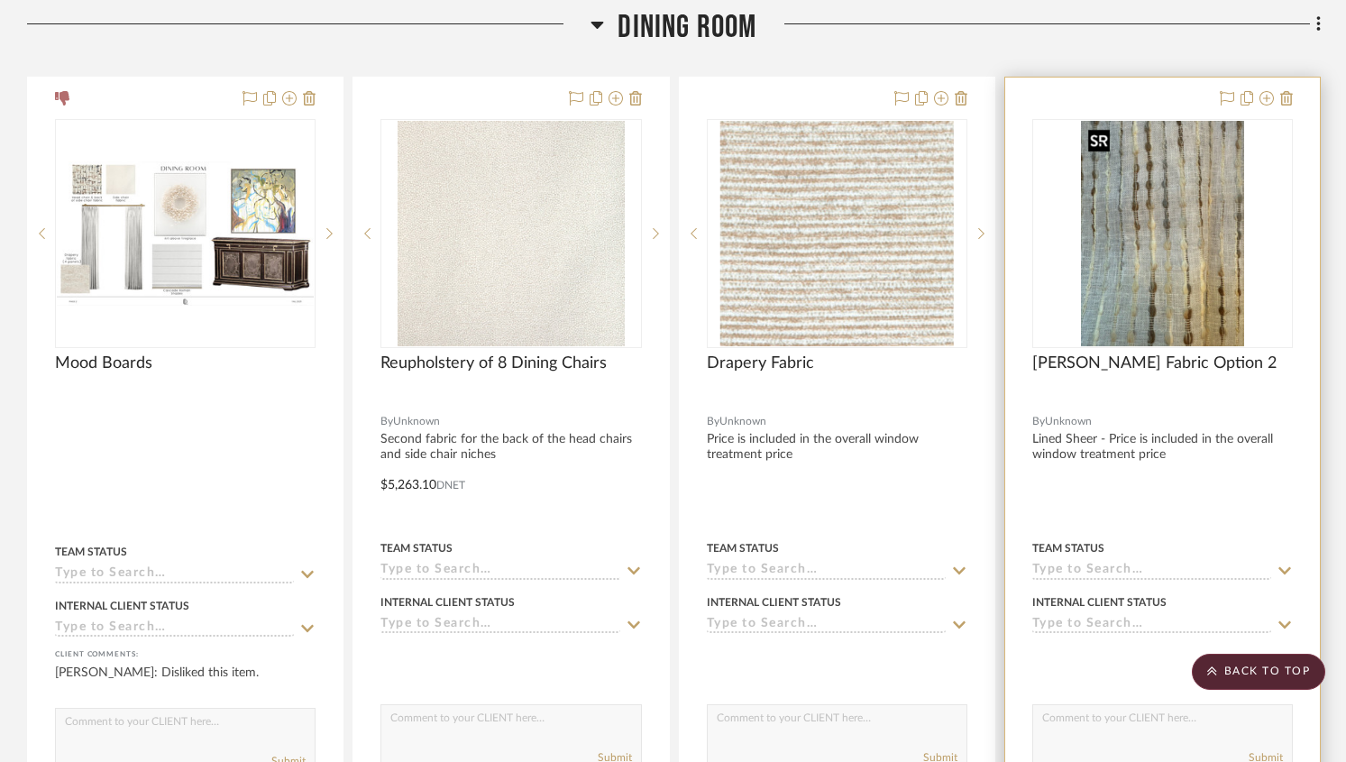
click at [1099, 245] on img "0" at bounding box center [1162, 233] width 163 height 225
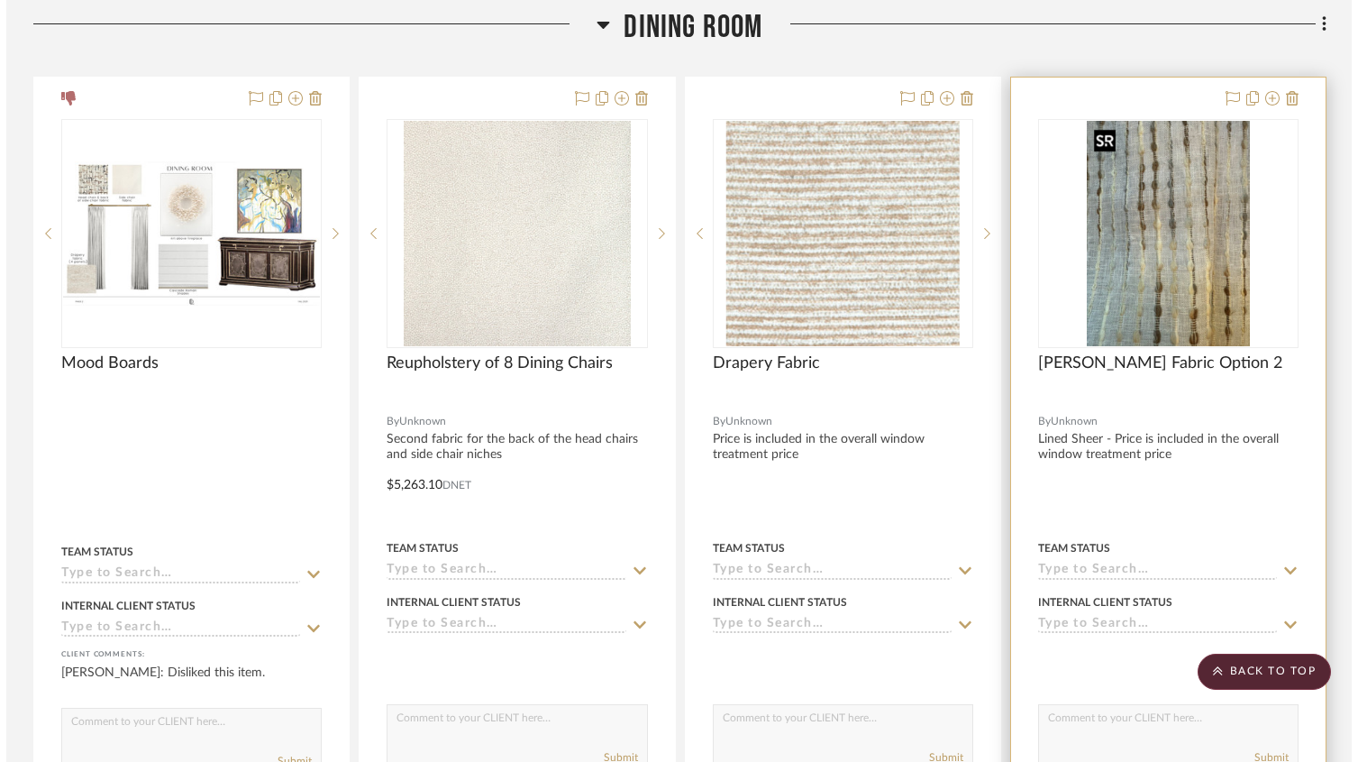
scroll to position [0, 0]
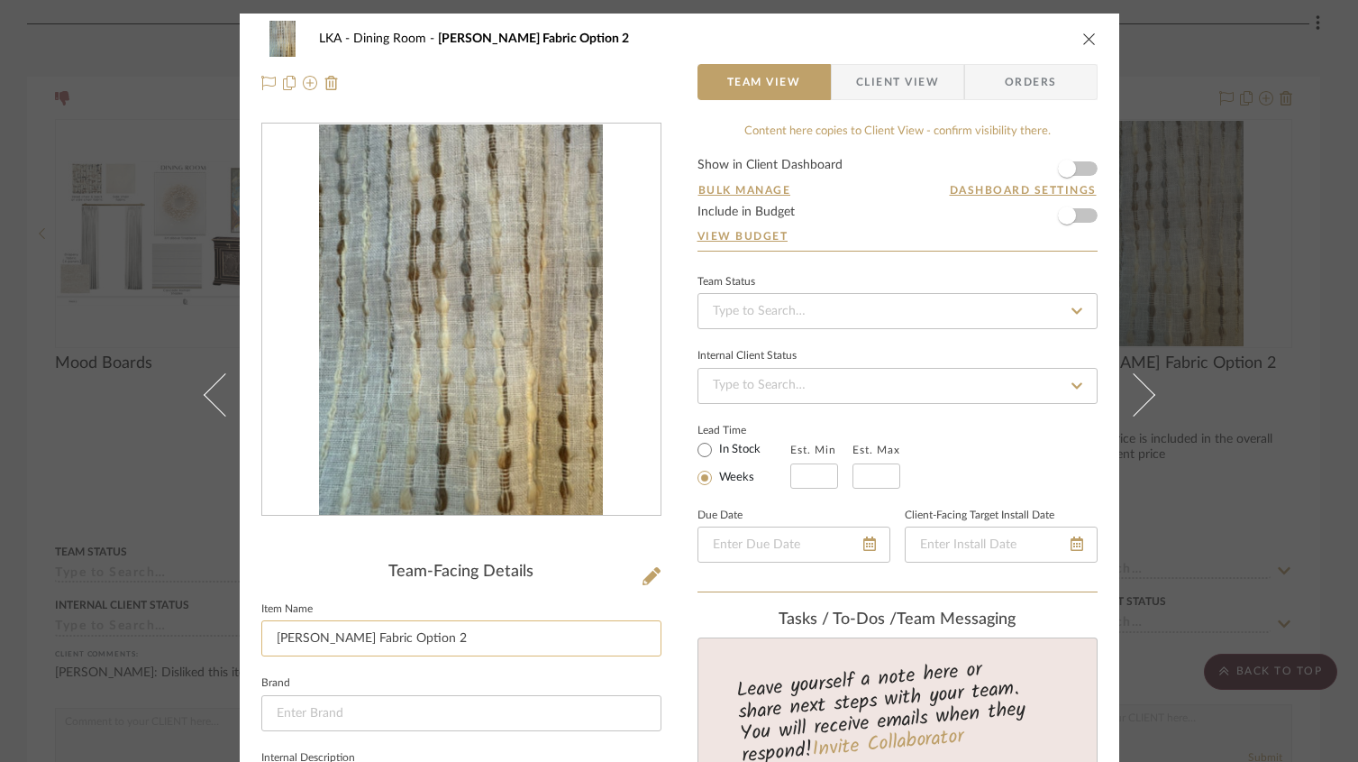
click at [308, 636] on input "Draper Fabric Option 2" at bounding box center [461, 638] width 400 height 36
type input "Drapery Fabric Option 2"
click at [933, 75] on span "Client View" at bounding box center [898, 82] width 132 height 36
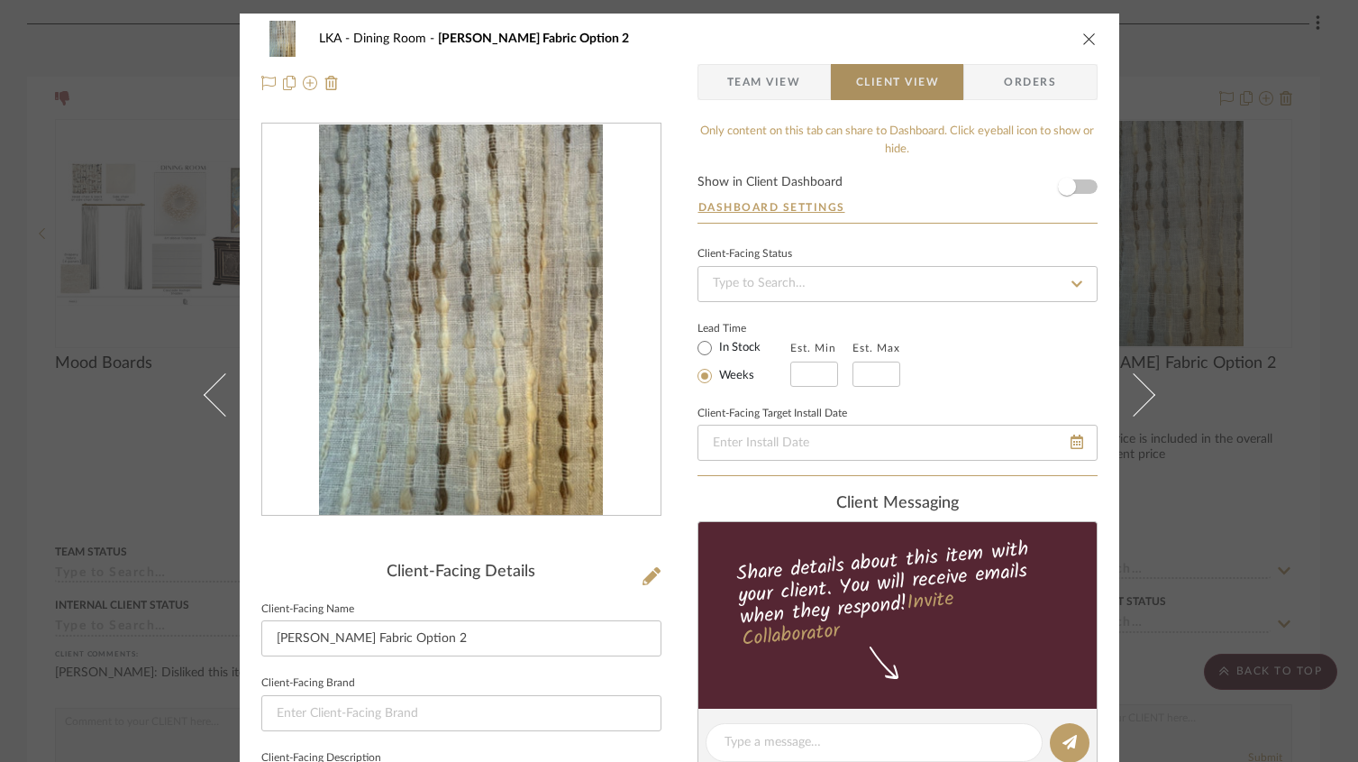
type input "Drapery Fabric Option 2"
click at [1084, 35] on icon "close" at bounding box center [1090, 39] width 14 height 14
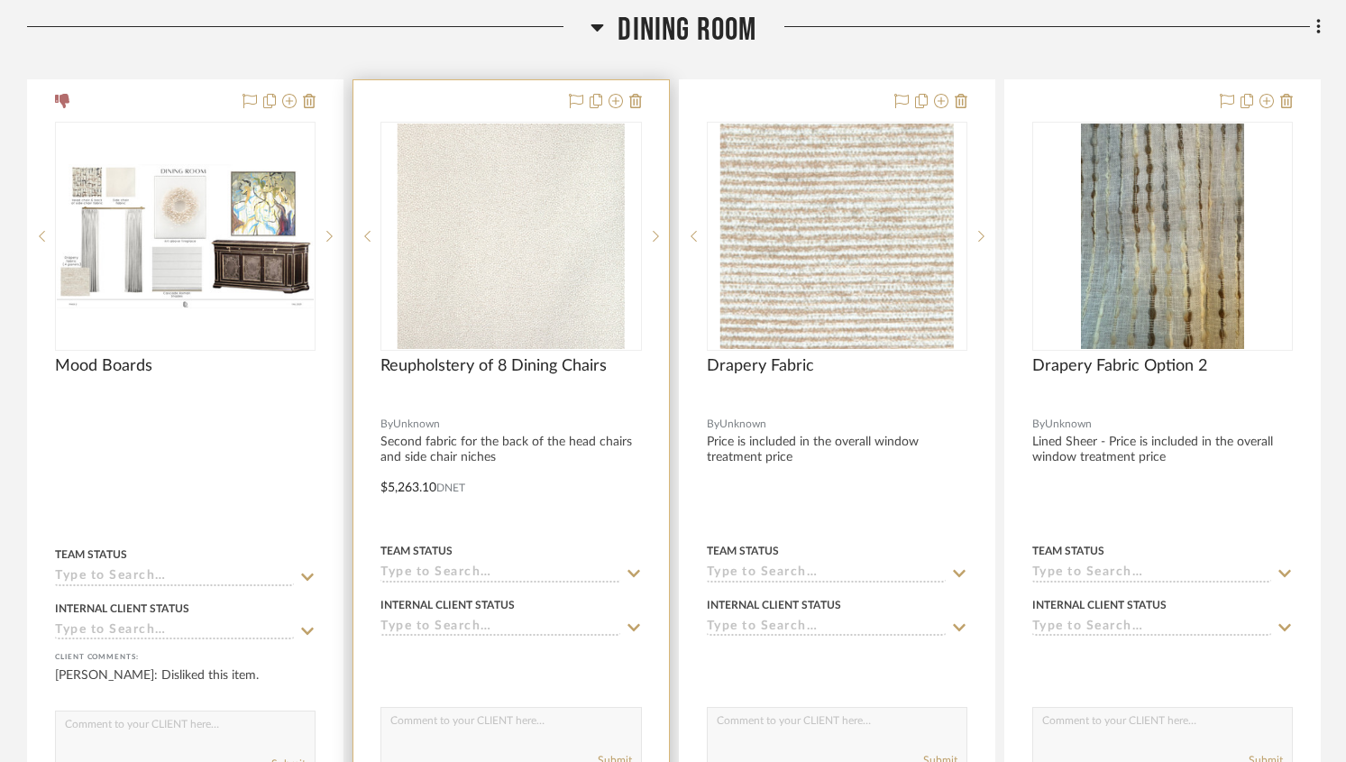
scroll to position [466, 0]
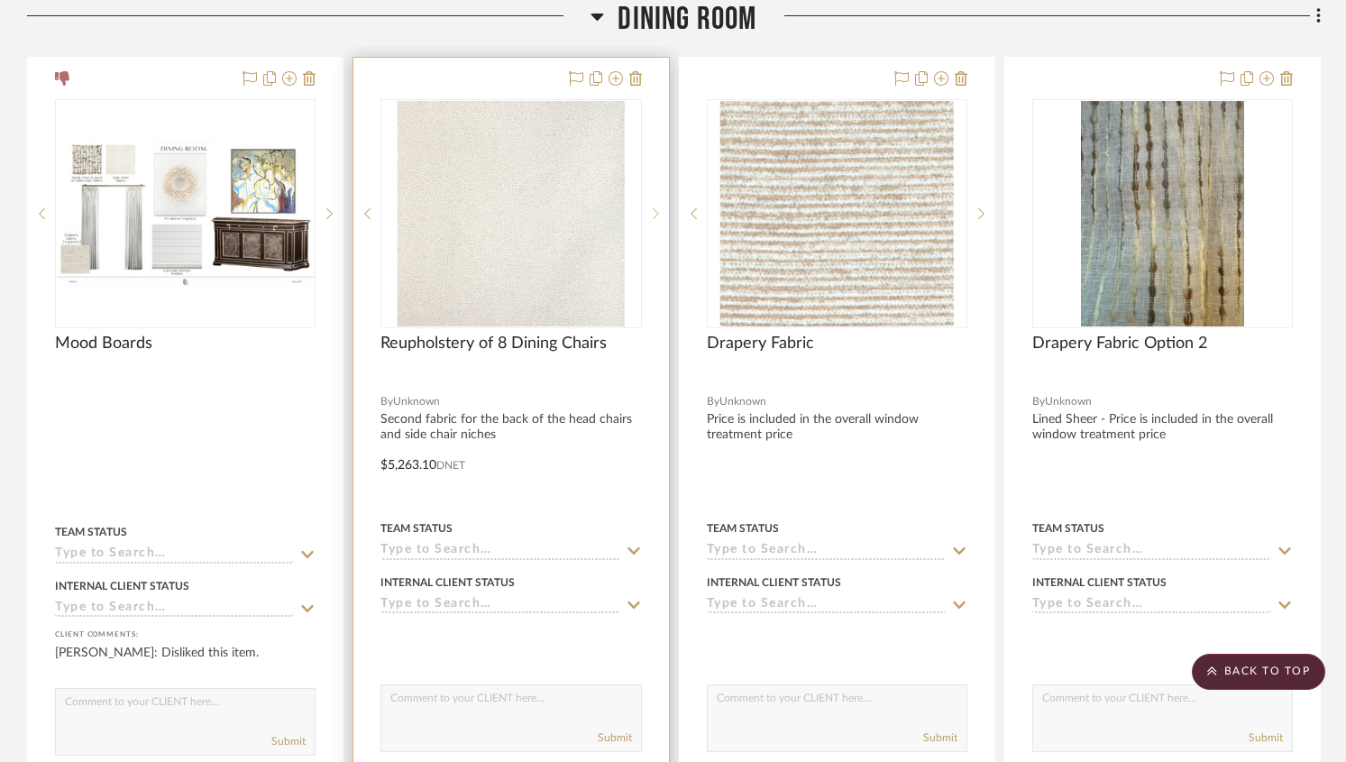
click at [654, 215] on icon at bounding box center [656, 213] width 6 height 13
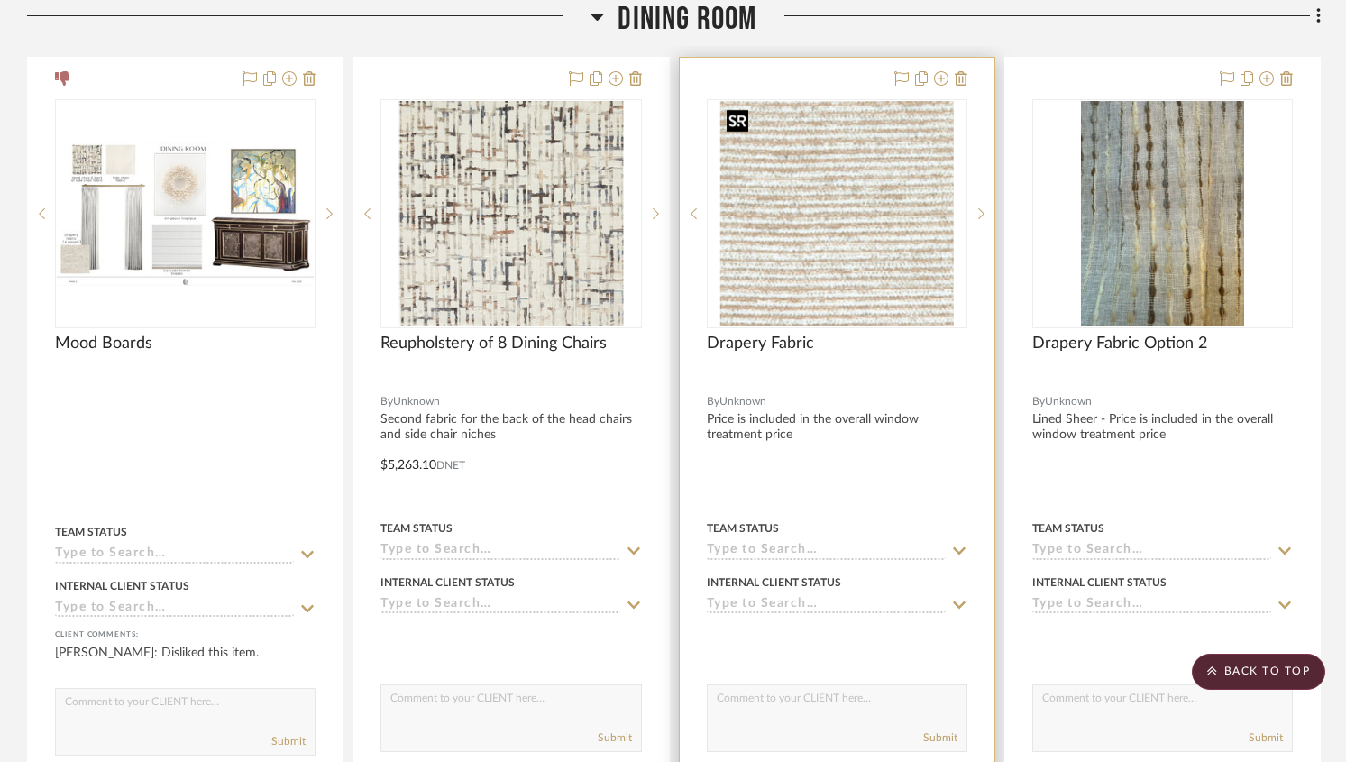
click at [827, 215] on img "0" at bounding box center [836, 213] width 234 height 225
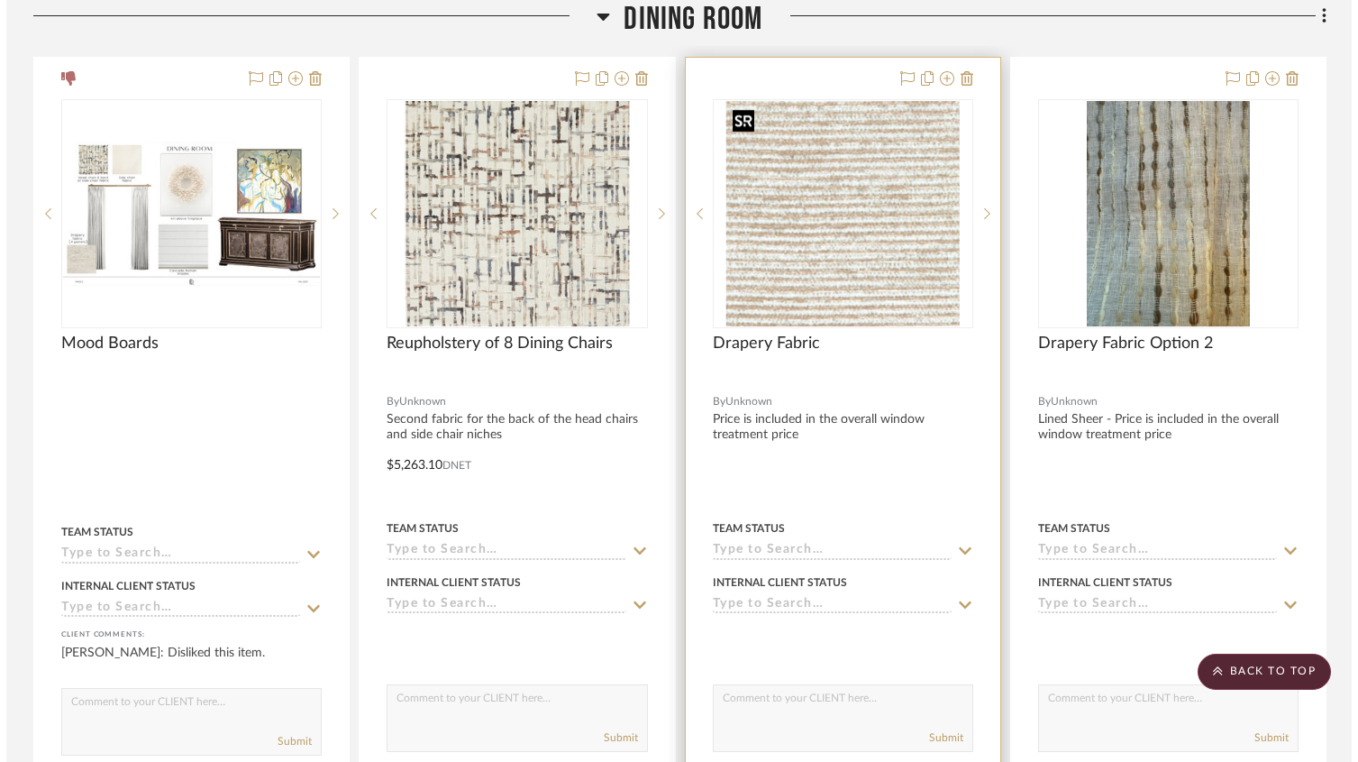
scroll to position [0, 0]
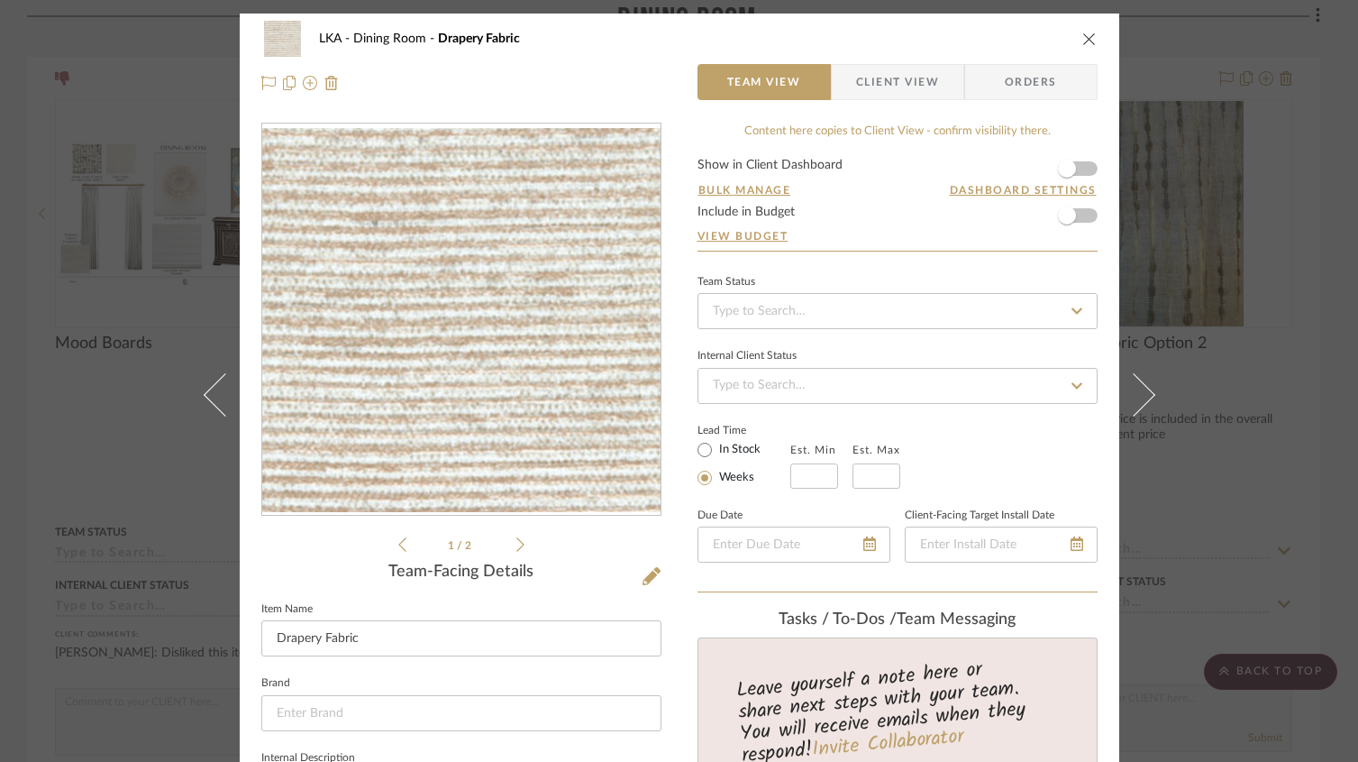
click at [1083, 42] on icon "close" at bounding box center [1090, 39] width 14 height 14
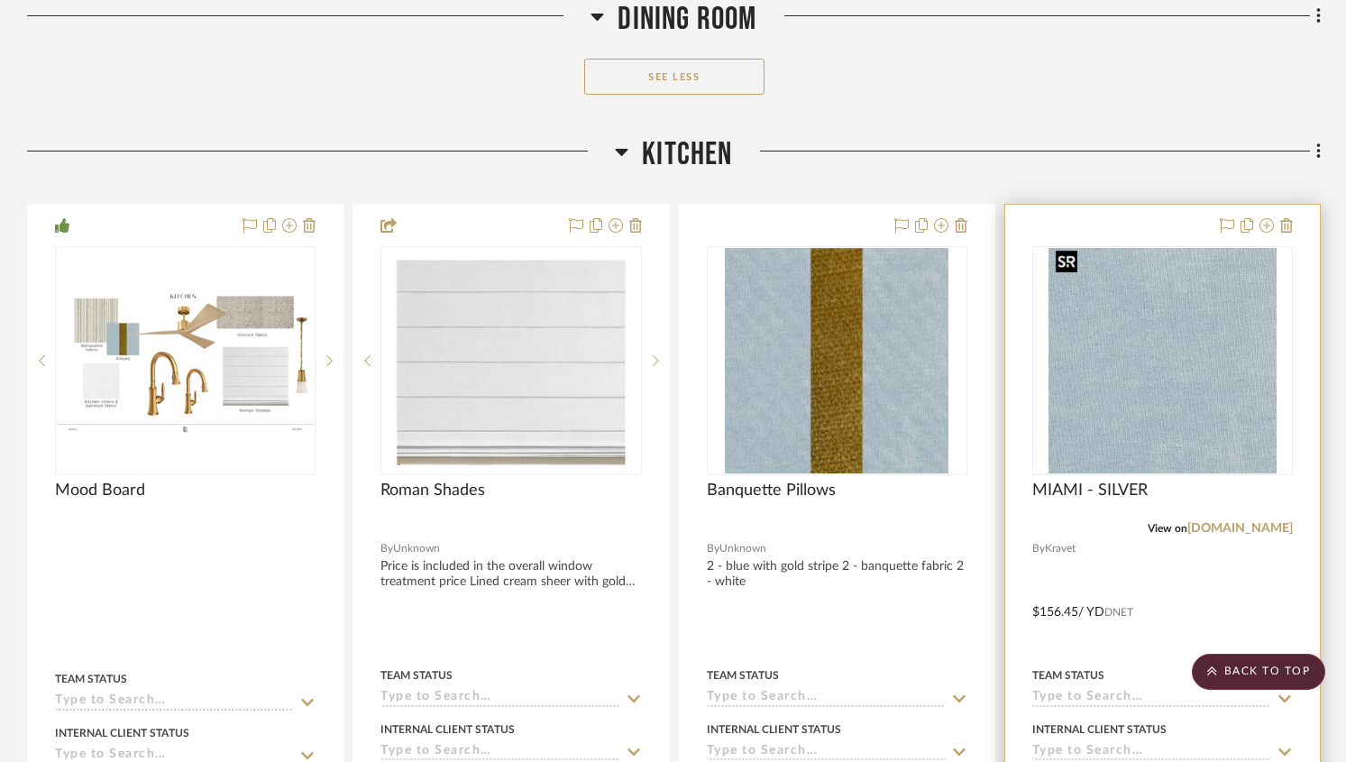
scroll to position [6073, 0]
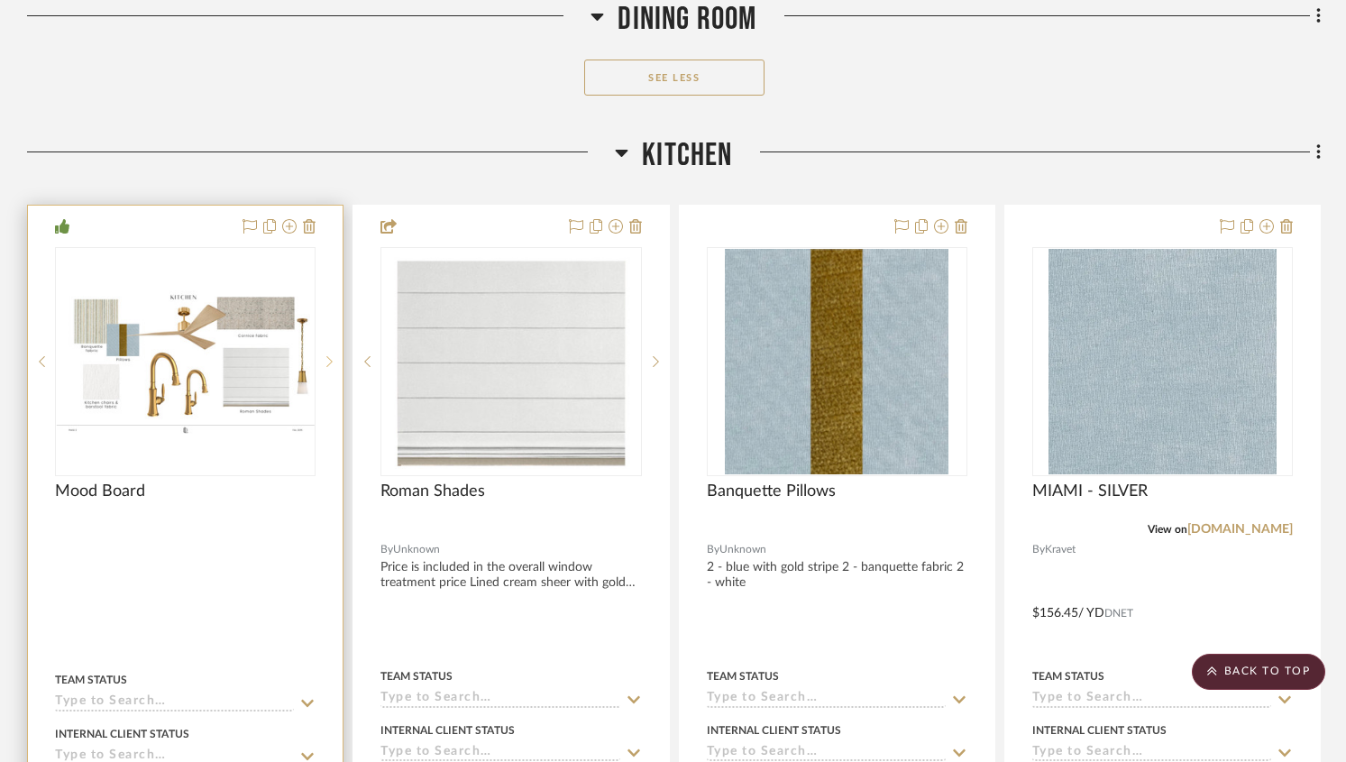
click at [331, 359] on icon at bounding box center [329, 361] width 6 height 13
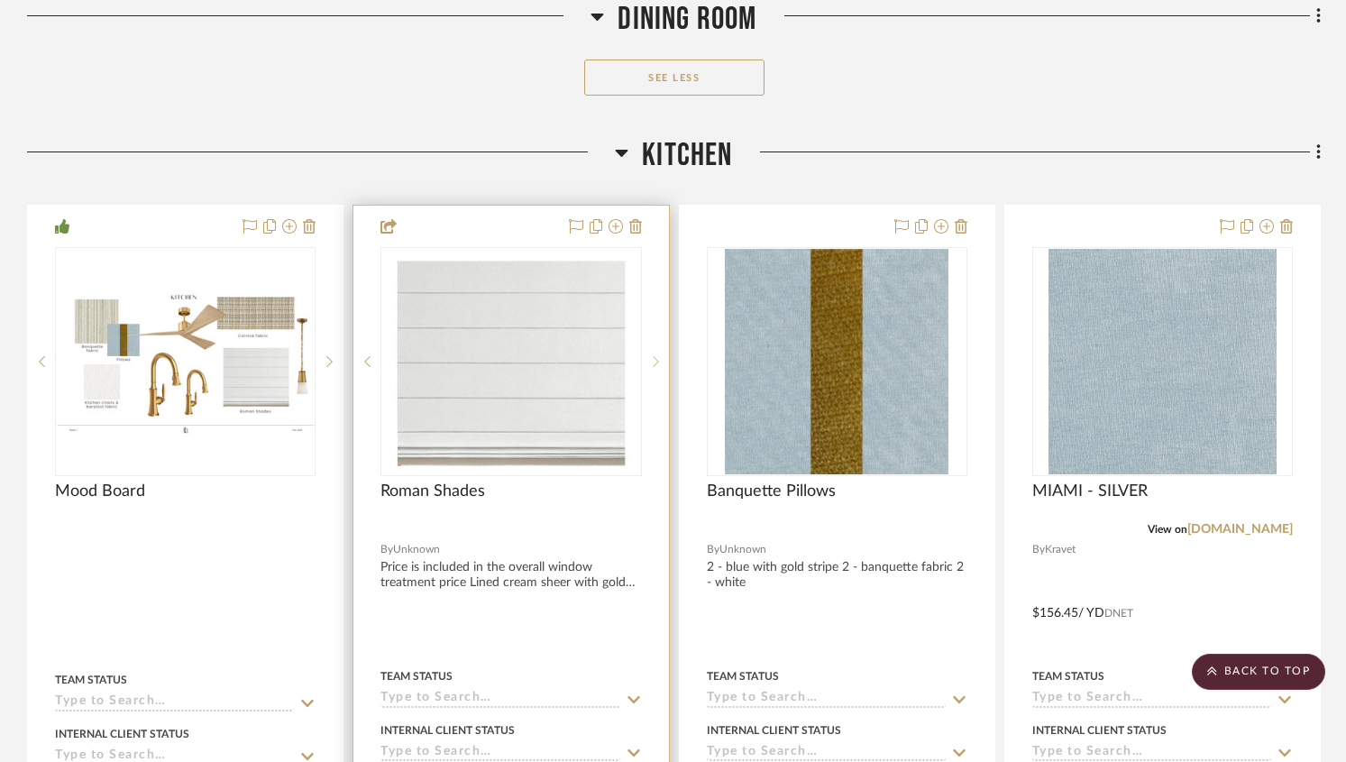
click at [653, 355] on icon at bounding box center [656, 361] width 6 height 13
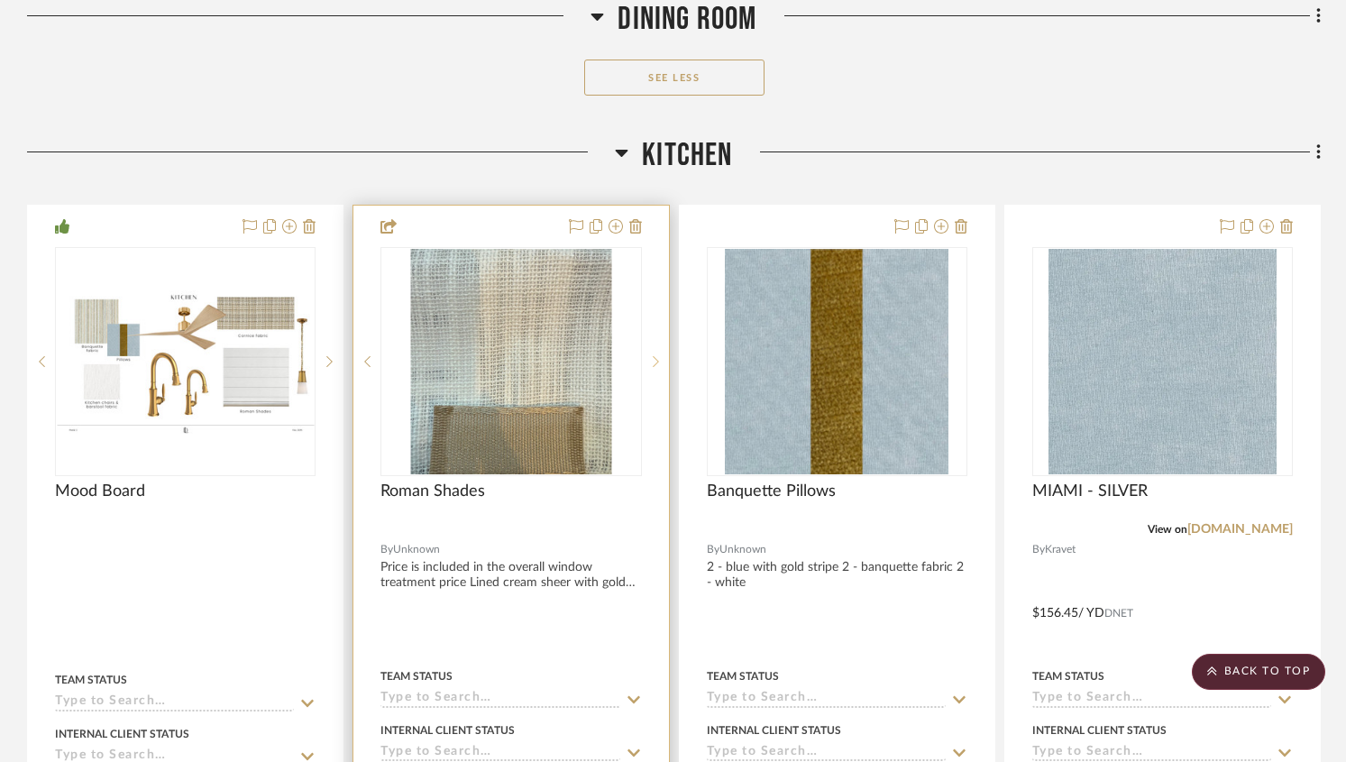
click at [653, 355] on icon at bounding box center [656, 361] width 6 height 13
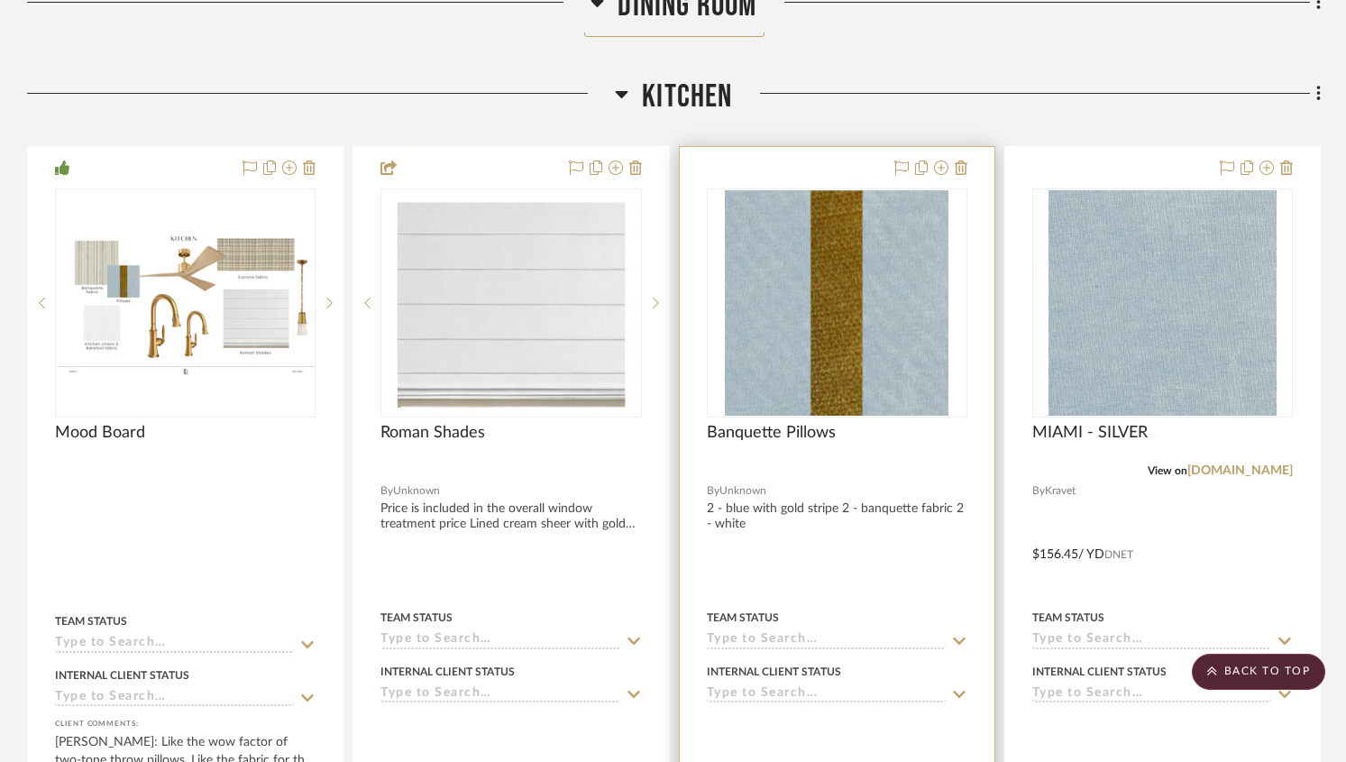
scroll to position [6132, 0]
click at [945, 164] on icon at bounding box center [941, 167] width 14 height 14
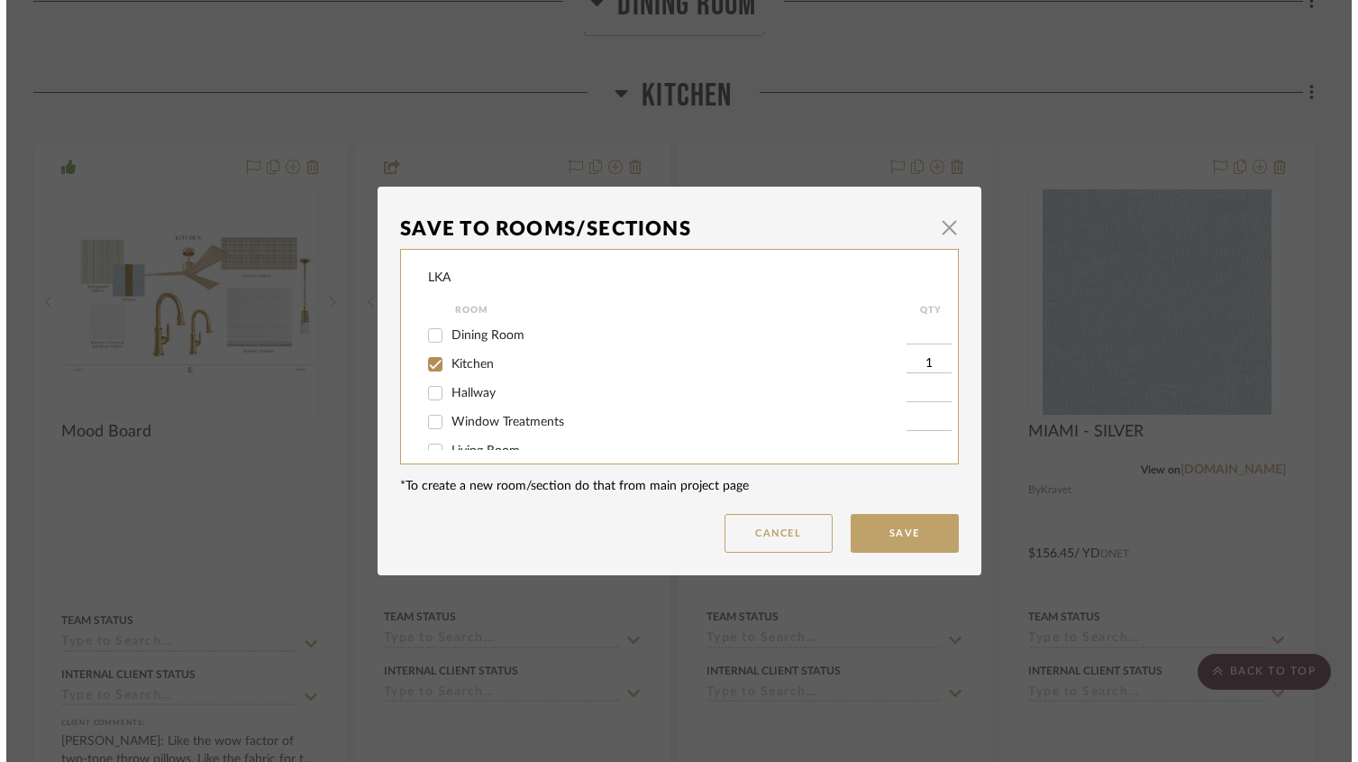
scroll to position [0, 0]
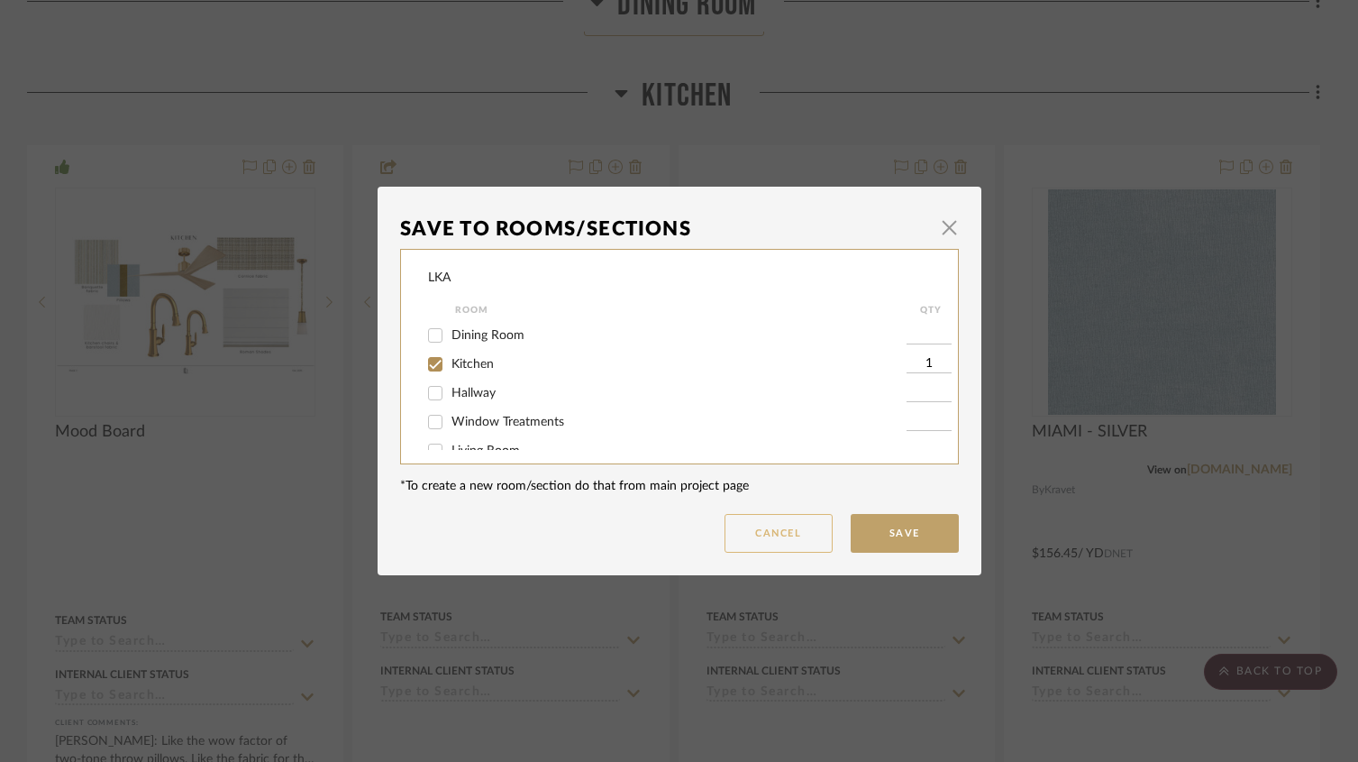
click at [796, 532] on button "Cancel" at bounding box center [779, 533] width 108 height 39
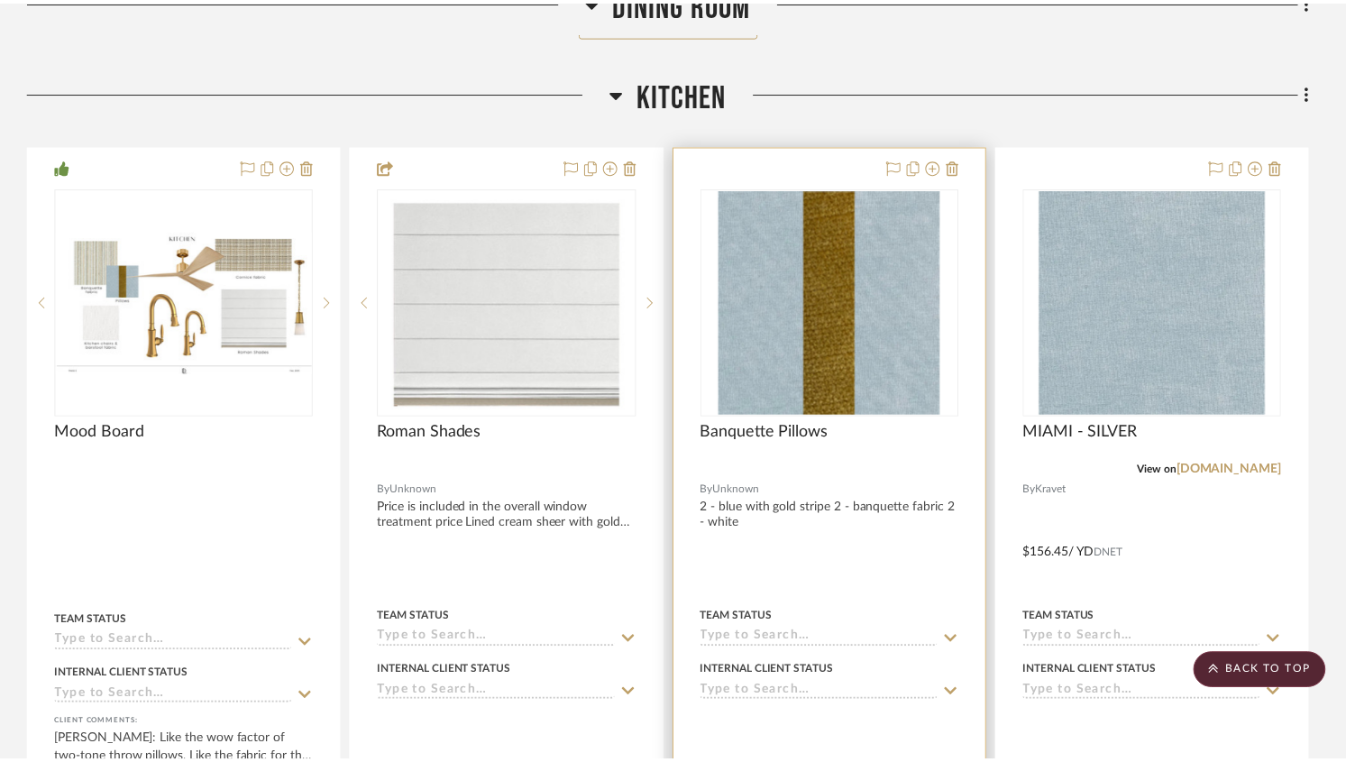
scroll to position [6132, 0]
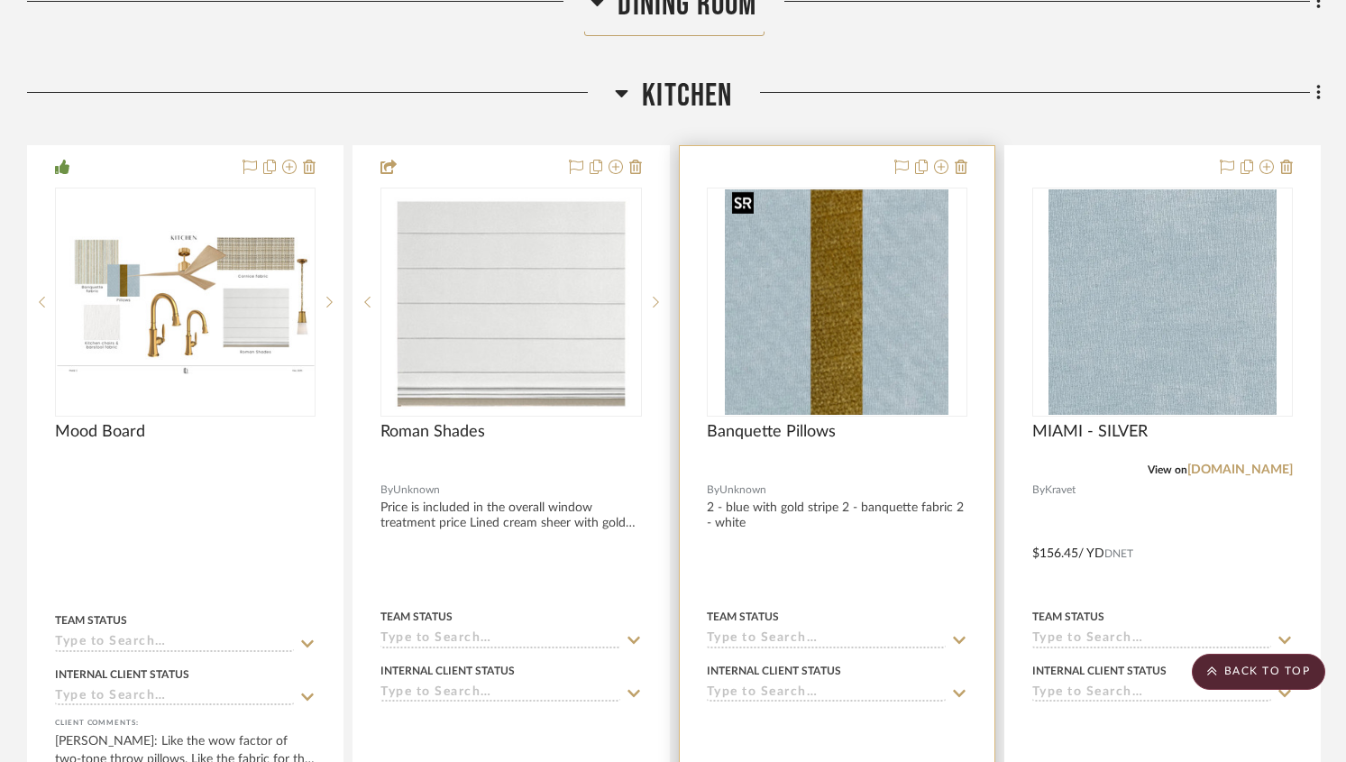
click at [905, 370] on img "0" at bounding box center [837, 301] width 224 height 225
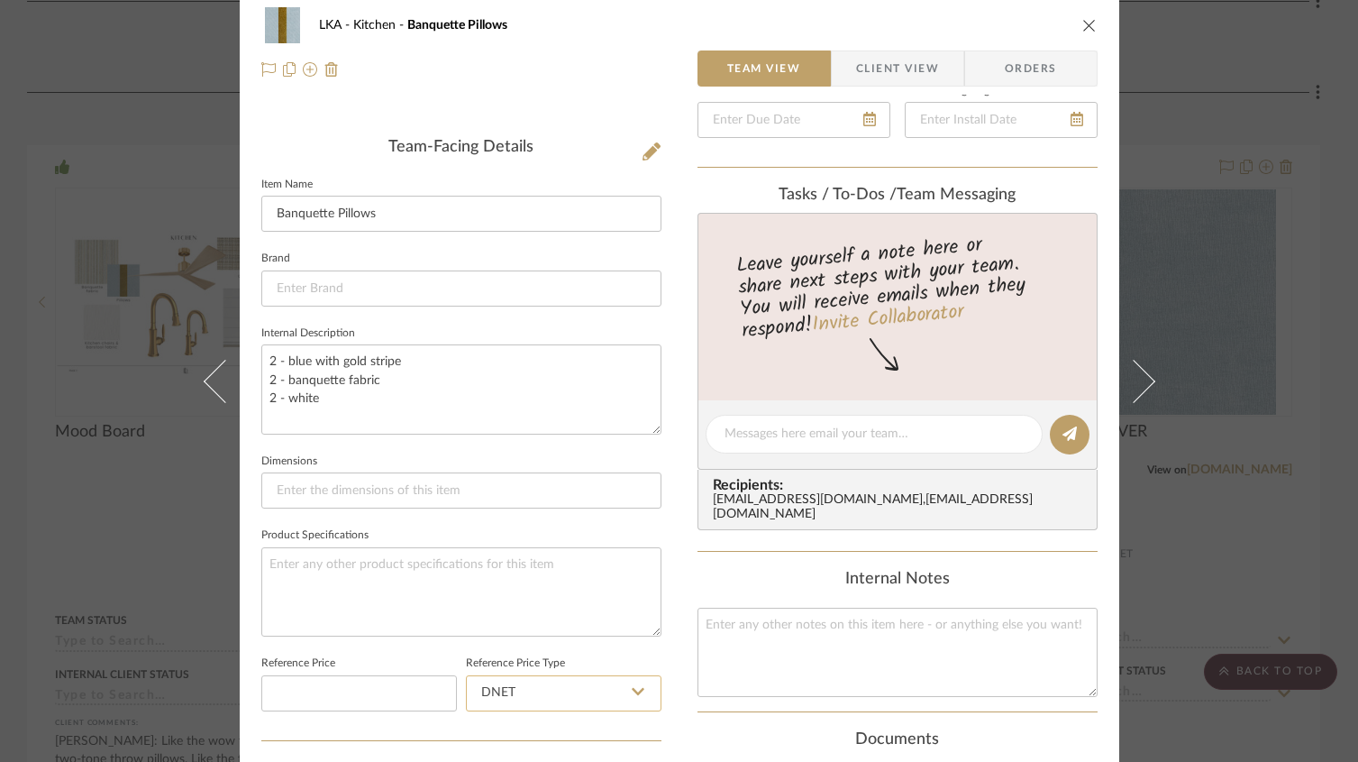
scroll to position [0, 0]
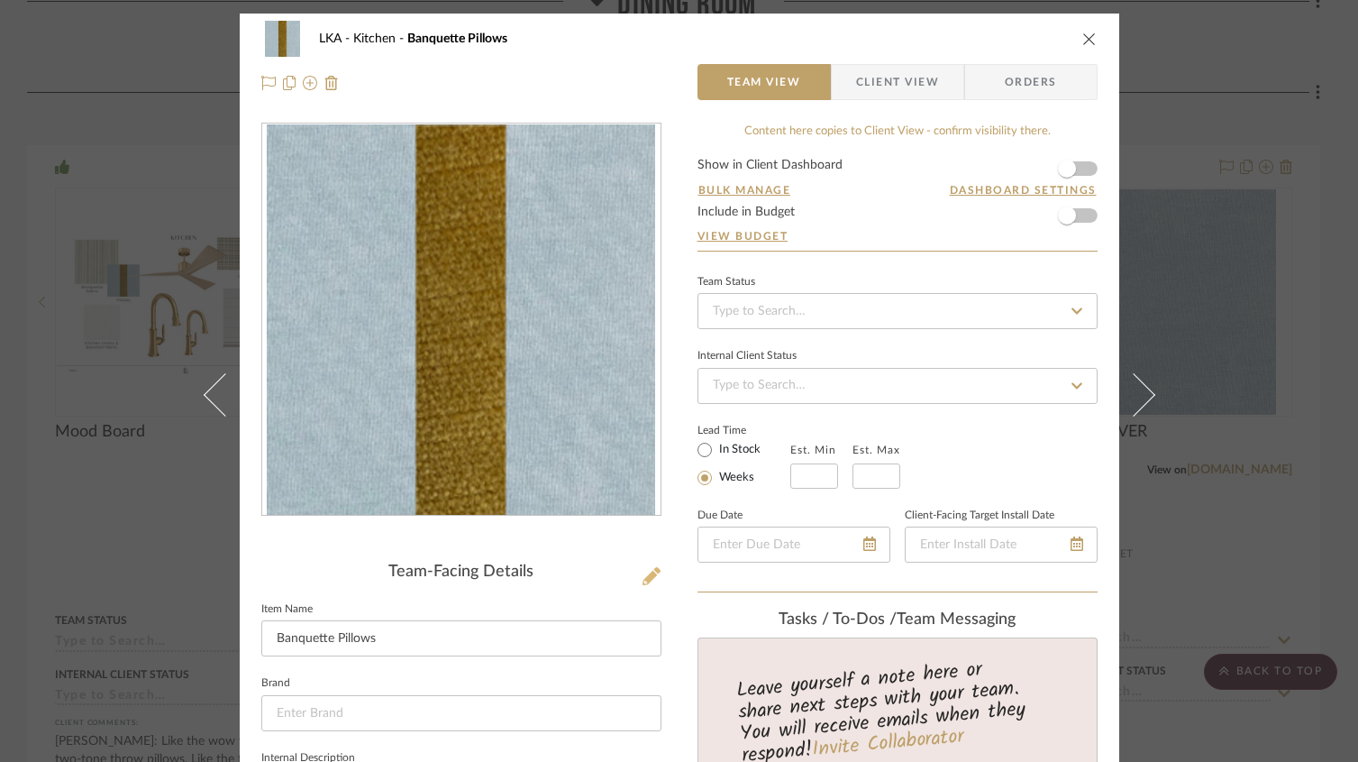
click at [643, 577] on icon at bounding box center [652, 576] width 18 height 18
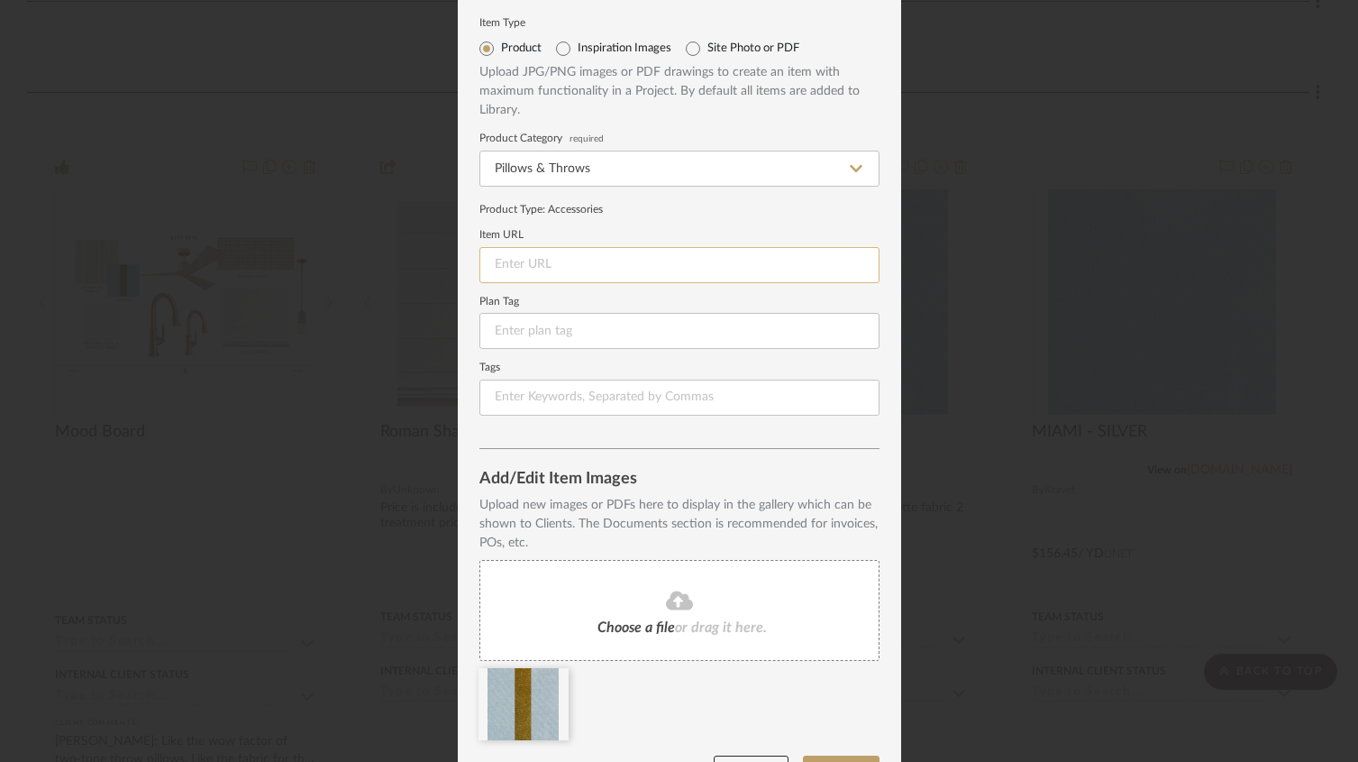
scroll to position [97, 0]
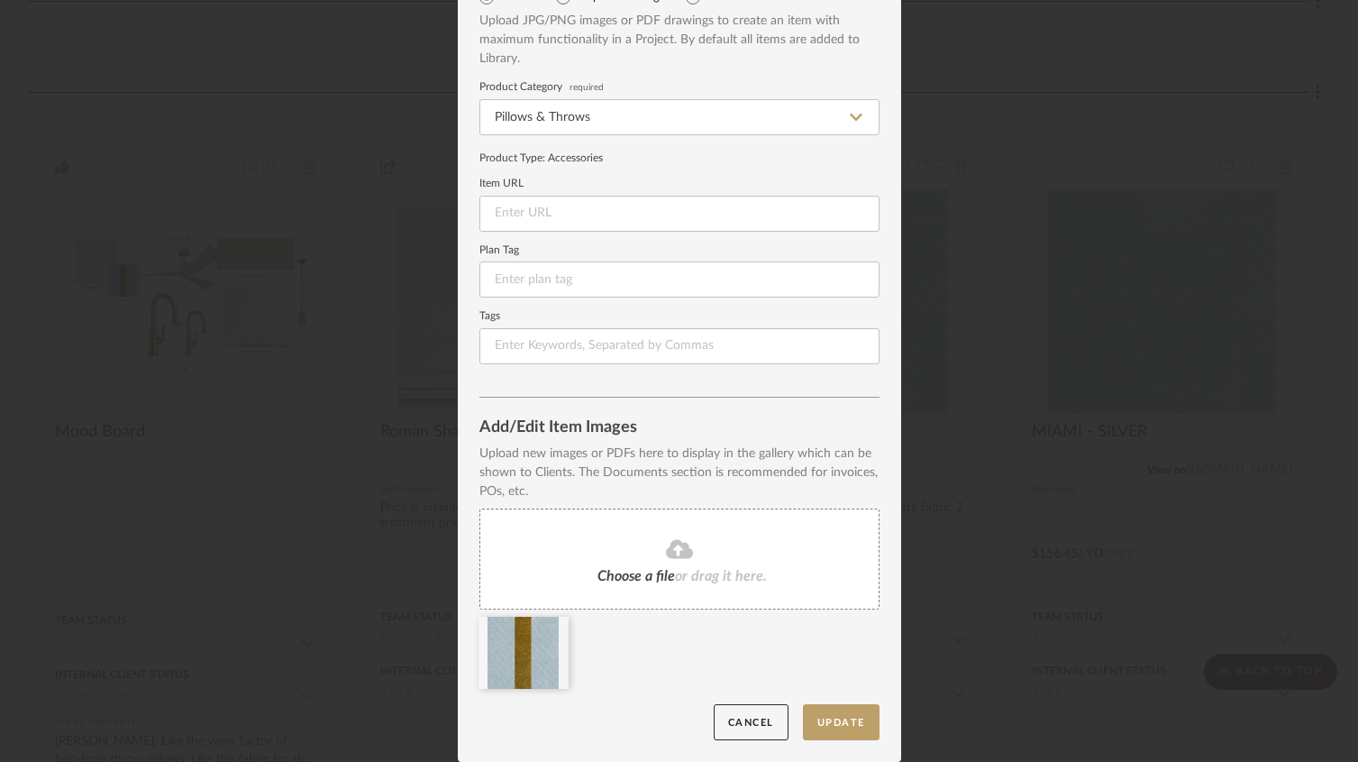
click at [688, 551] on fa-icon at bounding box center [680, 549] width 164 height 23
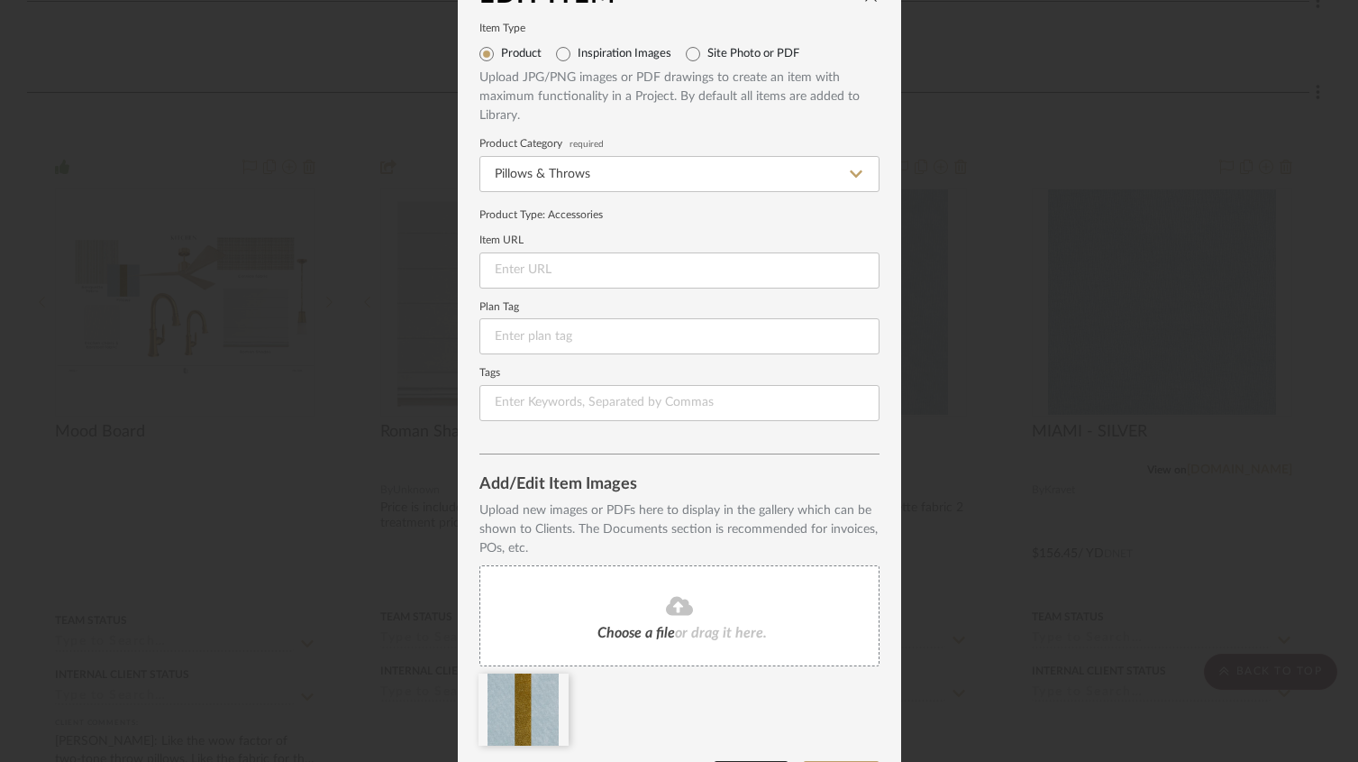
scroll to position [0, 0]
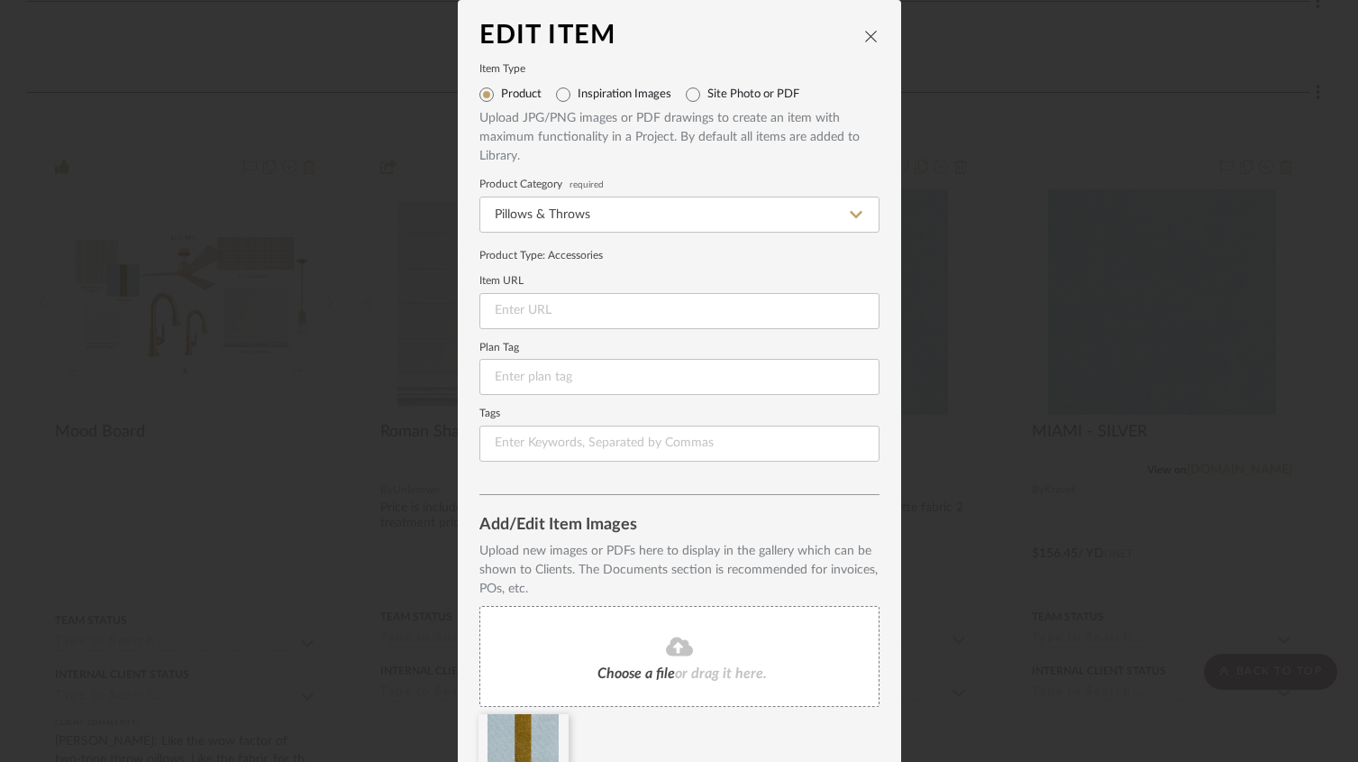
click at [864, 39] on icon "close" at bounding box center [871, 36] width 14 height 14
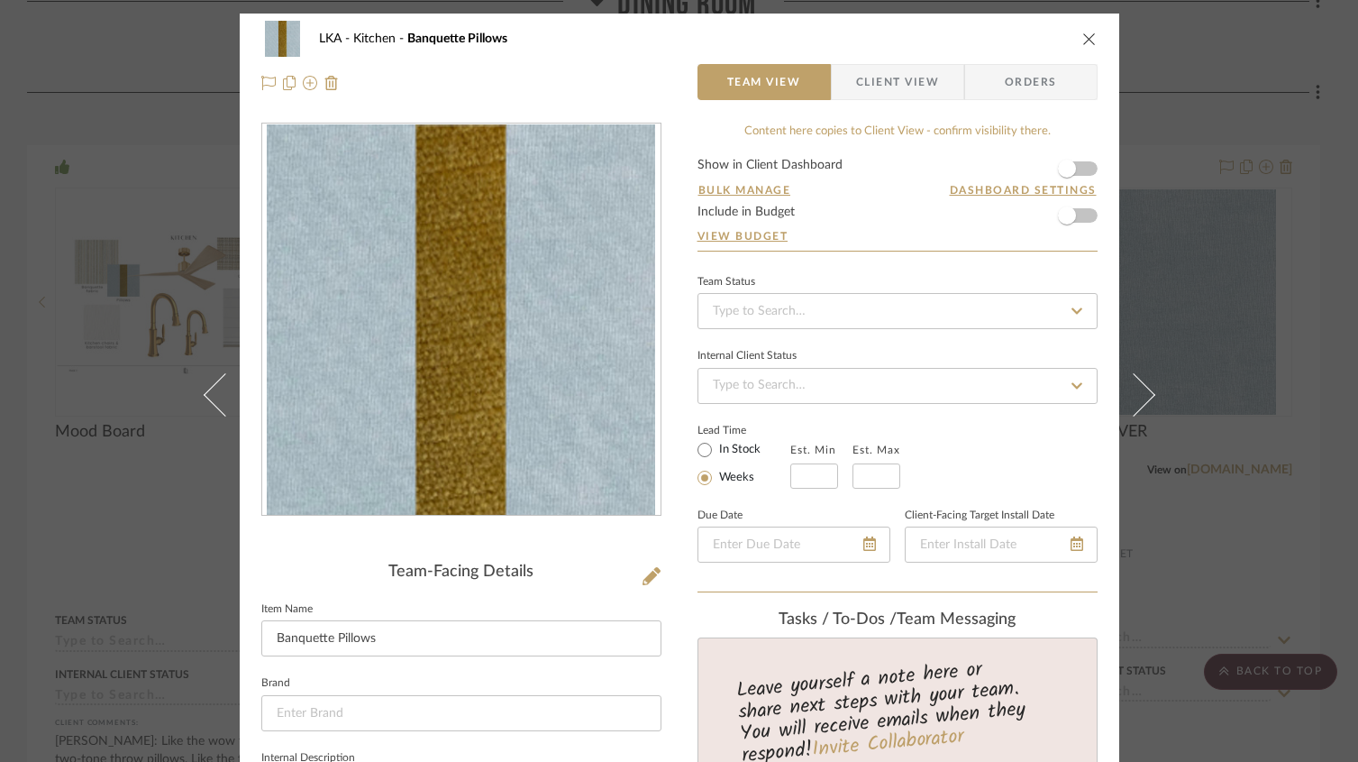
click at [1085, 33] on icon "close" at bounding box center [1090, 39] width 14 height 14
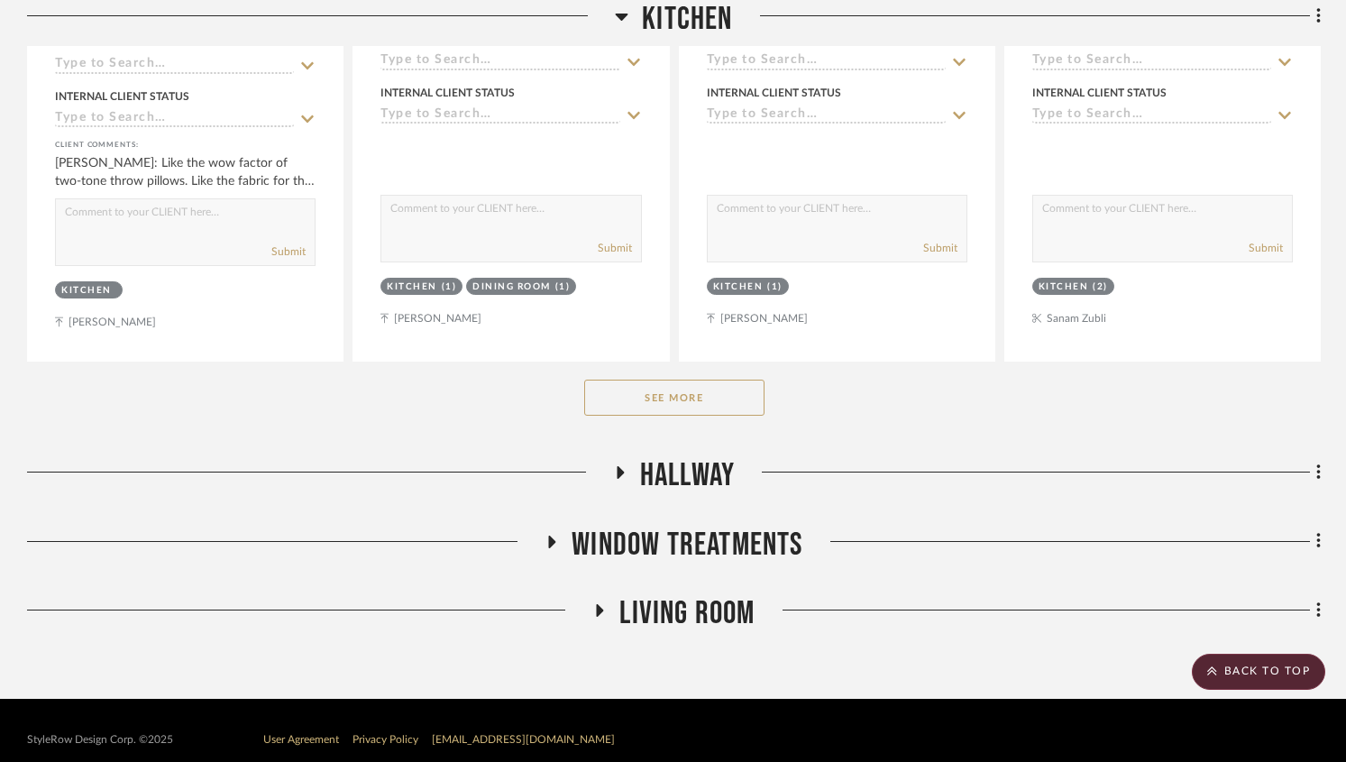
scroll to position [6688, 0]
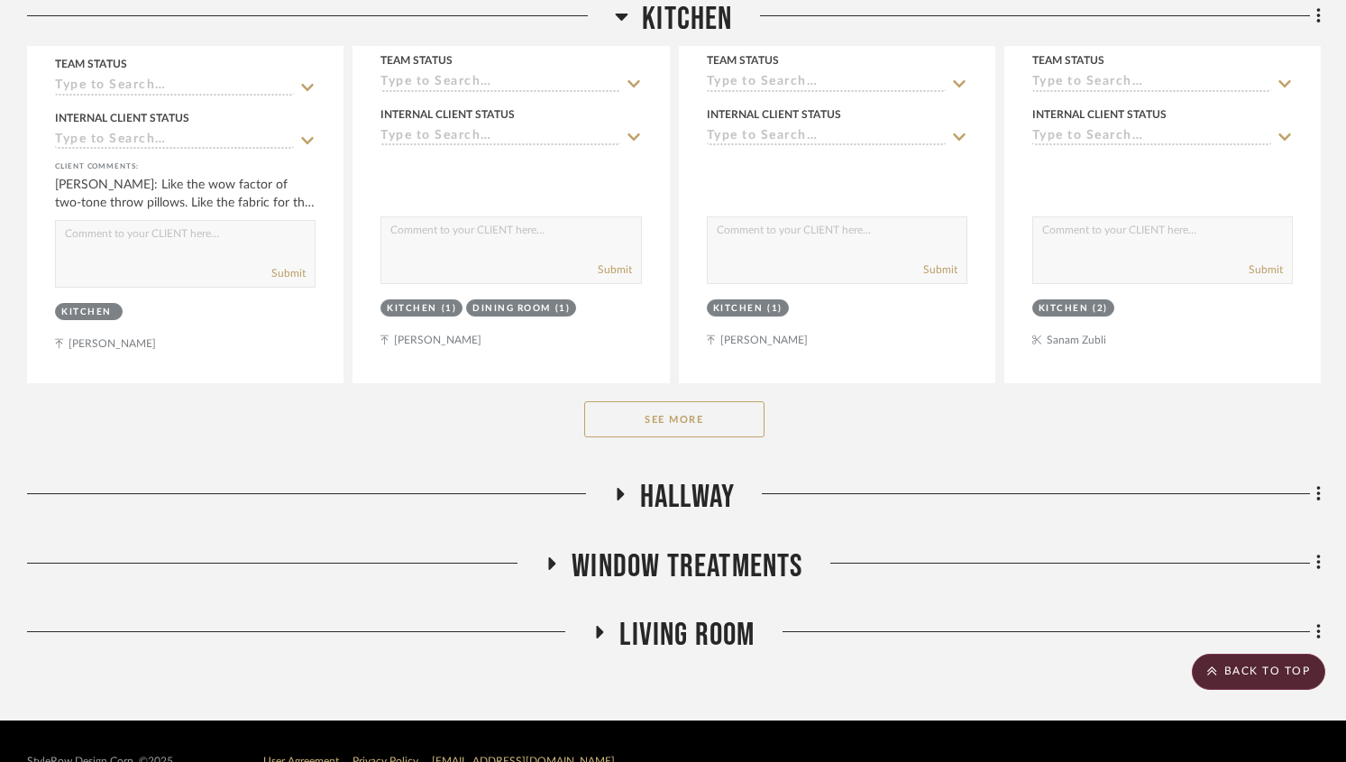
click at [654, 401] on button "See More" at bounding box center [674, 419] width 180 height 36
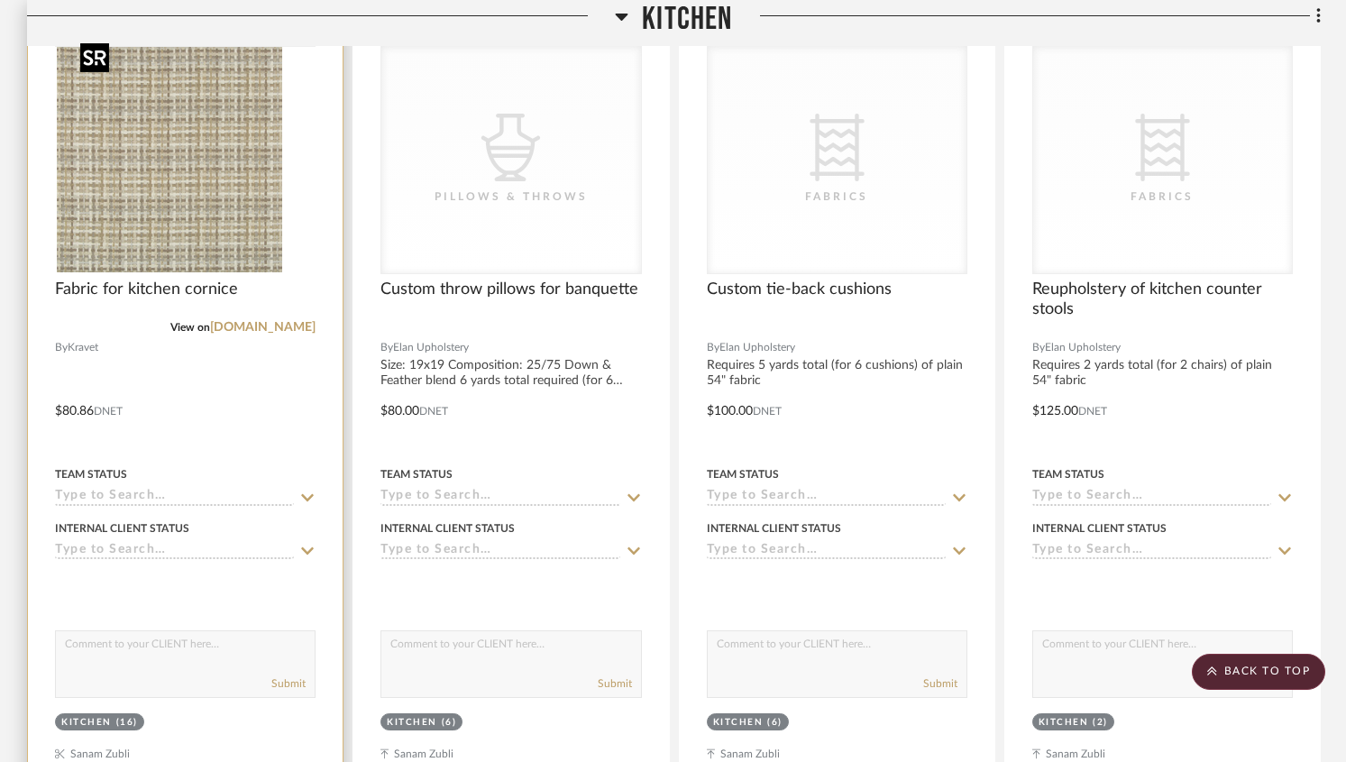
scroll to position [10277, 0]
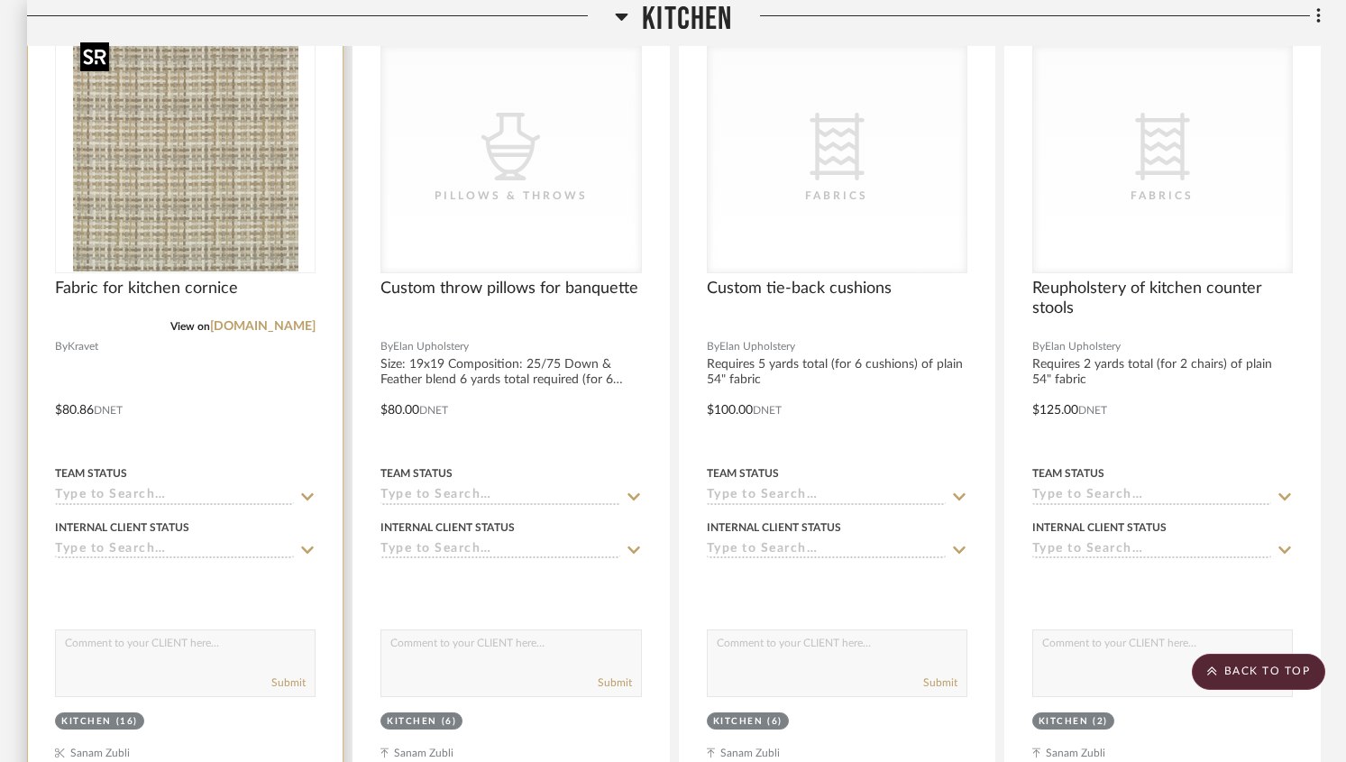
click at [0, 0] on img at bounding box center [0, 0] width 0 height 0
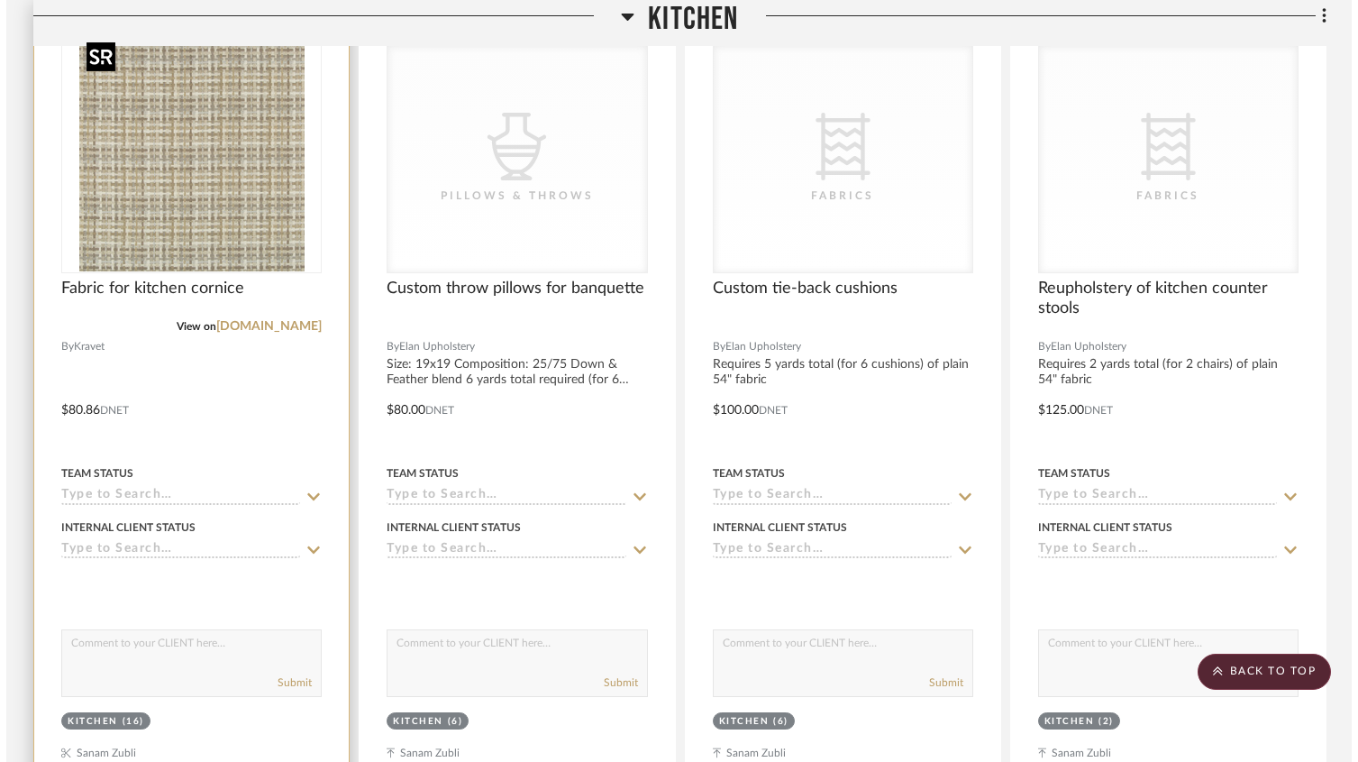
scroll to position [0, 0]
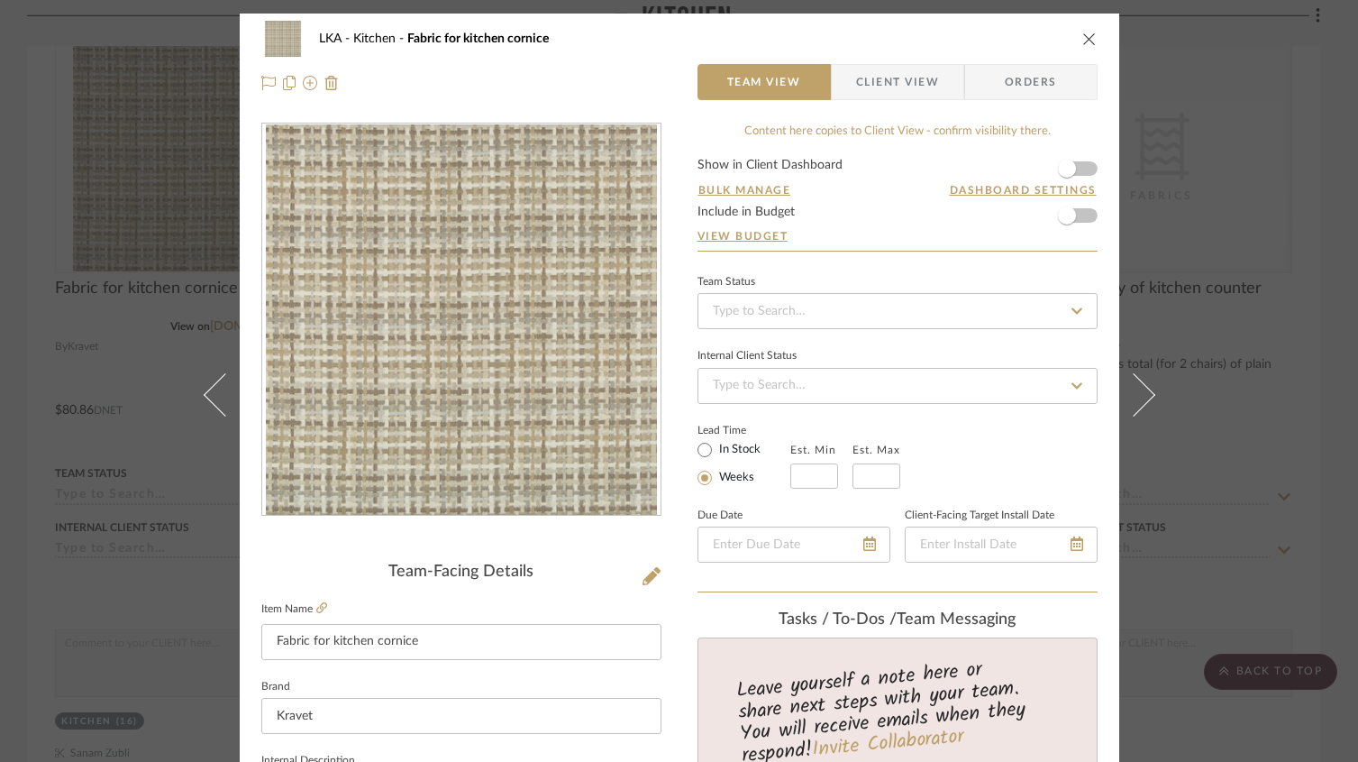
click at [1083, 39] on icon "close" at bounding box center [1090, 39] width 14 height 14
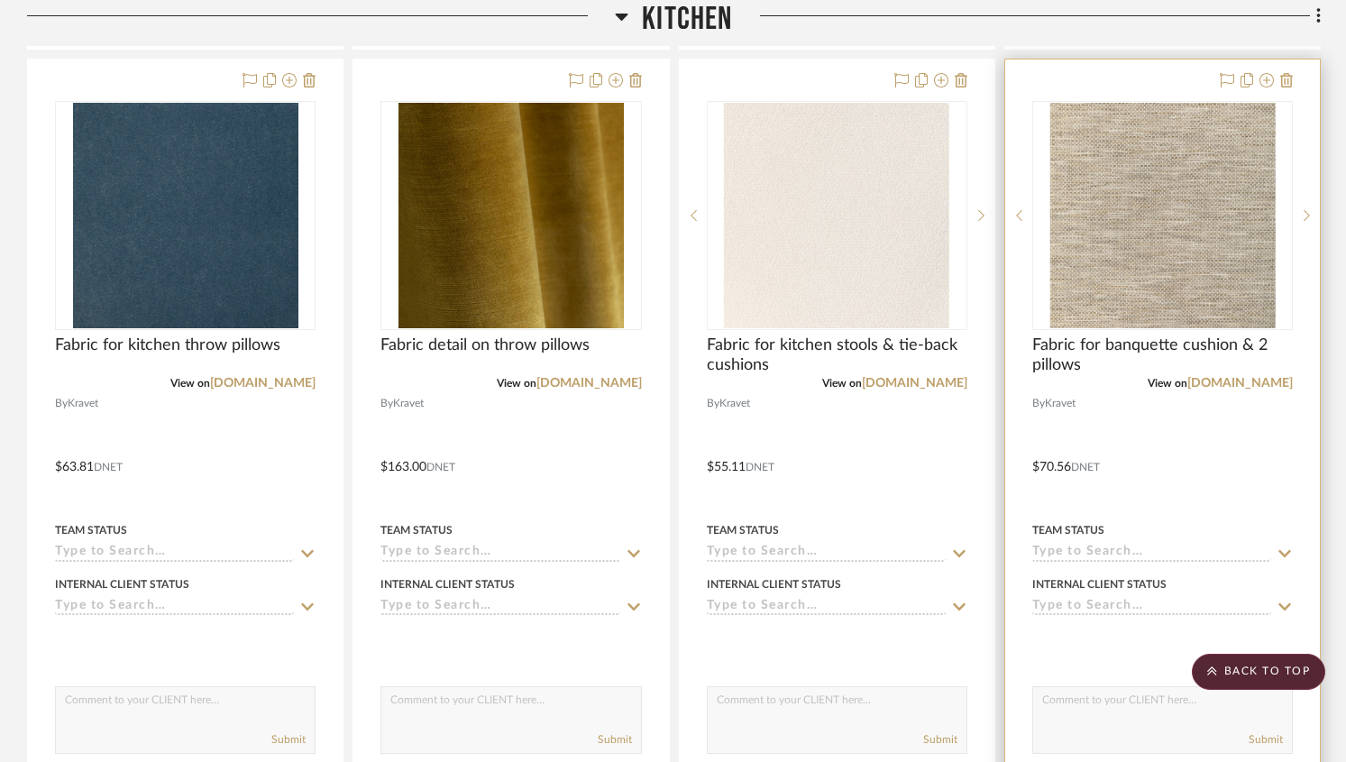
scroll to position [9210, 0]
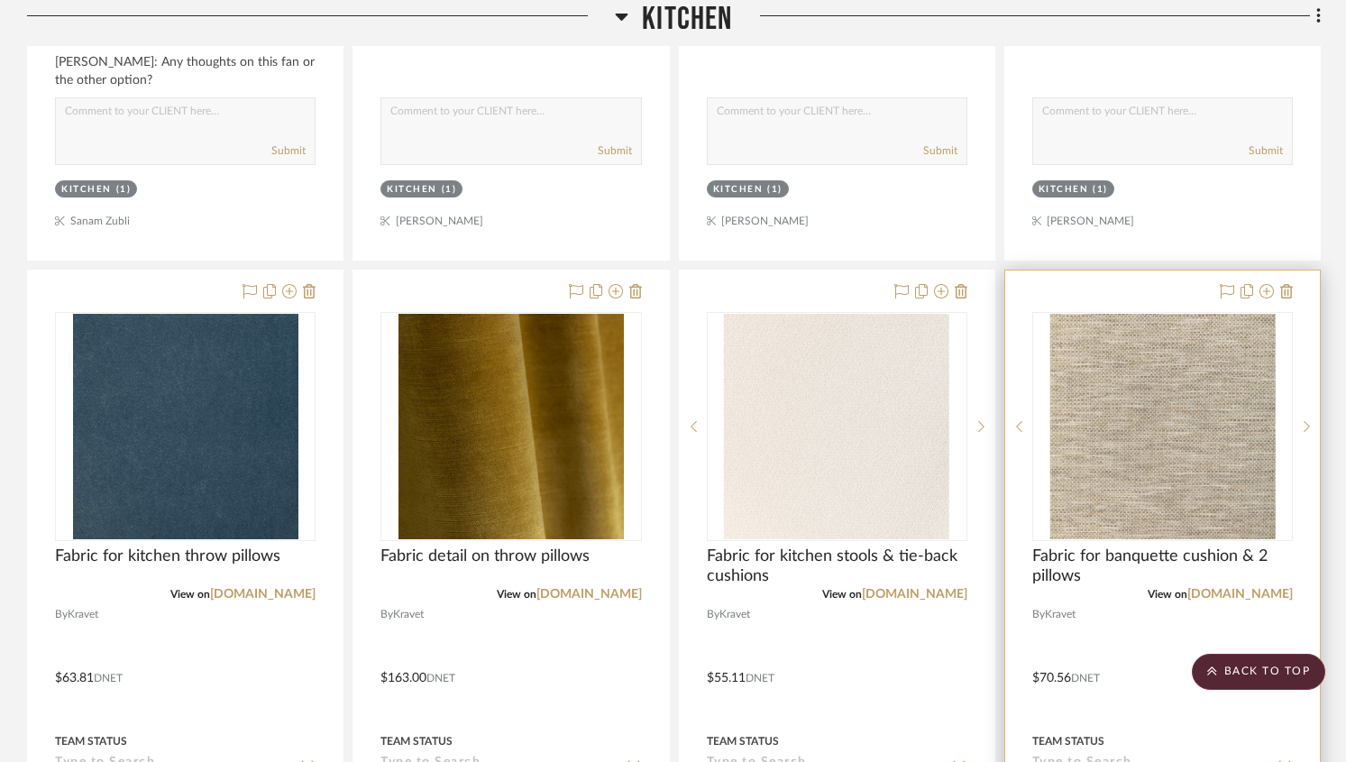
click at [1146, 314] on img "0" at bounding box center [1161, 426] width 225 height 225
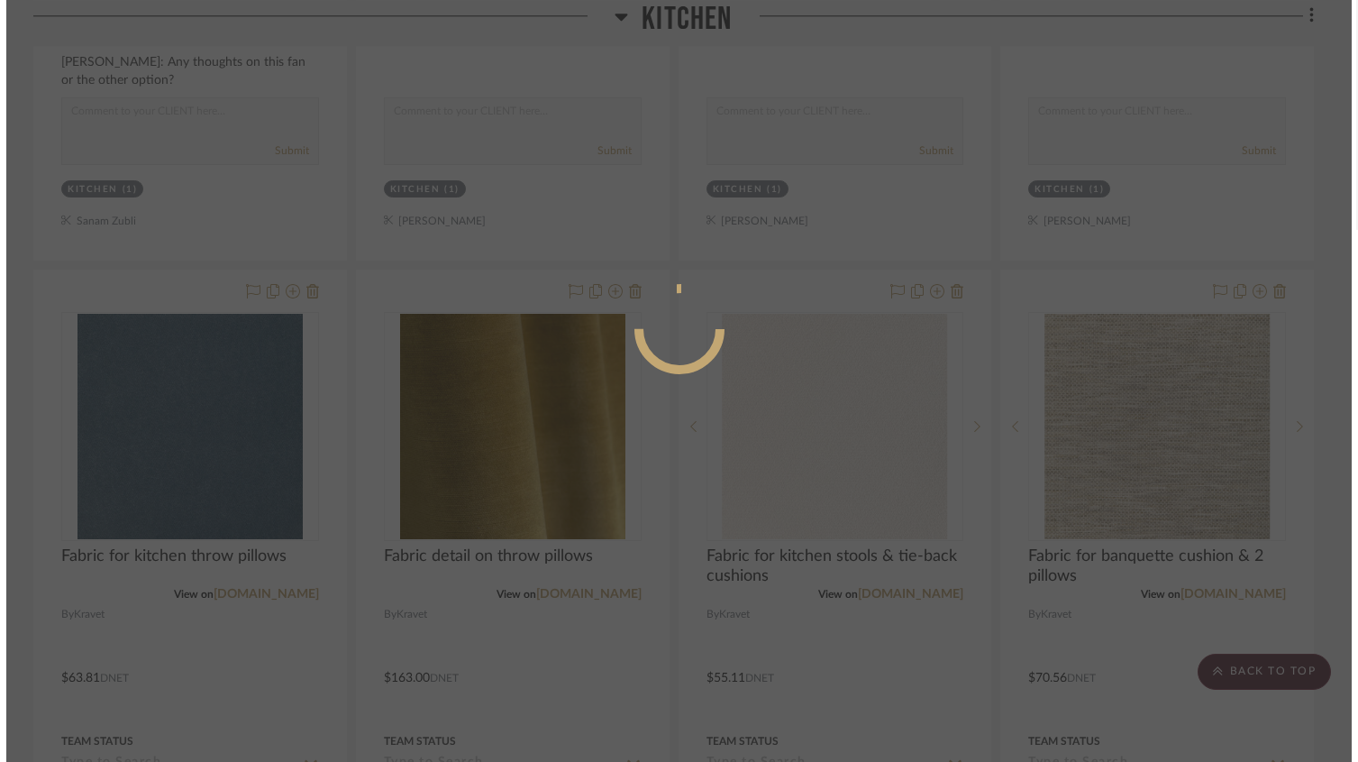
scroll to position [0, 0]
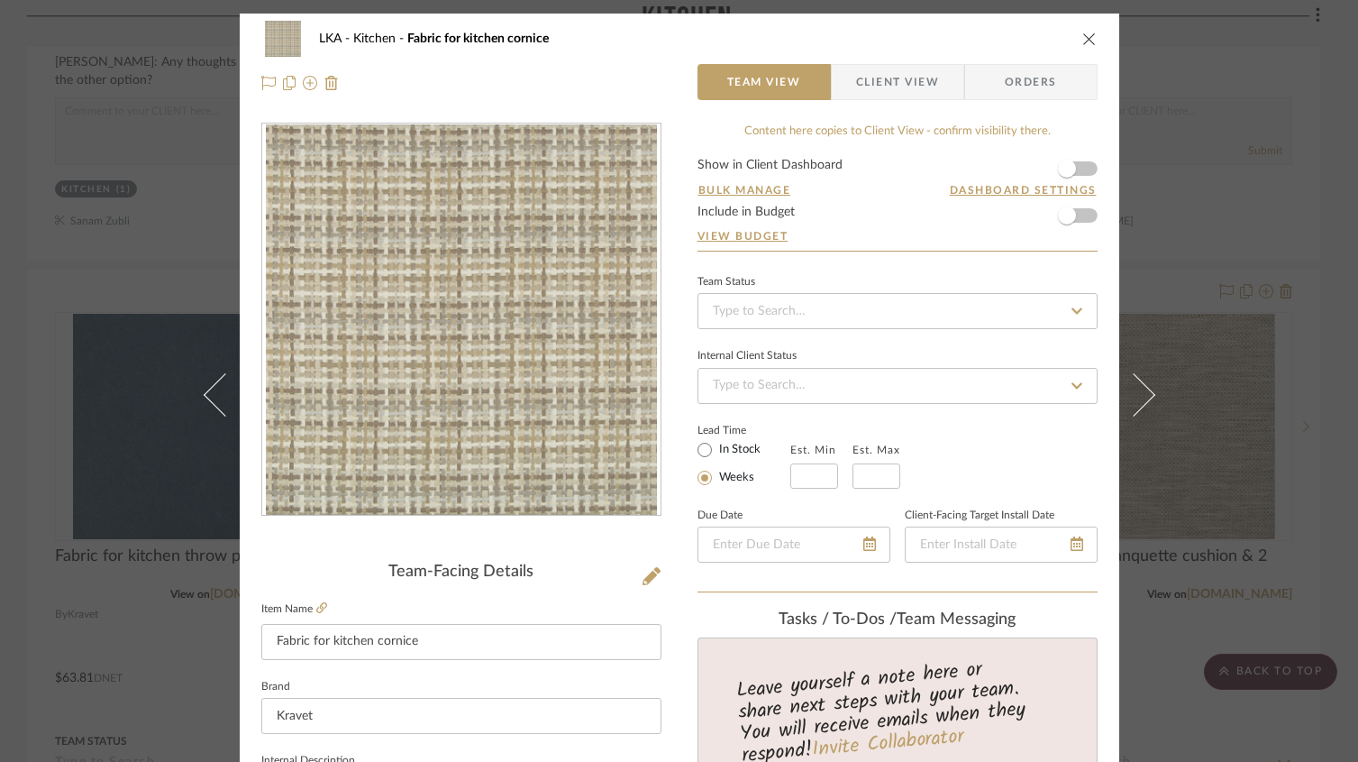
click at [460, 288] on img "0" at bounding box center [461, 319] width 391 height 391
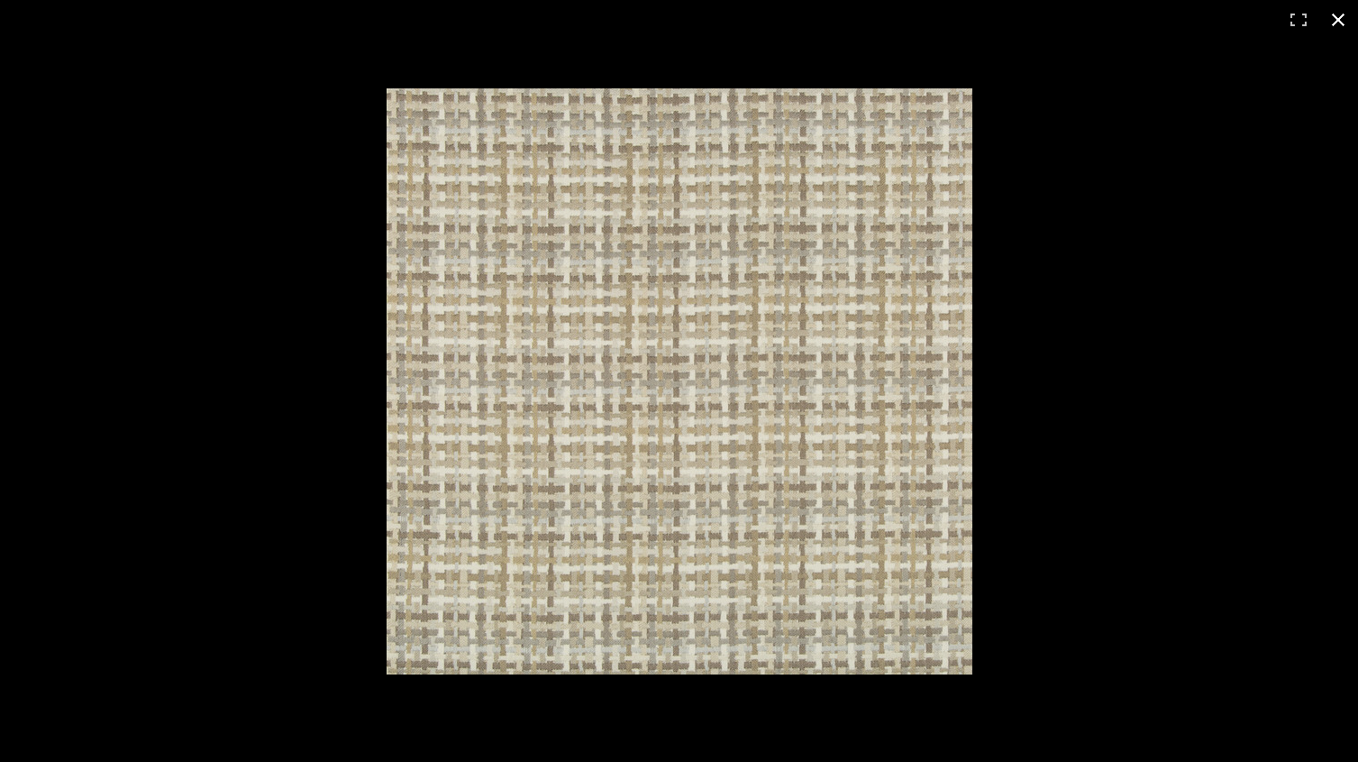
click at [1336, 21] on button at bounding box center [1339, 20] width 40 height 40
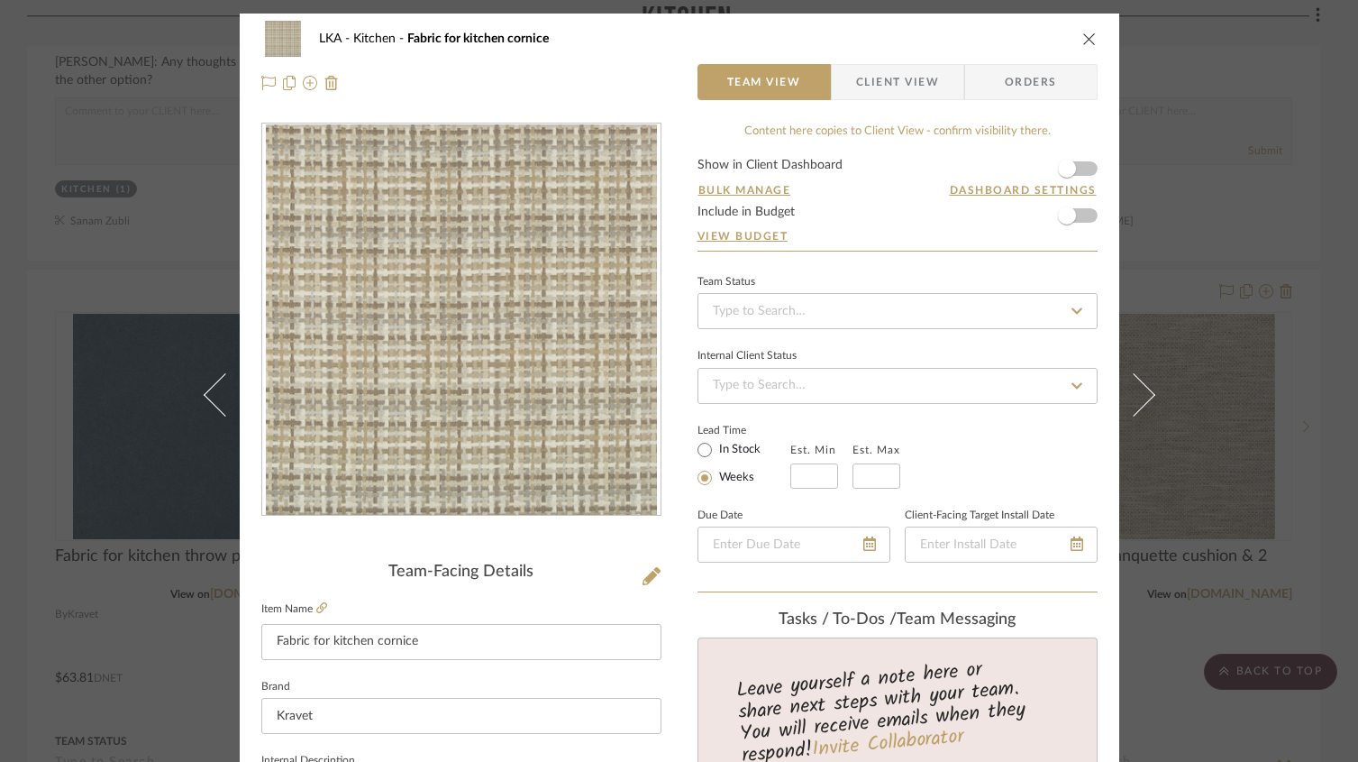
click at [1217, 379] on div "LKA Kitchen Fabric for kitchen cornice Team View Client View Orders Team-Facing…" at bounding box center [679, 381] width 1358 height 762
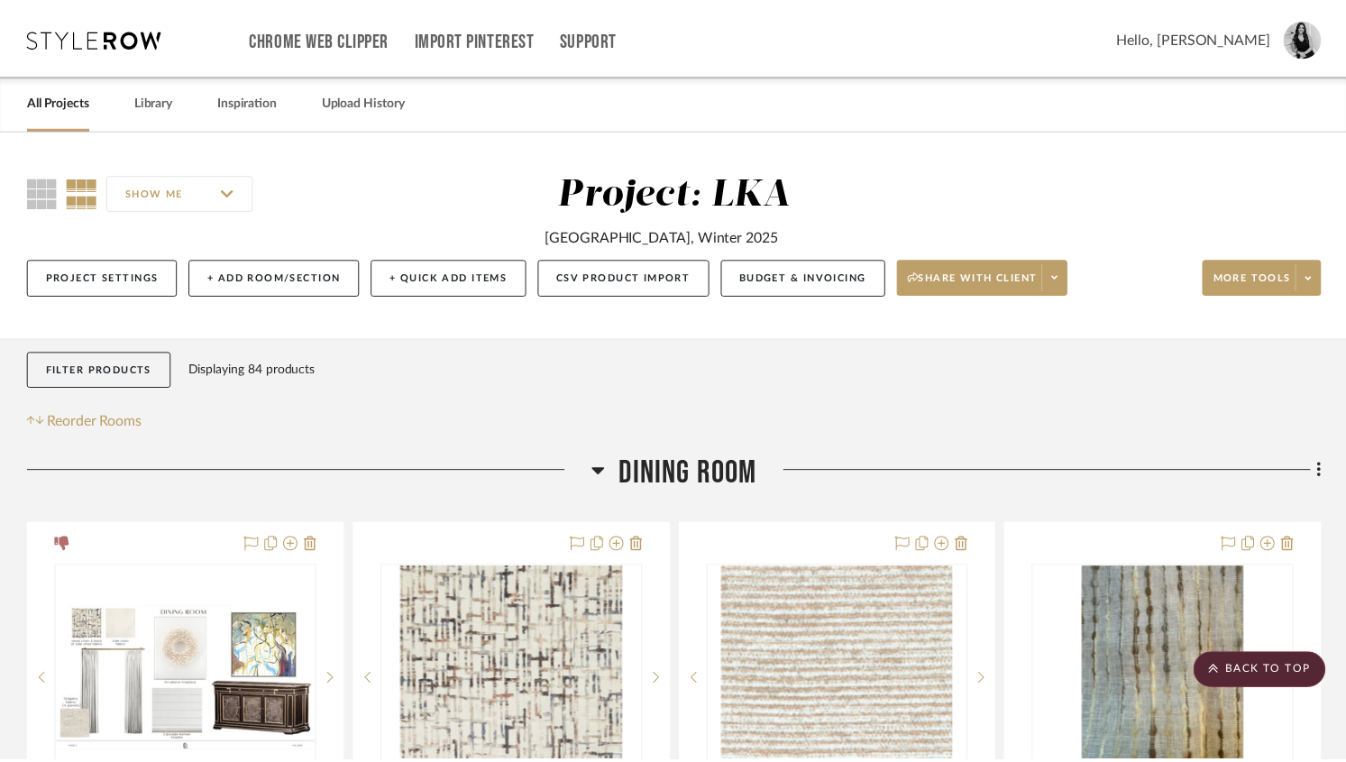
scroll to position [9210, 0]
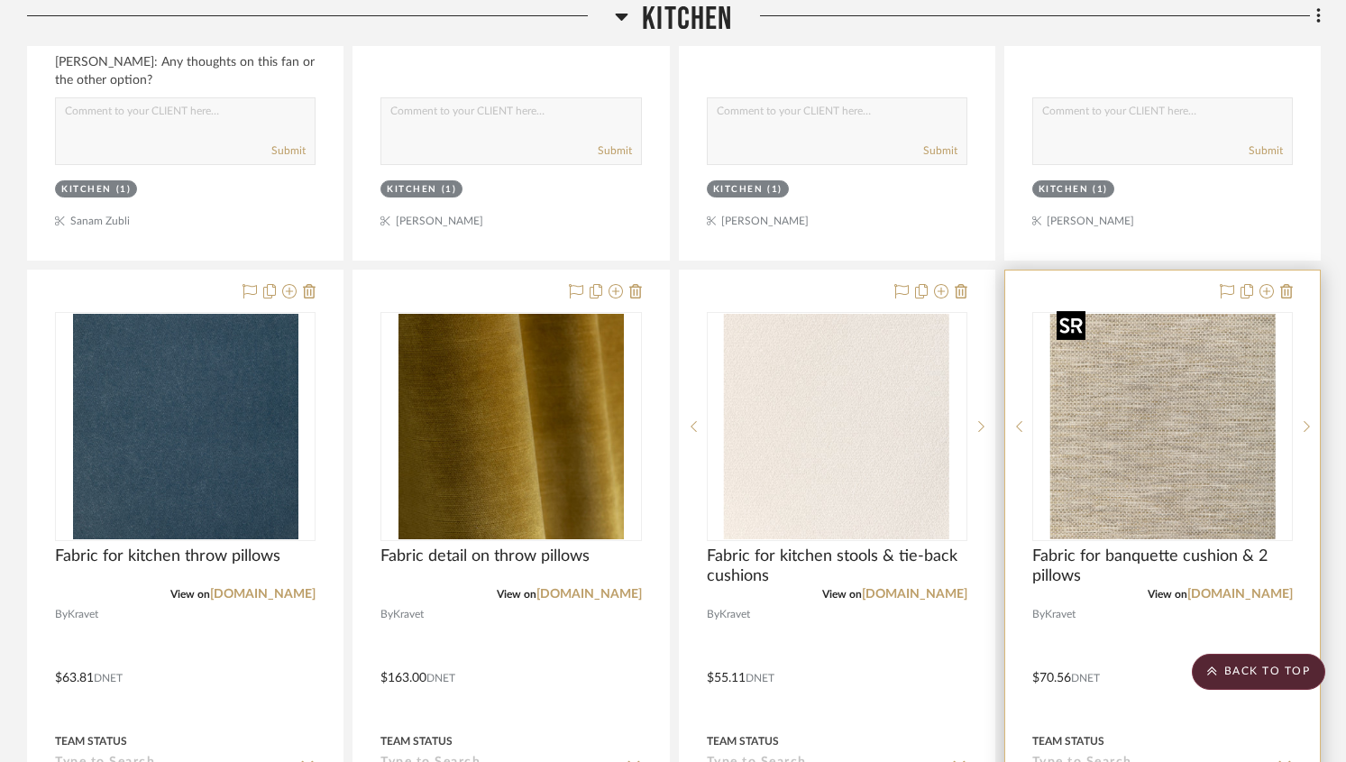
click at [1168, 378] on img "0" at bounding box center [1161, 426] width 225 height 225
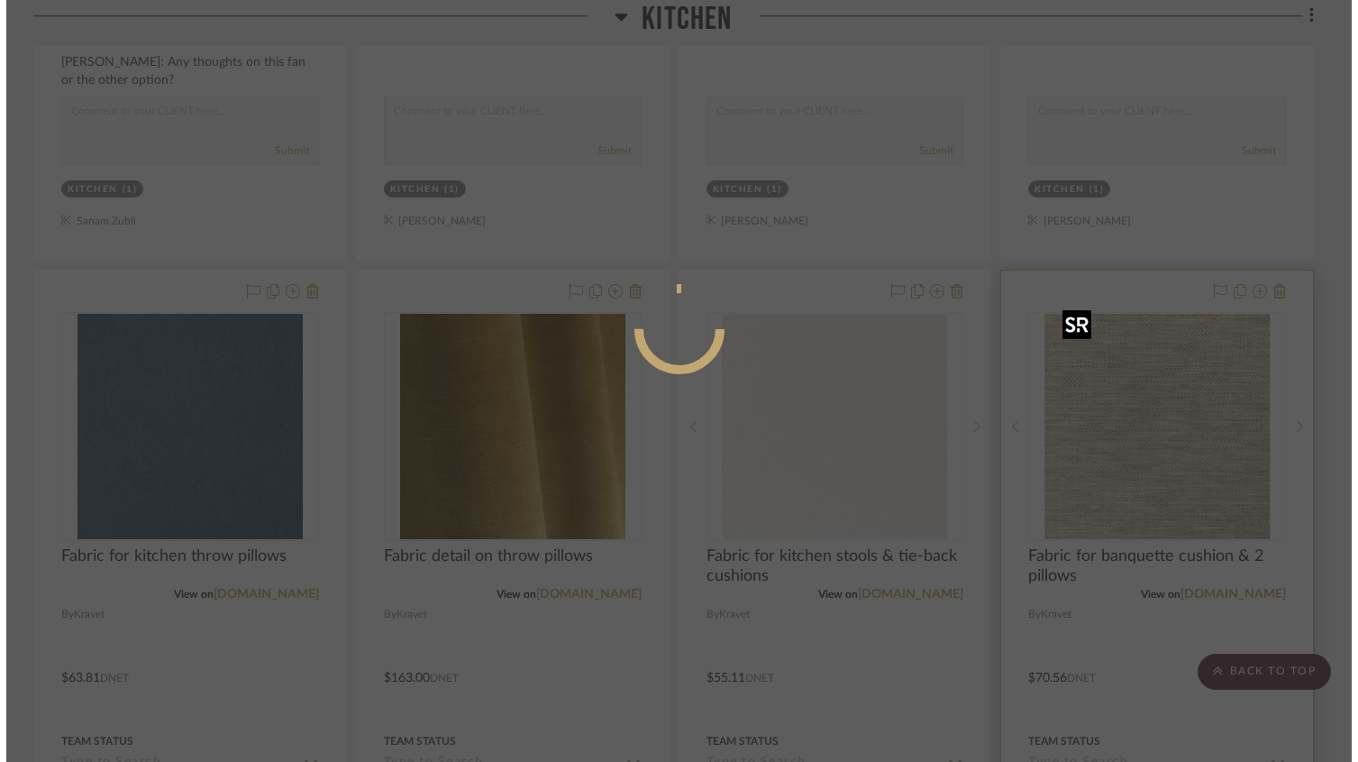
scroll to position [0, 0]
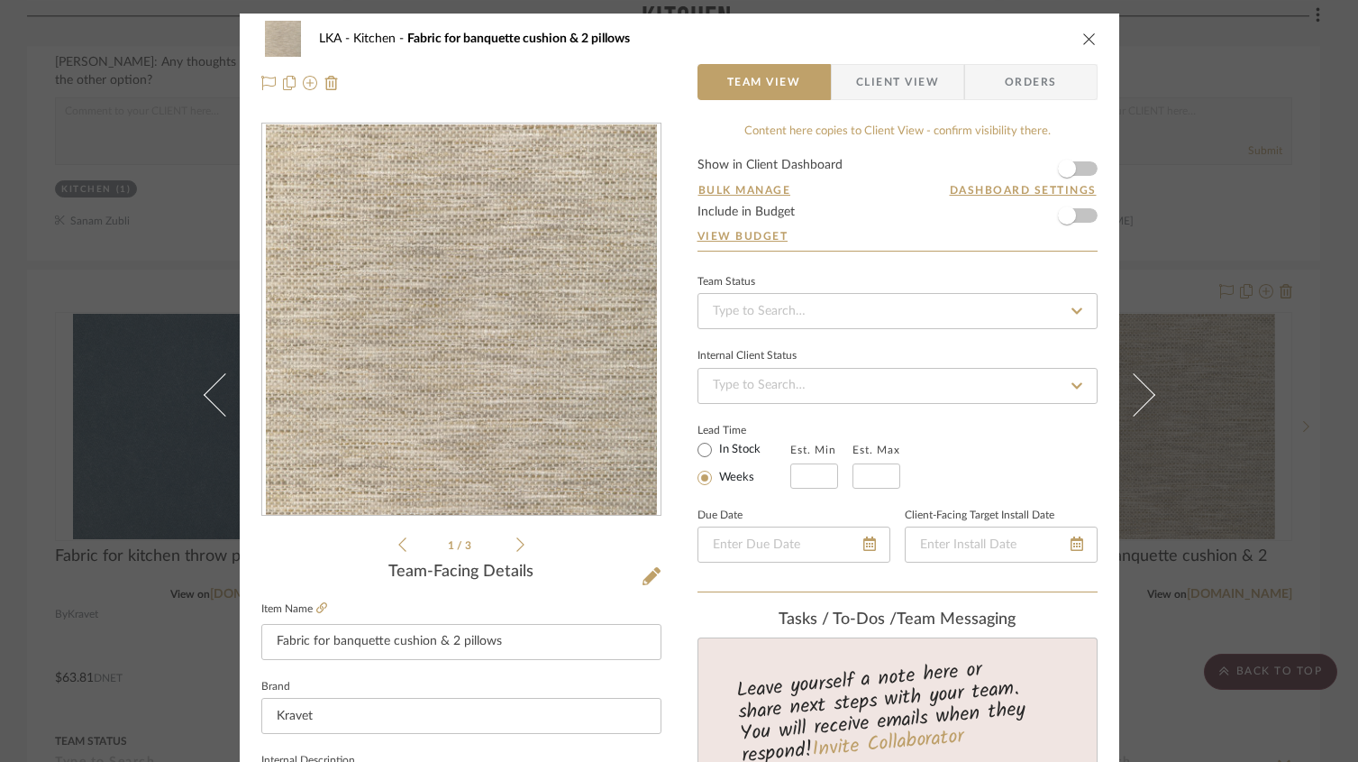
click at [619, 262] on img "0" at bounding box center [461, 319] width 391 height 391
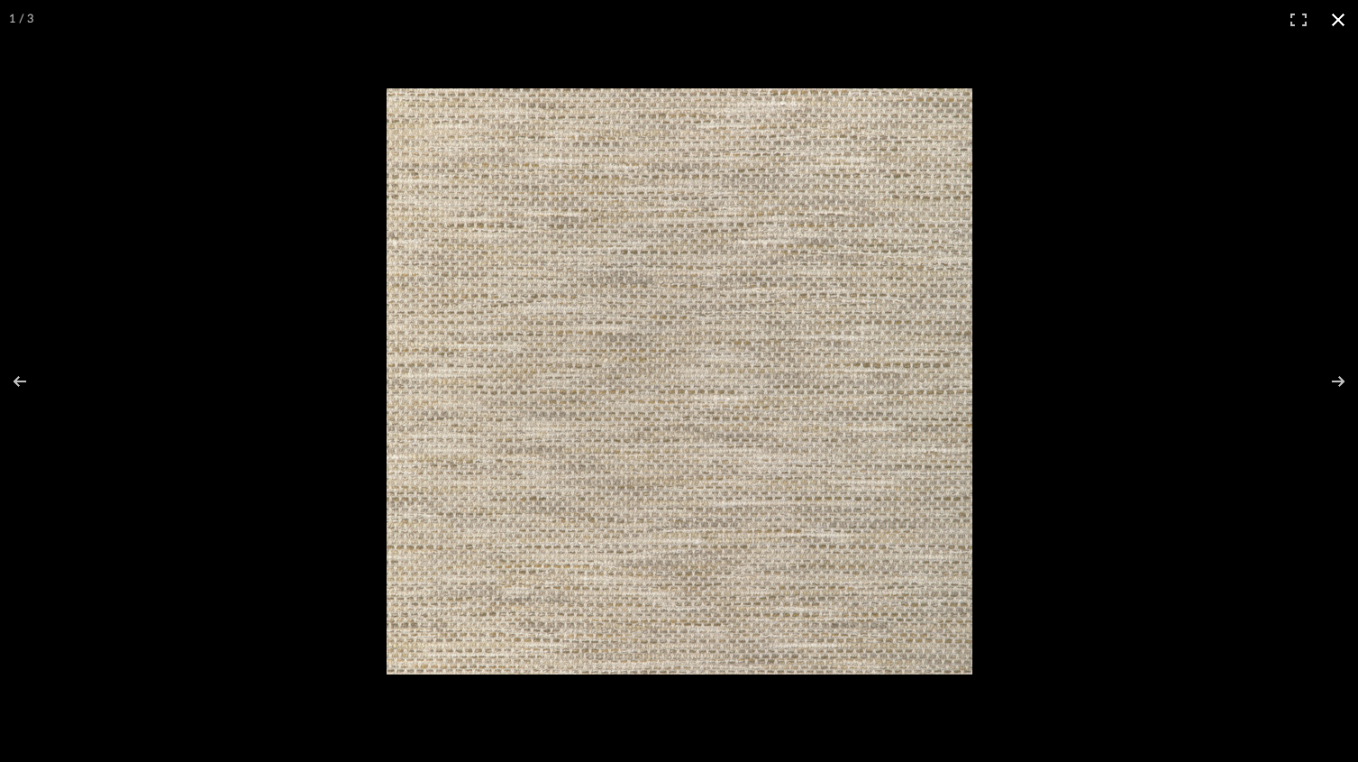
click at [1334, 18] on button at bounding box center [1339, 20] width 40 height 40
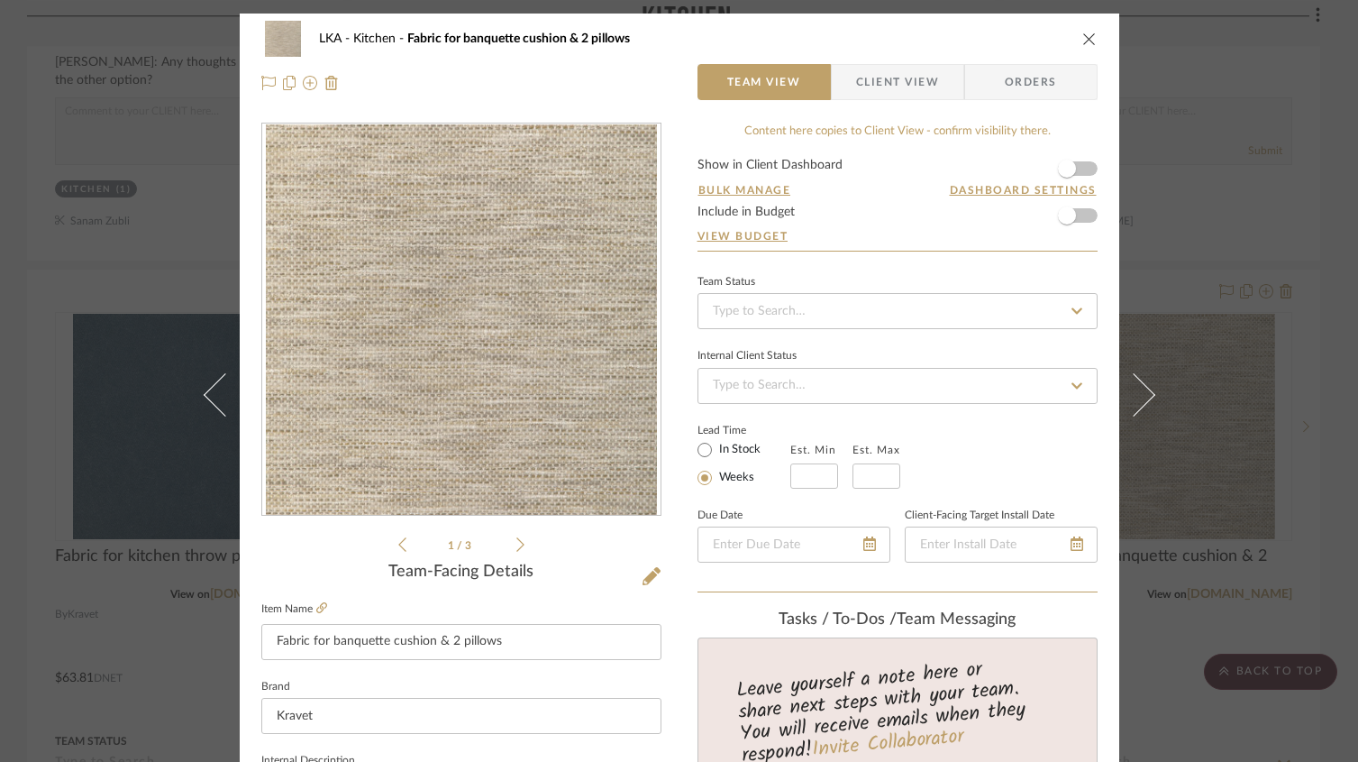
click at [1083, 39] on icon "close" at bounding box center [1090, 39] width 14 height 14
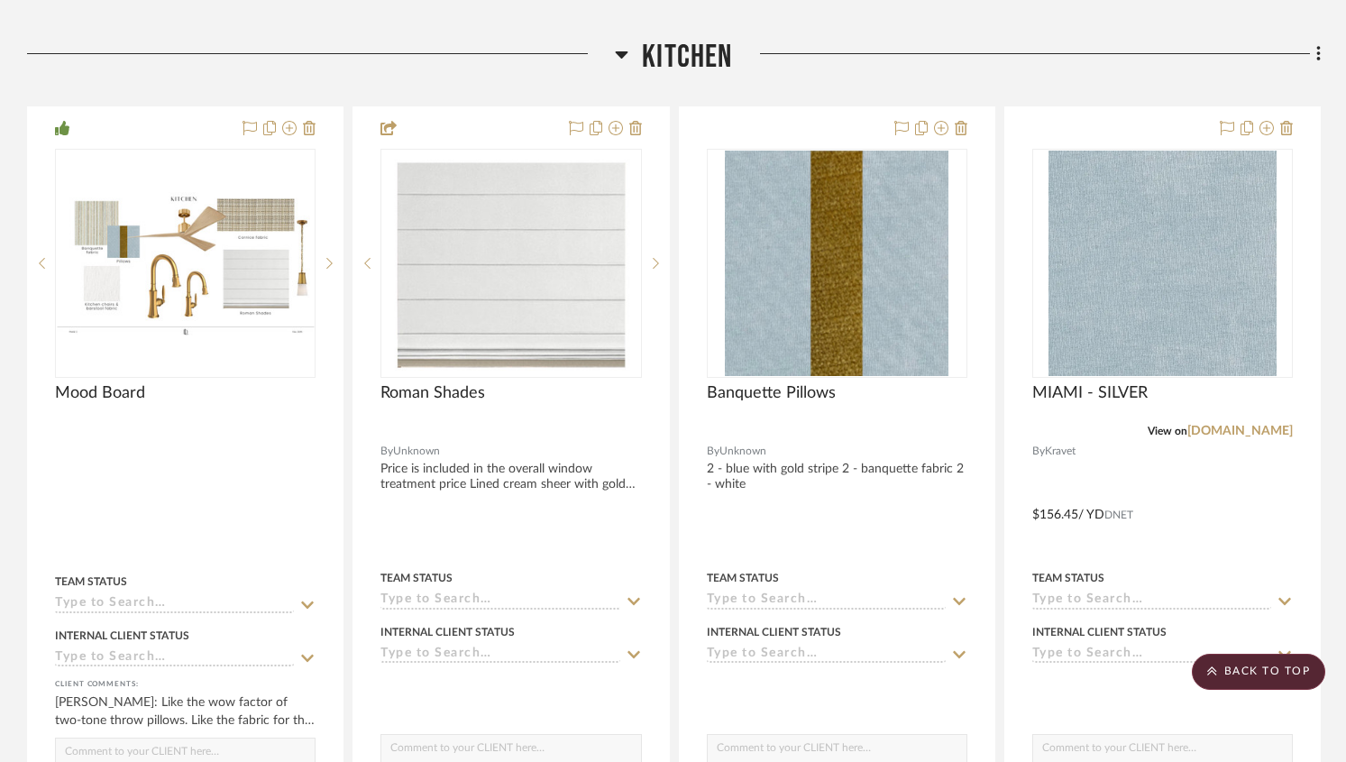
scroll to position [6167, 0]
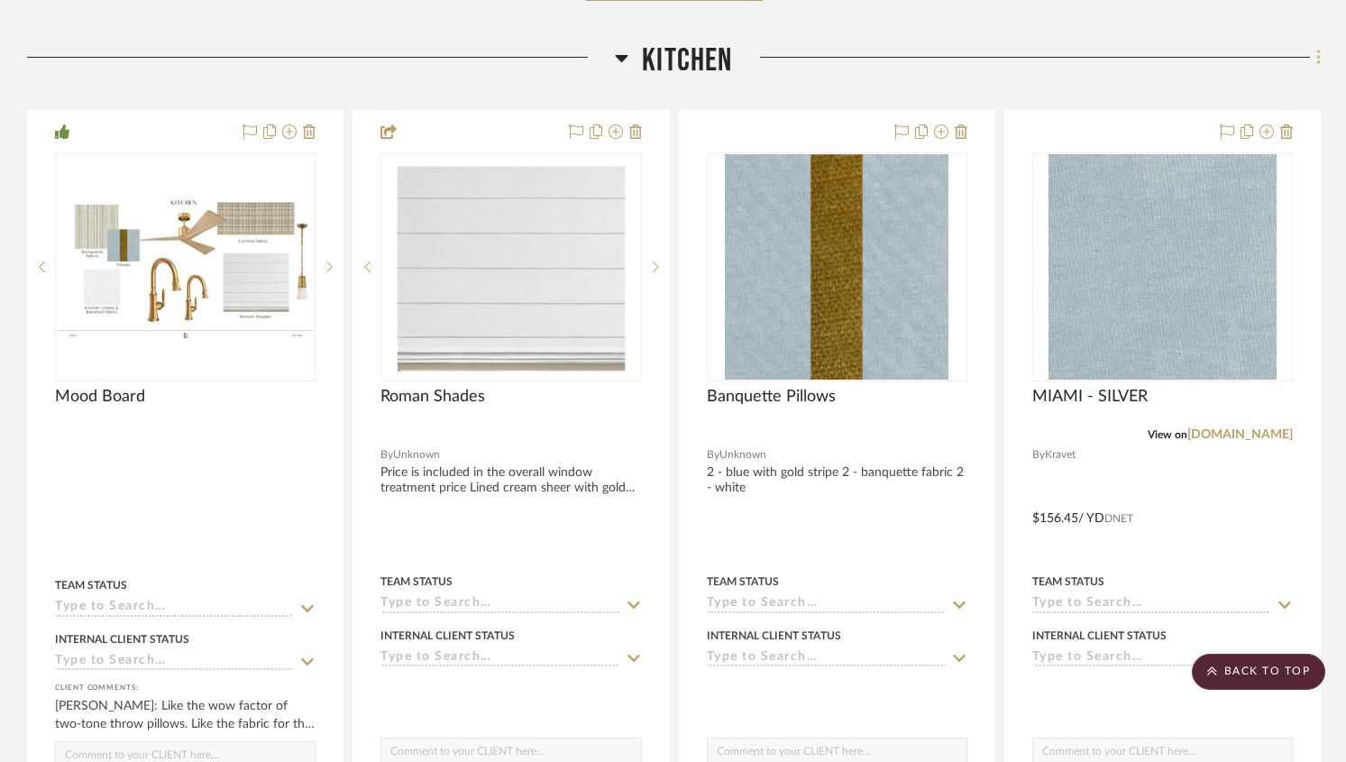
click at [1318, 59] on icon at bounding box center [1318, 57] width 4 height 15
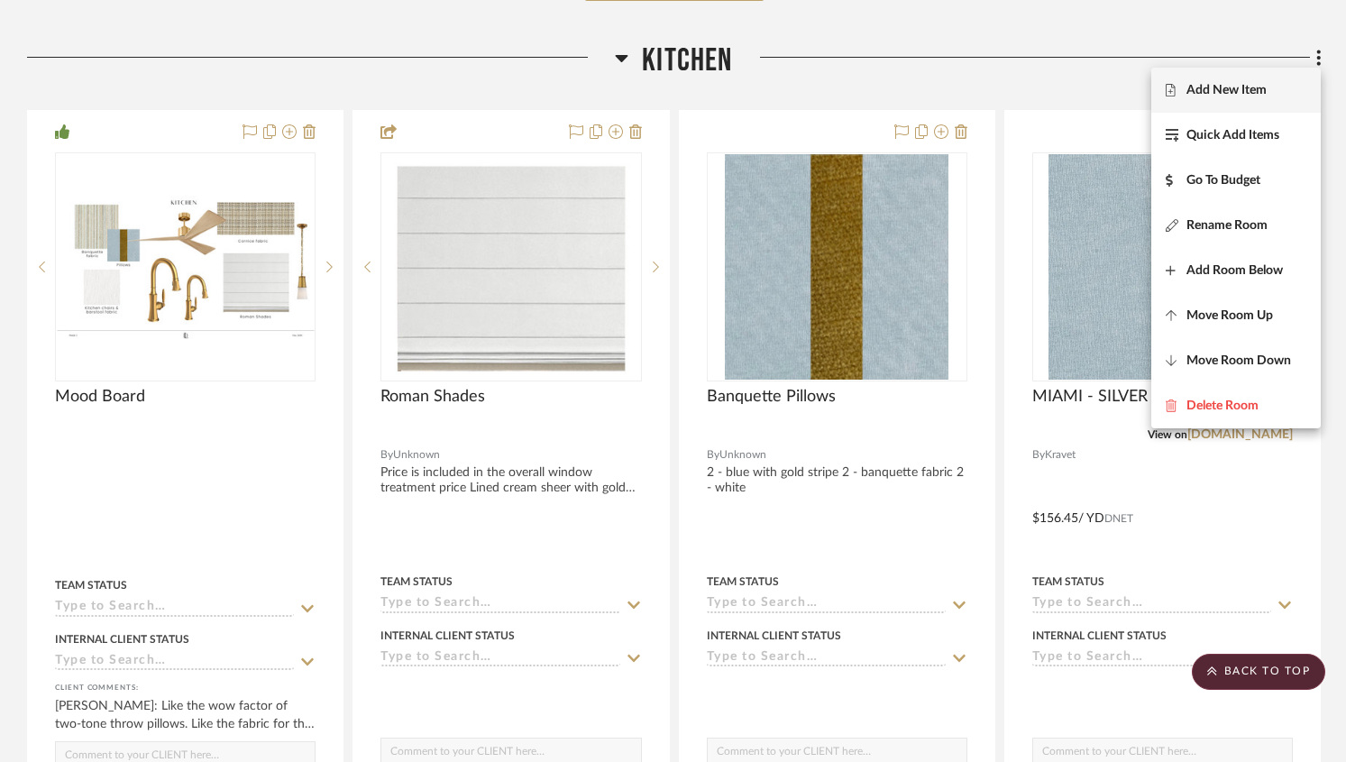
click at [1261, 89] on span "Add New Item" at bounding box center [1226, 90] width 80 height 15
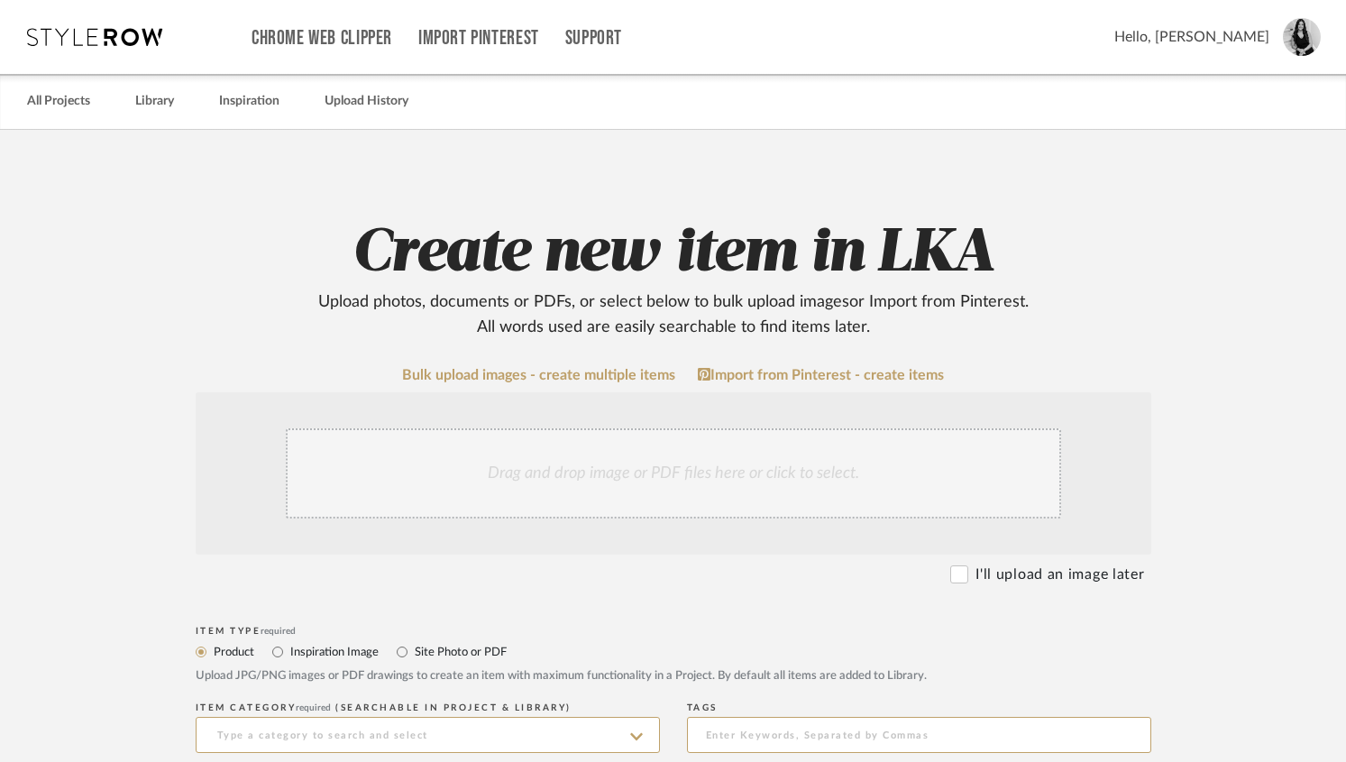
click at [425, 495] on div "Drag and drop image or PDF files here or click to select." at bounding box center [673, 473] width 775 height 90
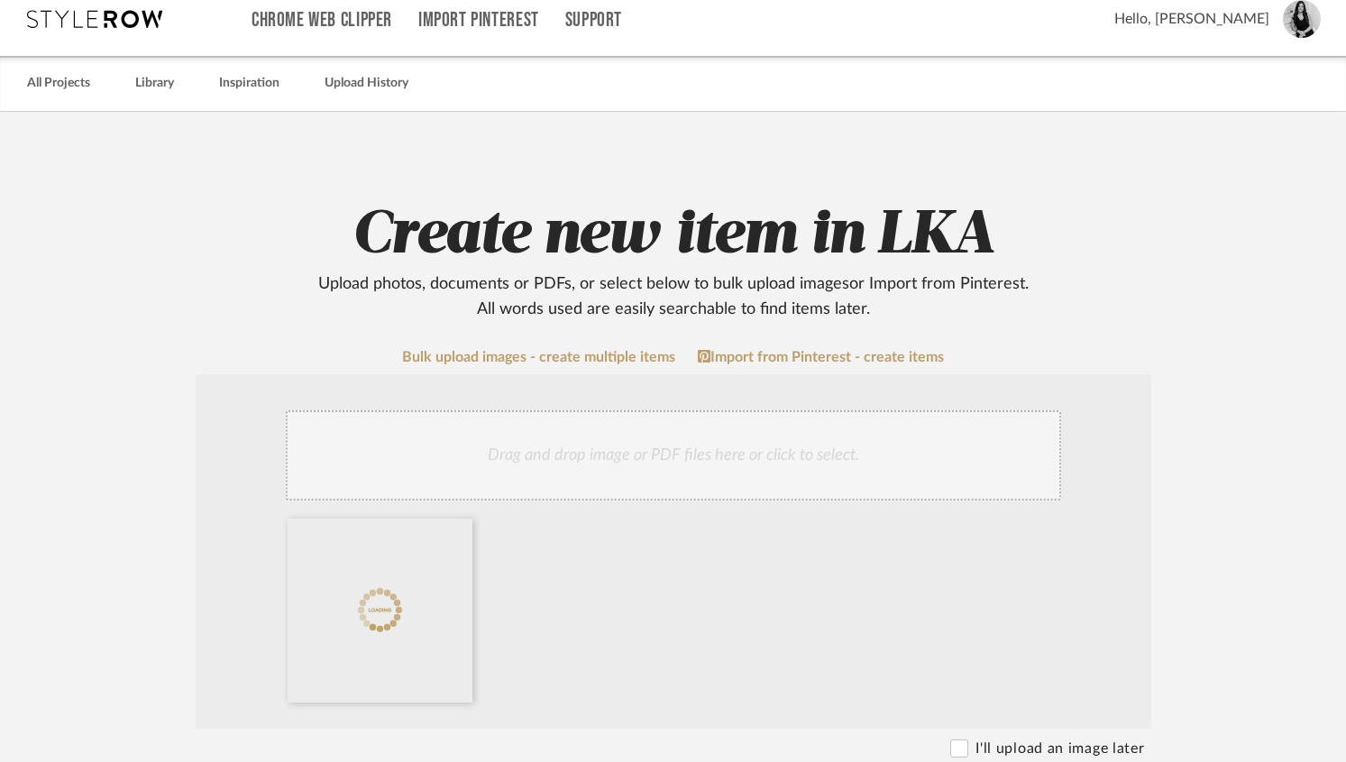
scroll to position [504, 0]
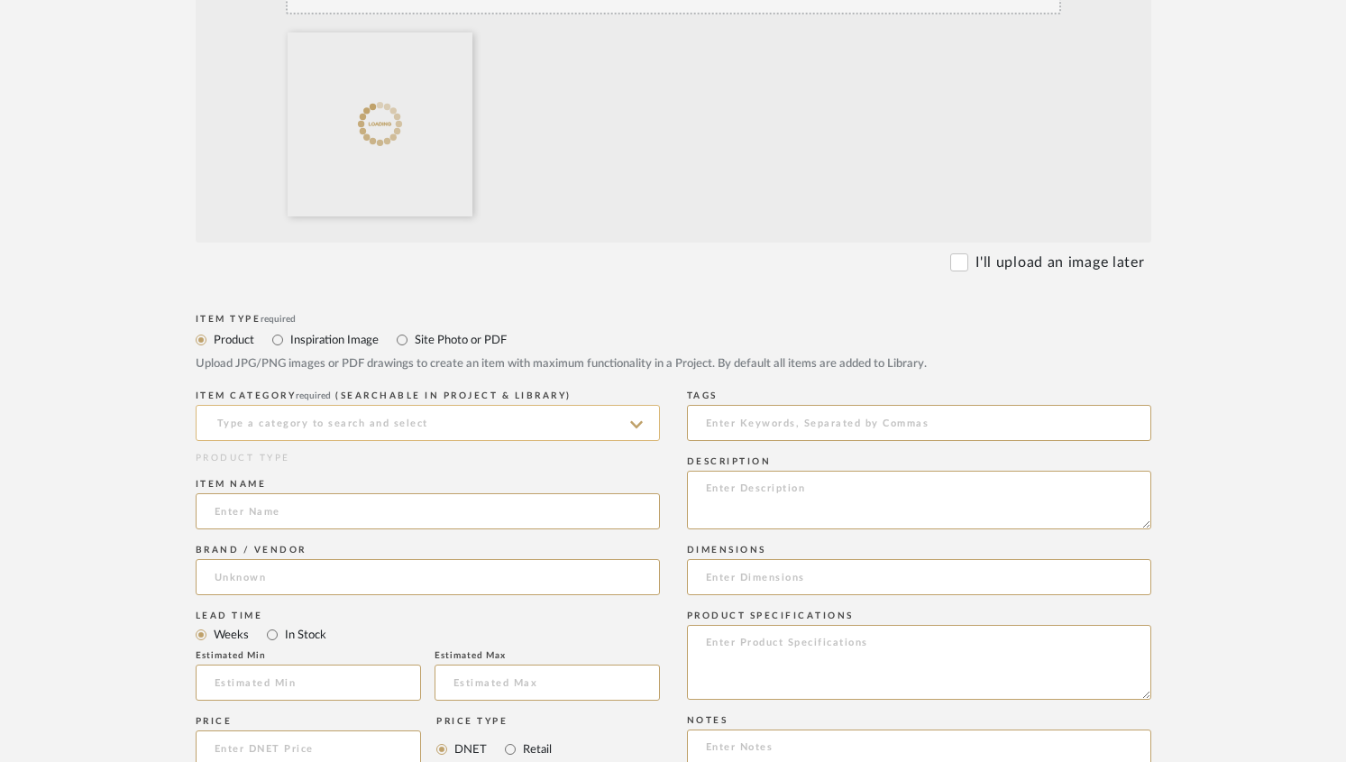
click at [277, 430] on input at bounding box center [428, 423] width 464 height 36
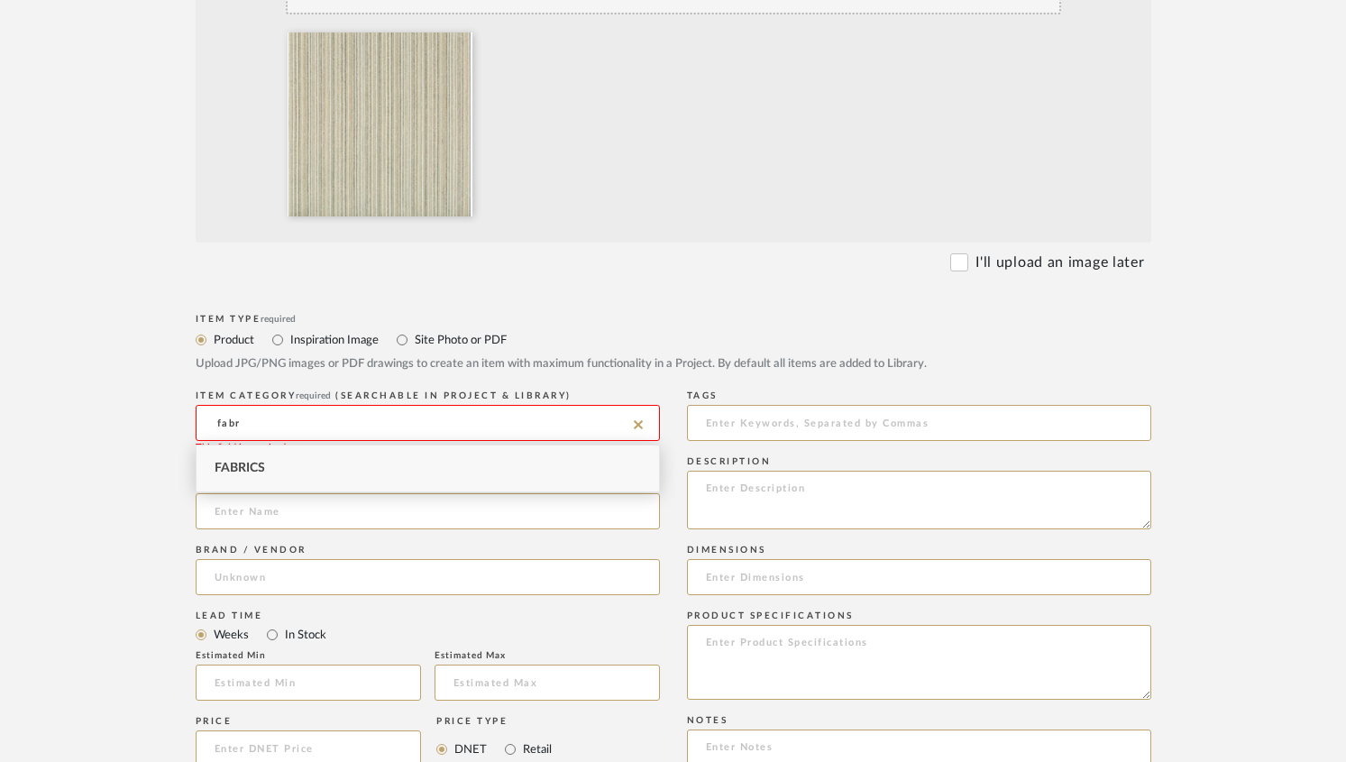
click at [288, 475] on div "Fabrics" at bounding box center [428, 468] width 462 height 46
type input "Fabrics"
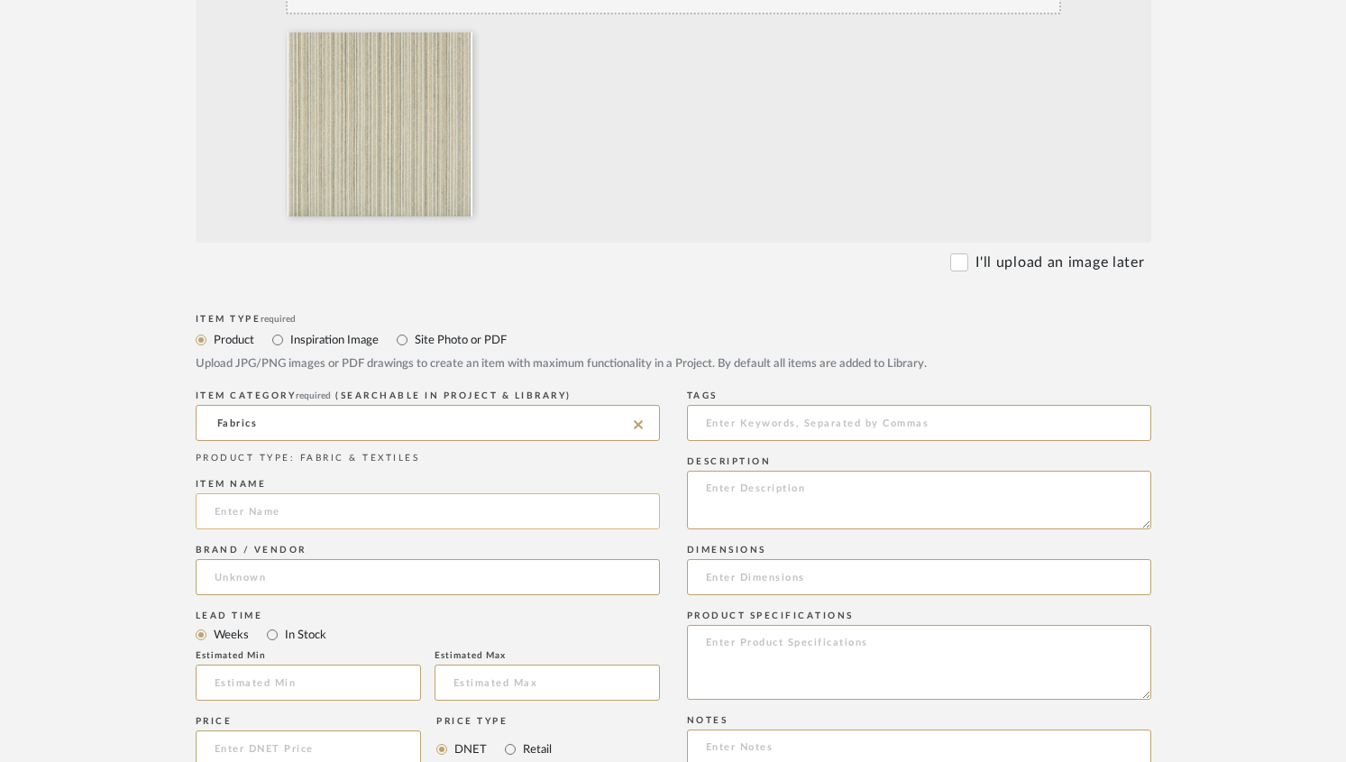
click at [261, 502] on input at bounding box center [428, 511] width 464 height 36
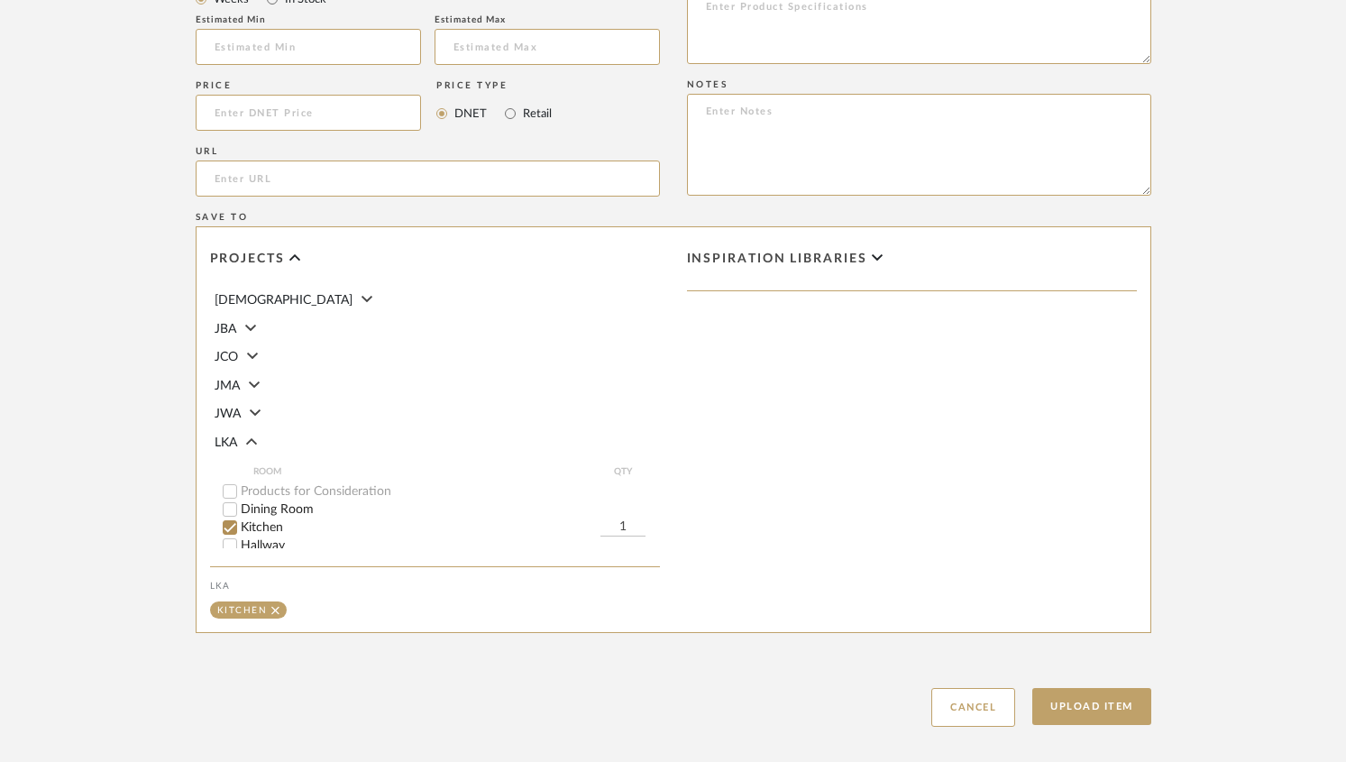
scroll to position [1233, 0]
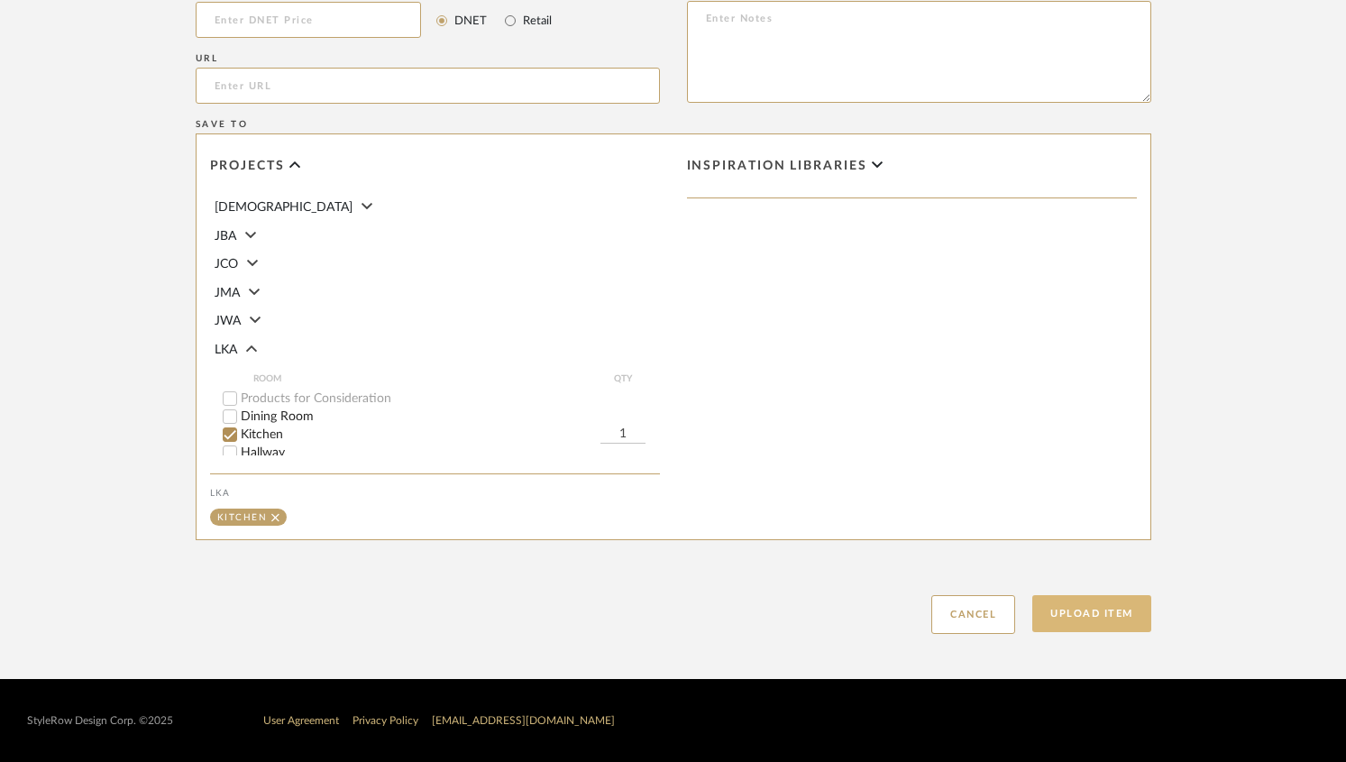
type input "Banquette Fabric Option 1"
click at [1061, 616] on button "Upload Item" at bounding box center [1091, 613] width 119 height 37
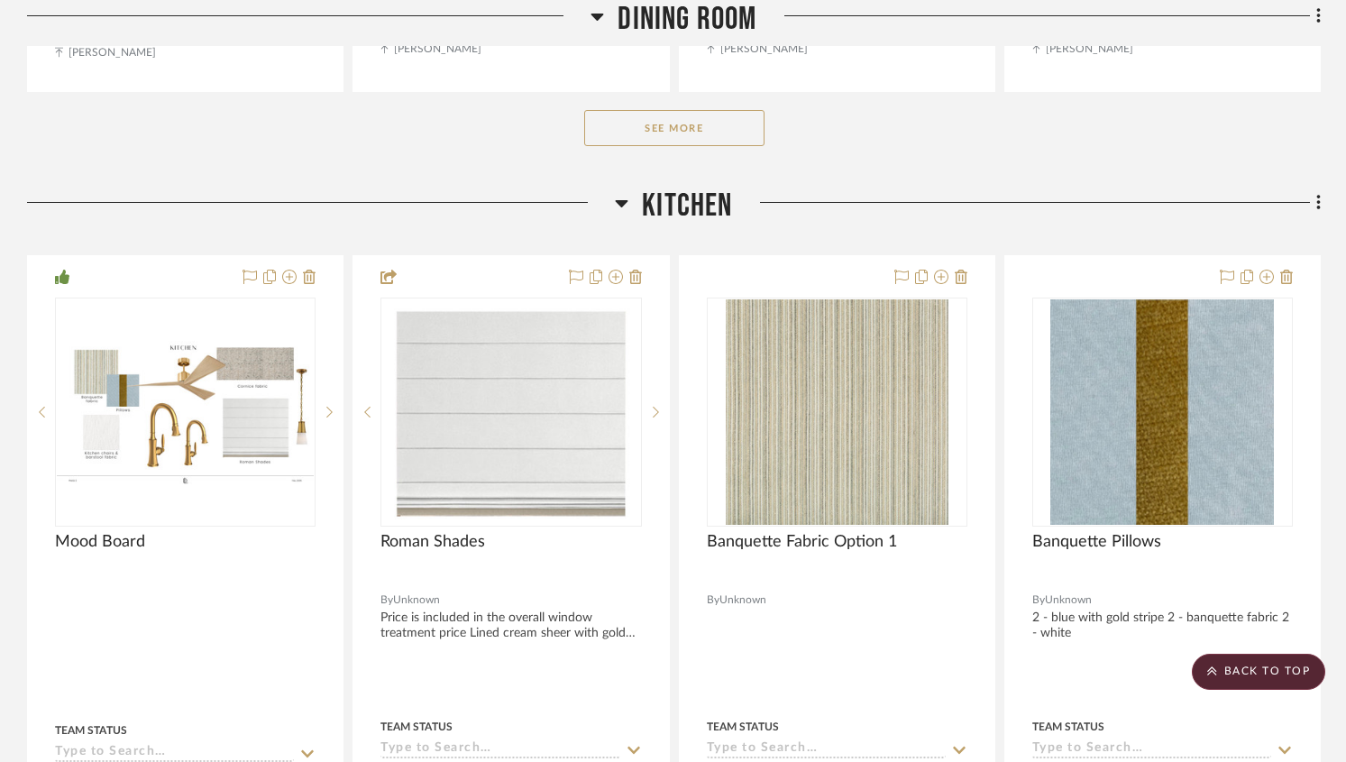
scroll to position [1215, 0]
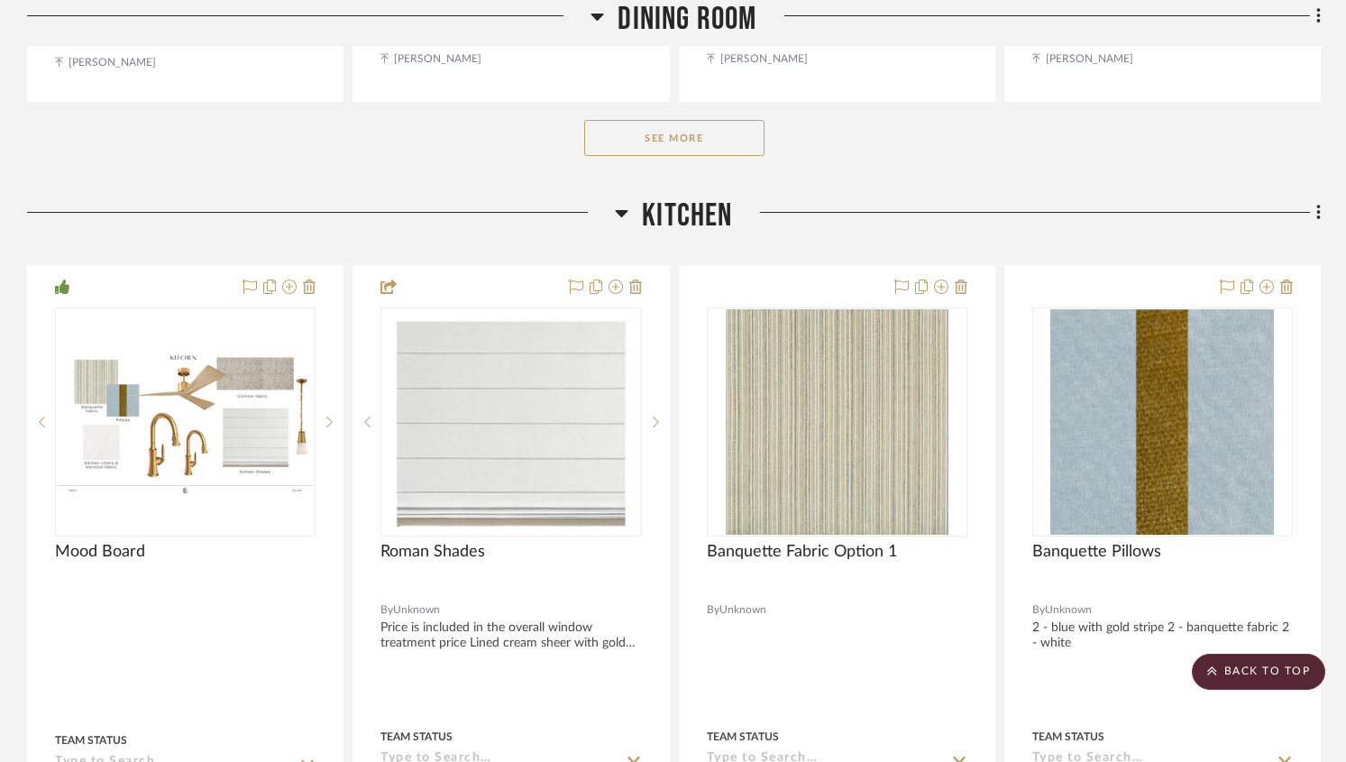
click at [1316, 216] on icon at bounding box center [1318, 213] width 5 height 20
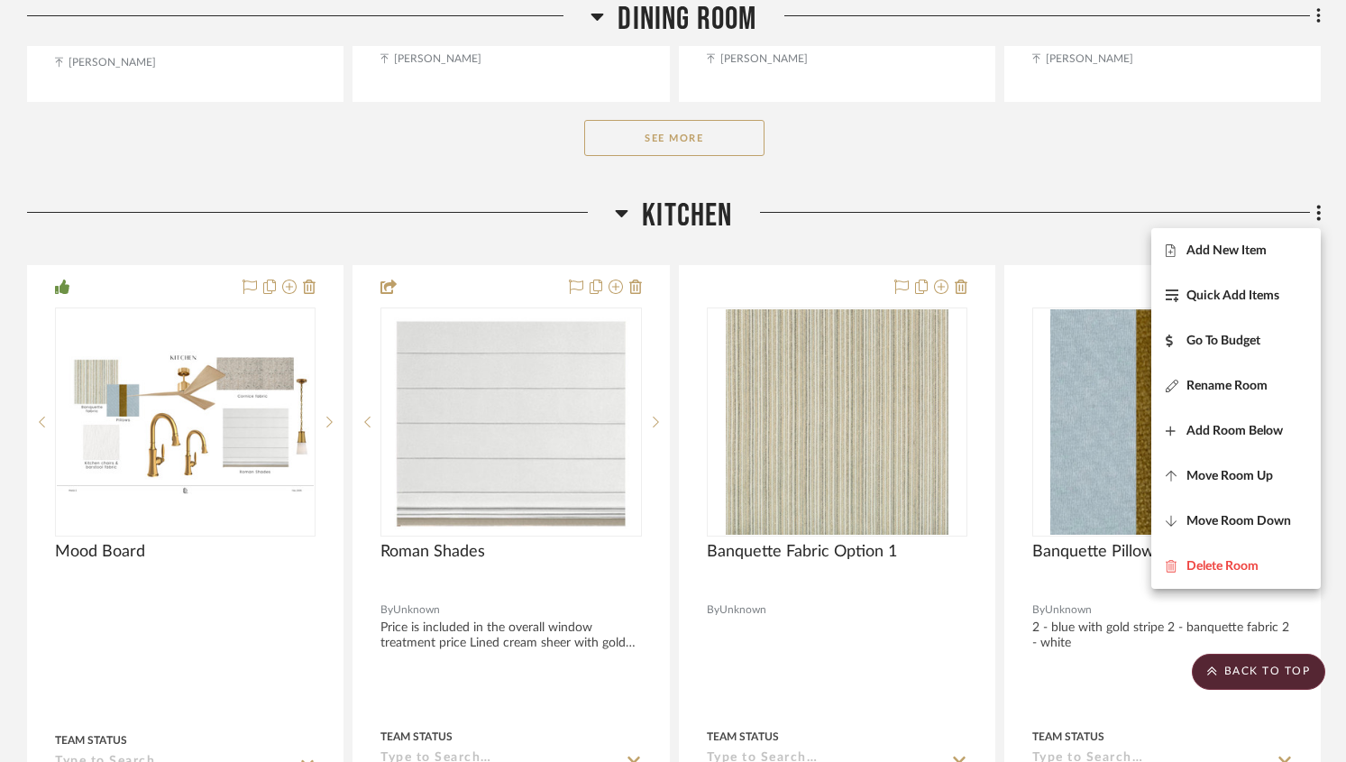
click at [1235, 261] on button "Add New Item" at bounding box center [1235, 250] width 169 height 45
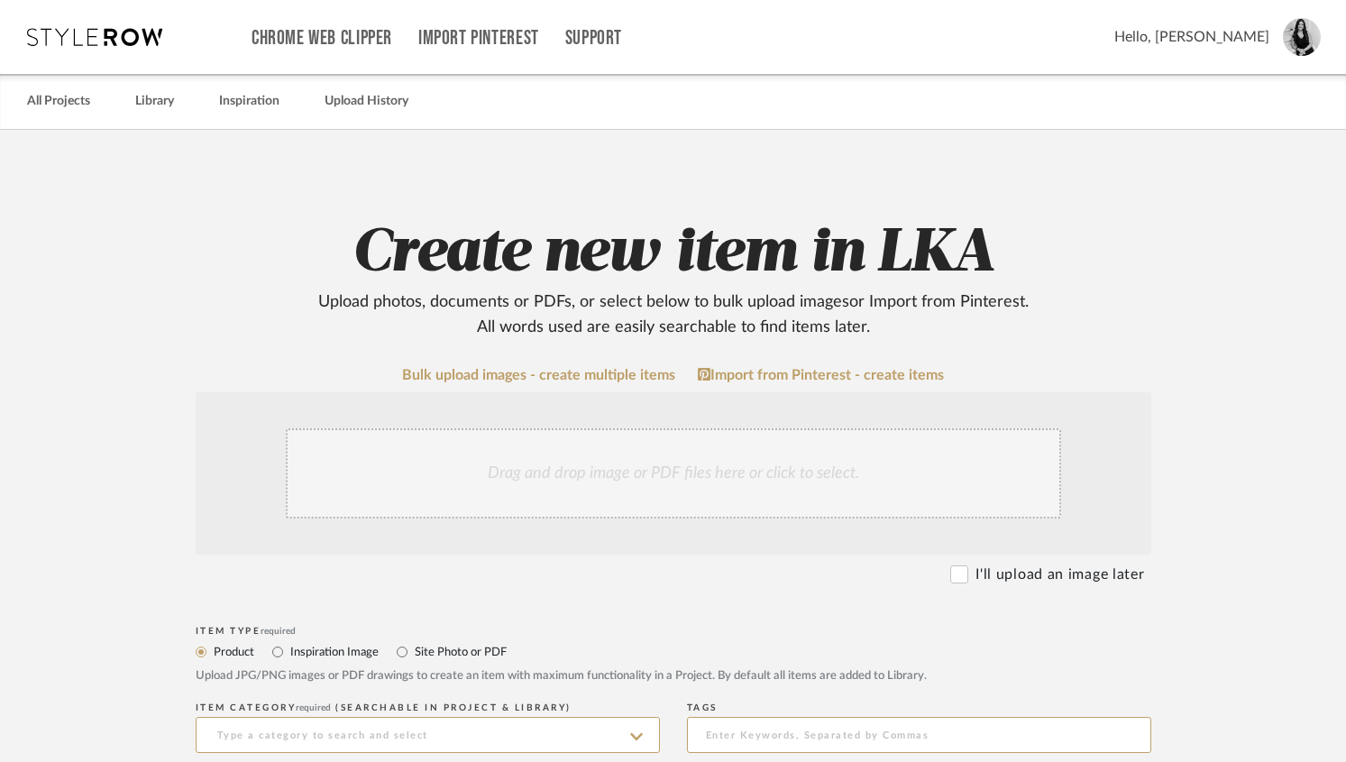
click at [547, 478] on div "Drag and drop image or PDF files here or click to select." at bounding box center [673, 473] width 775 height 90
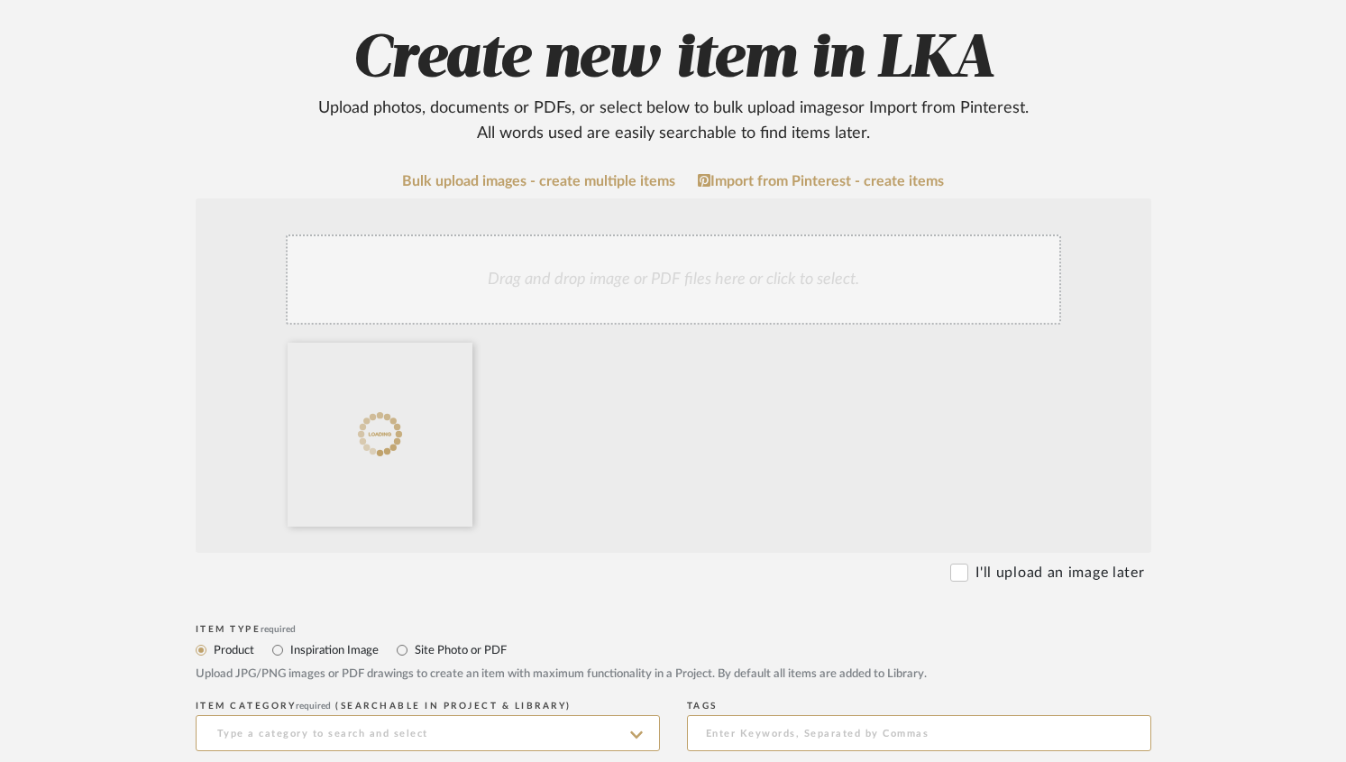
scroll to position [432, 0]
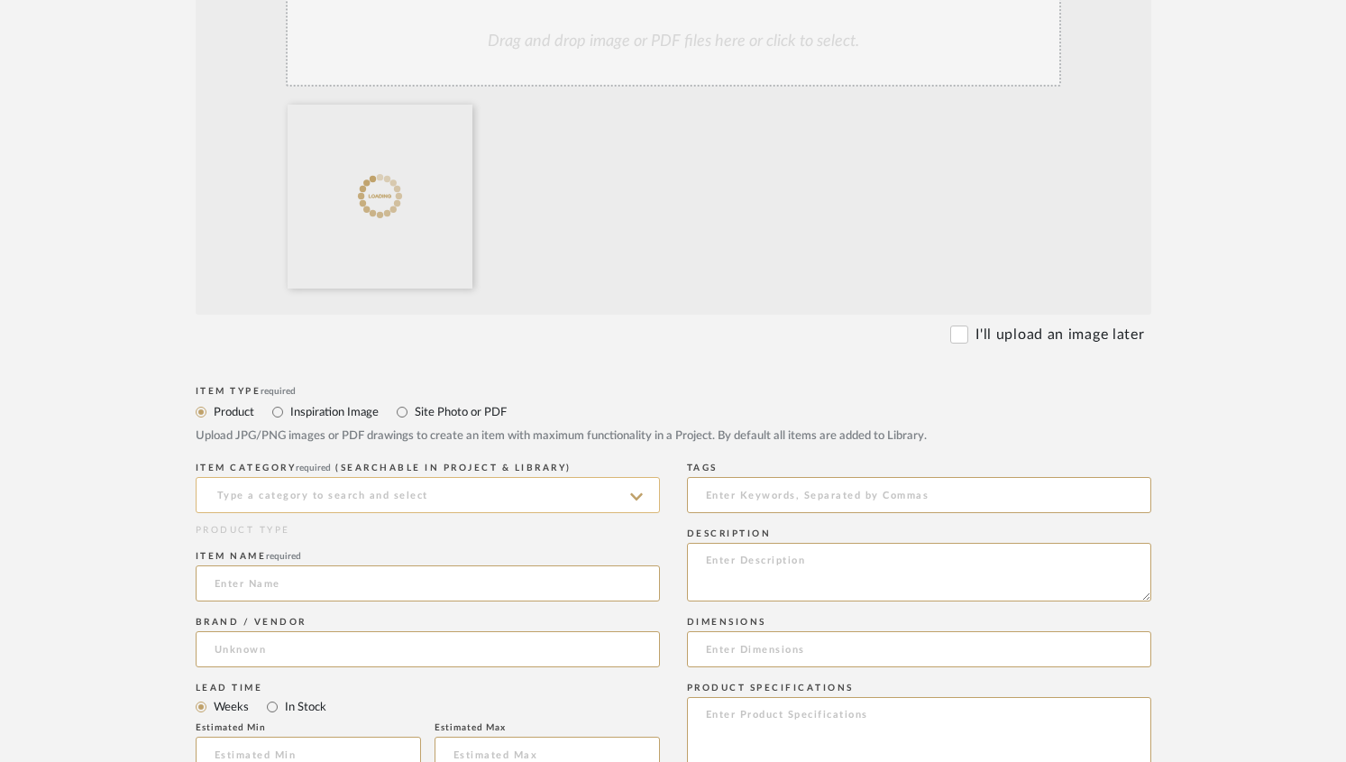
click at [269, 498] on input at bounding box center [428, 495] width 464 height 36
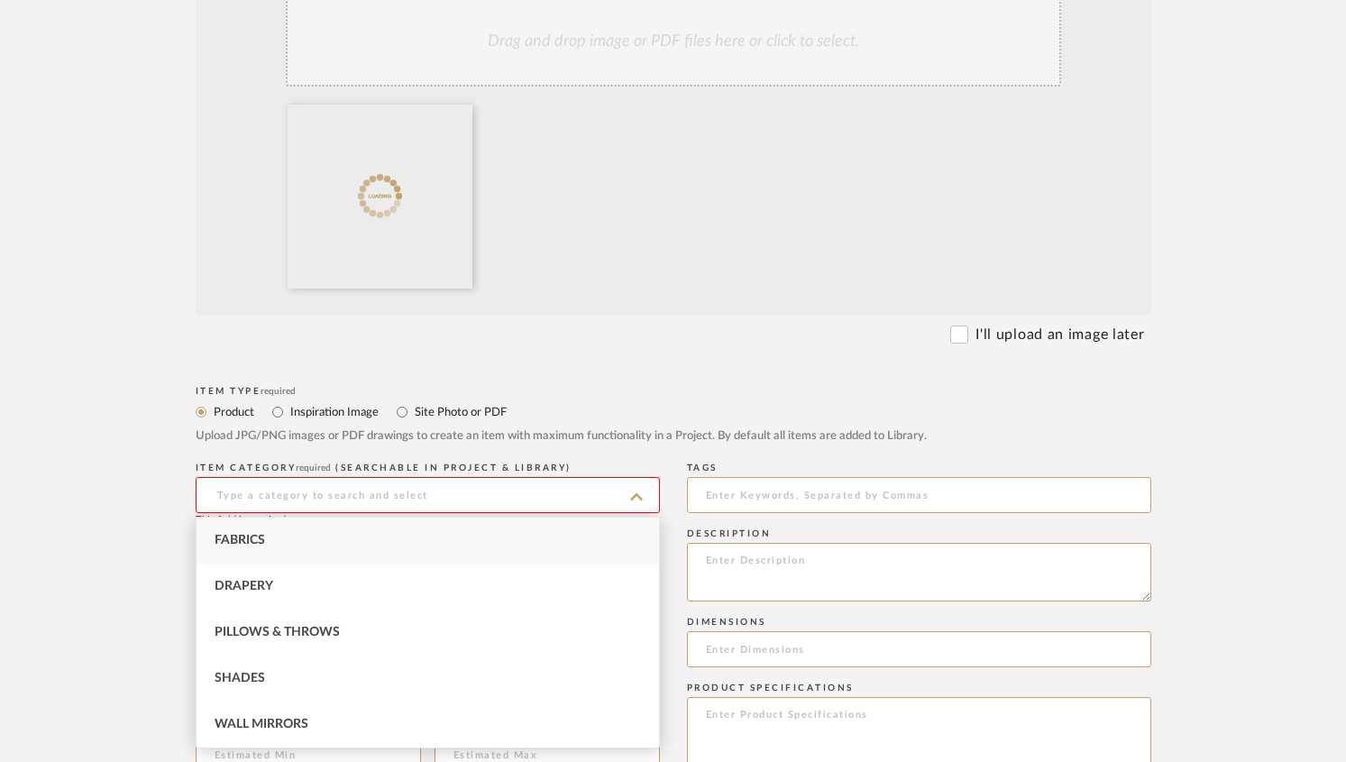
click at [274, 531] on div "Fabrics" at bounding box center [428, 540] width 462 height 46
type input "Fabrics"
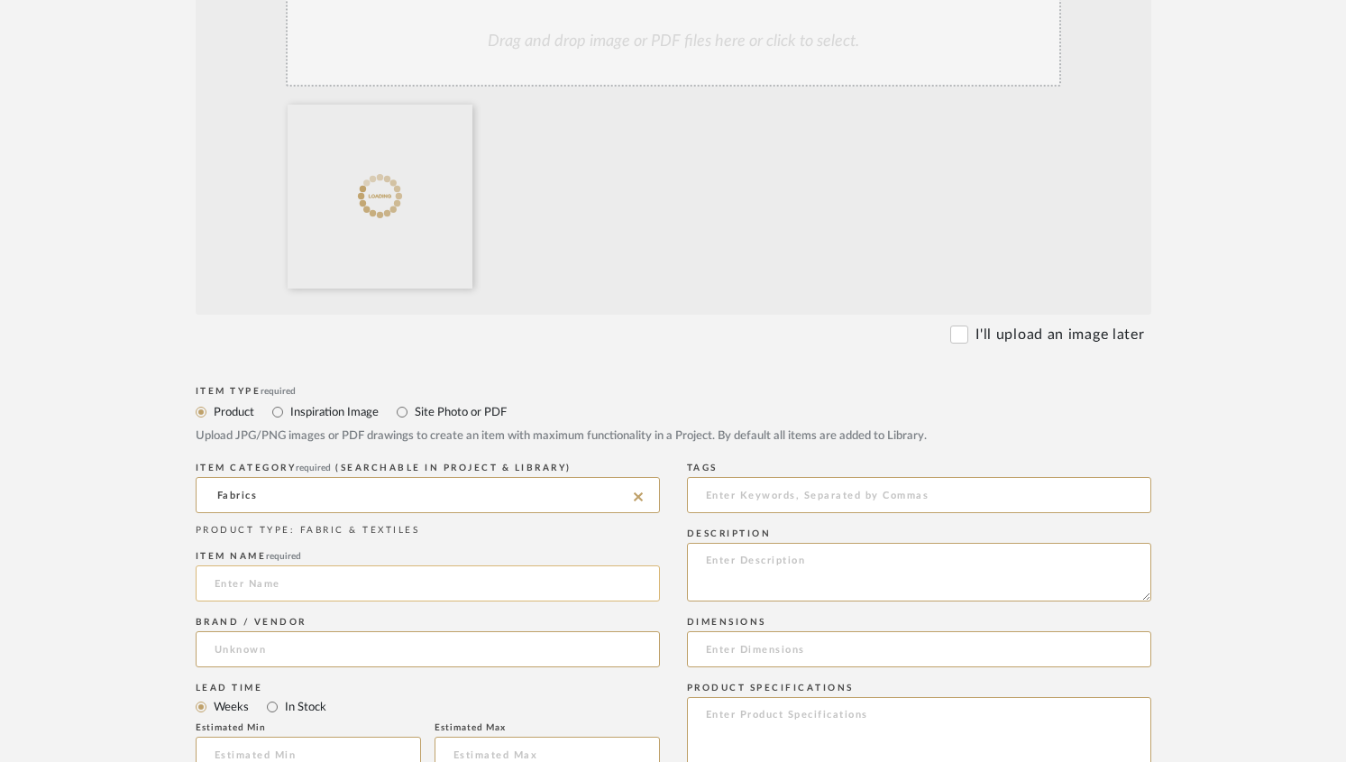
click at [266, 577] on input at bounding box center [428, 583] width 464 height 36
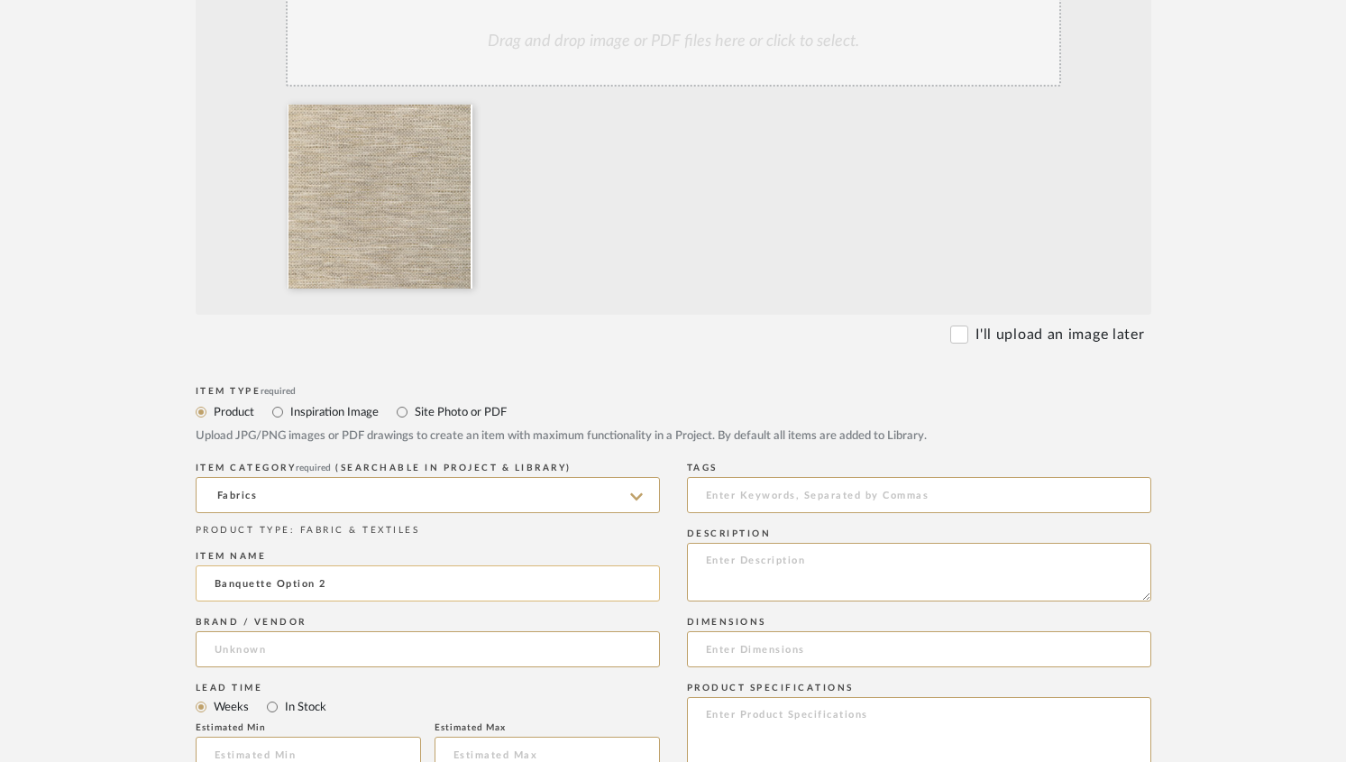
click at [273, 581] on input "Banquette Option 2" at bounding box center [428, 583] width 464 height 36
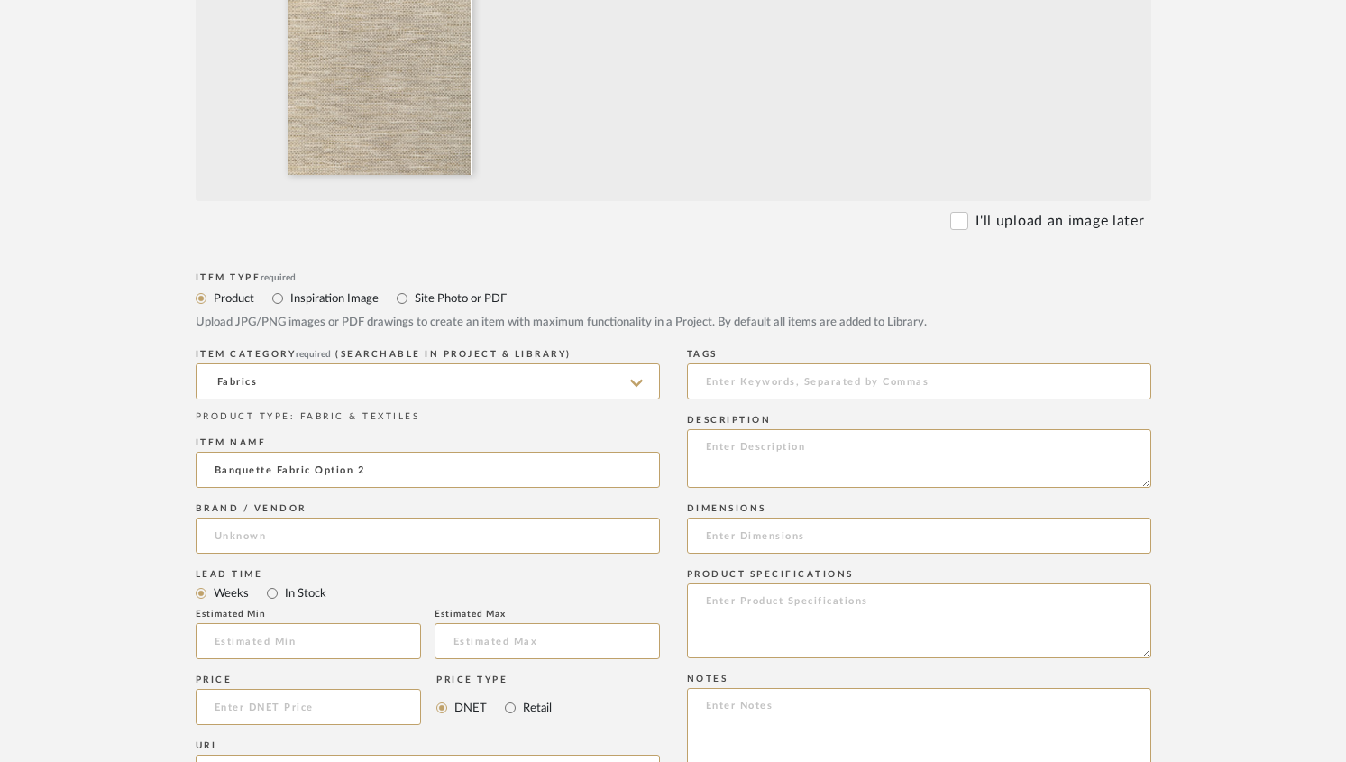
scroll to position [1233, 0]
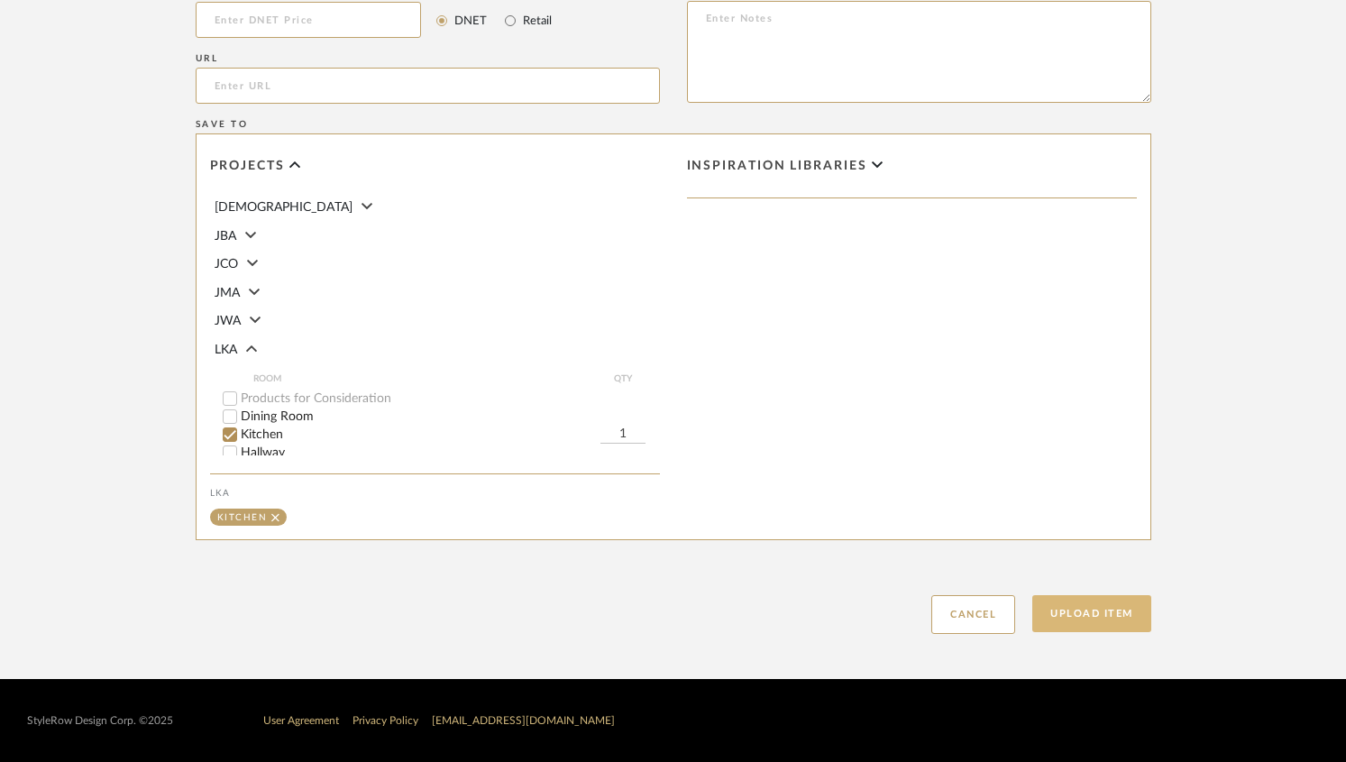
type input "Banquette Fabric Option 2"
click at [1077, 619] on button "Upload Item" at bounding box center [1091, 613] width 119 height 37
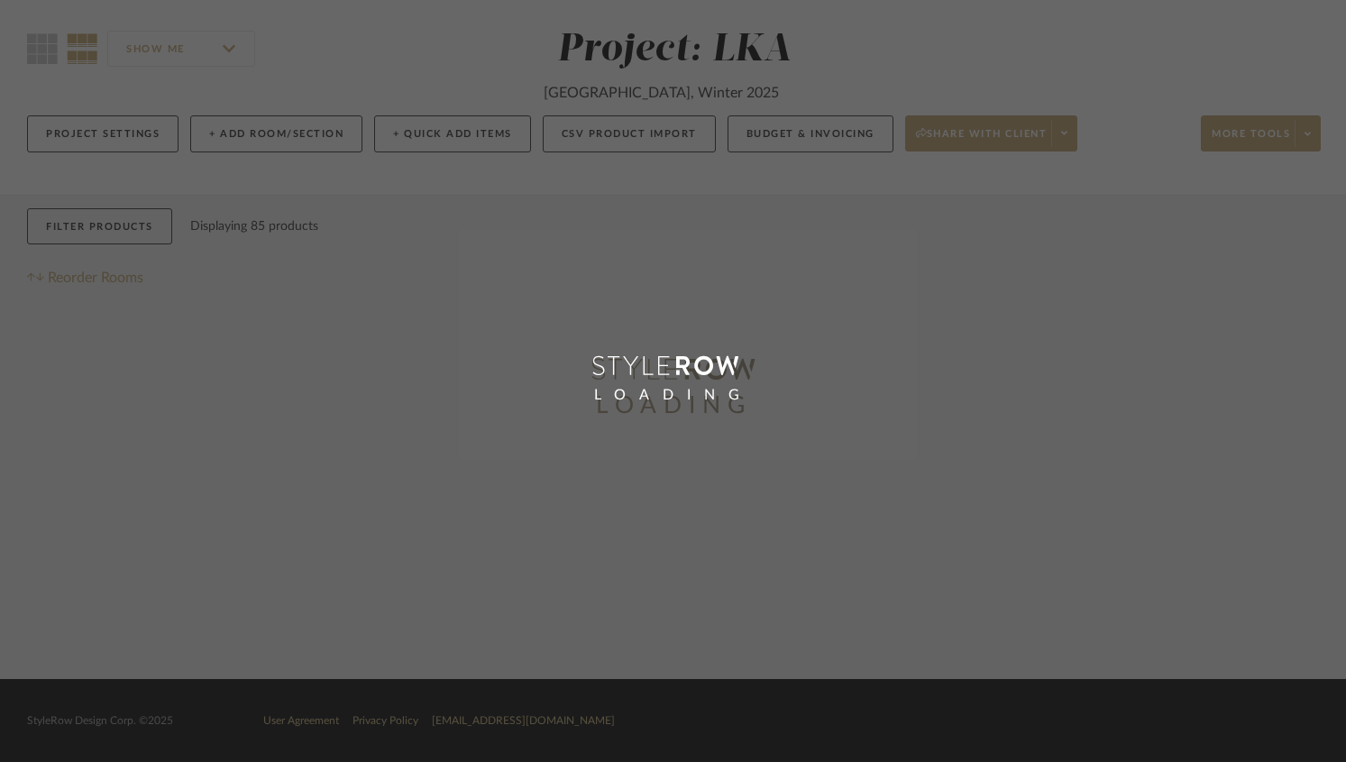
scroll to position [125, 0]
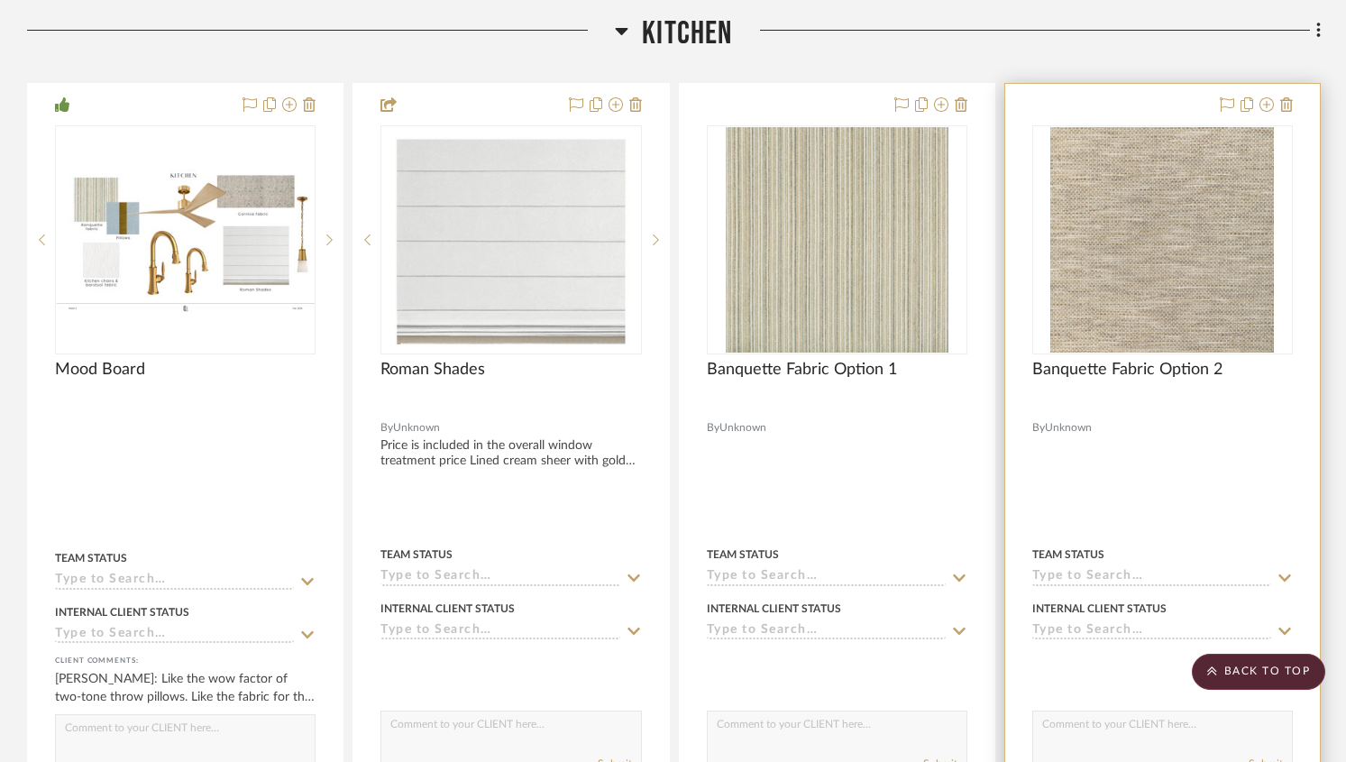
scroll to position [1396, 0]
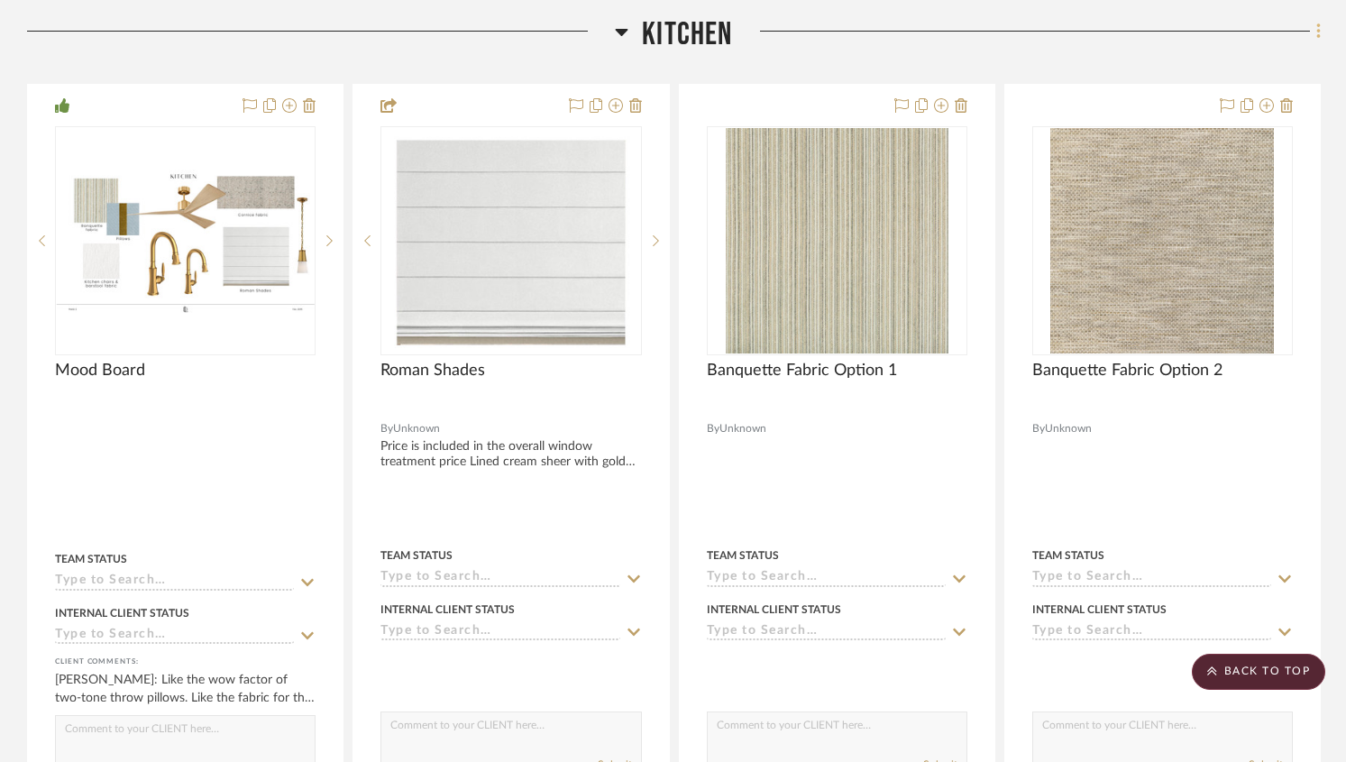
click at [1314, 31] on fa-icon at bounding box center [1316, 33] width 12 height 30
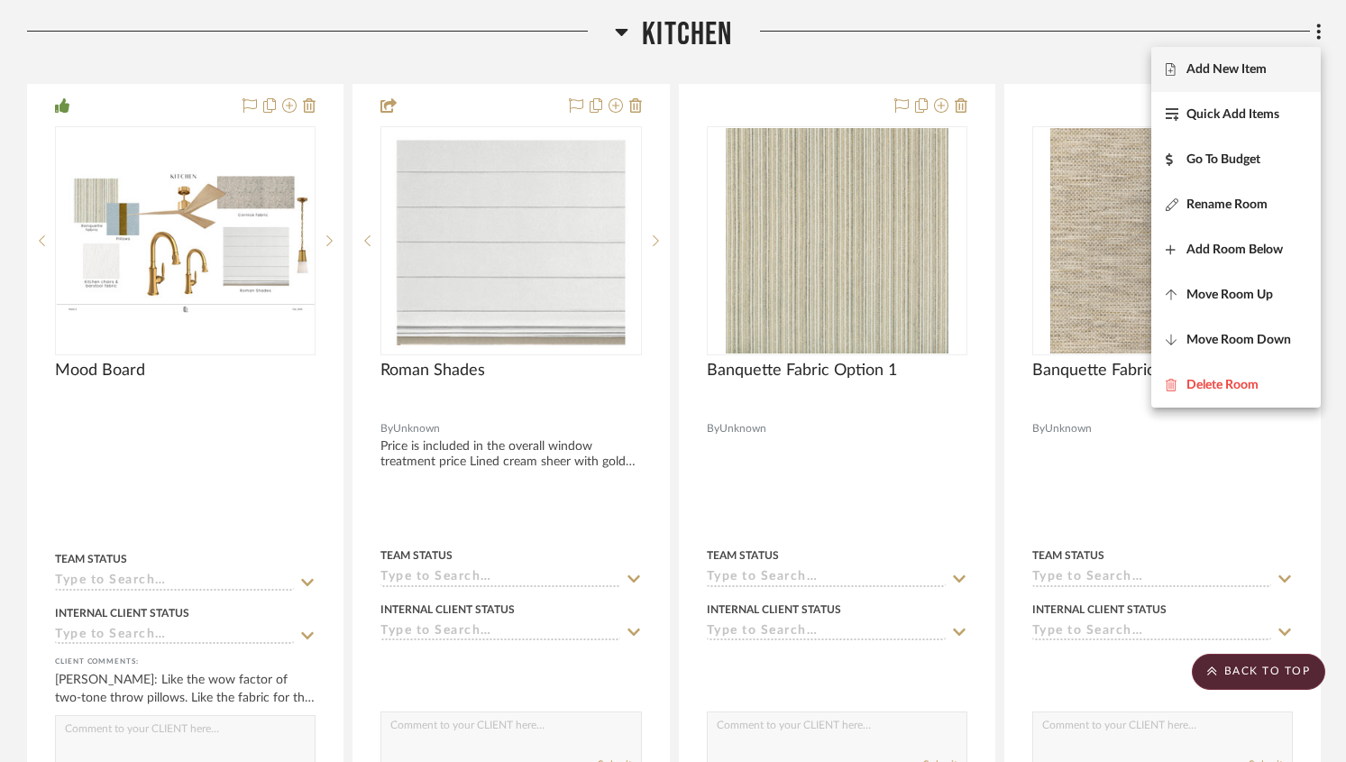
click at [1202, 75] on span "Add New Item" at bounding box center [1226, 68] width 80 height 15
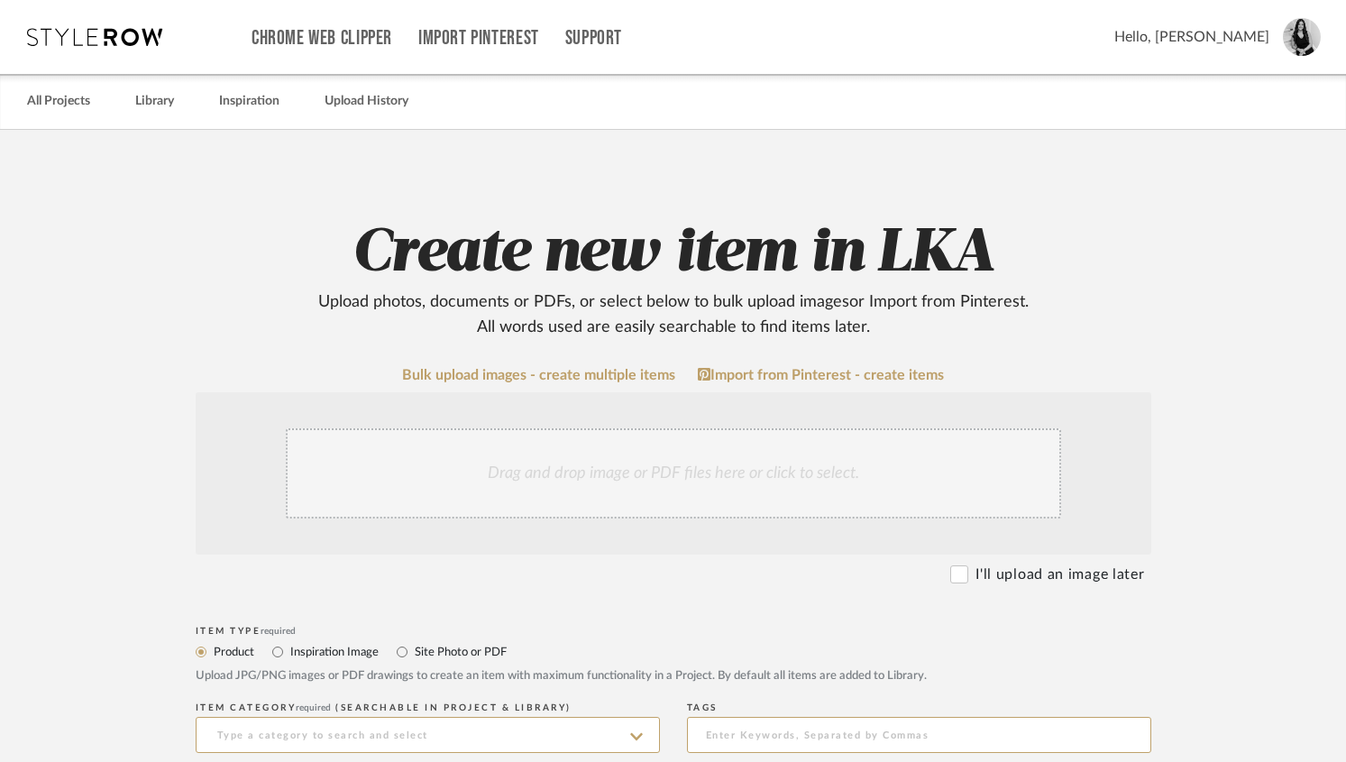
click at [471, 459] on div "Drag and drop image or PDF files here or click to select." at bounding box center [673, 473] width 775 height 90
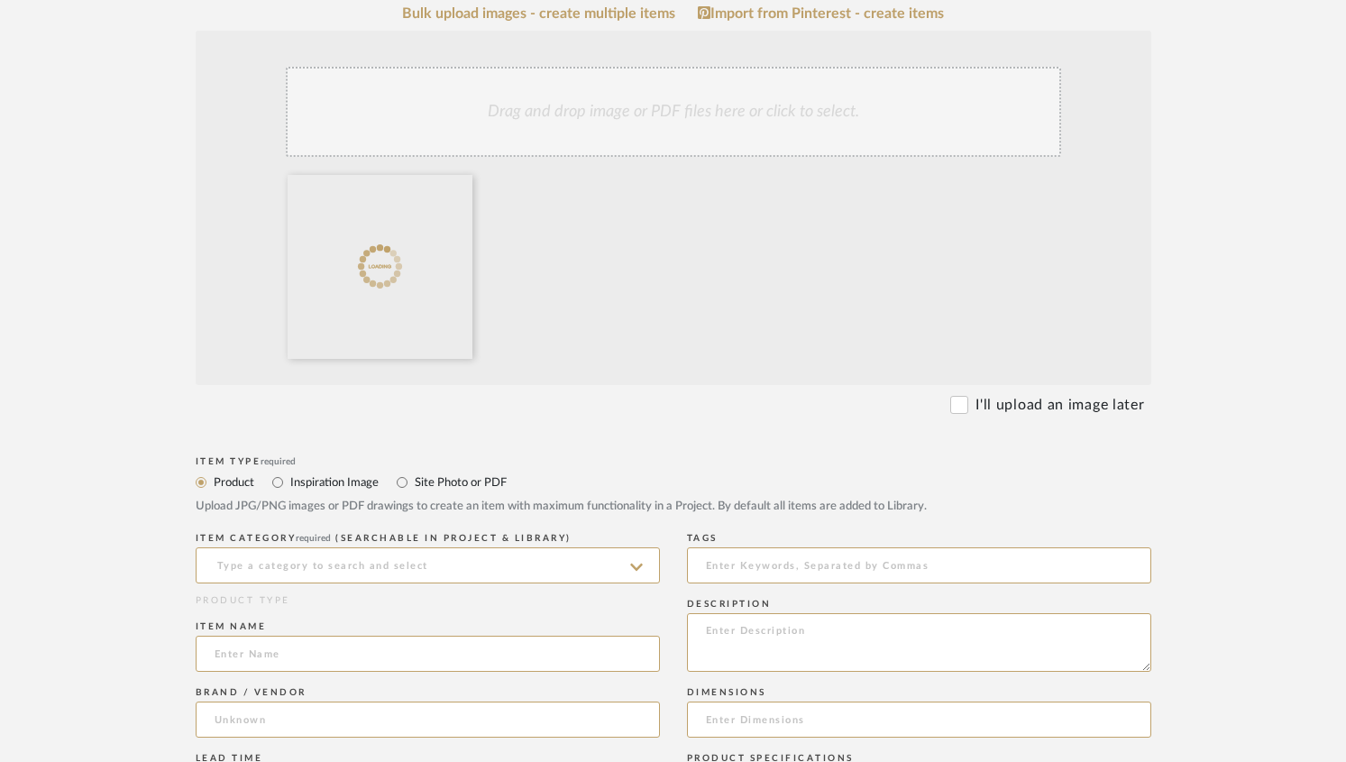
scroll to position [695, 0]
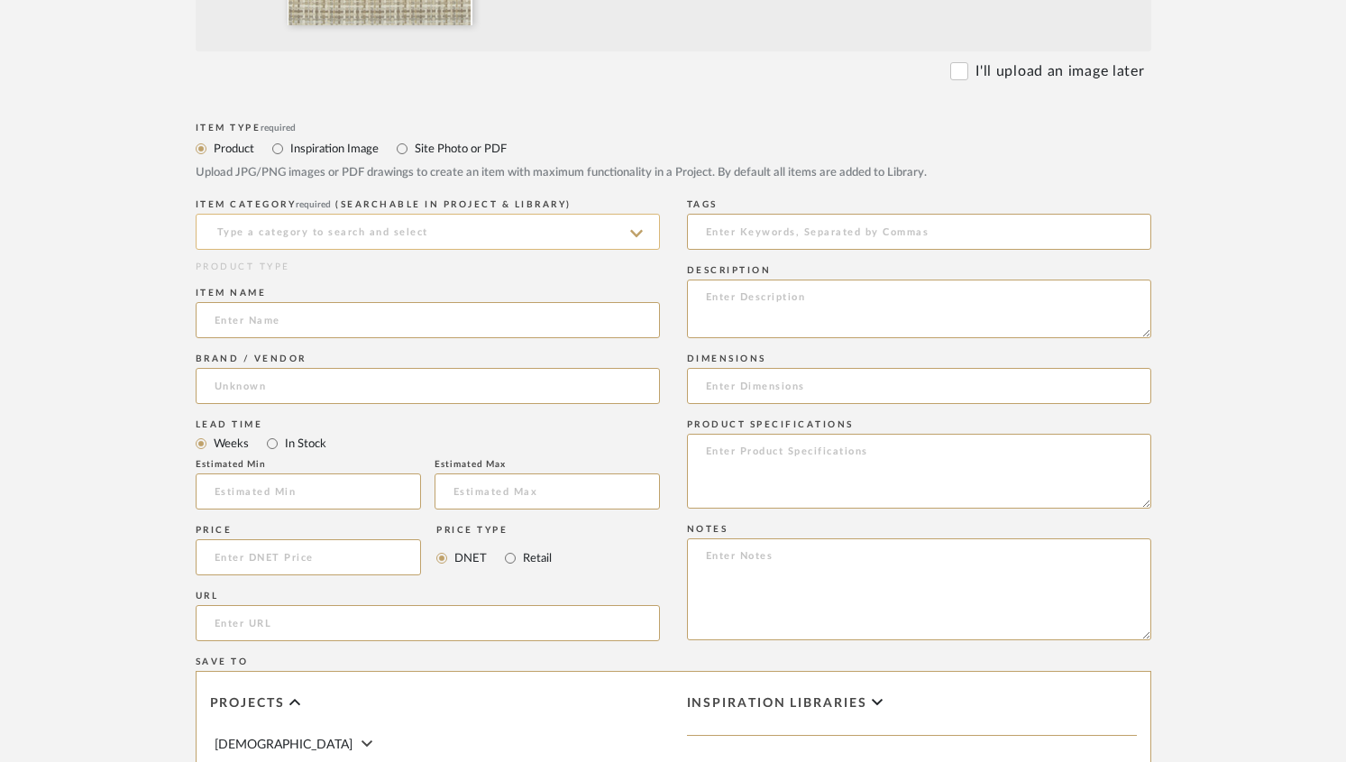
click at [279, 230] on input at bounding box center [428, 232] width 464 height 36
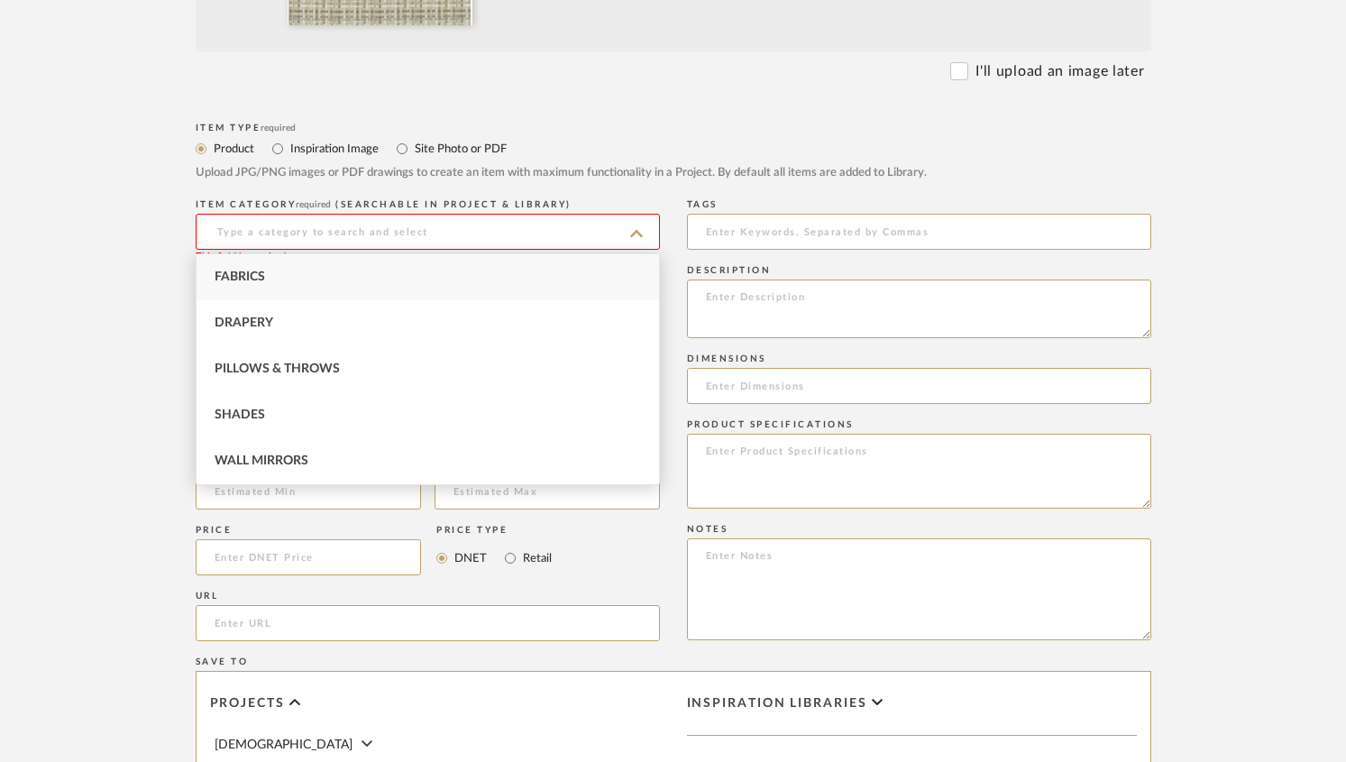
click at [251, 276] on span "Fabrics" at bounding box center [240, 276] width 50 height 13
type input "Fabrics"
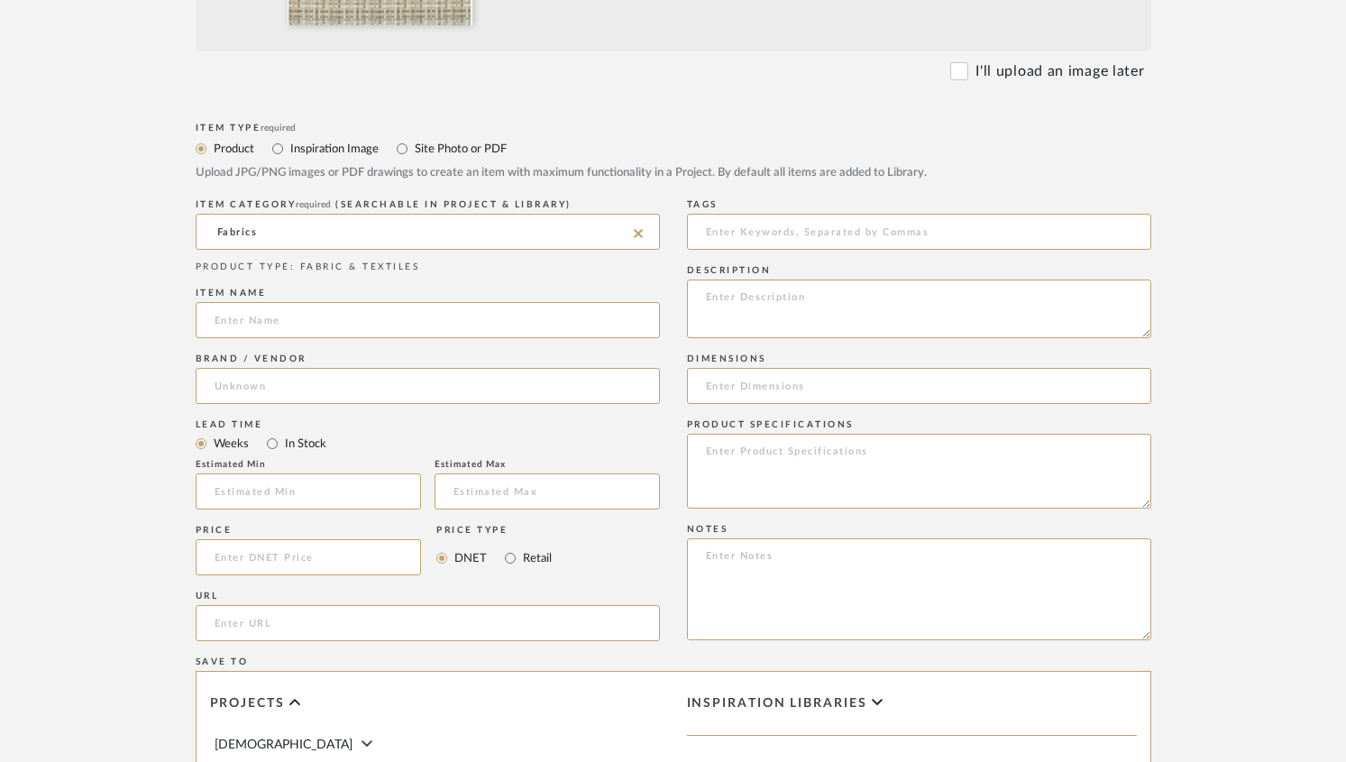
click at [254, 298] on div "Item name" at bounding box center [428, 316] width 464 height 66
click at [250, 316] on input at bounding box center [428, 320] width 464 height 36
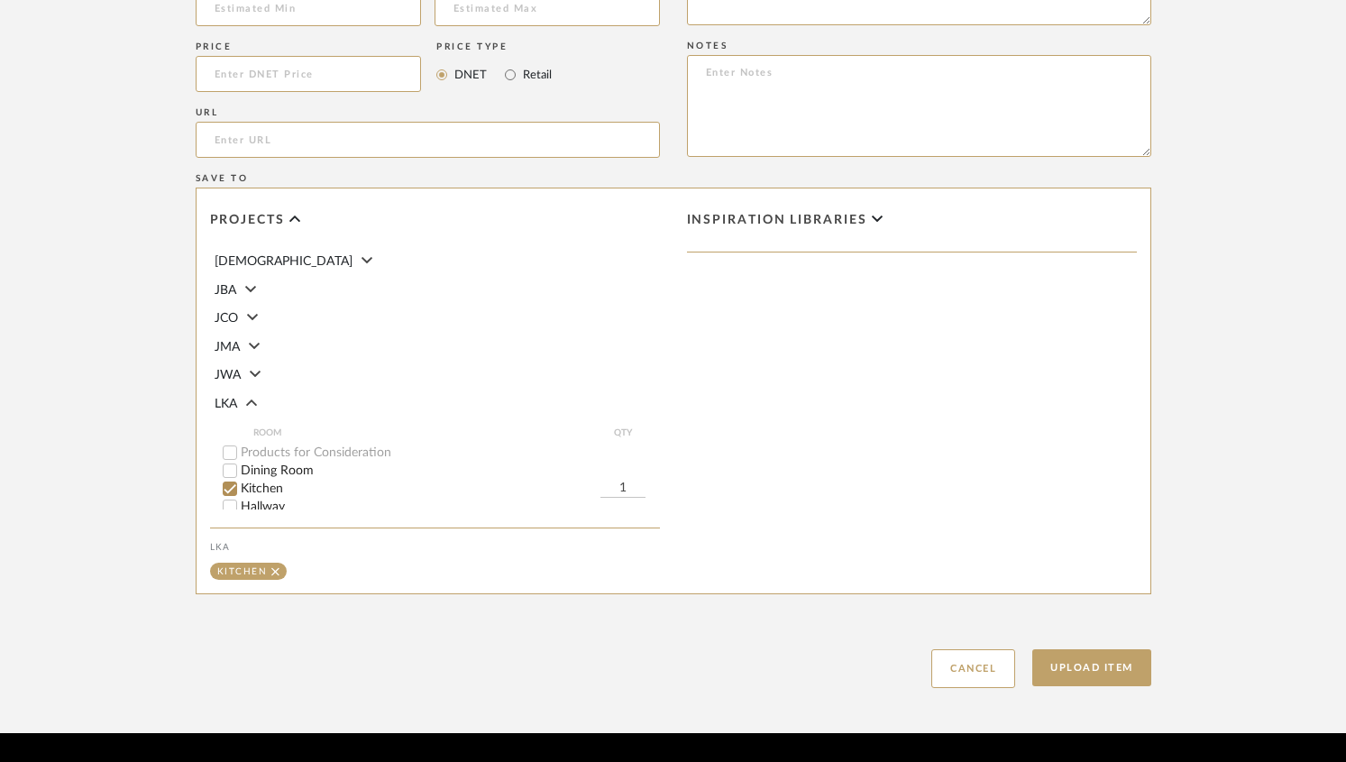
scroll to position [1233, 0]
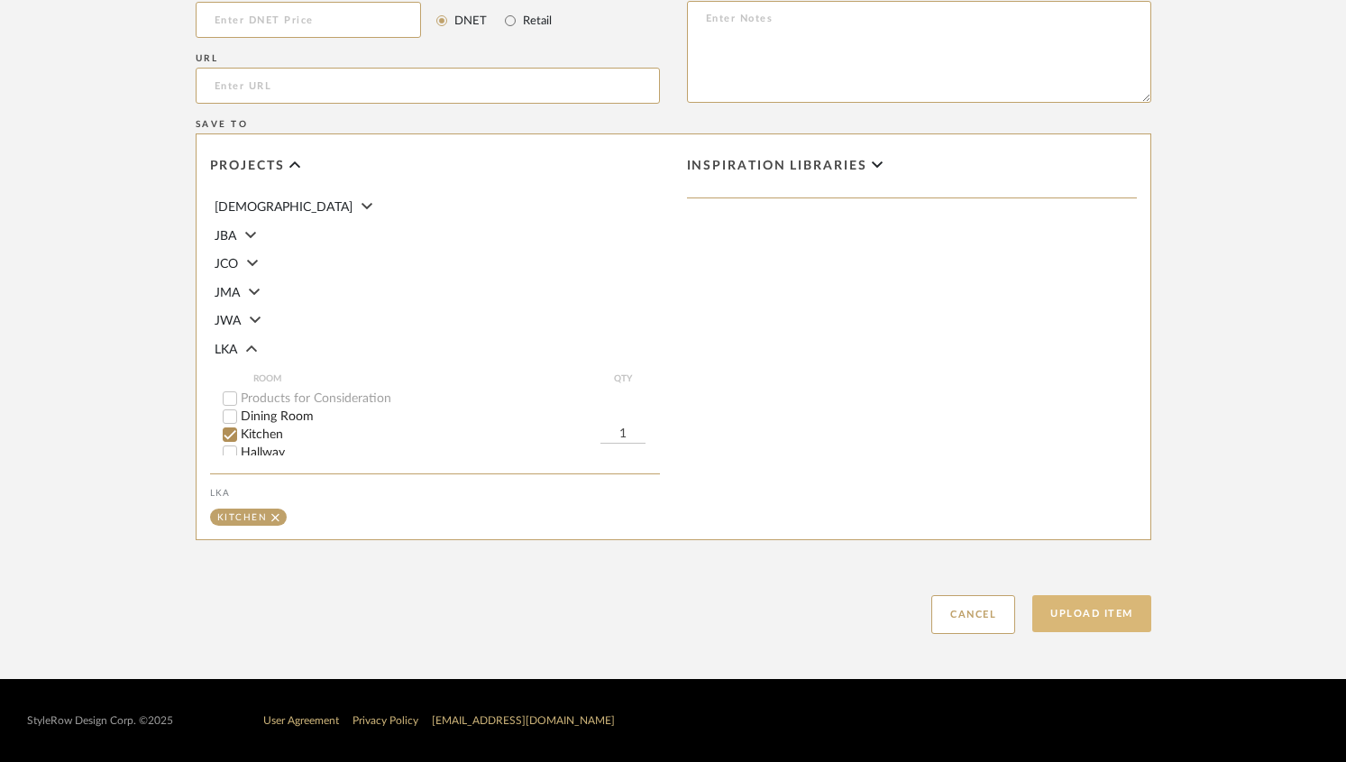
type input "Cornice Fabric Option 2"
click at [1132, 617] on button "Upload Item" at bounding box center [1091, 613] width 119 height 37
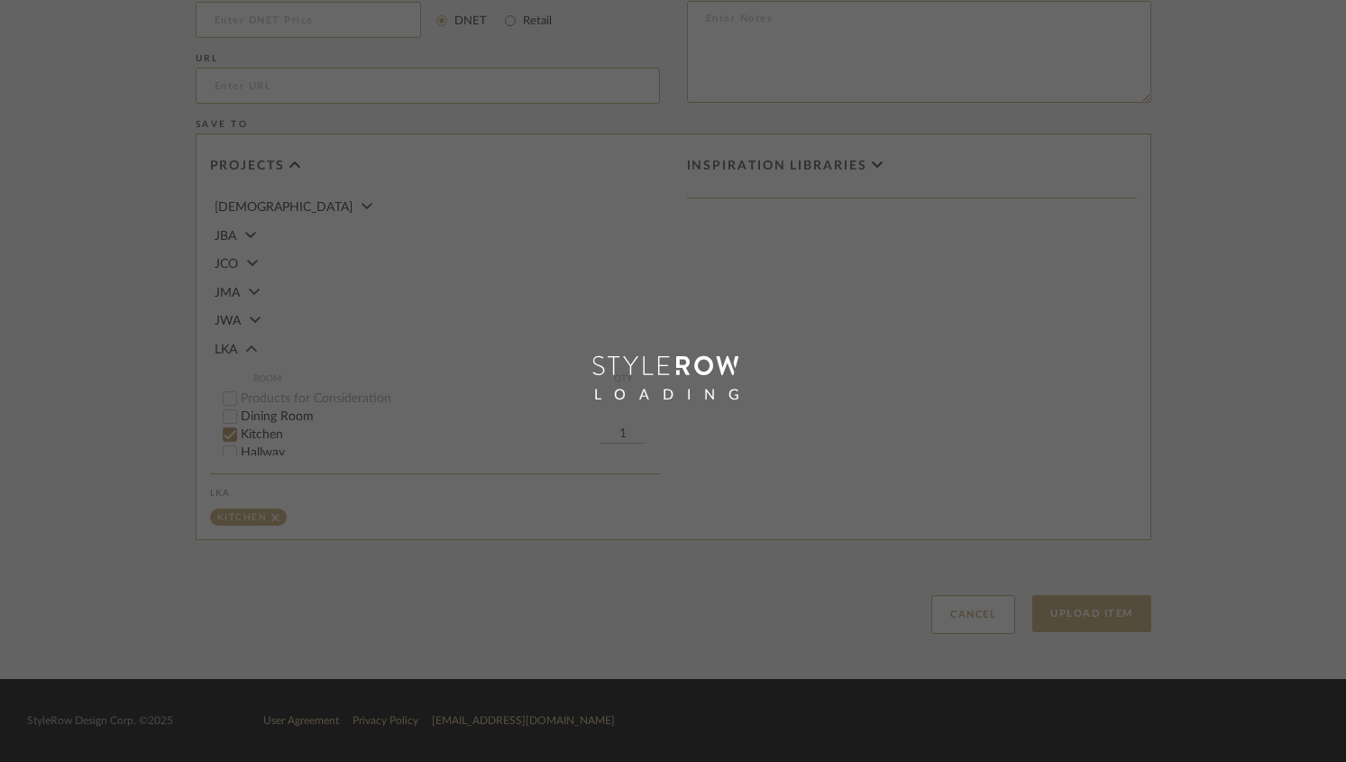
scroll to position [142, 0]
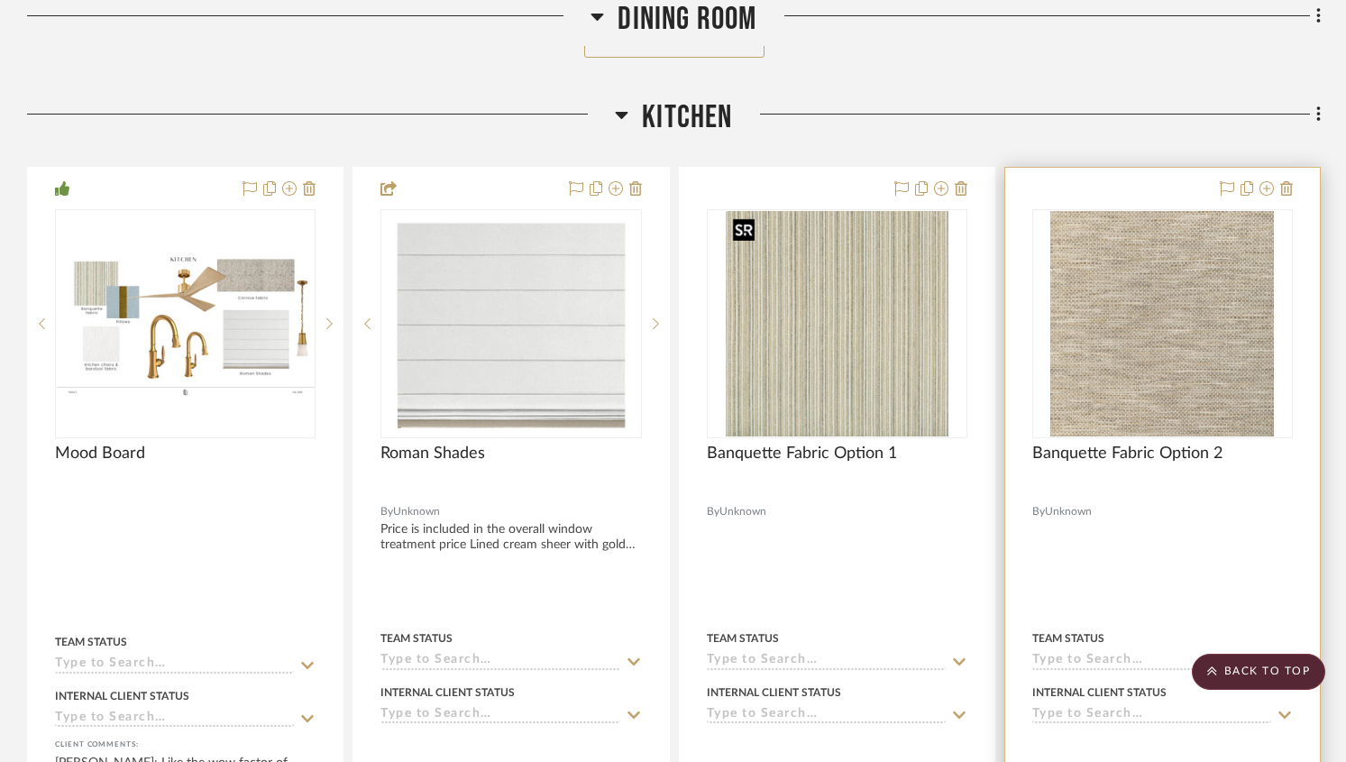
scroll to position [1293, 0]
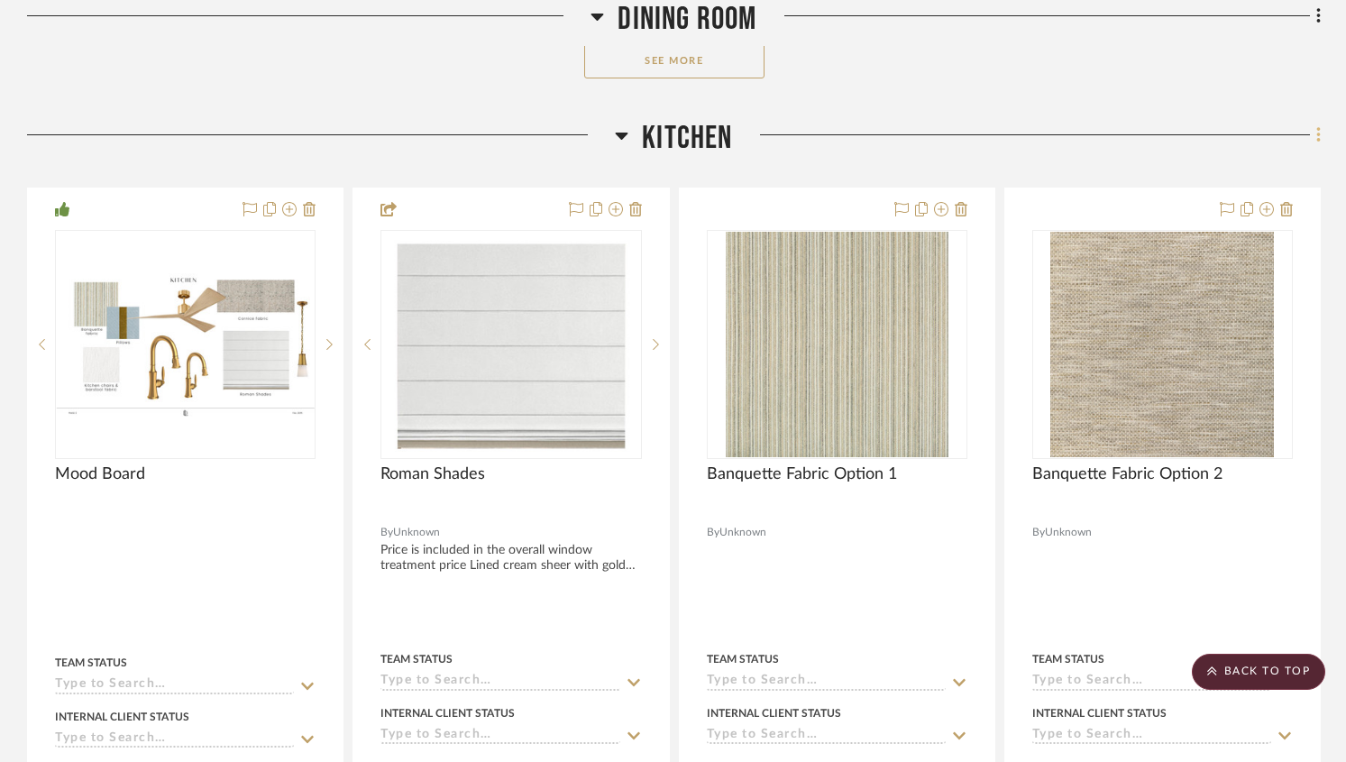
click at [1316, 136] on icon at bounding box center [1318, 134] width 4 height 15
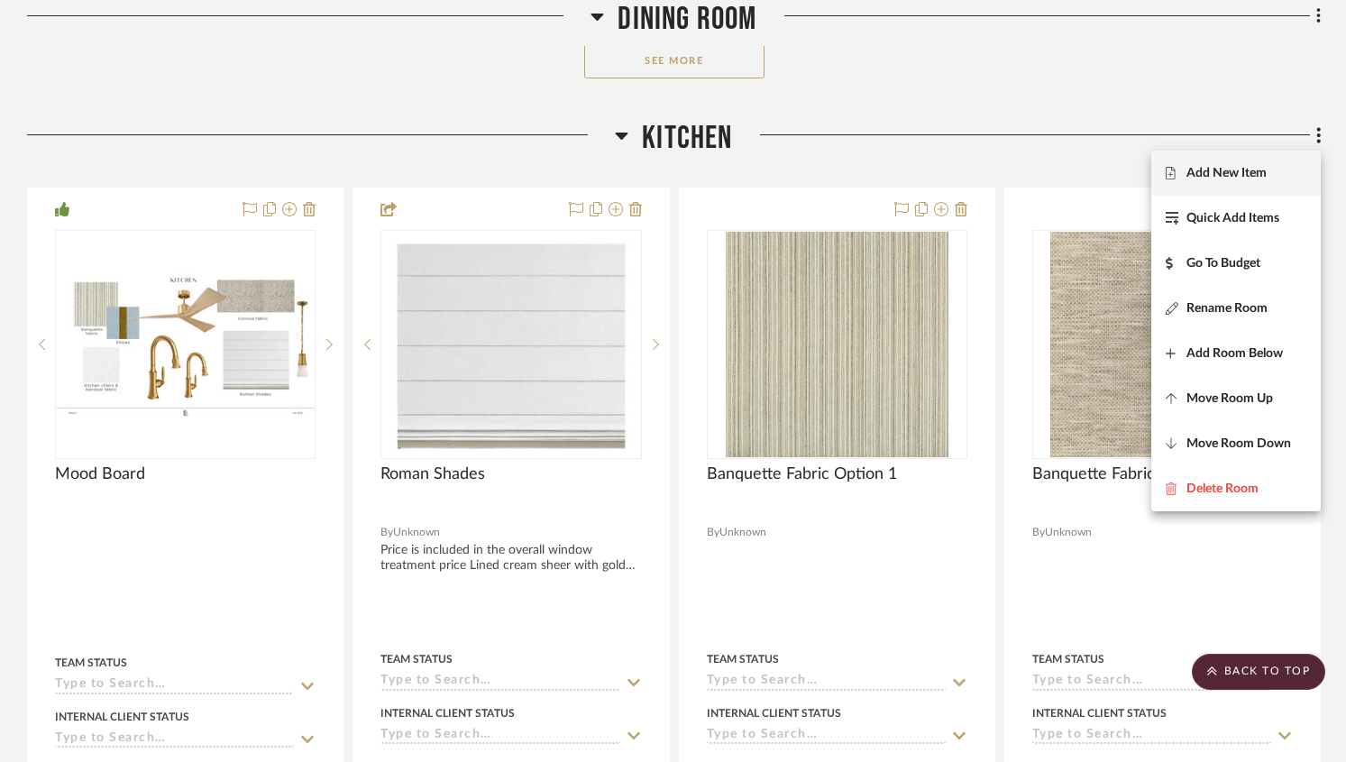
click at [1232, 176] on span "Add New Item" at bounding box center [1226, 173] width 80 height 15
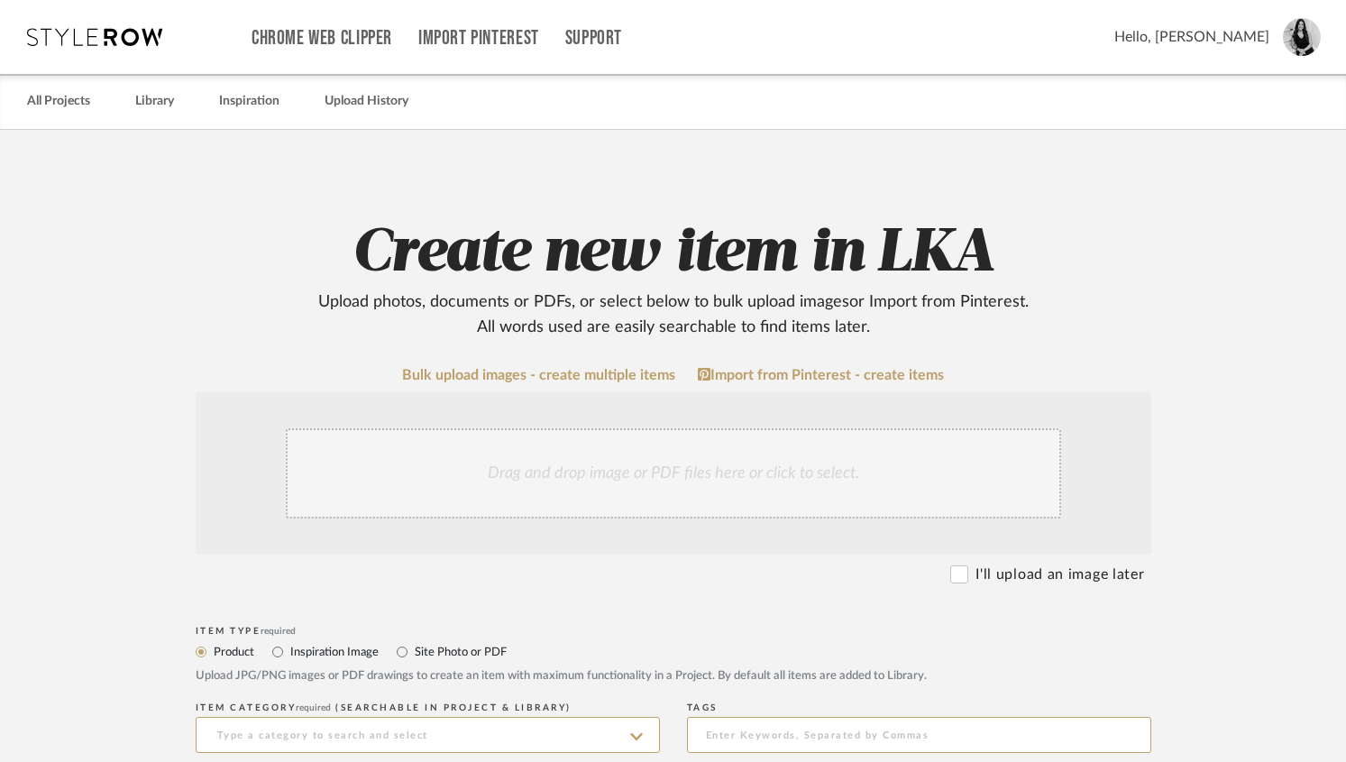
click at [349, 459] on div "Drag and drop image or PDF files here or click to select." at bounding box center [673, 473] width 775 height 90
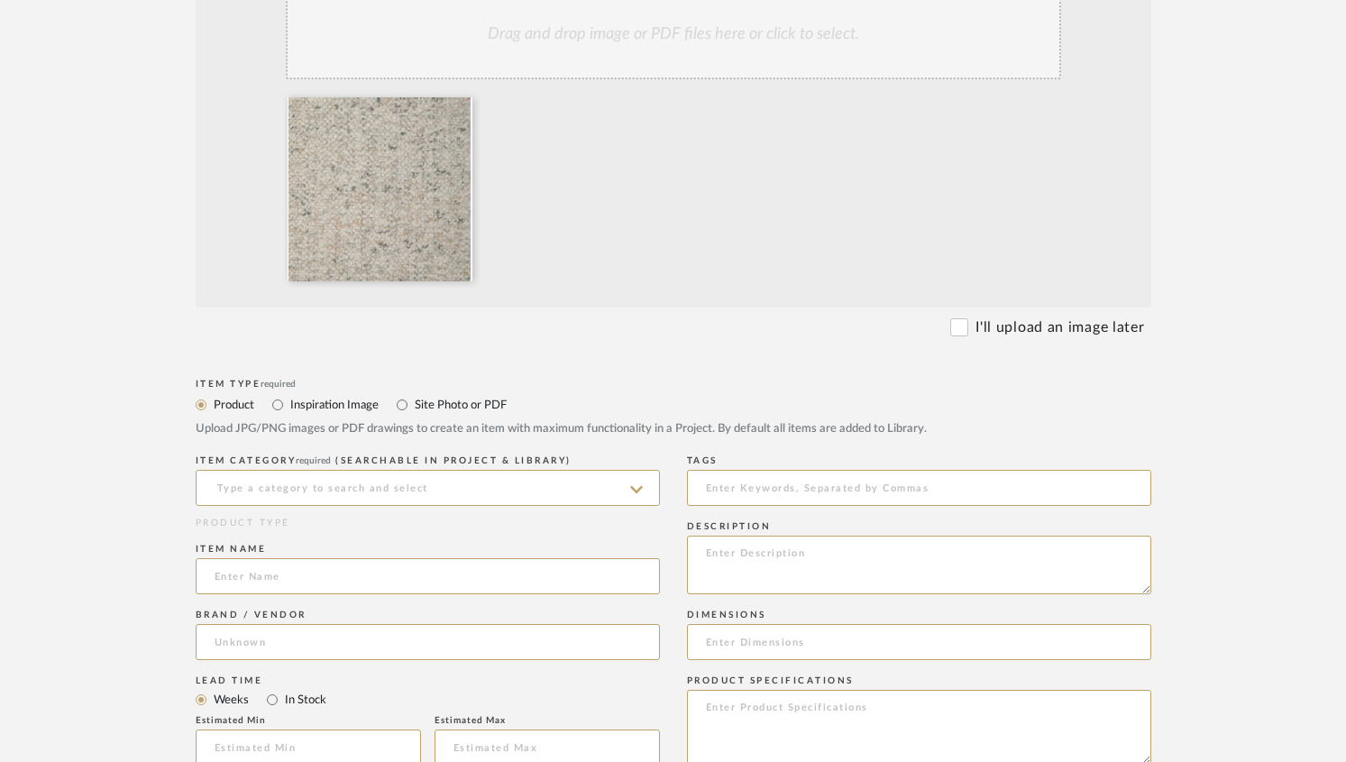
scroll to position [441, 0]
click at [288, 484] on input at bounding box center [428, 486] width 464 height 36
click at [241, 491] on input at bounding box center [428, 489] width 464 height 36
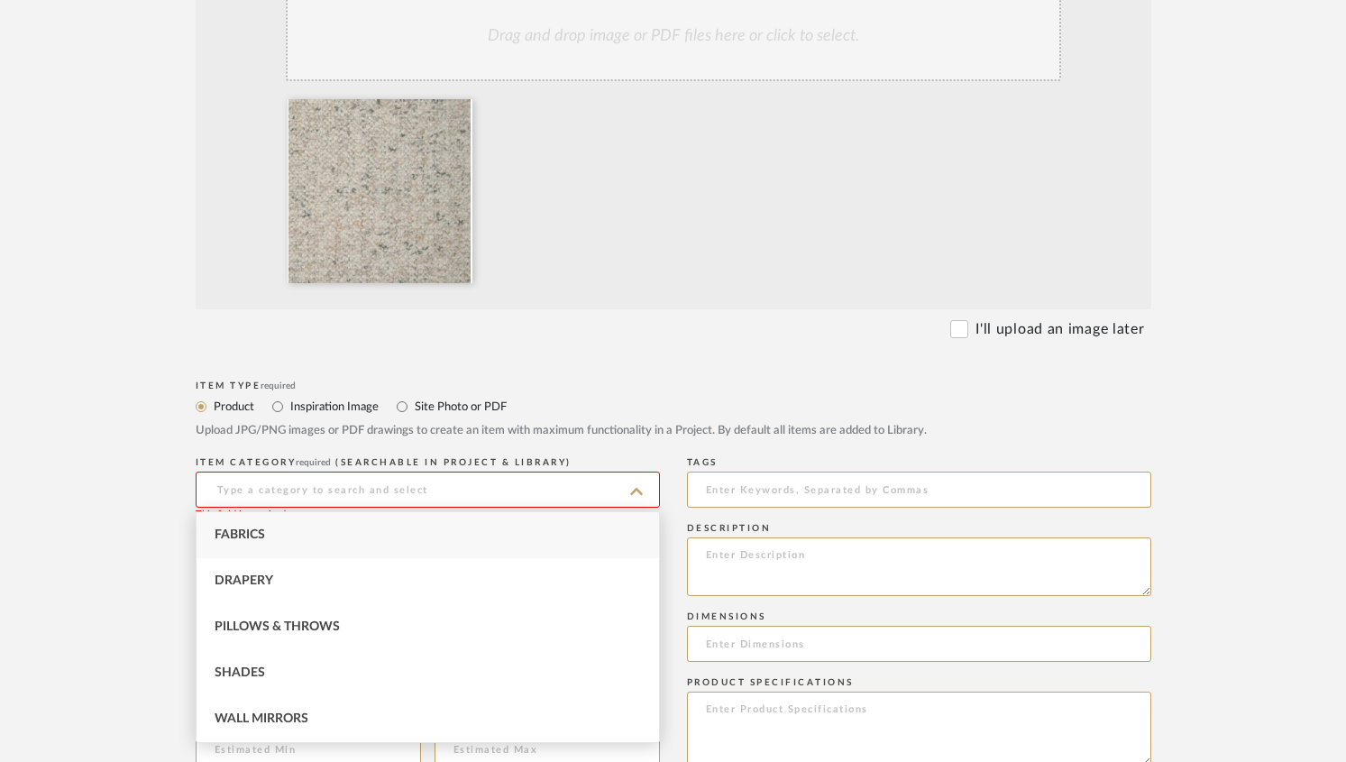
click at [233, 528] on span "Fabrics" at bounding box center [240, 534] width 50 height 13
type input "Fabrics"
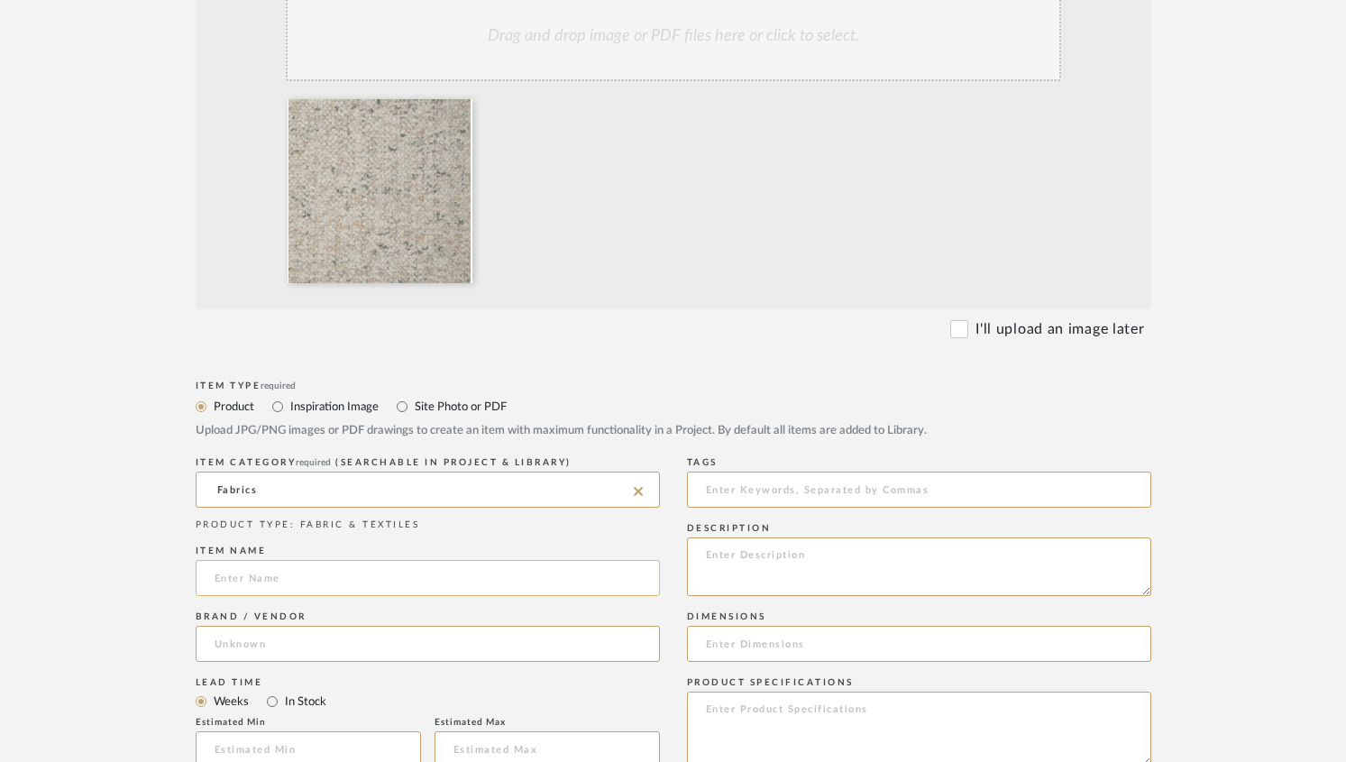
click at [261, 581] on input at bounding box center [428, 578] width 464 height 36
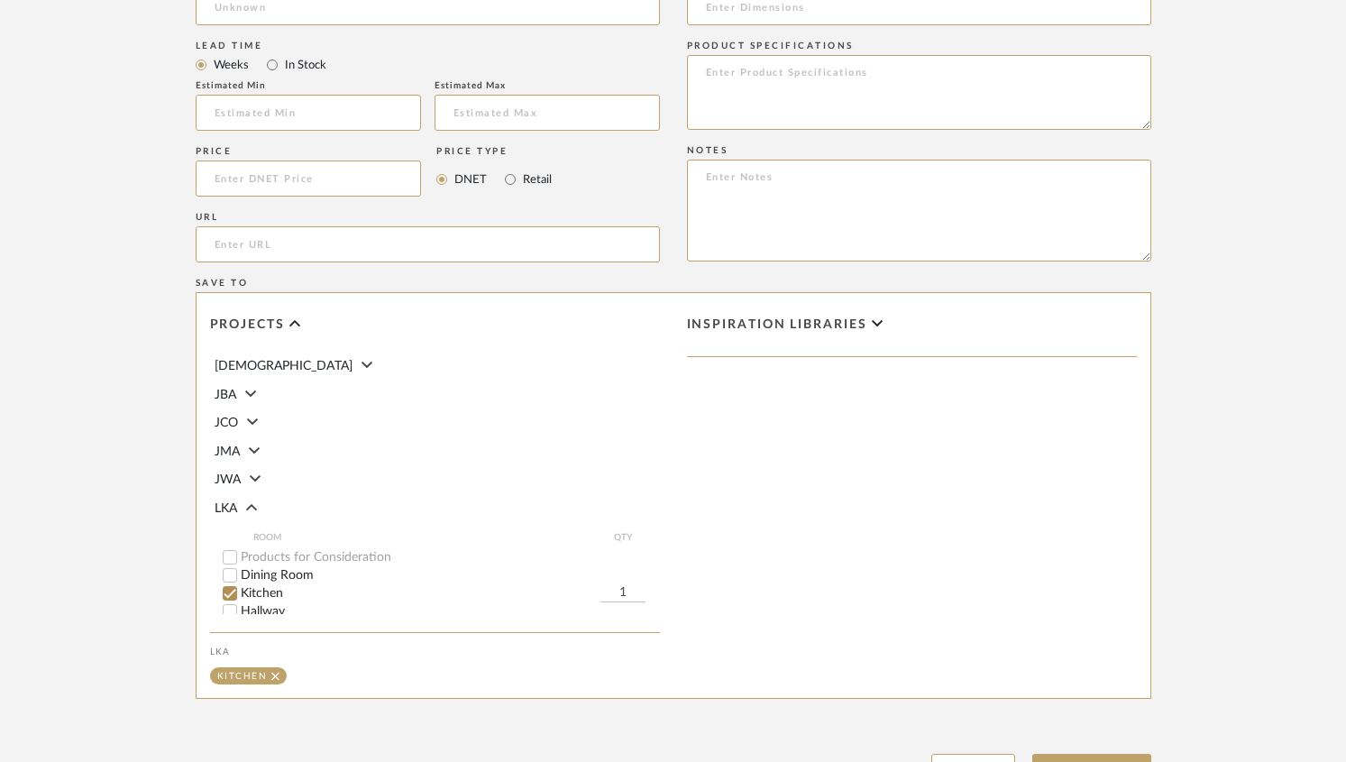
scroll to position [1233, 0]
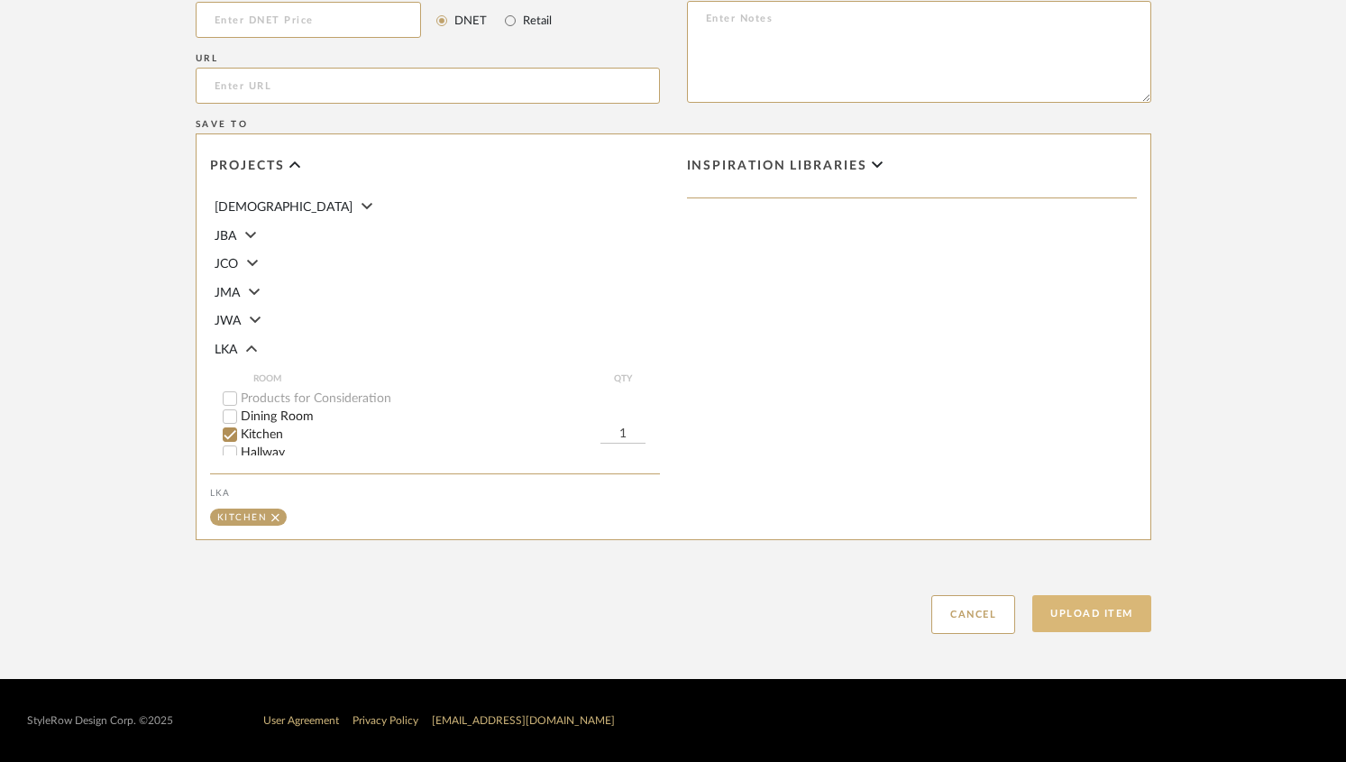
type input "Cornice Fabric Option 1"
click at [1094, 607] on button "Upload Item" at bounding box center [1091, 613] width 119 height 37
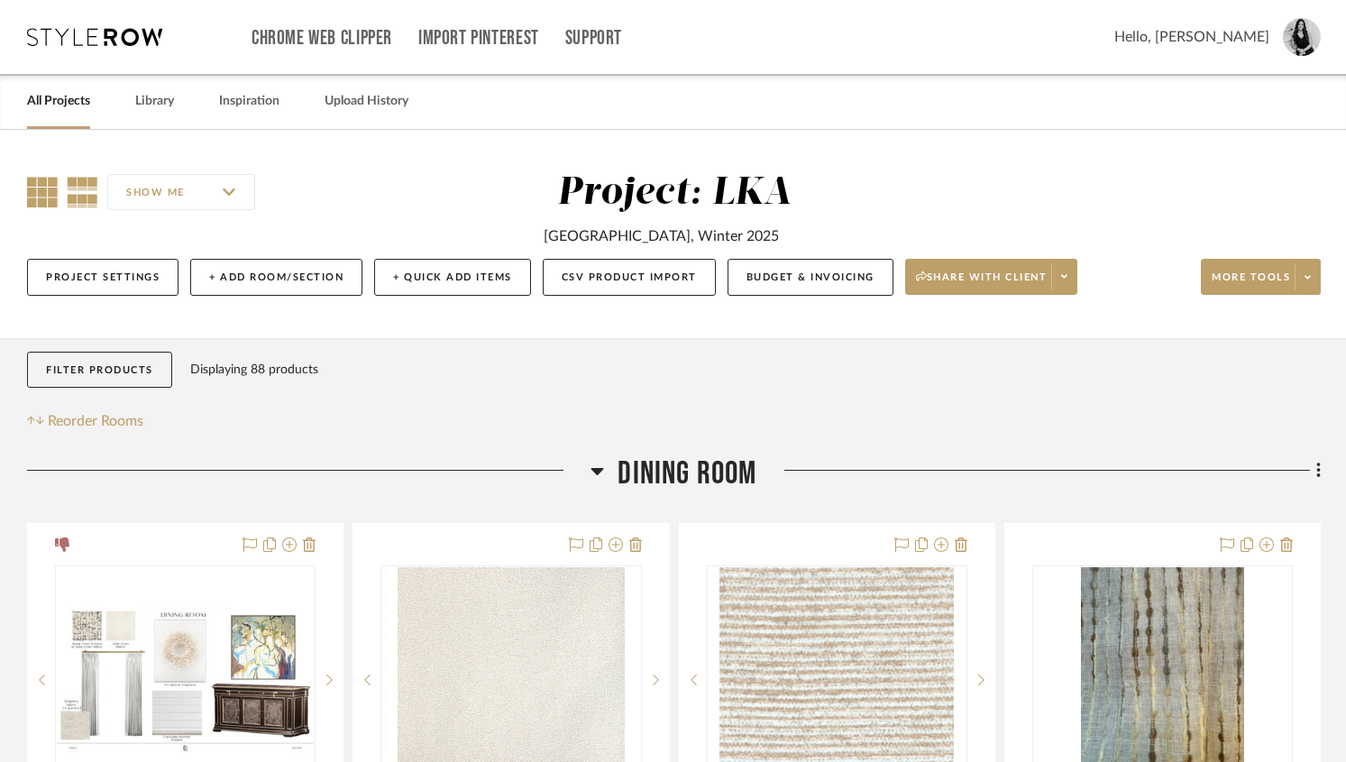
click at [50, 191] on icon at bounding box center [42, 192] width 31 height 31
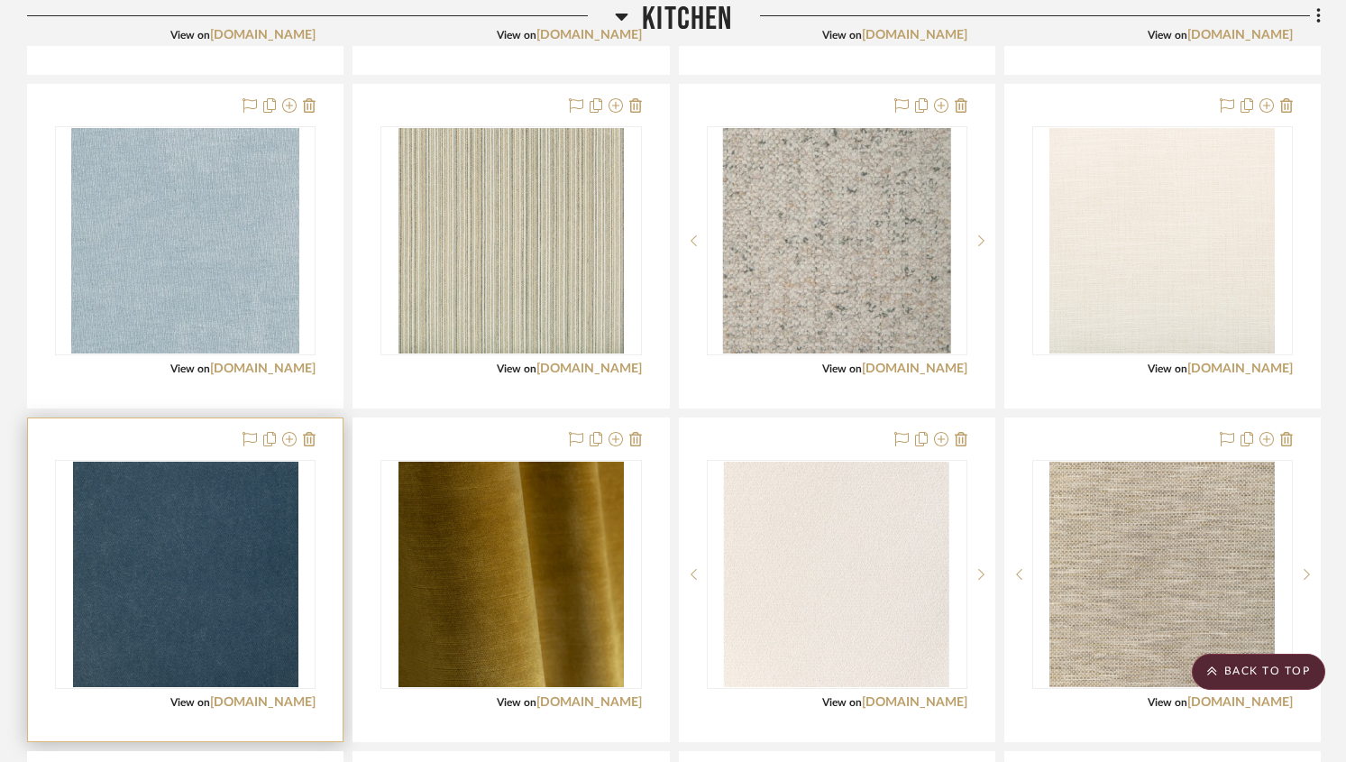
scroll to position [2257, 0]
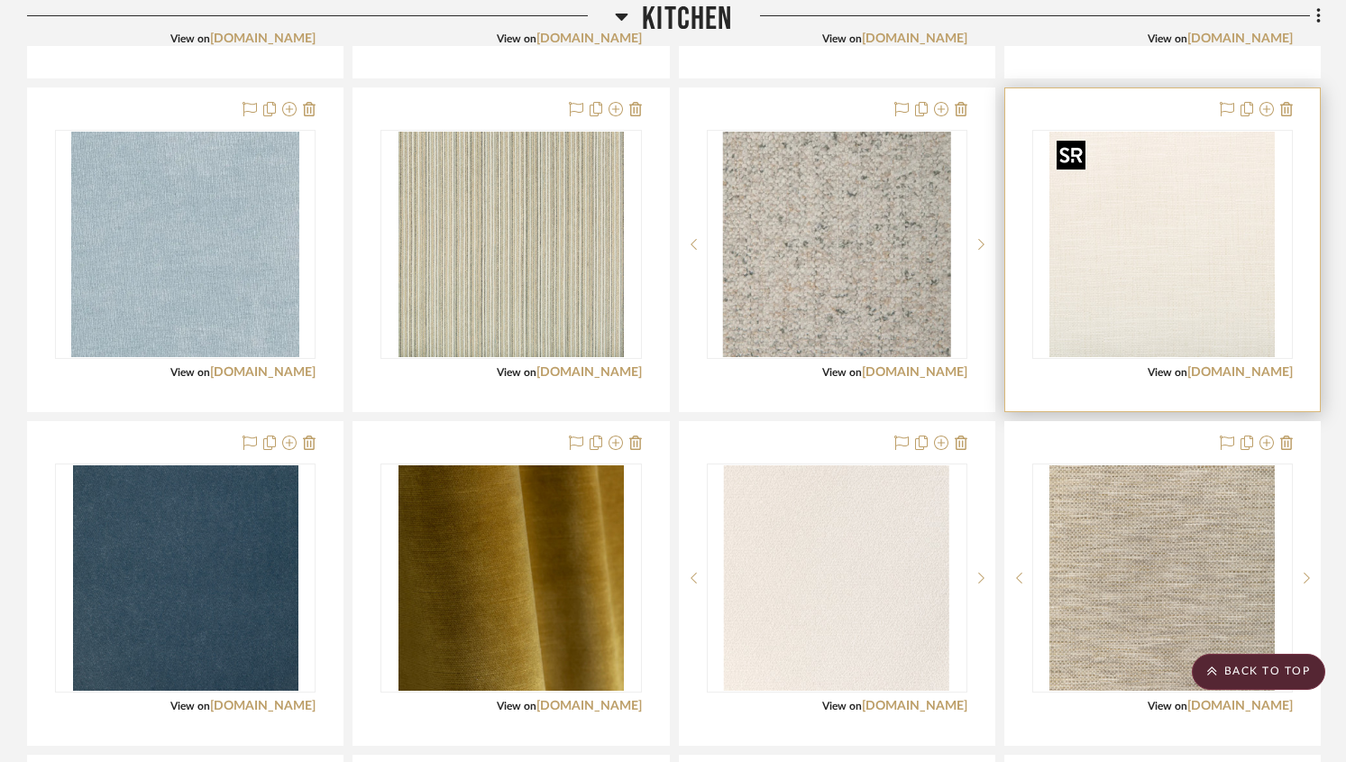
click at [1135, 291] on img "0" at bounding box center [1161, 244] width 225 height 225
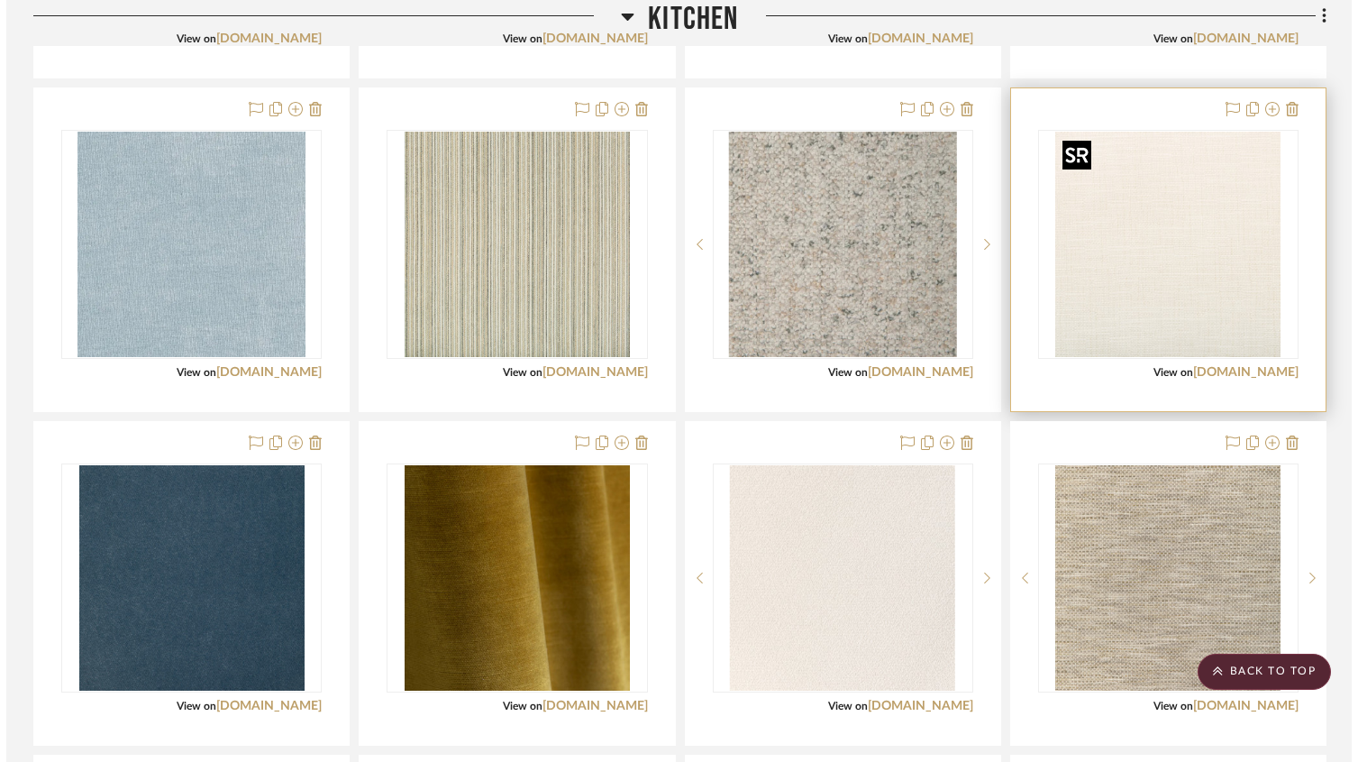
scroll to position [0, 0]
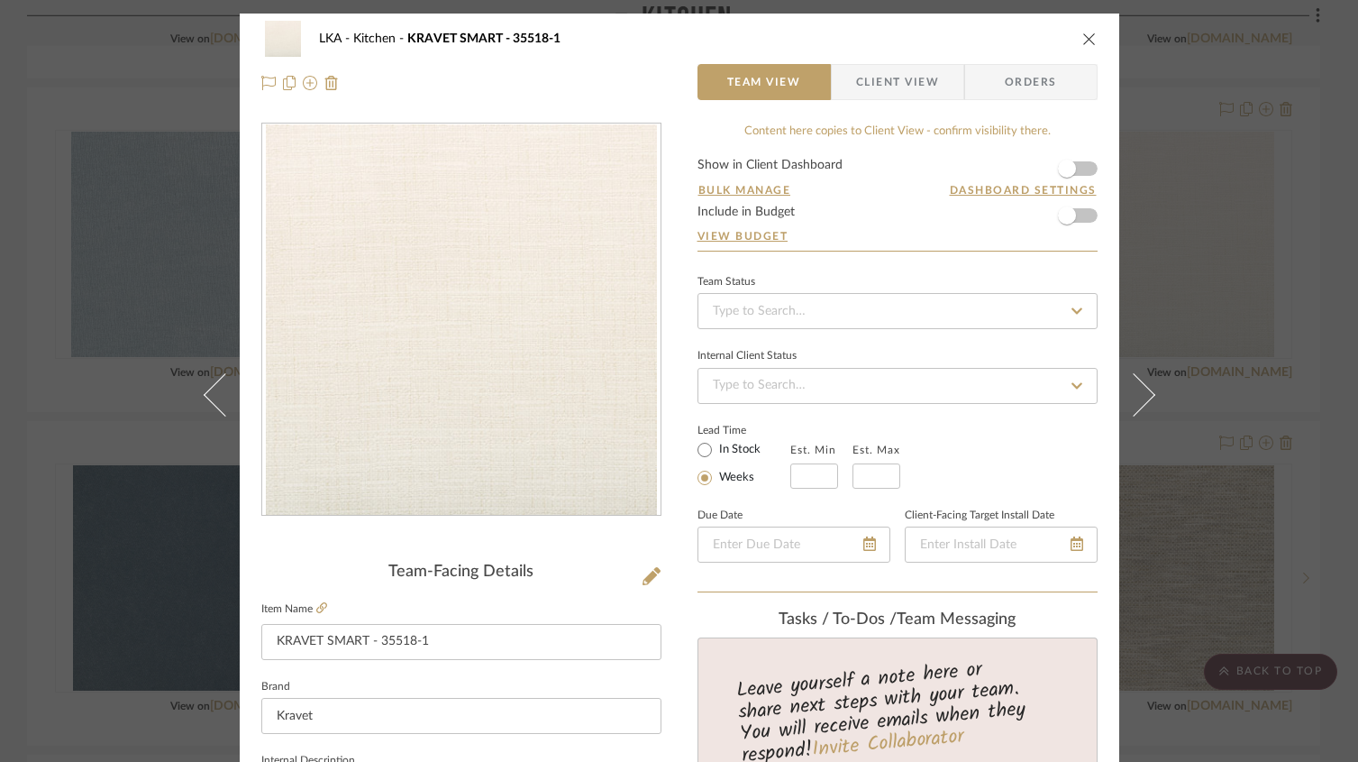
click at [626, 349] on img "0" at bounding box center [461, 319] width 391 height 391
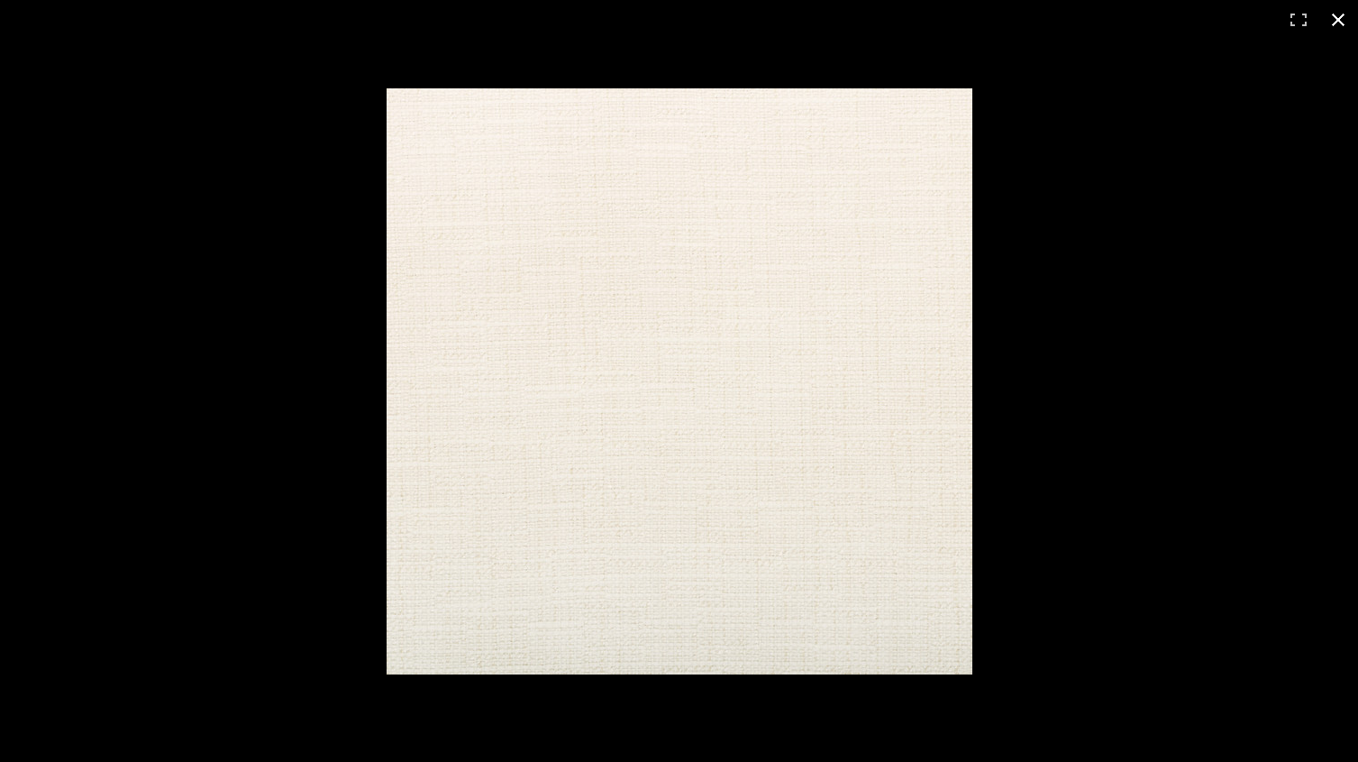
click at [1334, 14] on button at bounding box center [1339, 20] width 40 height 40
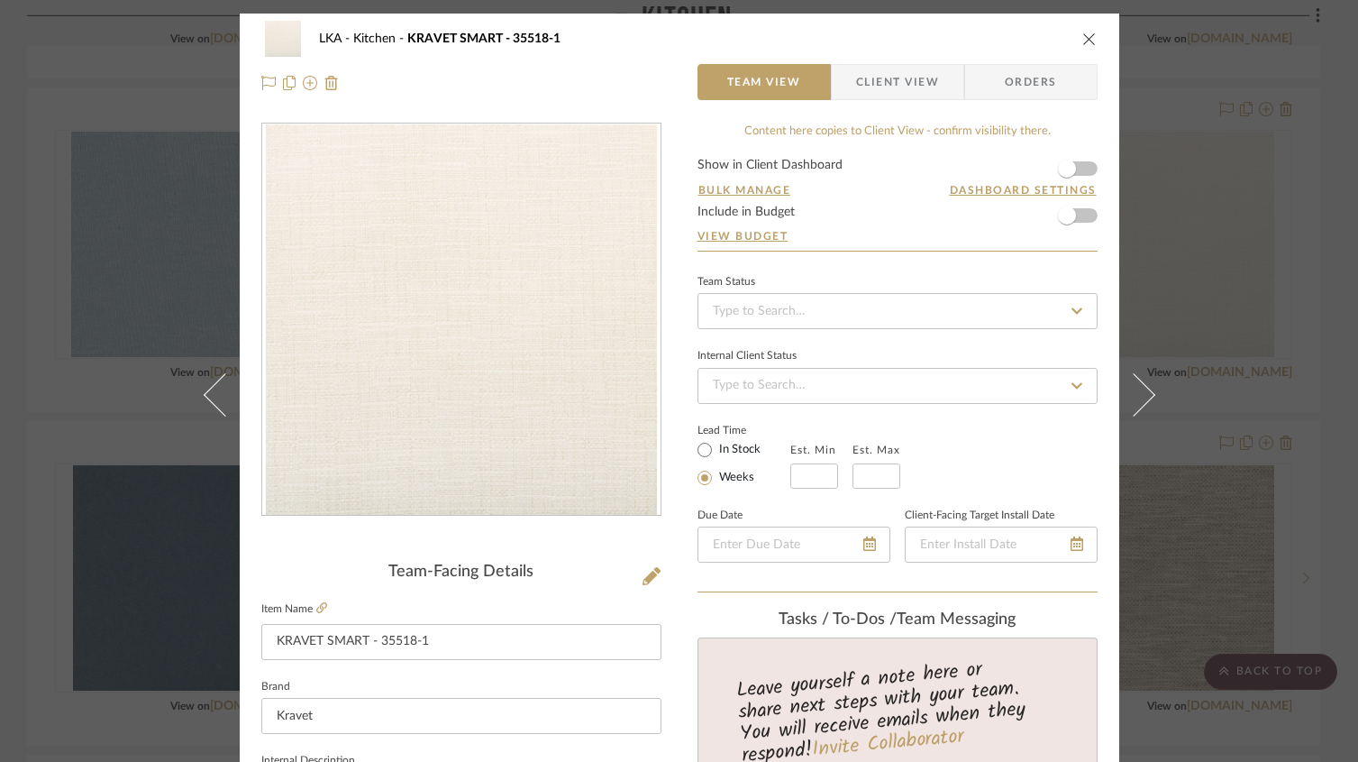
click at [571, 476] on img "0" at bounding box center [461, 319] width 391 height 391
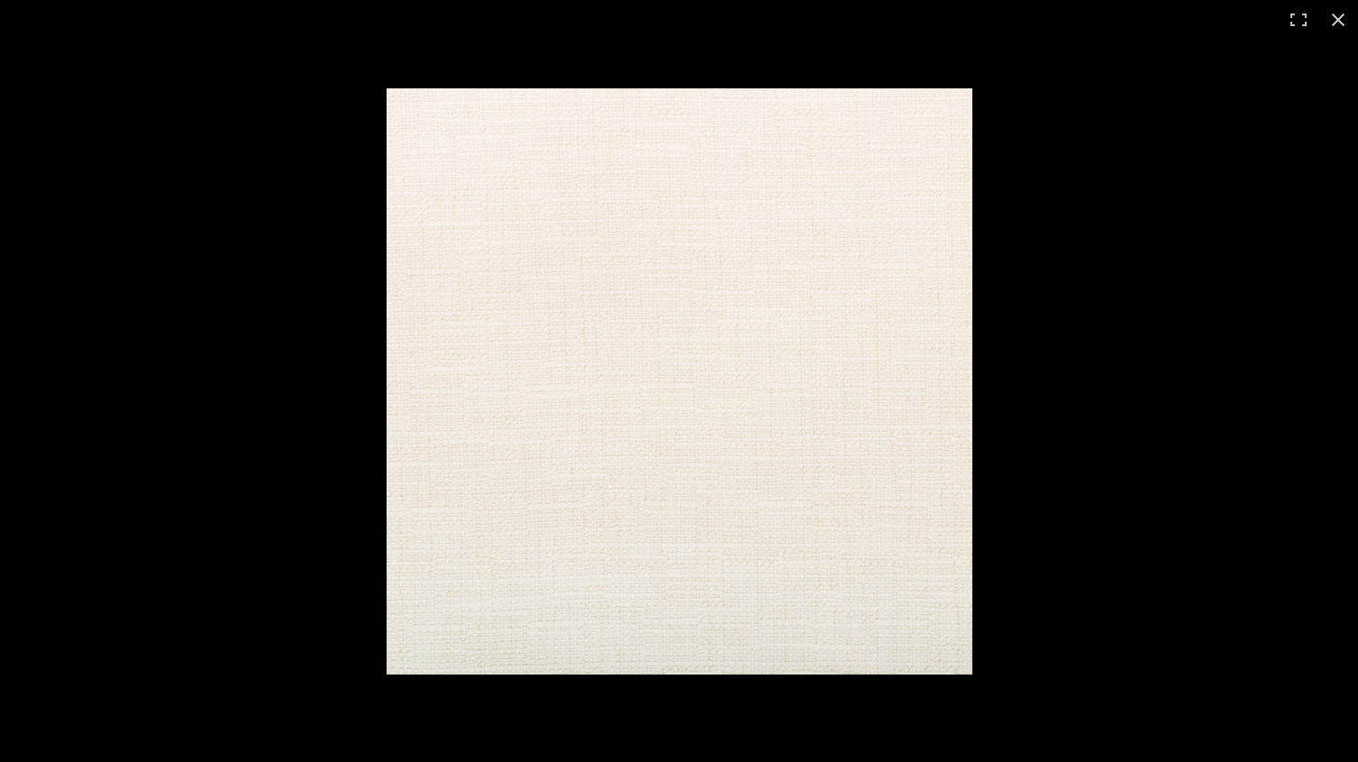
click at [617, 395] on img at bounding box center [680, 381] width 586 height 586
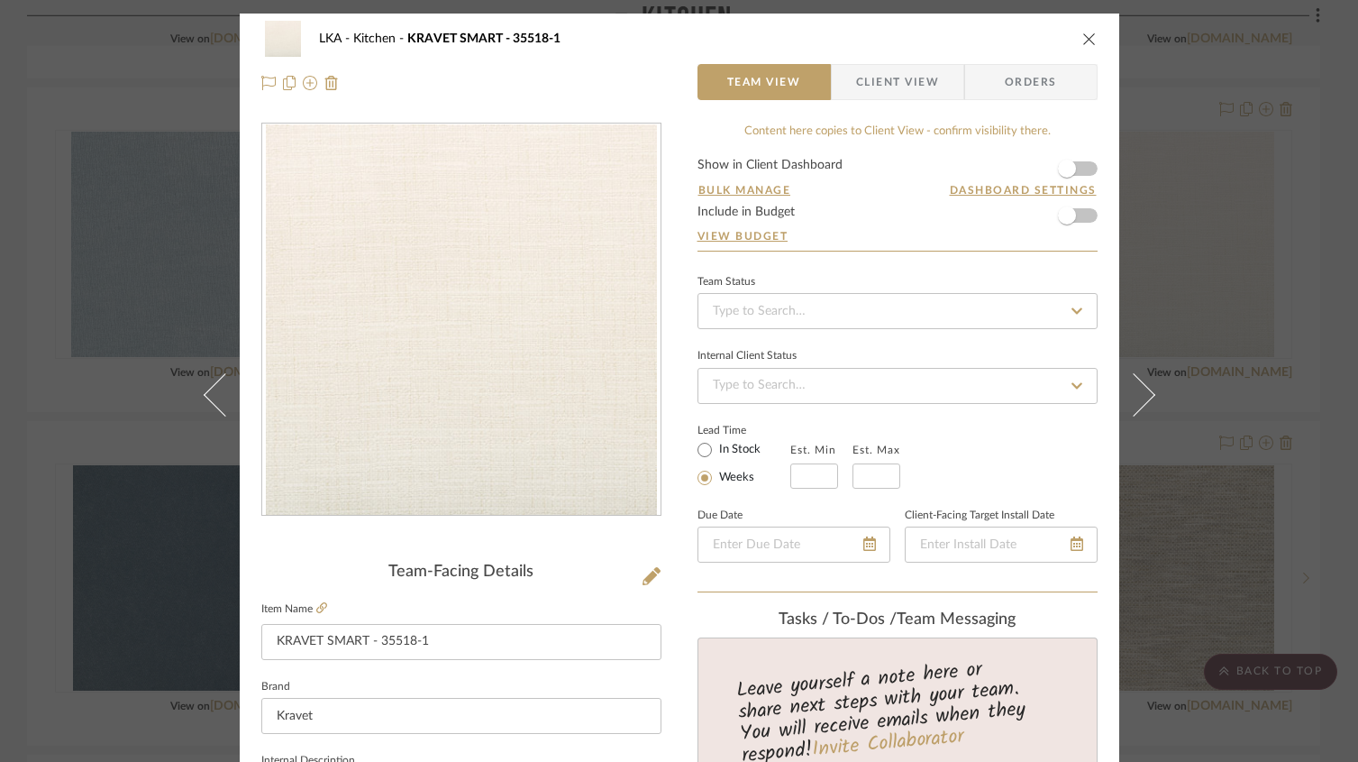
click at [1083, 36] on icon "close" at bounding box center [1090, 39] width 14 height 14
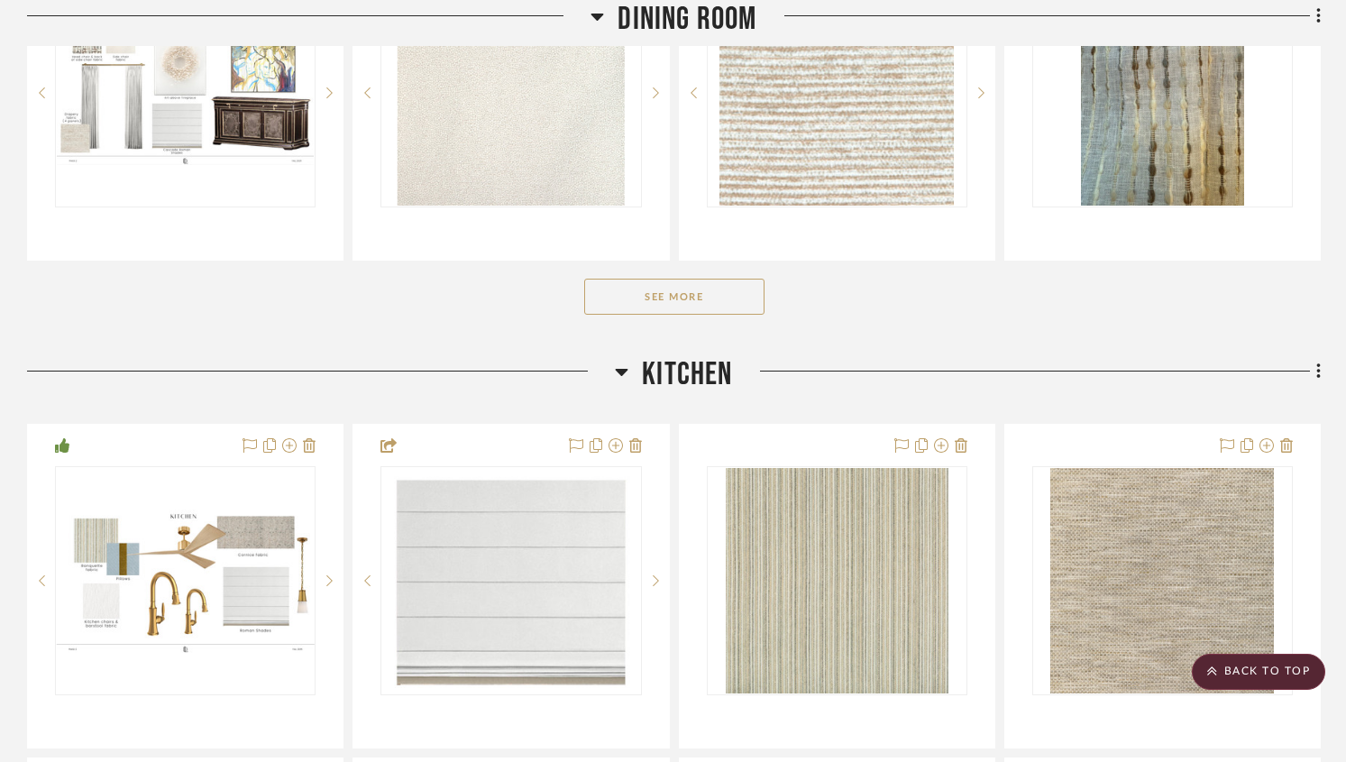
scroll to position [555, 0]
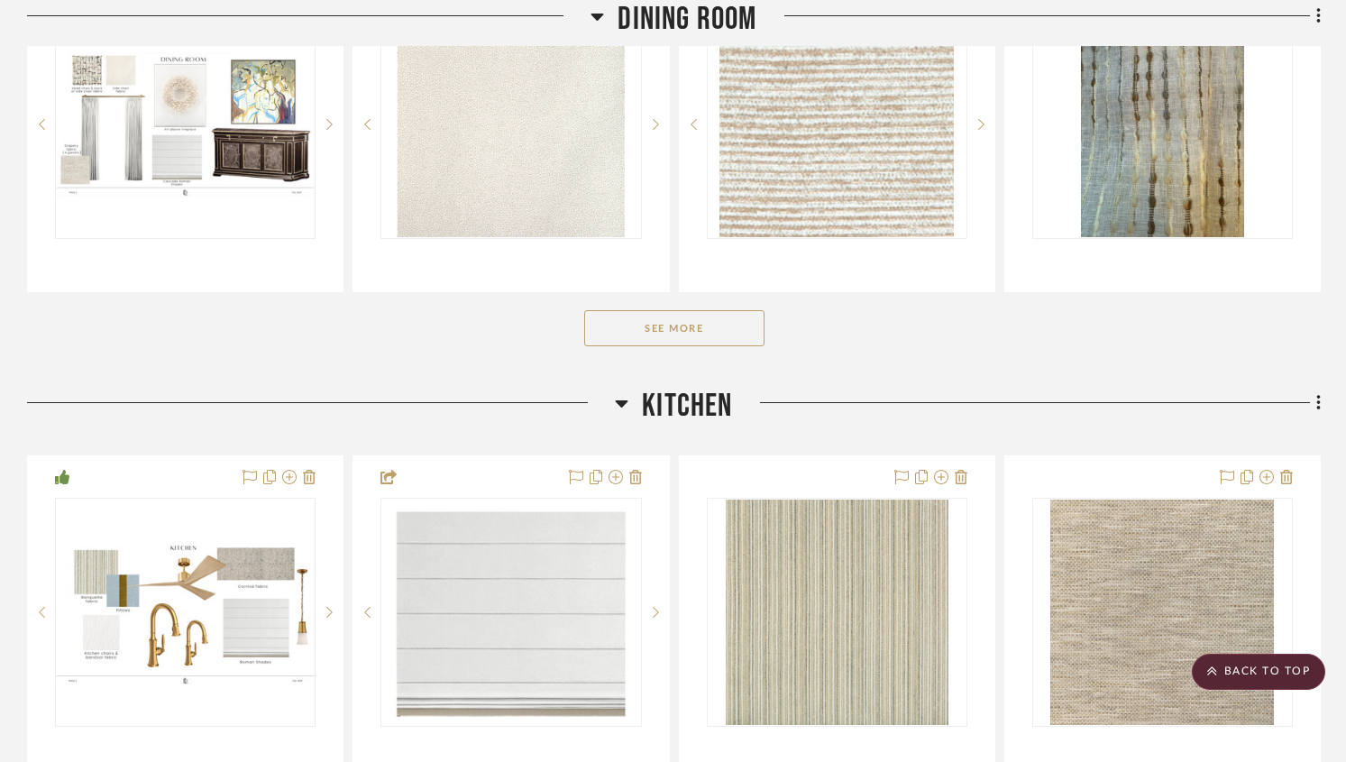
click at [1320, 410] on icon at bounding box center [1318, 403] width 5 height 20
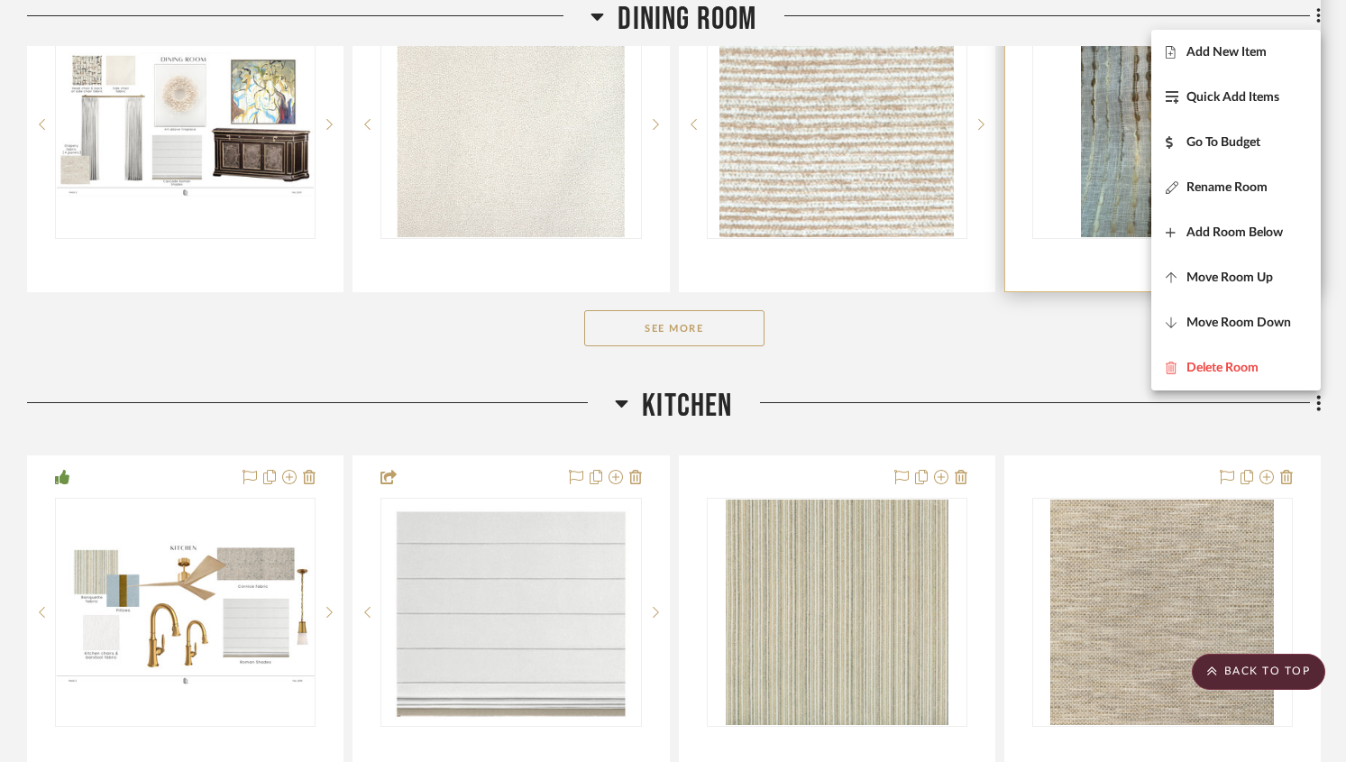
click at [1221, 71] on button "Add New Item" at bounding box center [1235, 52] width 169 height 45
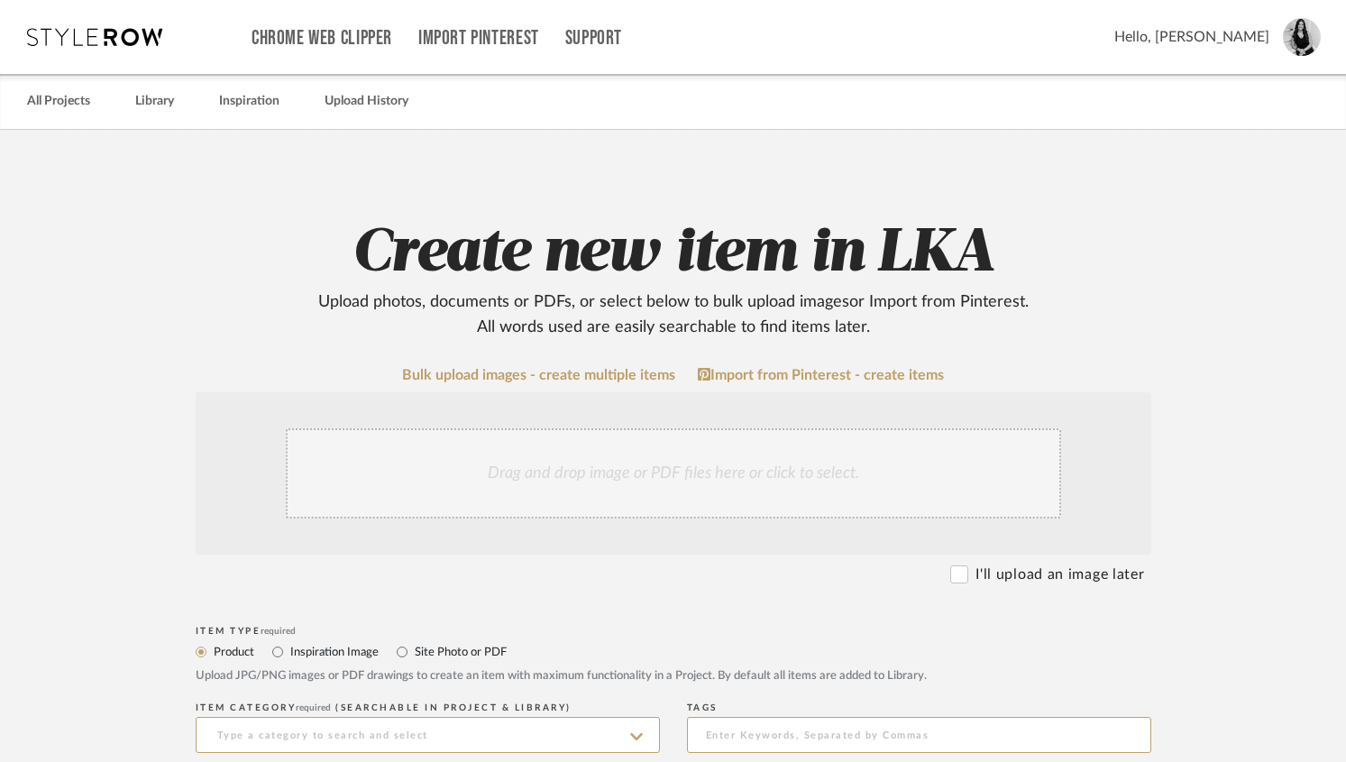
click at [590, 446] on div "Drag and drop image or PDF files here or click to select." at bounding box center [673, 473] width 775 height 90
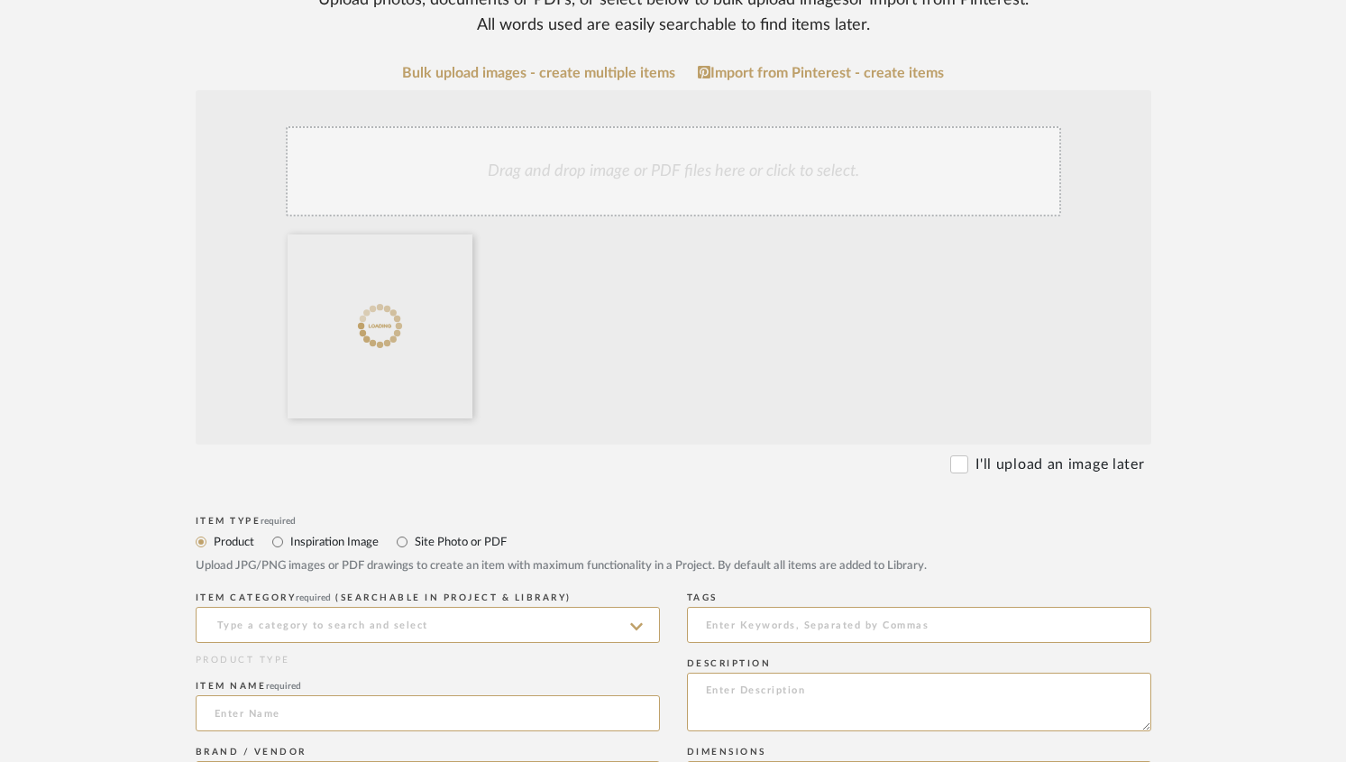
scroll to position [461, 0]
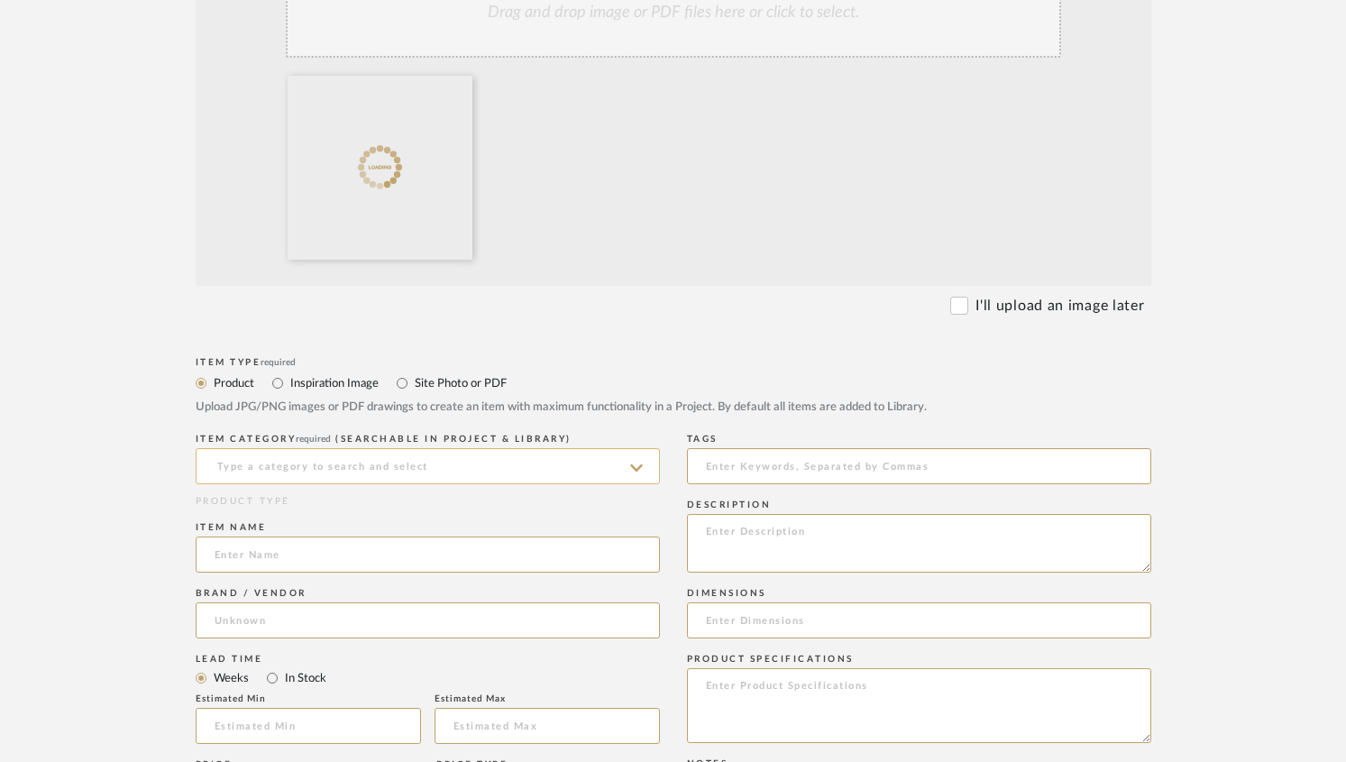
click at [484, 477] on input at bounding box center [428, 466] width 464 height 36
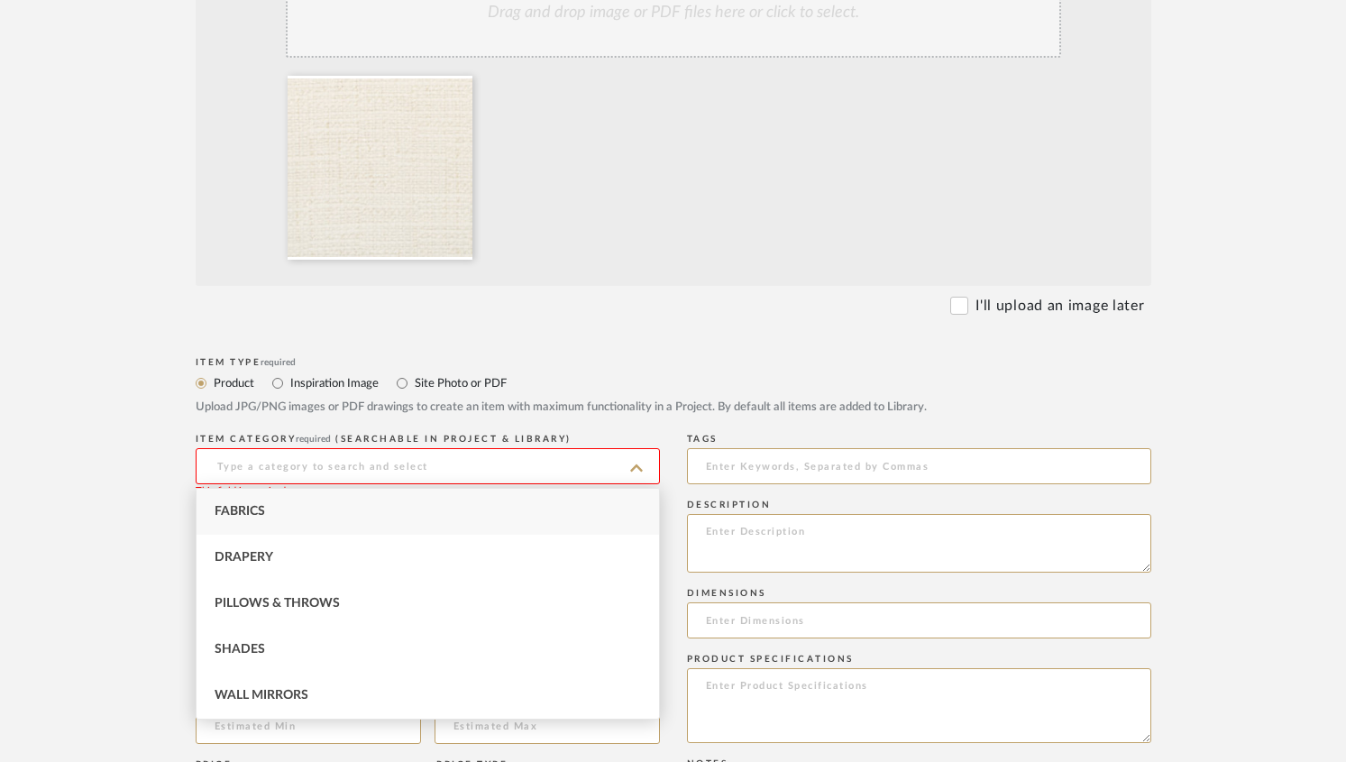
click at [390, 508] on div "Fabrics" at bounding box center [428, 512] width 462 height 46
type input "Fabrics"
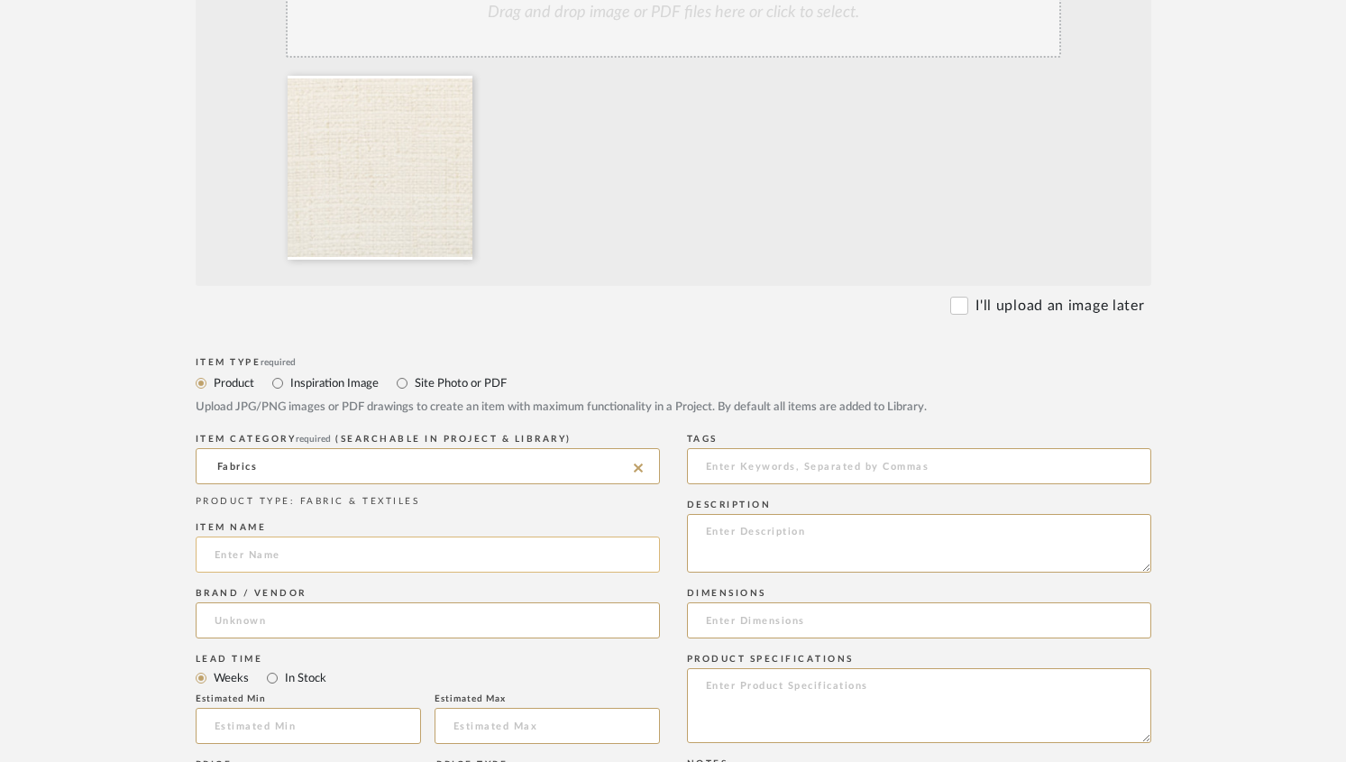
click at [346, 551] on input at bounding box center [428, 554] width 464 height 36
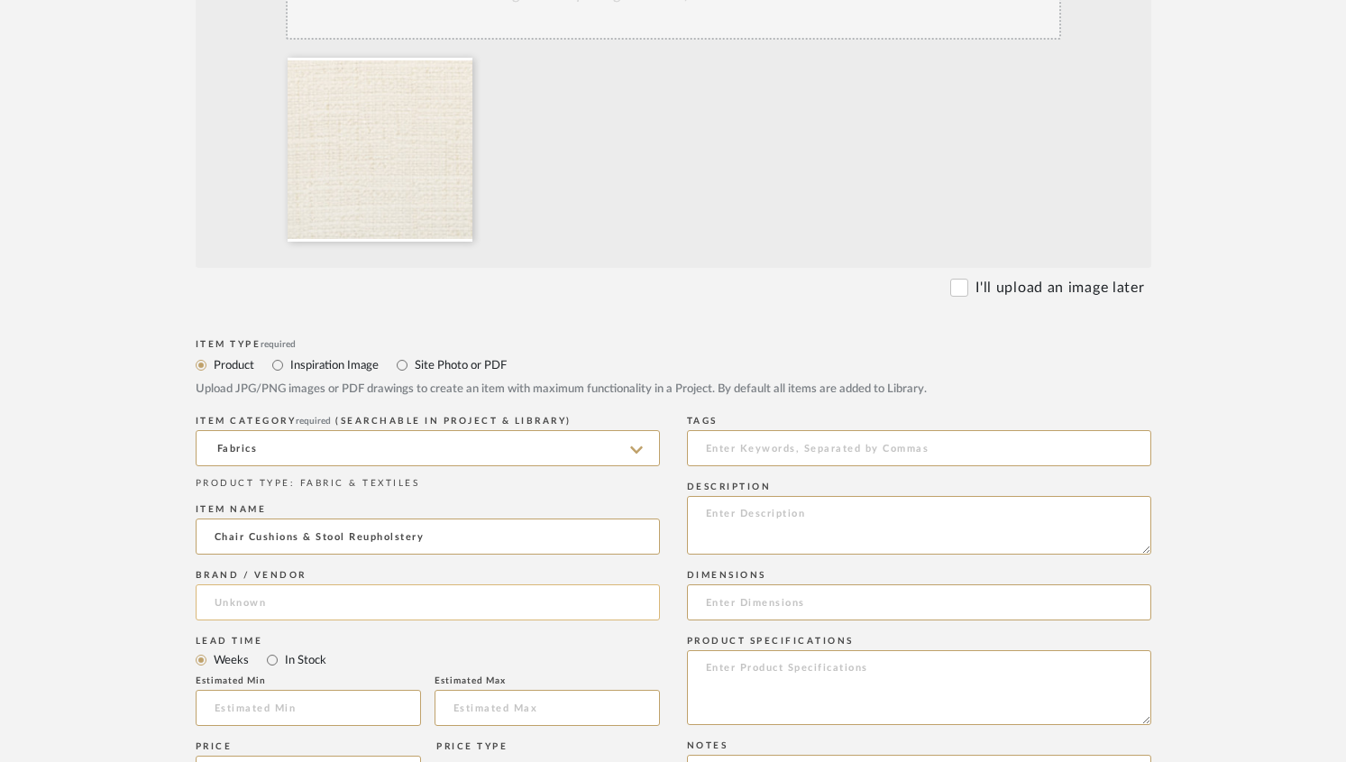
scroll to position [494, 0]
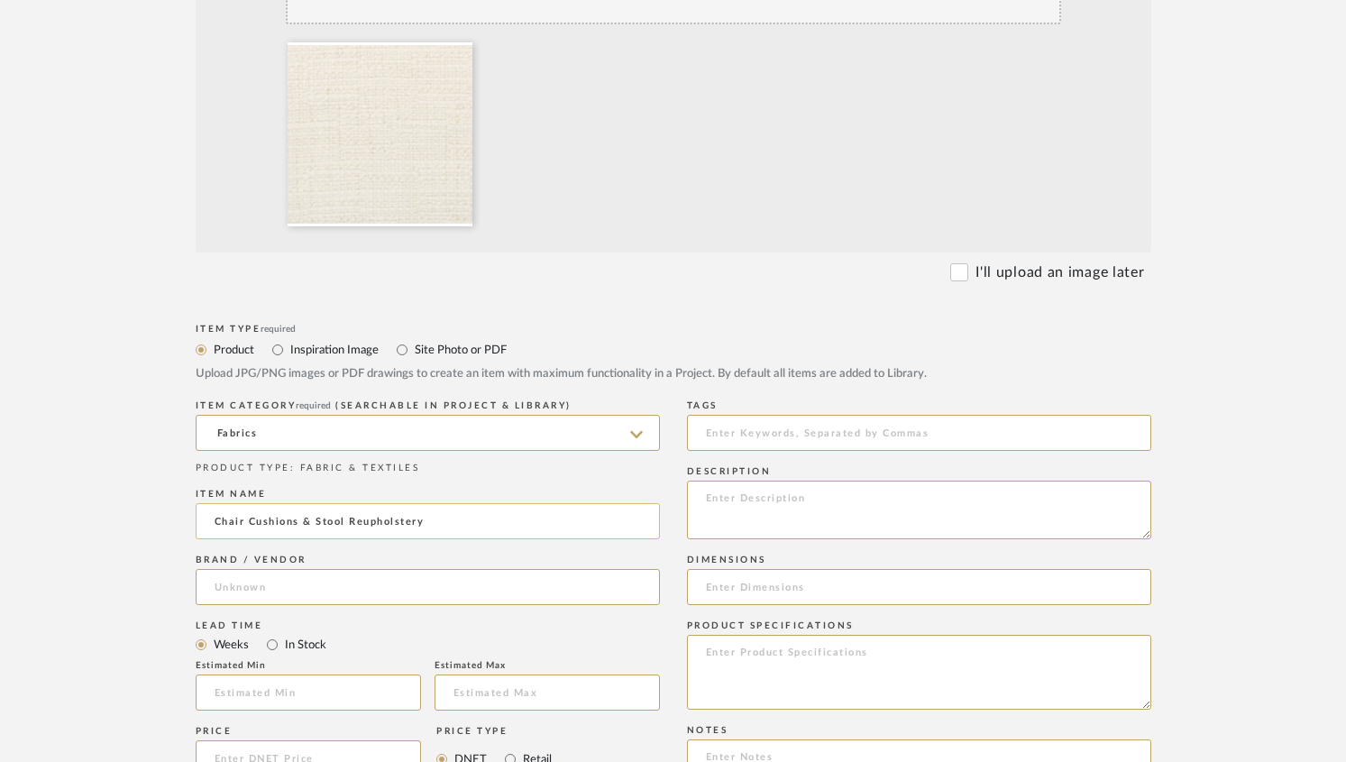
click at [218, 524] on input "Chair Cushions & Stool Reupholstery" at bounding box center [428, 521] width 464 height 36
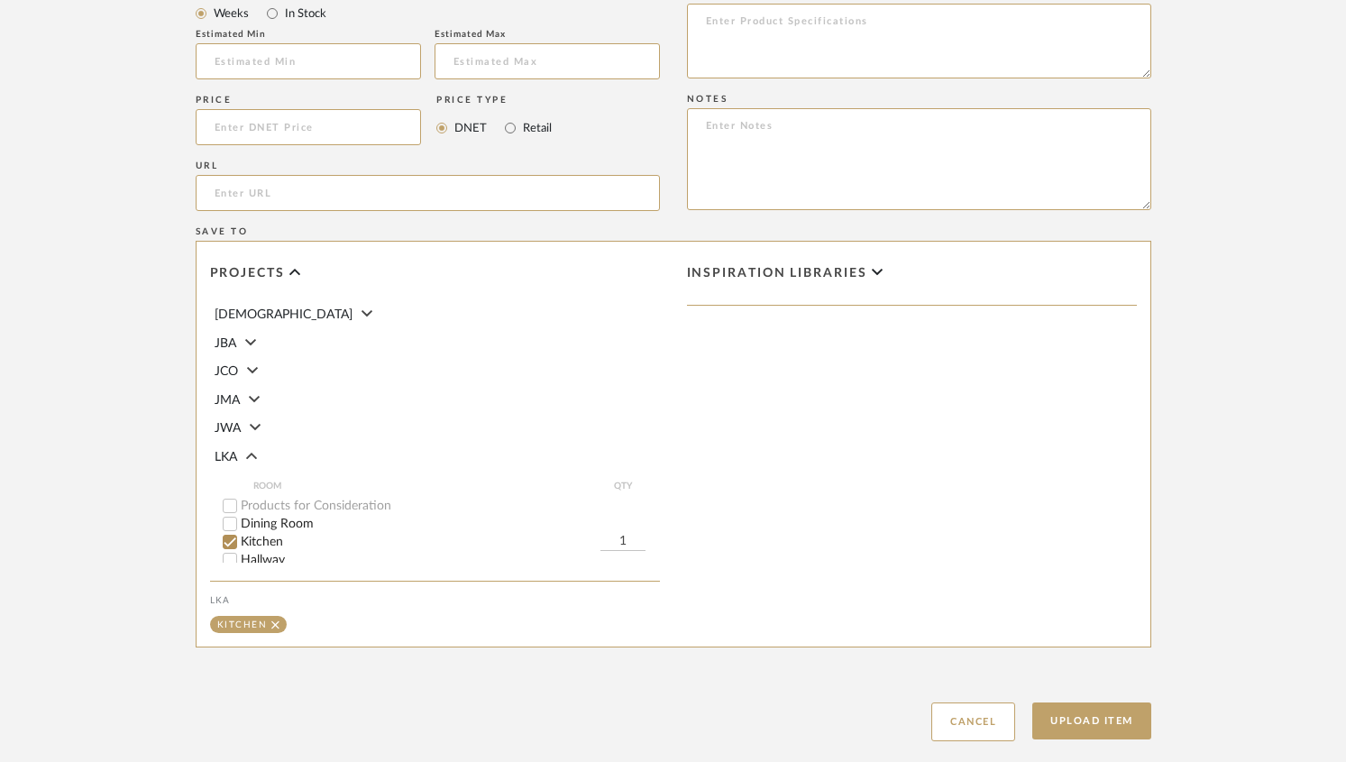
scroll to position [1233, 0]
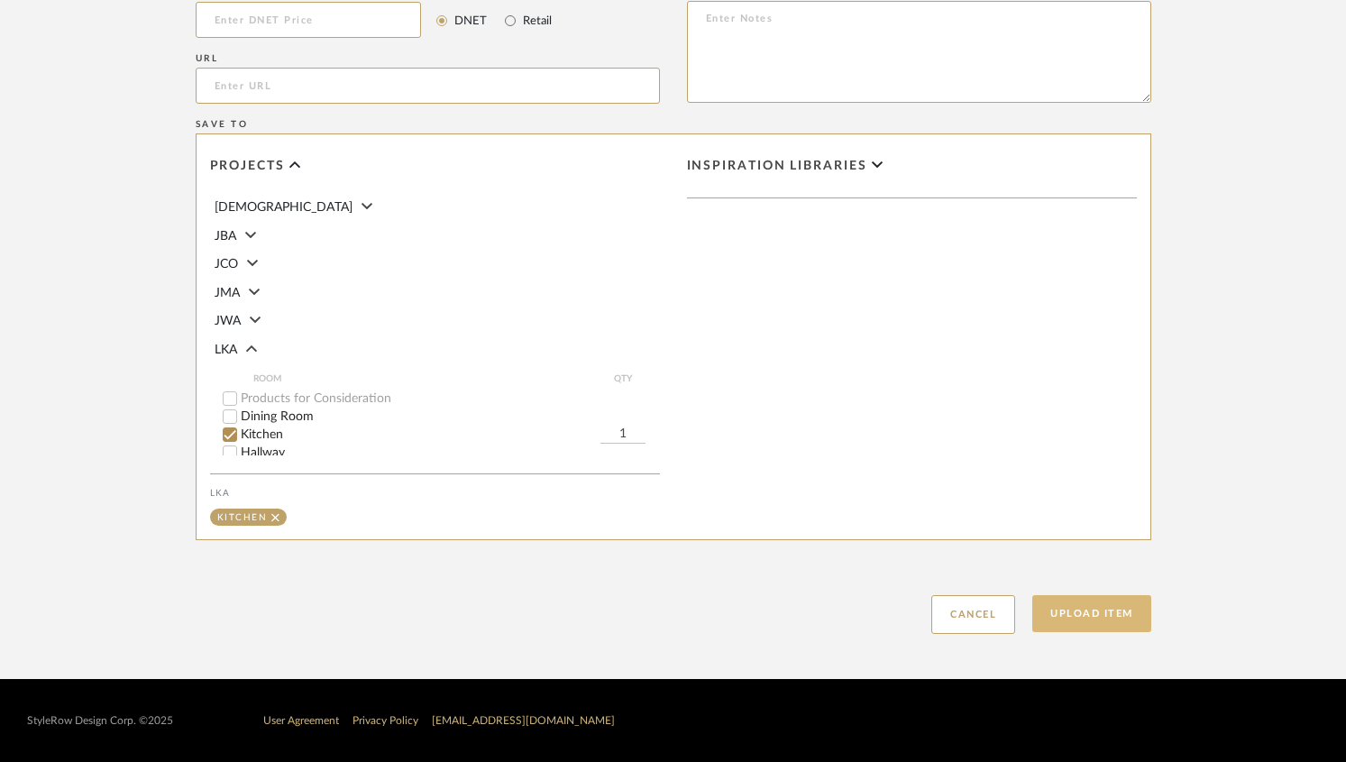
type input "Chair Cushions & Stool Reupholstery"
click at [1131, 603] on button "Upload Item" at bounding box center [1091, 613] width 119 height 37
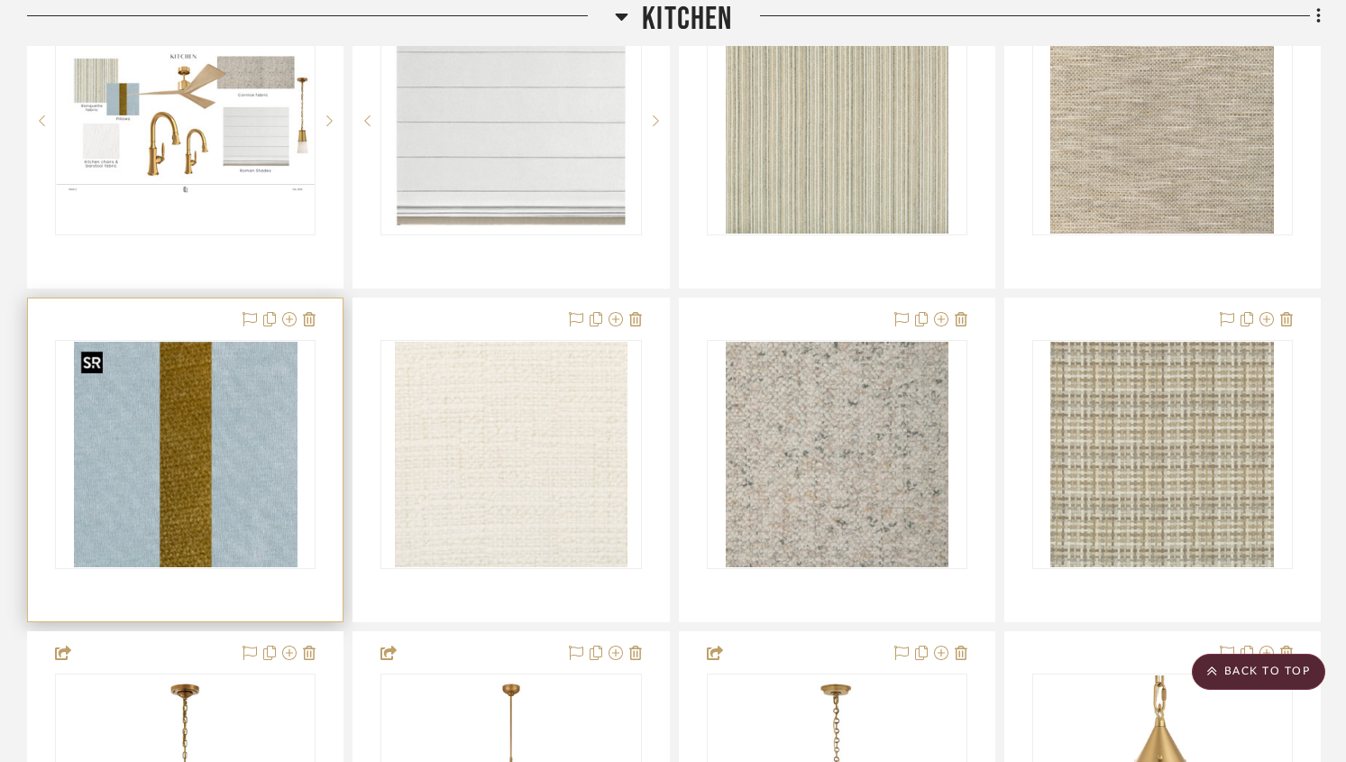
scroll to position [1047, 0]
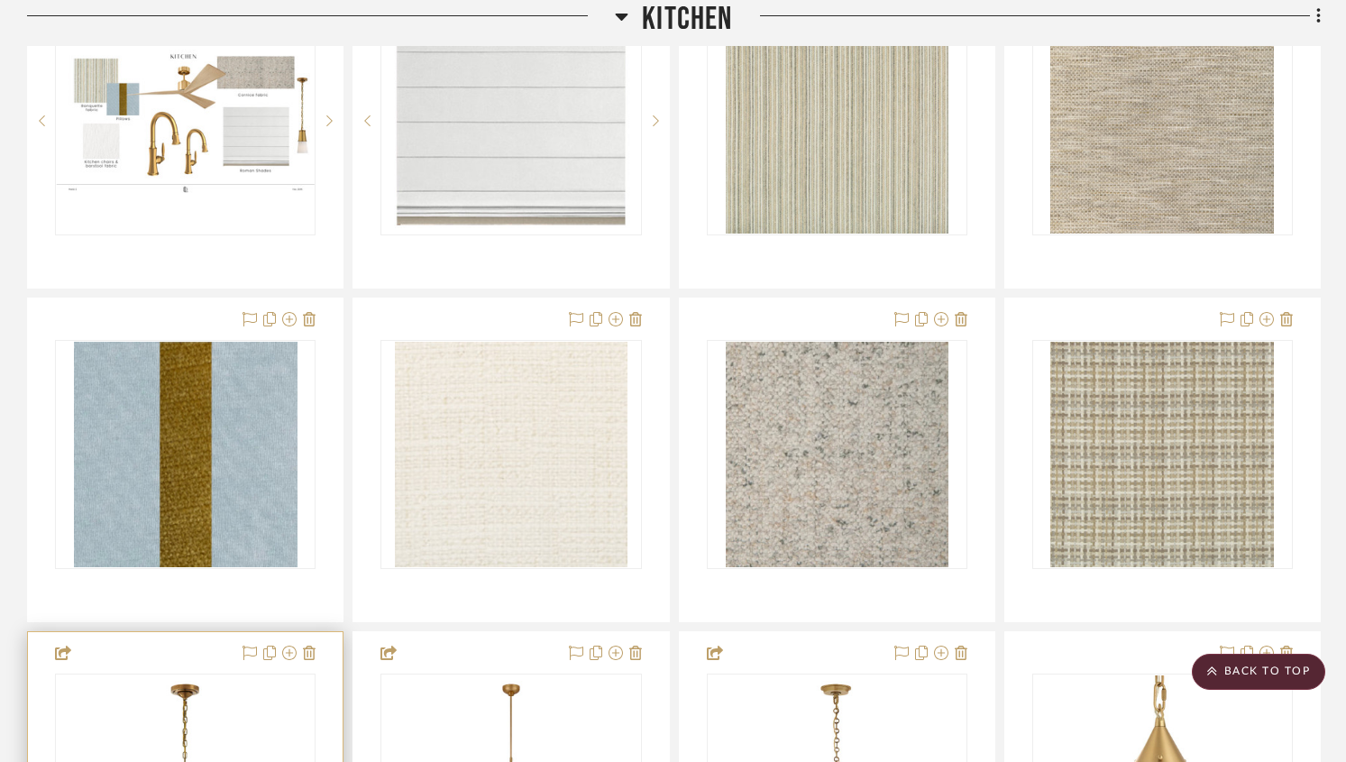
drag, startPoint x: 1152, startPoint y: 325, endPoint x: 304, endPoint y: 757, distance: 951.8
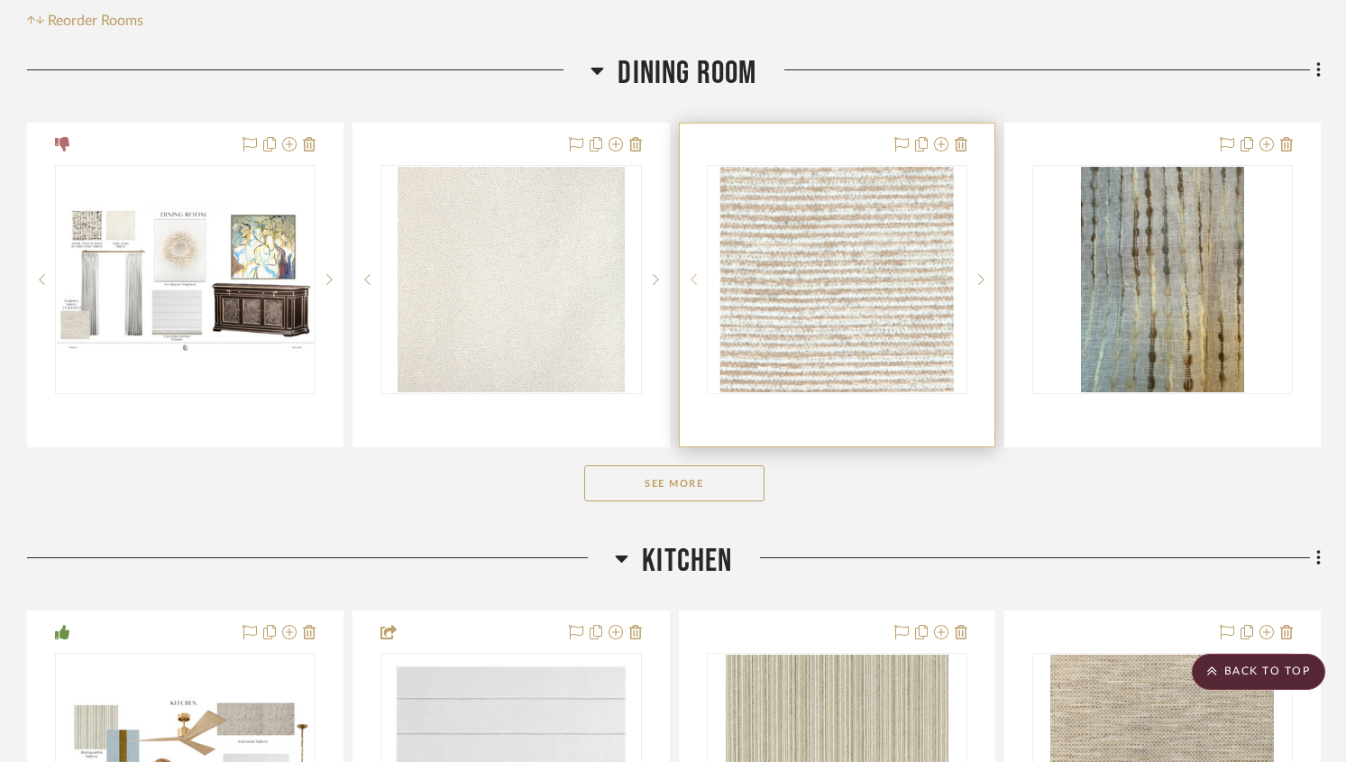
scroll to position [399, 0]
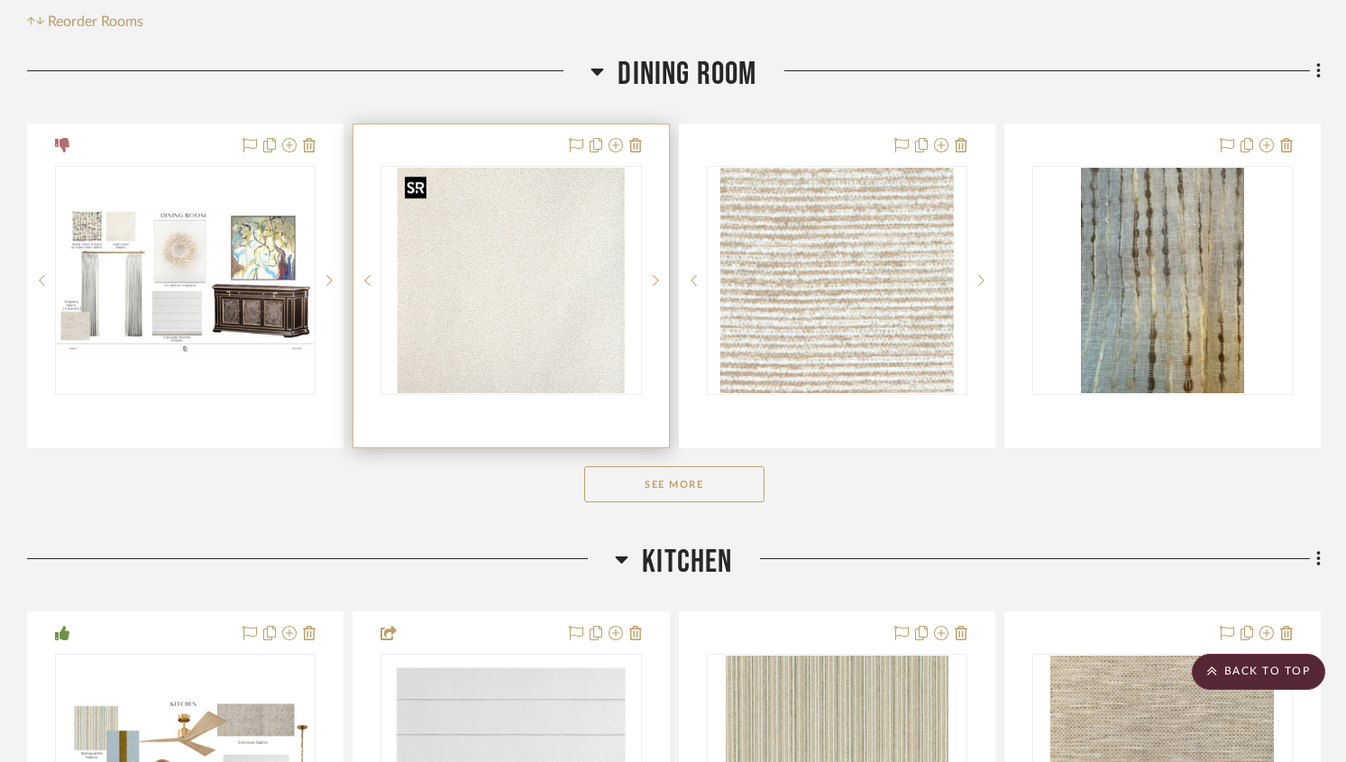
click at [525, 306] on img "0" at bounding box center [511, 280] width 226 height 225
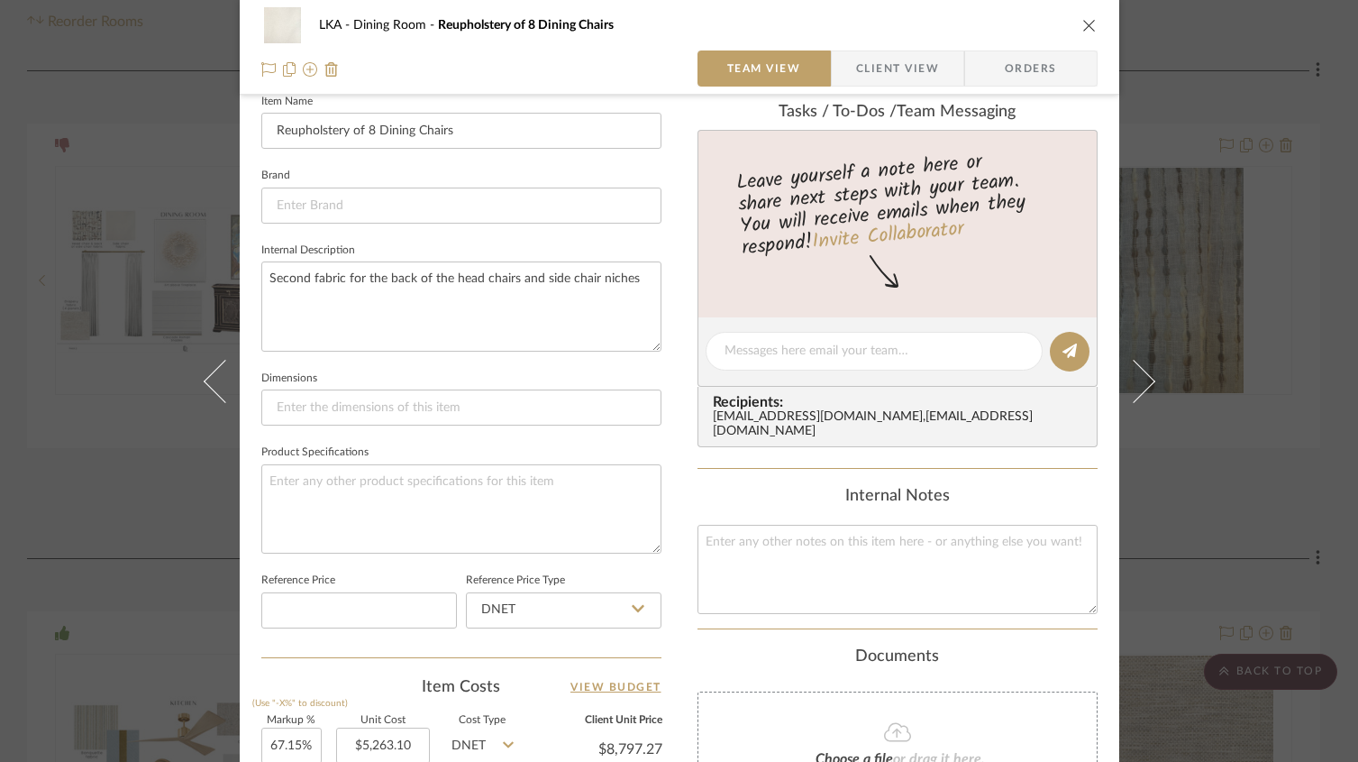
scroll to position [910, 0]
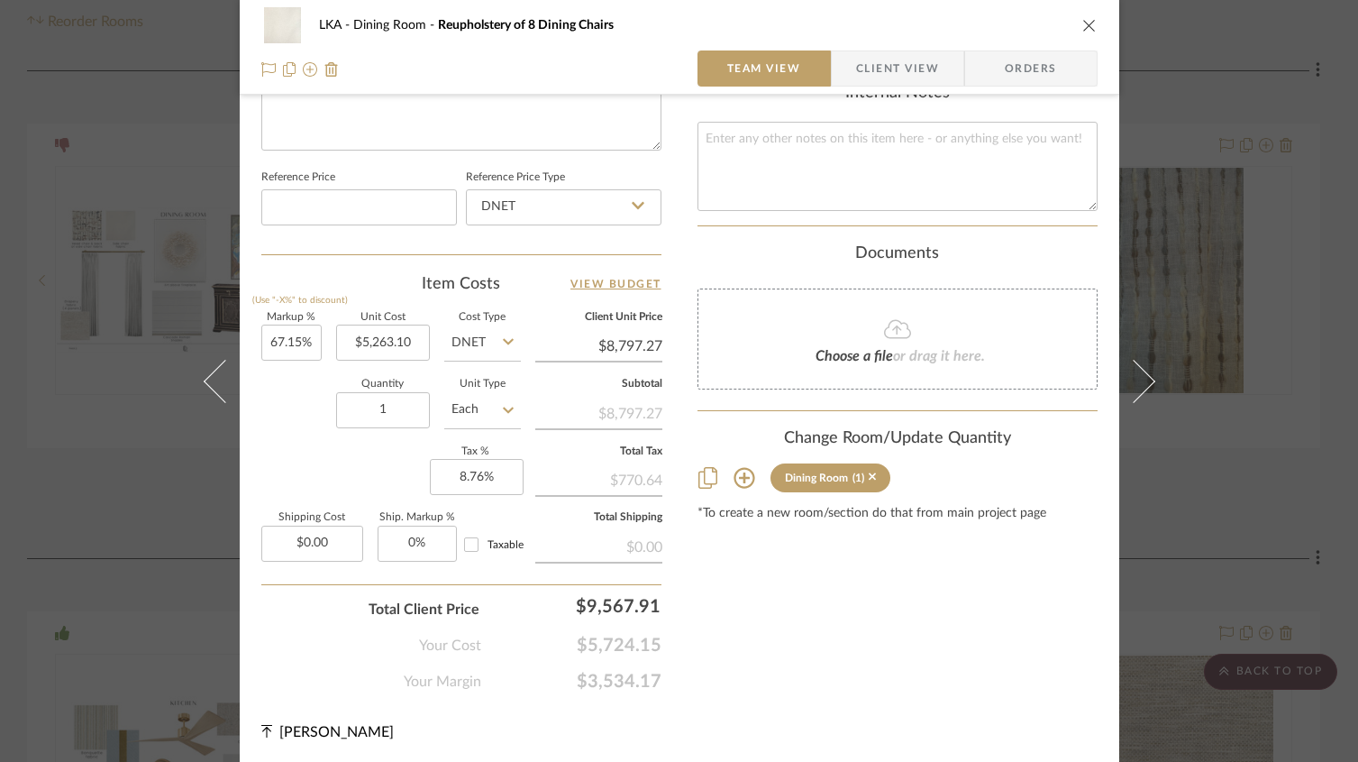
click at [1083, 23] on icon "close" at bounding box center [1090, 25] width 14 height 14
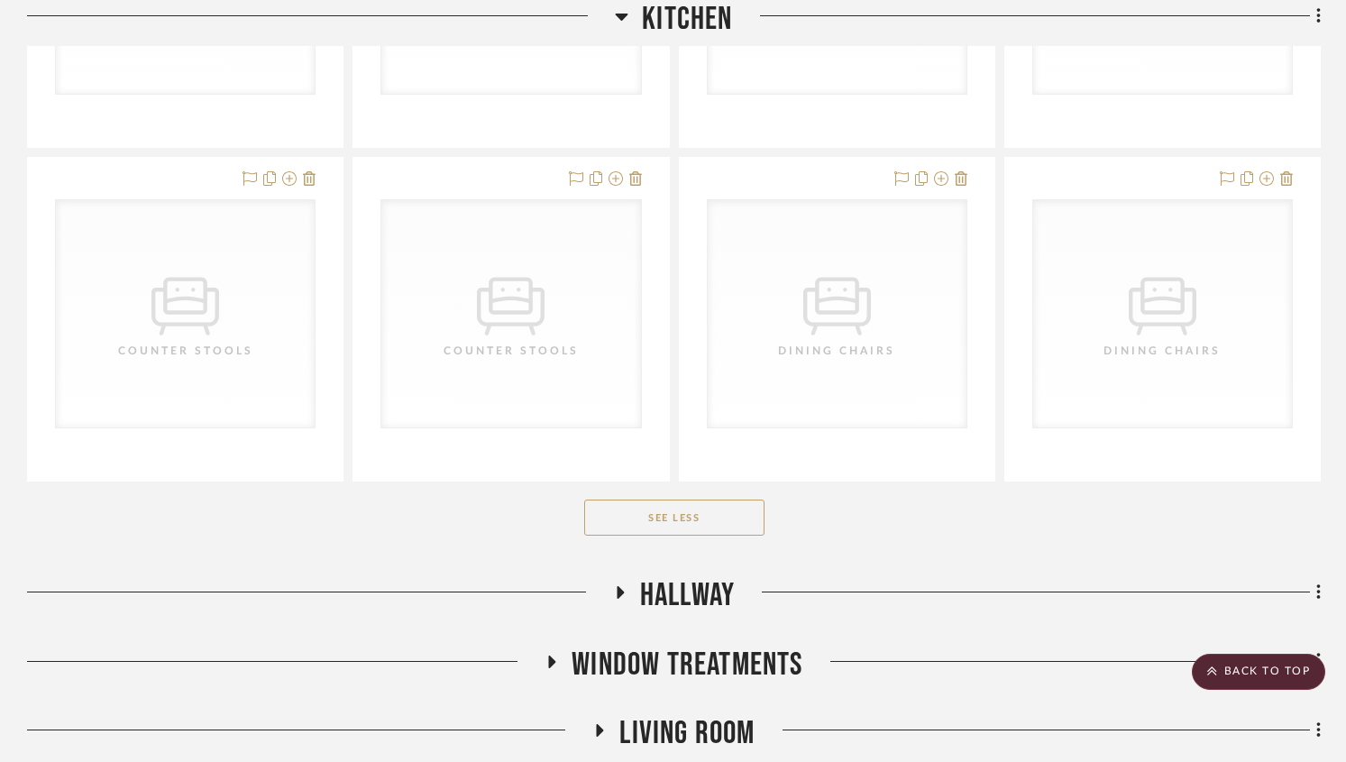
scroll to position [3524, 0]
click at [660, 510] on button "See Less" at bounding box center [674, 516] width 180 height 36
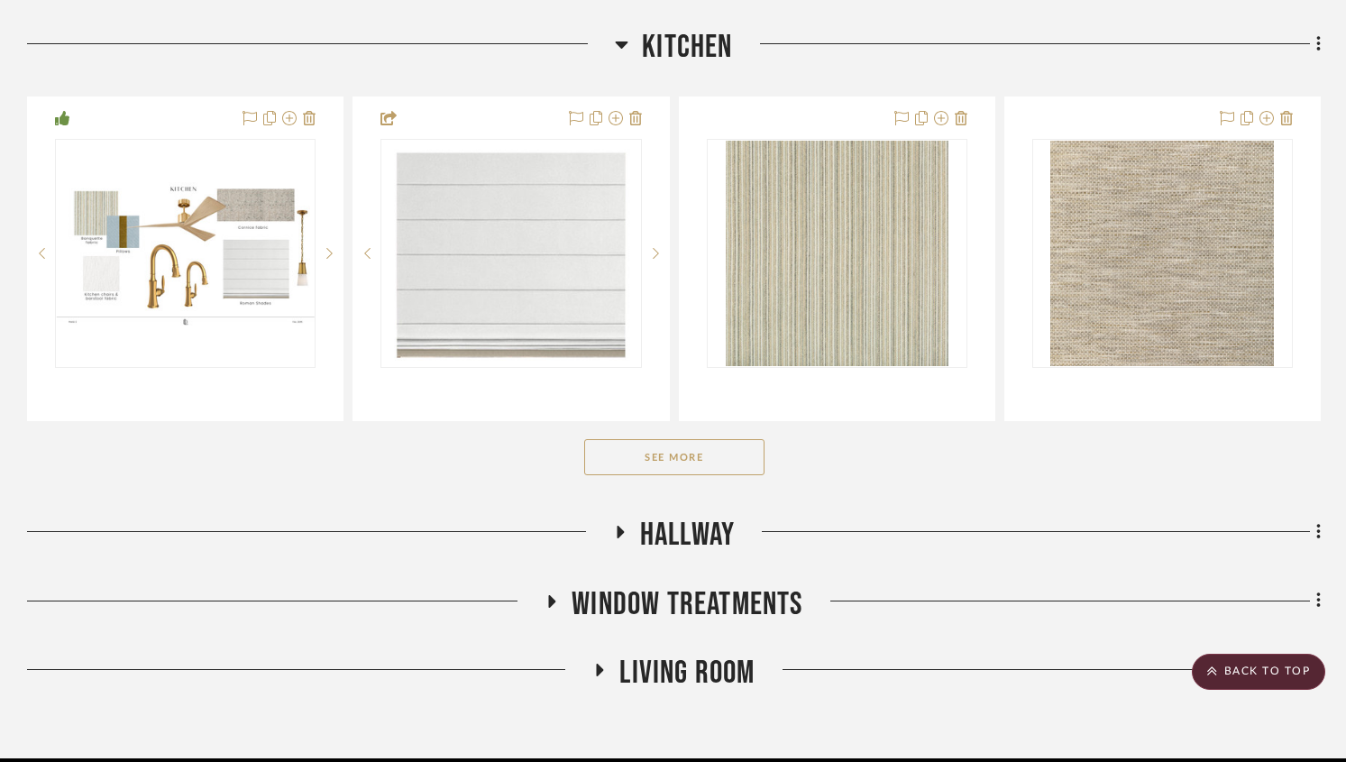
scroll to position [806, 0]
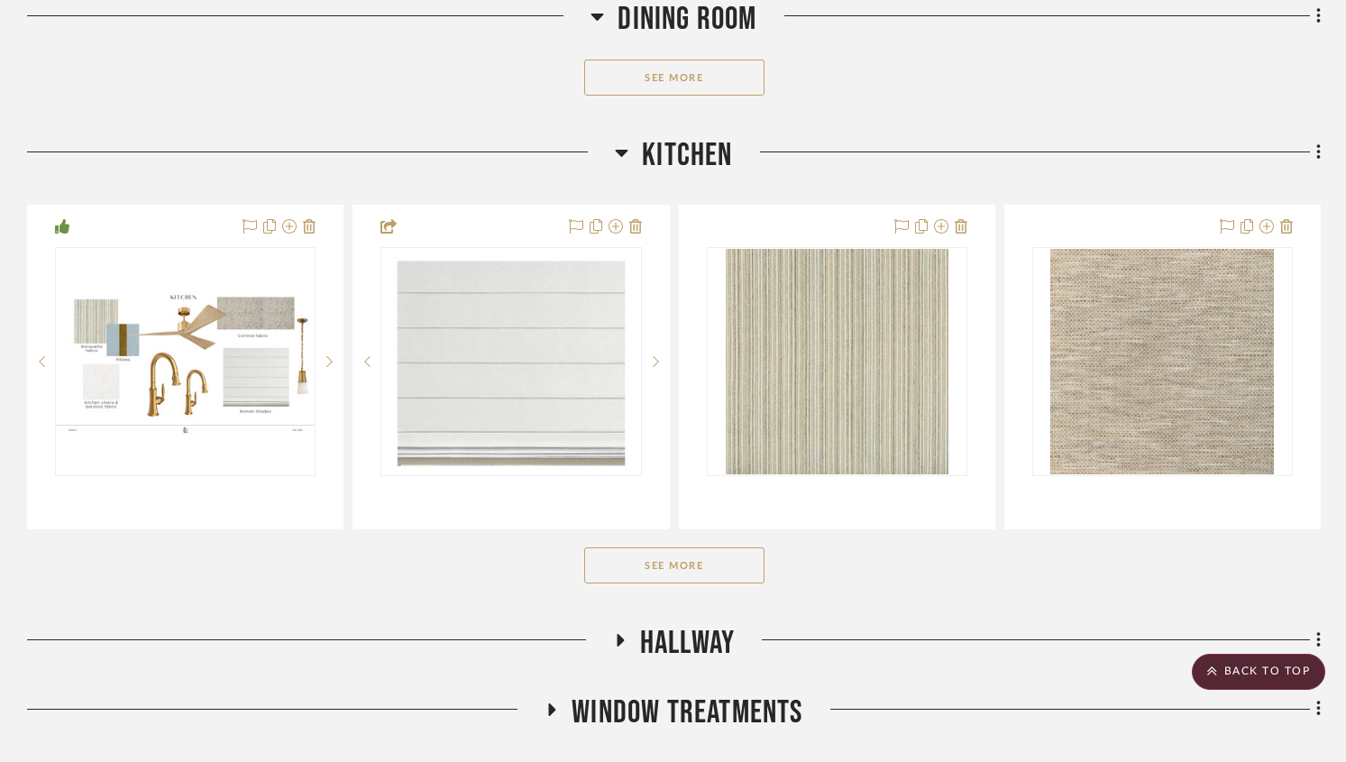
click at [672, 560] on button "See More" at bounding box center [674, 565] width 180 height 36
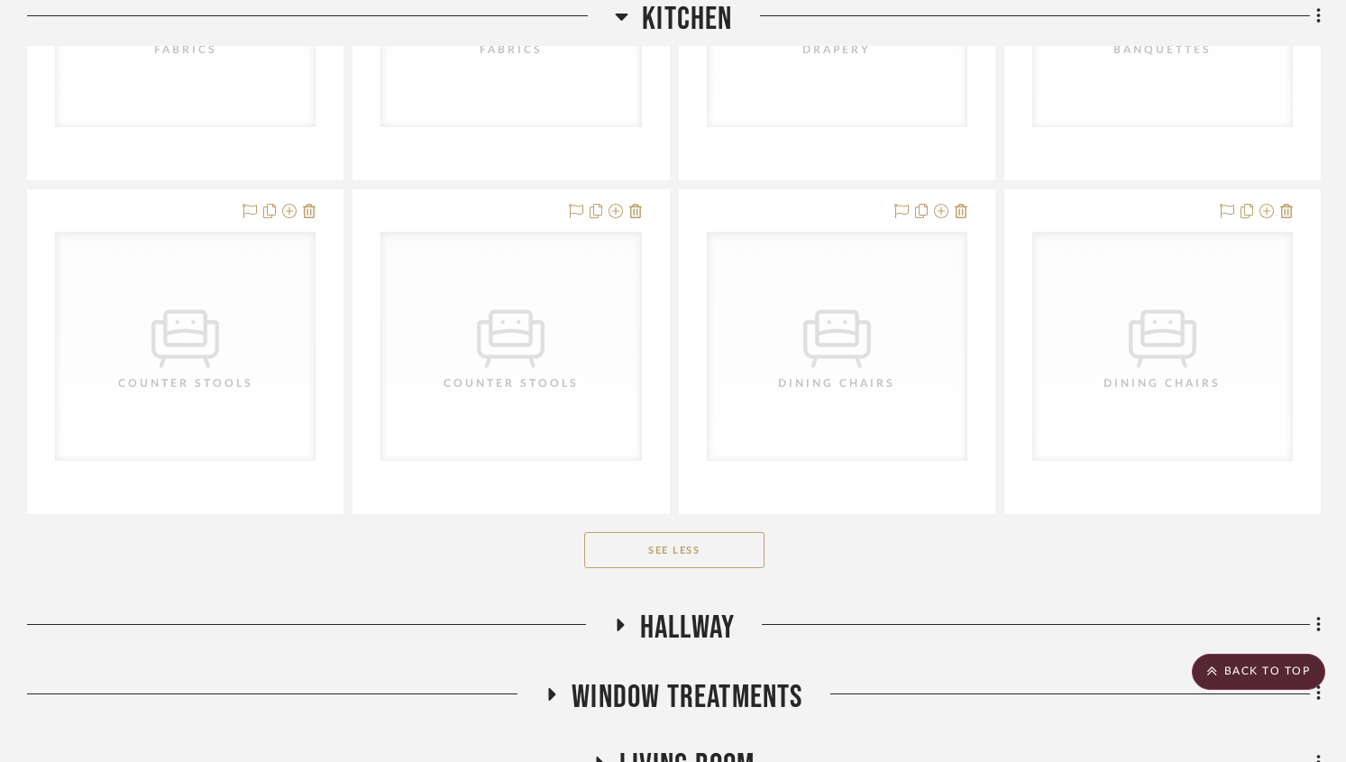
scroll to position [3489, 0]
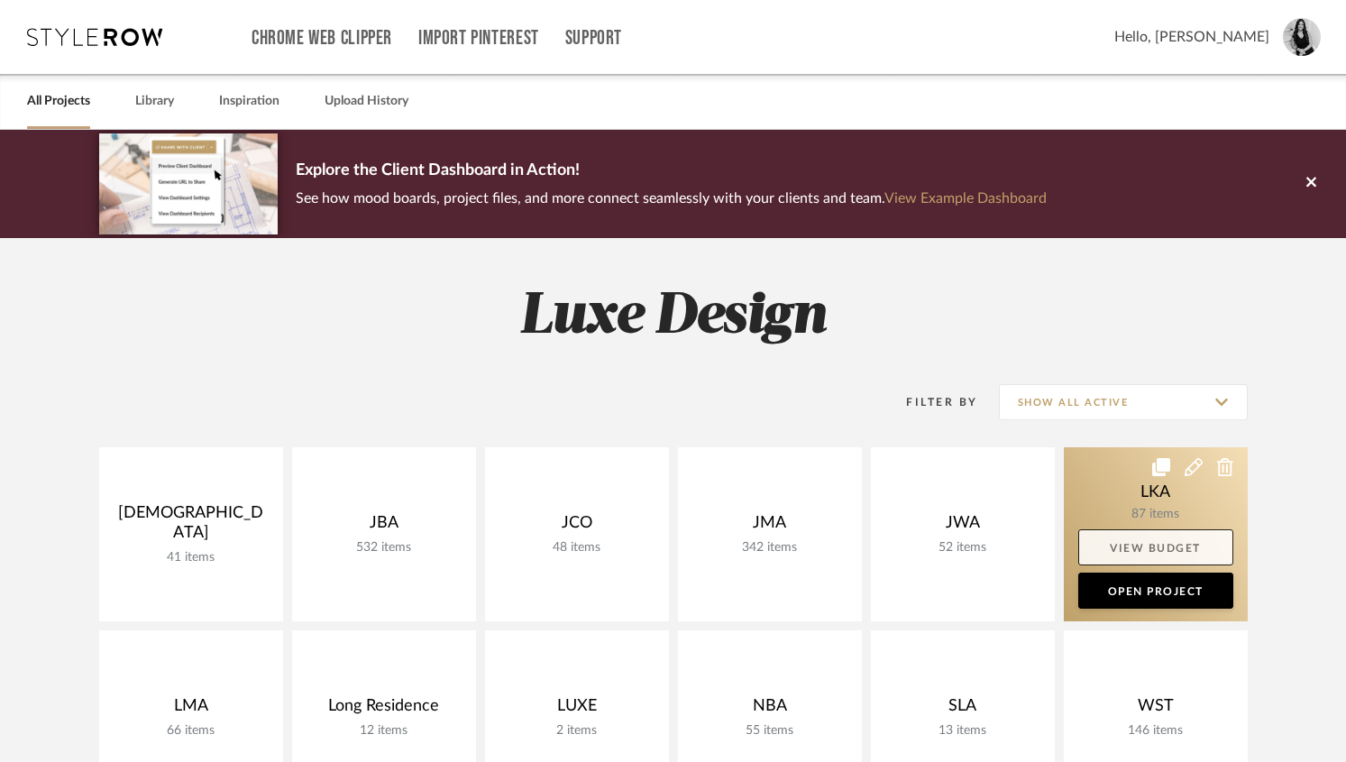
click at [1117, 543] on link "View Budget" at bounding box center [1155, 547] width 155 height 36
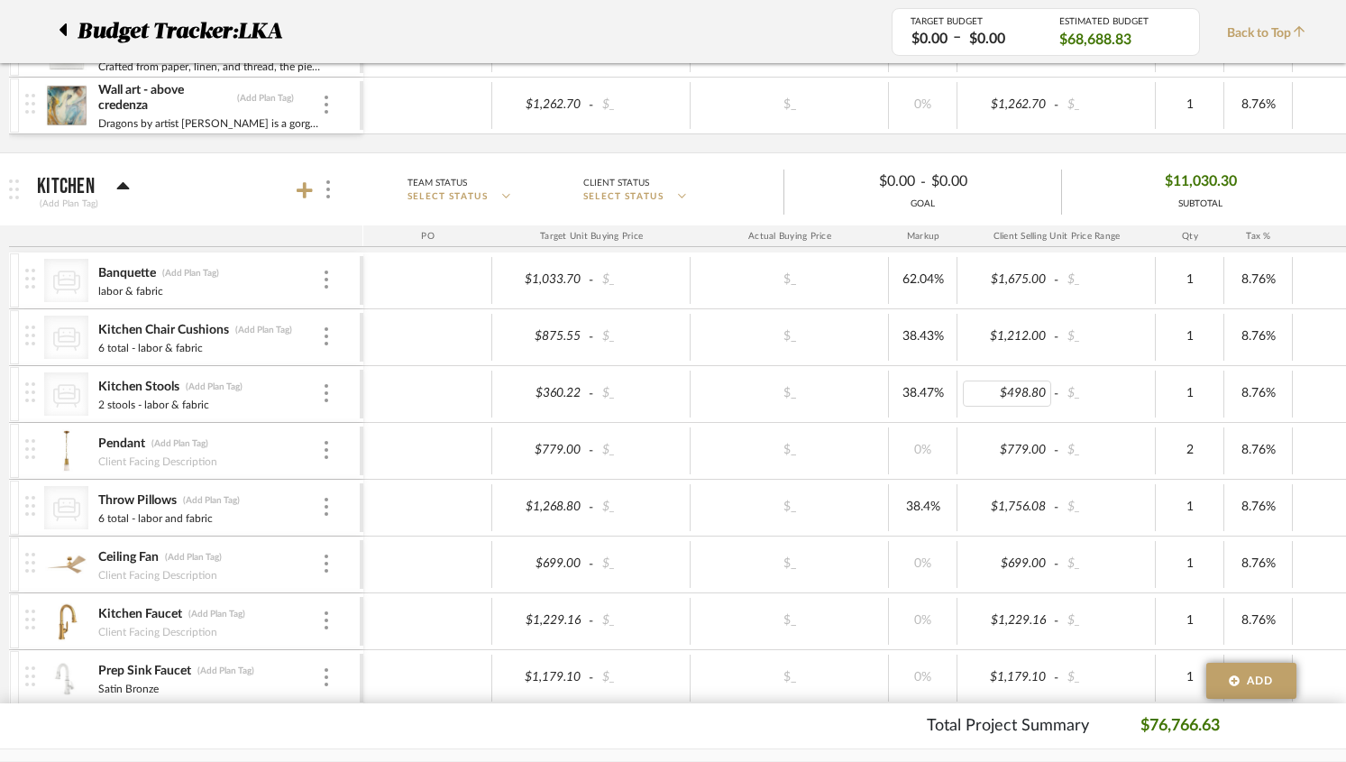
scroll to position [490, 0]
